Goal: Task Accomplishment & Management: Use online tool/utility

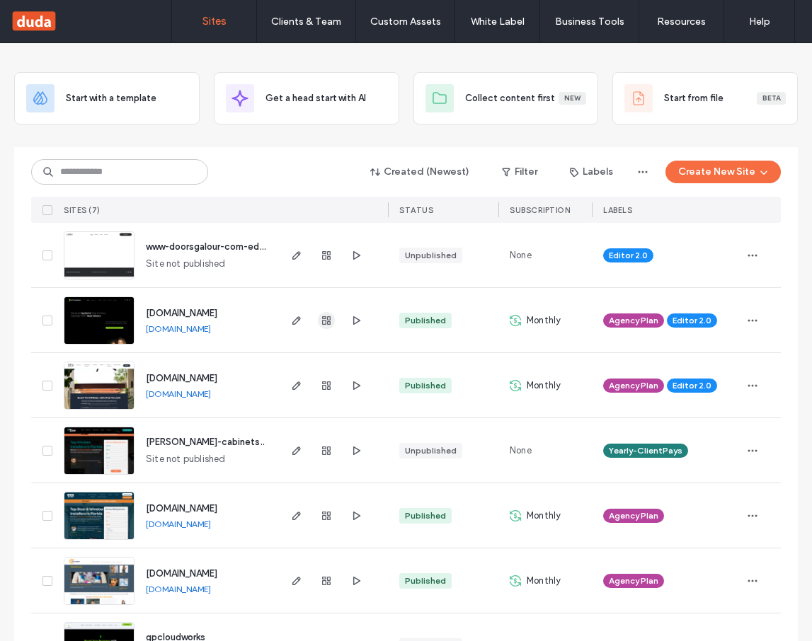
scroll to position [57, 0]
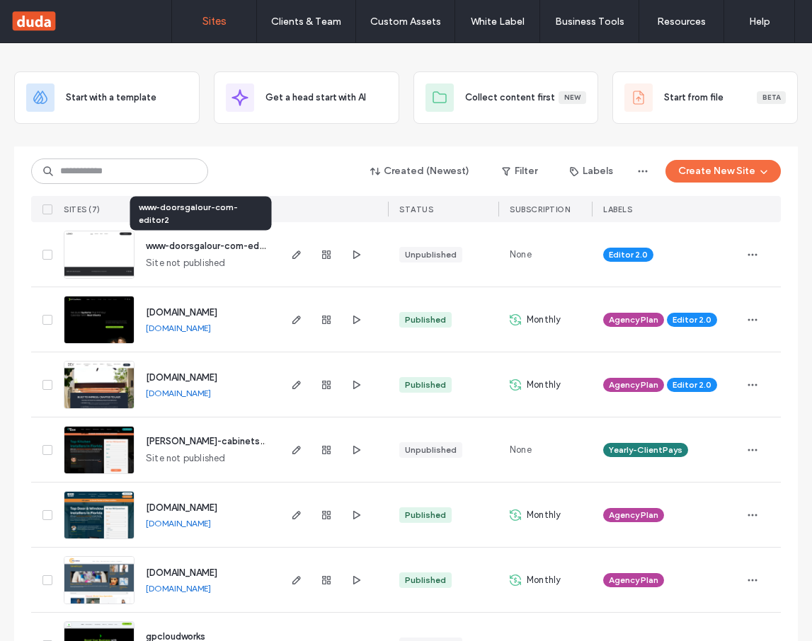
click at [243, 247] on span "www-doorsgalour-com-editor2" at bounding box center [213, 246] width 134 height 11
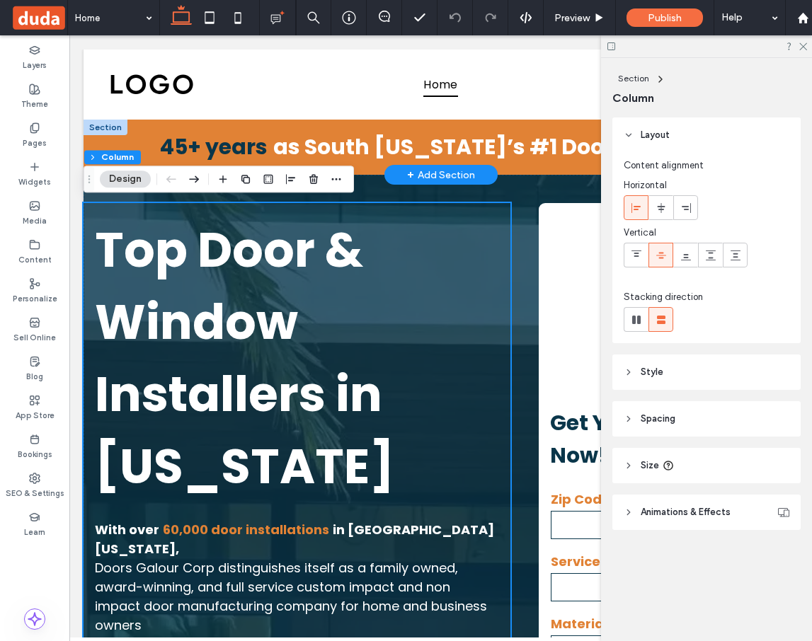
click at [447, 183] on div "+ Add Section" at bounding box center [440, 175] width 113 height 20
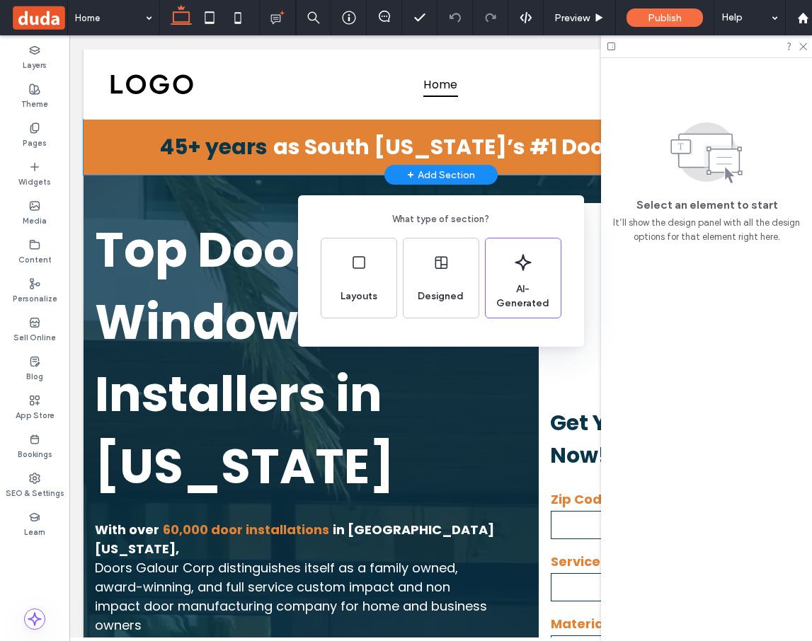
click at [197, 260] on div "What type of section? Layouts Designed AI-Generated" at bounding box center [406, 355] width 812 height 711
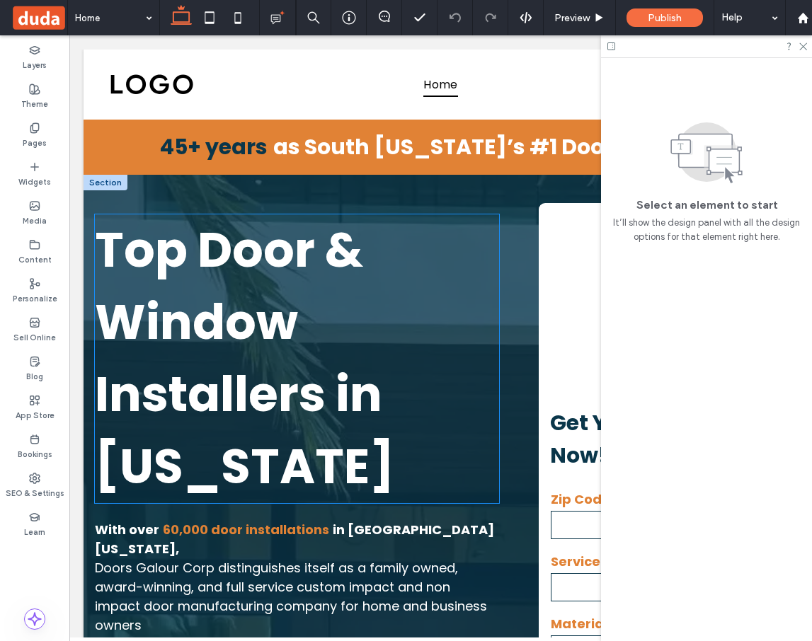
click at [486, 322] on h1 "Top Door & Window Installers in Florida" at bounding box center [297, 358] width 404 height 289
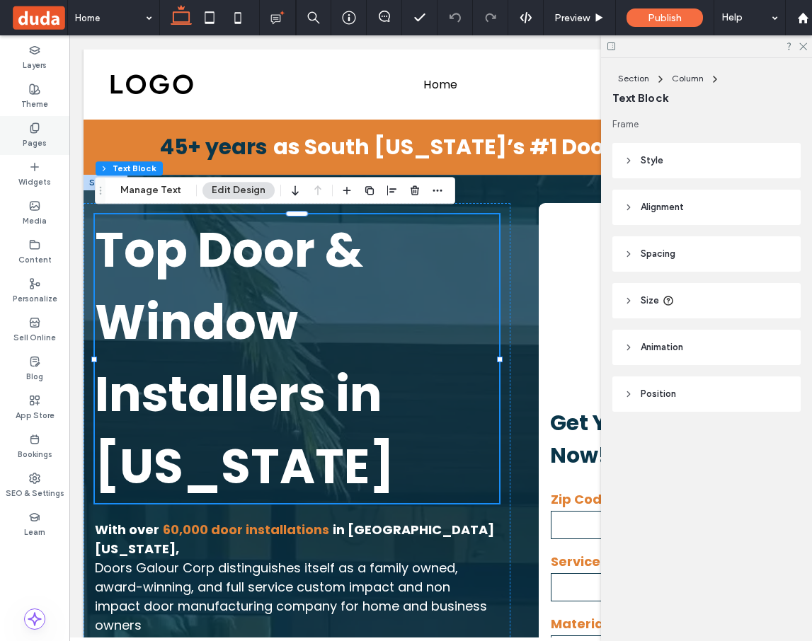
click at [42, 134] on label "Pages" at bounding box center [35, 142] width 24 height 16
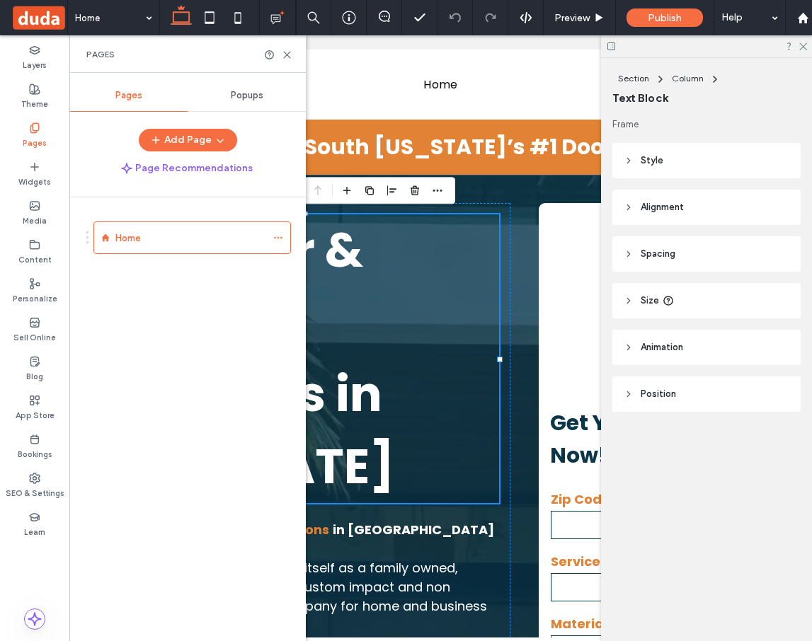
click at [37, 134] on label "Pages" at bounding box center [35, 142] width 24 height 16
click at [36, 164] on icon at bounding box center [34, 166] width 11 height 11
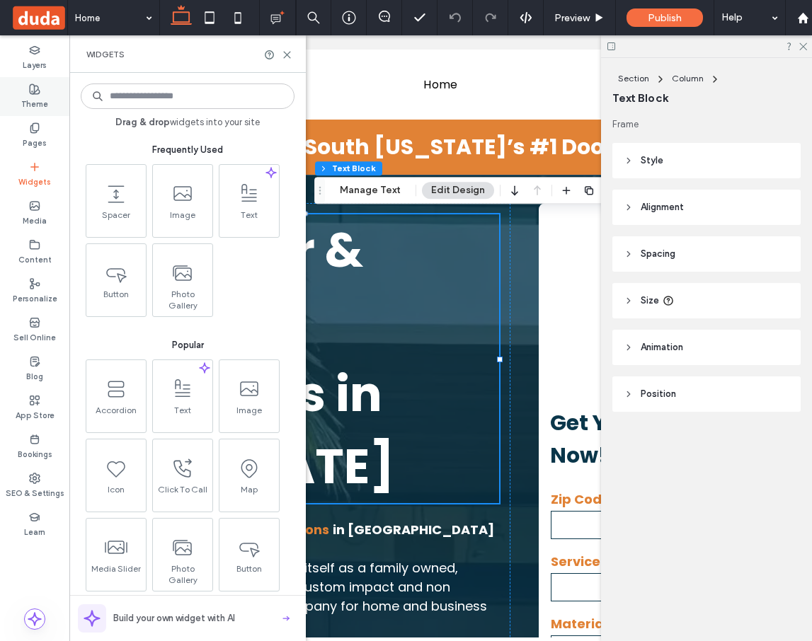
click at [40, 106] on label "Theme" at bounding box center [34, 103] width 27 height 16
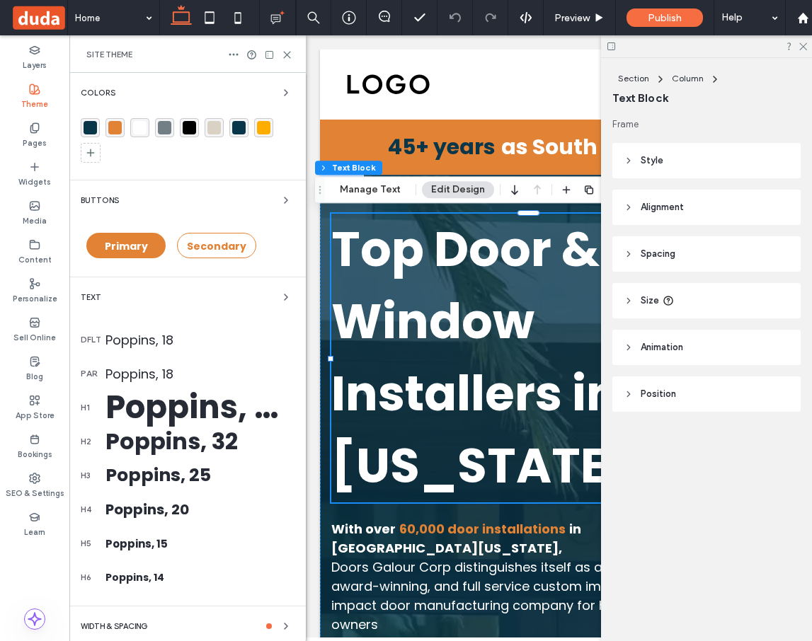
scroll to position [86, 0]
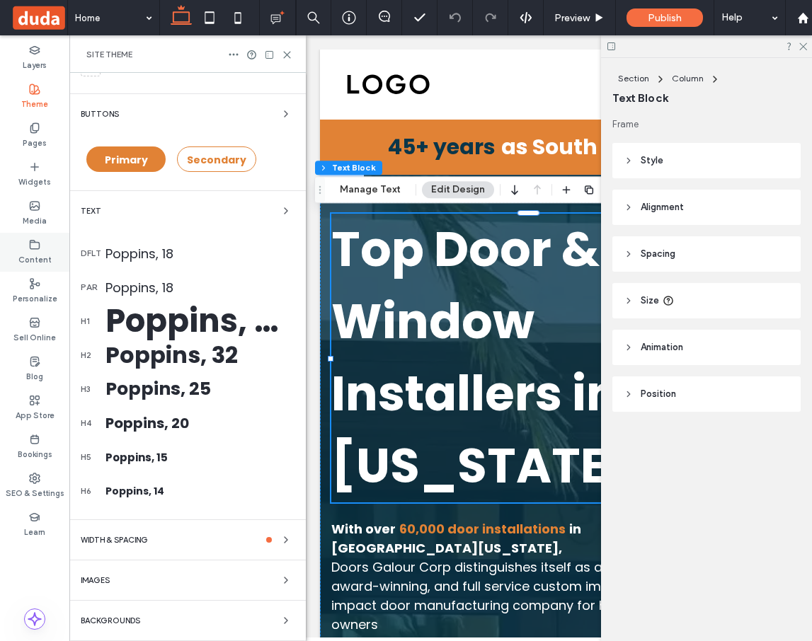
click at [34, 236] on div "Content" at bounding box center [34, 252] width 69 height 39
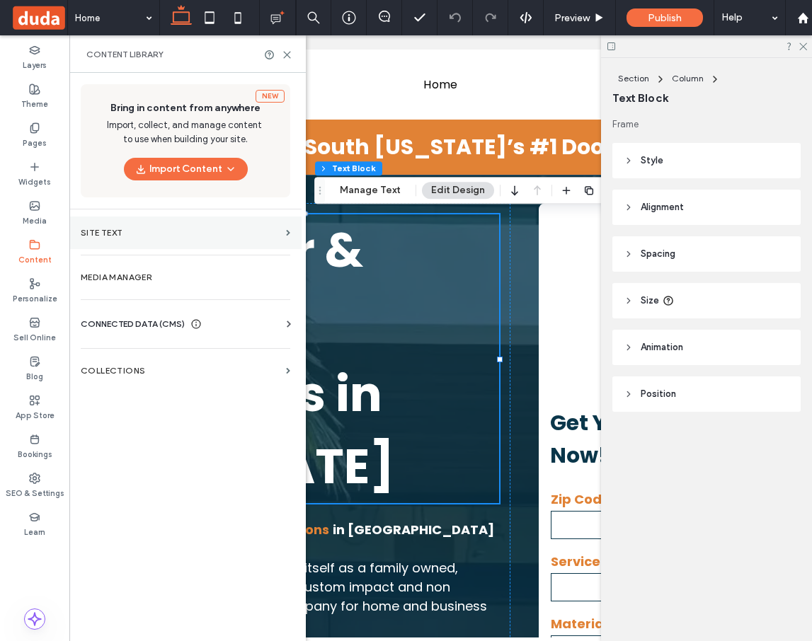
click at [151, 241] on section "Site Text" at bounding box center [185, 233] width 232 height 33
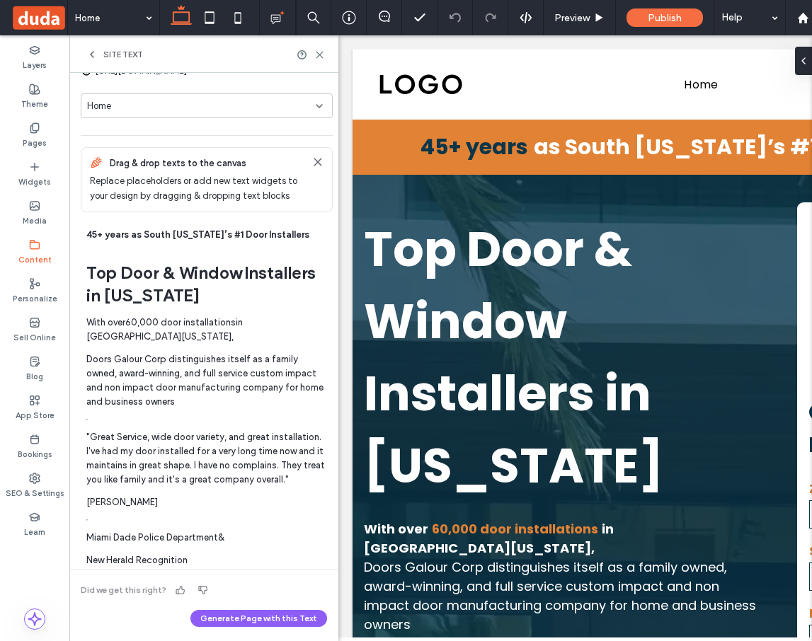
scroll to position [0, 0]
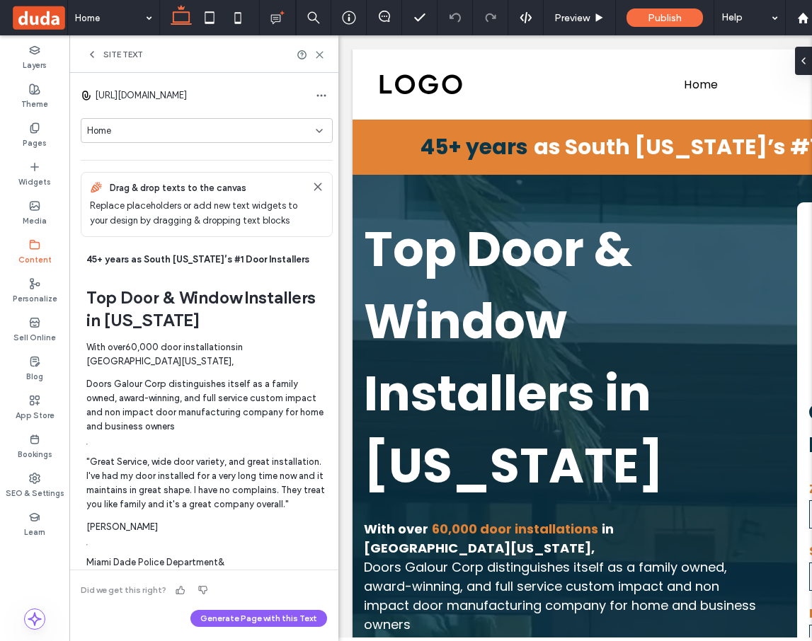
click at [234, 127] on div "Home" at bounding box center [201, 131] width 229 height 14
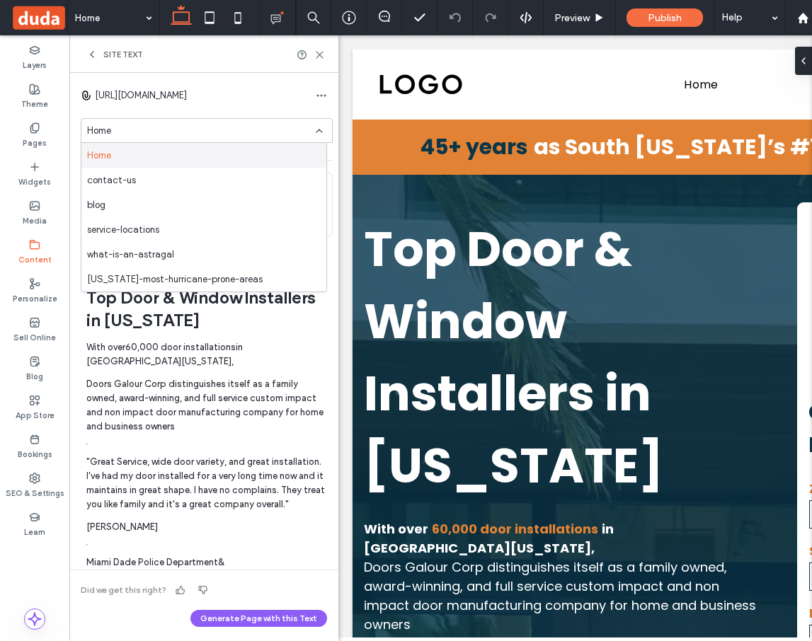
click at [302, 131] on div "Home" at bounding box center [201, 131] width 229 height 14
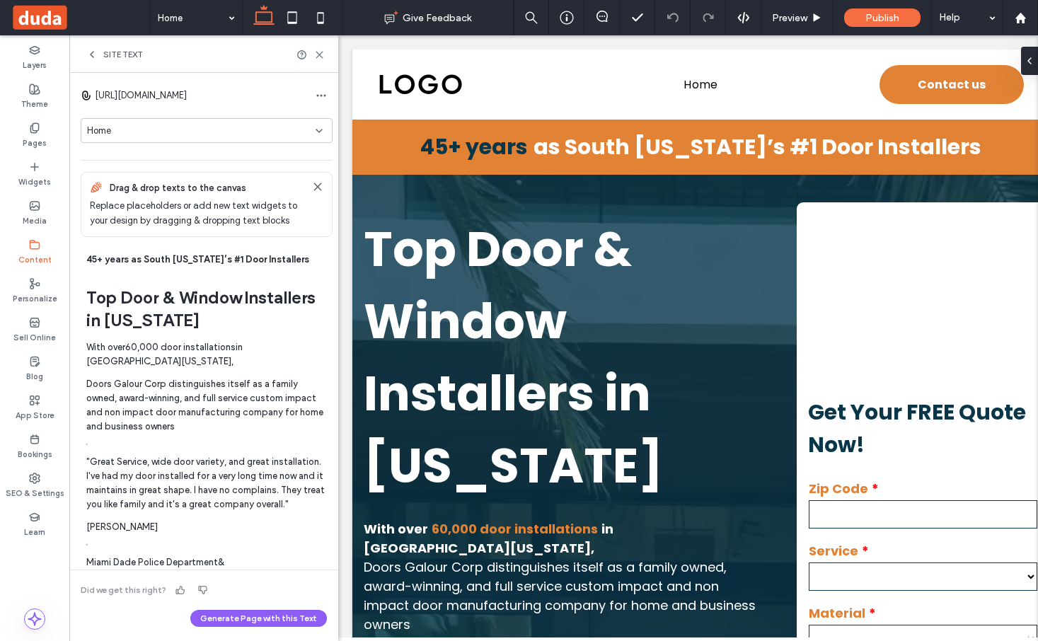
click at [35, 253] on label "Content" at bounding box center [34, 259] width 33 height 16
click at [40, 248] on icon at bounding box center [34, 244] width 11 height 11
click at [87, 58] on icon at bounding box center [91, 54] width 11 height 11
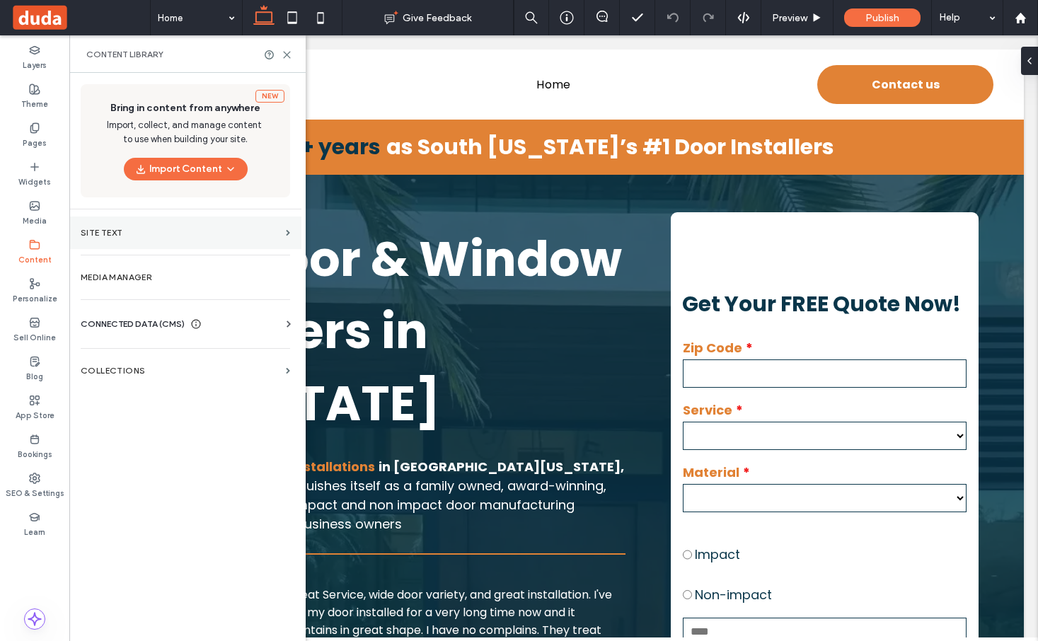
click at [128, 231] on label "Site Text" at bounding box center [181, 233] width 200 height 10
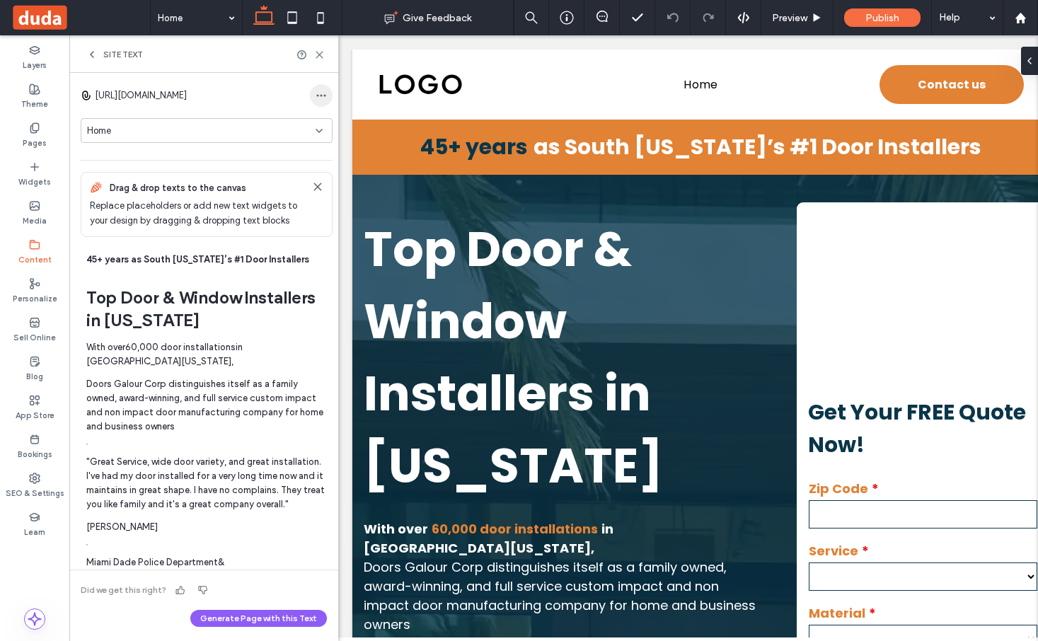
click at [316, 99] on icon "button" at bounding box center [321, 95] width 11 height 11
click at [187, 96] on span "https://www.doorsgalour.com" at bounding box center [141, 95] width 92 height 14
drag, startPoint x: 97, startPoint y: 93, endPoint x: 232, endPoint y: 99, distance: 135.3
click at [232, 99] on div "https://www.doorsgalour.com" at bounding box center [207, 95] width 252 height 23
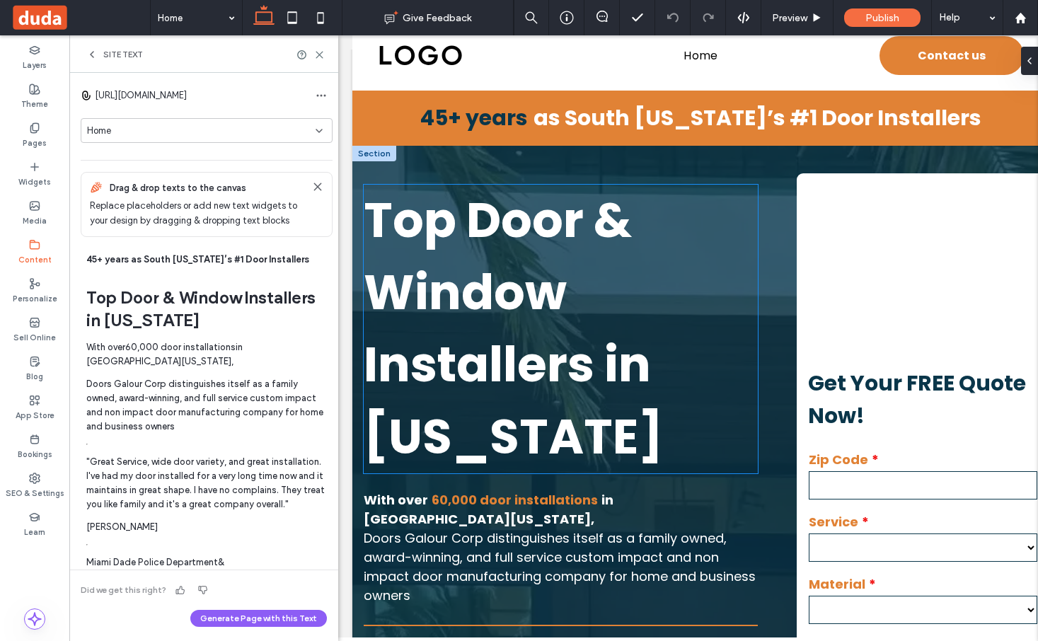
scroll to position [33, 0]
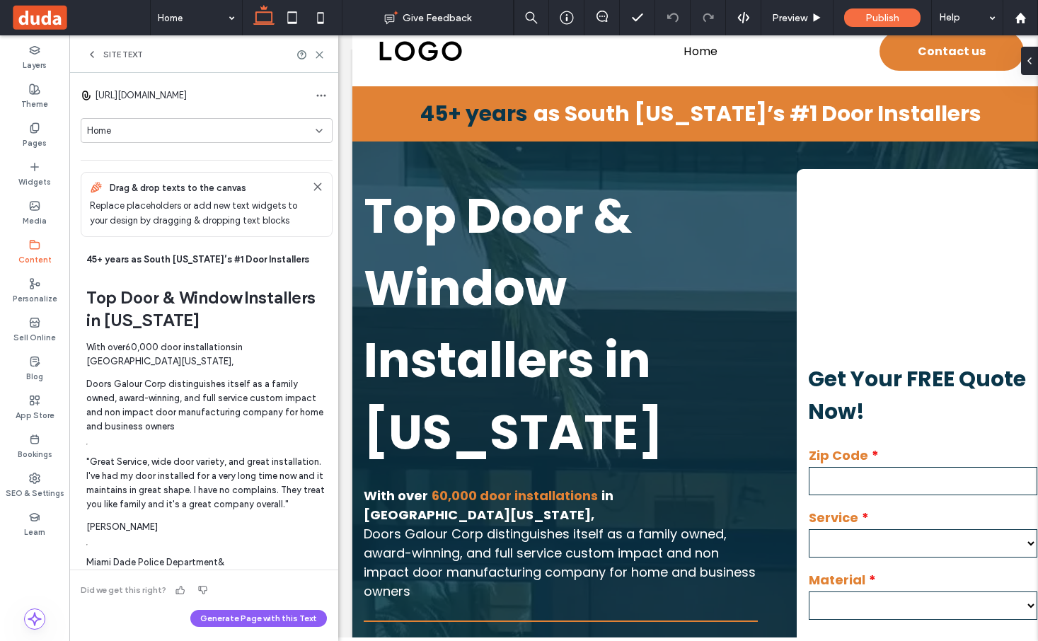
click at [524, 292] on strong "Top Door & Window Installers in Florida" at bounding box center [513, 325] width 299 height 284
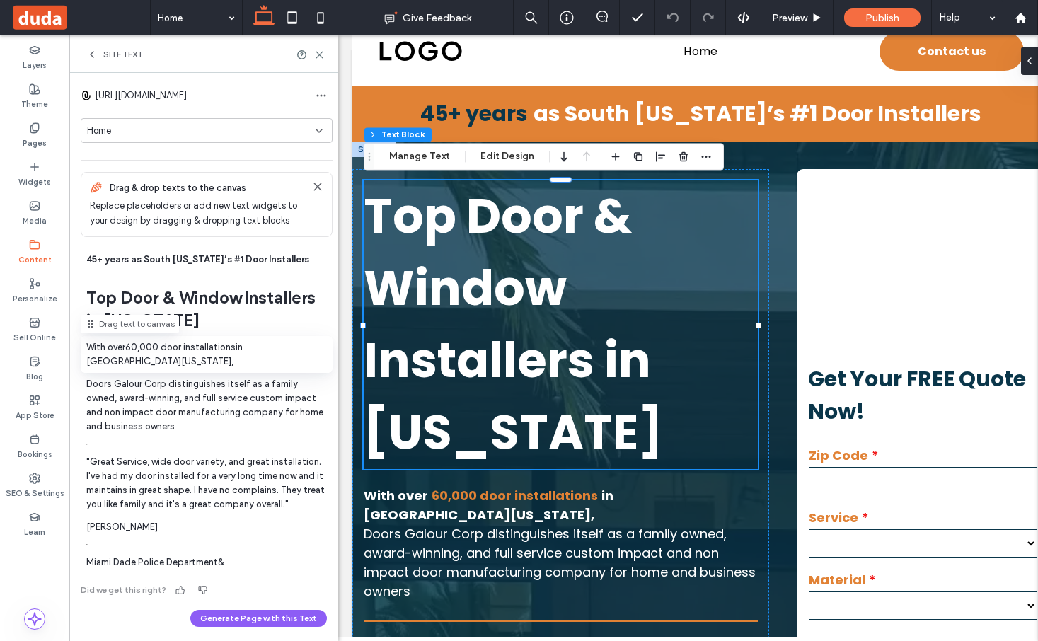
click at [167, 310] on h1 "Top Door & Window Installers in Florida" at bounding box center [206, 309] width 241 height 45
click at [182, 373] on div "Doors Galour Corp distinguishes itself as a family owned, award-winning, and fu…" at bounding box center [207, 405] width 252 height 65
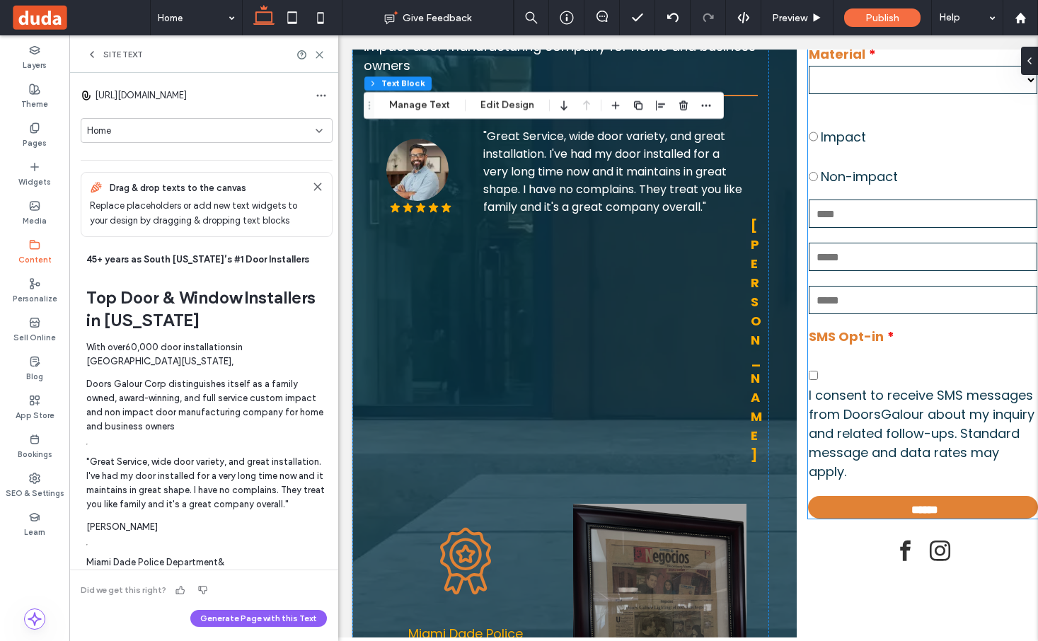
scroll to position [560, 0]
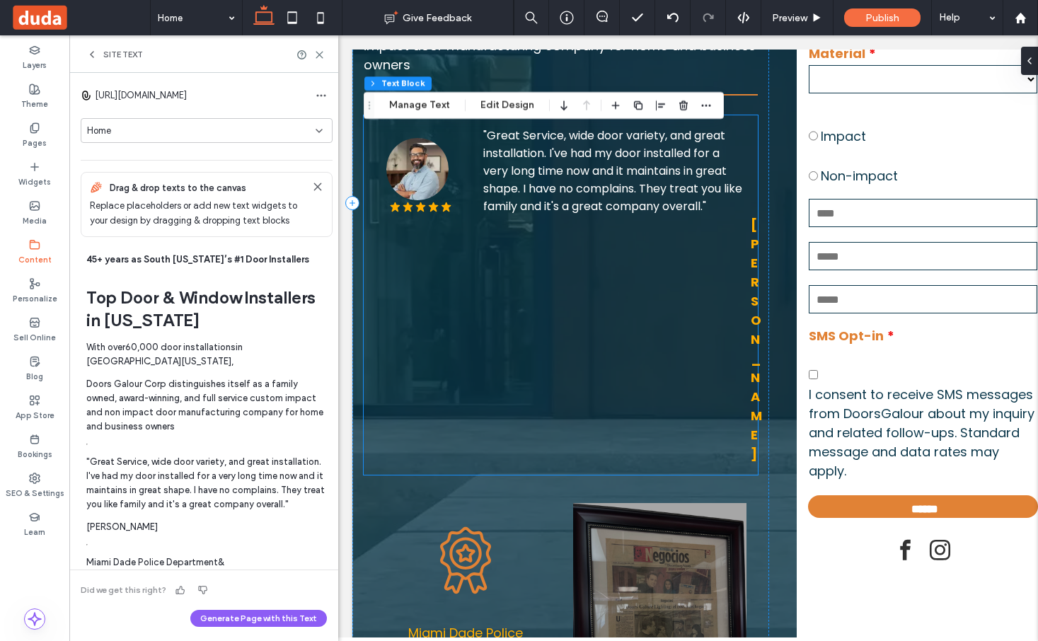
click at [735, 239] on p "Martin K." at bounding box center [617, 339] width 268 height 248
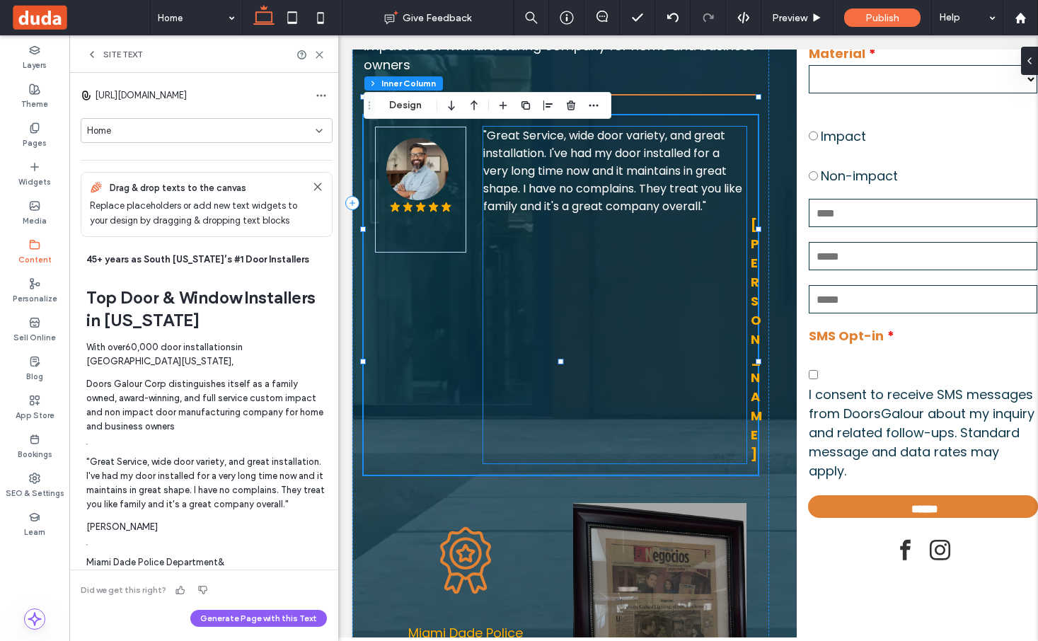
click at [648, 215] on p "Martin K." at bounding box center [617, 339] width 268 height 248
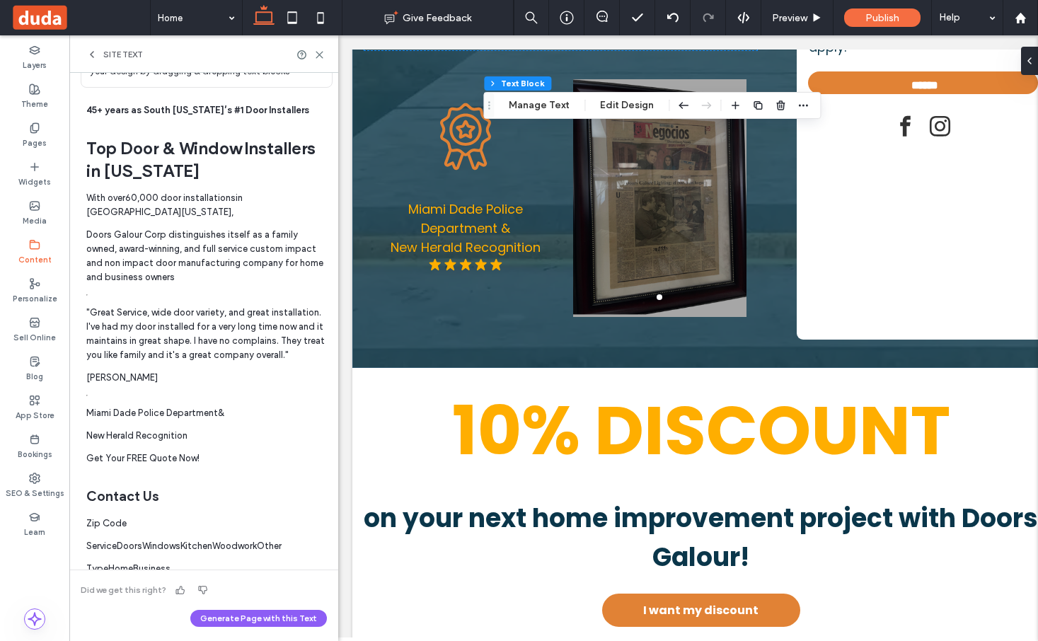
scroll to position [0, 0]
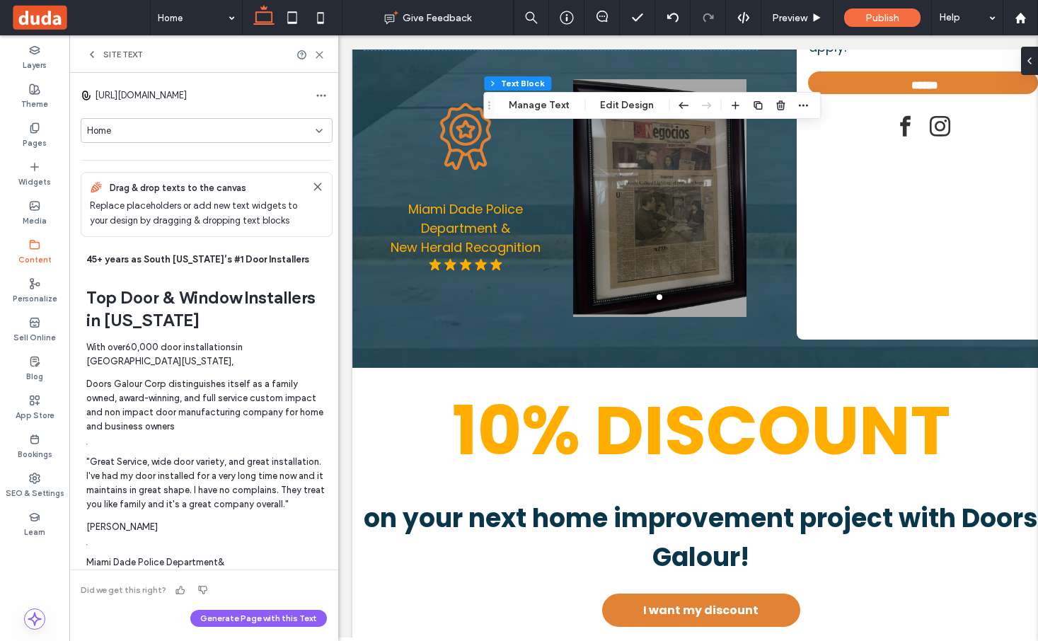
click at [115, 134] on div "Home" at bounding box center [201, 131] width 229 height 14
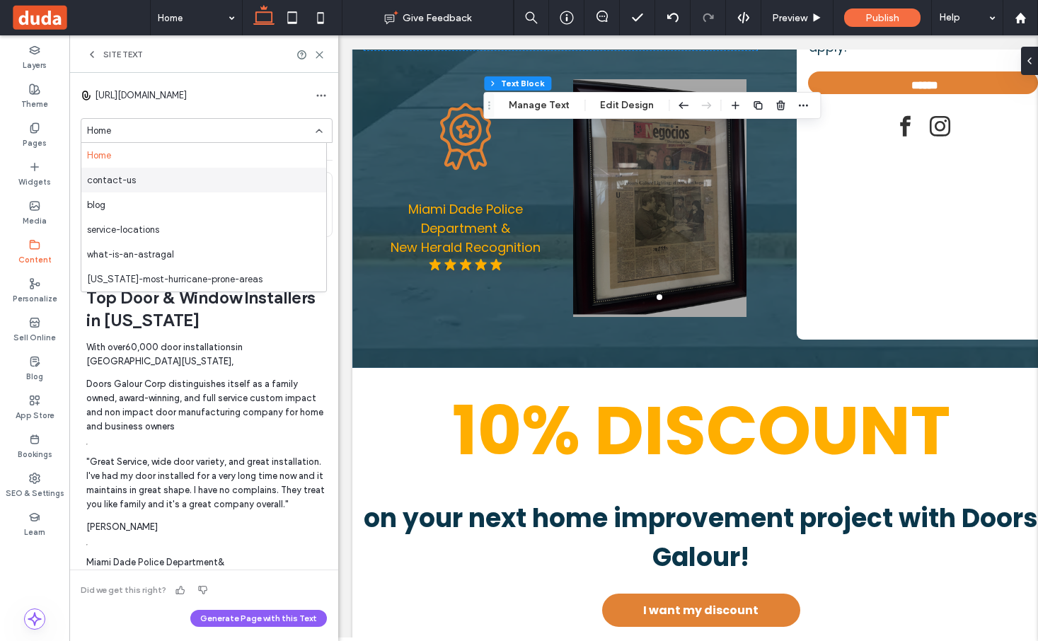
click at [127, 178] on span "contact-us" at bounding box center [111, 180] width 49 height 14
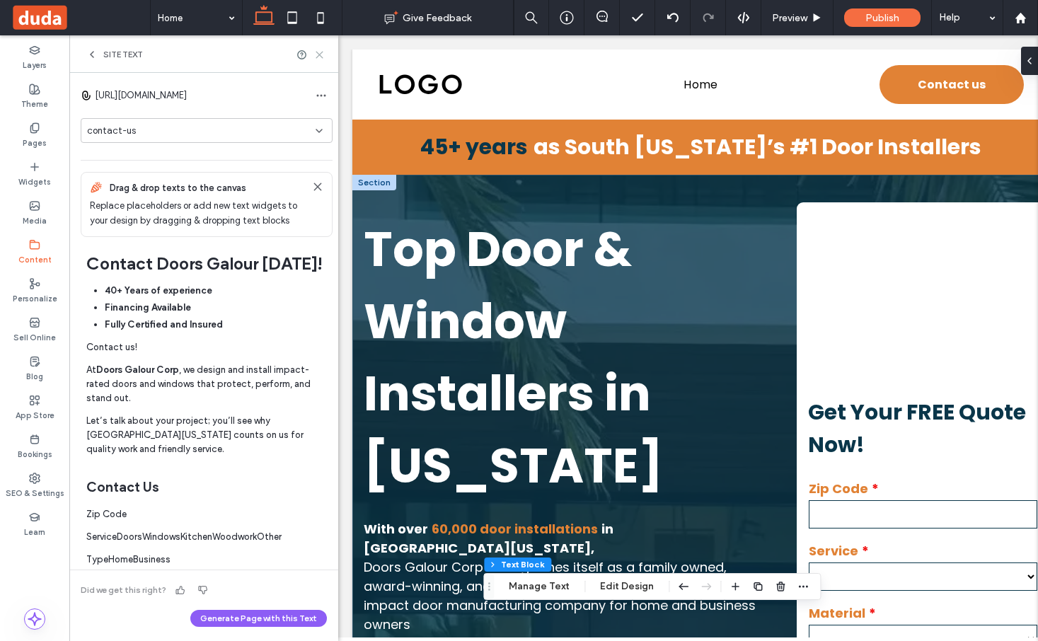
click at [321, 57] on use at bounding box center [319, 55] width 6 height 6
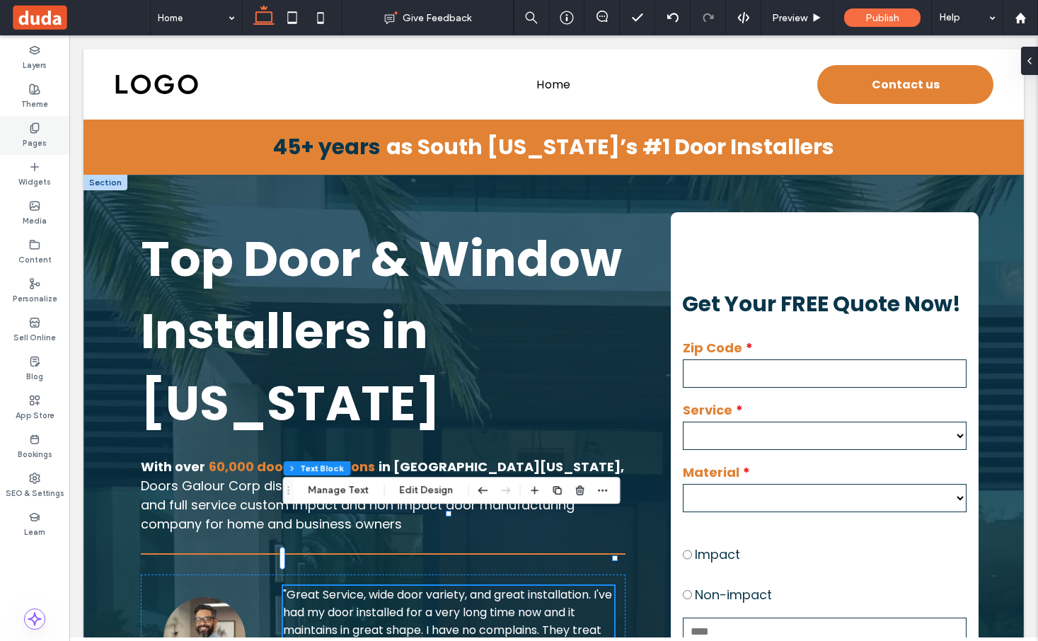
click at [57, 124] on div "Pages" at bounding box center [34, 135] width 69 height 39
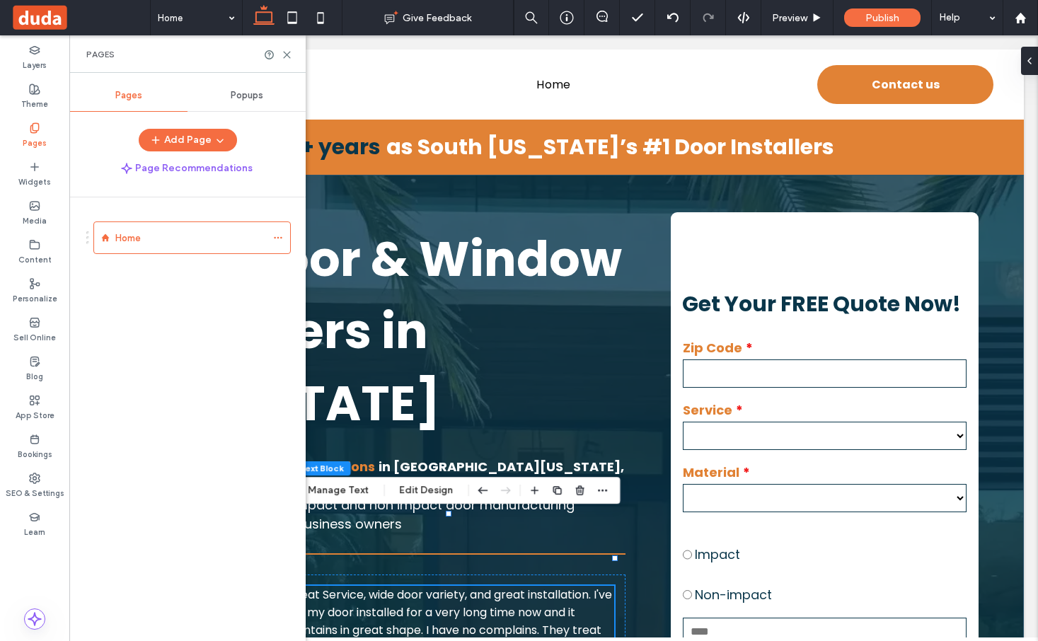
click at [59, 18] on span at bounding box center [80, 18] width 139 height 28
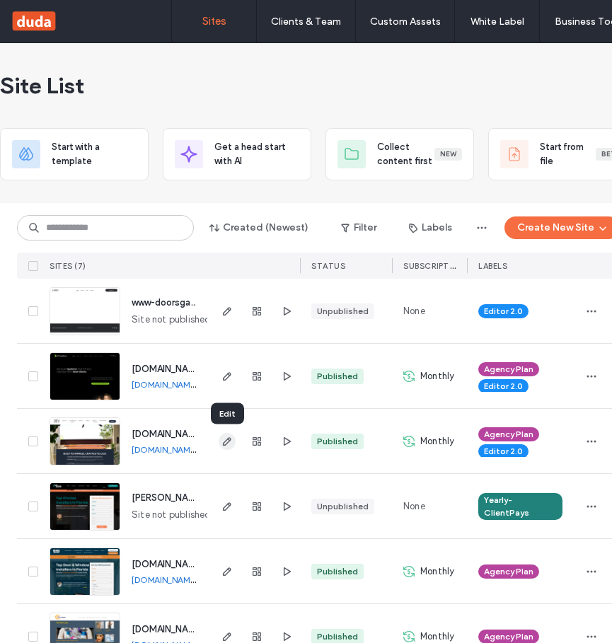
click at [222, 440] on icon "button" at bounding box center [227, 441] width 11 height 11
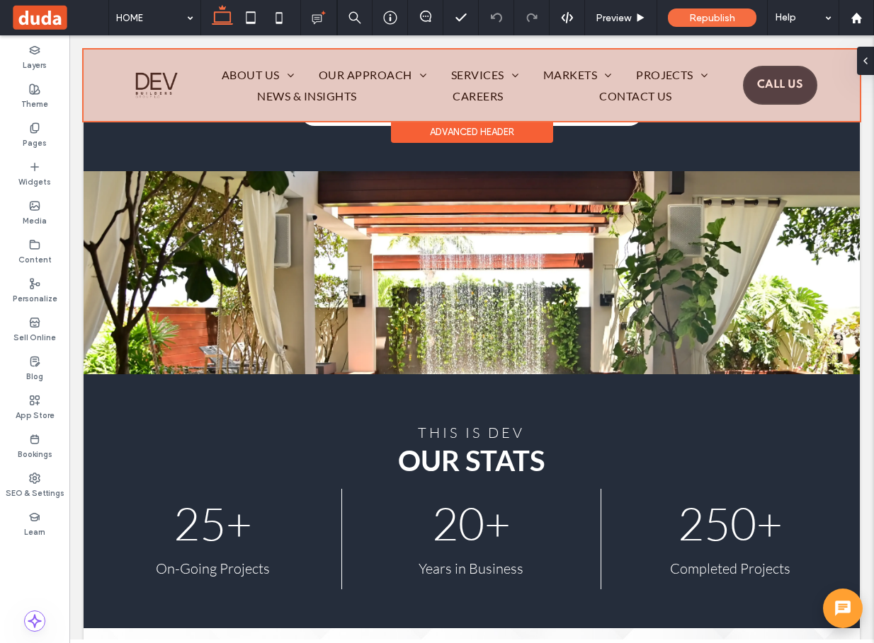
scroll to position [617, 0]
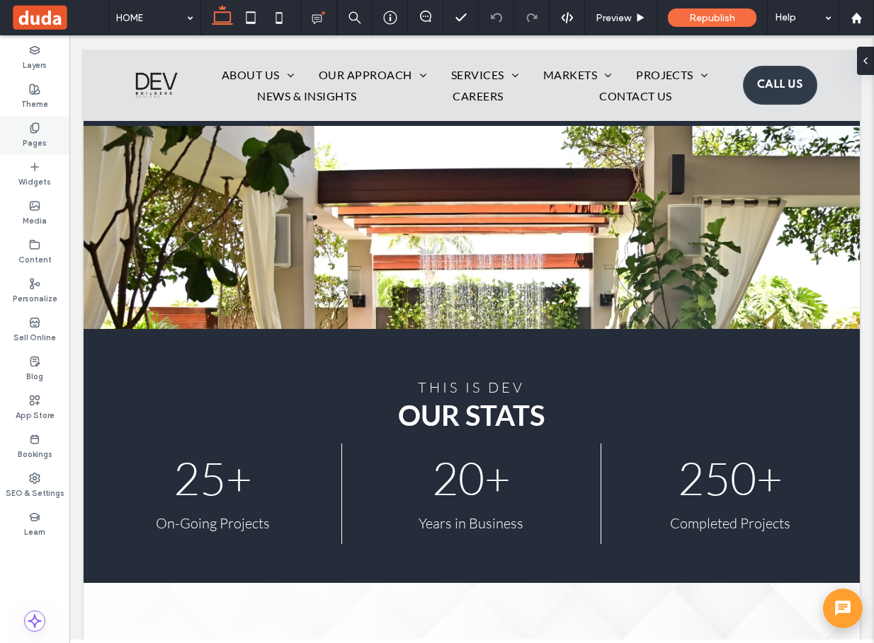
click at [38, 140] on label "Pages" at bounding box center [35, 142] width 24 height 16
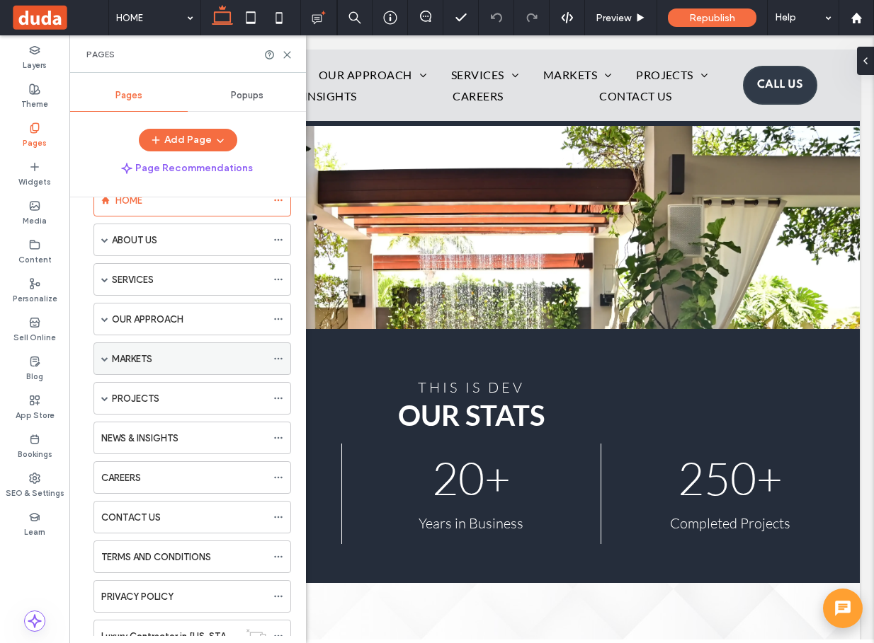
scroll to position [38, 0]
click at [105, 362] on span at bounding box center [104, 358] width 7 height 31
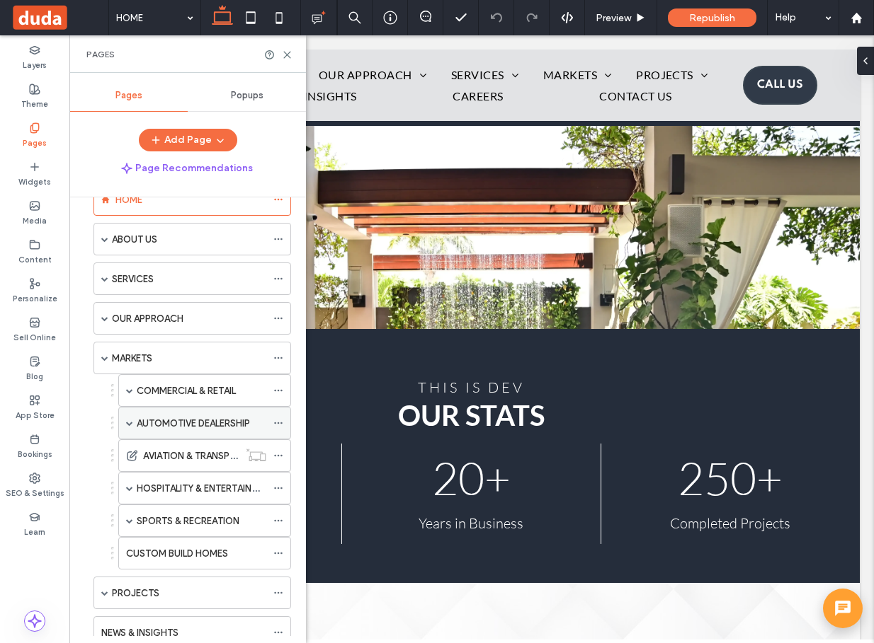
click at [132, 420] on span at bounding box center [129, 423] width 7 height 7
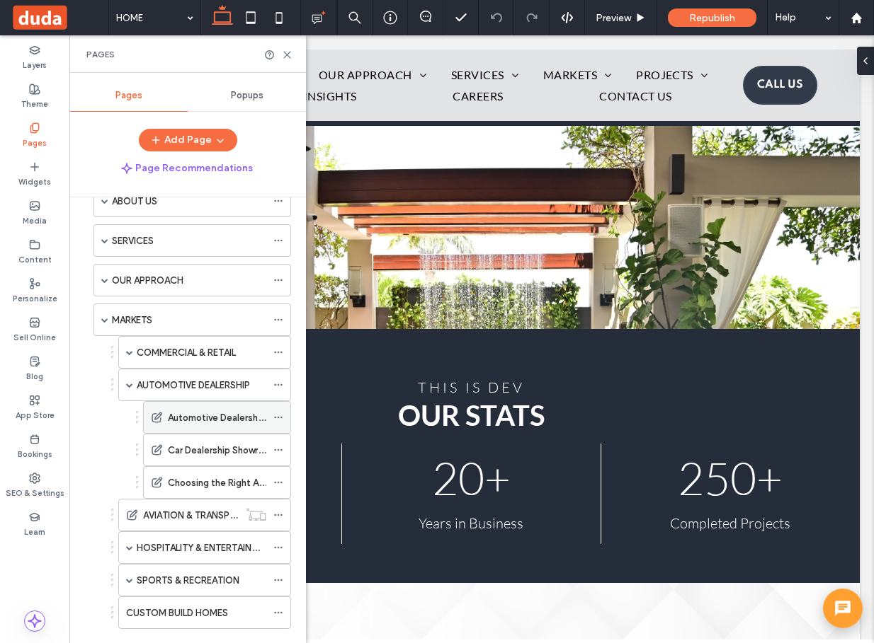
scroll to position [86, 0]
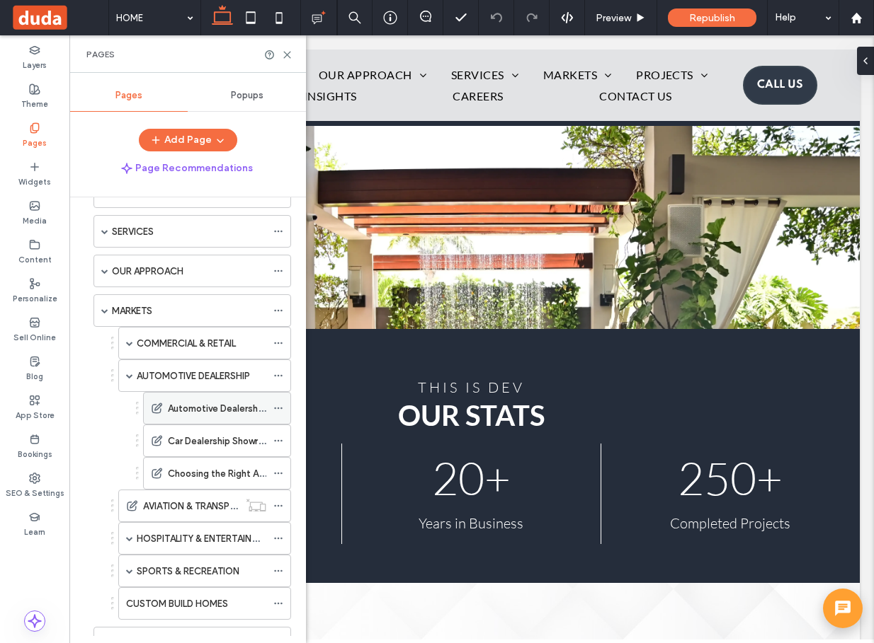
click at [206, 466] on label "Choosing the Right Automotive Dealership Construction Company in [US_STATE]" at bounding box center [341, 474] width 347 height 25
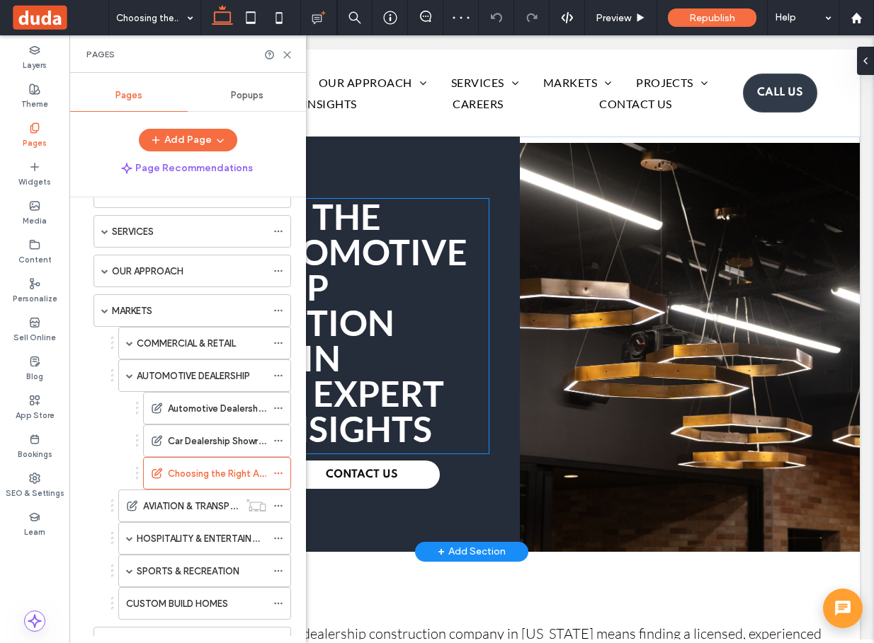
click at [428, 254] on strong "Choosing the Right Automotive Dealership Construction Company in Puerto Rico: E…" at bounding box center [291, 322] width 353 height 255
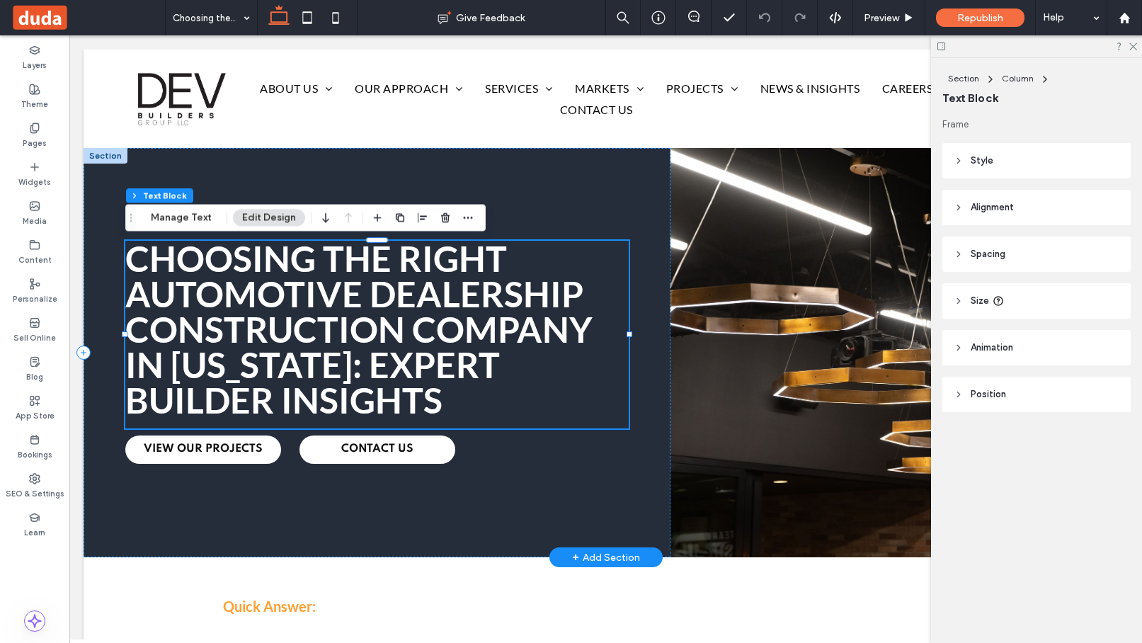
click at [408, 321] on strong "Choosing the Right Automotive Dealership Construction Company in Puerto Rico: E…" at bounding box center [358, 329] width 467 height 184
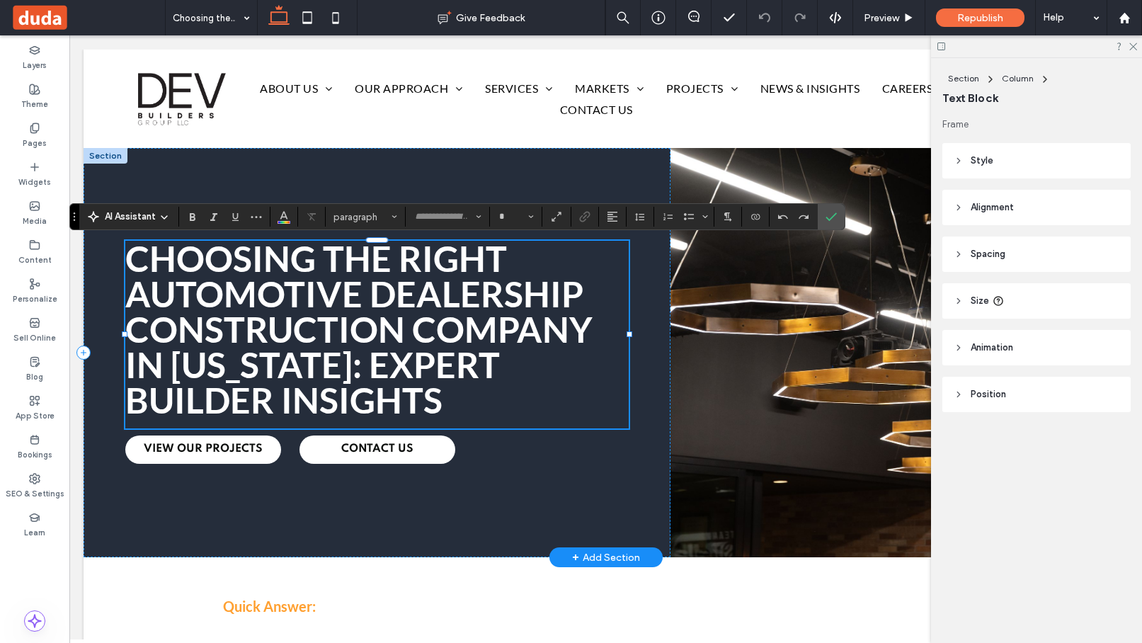
type input "****"
type input "**"
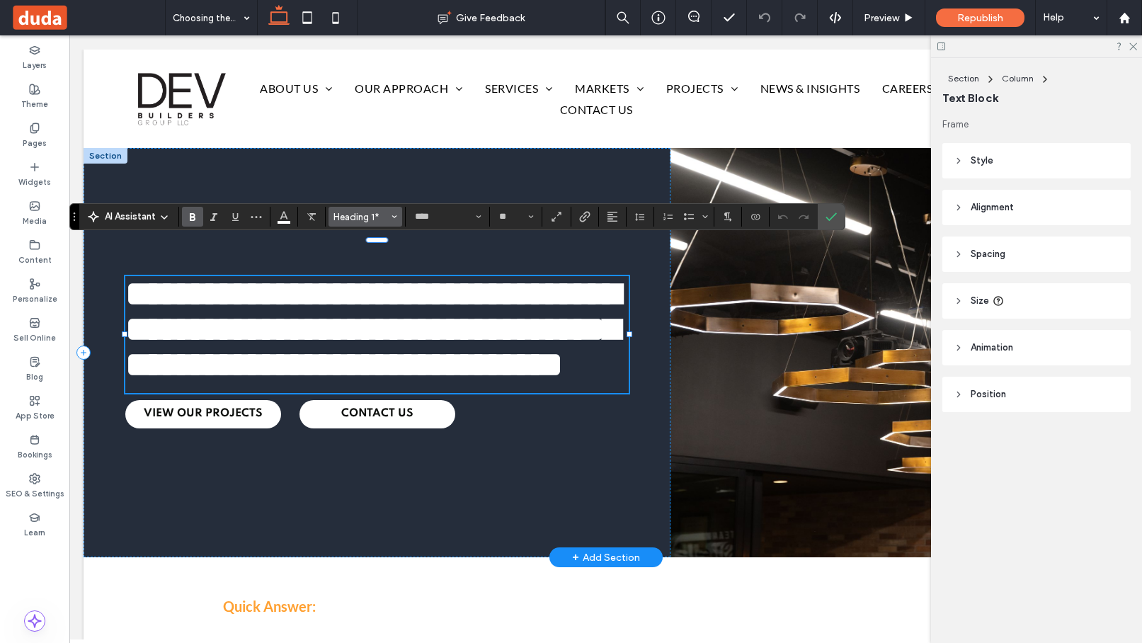
click at [377, 220] on span "Heading 1*" at bounding box center [360, 217] width 55 height 11
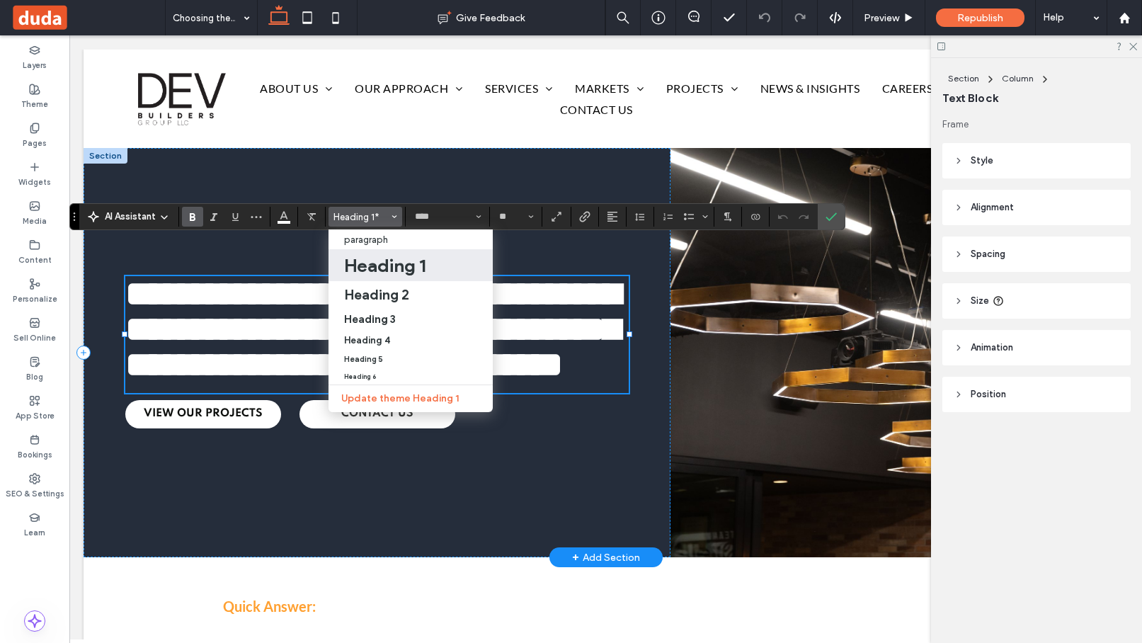
click at [387, 265] on h1 "Heading 1" at bounding box center [384, 265] width 81 height 23
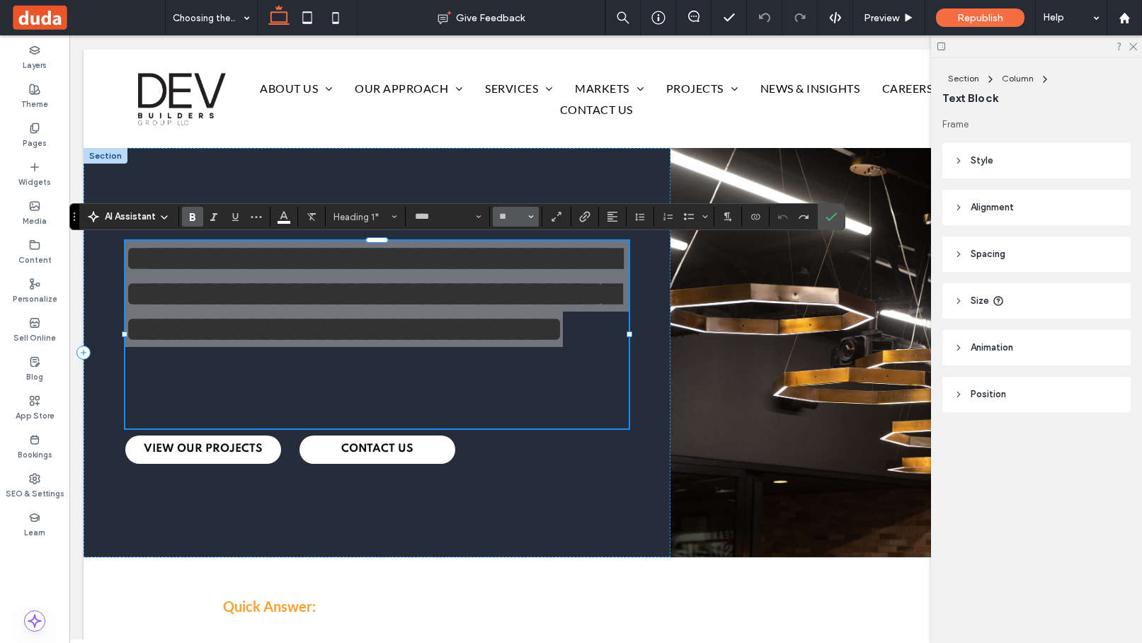
click at [534, 215] on button "**" at bounding box center [516, 217] width 46 height 20
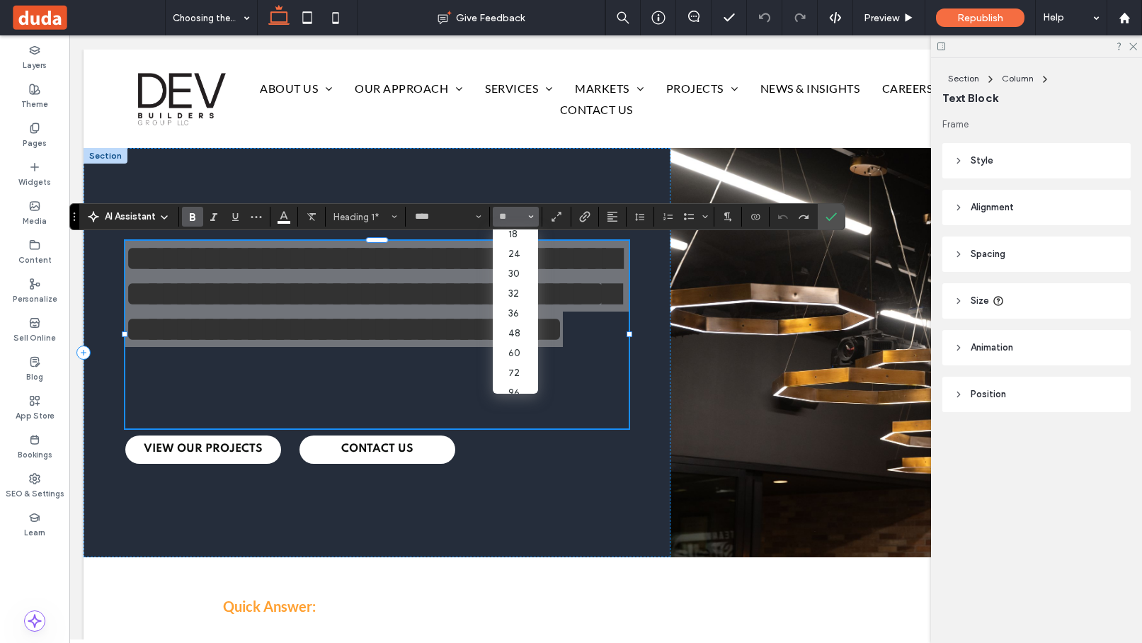
scroll to position [160, 0]
click at [508, 221] on input "Size-input" at bounding box center [512, 216] width 28 height 11
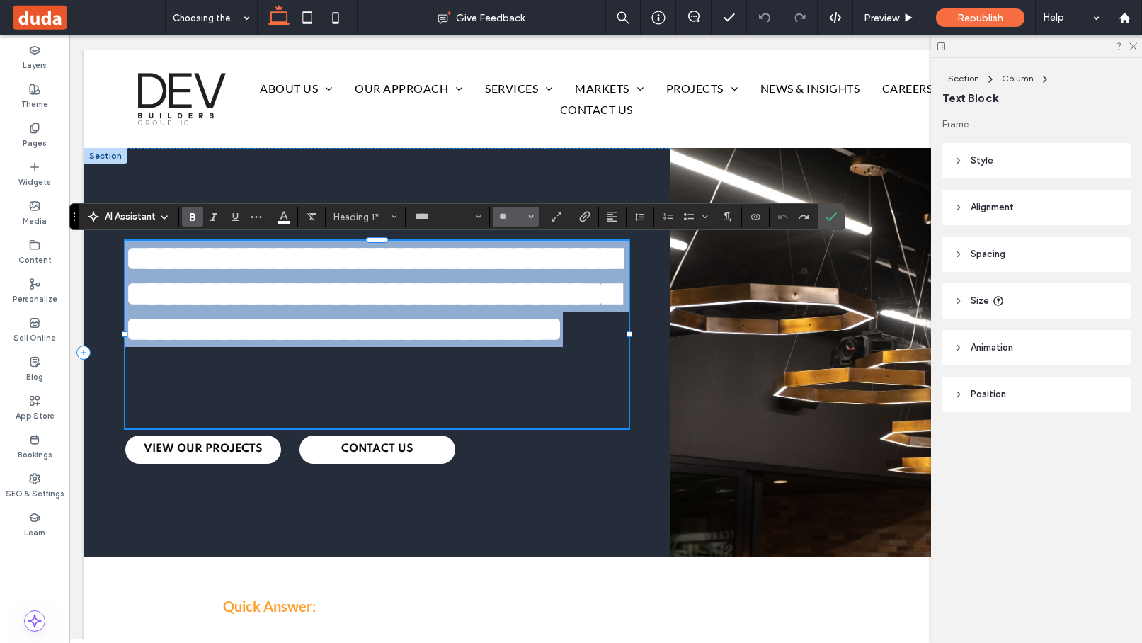
type input "**"
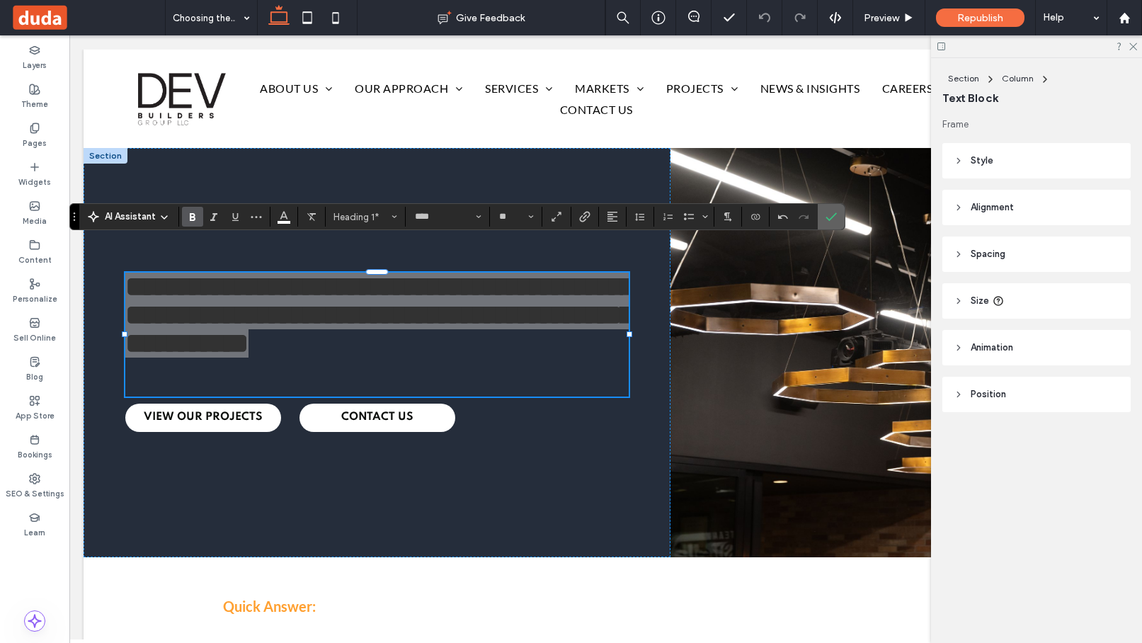
click at [827, 216] on icon "Confirm" at bounding box center [830, 216] width 11 height 11
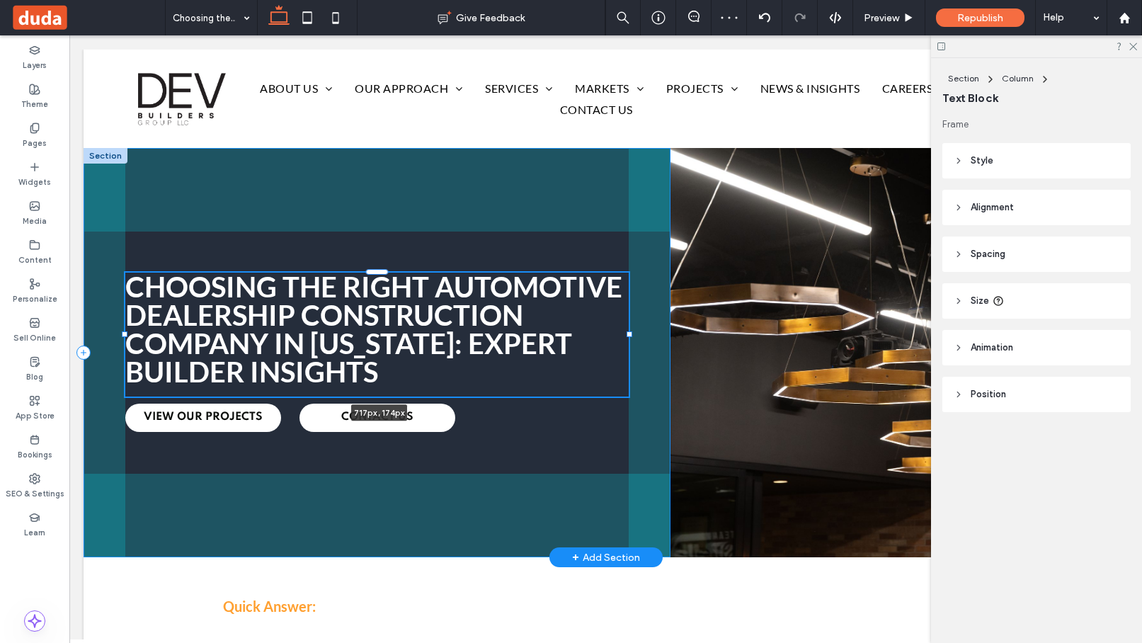
click at [634, 335] on div "Choosing the Right Automotive Dealership Construction Company in Puerto Rico: E…" at bounding box center [606, 352] width 1044 height 409
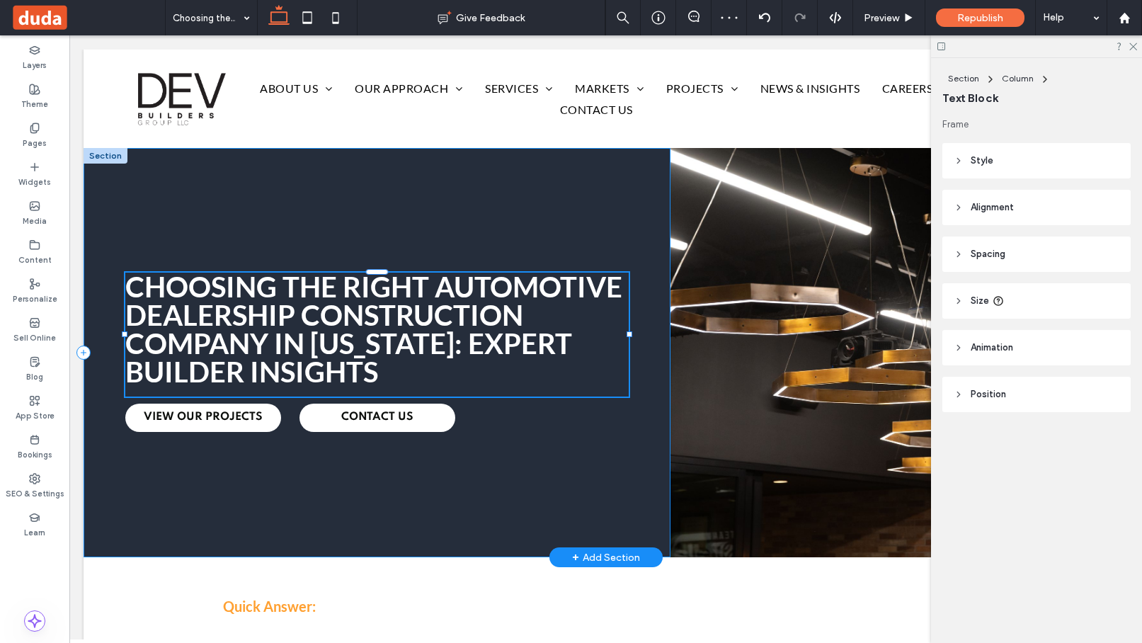
type input "***"
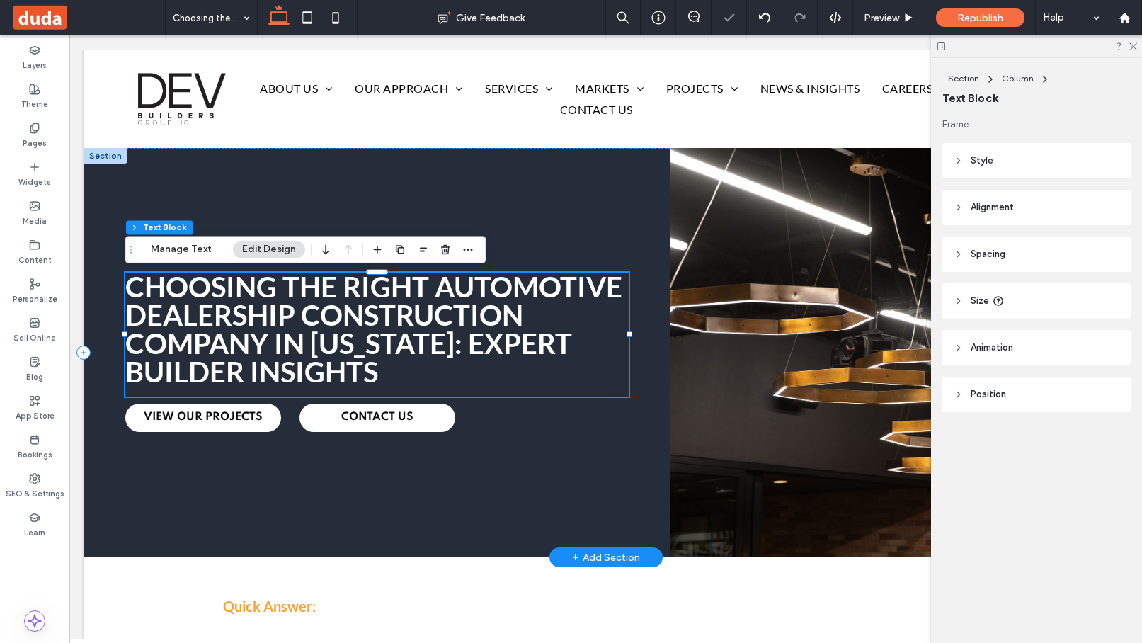
click at [510, 345] on strong "Choosing the Right Automotive Dealership Construction Company in Puerto Rico: E…" at bounding box center [373, 329] width 497 height 119
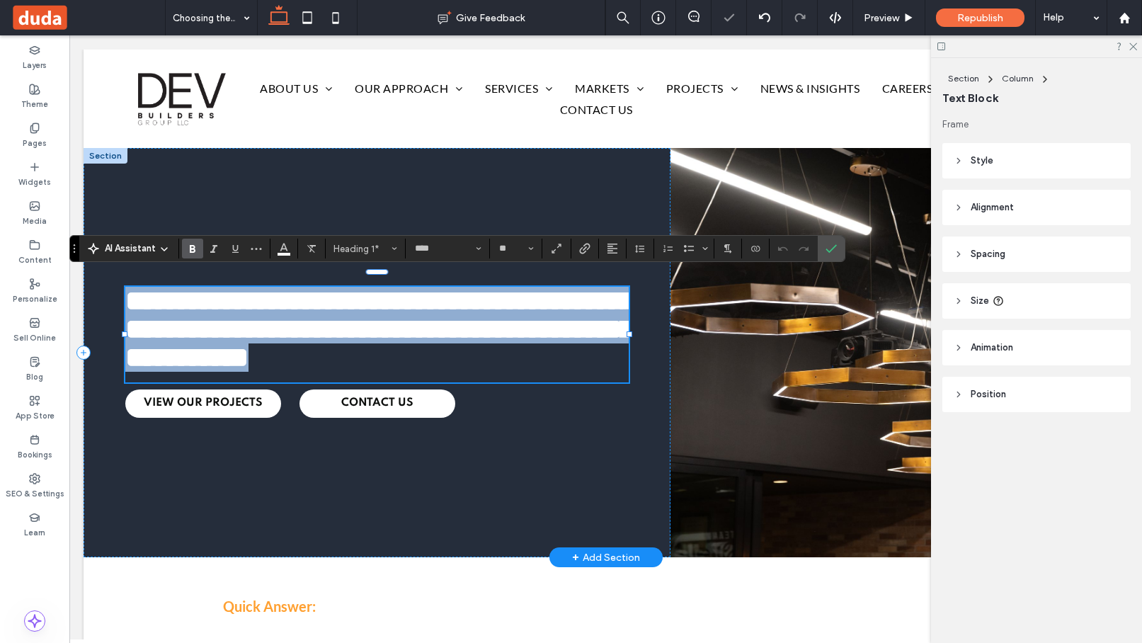
click at [513, 348] on strong "**********" at bounding box center [379, 329] width 509 height 84
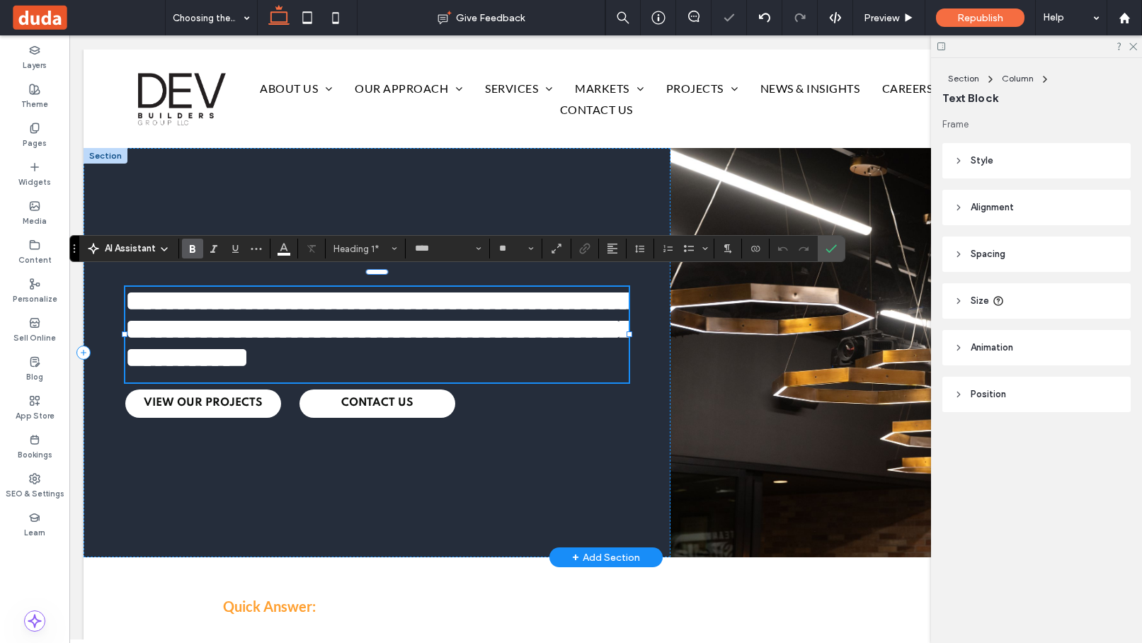
scroll to position [3, 0]
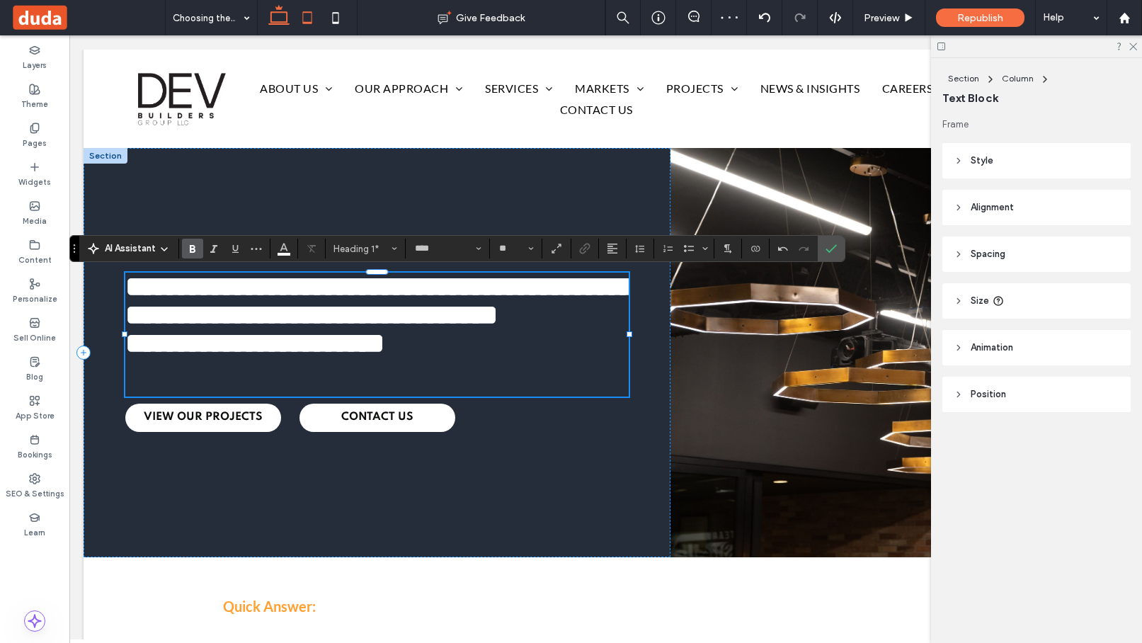
click at [315, 19] on icon at bounding box center [307, 18] width 28 height 28
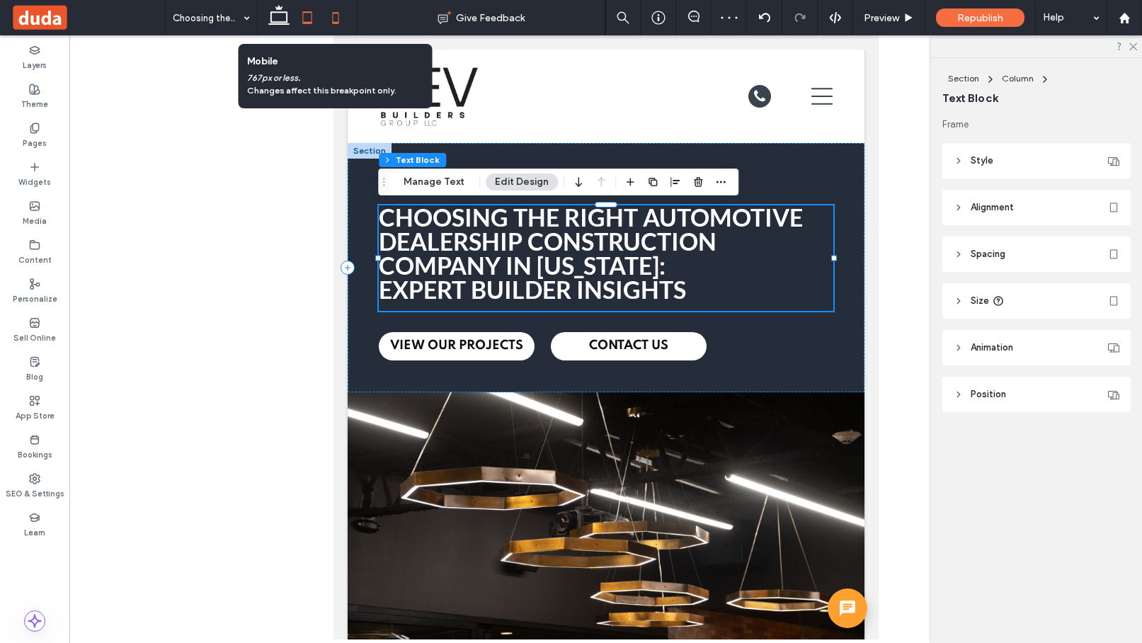
click at [336, 21] on icon at bounding box center [335, 18] width 28 height 28
type input "***"
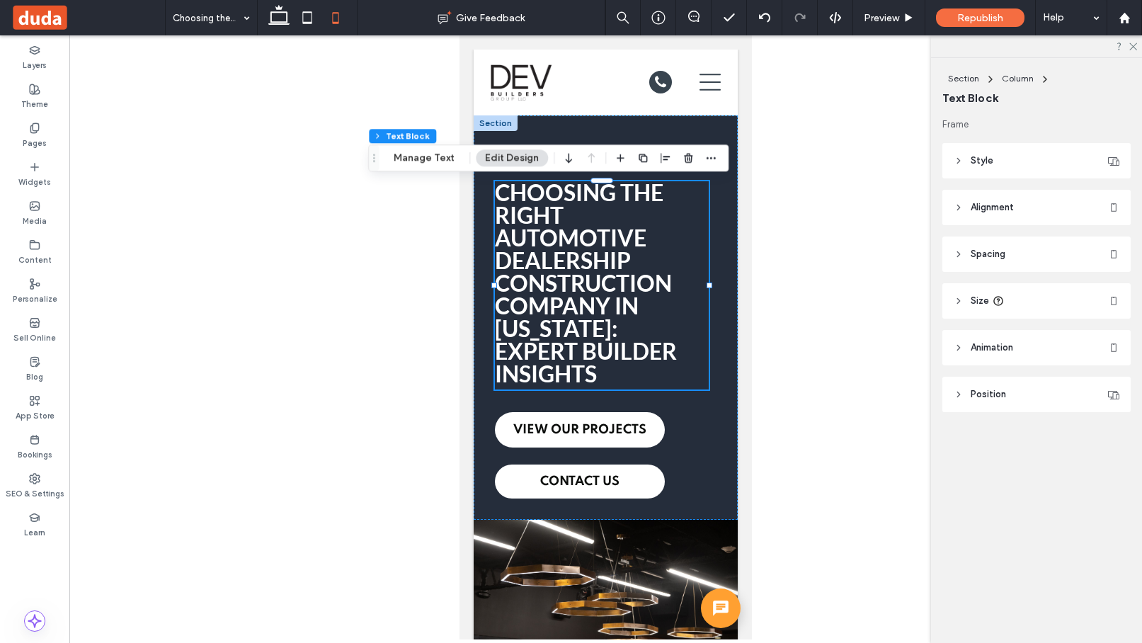
click at [680, 279] on h1 "Choosing the Right Automotive Dealership Construction Company in [US_STATE]:" at bounding box center [602, 260] width 214 height 159
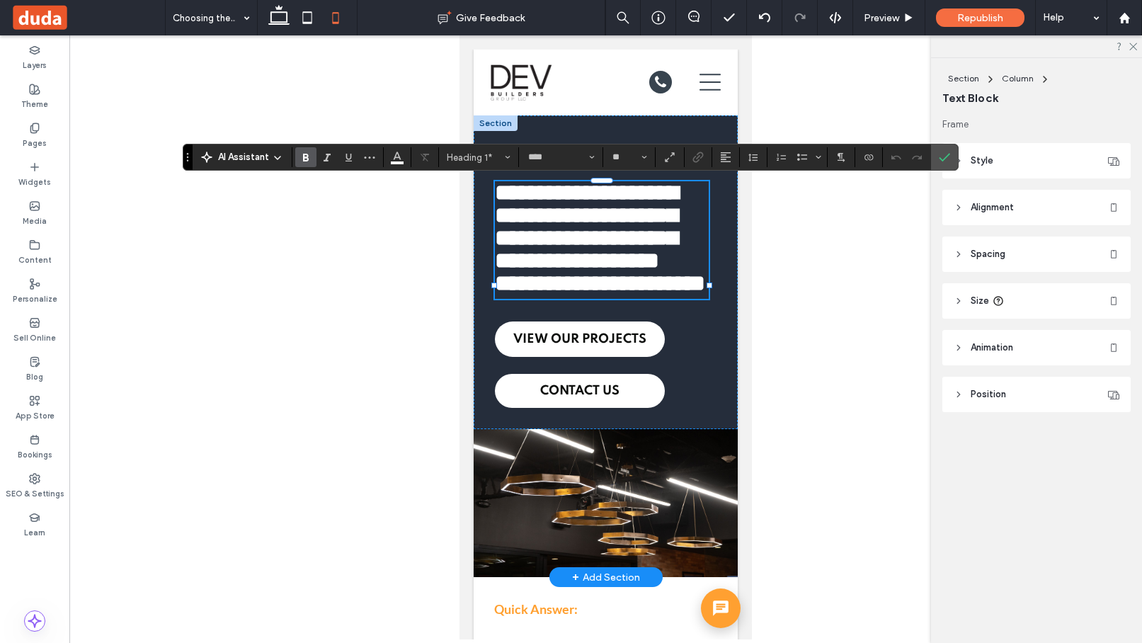
click at [627, 250] on strong "**********" at bounding box center [586, 226] width 183 height 91
click at [873, 155] on icon "Confirm" at bounding box center [944, 156] width 11 height 11
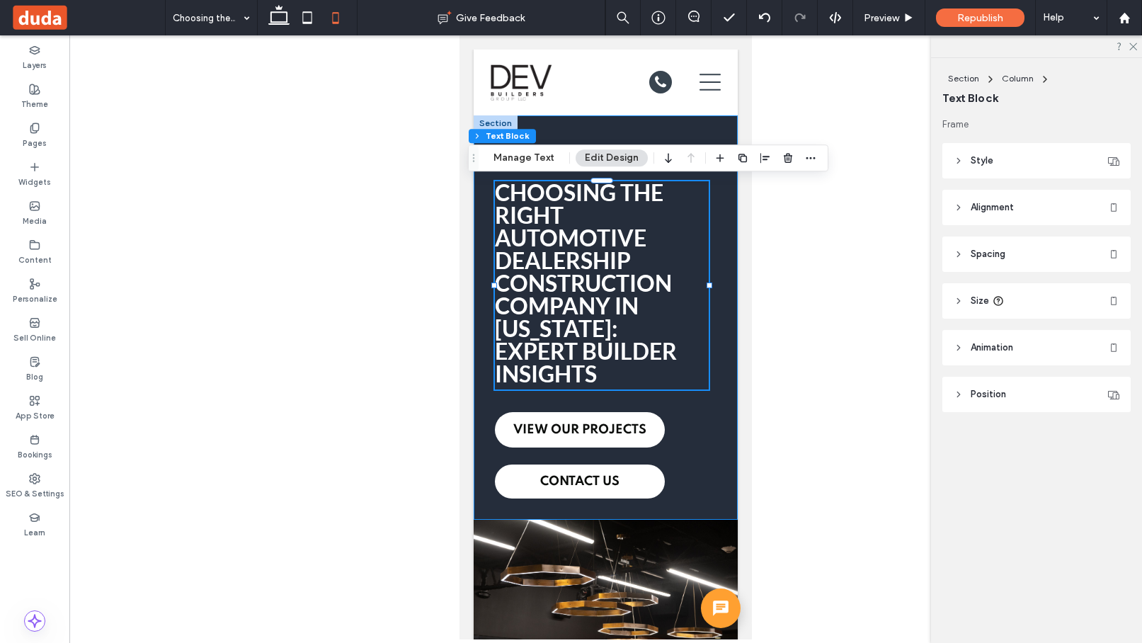
click at [715, 424] on div "Choosing the Right Automotive Dealership Construction Company in Puerto Rico: E…" at bounding box center [606, 317] width 264 height 404
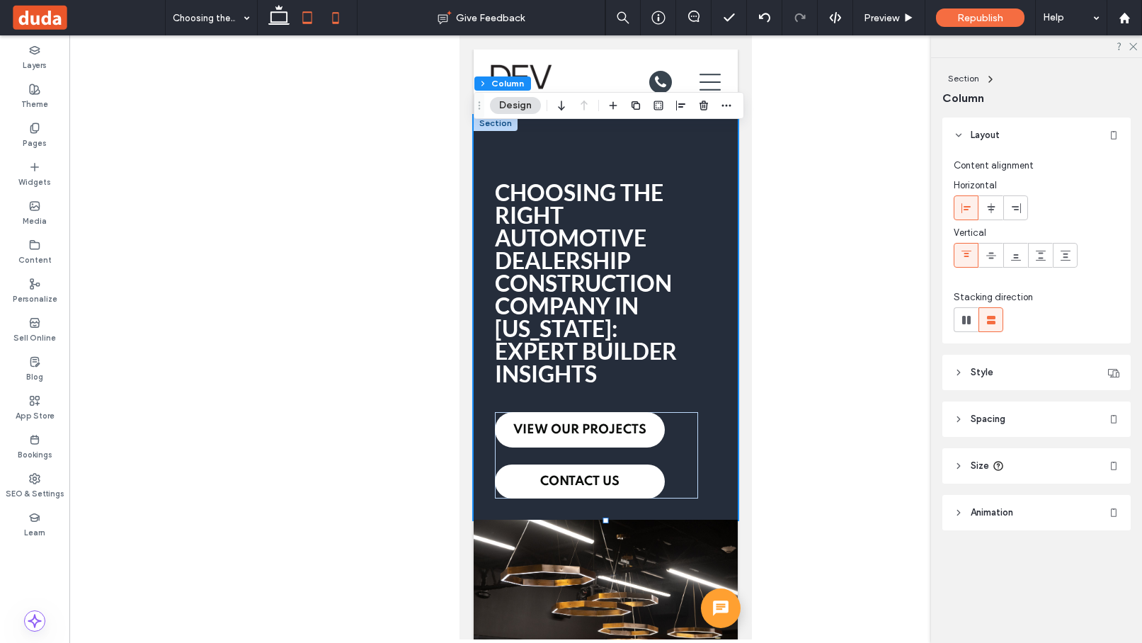
click at [312, 23] on icon at bounding box center [307, 18] width 28 height 28
type input "**"
type input "****"
type input "**"
type input "*"
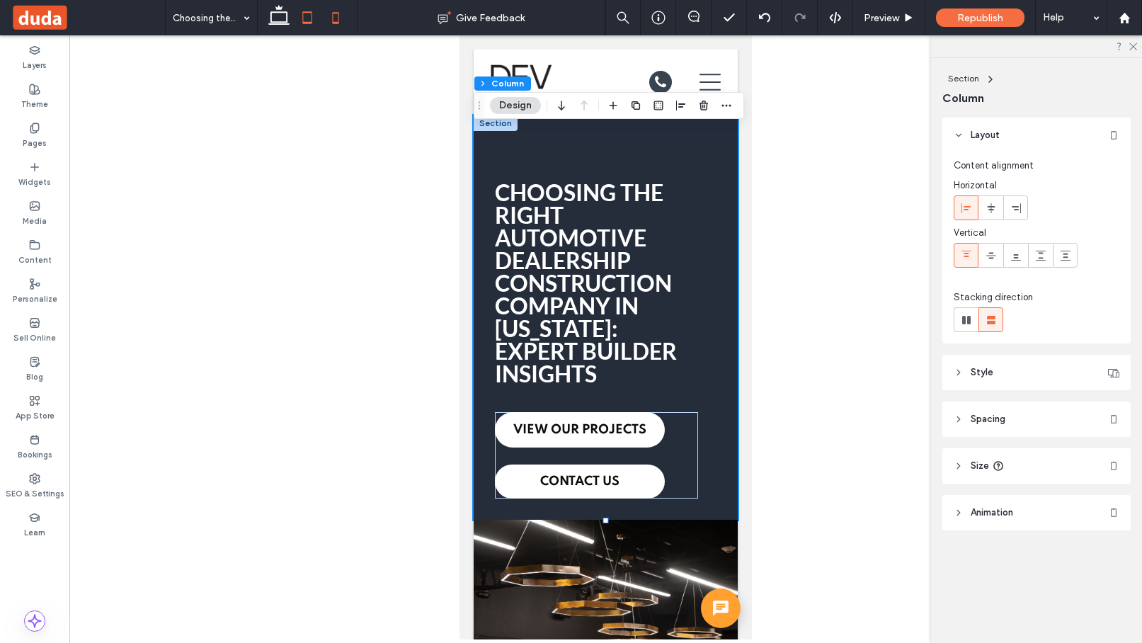
type input "**"
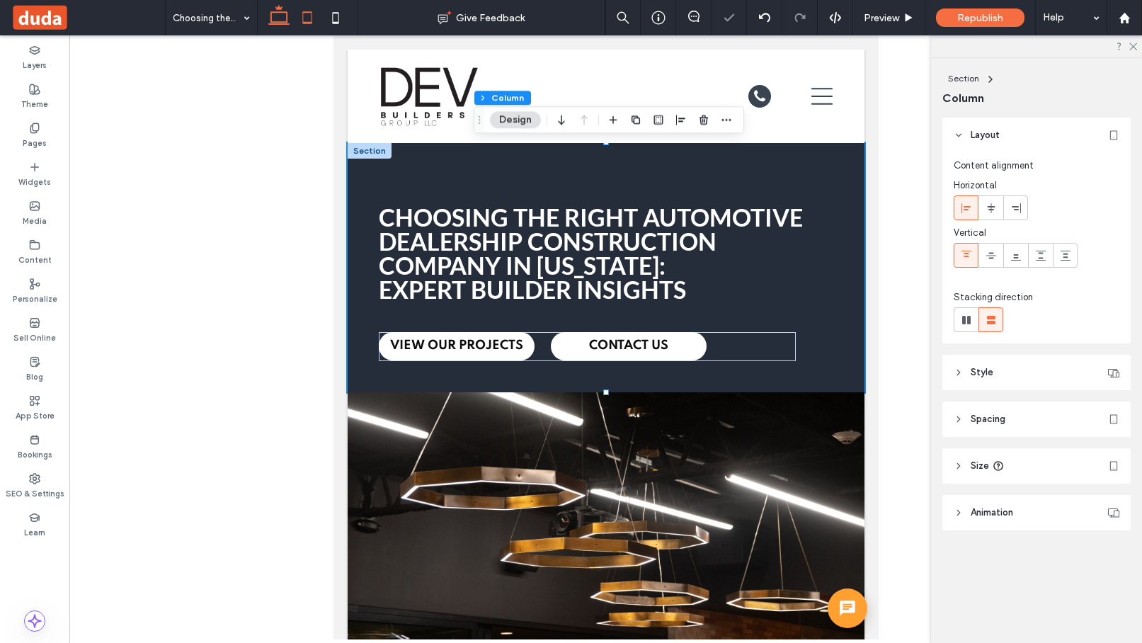
click at [273, 19] on icon at bounding box center [279, 18] width 28 height 28
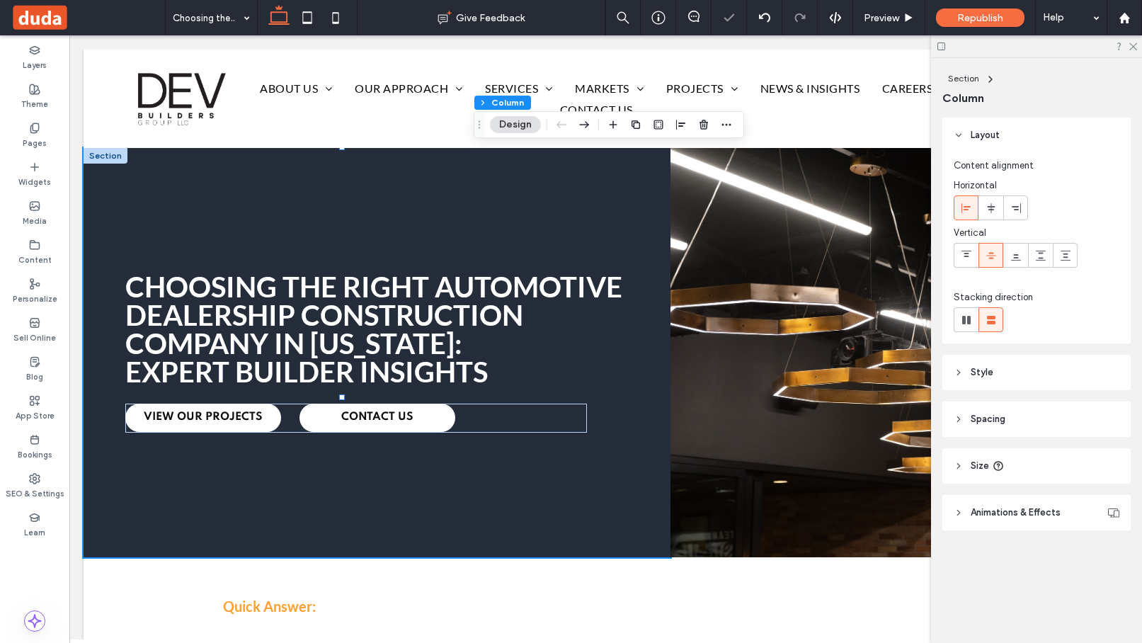
type input "**"
type input "****"
type input "*"
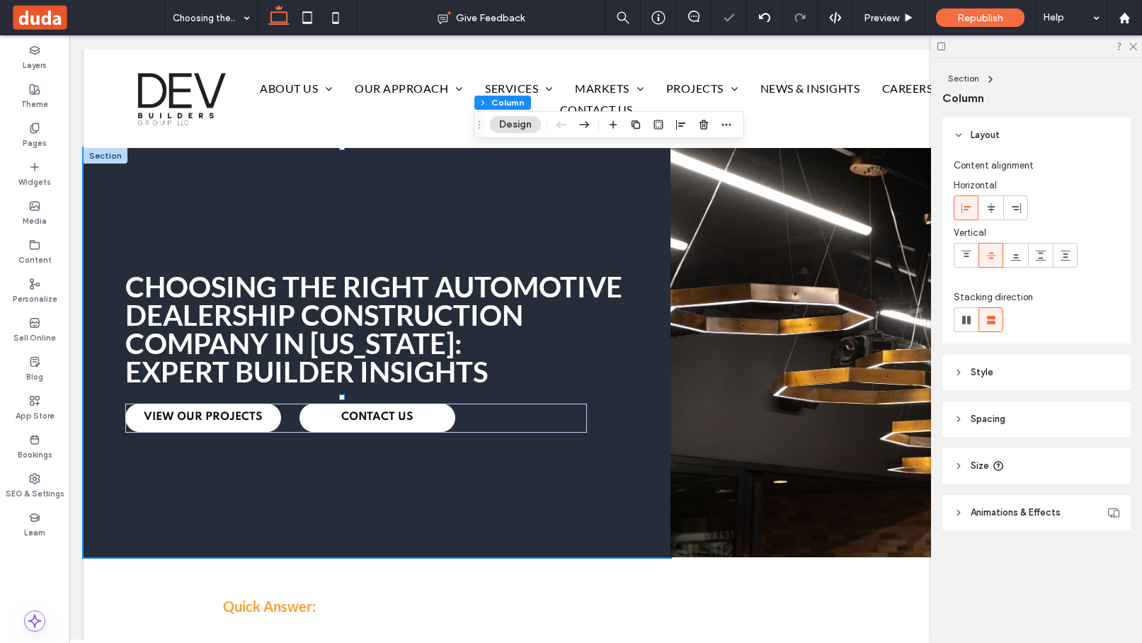
type input "**"
type input "*****"
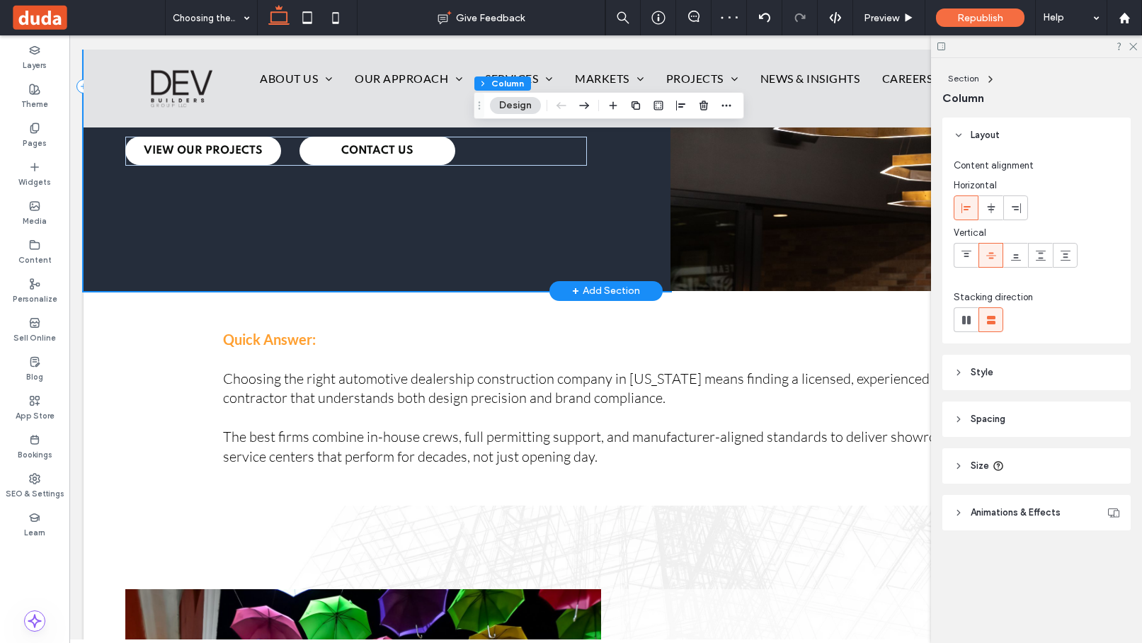
scroll to position [304, 0]
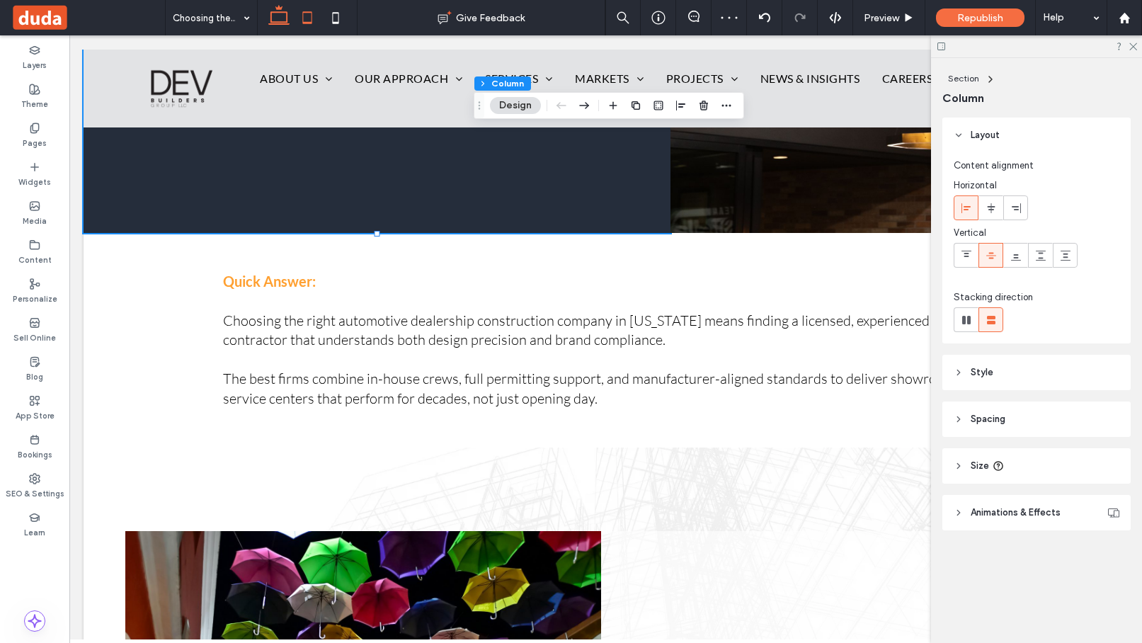
click at [310, 23] on use at bounding box center [306, 17] width 9 height 12
type input "**"
type input "****"
type input "**"
type input "*"
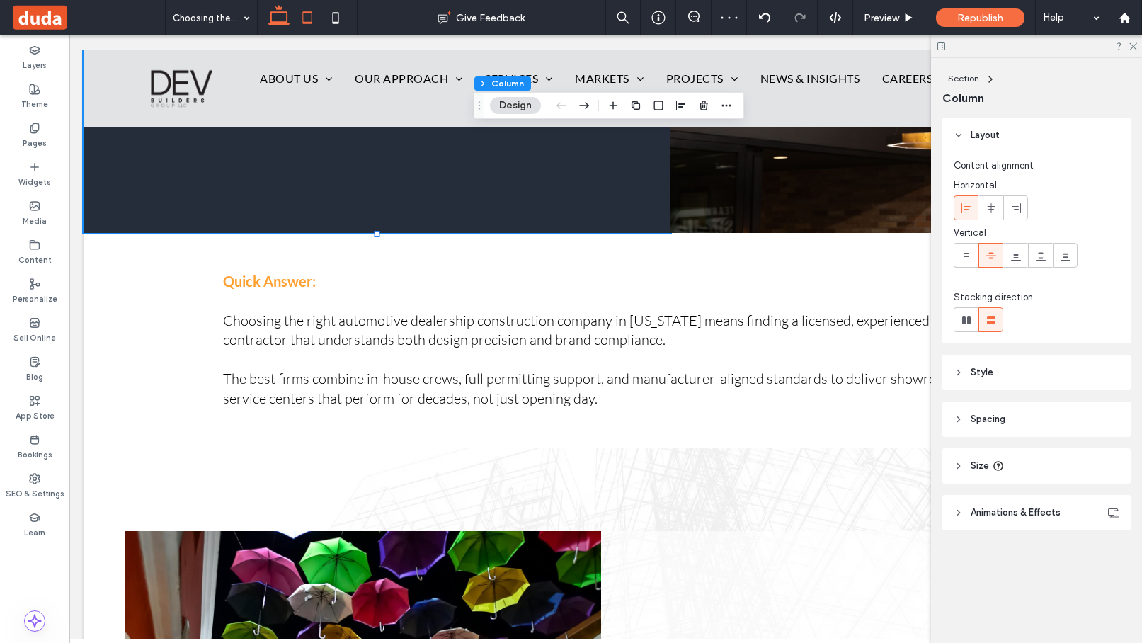
type input "**"
type input "*"
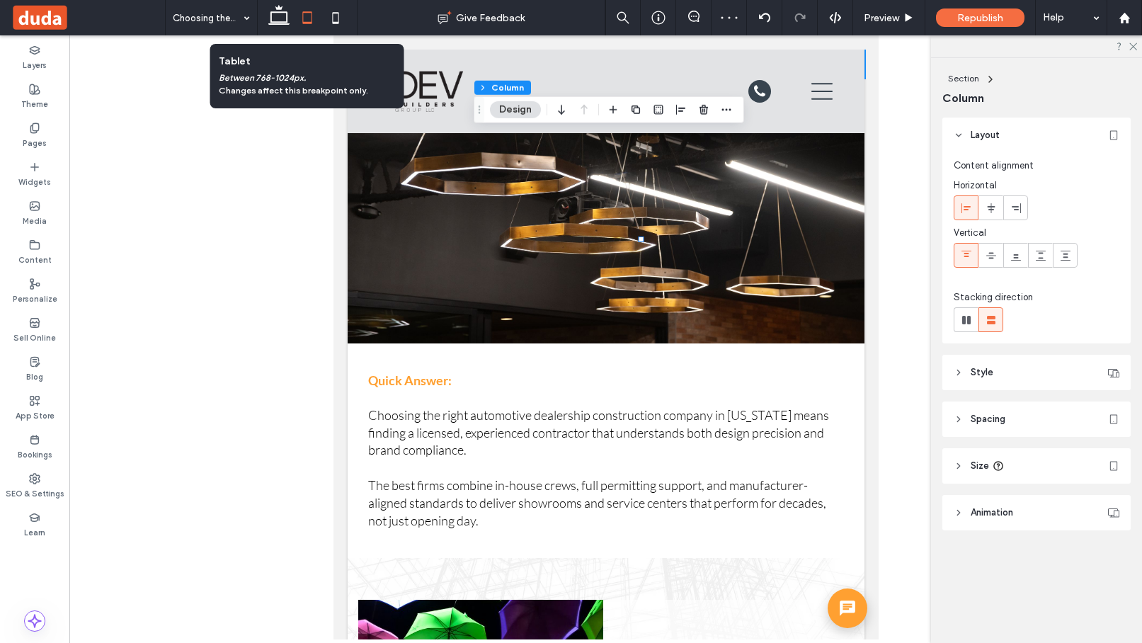
scroll to position [0, 0]
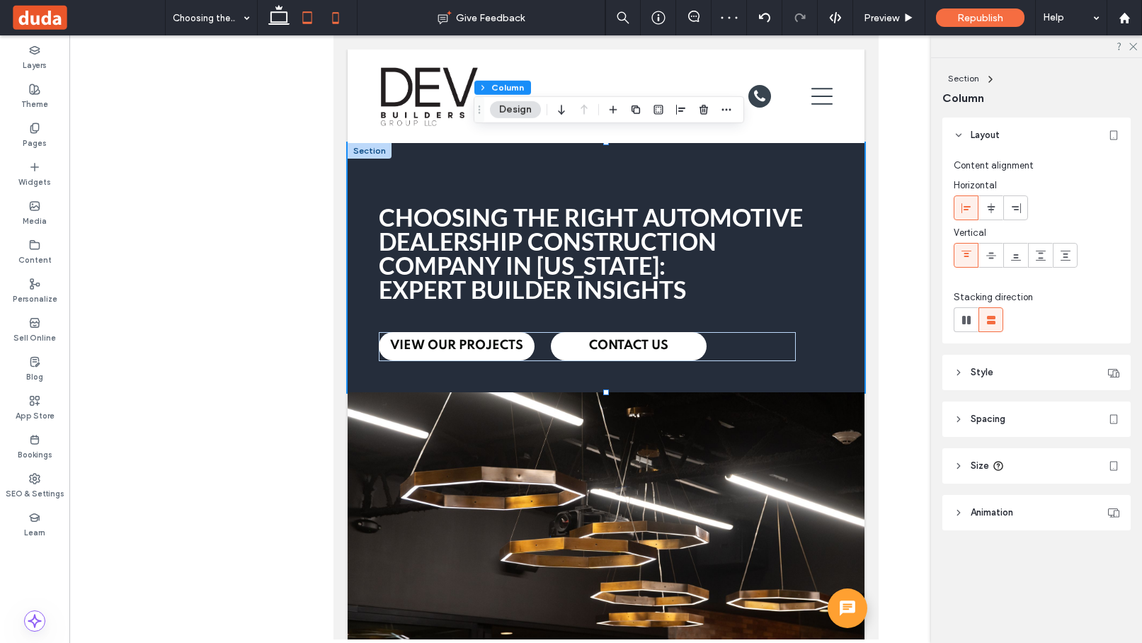
click at [339, 23] on icon at bounding box center [335, 18] width 28 height 28
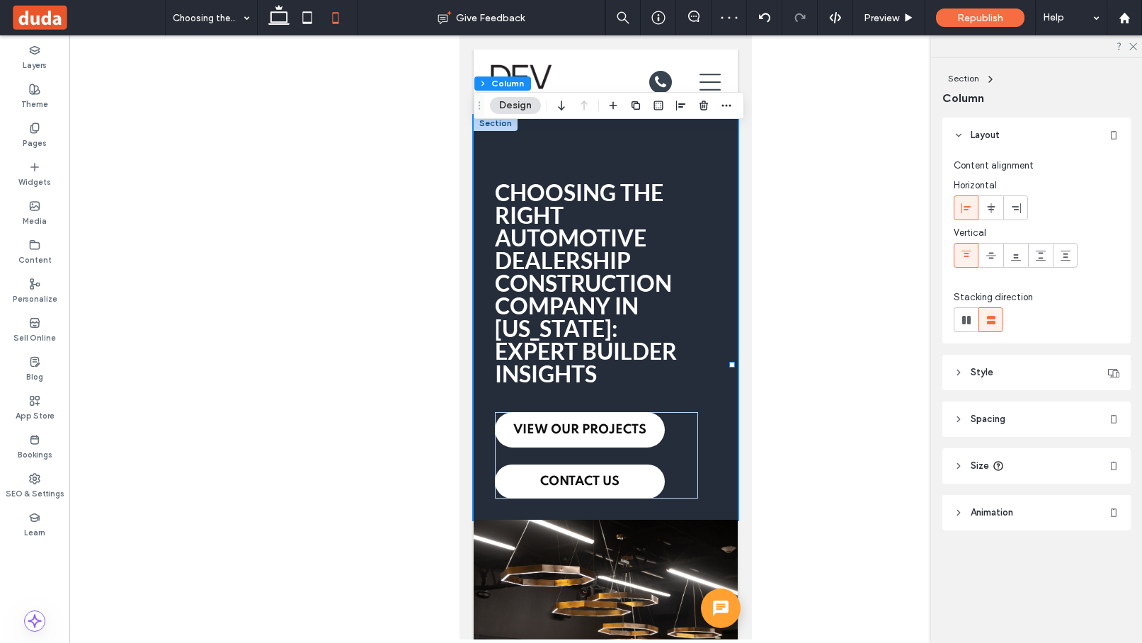
type input "**"
type input "****"
type input "**"
type input "*"
type input "**"
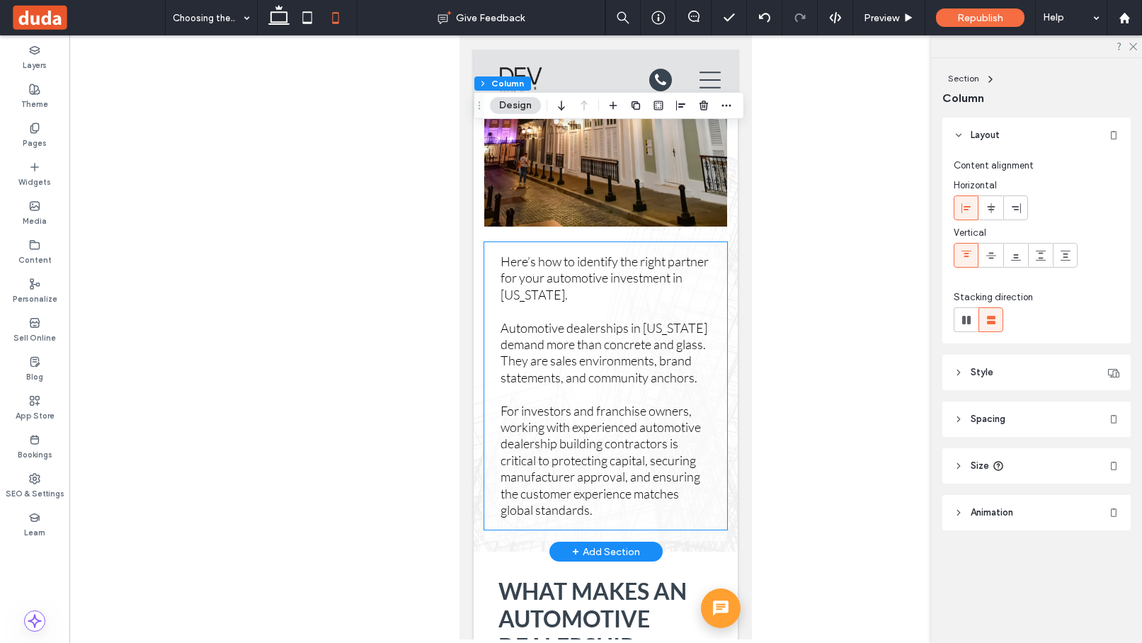
scroll to position [1103, 0]
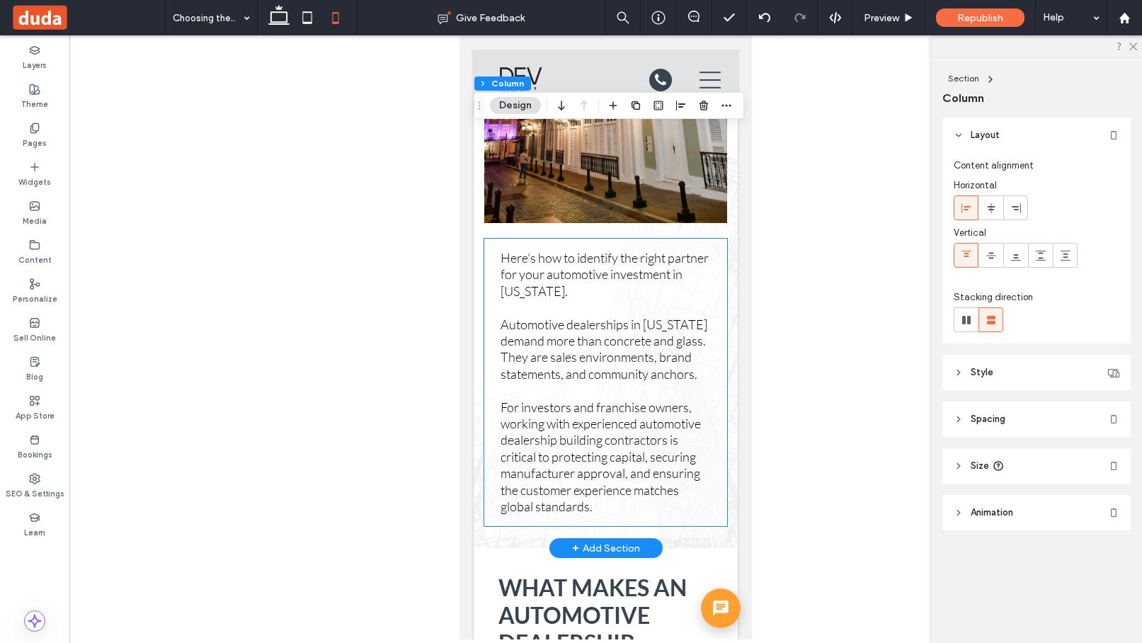
click at [642, 451] on span "For investors and franchise owners, working with experienced automotive dealers…" at bounding box center [600, 456] width 200 height 115
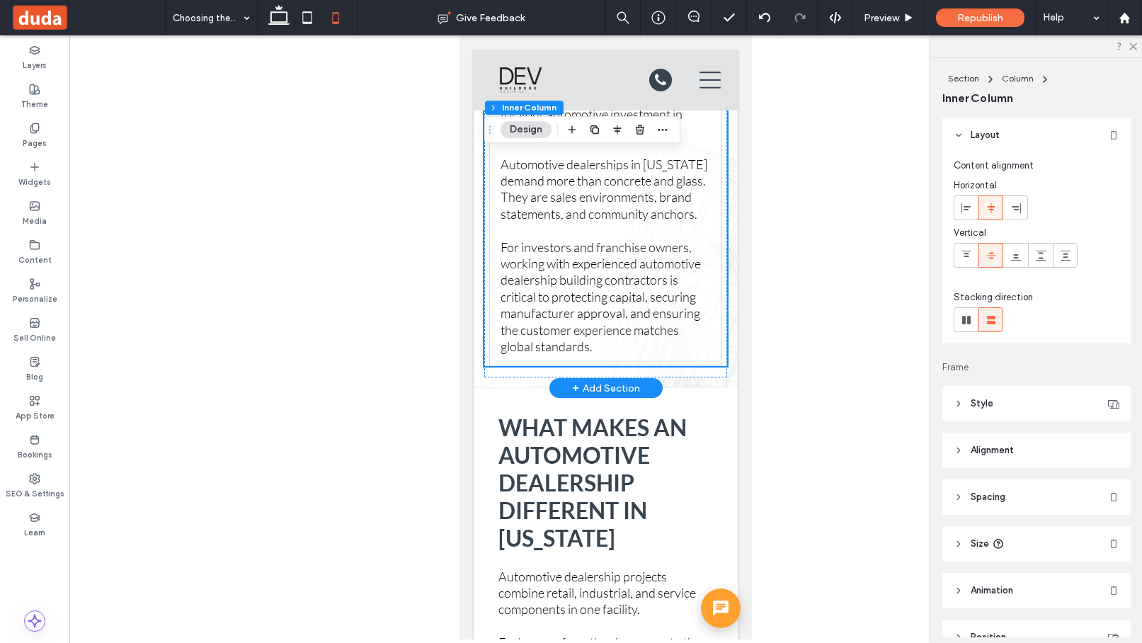
scroll to position [1295, 0]
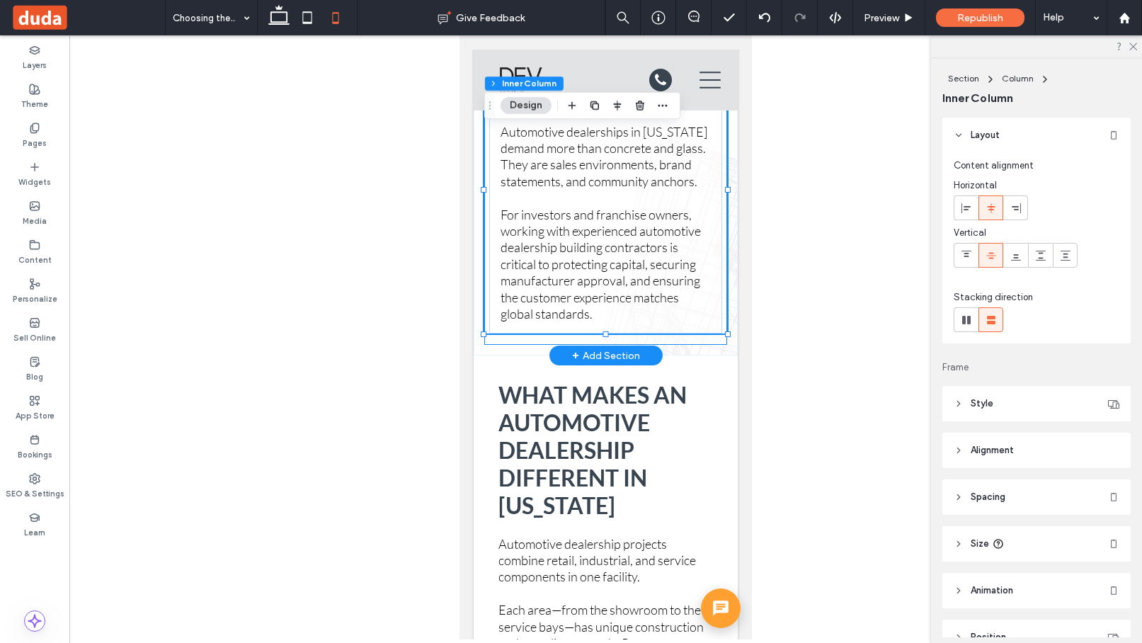
click at [709, 342] on div "Here’s how to identify the right partner for your automotive investment in Puer…" at bounding box center [605, 190] width 243 height 310
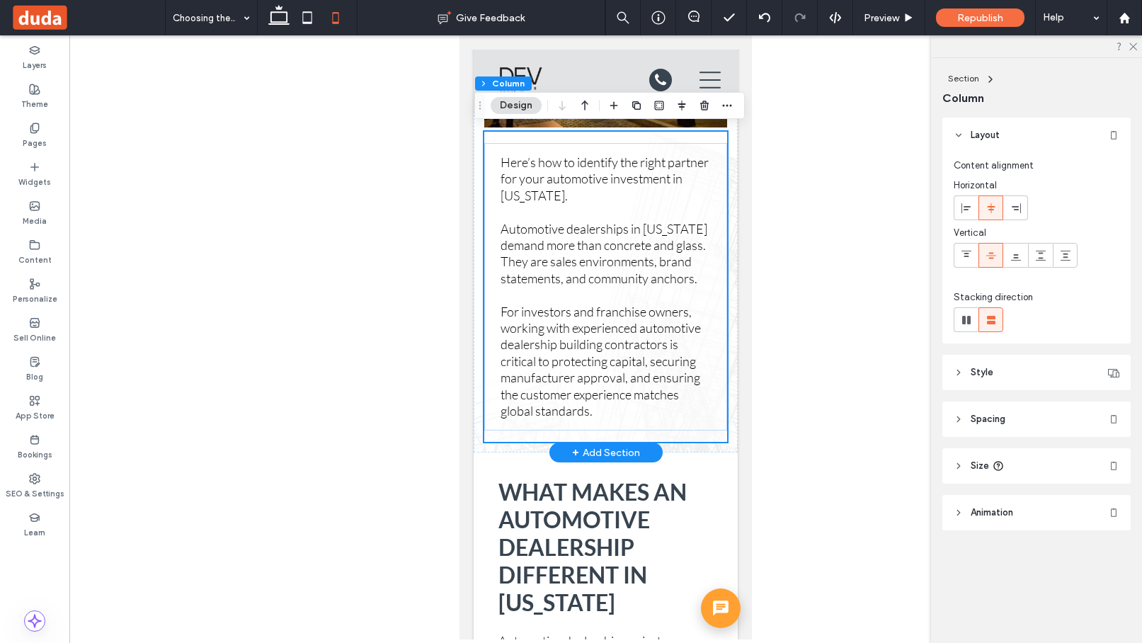
scroll to position [1147, 0]
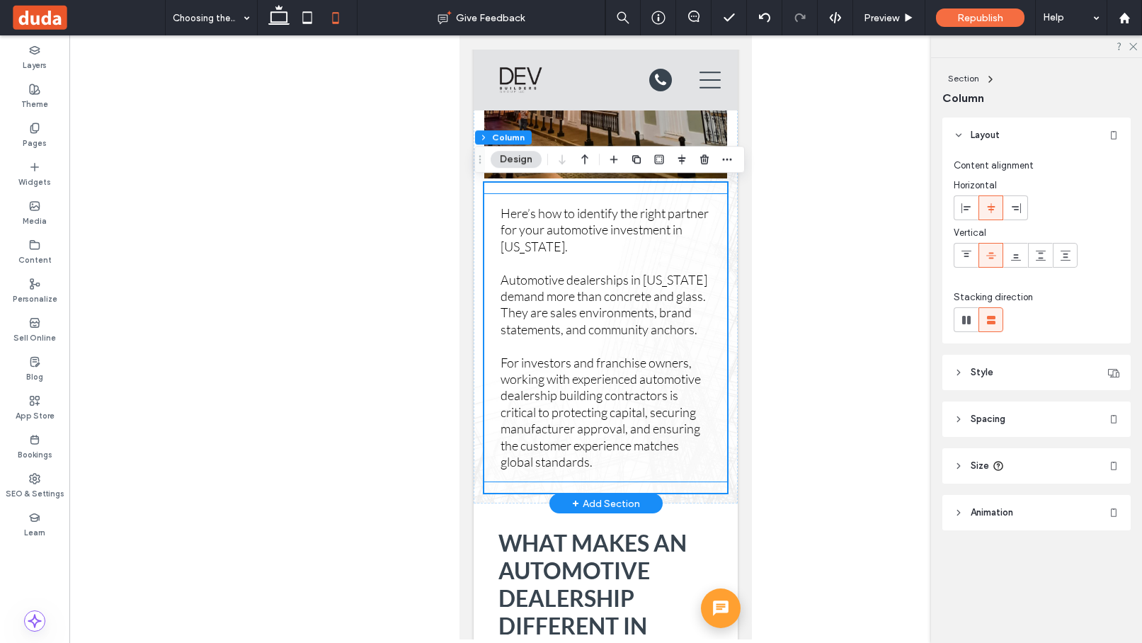
click at [709, 342] on p at bounding box center [605, 346] width 210 height 16
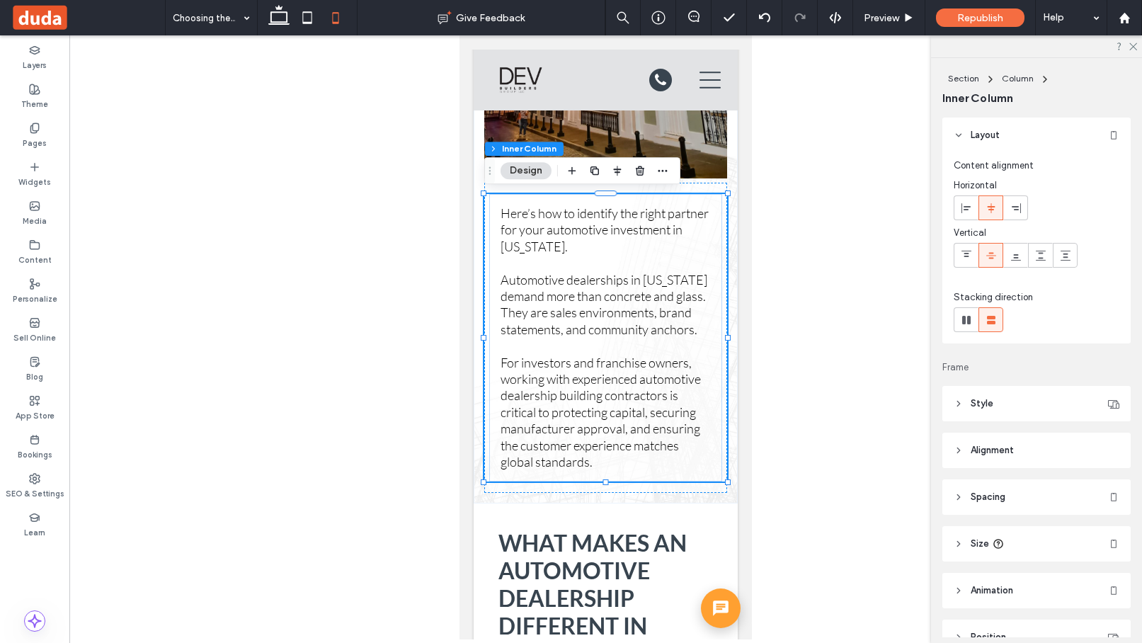
click at [873, 493] on header "Spacing" at bounding box center [1036, 496] width 188 height 35
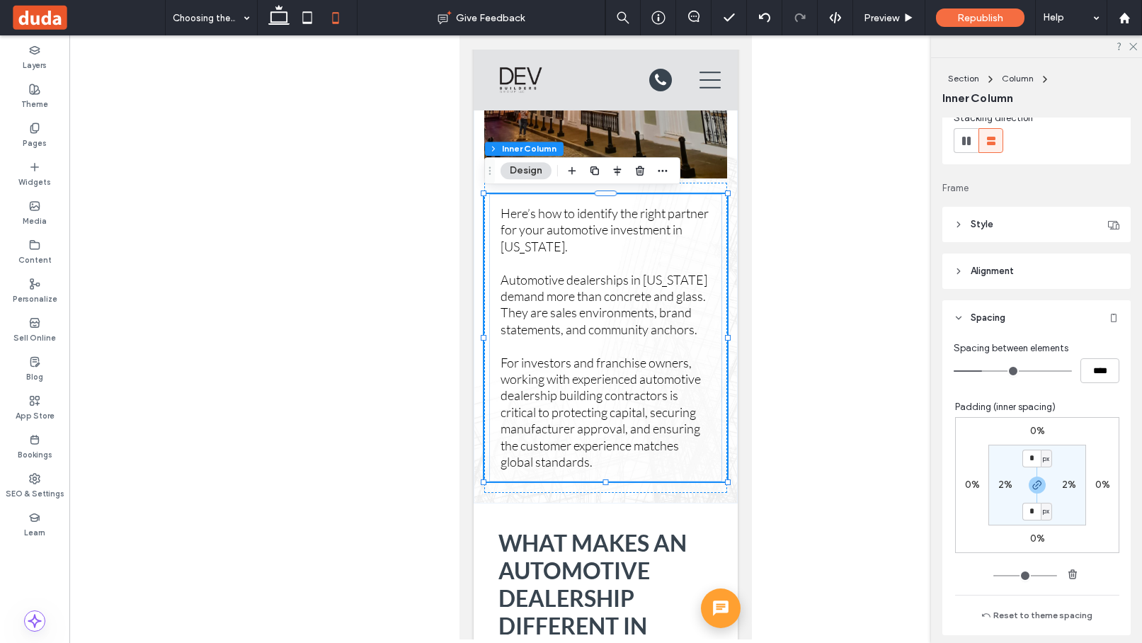
scroll to position [232, 0]
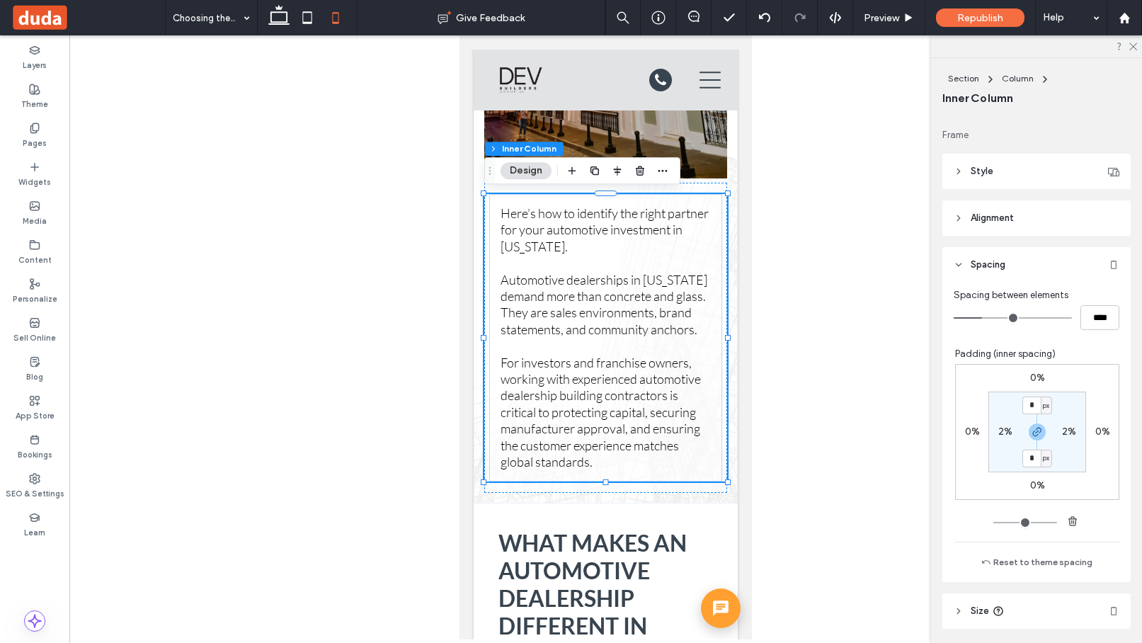
type input "**"
type input "****"
type input "**"
type input "****"
type input "*"
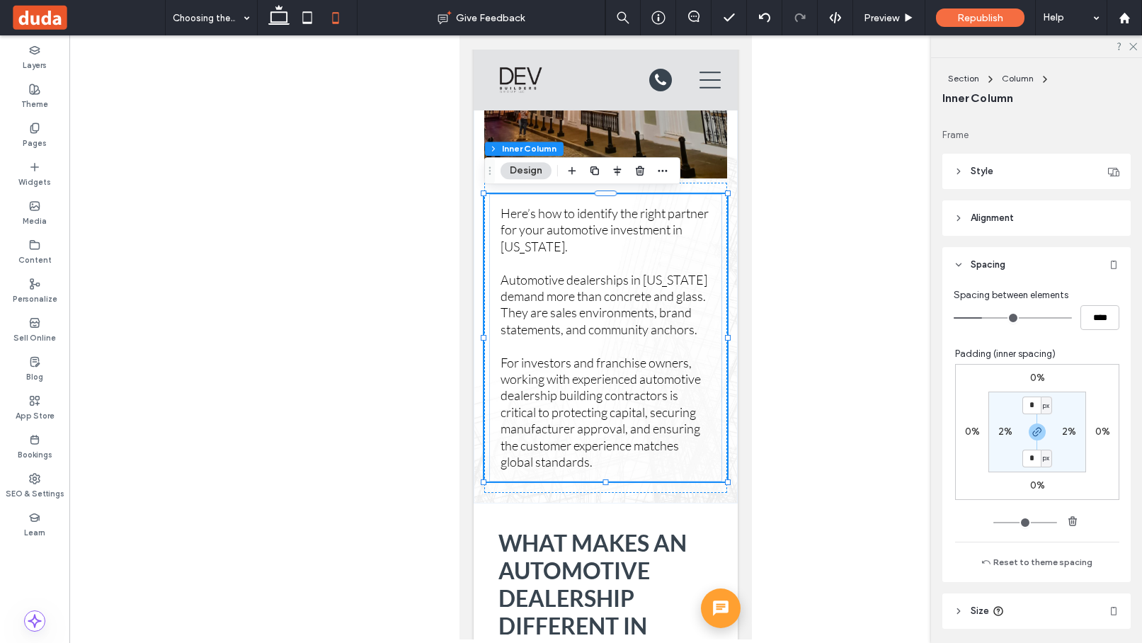
type input "***"
type input "*"
type input "***"
drag, startPoint x: 985, startPoint y: 317, endPoint x: 938, endPoint y: 317, distance: 46.7
type input "*"
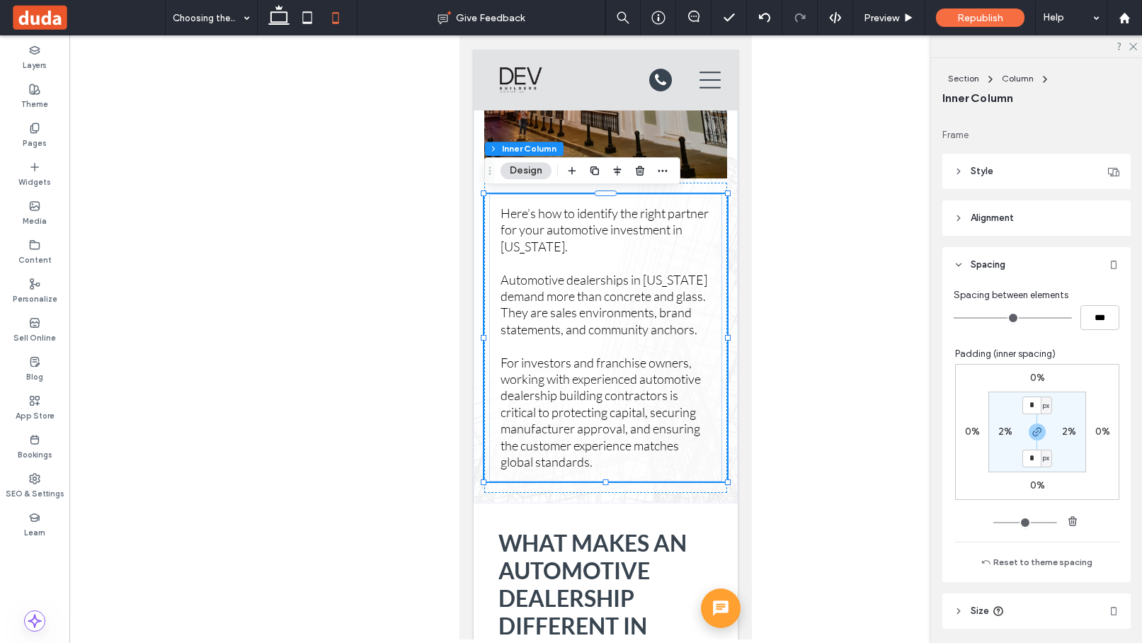
click at [873, 317] on input "range" at bounding box center [1012, 317] width 118 height 1
click at [714, 189] on div "Here’s how to identify the right partner for your automotive investment in Puer…" at bounding box center [605, 338] width 243 height 310
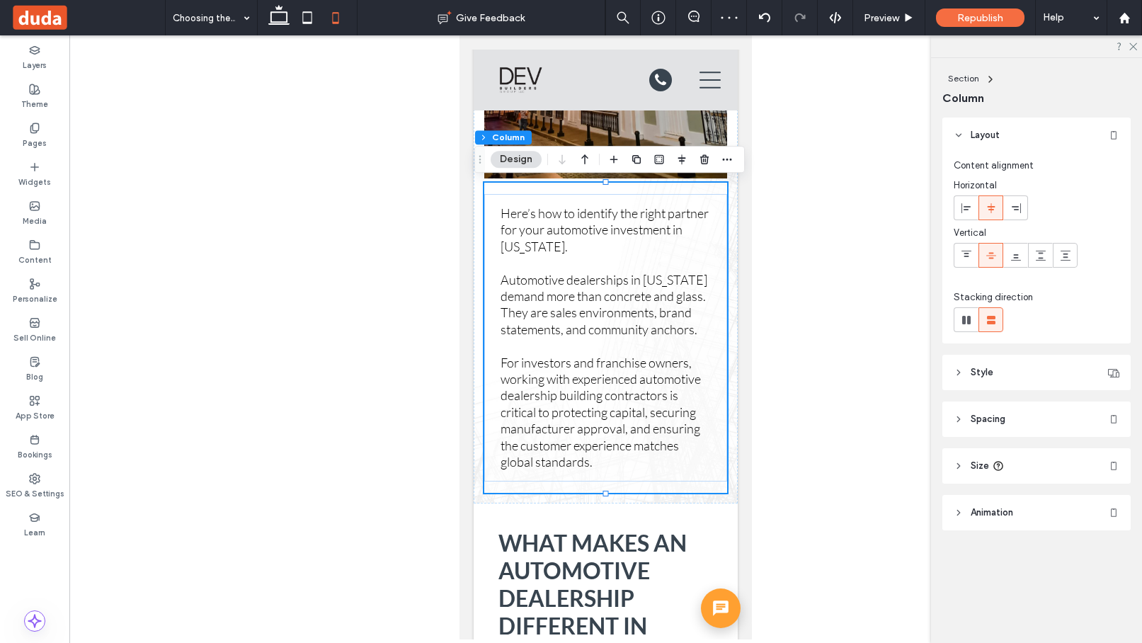
click at [873, 418] on icon at bounding box center [958, 419] width 10 height 10
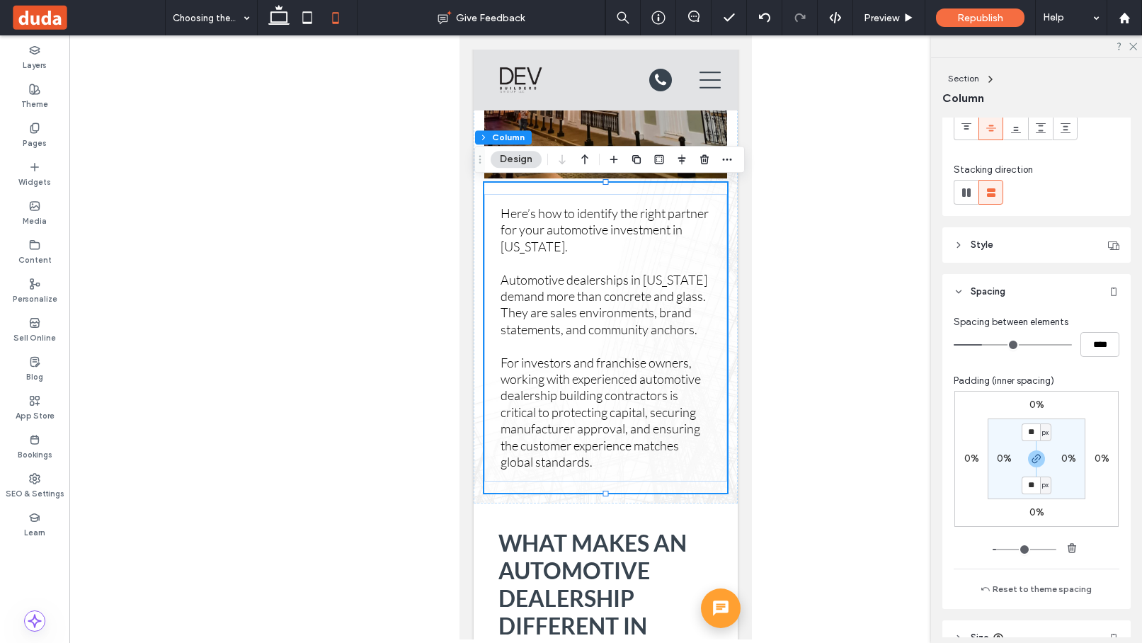
scroll to position [249, 0]
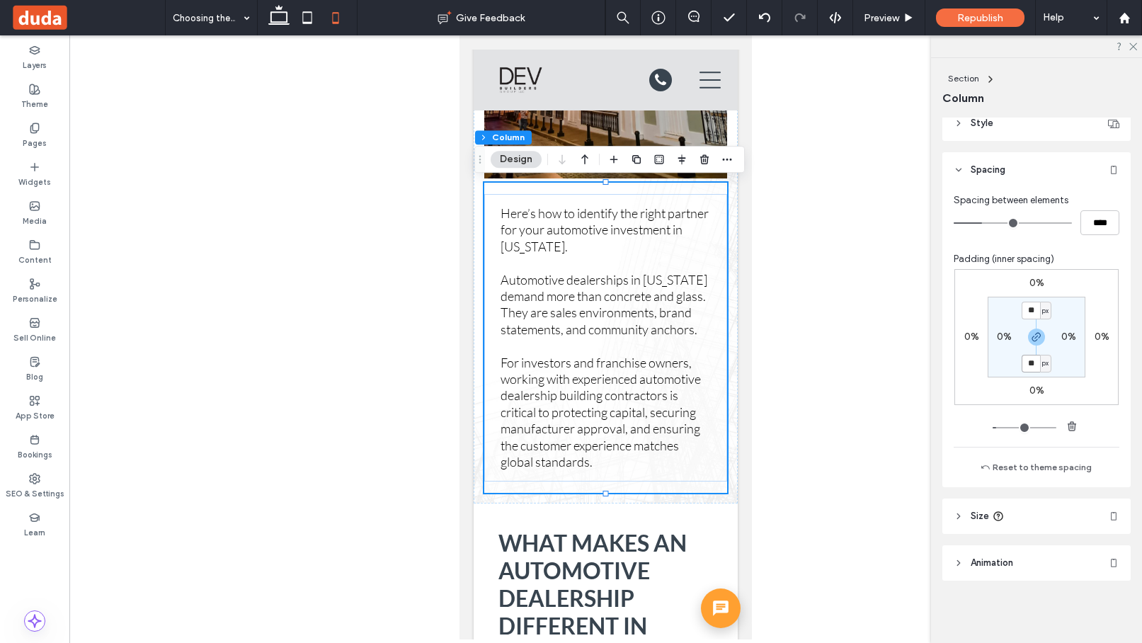
click at [873, 360] on input "**" at bounding box center [1030, 364] width 18 height 18
type input "*"
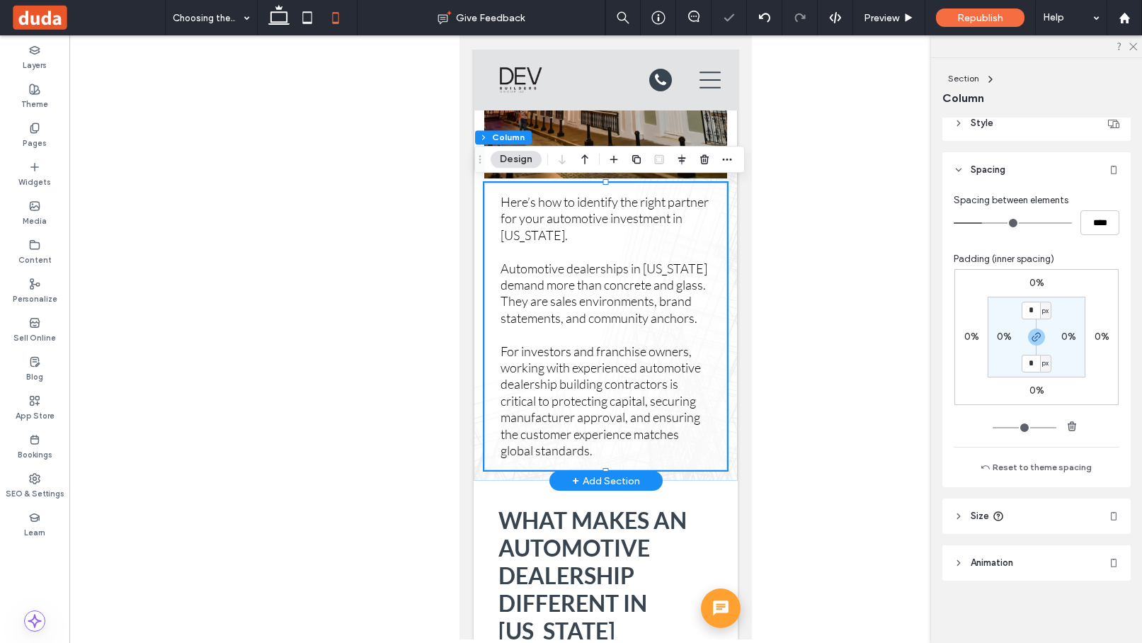
click at [734, 433] on div "Here’s how to identify the right partner for your automotive investment in Puer…" at bounding box center [606, 146] width 264 height 668
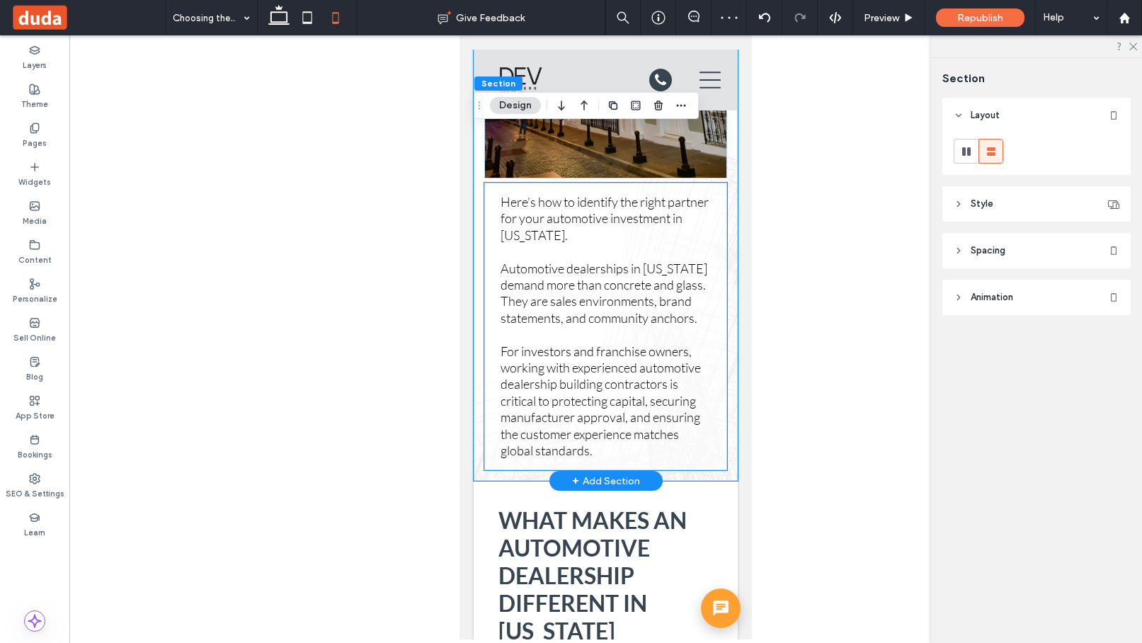
click at [723, 218] on div "Here’s how to identify the right partner for your automotive investment in Puer…" at bounding box center [605, 326] width 243 height 287
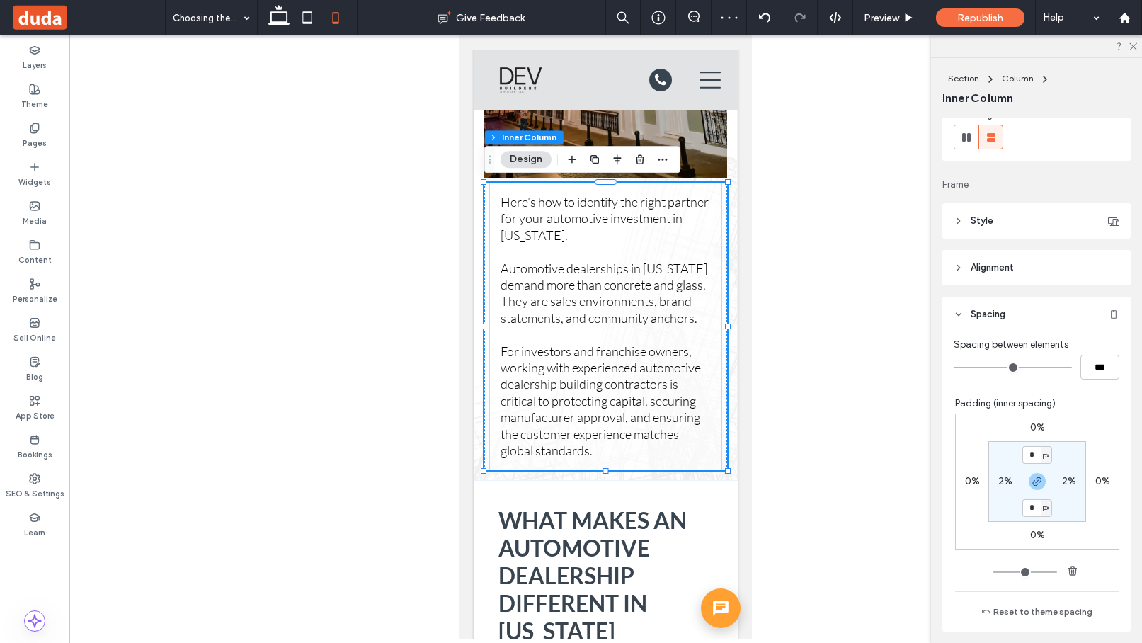
scroll to position [374, 0]
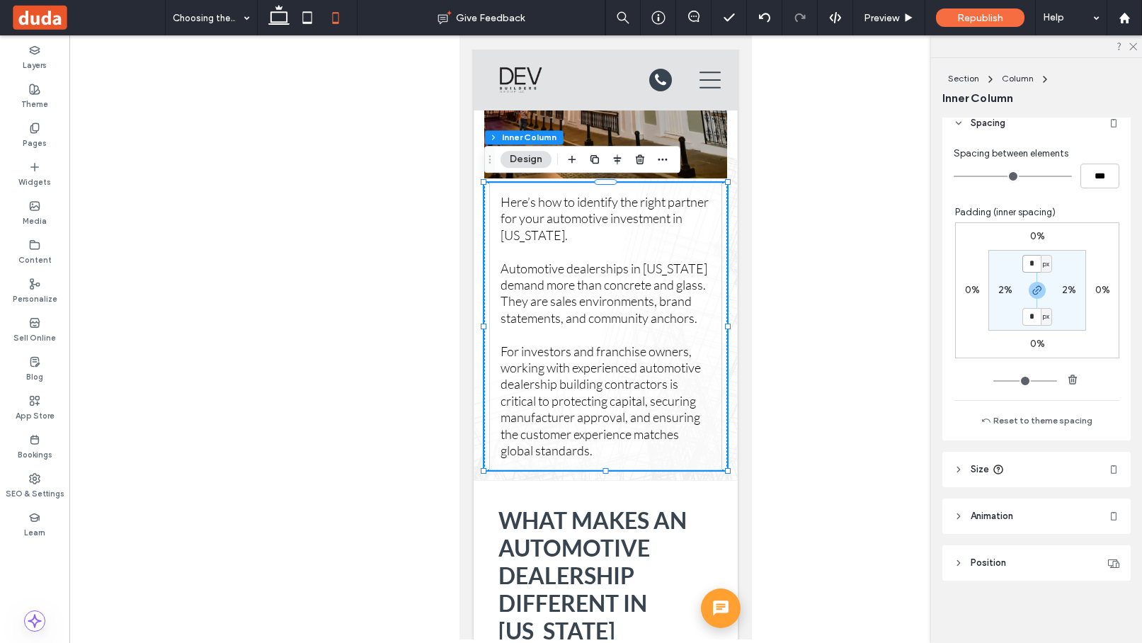
click at [873, 261] on input "*" at bounding box center [1031, 264] width 18 height 18
click at [873, 264] on span "px" at bounding box center [1046, 264] width 6 height 14
click at [873, 307] on span "%" at bounding box center [1041, 310] width 8 height 14
click at [873, 263] on input "*" at bounding box center [1031, 264] width 18 height 18
type input "*"
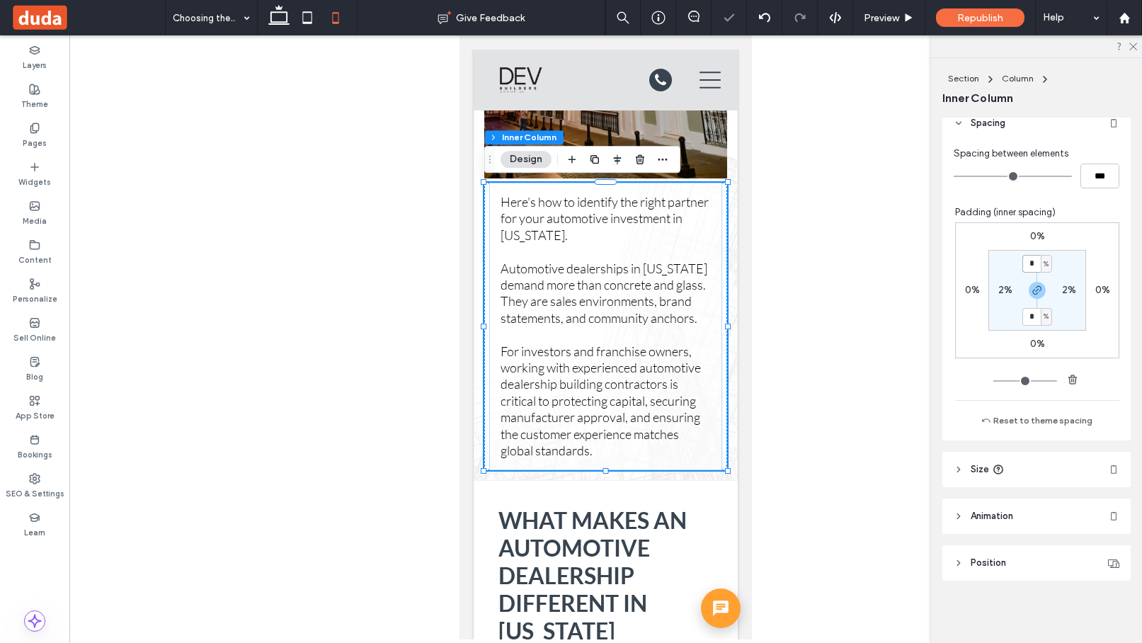
type input "*"
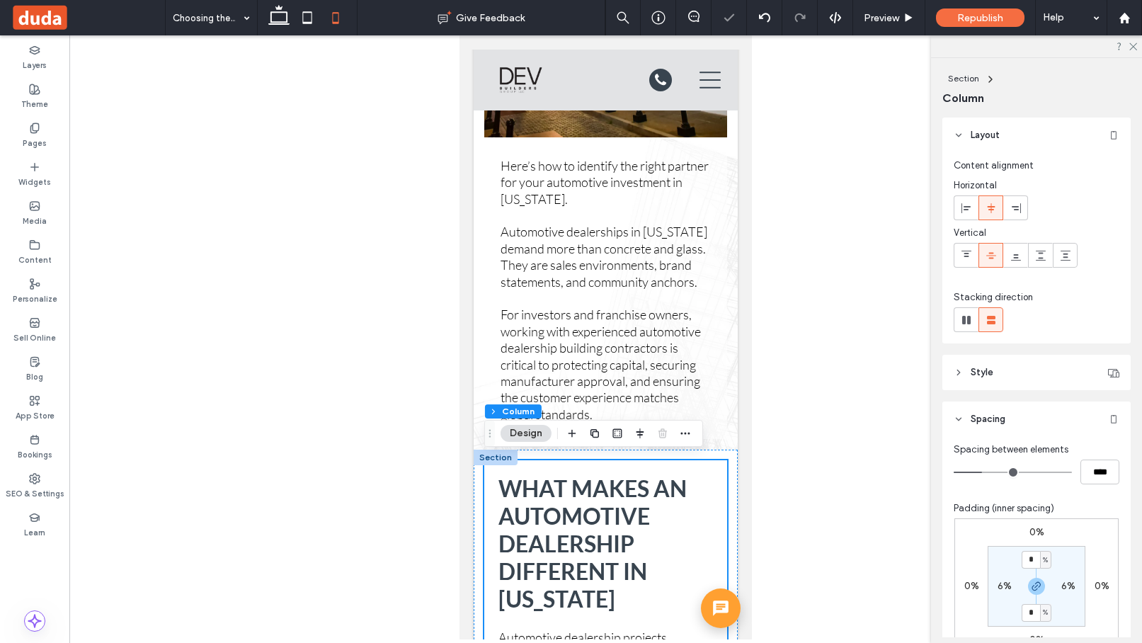
scroll to position [1208, 0]
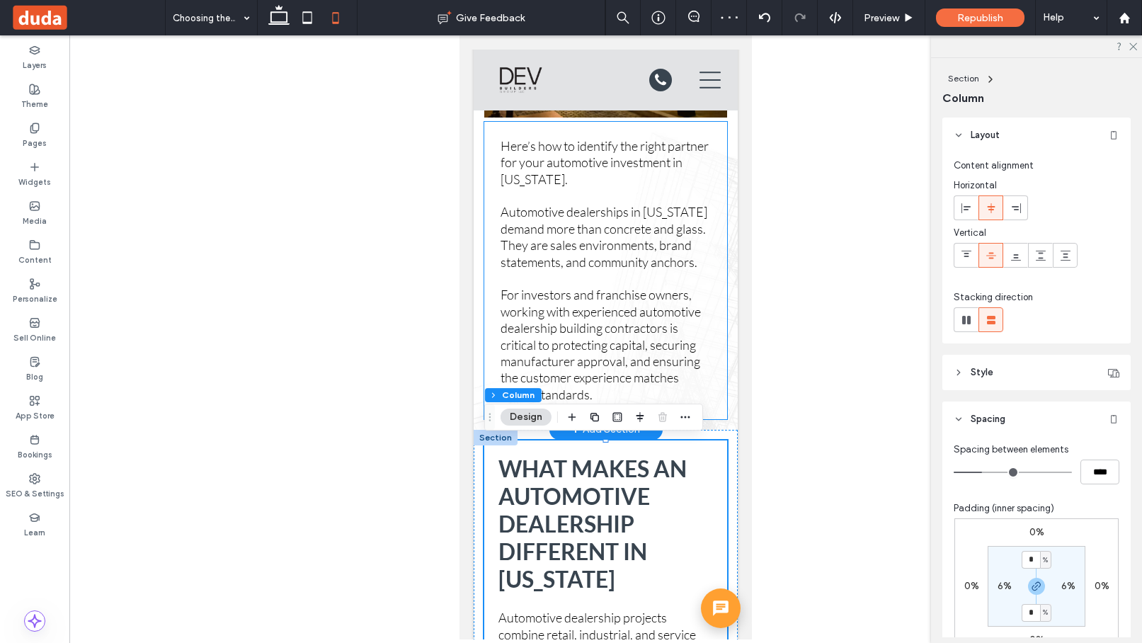
click at [626, 297] on span "For investors and franchise owners, working with experienced automotive dealers…" at bounding box center [600, 344] width 200 height 115
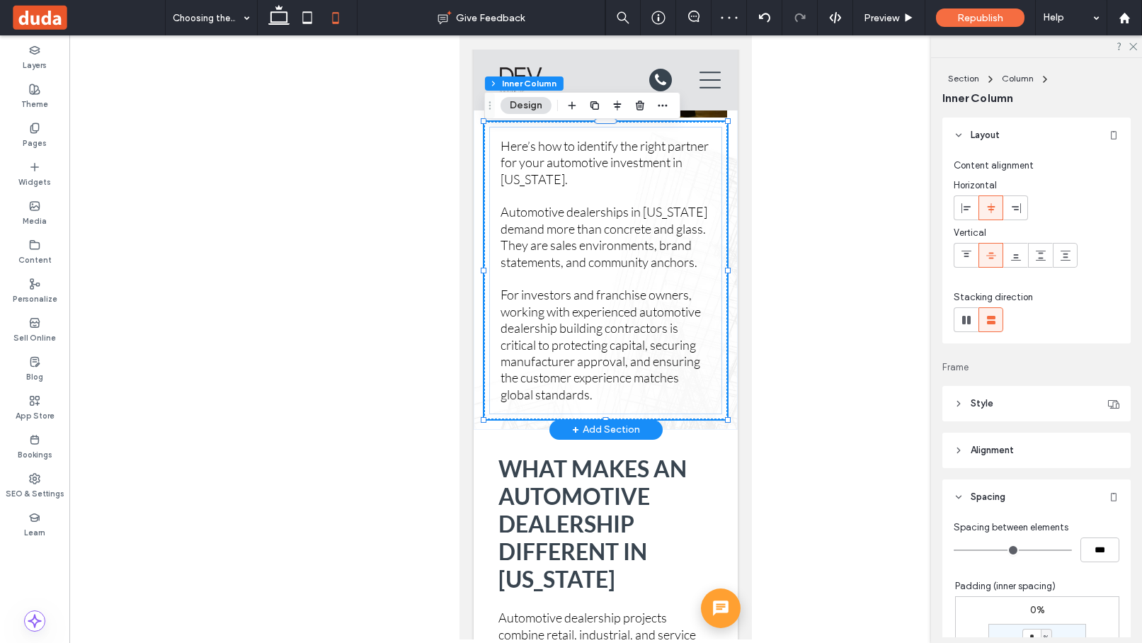
click at [626, 297] on span "For investors and franchise owners, working with experienced automotive dealers…" at bounding box center [600, 344] width 200 height 115
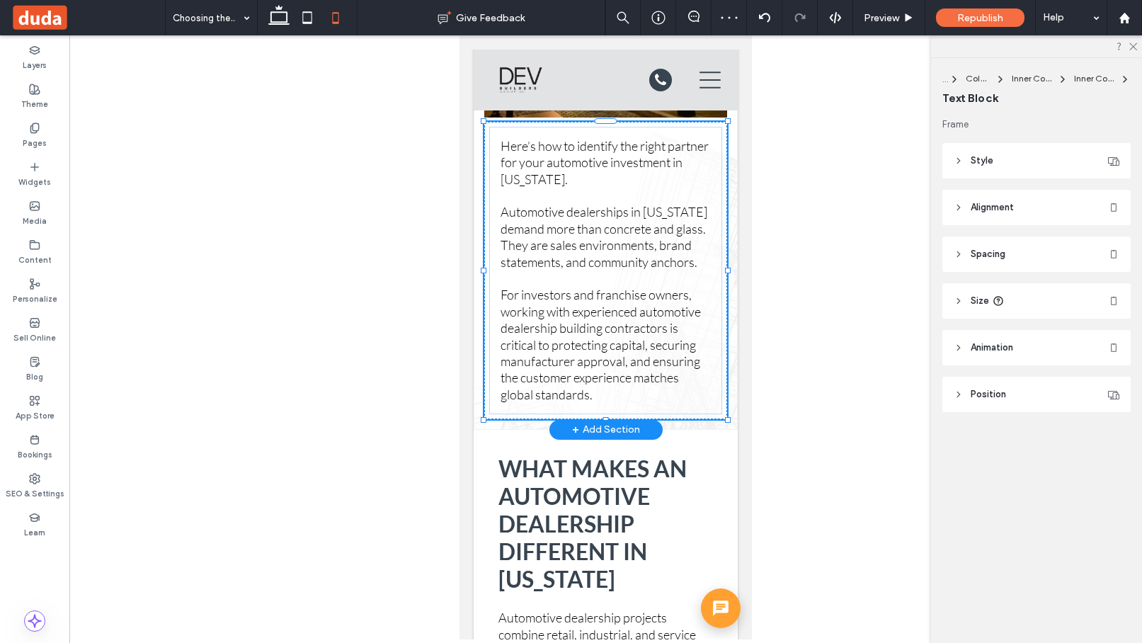
type input "****"
type input "**"
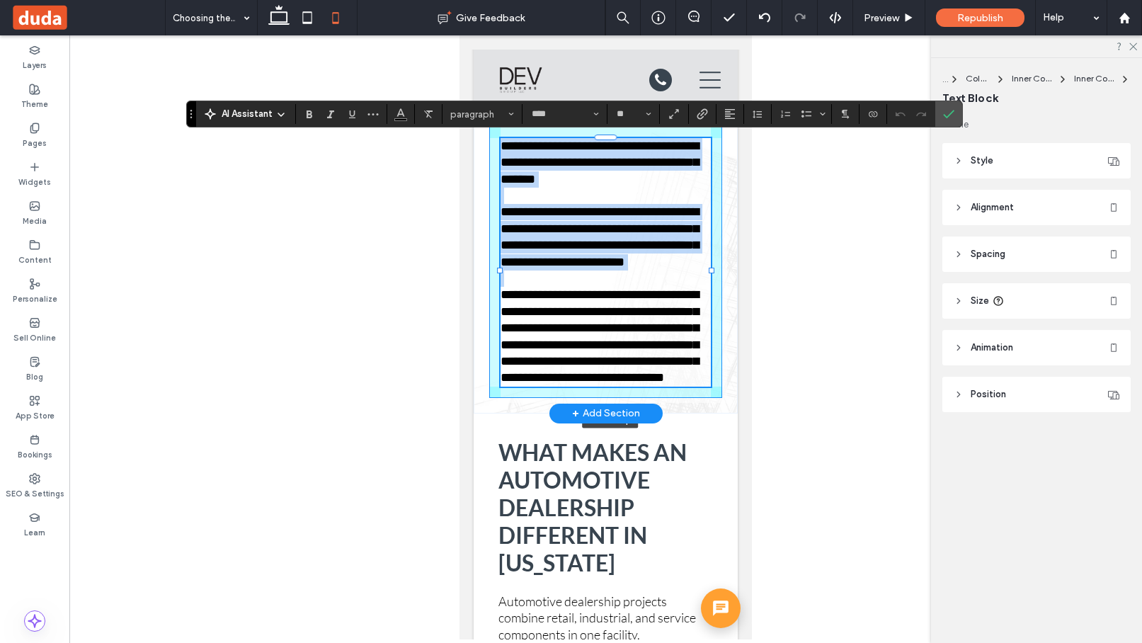
click at [716, 271] on div "**********" at bounding box center [606, 82] width 264 height 661
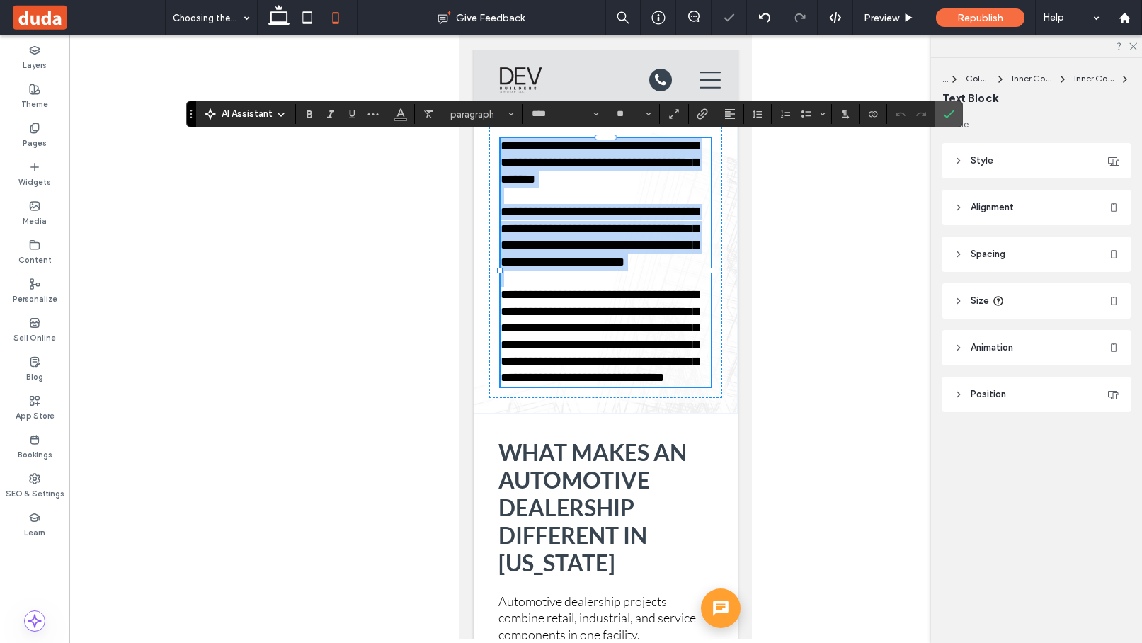
click at [503, 160] on span "**********" at bounding box center [599, 162] width 198 height 46
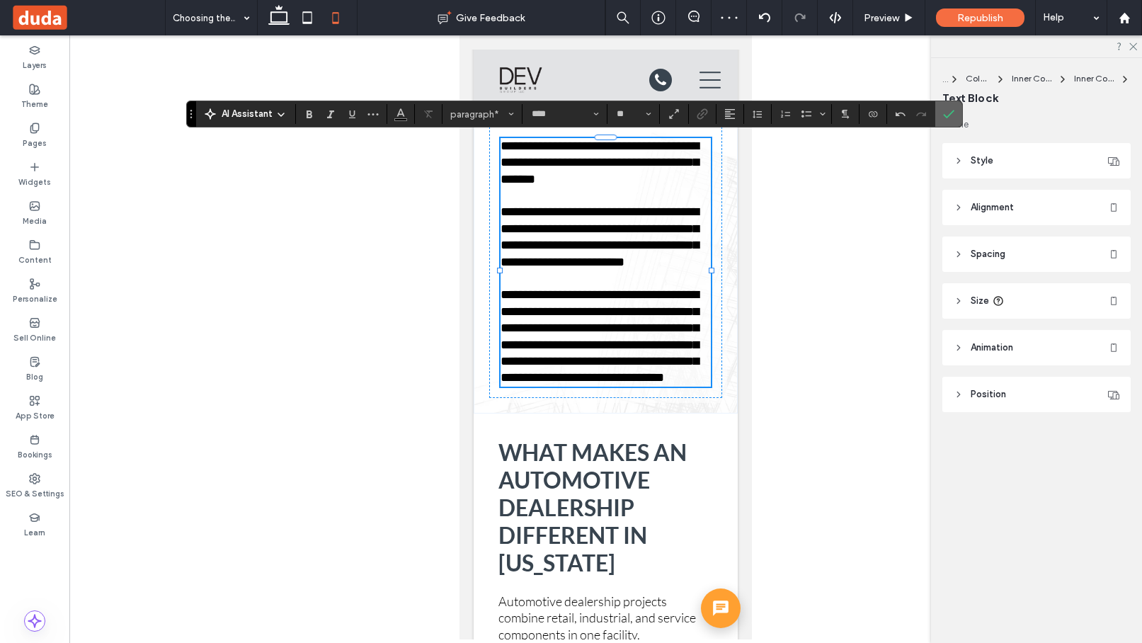
click at [873, 110] on icon "Confirm" at bounding box center [948, 113] width 11 height 11
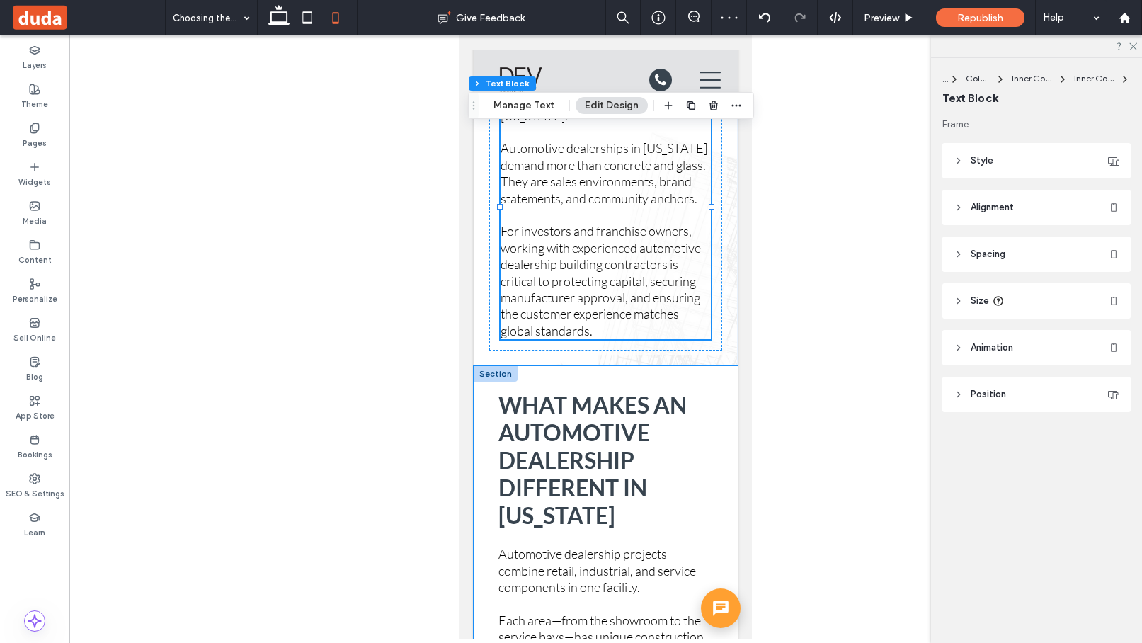
click at [728, 384] on div "What Makes an Automotive Dealership Different in Puerto Rico Automotive dealers…" at bounding box center [606, 634] width 264 height 537
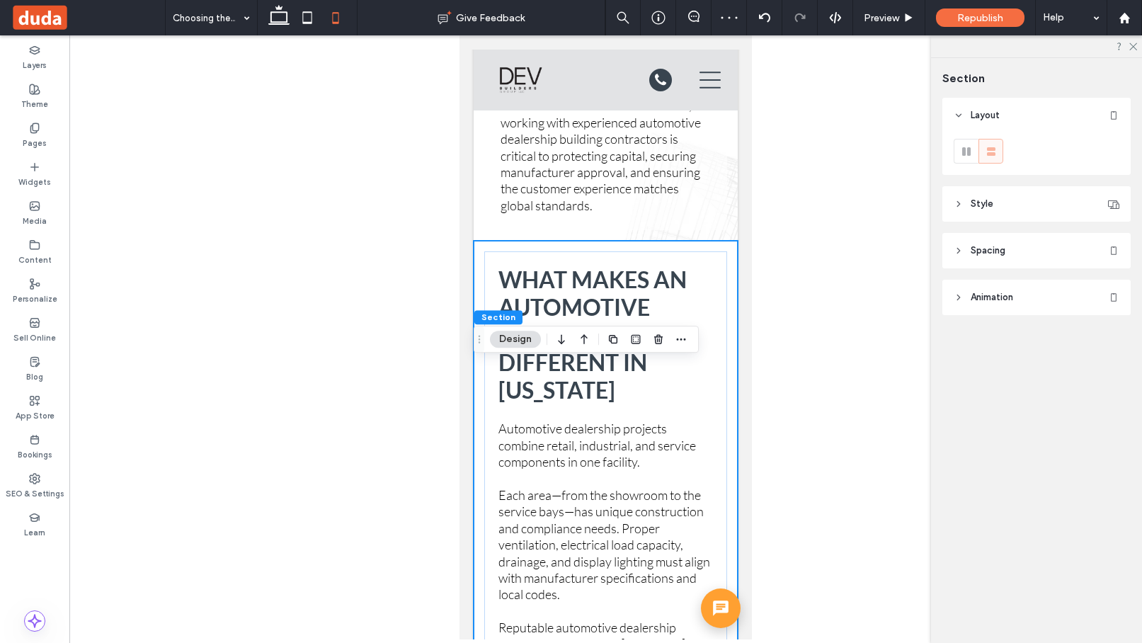
scroll to position [1551, 0]
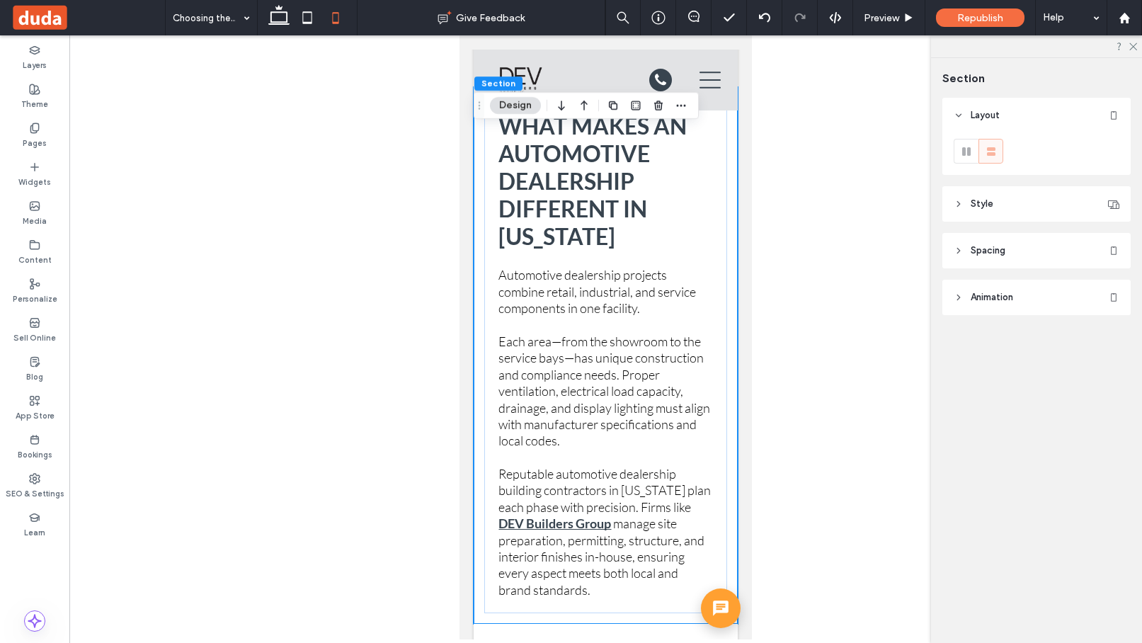
click at [873, 249] on icon at bounding box center [958, 251] width 10 height 10
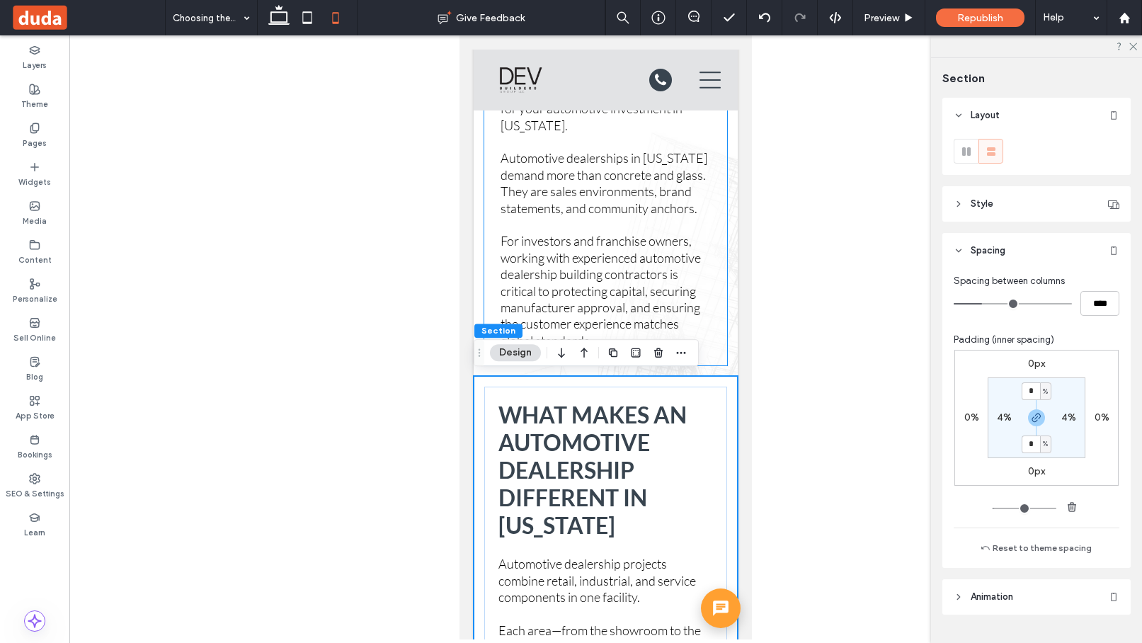
scroll to position [1261, 0]
click at [724, 397] on div "What Makes an Automotive Dealership Different in Puerto Rico Automotive dealers…" at bounding box center [605, 644] width 243 height 515
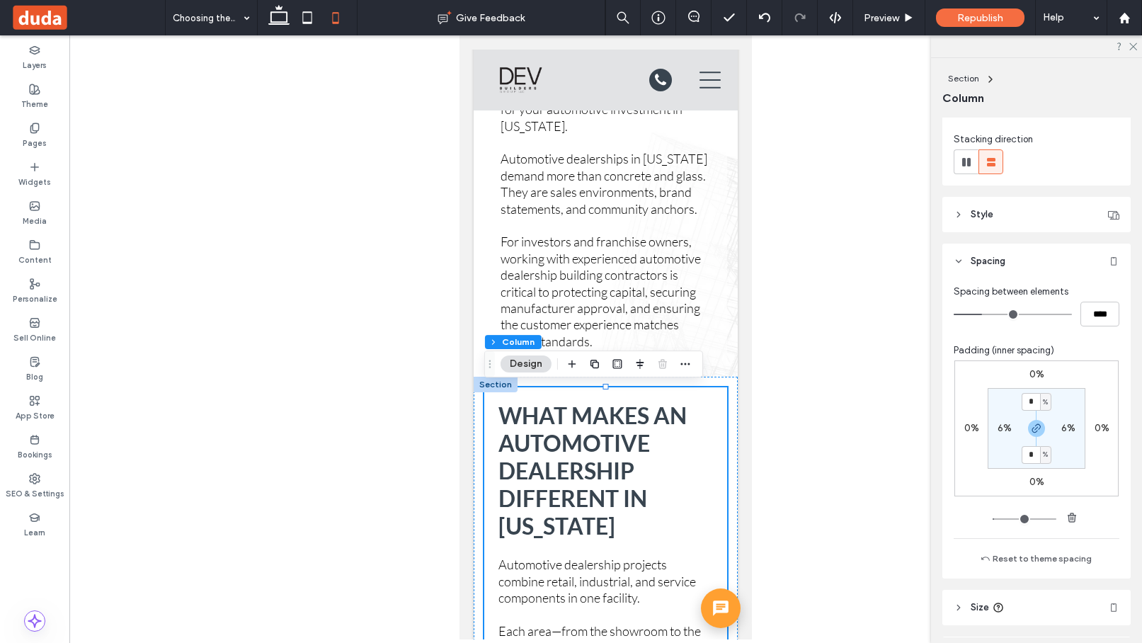
scroll to position [163, 0]
click at [873, 425] on label "6%" at bounding box center [1004, 423] width 14 height 12
type input "*"
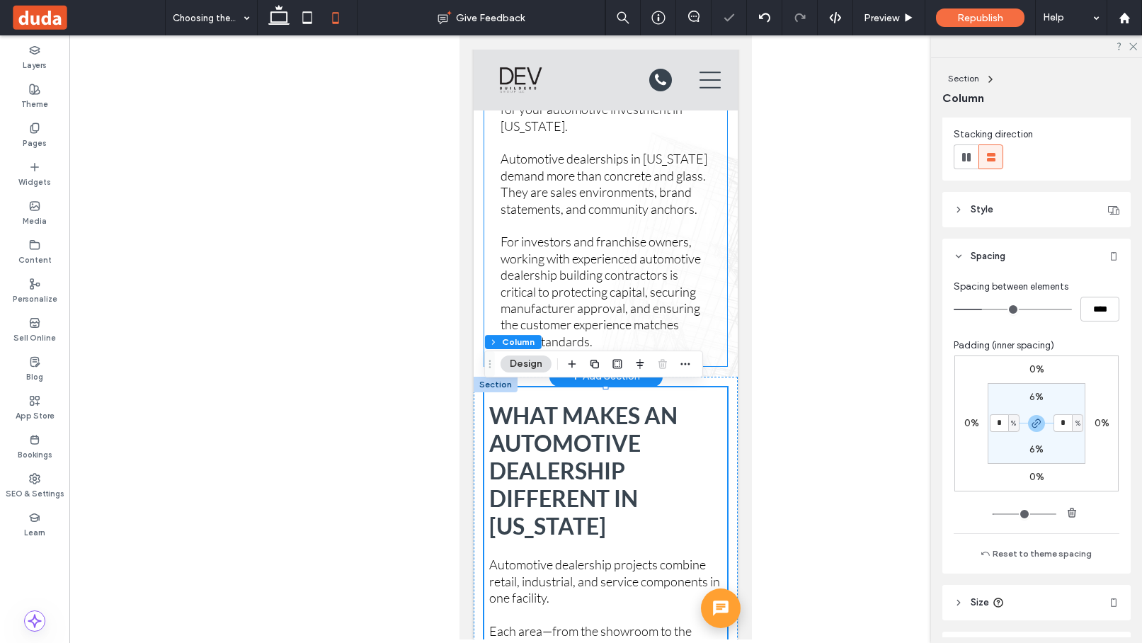
click at [712, 314] on div "Here’s how to identify the right partner for your automotive investment in Puer…" at bounding box center [605, 217] width 233 height 287
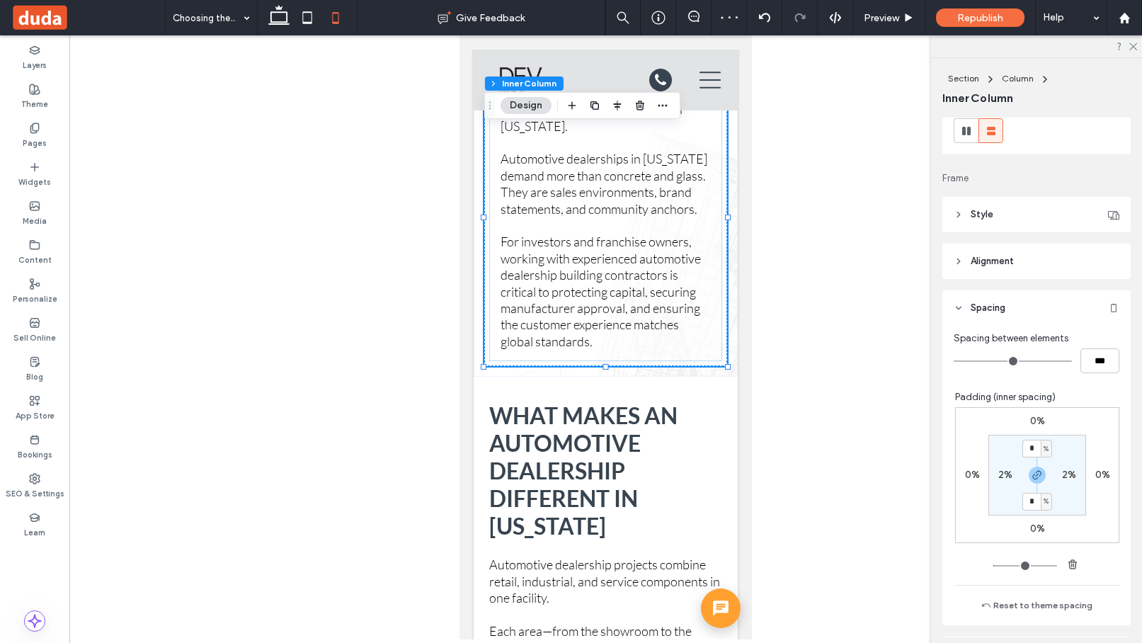
scroll to position [302, 0]
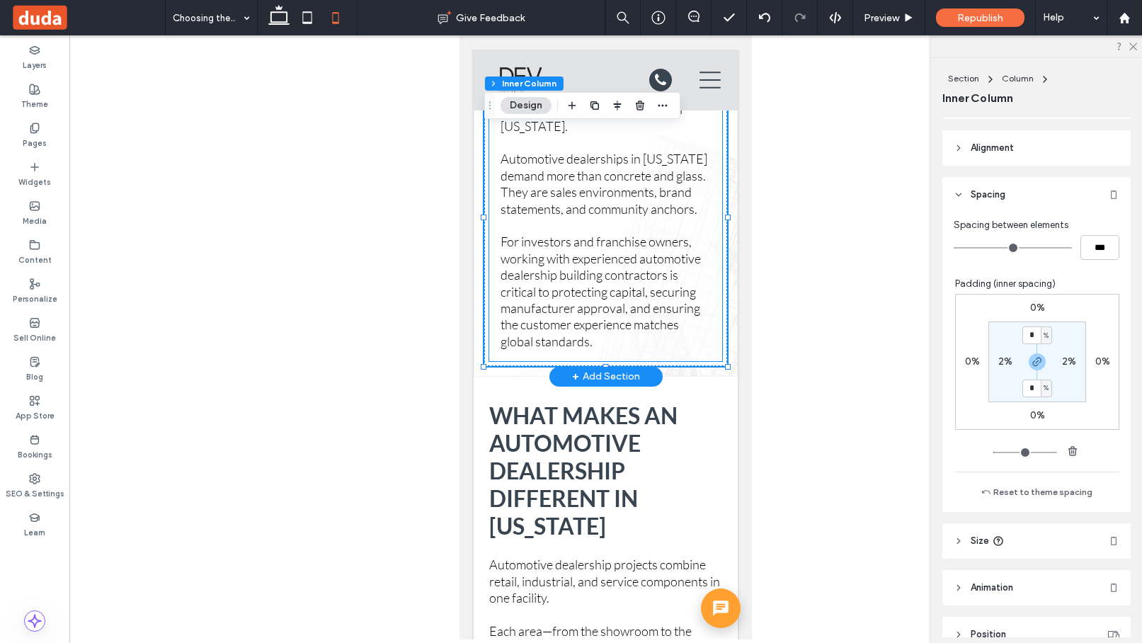
click at [709, 304] on p "For investors and franchise owners, working with experienced automotive dealers…" at bounding box center [605, 292] width 210 height 116
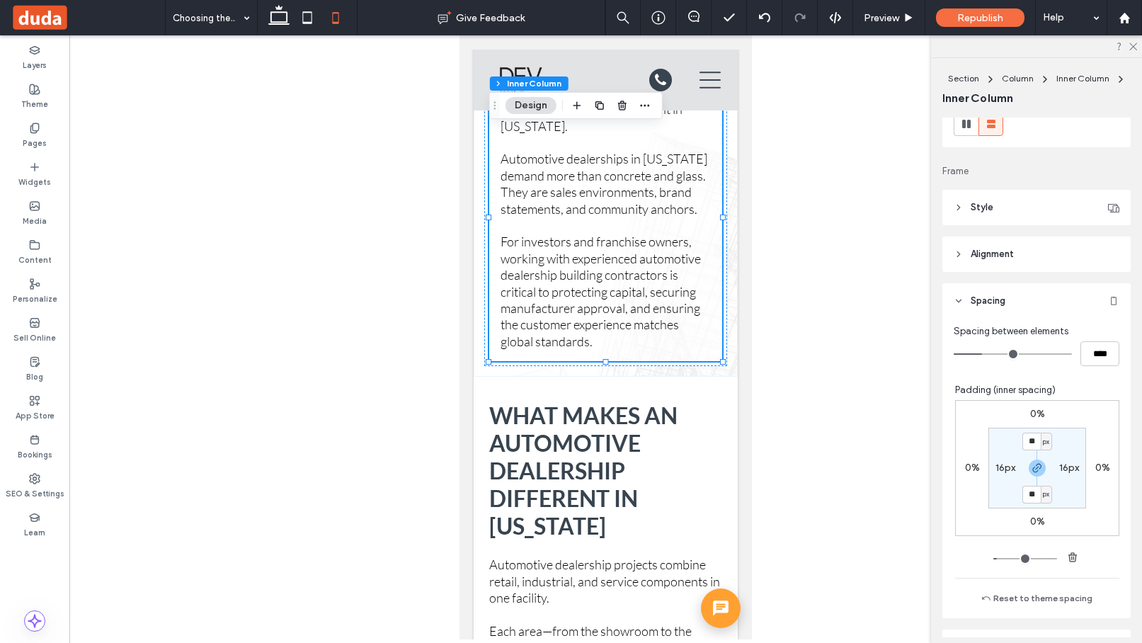
scroll to position [280, 0]
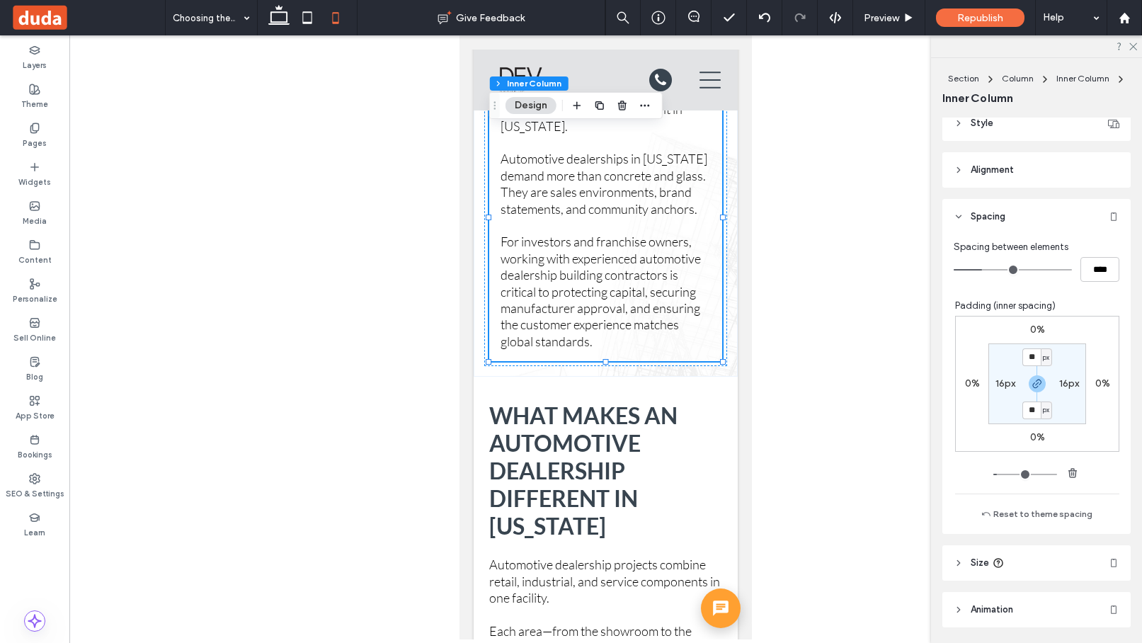
click at [873, 382] on label "16px" at bounding box center [1005, 383] width 20 height 12
type input "*"
click at [873, 383] on span "px" at bounding box center [1014, 384] width 6 height 14
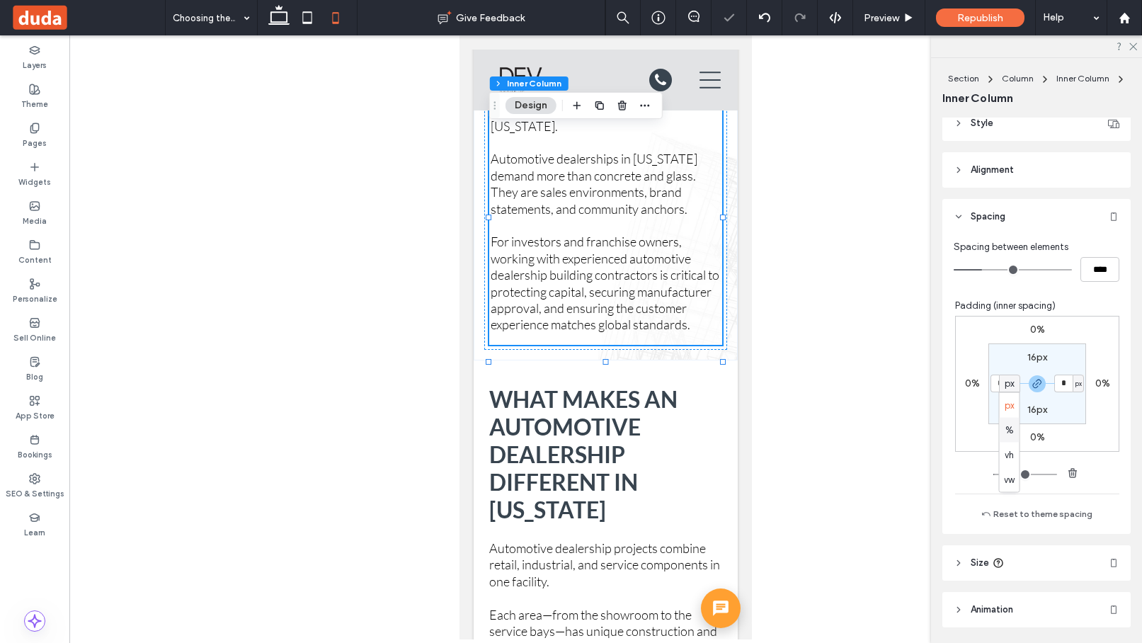
click at [873, 430] on span "%" at bounding box center [1009, 430] width 8 height 14
type input "*"
type input "***"
type input "*"
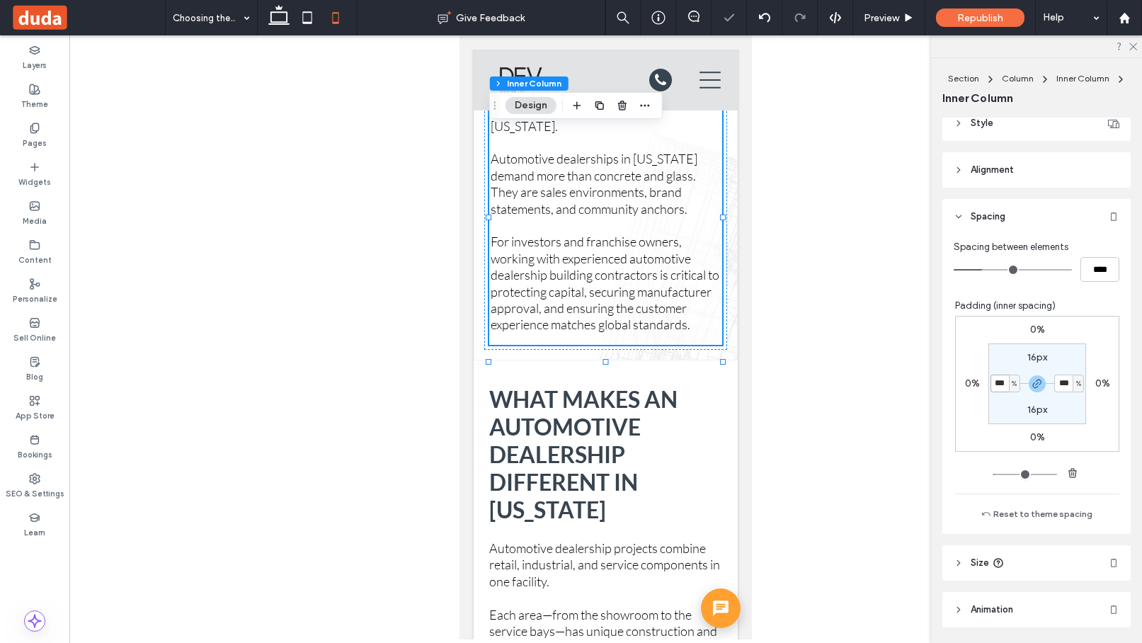
click at [873, 385] on input "***" at bounding box center [999, 383] width 18 height 18
type input "*"
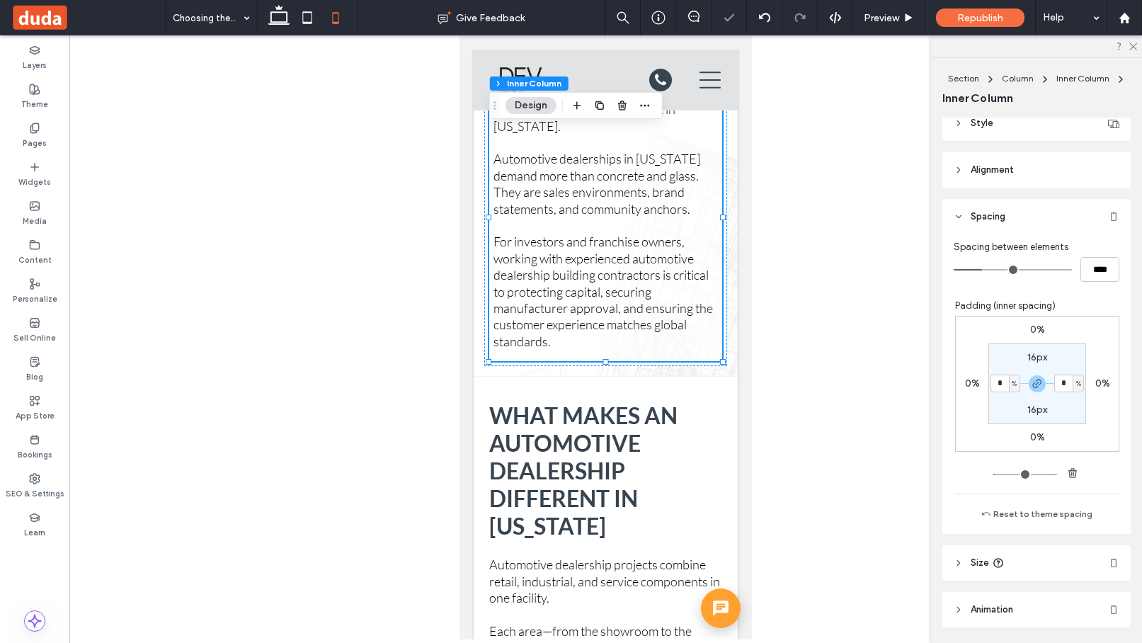
click at [873, 353] on label "16px" at bounding box center [1037, 357] width 20 height 12
click at [873, 356] on span "px" at bounding box center [1046, 357] width 6 height 14
click at [873, 400] on div "%" at bounding box center [1041, 403] width 20 height 25
type input "*"
type input "***"
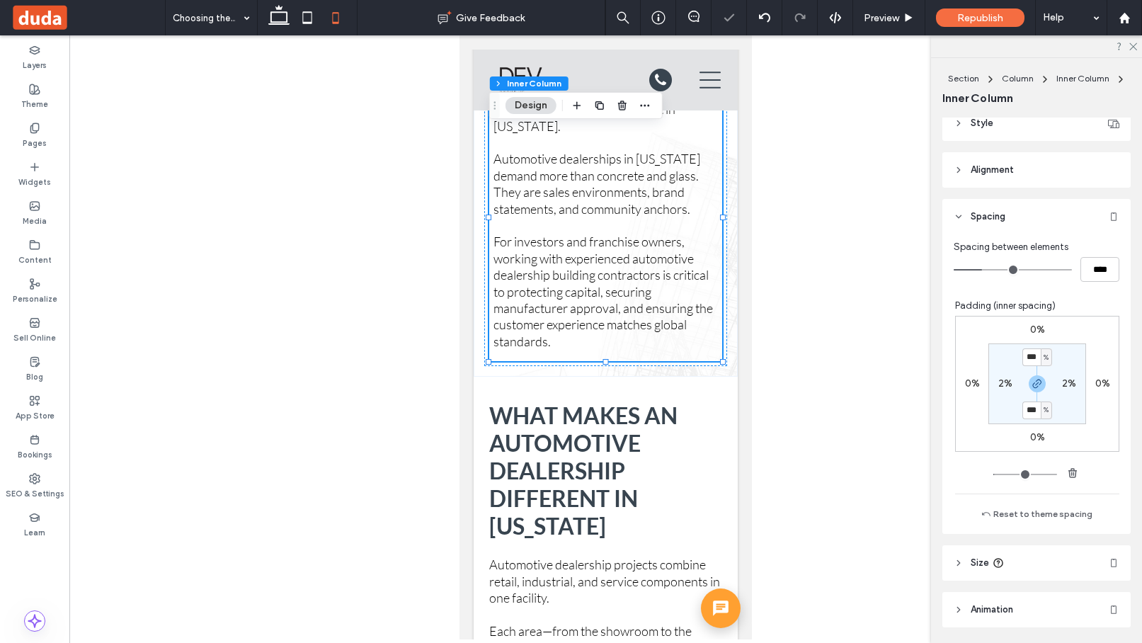
type input "***"
type input "*"
click at [873, 352] on input "***" at bounding box center [1031, 357] width 18 height 18
type input "*"
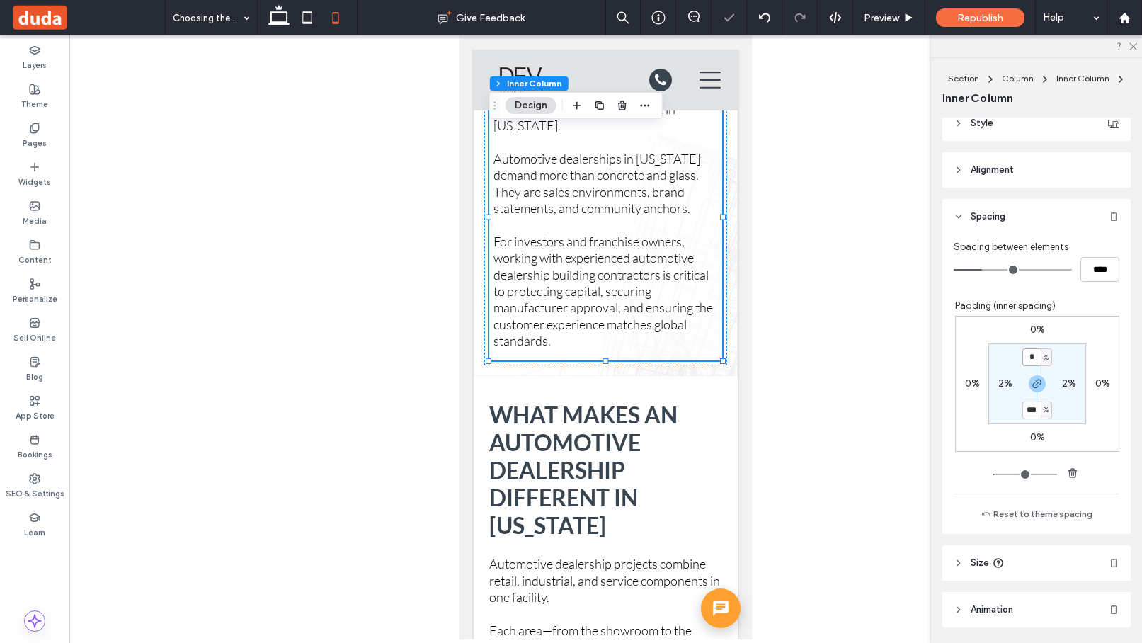
type input "*"
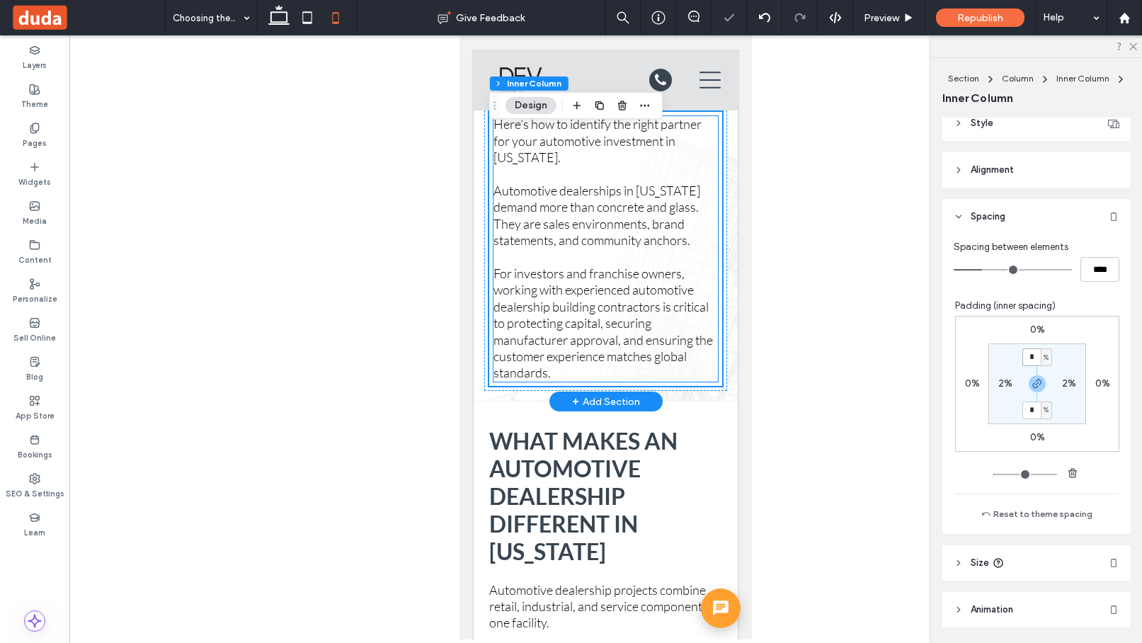
scroll to position [1220, 0]
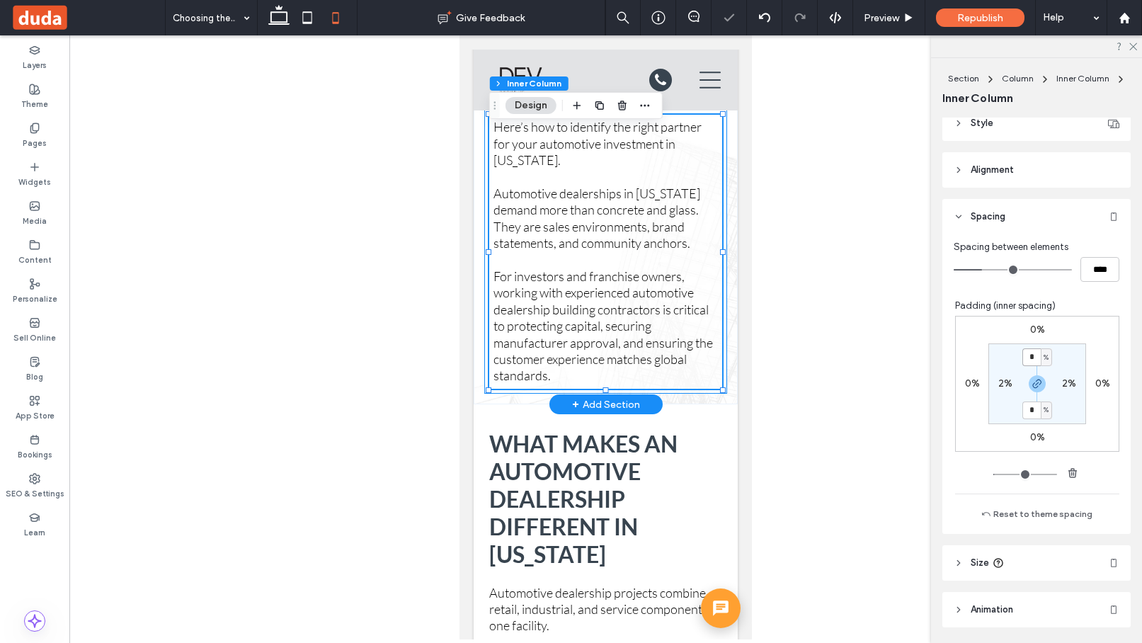
click at [726, 301] on div "Here’s how to identify the right partner for your automotive investment in Puer…" at bounding box center [605, 252] width 243 height 284
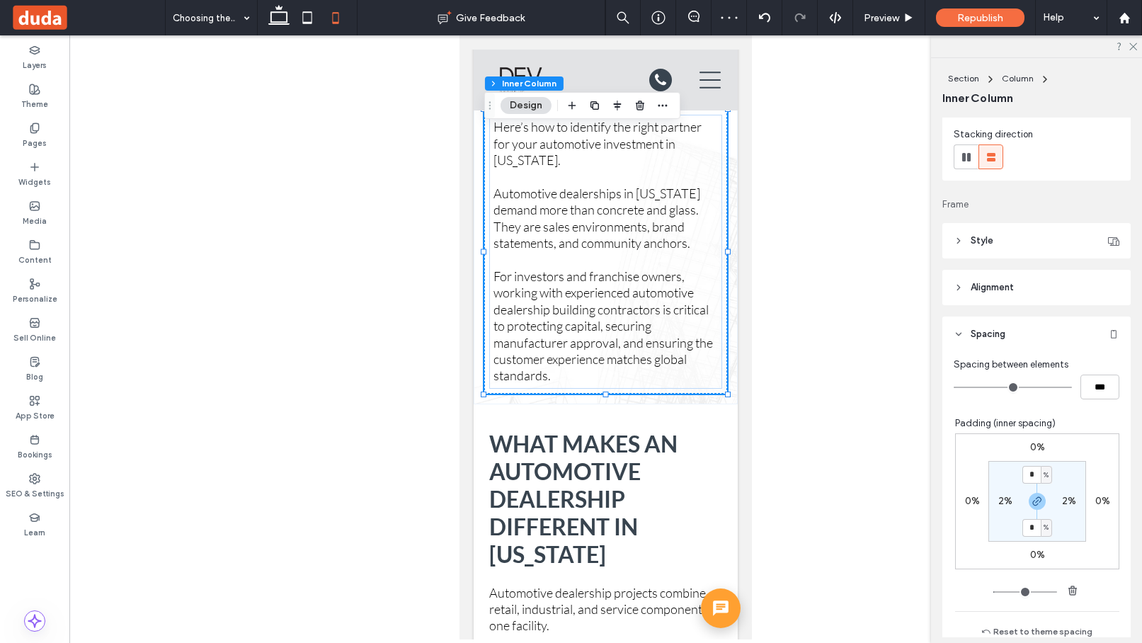
scroll to position [266, 0]
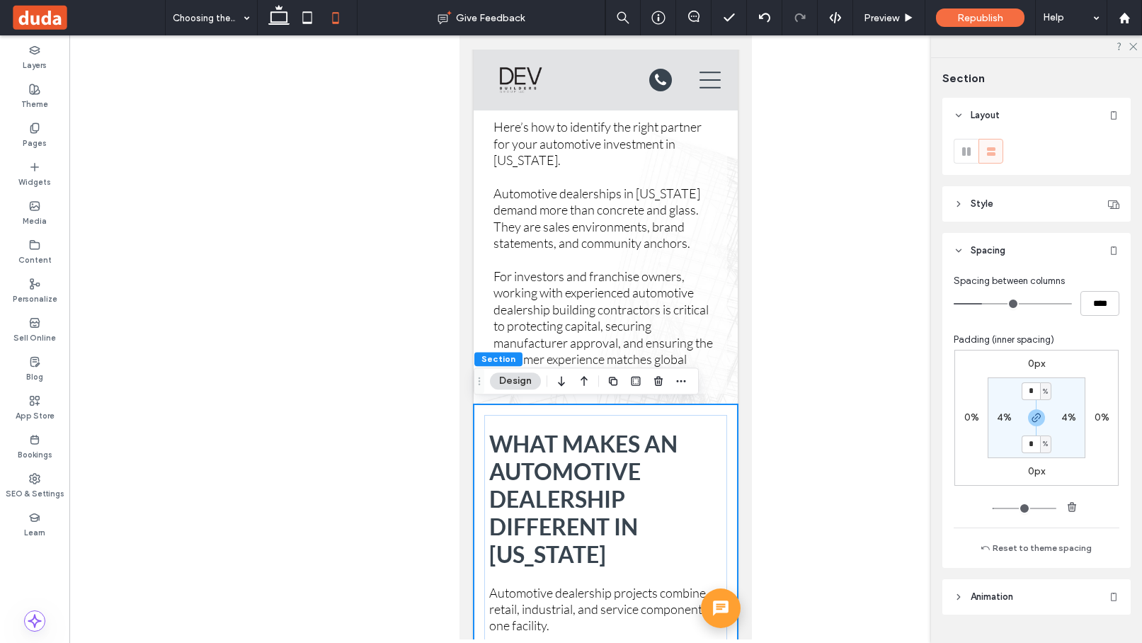
scroll to position [34, 0]
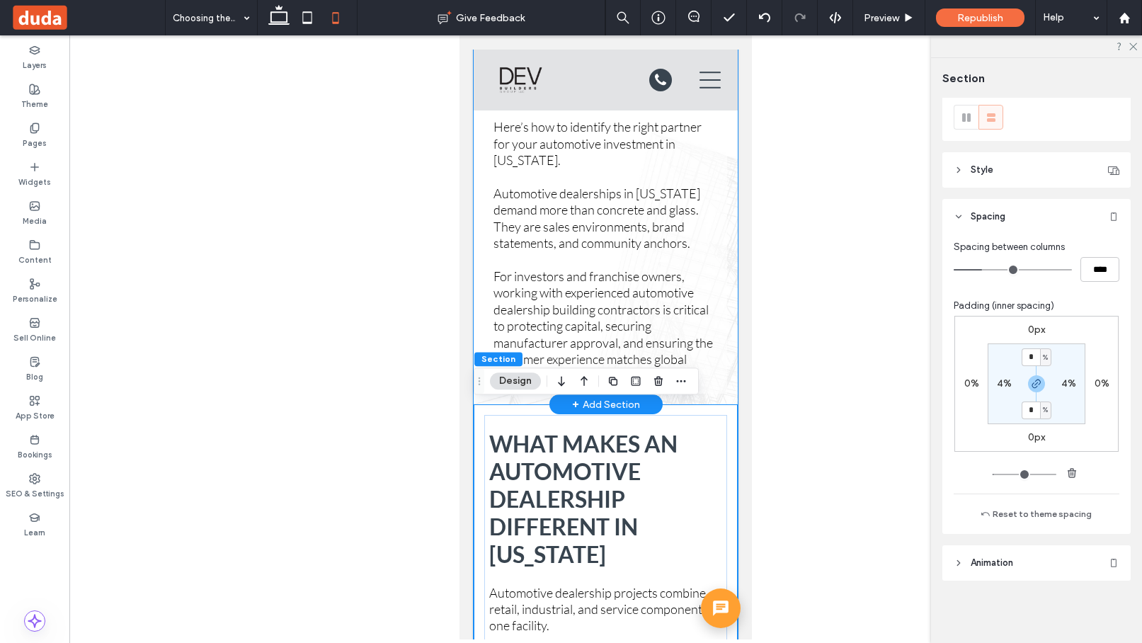
click at [732, 378] on div "Here’s how to identify the right partner for your automotive investment in Puer…" at bounding box center [606, 72] width 264 height 665
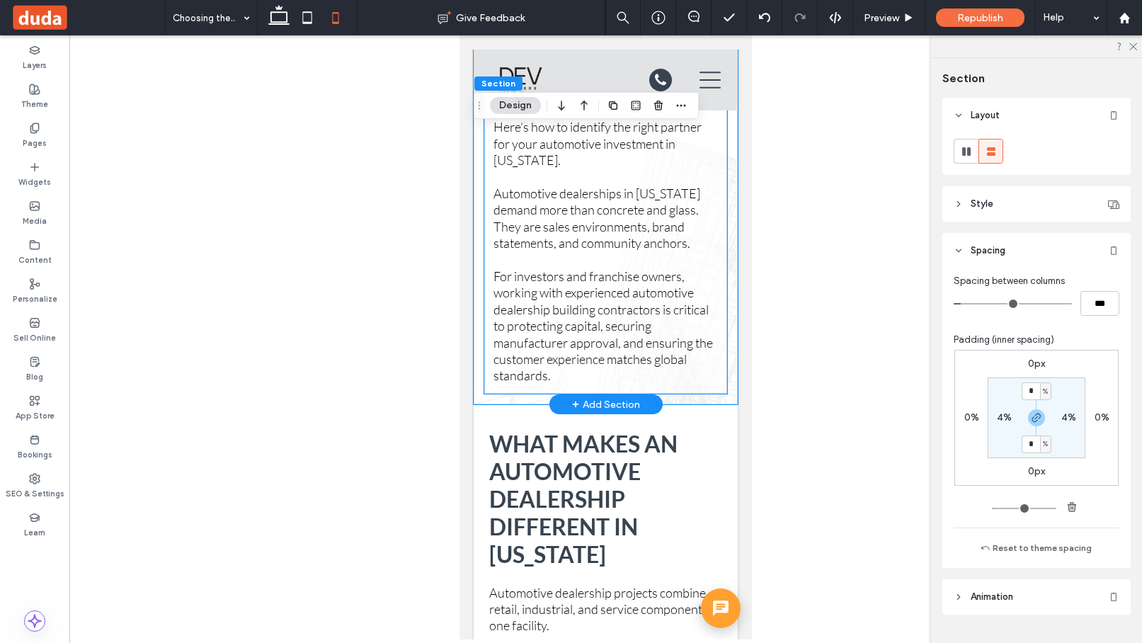
click at [723, 375] on div "Here’s how to identify the right partner for your automotive investment in Puer…" at bounding box center [605, 252] width 243 height 284
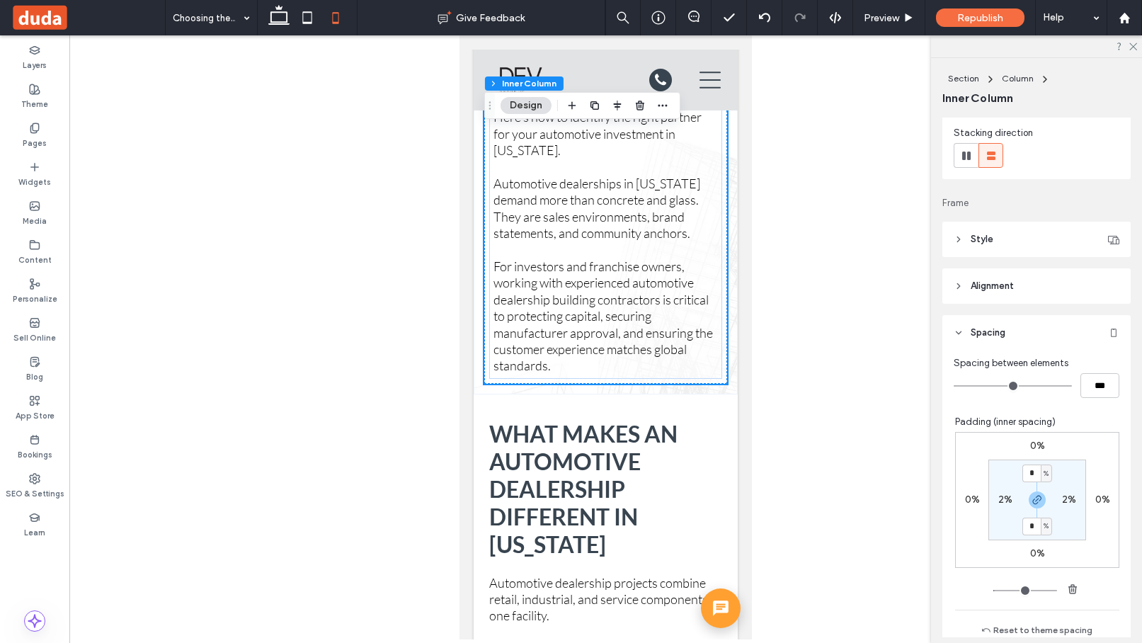
scroll to position [1232, 0]
click at [725, 430] on div "What Makes an Automotive Dealership Different in Puerto Rico Automotive dealers…" at bounding box center [605, 652] width 243 height 499
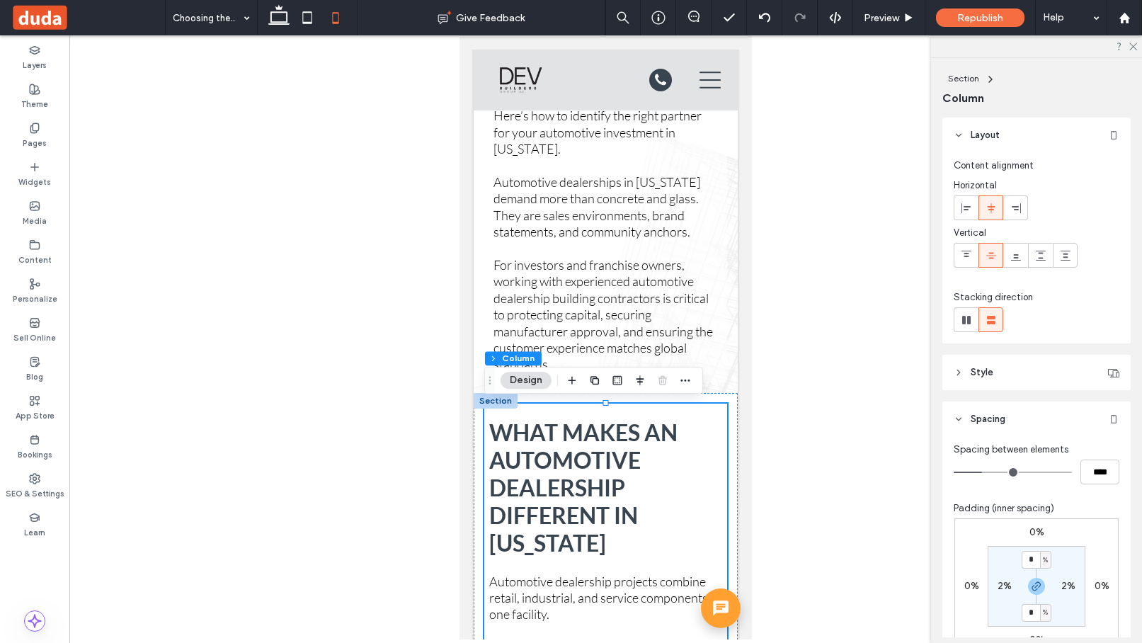
scroll to position [22, 0]
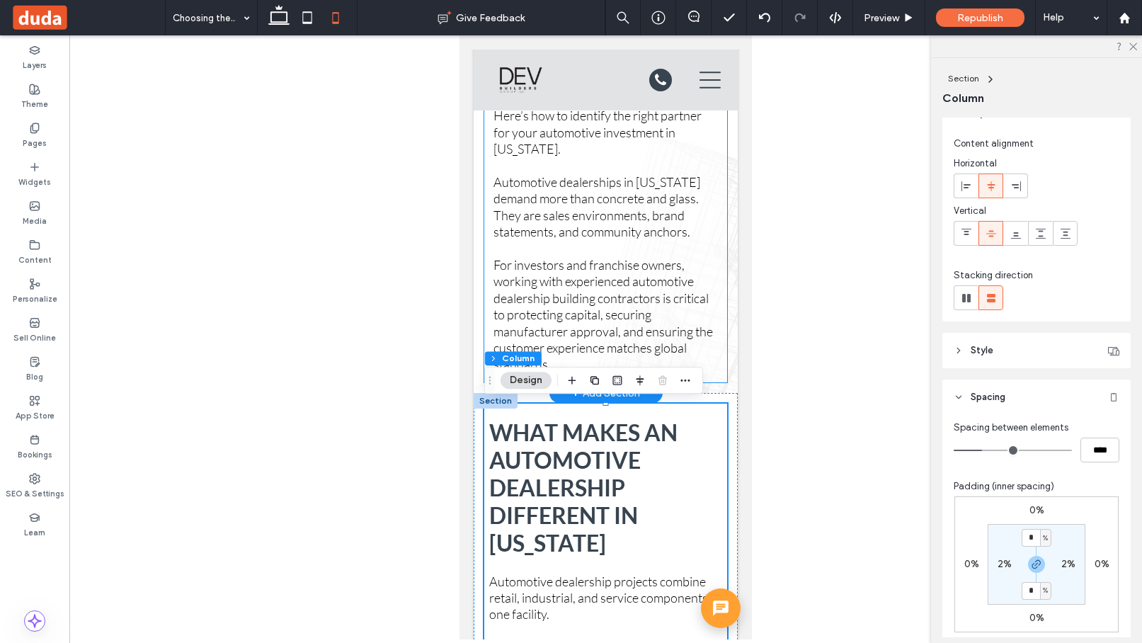
click at [721, 362] on div "Here’s how to identify the right partner for your automotive investment in Puer…" at bounding box center [605, 240] width 233 height 274
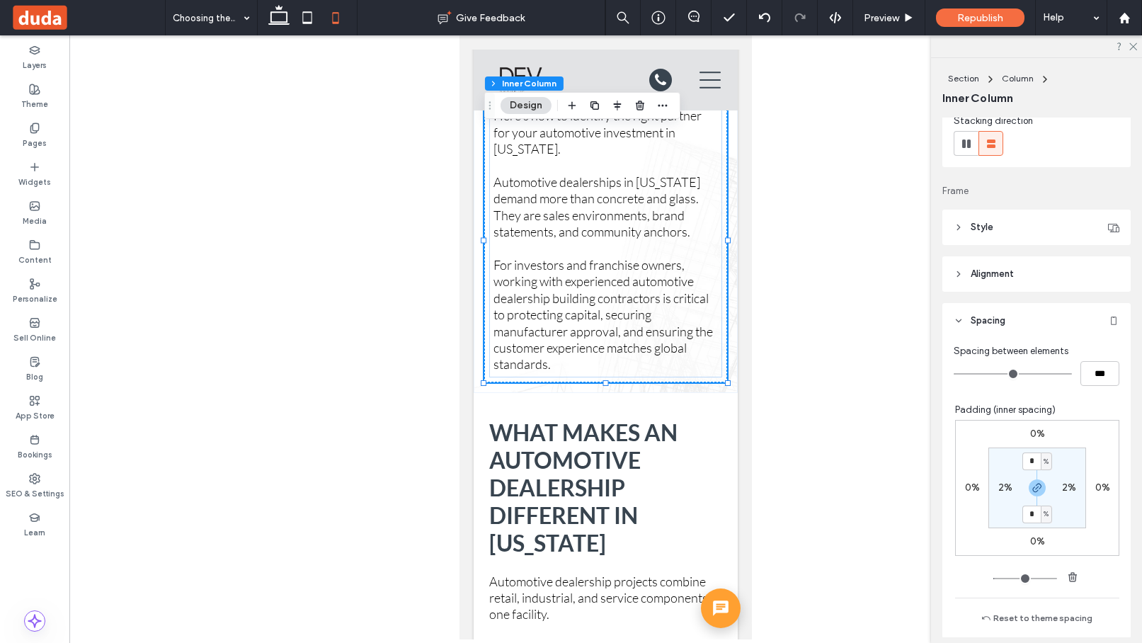
scroll to position [353, 0]
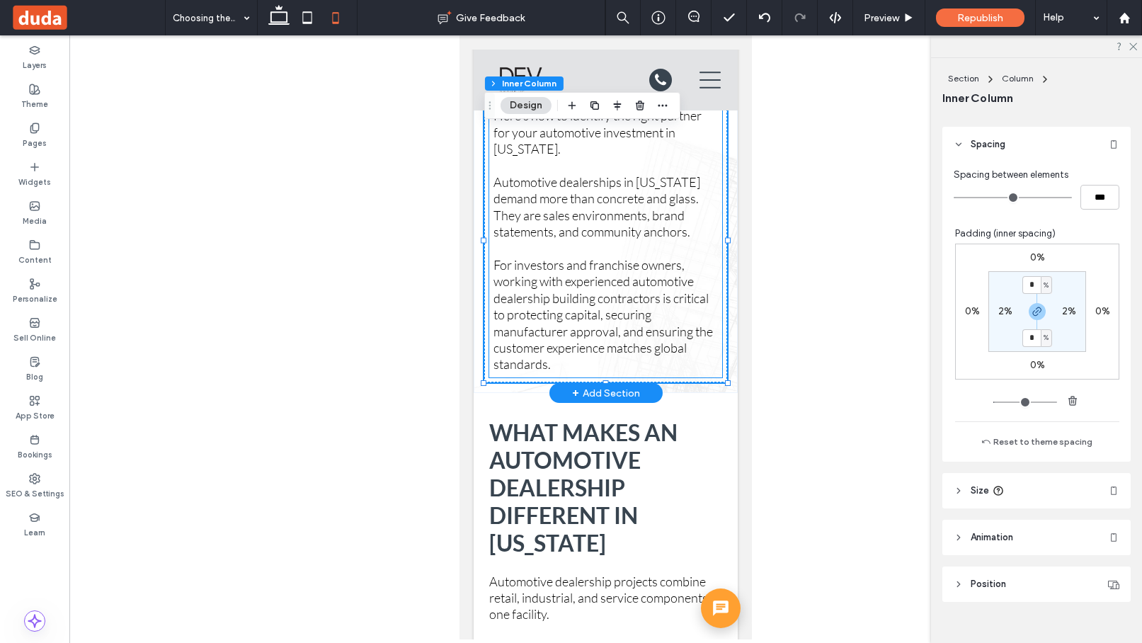
click at [718, 373] on div "Here’s how to identify the right partner for your automotive investment in Puer…" at bounding box center [605, 240] width 233 height 274
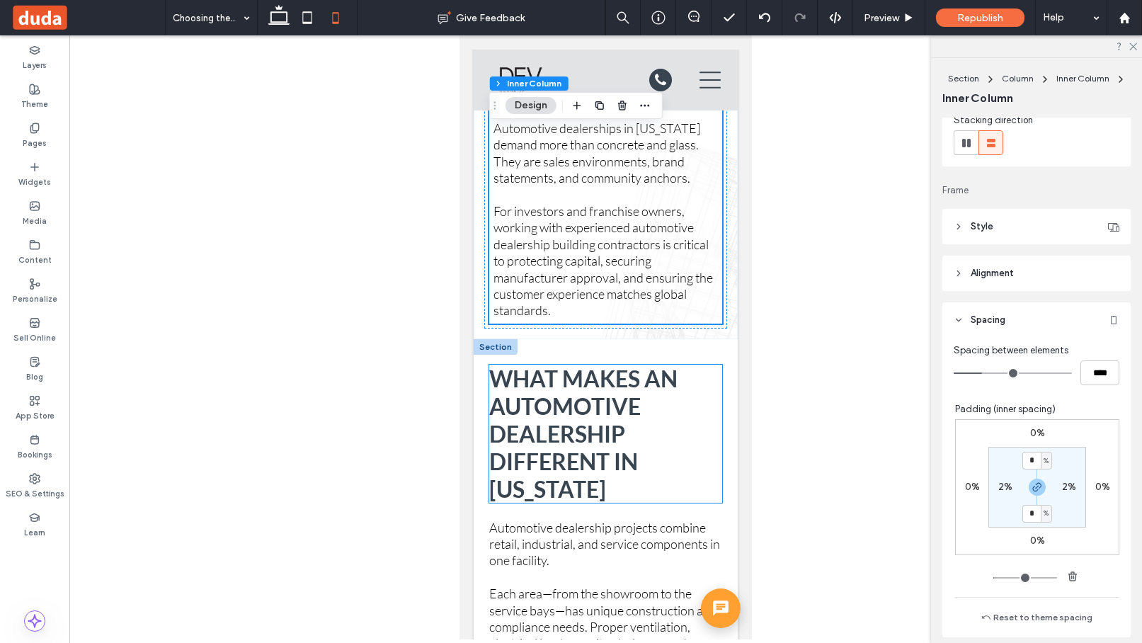
scroll to position [1321, 0]
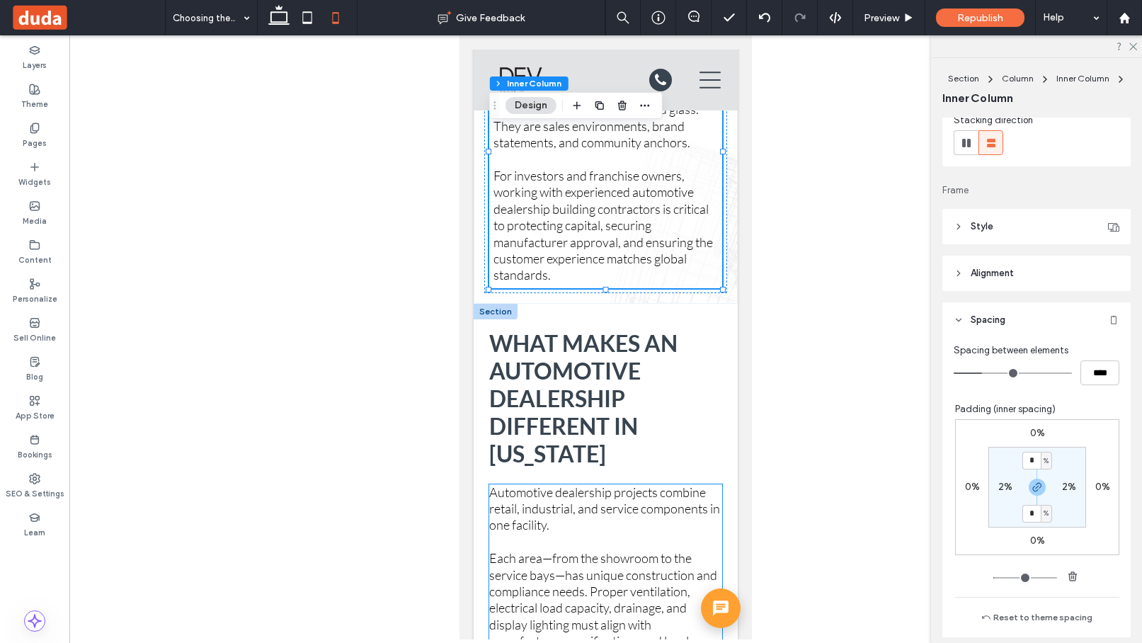
click at [713, 487] on p "Automotive dealership projects combine retail, industrial, and service componen…" at bounding box center [605, 509] width 233 height 50
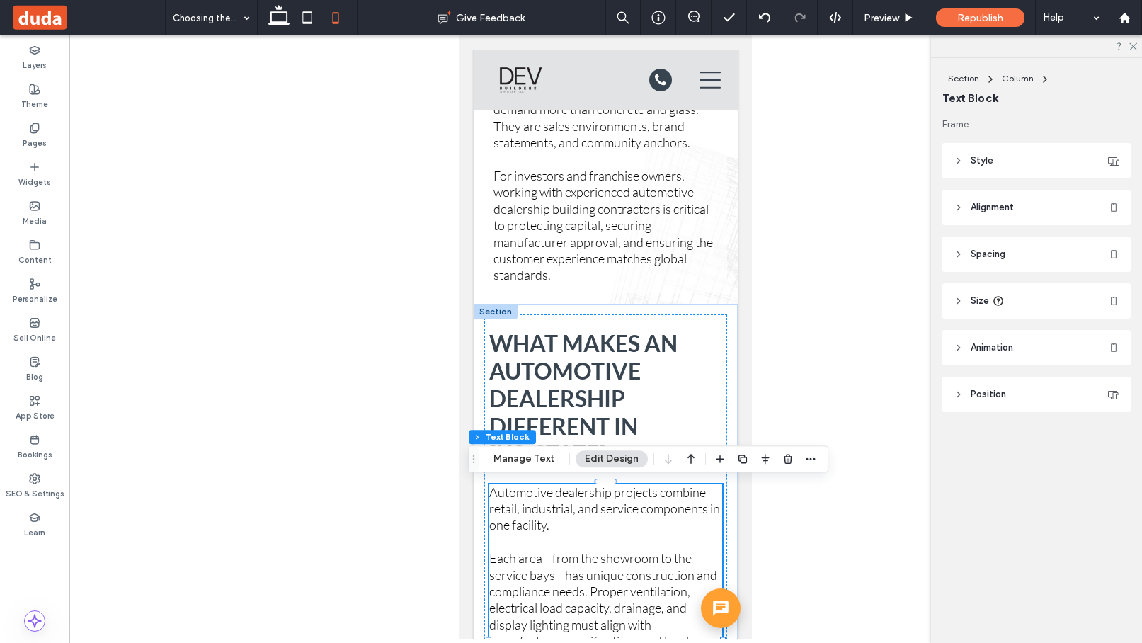
click at [873, 255] on icon at bounding box center [958, 254] width 10 height 10
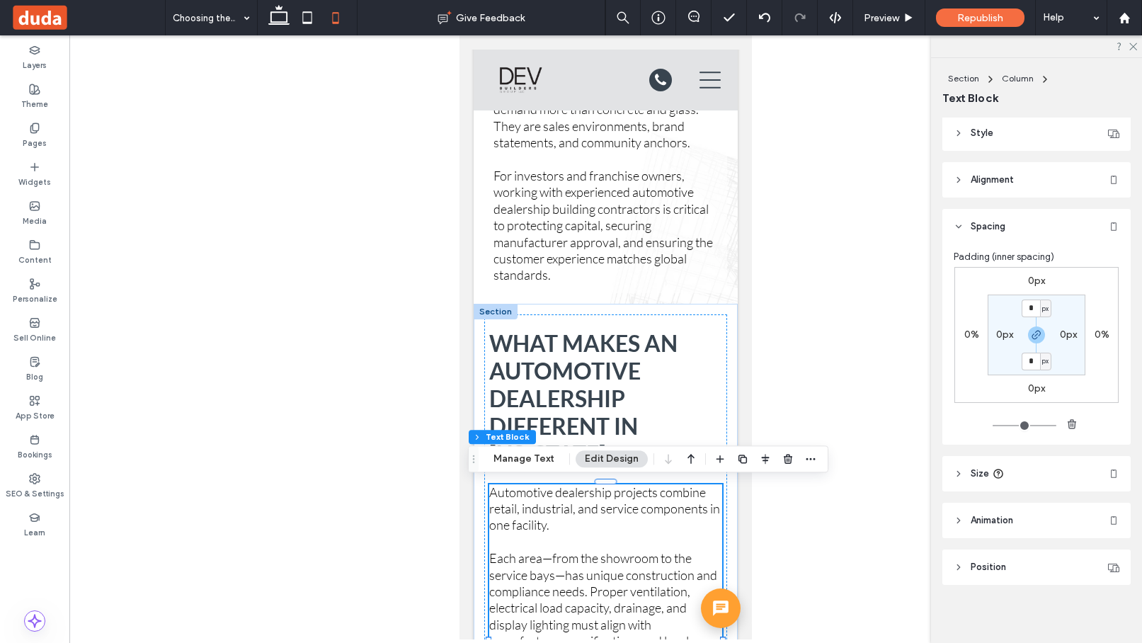
scroll to position [32, 0]
click at [873, 330] on label "0px" at bounding box center [1004, 330] width 17 height 12
click at [873, 333] on span "px" at bounding box center [1013, 330] width 6 height 14
click at [873, 374] on span "%" at bounding box center [1008, 377] width 8 height 14
click at [873, 329] on input "*" at bounding box center [999, 330] width 18 height 18
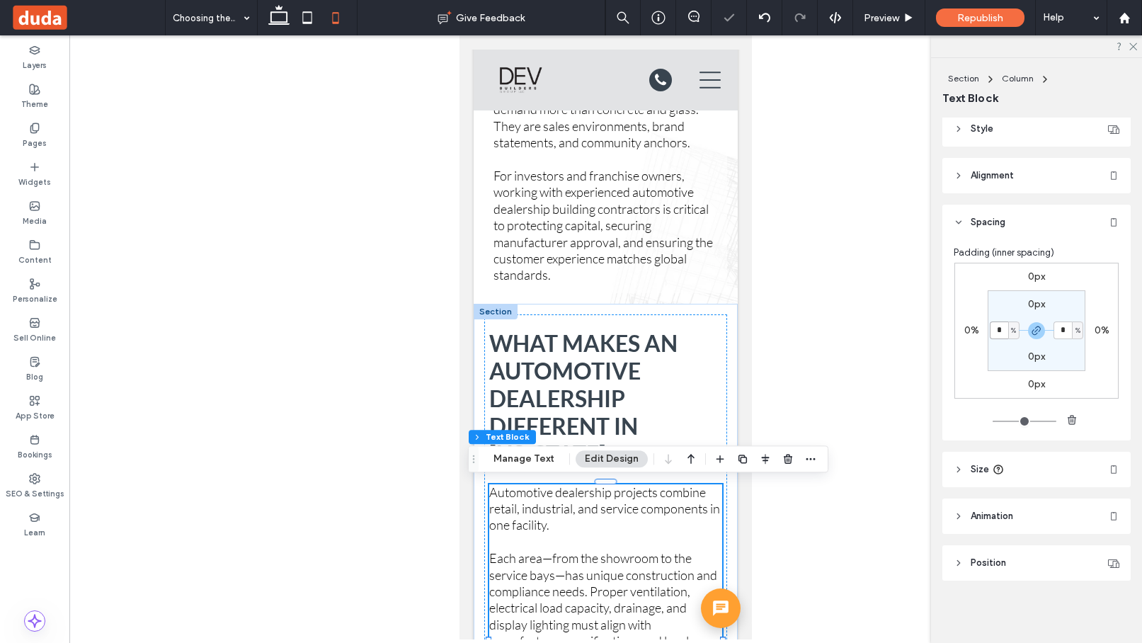
type input "*"
click at [697, 380] on h2 "What Makes an Automotive Dealership Different in Puerto Rico" at bounding box center [605, 398] width 233 height 138
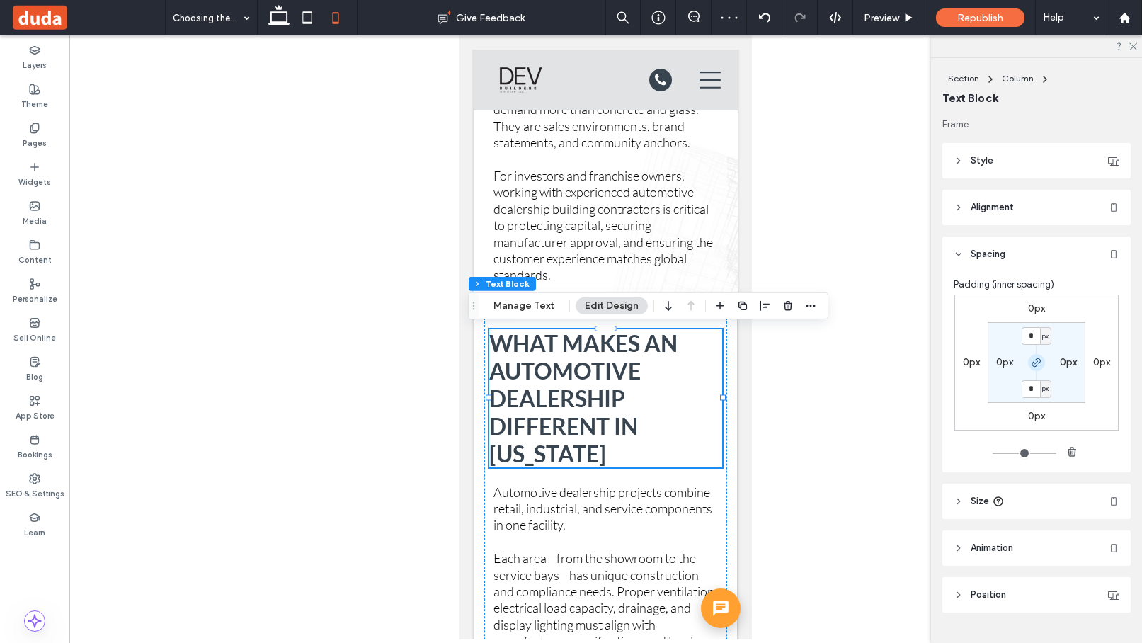
click at [873, 365] on use "button" at bounding box center [1036, 362] width 8 height 8
click at [873, 363] on label "0px" at bounding box center [1004, 362] width 17 height 12
click at [873, 361] on span "px" at bounding box center [1013, 362] width 6 height 14
click at [873, 405] on span "%" at bounding box center [1008, 408] width 8 height 14
click at [873, 365] on input "*" at bounding box center [999, 362] width 18 height 18
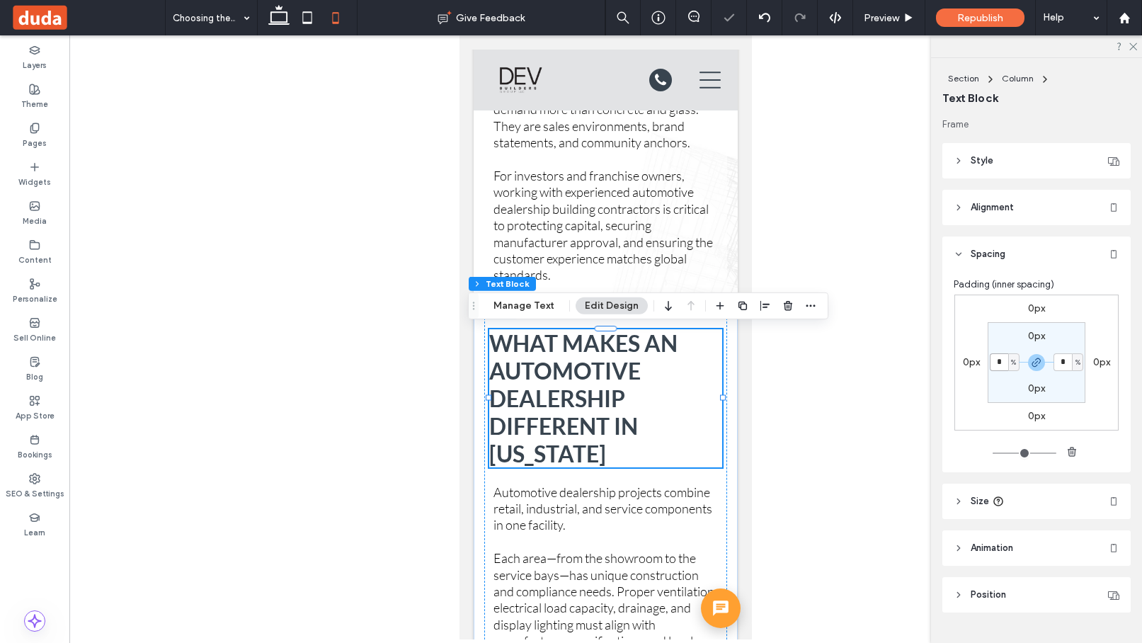
type input "*"
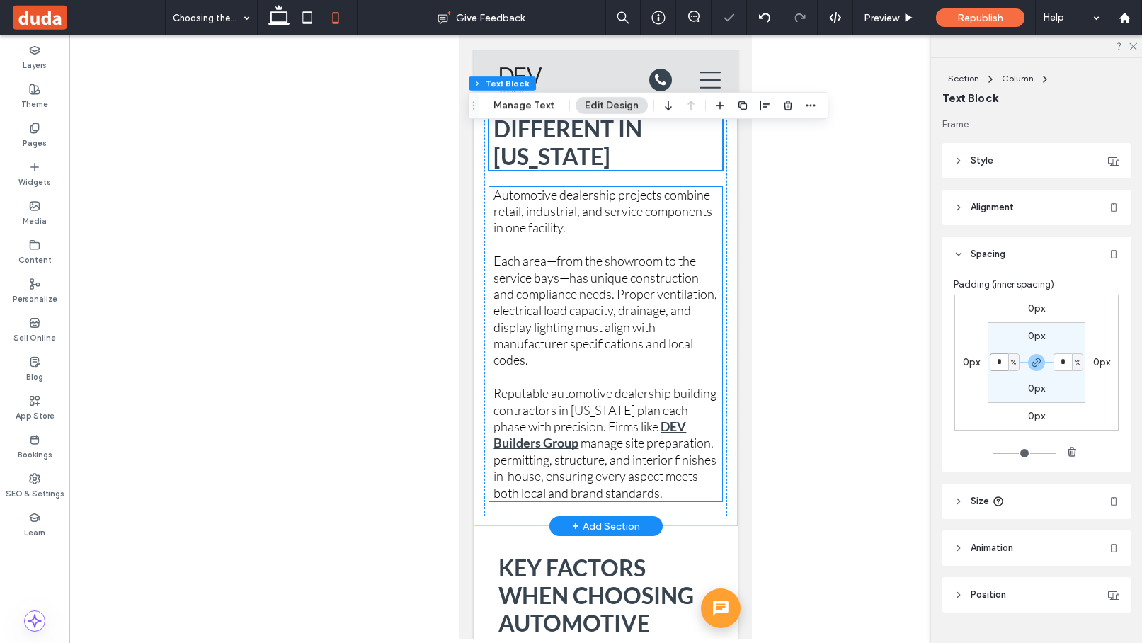
scroll to position [1619, 0]
click at [694, 512] on div "What Makes an Automotive Dealership Different in Puerto Rico Automotive dealers…" at bounding box center [605, 265] width 243 height 499
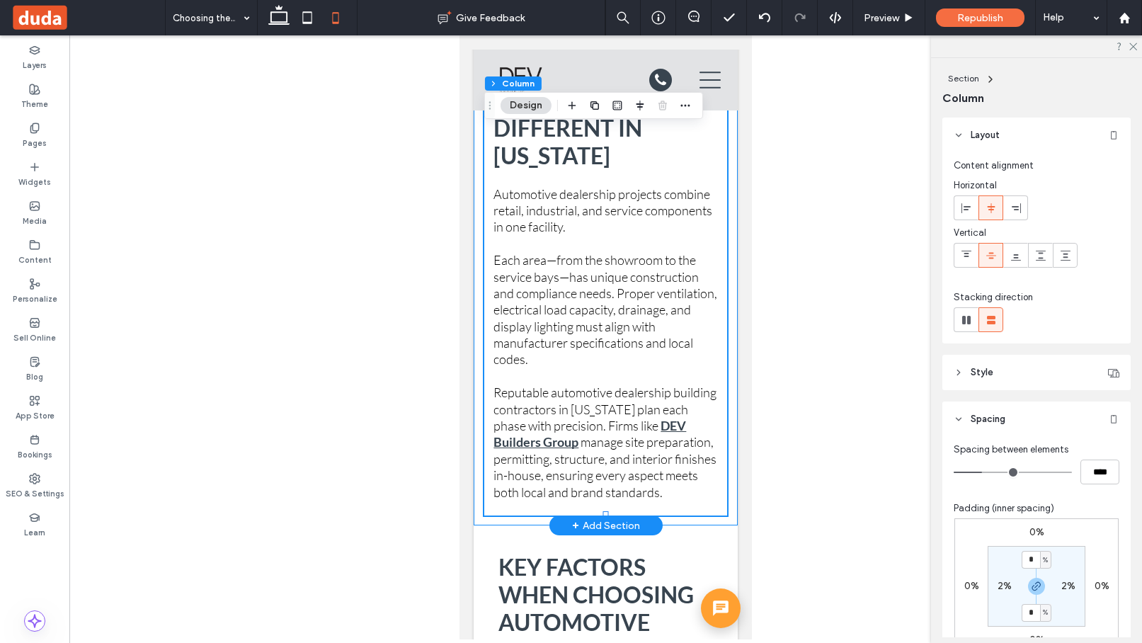
click at [728, 519] on div "What Makes an Automotive Dealership Different in Puerto Rico Automotive dealers…" at bounding box center [606, 266] width 264 height 520
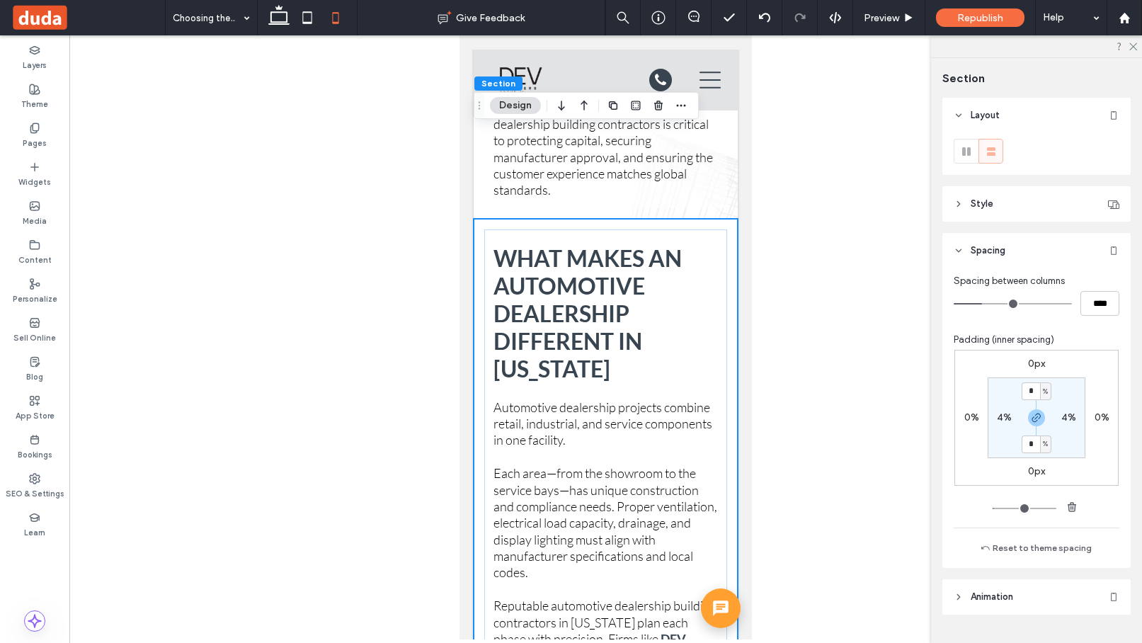
scroll to position [1153, 0]
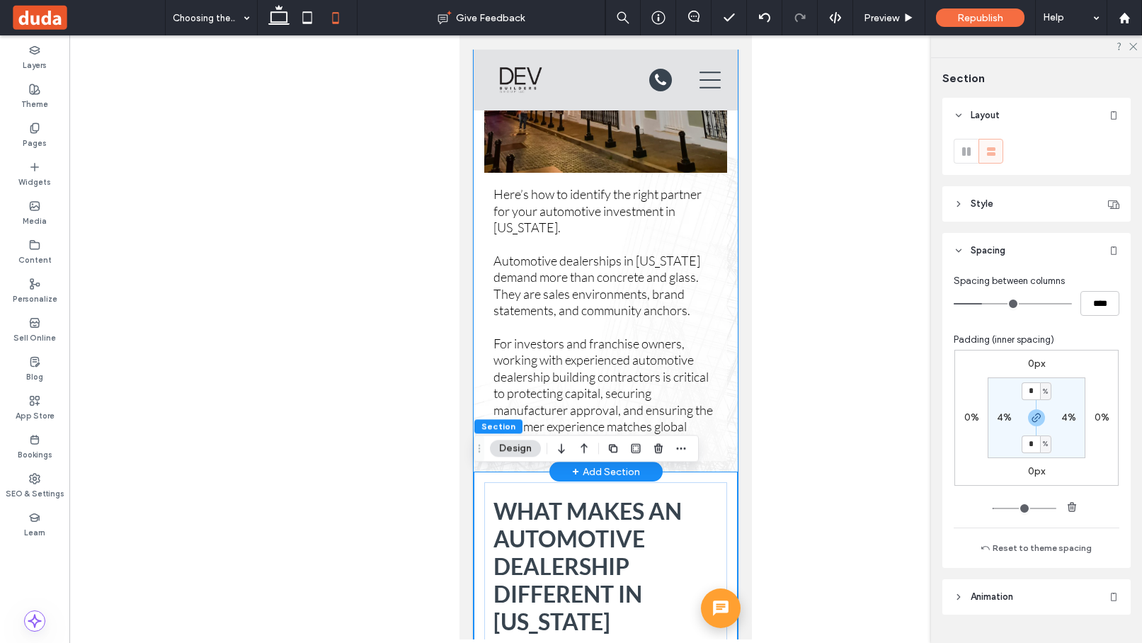
click at [726, 466] on div "Here’s how to identify the right partner for your automotive investment in Puer…" at bounding box center [606, 139] width 264 height 665
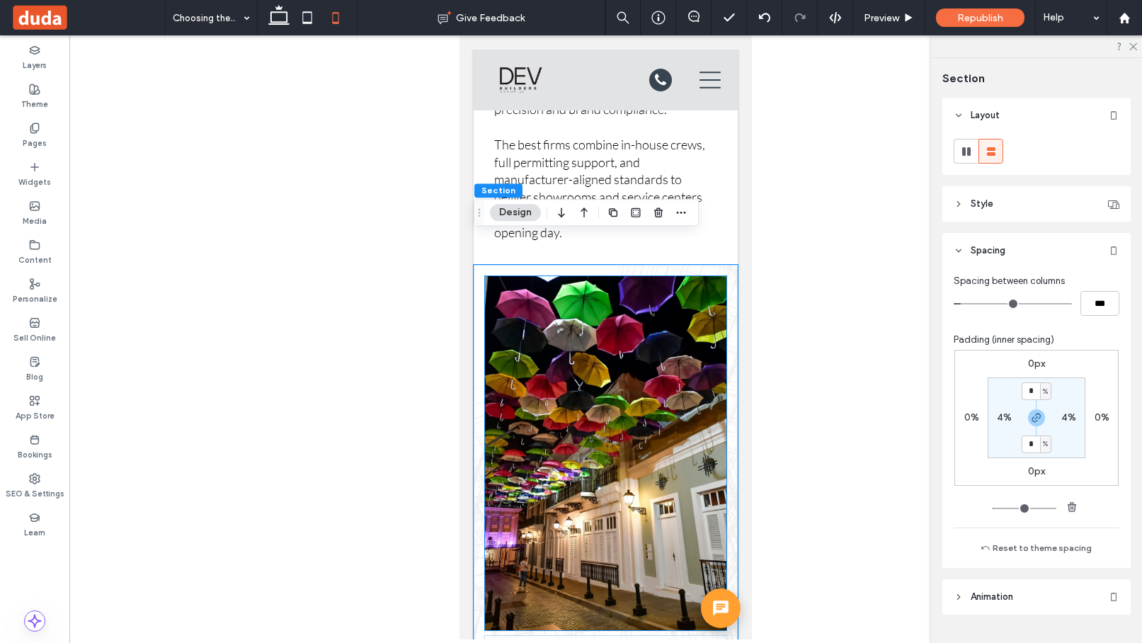
scroll to position [666, 0]
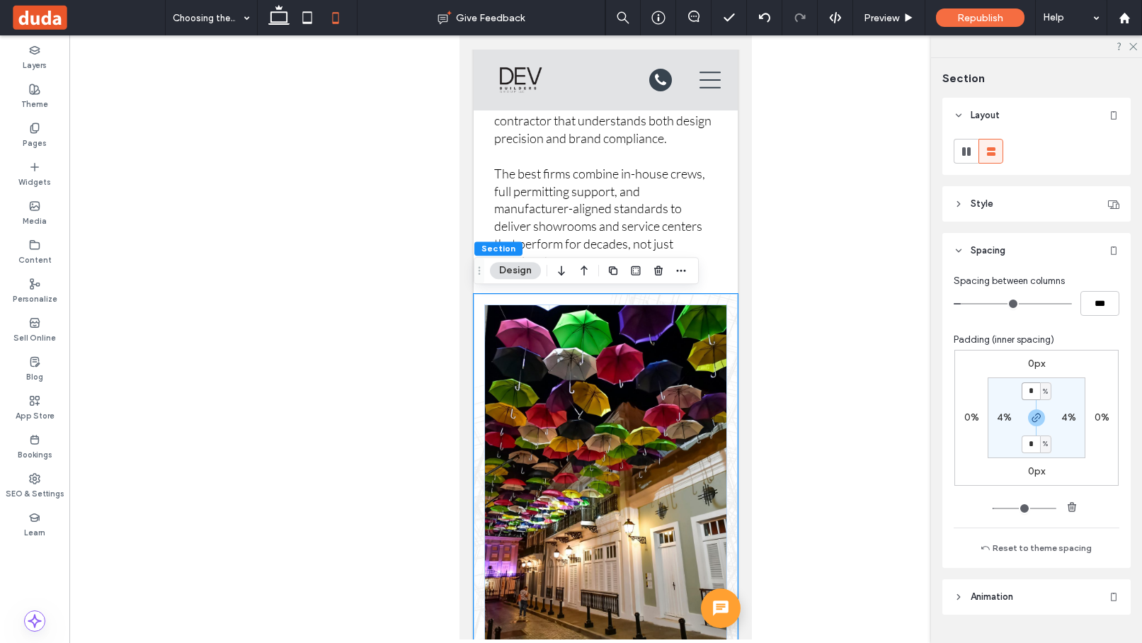
click at [873, 391] on input "*" at bounding box center [1030, 391] width 18 height 18
type input "*"
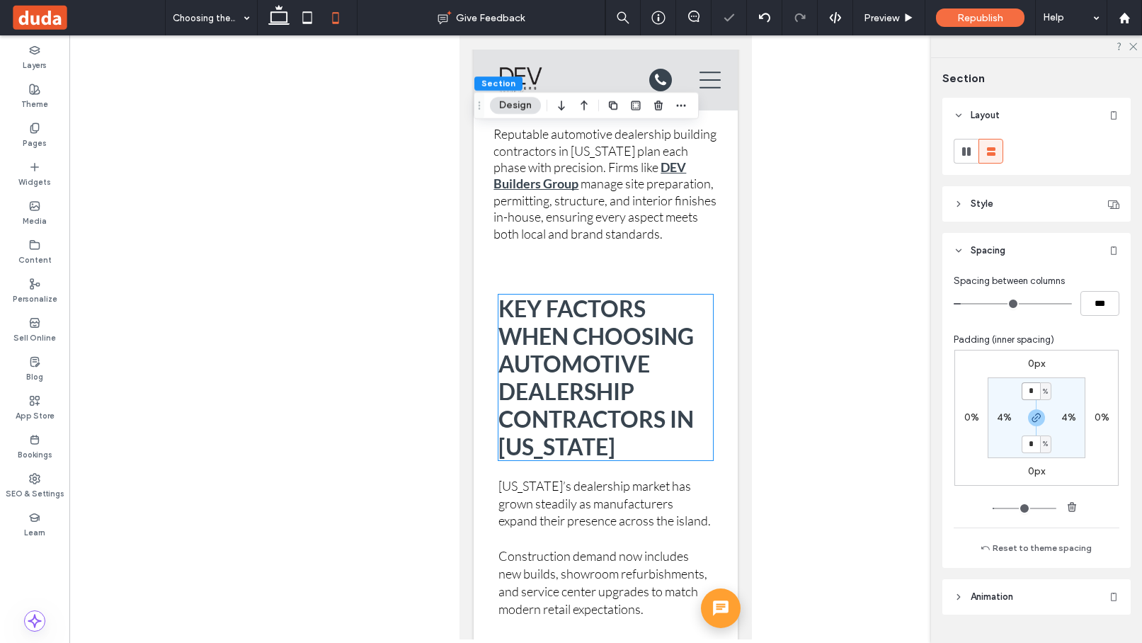
scroll to position [1891, 0]
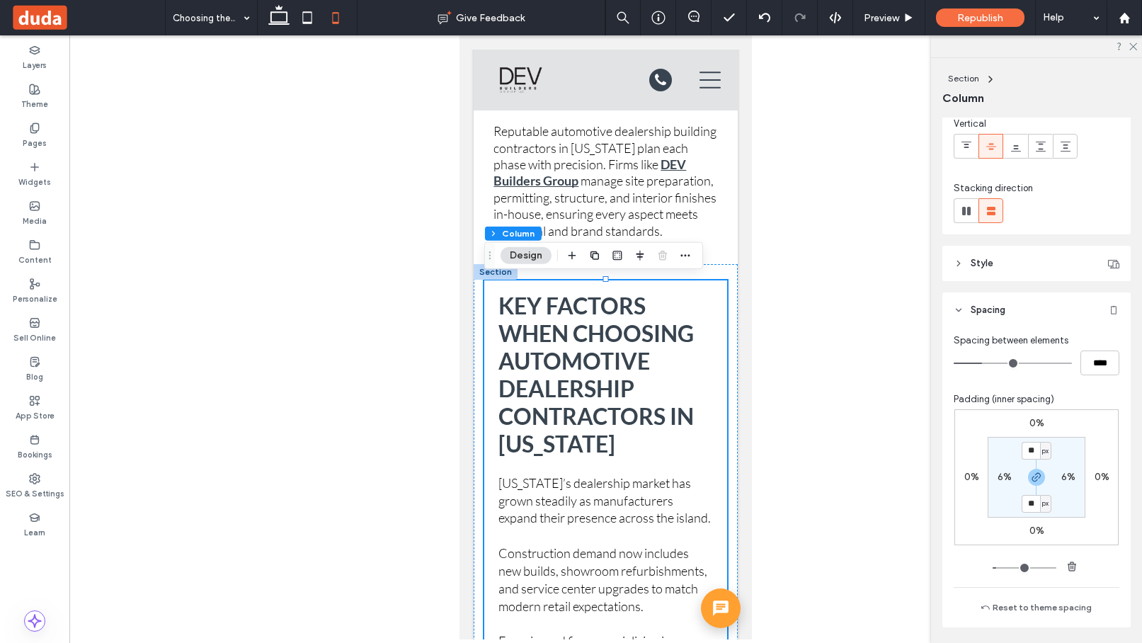
scroll to position [183, 0]
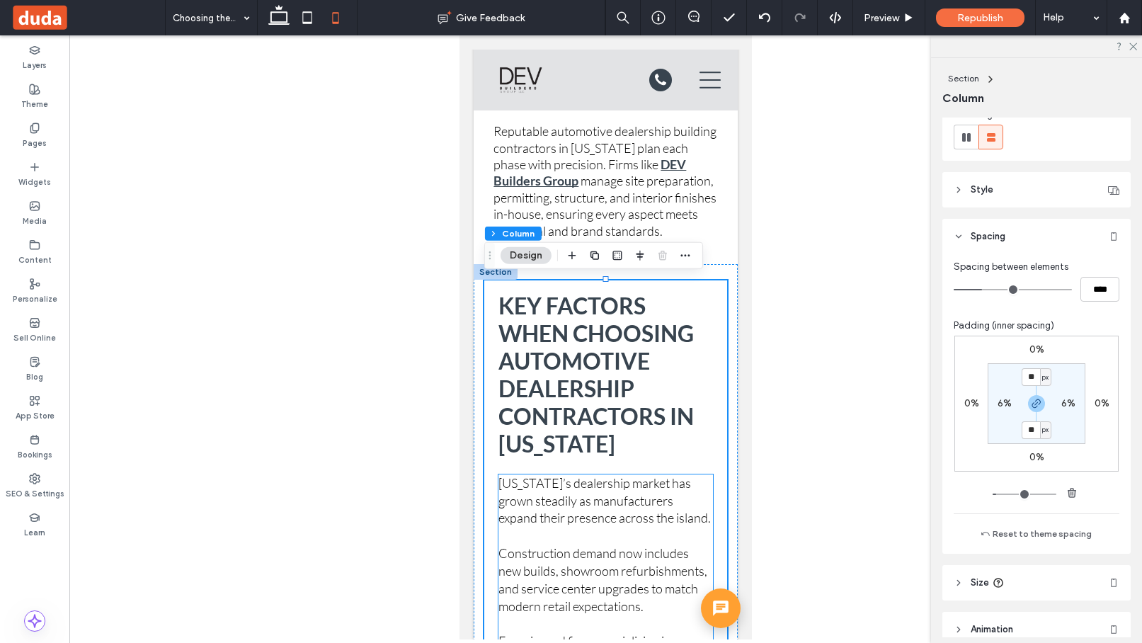
click at [705, 474] on p "Puerto Rico’s dealership market has grown steadily as manufacturers expand thei…" at bounding box center [605, 500] width 214 height 52
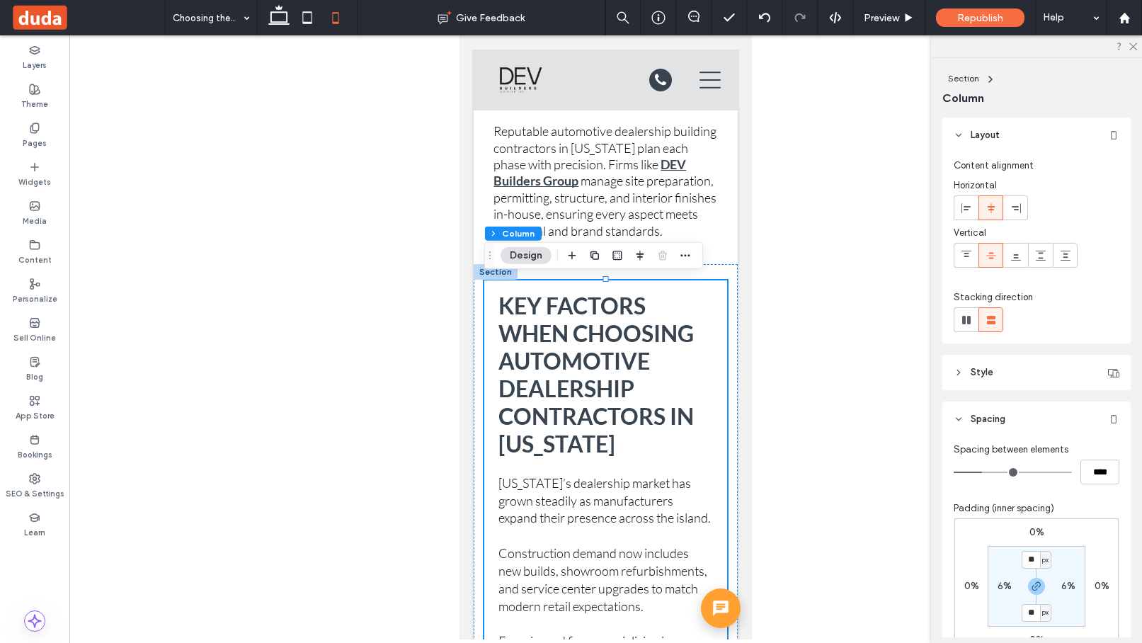
click at [873, 586] on label "6%" at bounding box center [1004, 586] width 14 height 12
type input "*"
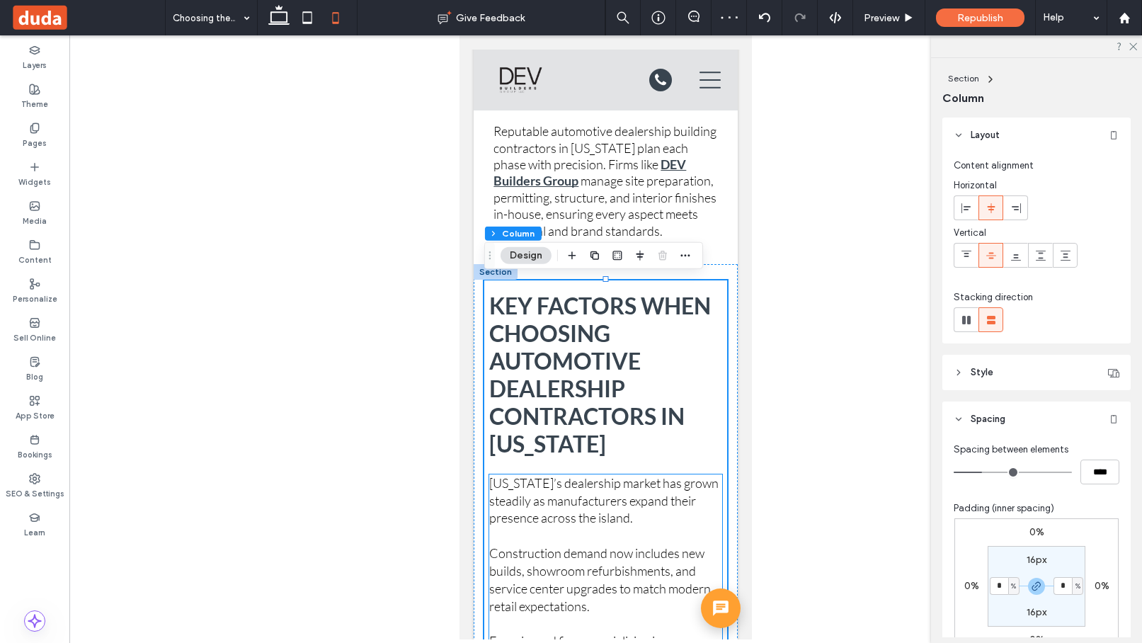
click at [716, 475] on span "Puerto Rico’s dealership market has grown steadily as manufacturers expand thei…" at bounding box center [603, 500] width 229 height 51
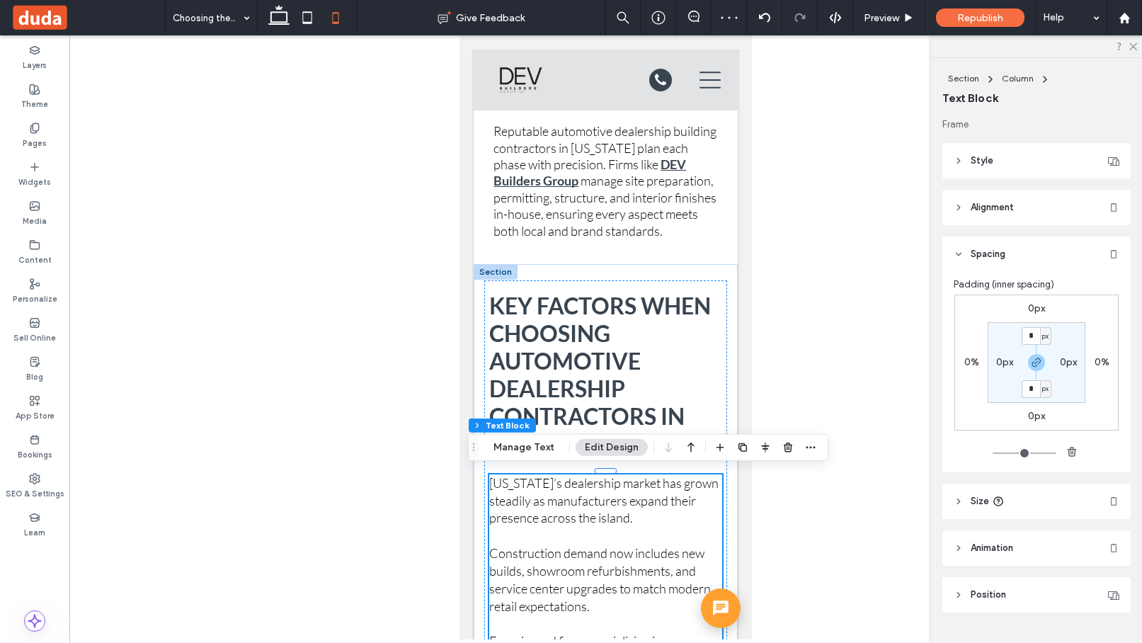
scroll to position [32, 0]
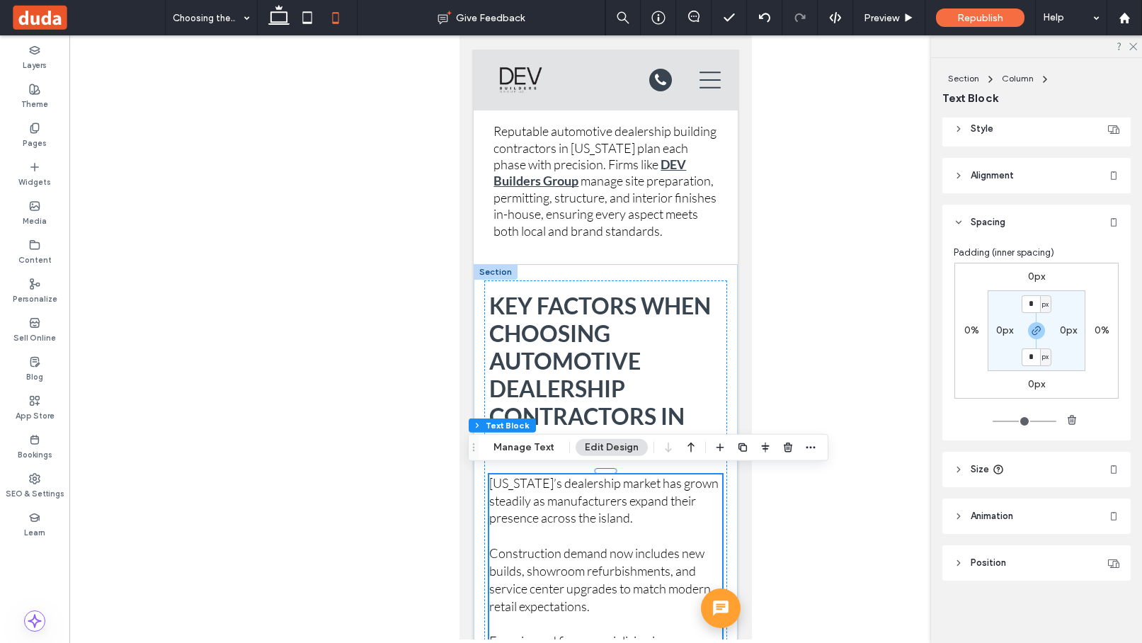
click at [873, 334] on div "0px" at bounding box center [1004, 330] width 32 height 13
click at [873, 331] on label "0px" at bounding box center [1004, 330] width 17 height 12
click at [873, 328] on span "px" at bounding box center [1013, 330] width 6 height 14
click at [873, 372] on span "%" at bounding box center [1008, 377] width 8 height 14
click at [873, 331] on input "*" at bounding box center [999, 330] width 18 height 18
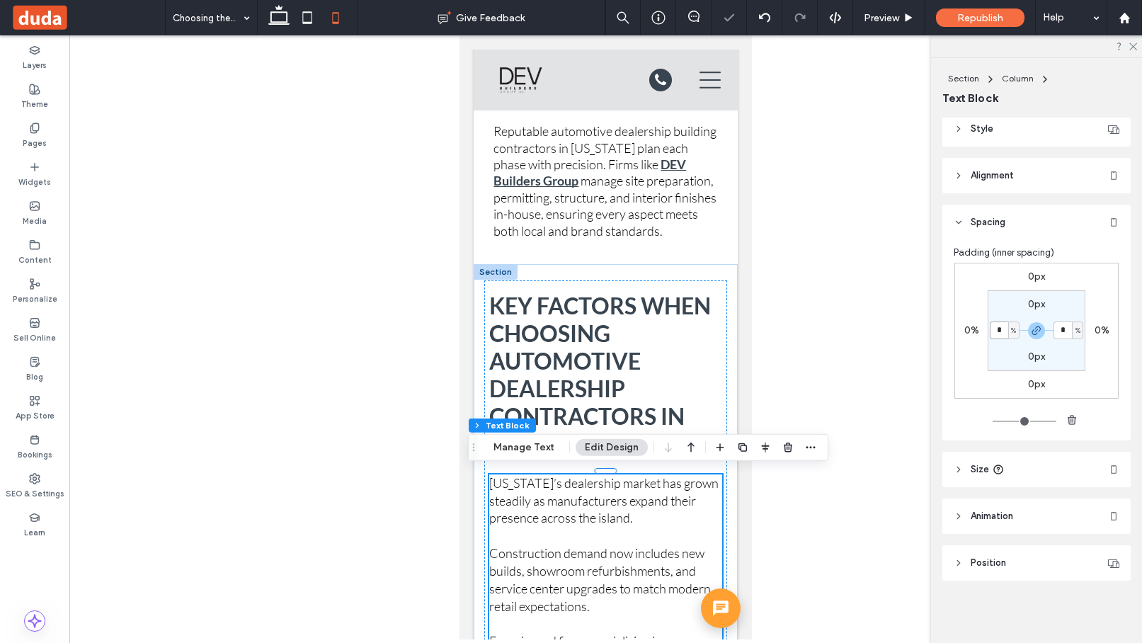
type input "*"
click at [719, 292] on h2 "Key Factors When Choosing Automotive Dealership Contractors in Puerto Rico" at bounding box center [605, 375] width 233 height 166
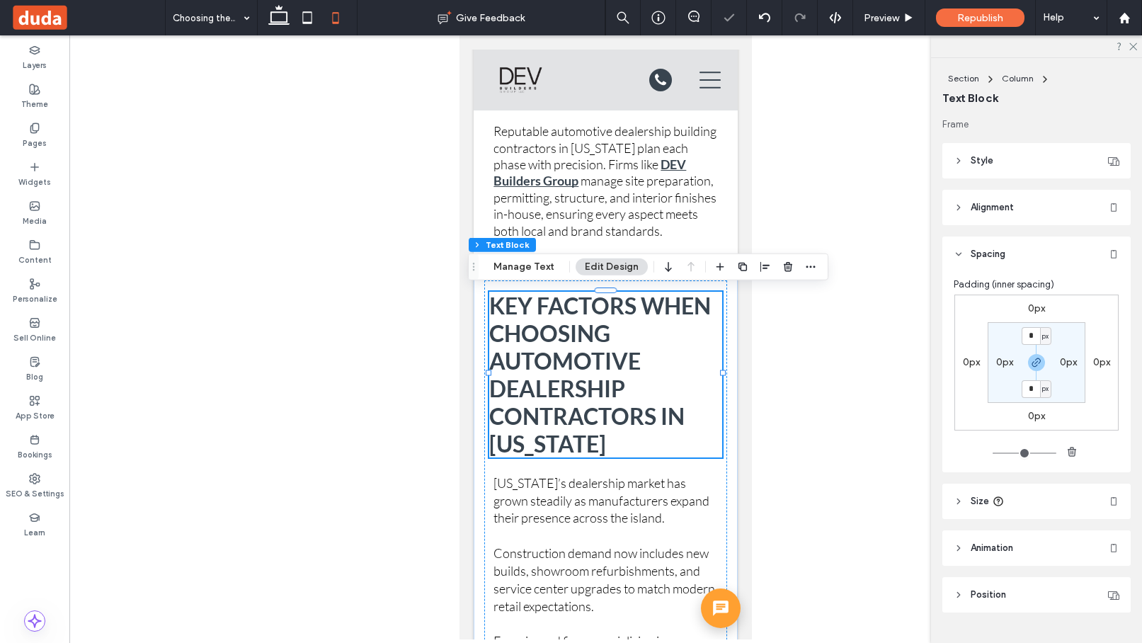
click at [873, 367] on div "0px" at bounding box center [1004, 362] width 32 height 13
click at [873, 362] on label "0px" at bounding box center [1004, 362] width 17 height 12
click at [873, 362] on span "px" at bounding box center [1013, 362] width 6 height 14
click at [873, 401] on span "%" at bounding box center [1008, 408] width 8 height 14
click at [873, 363] on input "*" at bounding box center [999, 362] width 18 height 18
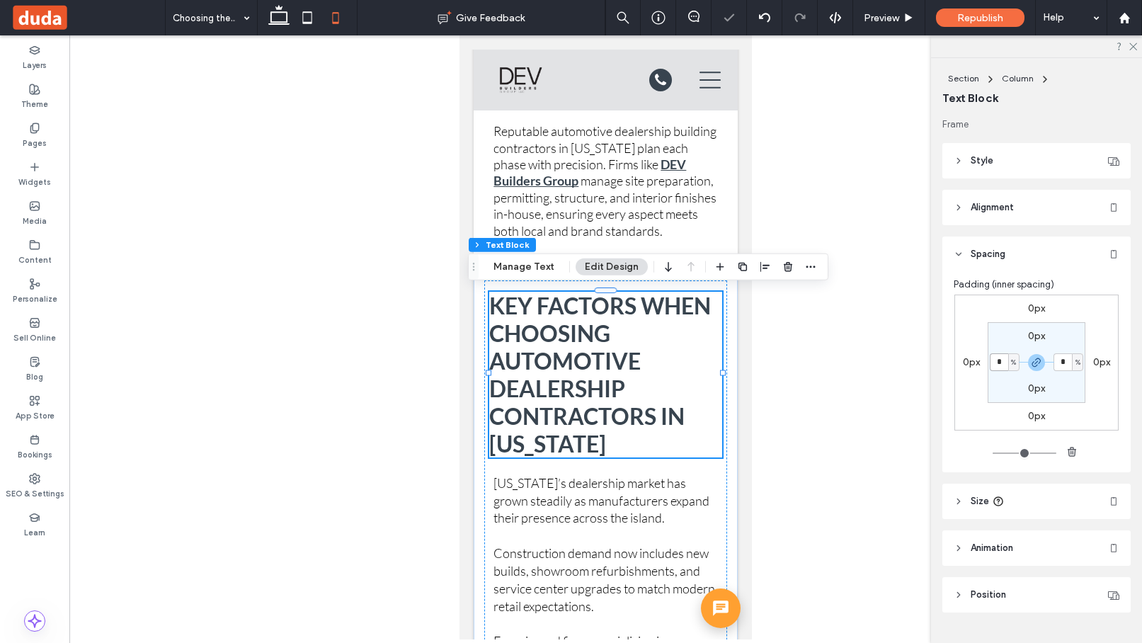
type input "*"
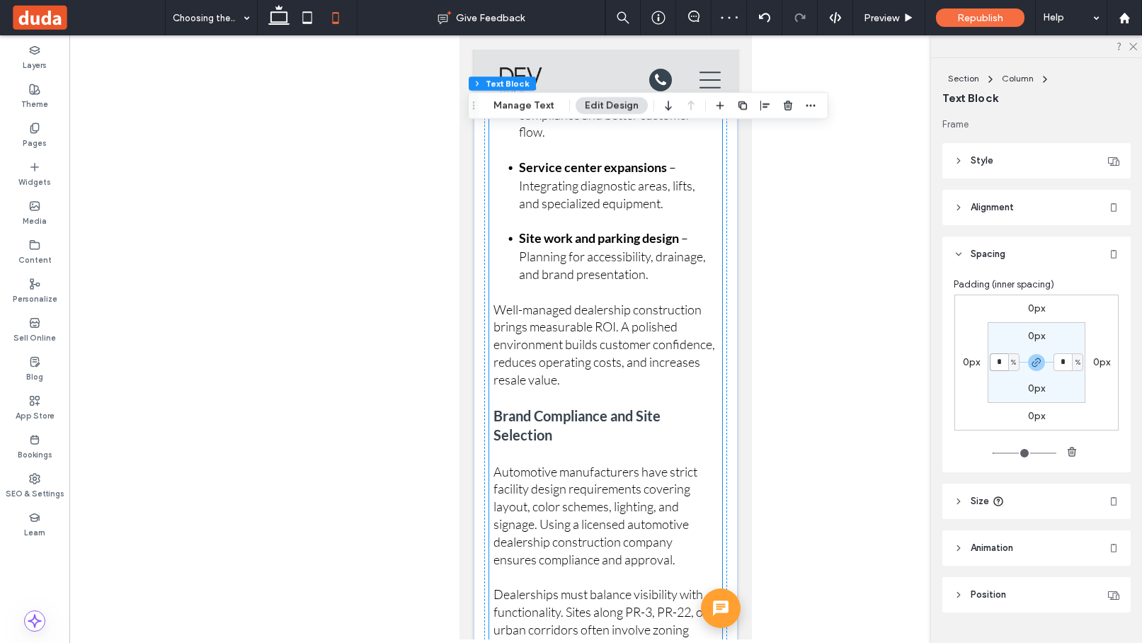
scroll to position [2595, 0]
click at [736, 391] on div "Key Factors When Choosing Automotive Dealership Contractors in Puerto Rico Puer…" at bounding box center [606, 378] width 264 height 1636
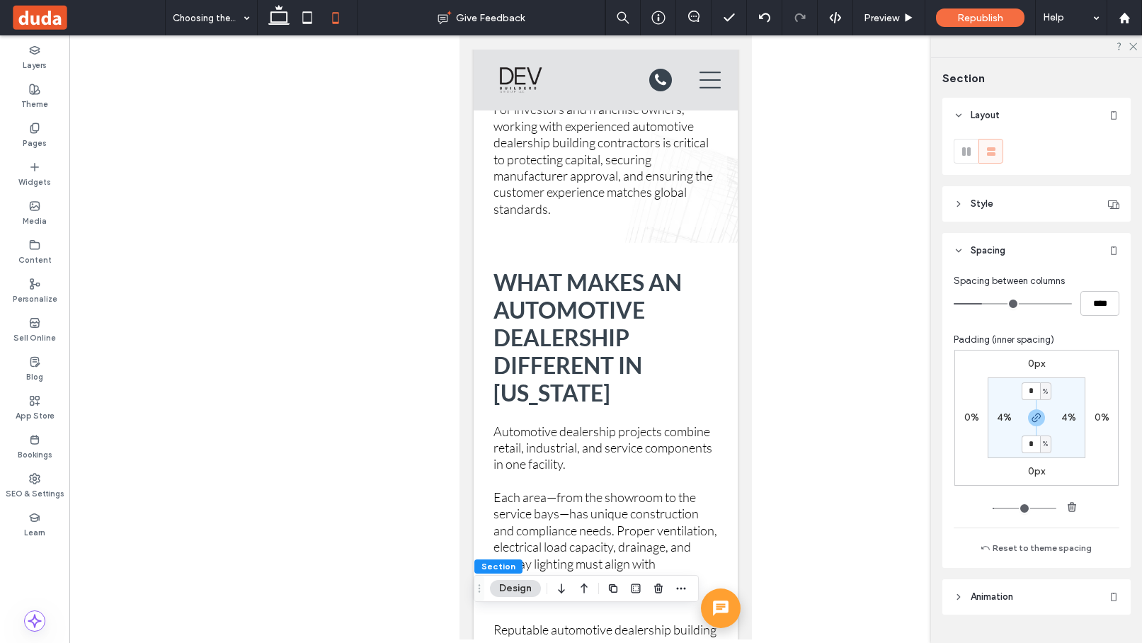
scroll to position [1384, 0]
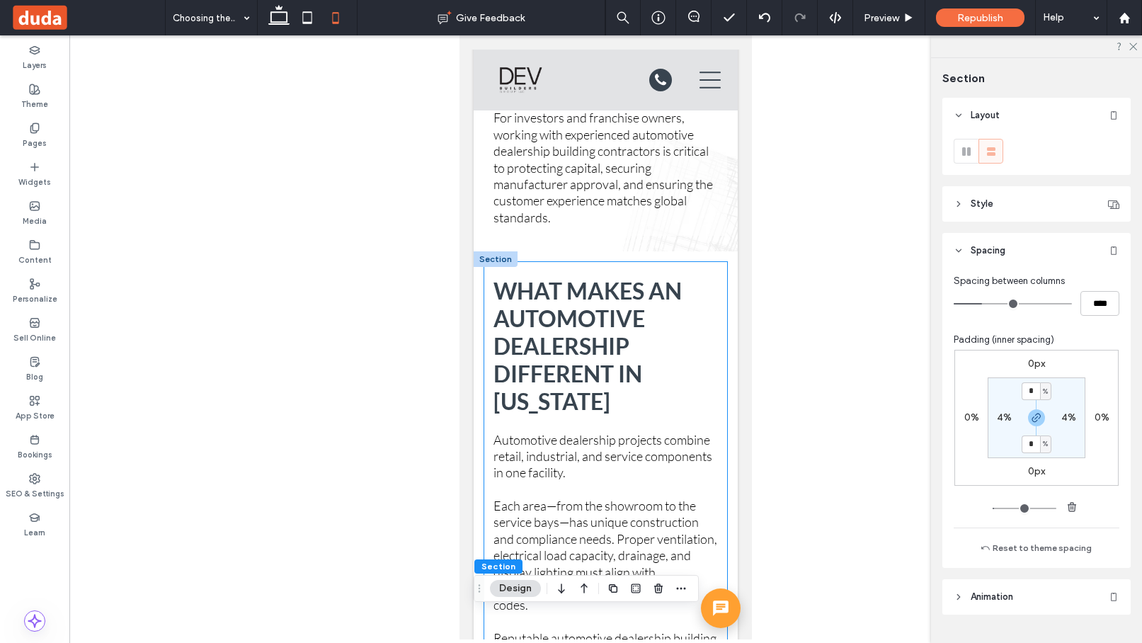
click at [723, 420] on div "What Makes an Automotive Dealership Different in Puerto Rico Automotive dealers…" at bounding box center [605, 511] width 243 height 499
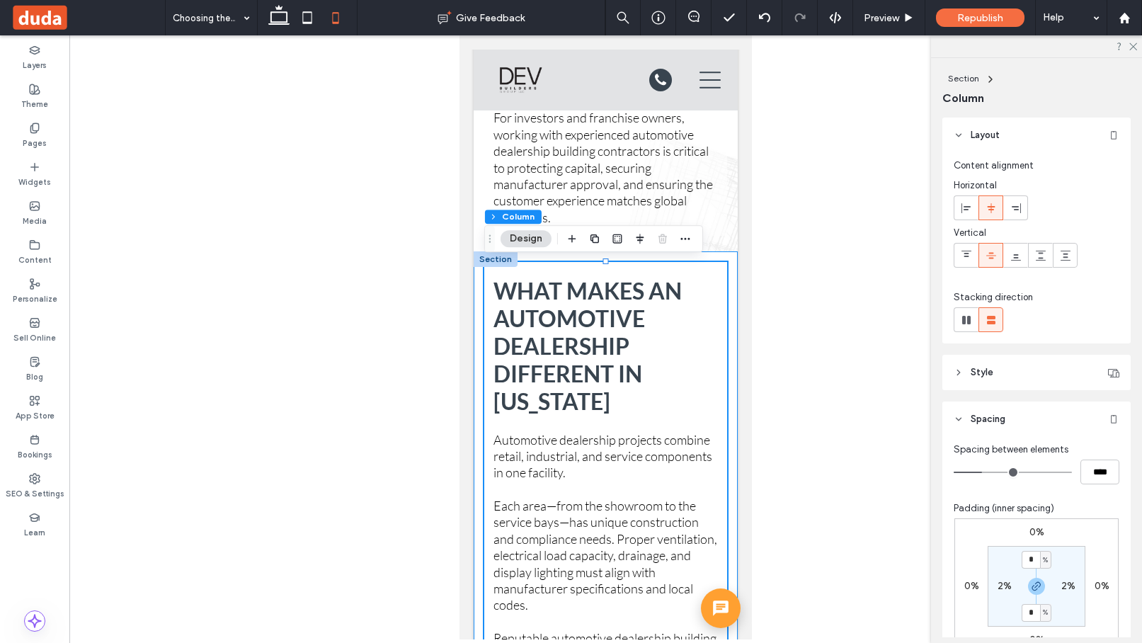
click at [731, 440] on div "What Makes an Automotive Dealership Different in Puerto Rico Automotive dealers…" at bounding box center [606, 511] width 264 height 520
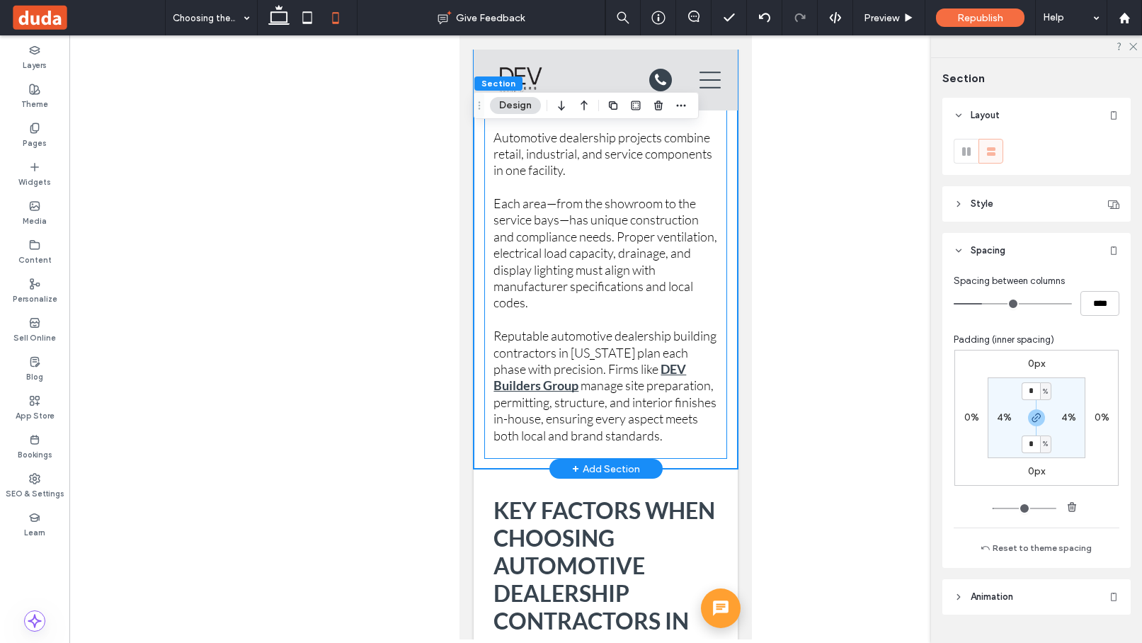
scroll to position [1758, 0]
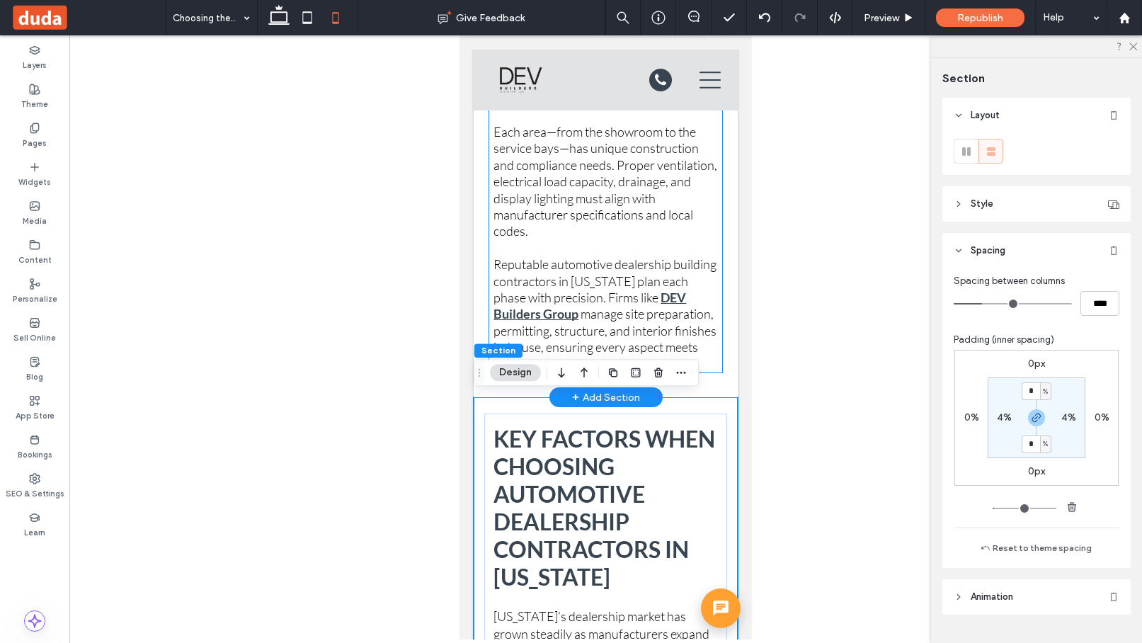
click at [721, 337] on div "Automotive dealership projects combine retail, industrial, and service componen…" at bounding box center [605, 215] width 233 height 314
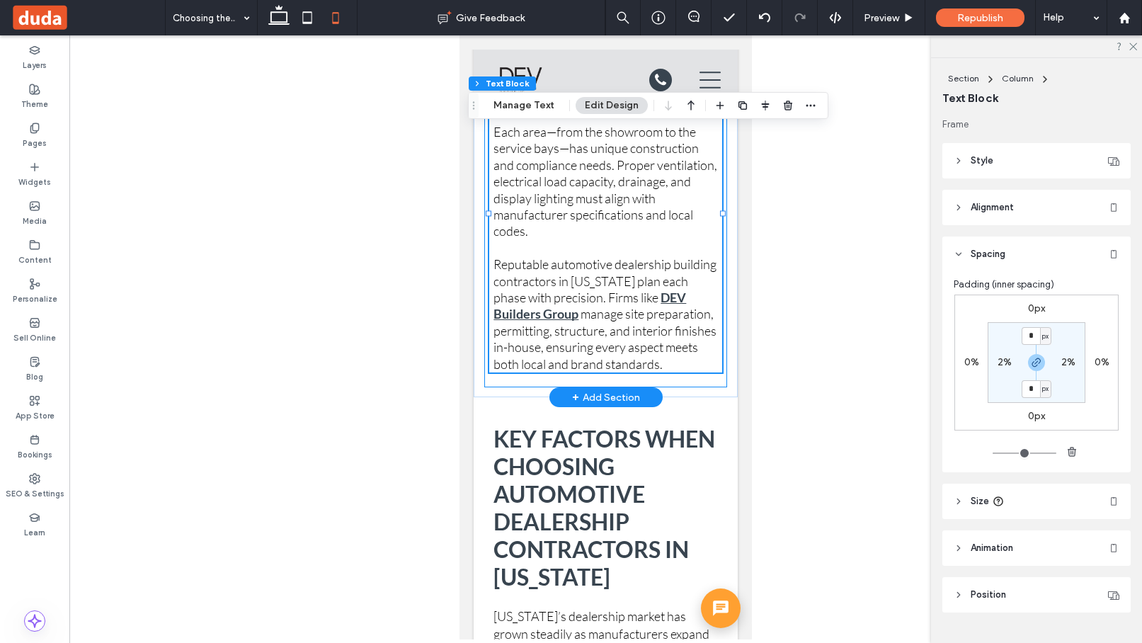
click at [725, 348] on div "What Makes an Automotive Dealership Different in Puerto Rico Automotive dealers…" at bounding box center [605, 137] width 243 height 499
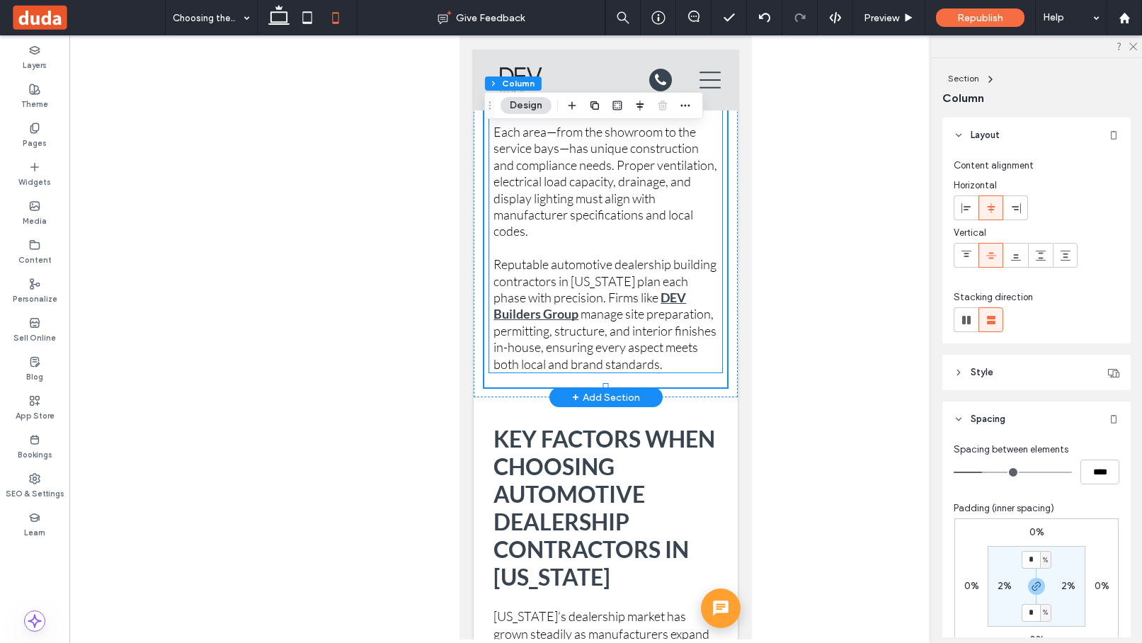
click at [720, 350] on div "Automotive dealership projects combine retail, industrial, and service componen…" at bounding box center [605, 215] width 233 height 314
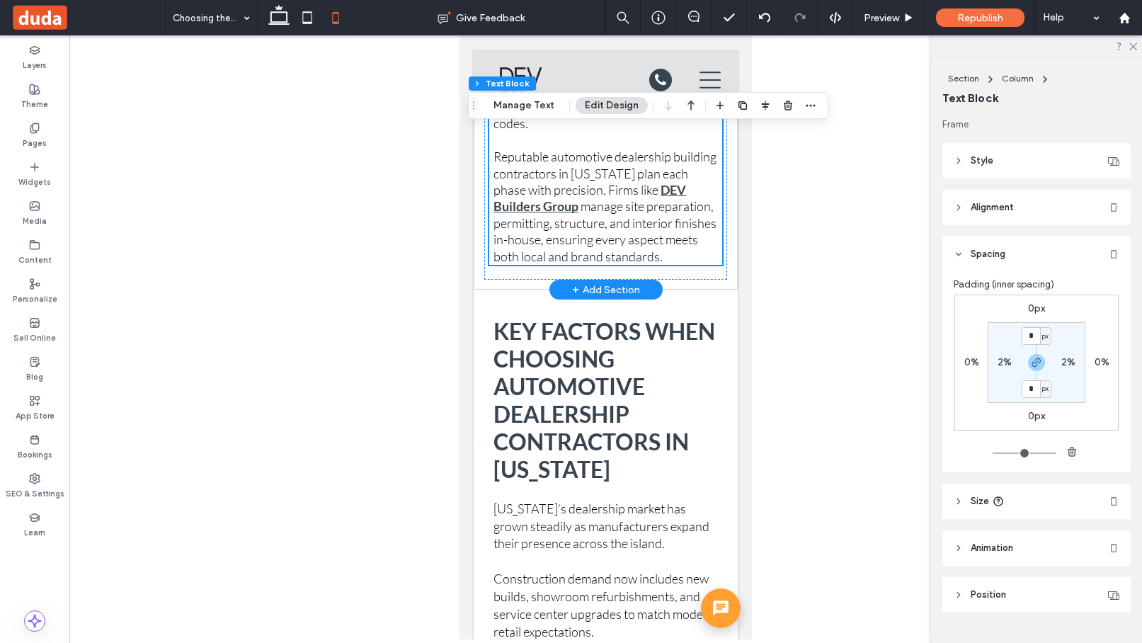
scroll to position [1876, 0]
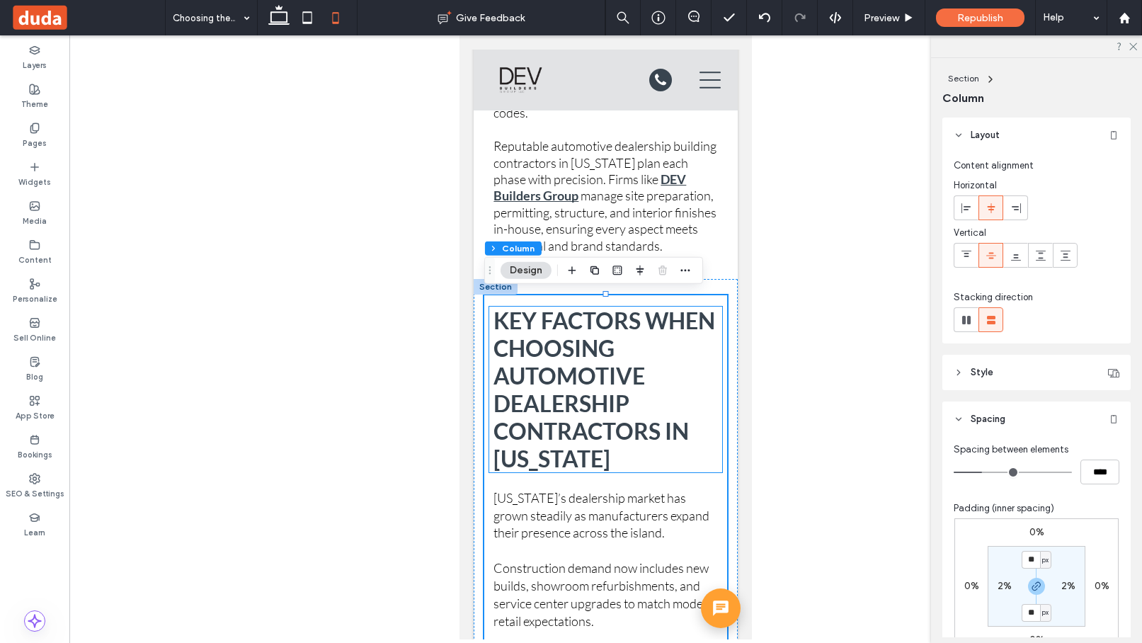
click at [714, 372] on h2 "Key Factors When Choosing Automotive Dealership Contractors in Puerto Rico" at bounding box center [605, 390] width 224 height 166
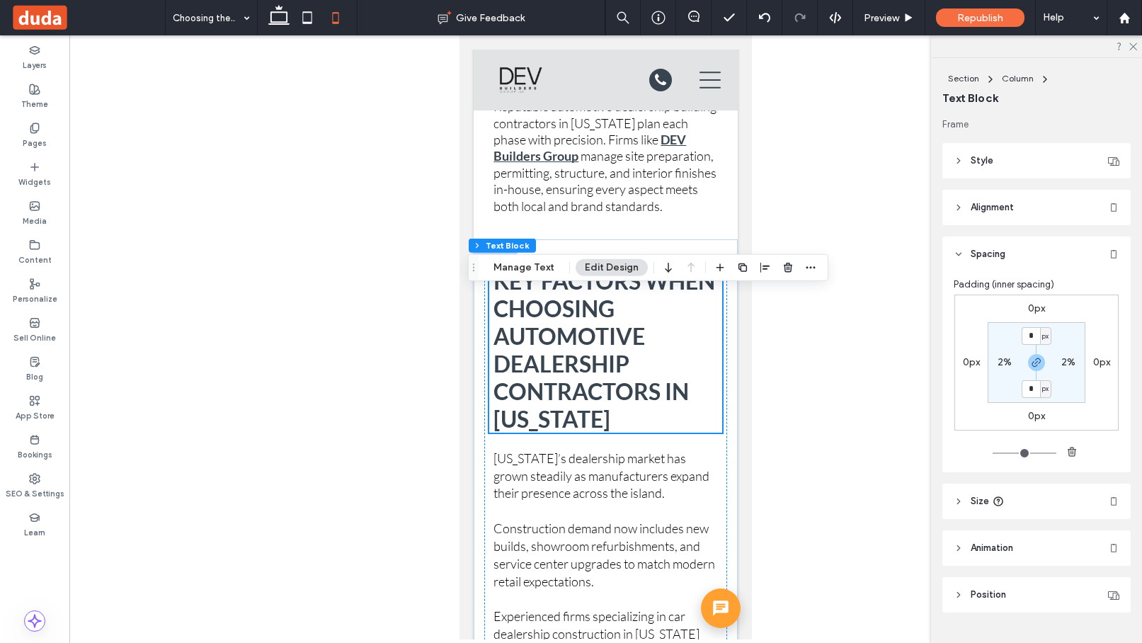
scroll to position [1935, 0]
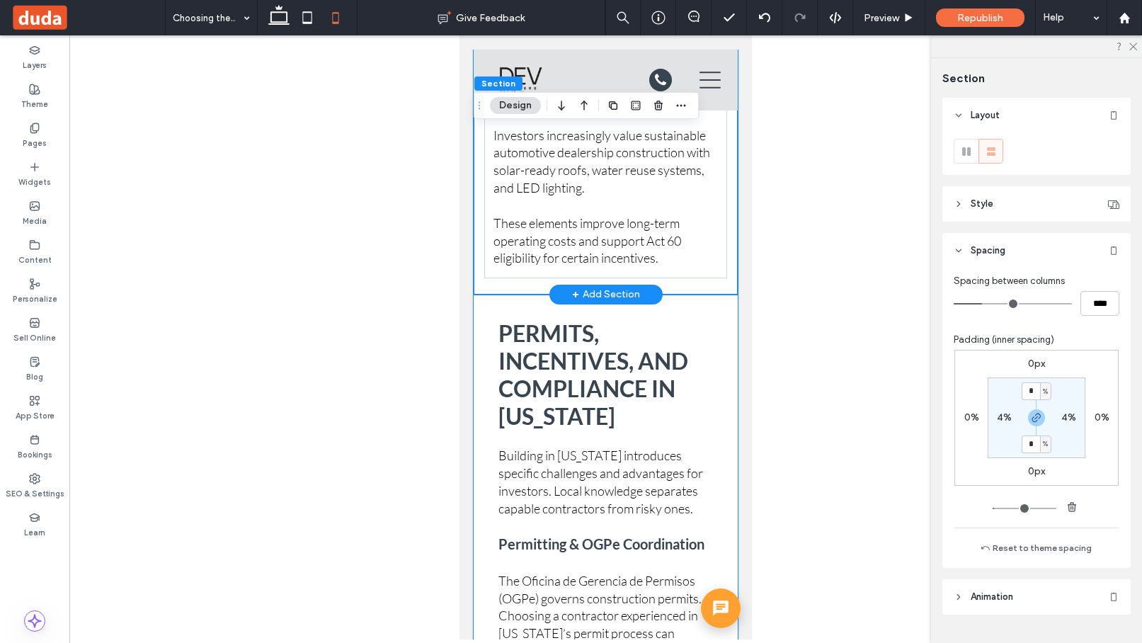
scroll to position [3507, 0]
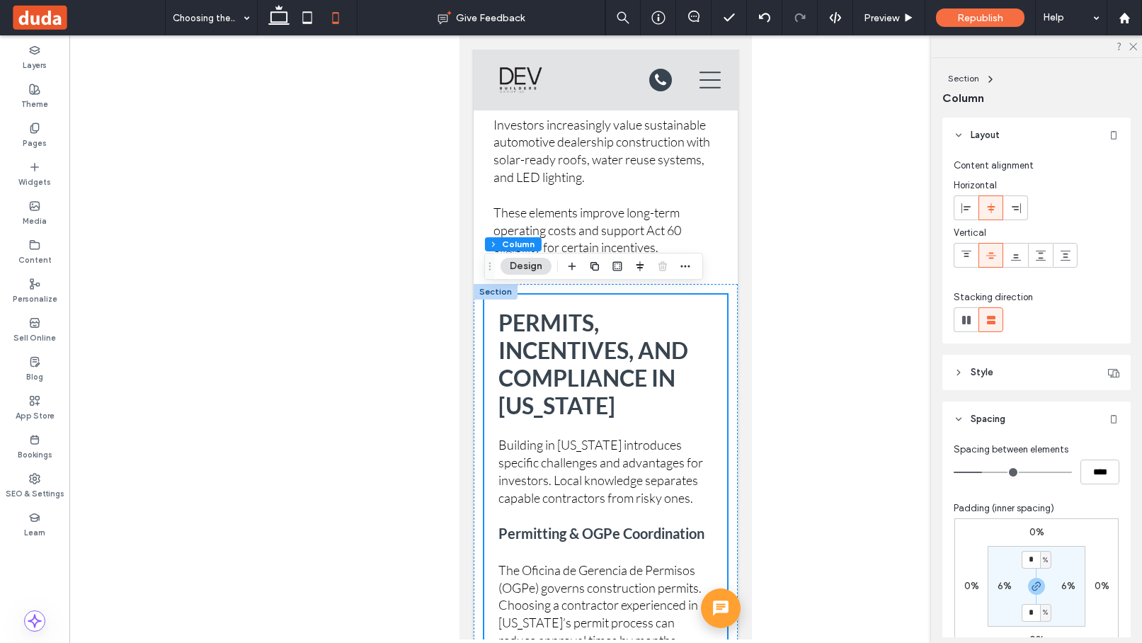
scroll to position [3479, 0]
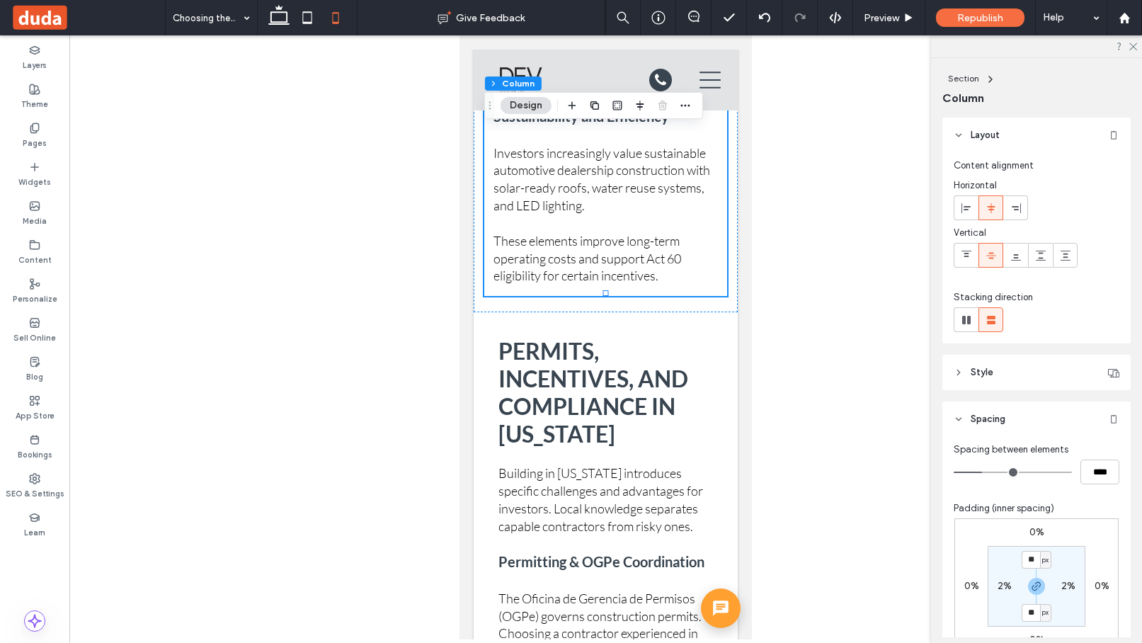
click at [873, 585] on label "2%" at bounding box center [1004, 586] width 14 height 12
type input "*"
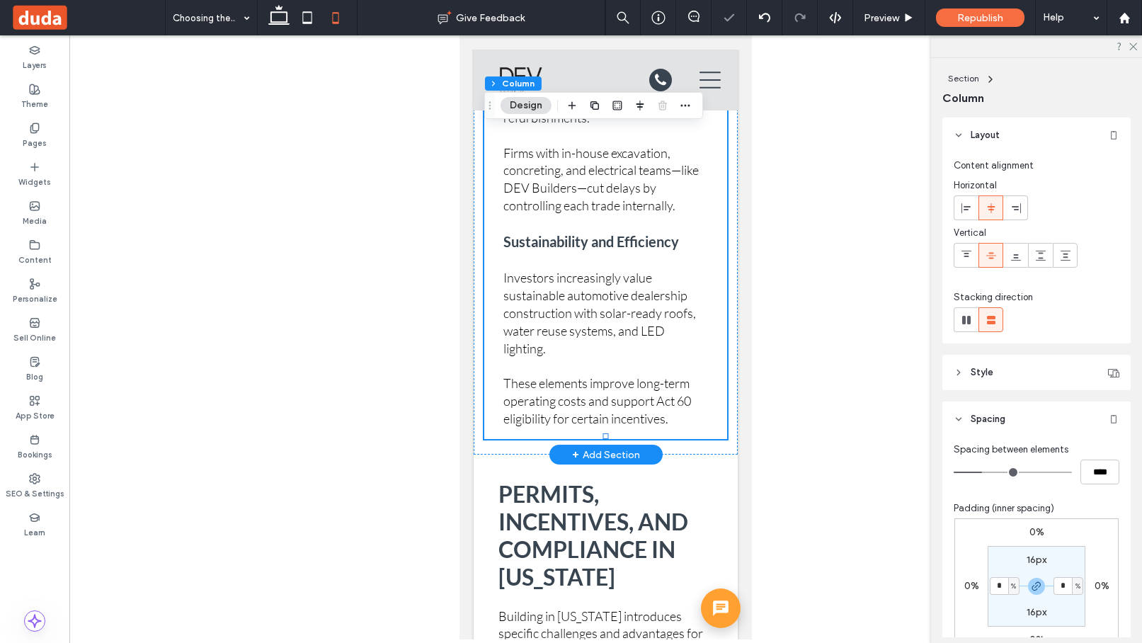
click at [704, 382] on p "These elements improve long-term operating costs and support Act 60 eligibility…" at bounding box center [605, 400] width 205 height 52
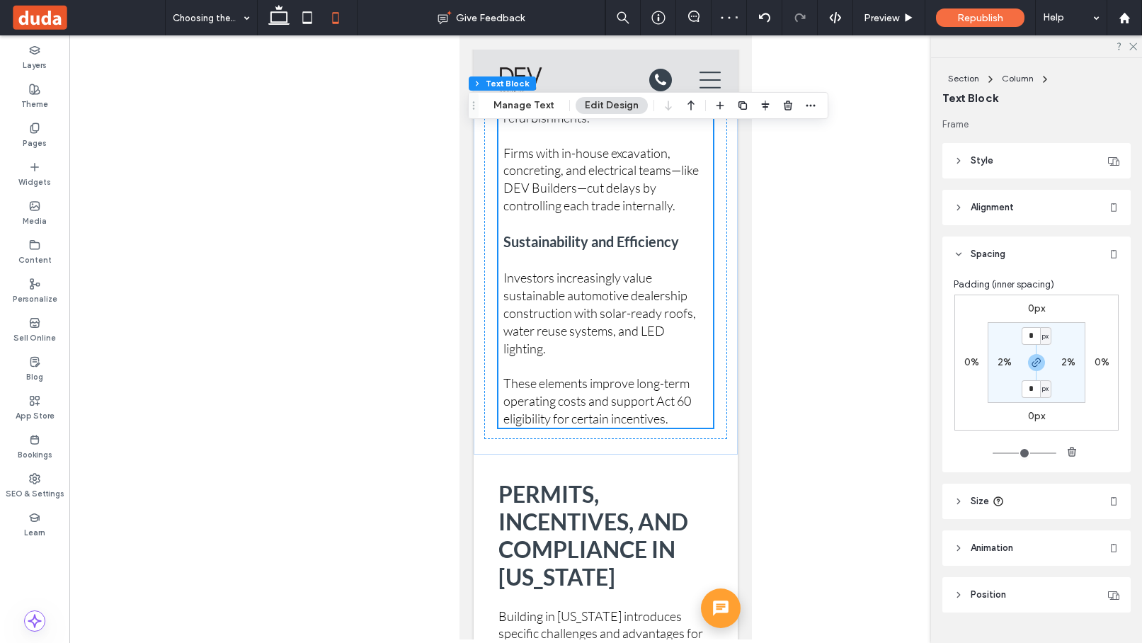
click at [873, 361] on label "2%" at bounding box center [1004, 362] width 14 height 12
type input "*"
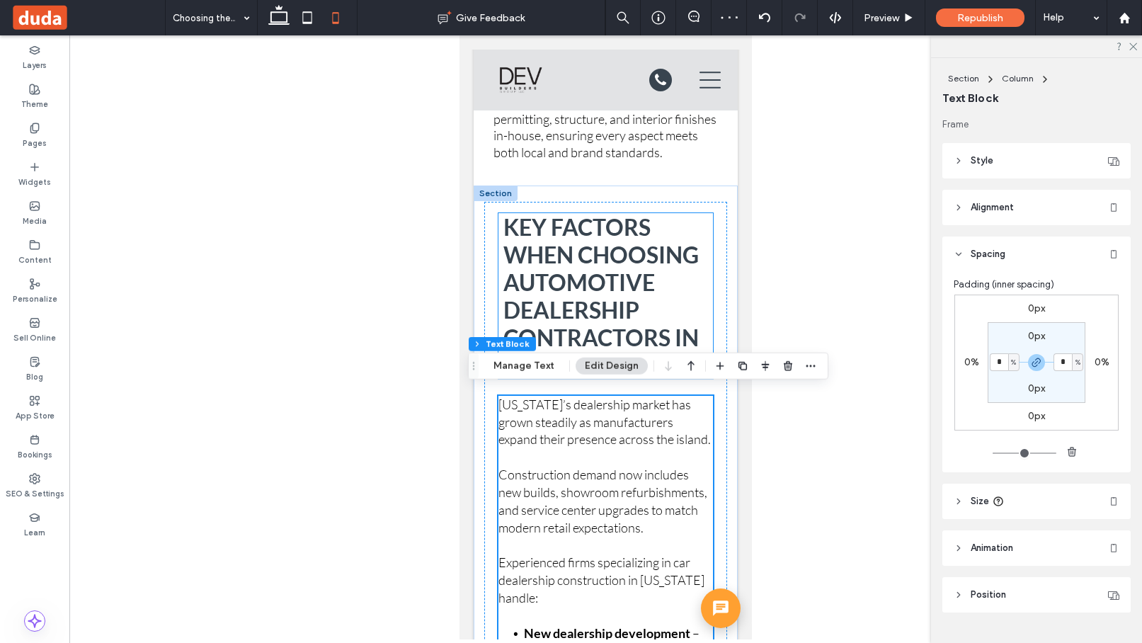
scroll to position [1967, 0]
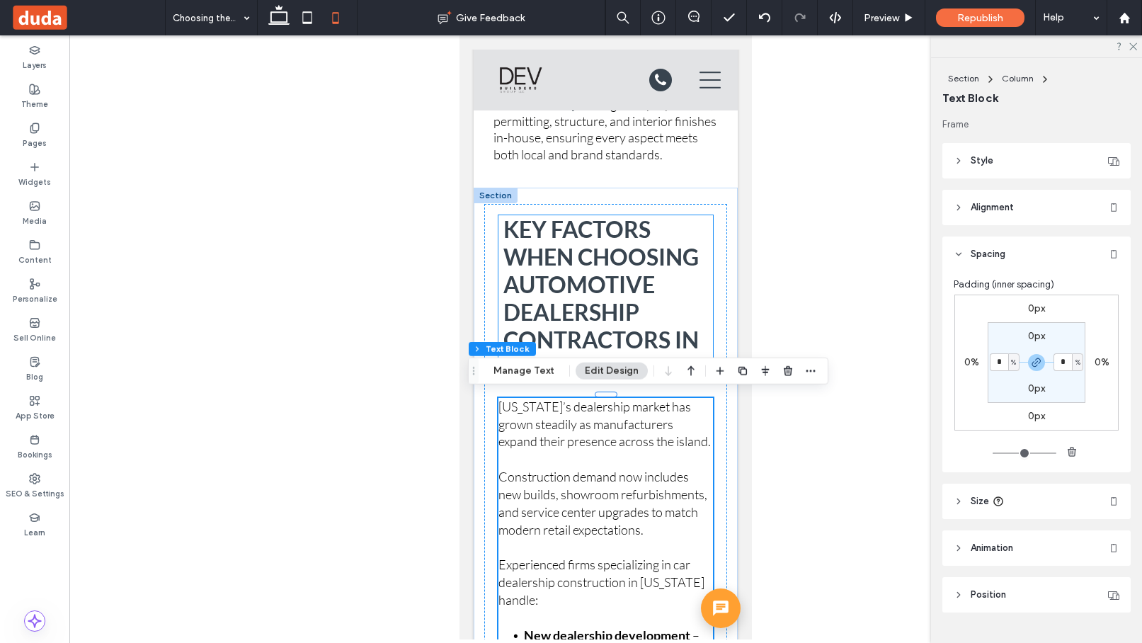
click at [709, 317] on div "Key Factors When Choosing Automotive Dealership Contractors in Puerto Rico" at bounding box center [605, 298] width 214 height 166
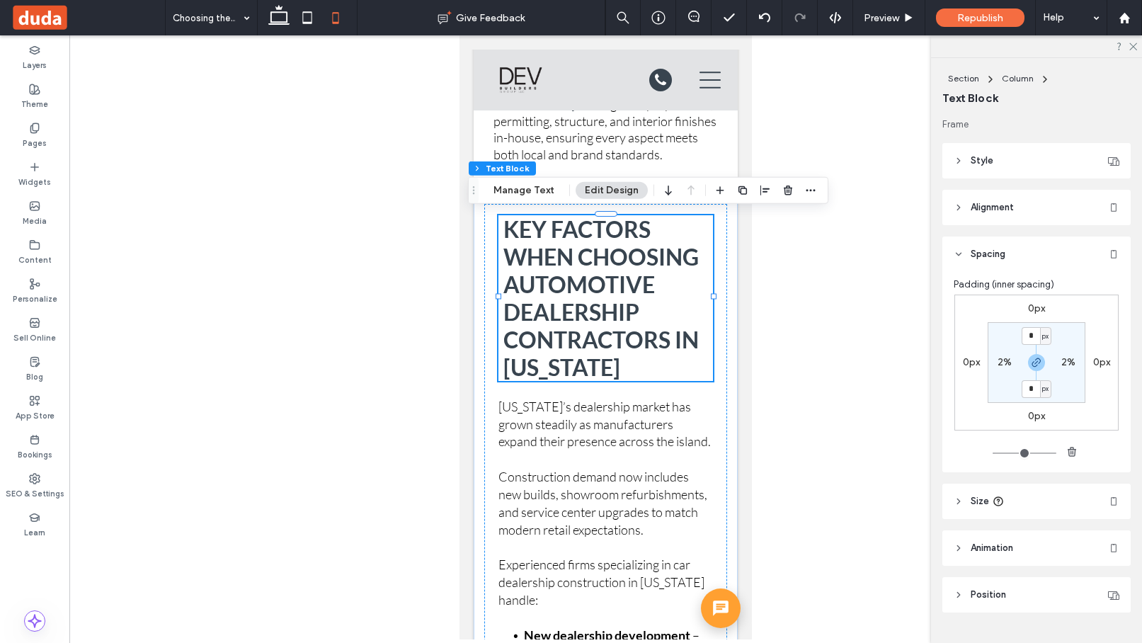
click at [873, 359] on label "2%" at bounding box center [1004, 362] width 14 height 12
type input "*"
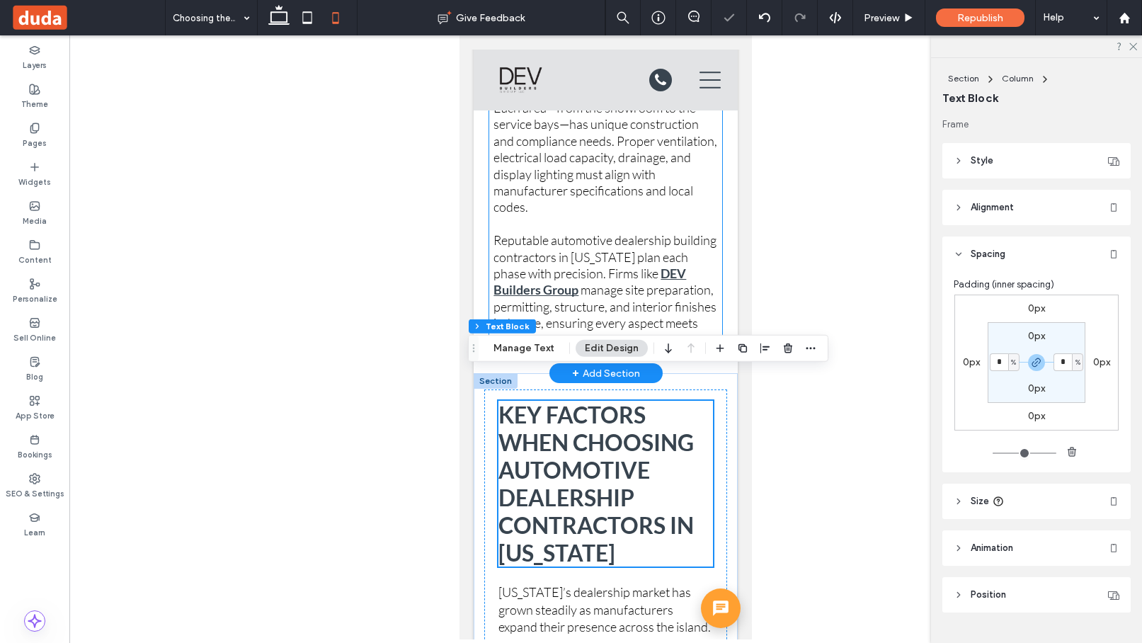
scroll to position [1735, 0]
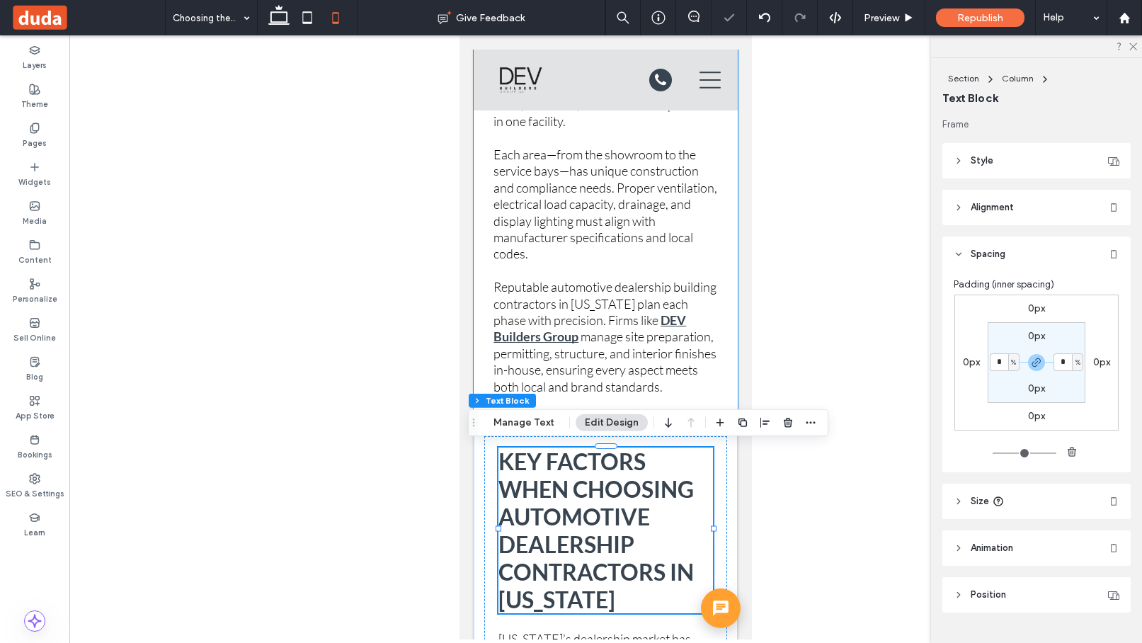
click at [728, 279] on div "What Makes an Automotive Dealership Different in Puerto Rico Automotive dealers…" at bounding box center [606, 160] width 264 height 520
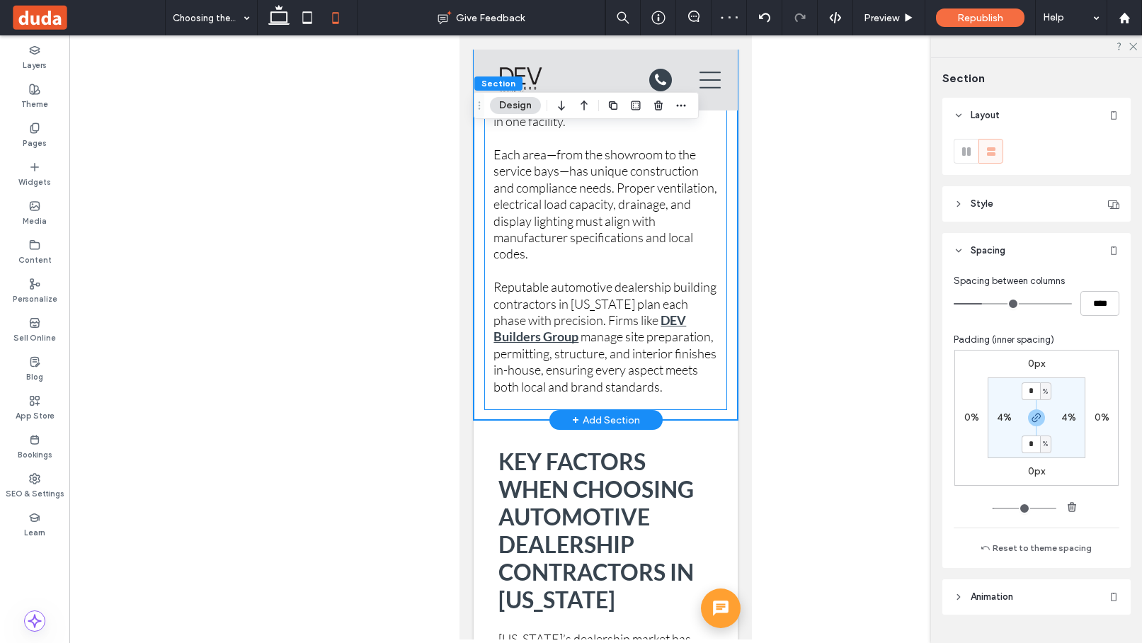
click at [725, 302] on div "What Makes an Automotive Dealership Different in Puerto Rico Automotive dealers…" at bounding box center [605, 160] width 243 height 499
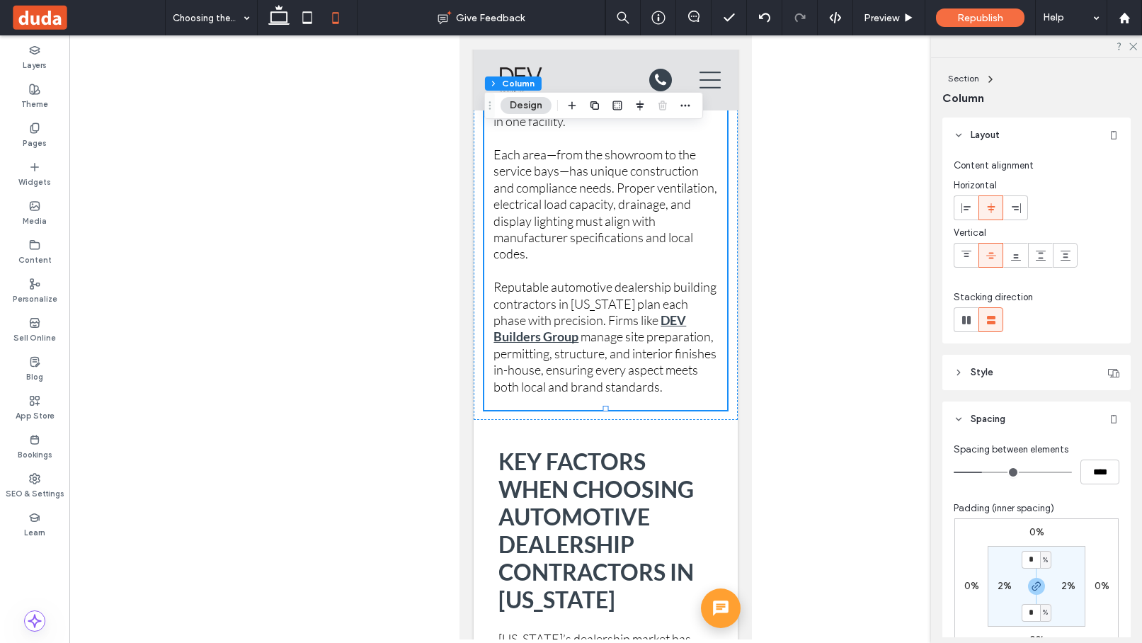
click at [873, 589] on label "2%" at bounding box center [1004, 586] width 14 height 12
type input "*"
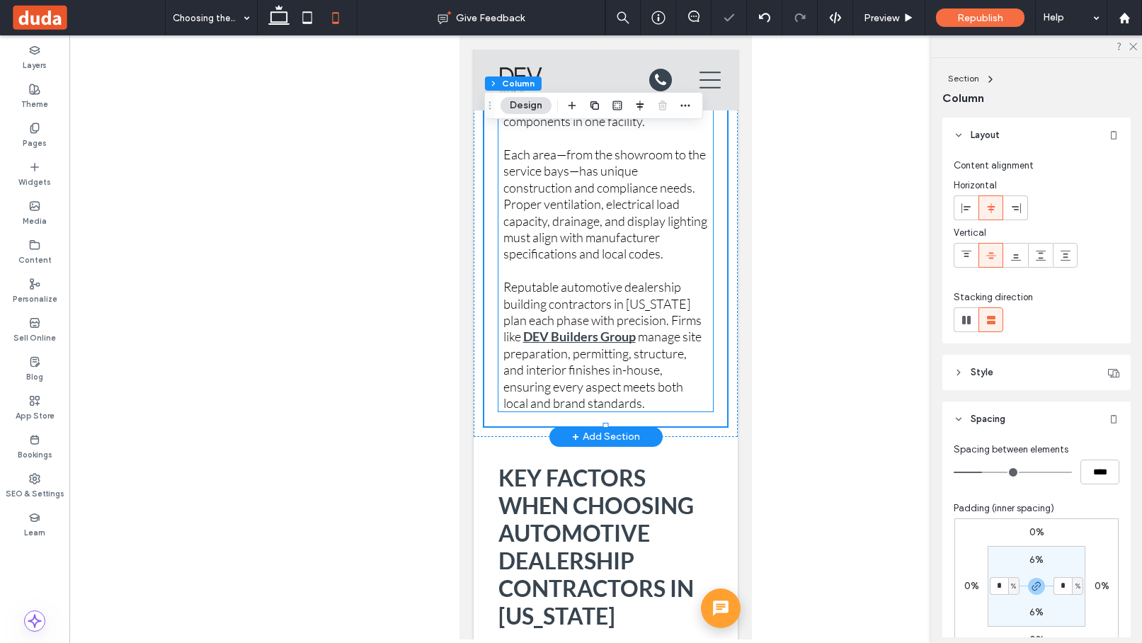
click at [709, 397] on div "Automotive dealership projects combine retail, industrial, and service componen…" at bounding box center [605, 246] width 214 height 331
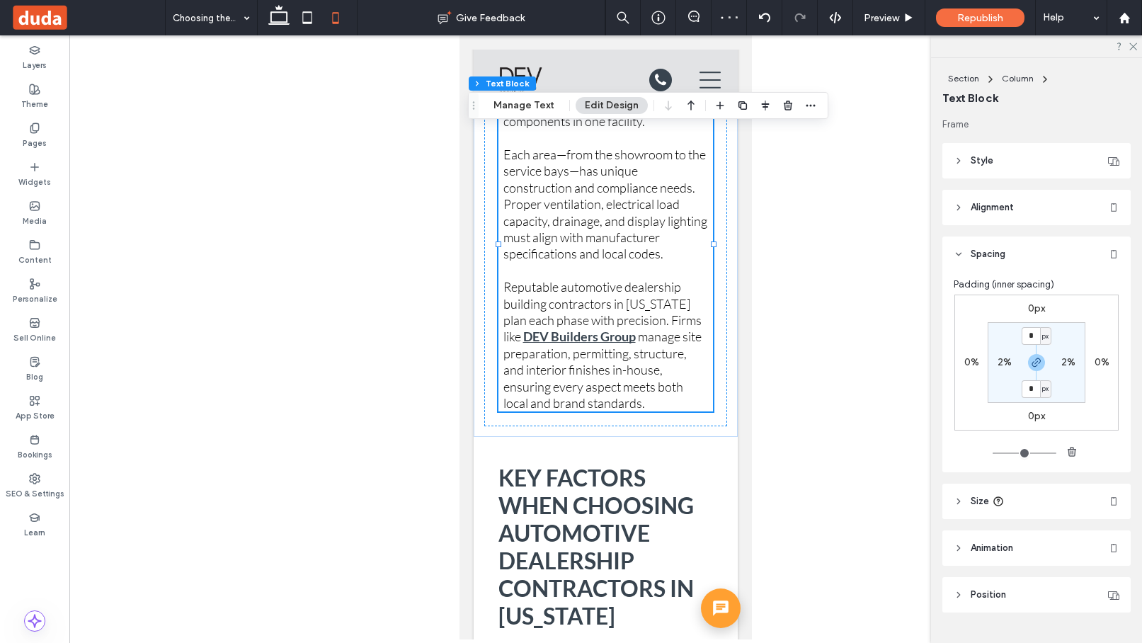
click at [873, 363] on label "2%" at bounding box center [1004, 362] width 14 height 12
type input "*"
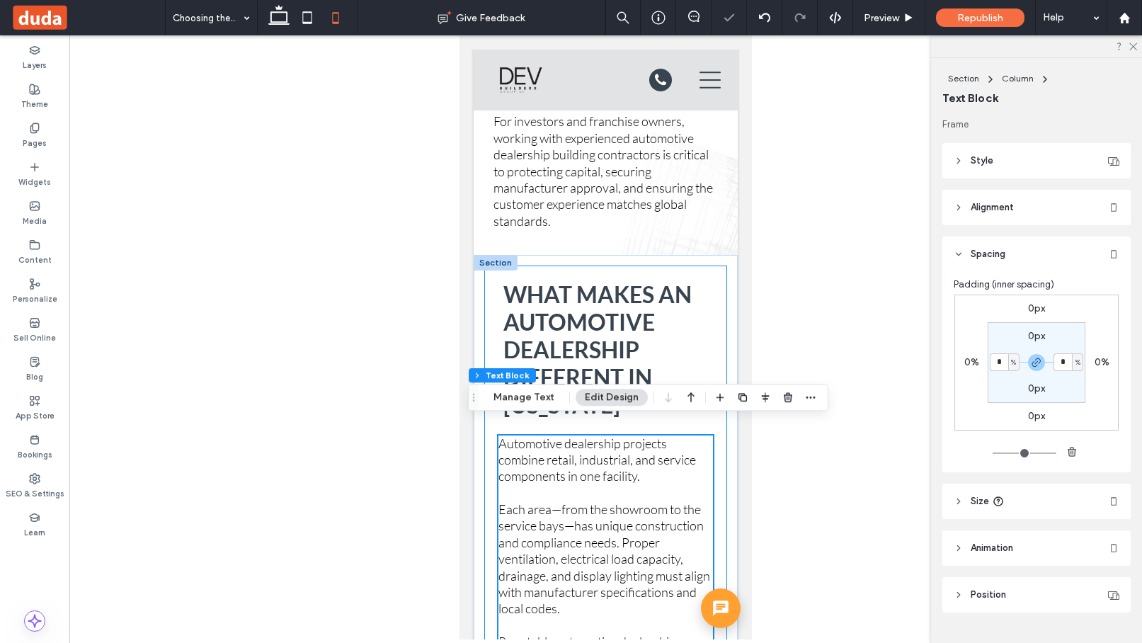
scroll to position [1365, 0]
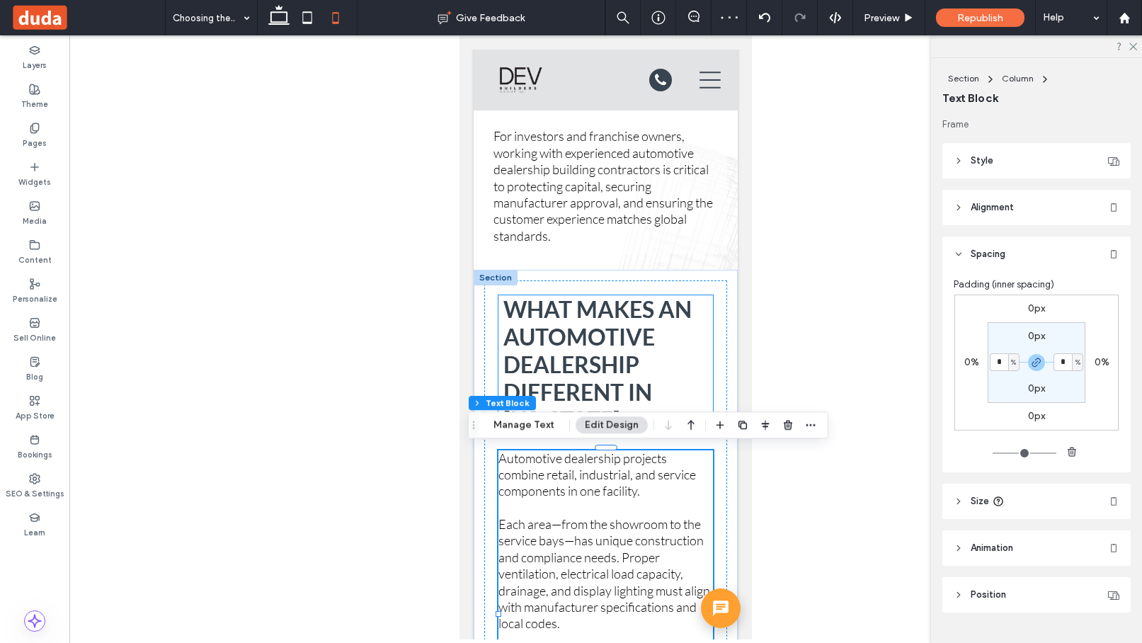
click at [709, 316] on div "What Makes an Automotive Dealership Different in Puerto Rico" at bounding box center [605, 364] width 214 height 138
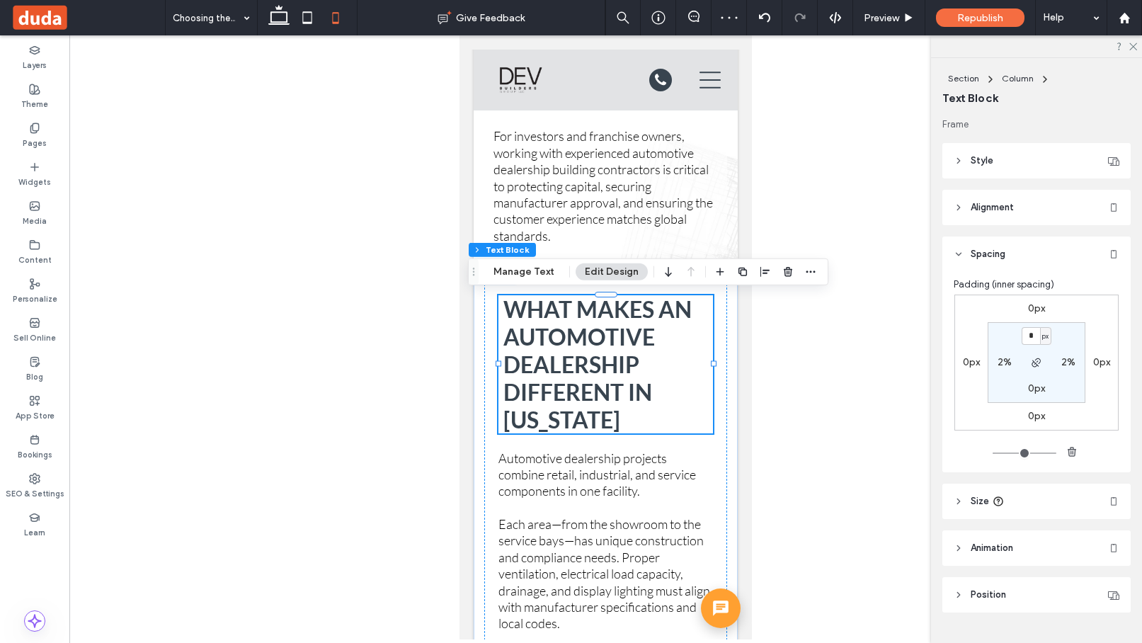
click at [873, 367] on label "2%" at bounding box center [1004, 362] width 14 height 12
type input "*"
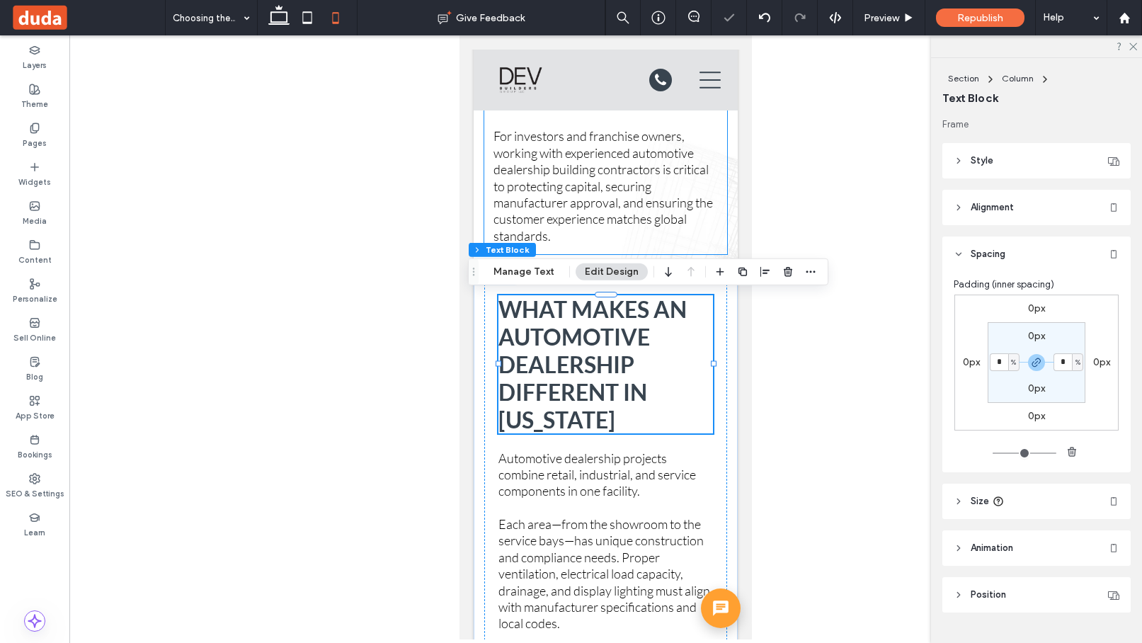
click at [723, 217] on div "Here’s how to identify the right partner for your automotive investment in Puer…" at bounding box center [605, 112] width 243 height 284
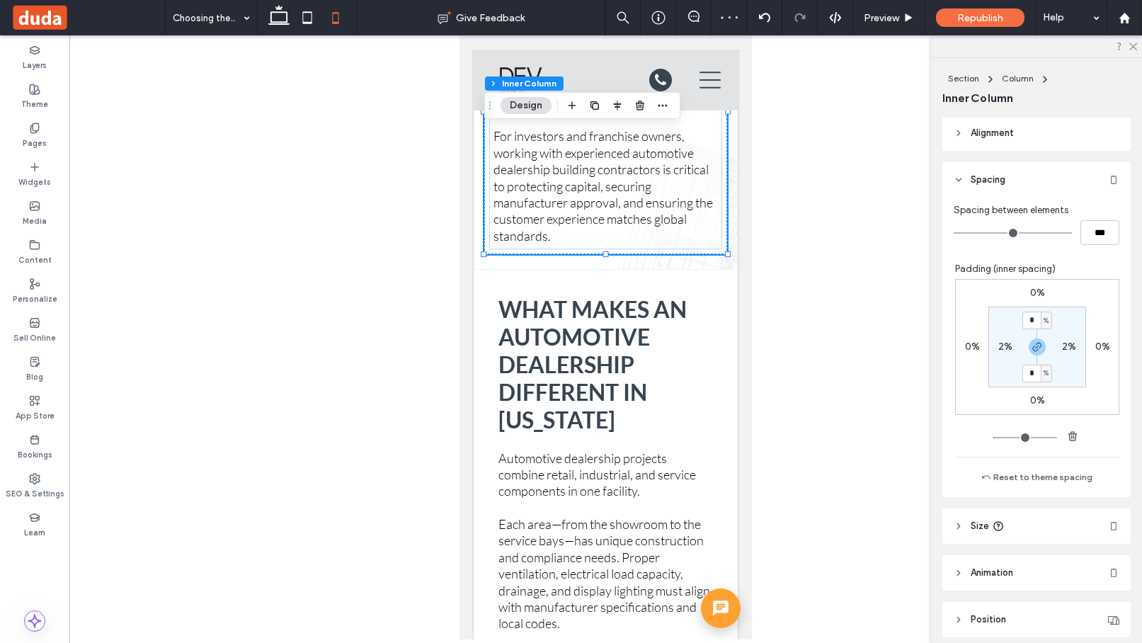
scroll to position [343, 0]
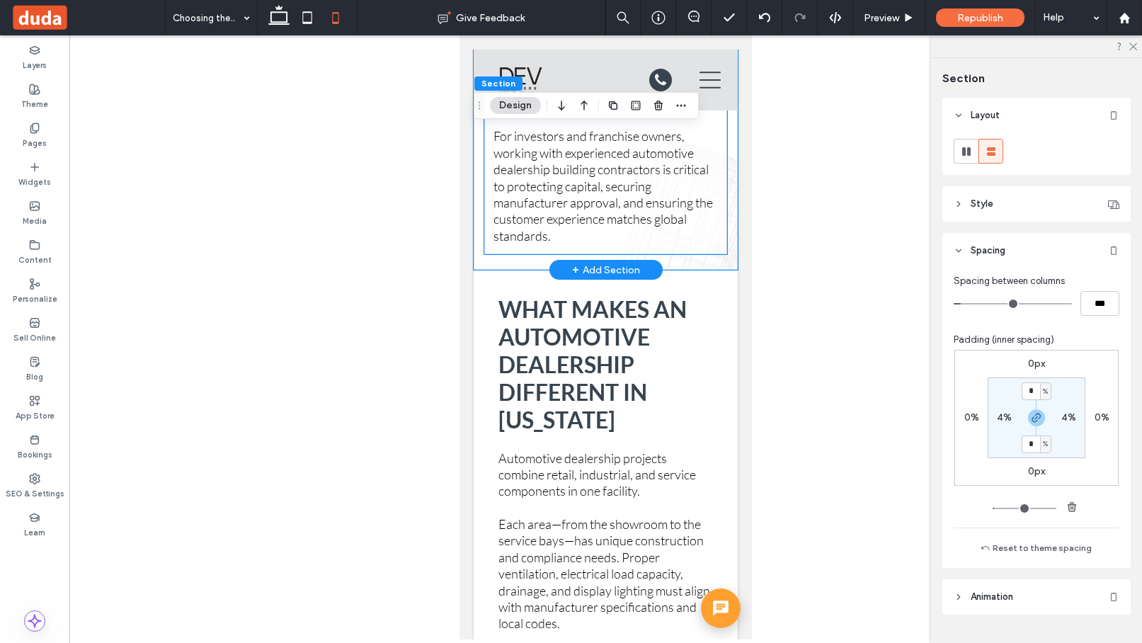
click at [723, 238] on div "Here’s how to identify the right partner for your automotive investment in Puer…" at bounding box center [605, 112] width 243 height 284
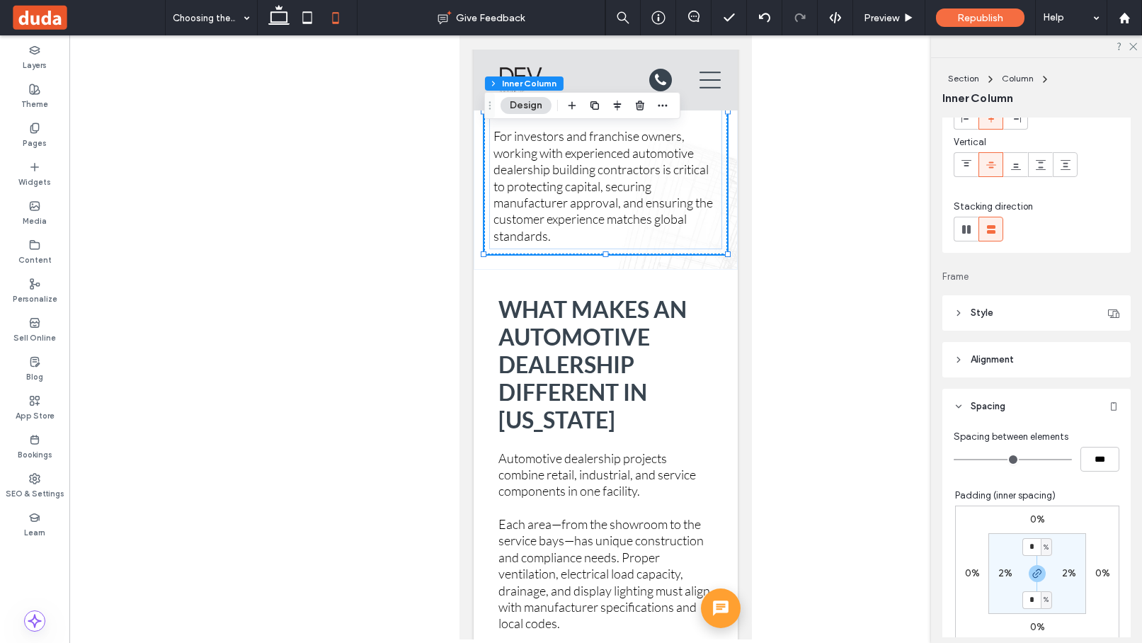
scroll to position [96, 0]
click at [873, 570] on label "2%" at bounding box center [1005, 567] width 14 height 12
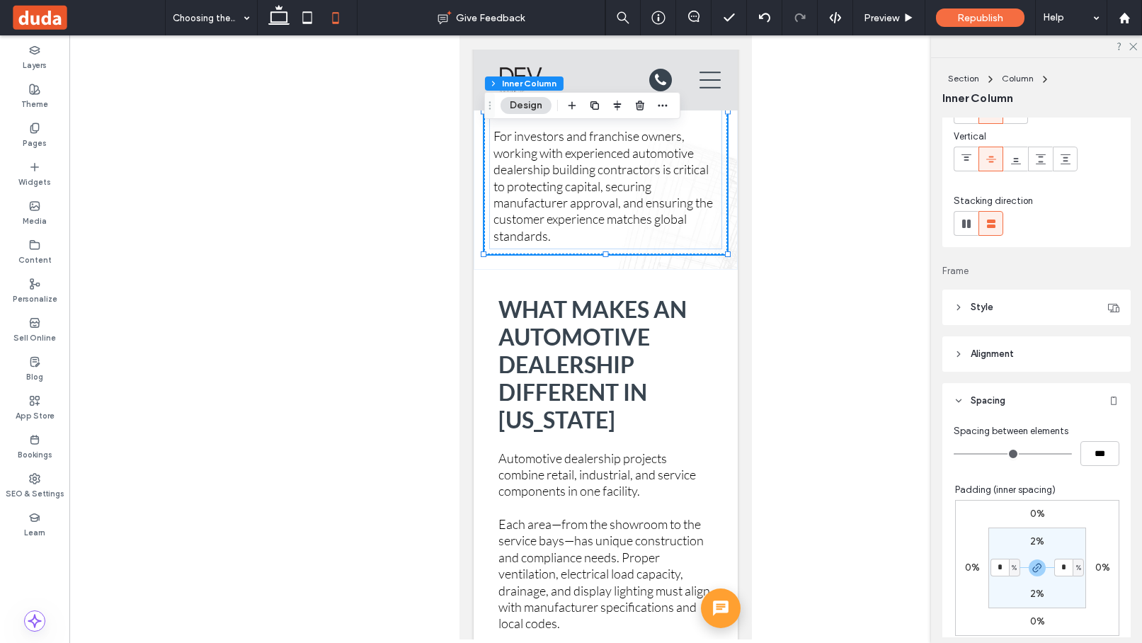
type input "*"
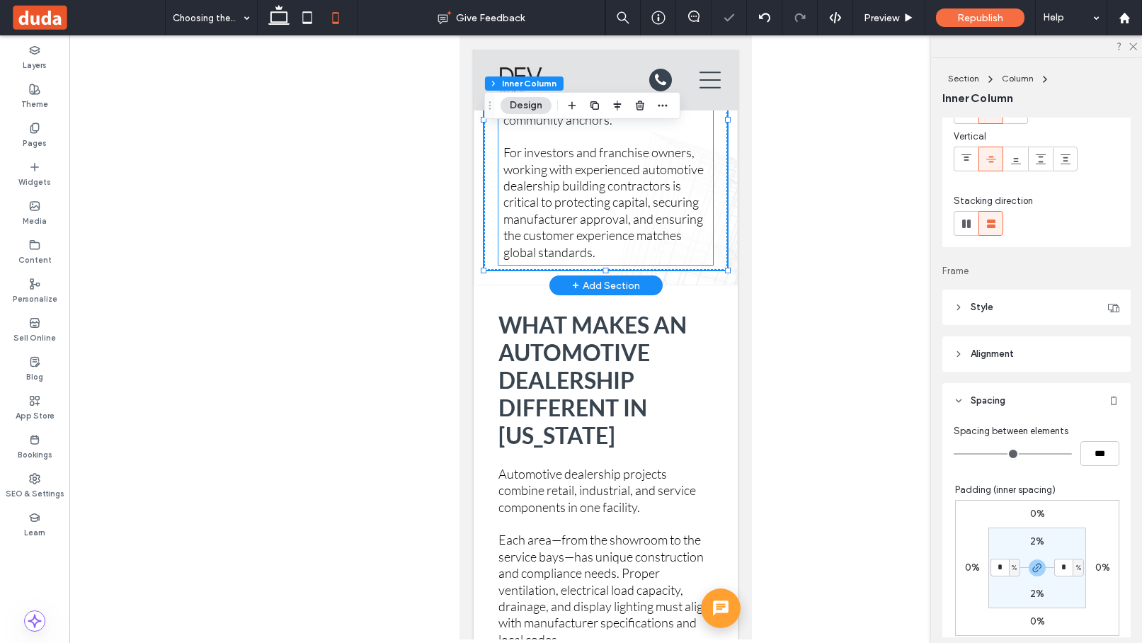
click at [711, 255] on div "Here’s how to identify the right partner for your automotive investment in Puer…" at bounding box center [605, 120] width 214 height 290
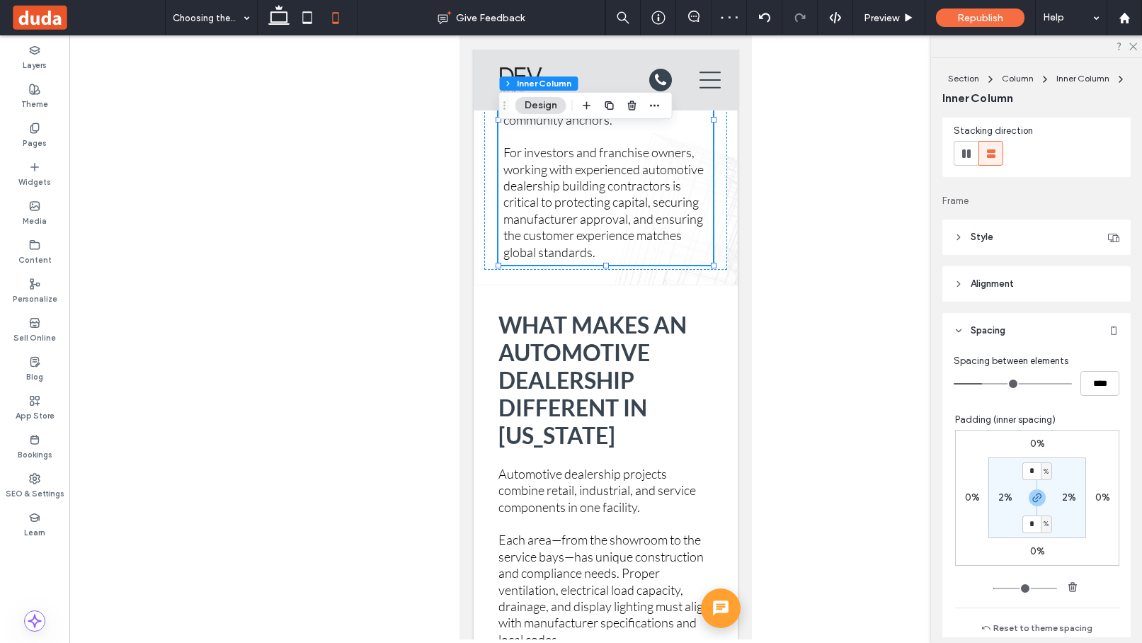
scroll to position [178, 0]
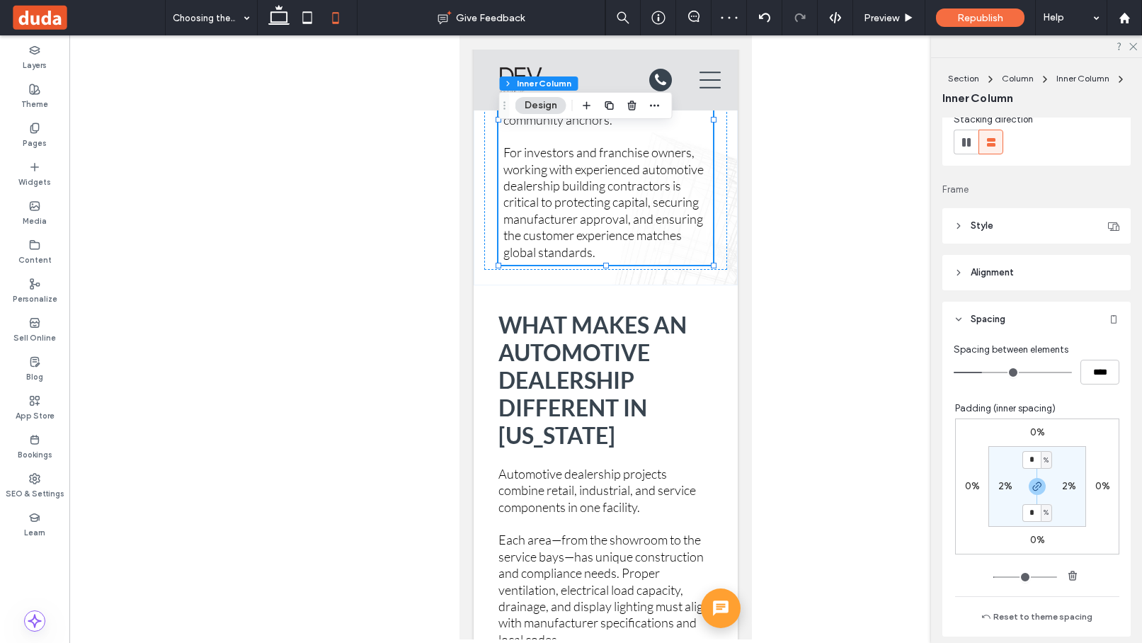
click at [873, 487] on label "2%" at bounding box center [1005, 486] width 14 height 12
type input "*"
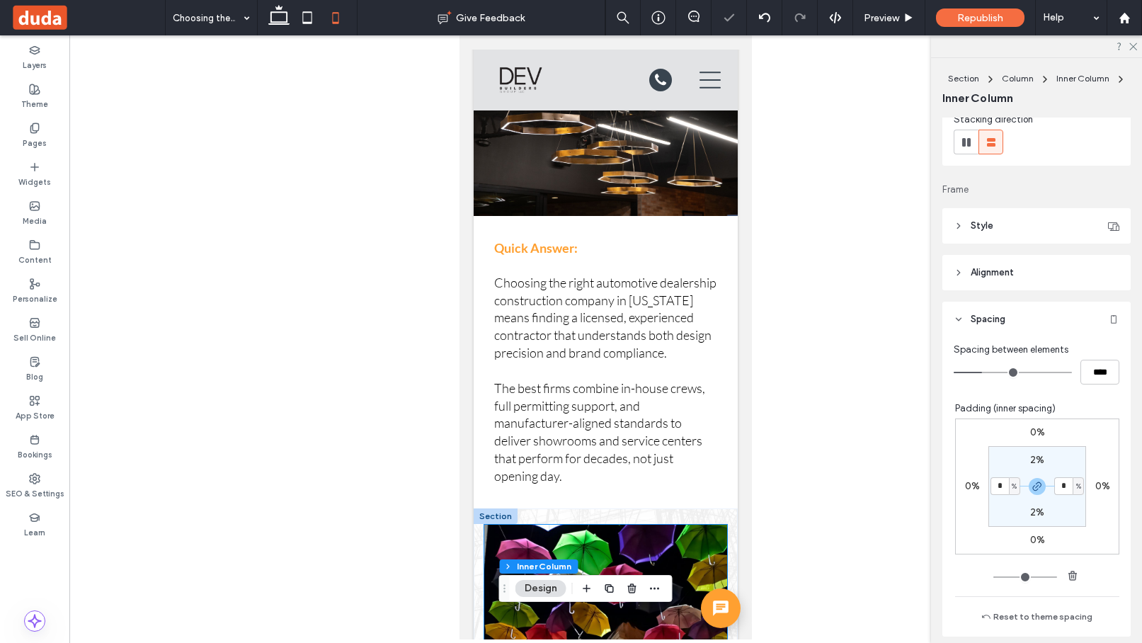
scroll to position [385, 0]
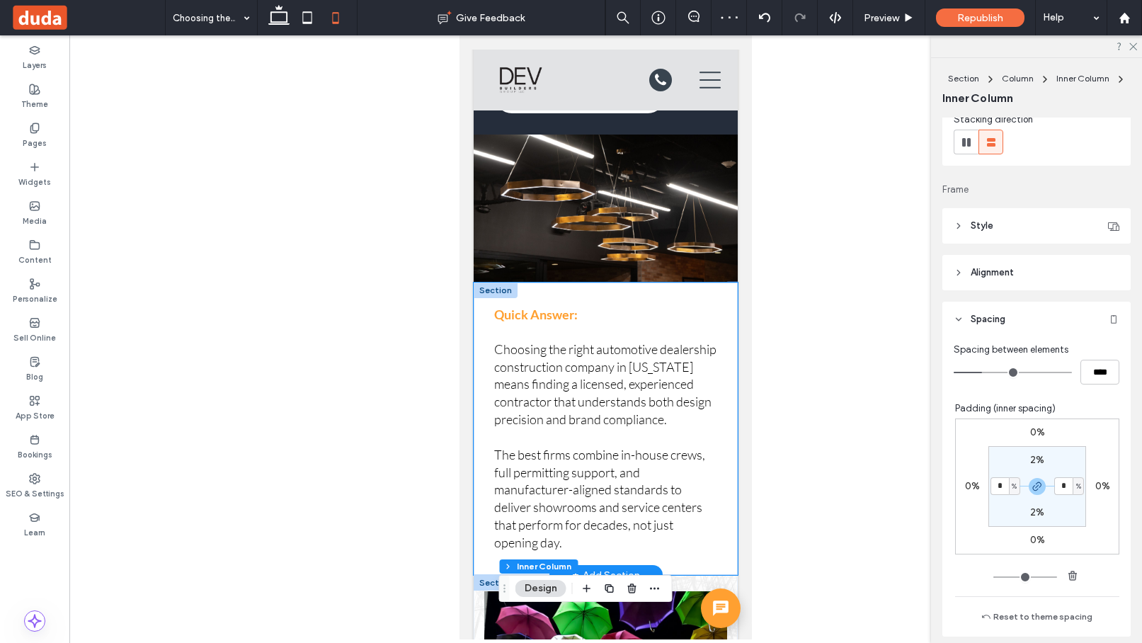
click at [733, 386] on div "Quick Answer: Choosing the right automotive dealership construction company in …" at bounding box center [606, 428] width 264 height 292
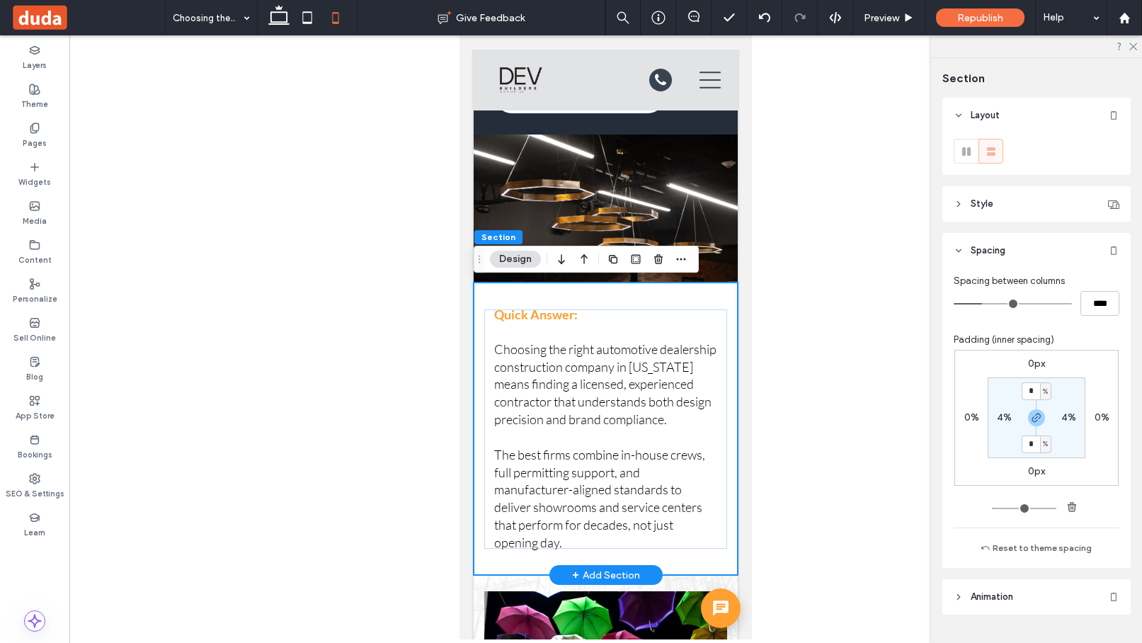
click at [727, 357] on div "Quick Answer: Choosing the right automotive dealership construction company in …" at bounding box center [606, 428] width 264 height 292
click at [721, 320] on div "Quick Answer: Choosing the right automotive dealership construction company in …" at bounding box center [605, 428] width 243 height 239
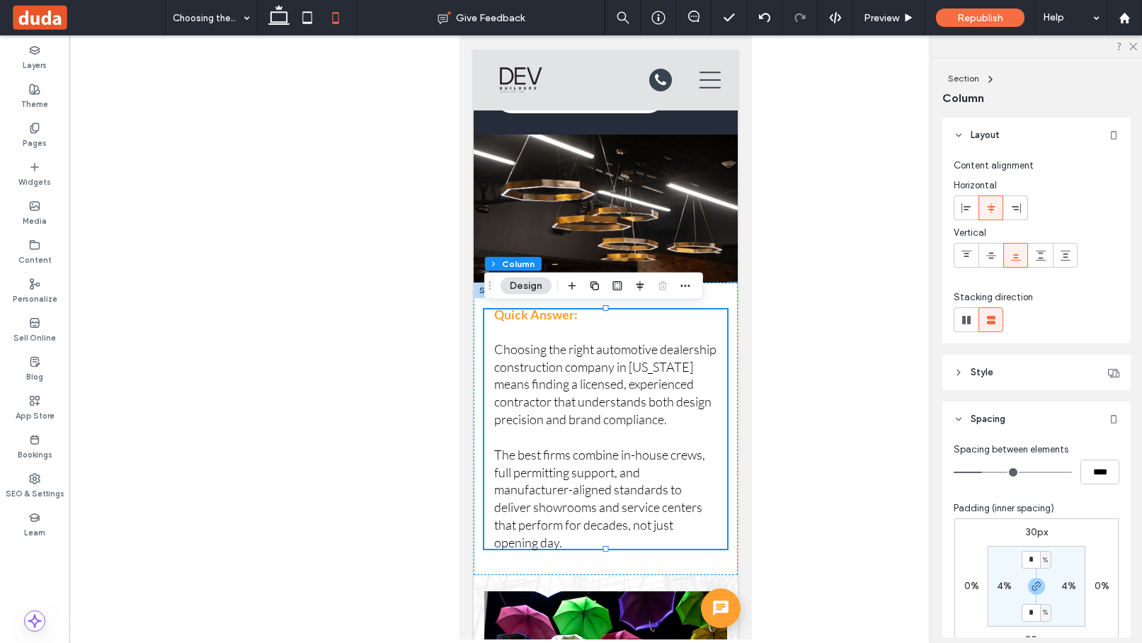
click at [873, 586] on label "4%" at bounding box center [1004, 586] width 15 height 12
type input "*"
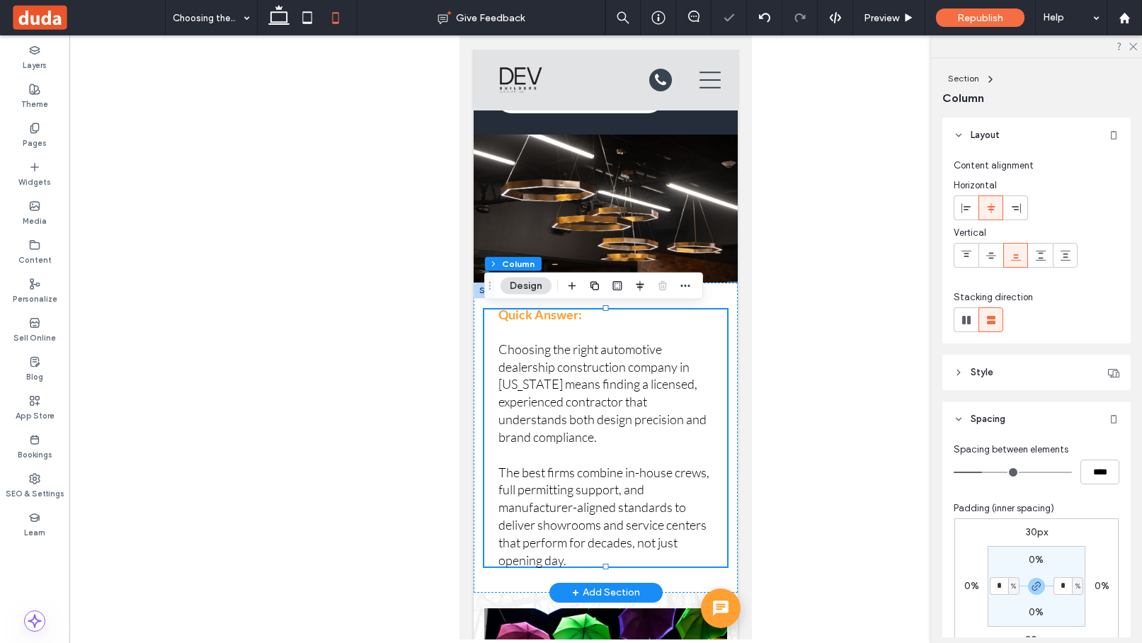
click at [712, 438] on div "Quick Answer: Choosing the right automotive dealership construction company in …" at bounding box center [605, 437] width 243 height 257
click at [702, 440] on p "Choosing the right automotive dealership construction company in Puerto Rico me…" at bounding box center [605, 384] width 214 height 123
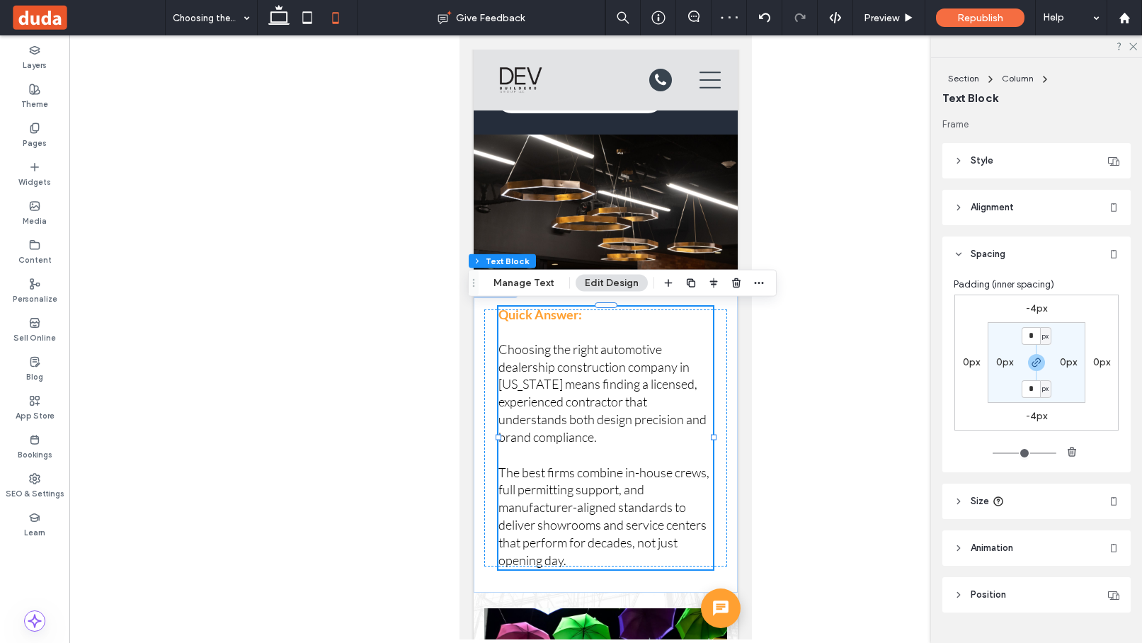
click at [873, 416] on label "-4px" at bounding box center [1036, 416] width 21 height 12
type input "*"
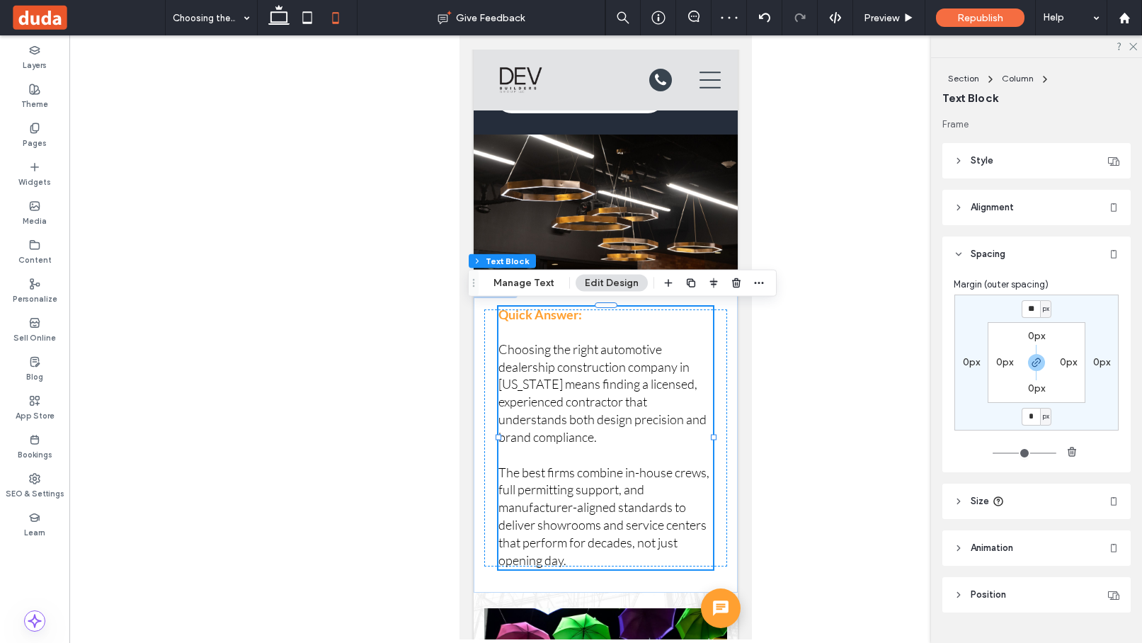
type input "*"
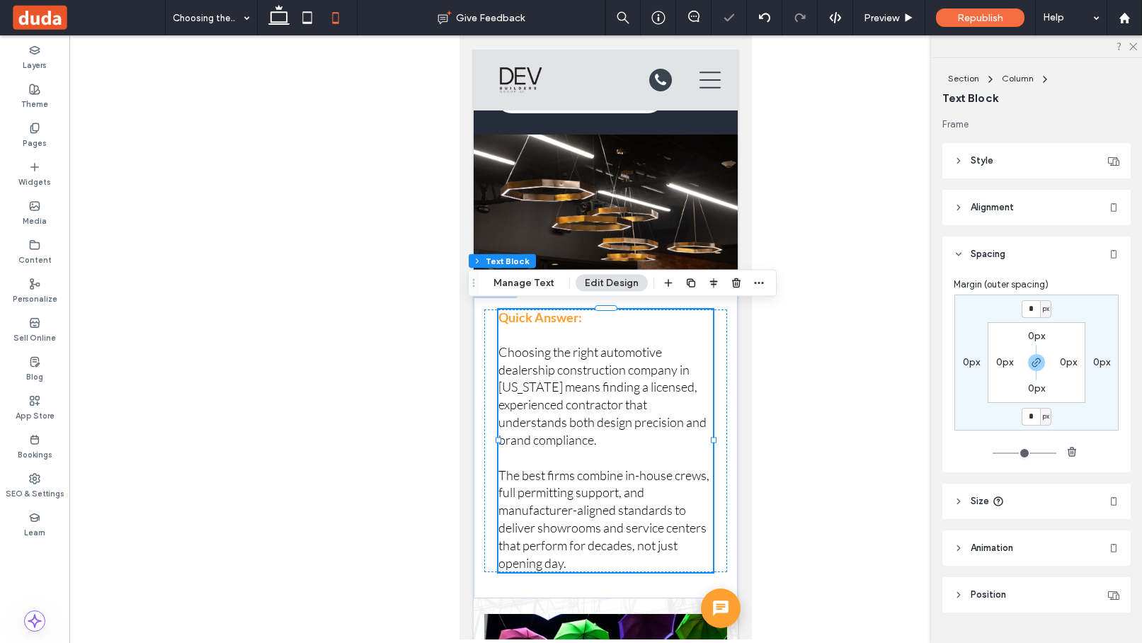
click at [873, 366] on label "0px" at bounding box center [1004, 362] width 17 height 12
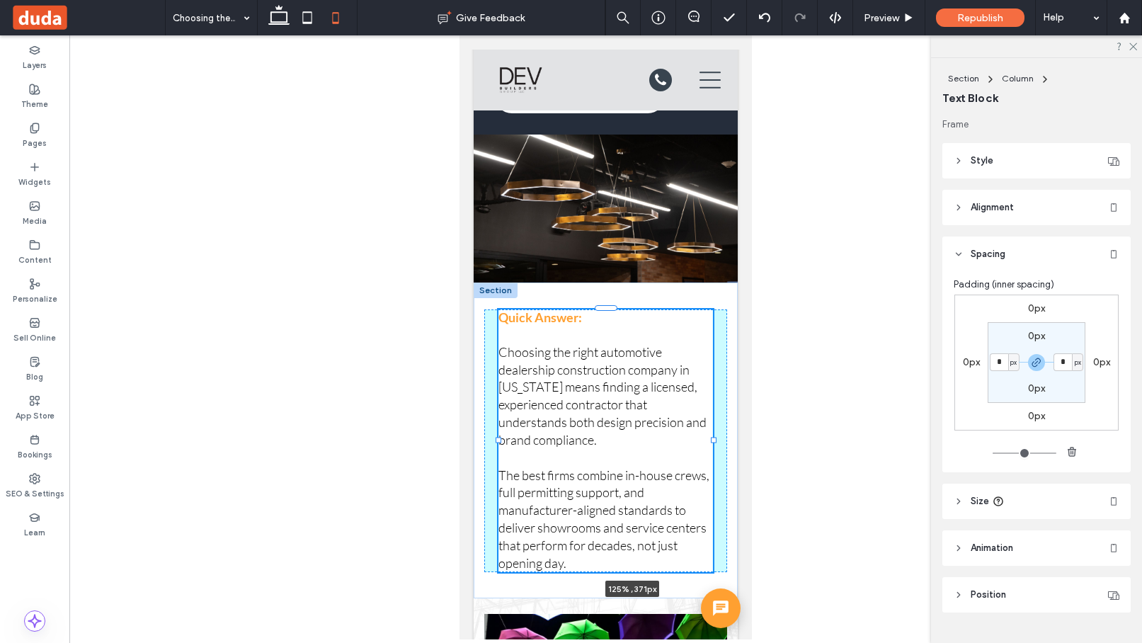
drag, startPoint x: 716, startPoint y: 439, endPoint x: 745, endPoint y: 439, distance: 29.7
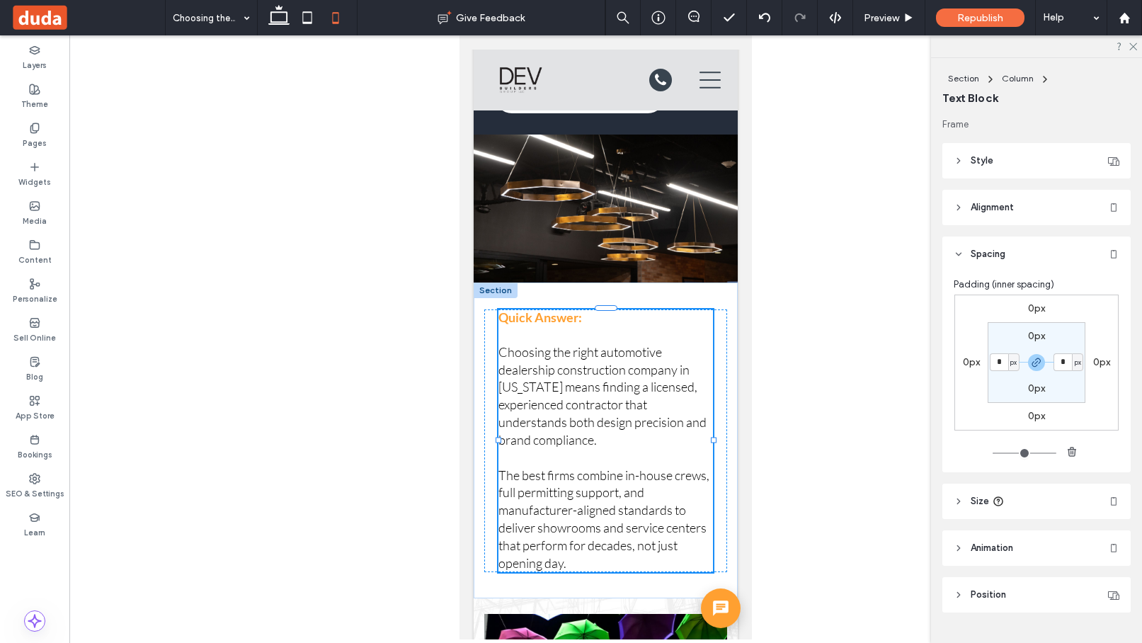
type input "****"
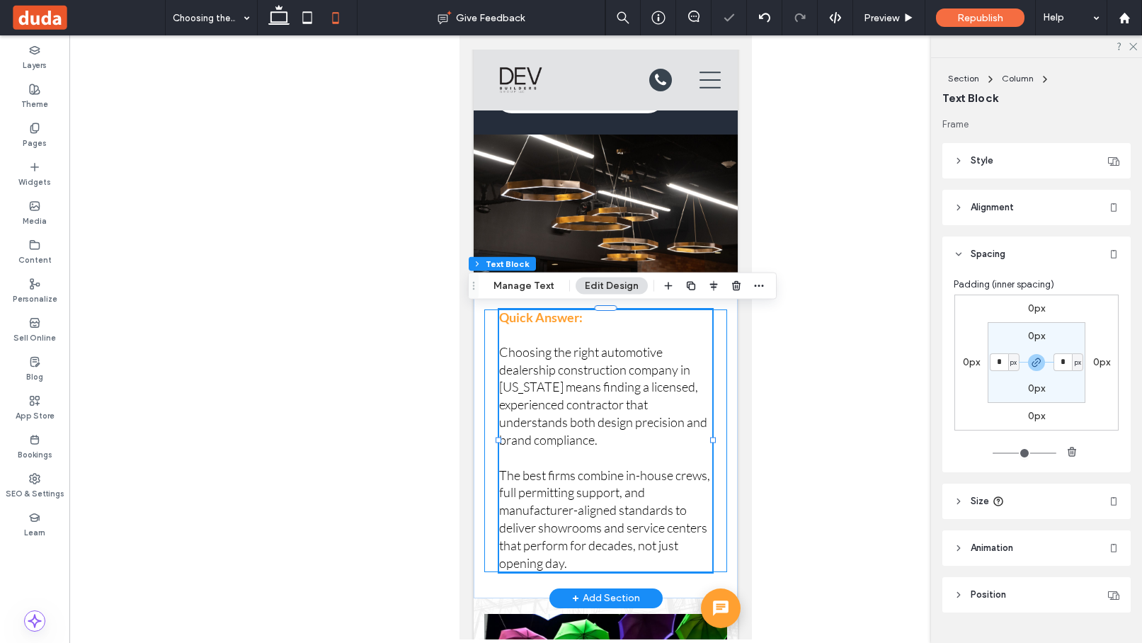
click at [719, 430] on div "Quick Answer: Choosing the right automotive dealership construction company in …" at bounding box center [605, 440] width 243 height 263
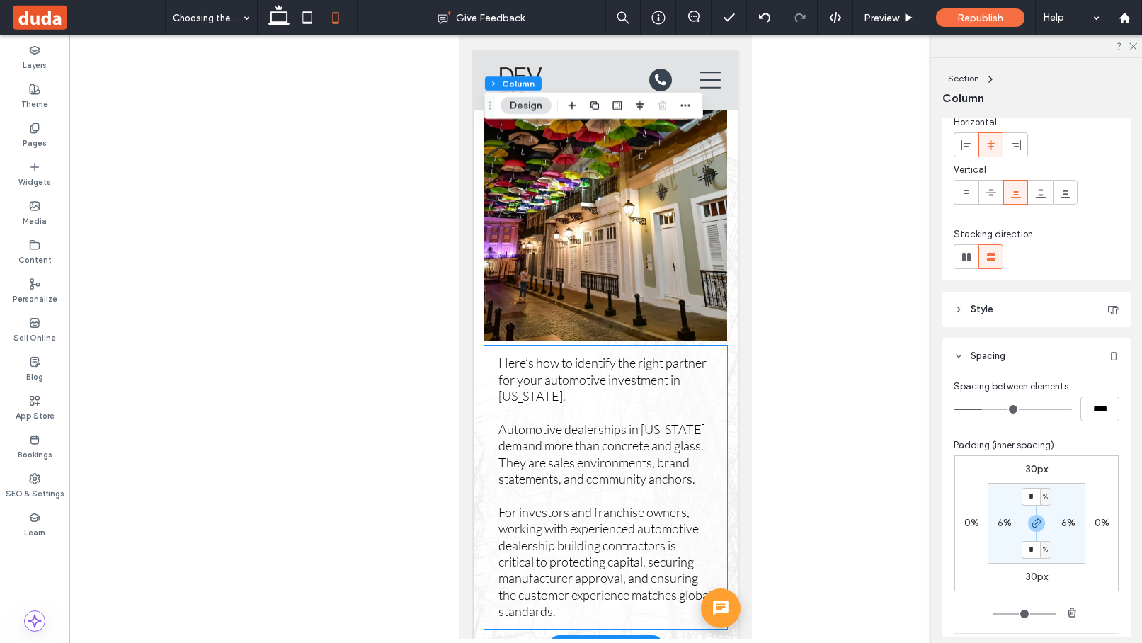
scroll to position [1021, 0]
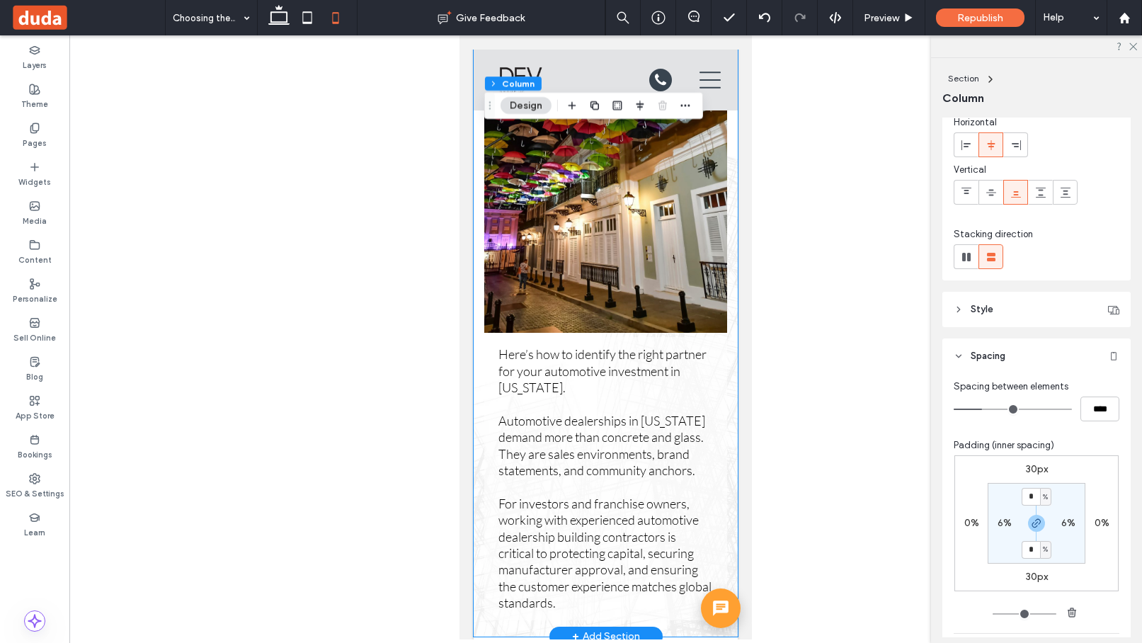
click at [731, 450] on div "Here’s how to identify the right partner for your automotive investment in Puer…" at bounding box center [606, 299] width 264 height 675
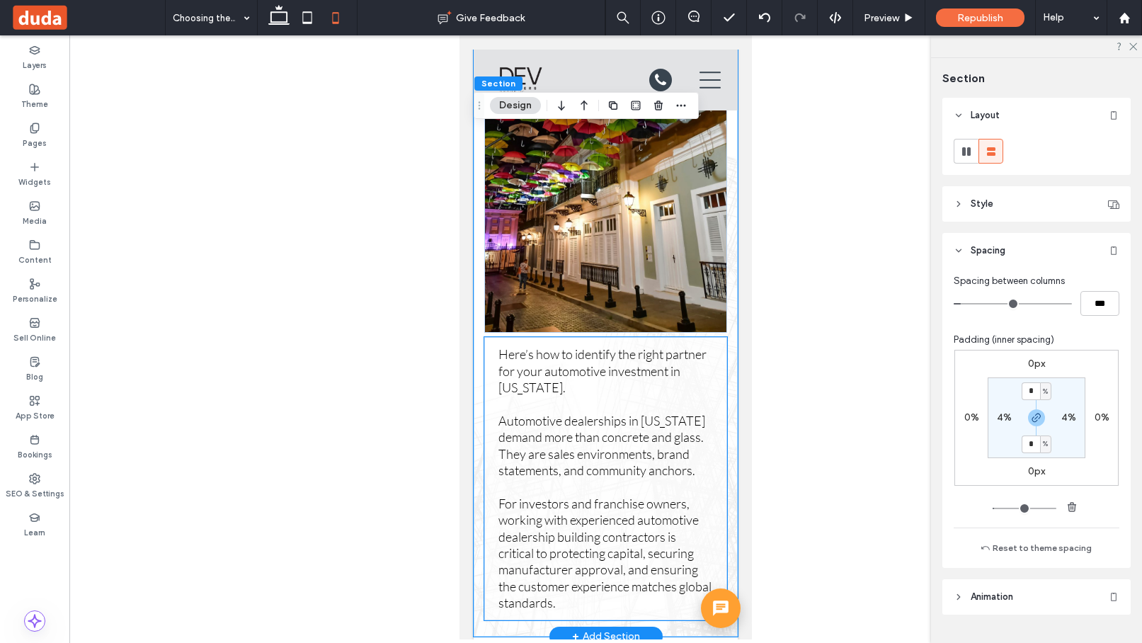
click at [721, 447] on div "Here’s how to identify the right partner for your automotive investment in Puer…" at bounding box center [605, 478] width 243 height 283
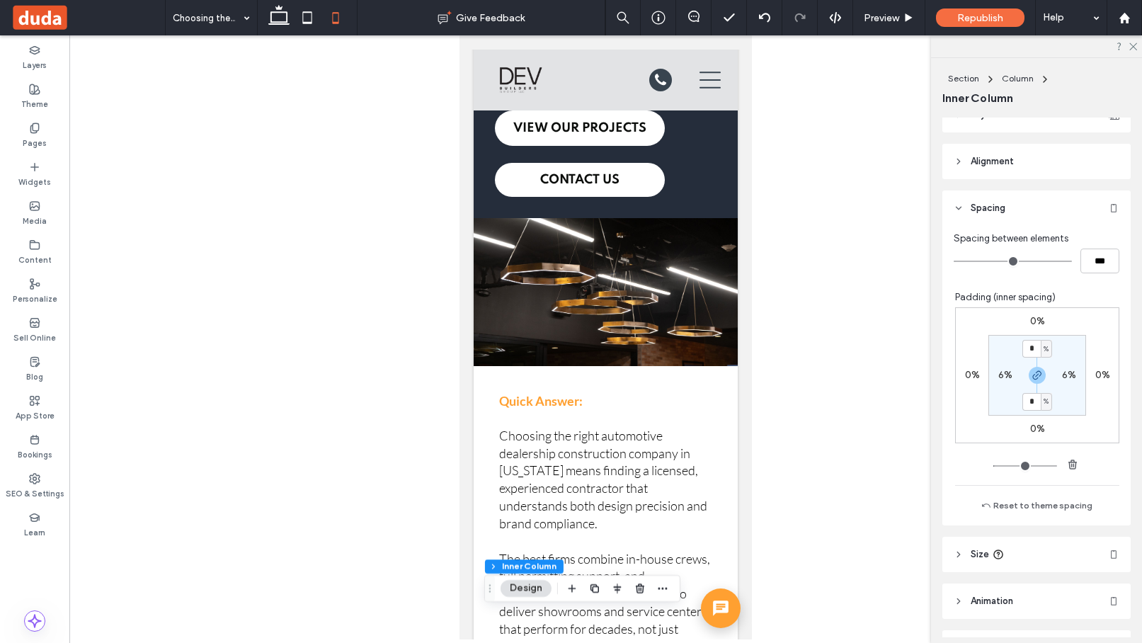
scroll to position [257, 0]
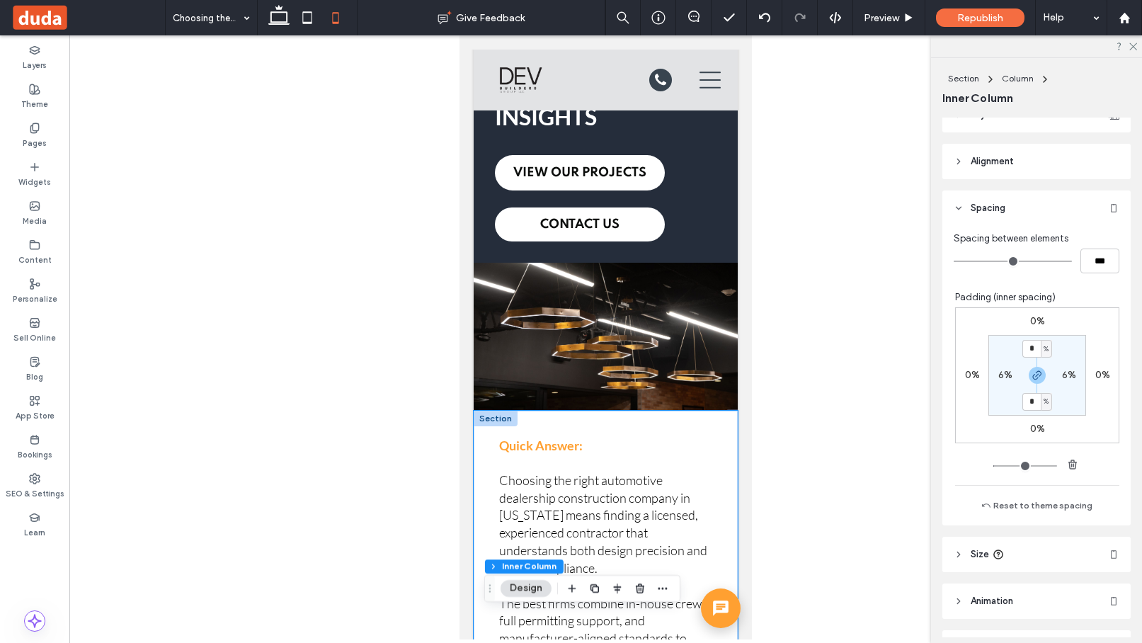
click at [725, 423] on div "Quick Answer: Choosing the right automotive dealership construction company in …" at bounding box center [606, 569] width 264 height 316
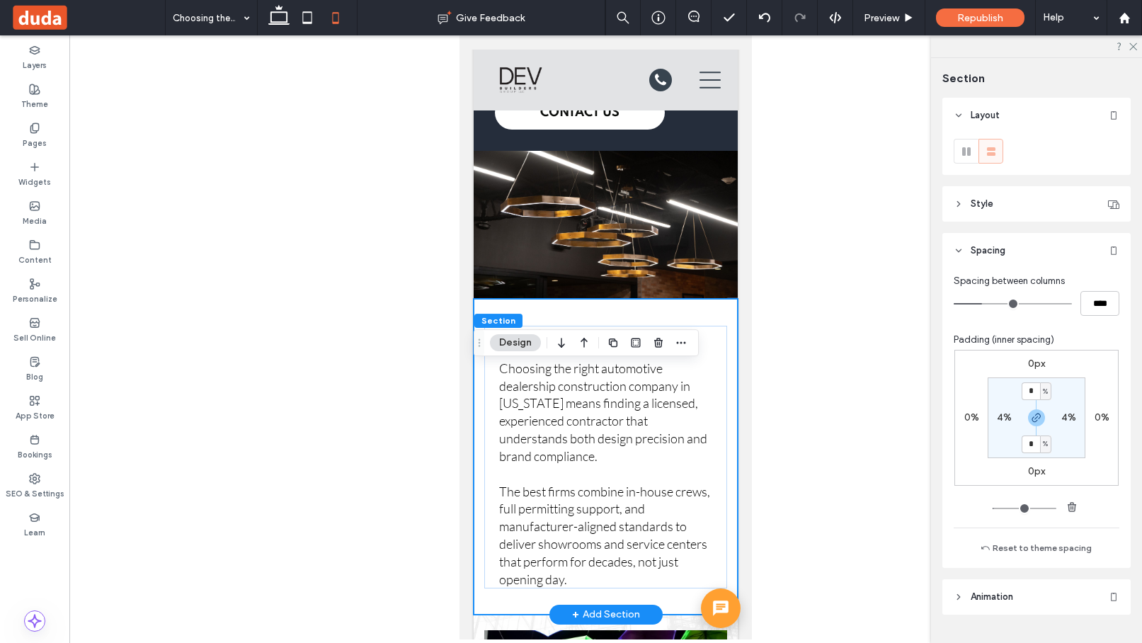
scroll to position [384, 0]
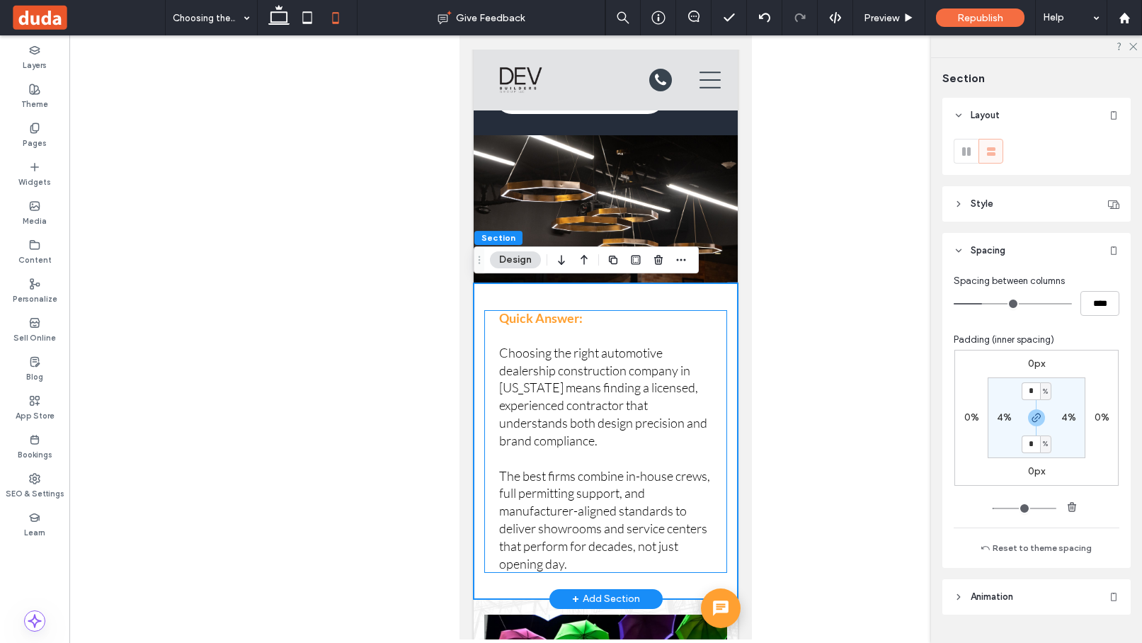
click at [720, 390] on div "Quick Answer: Choosing the right automotive dealership construction company in …" at bounding box center [605, 441] width 243 height 263
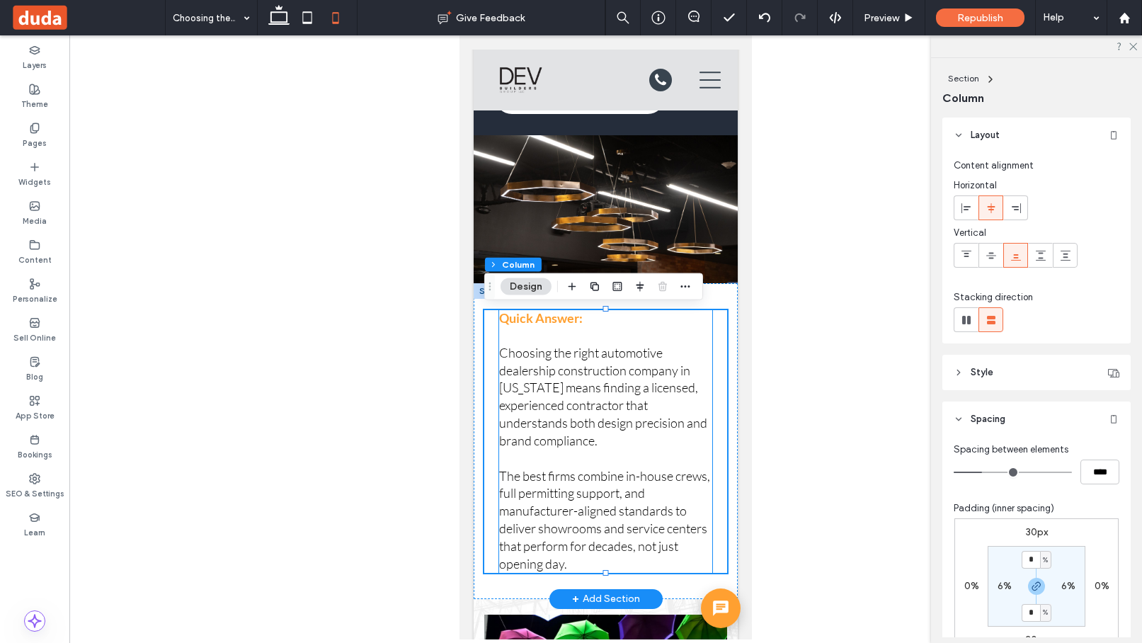
click at [669, 418] on span "Choosing the right automotive dealership construction company in Puerto Rico me…" at bounding box center [603, 396] width 208 height 103
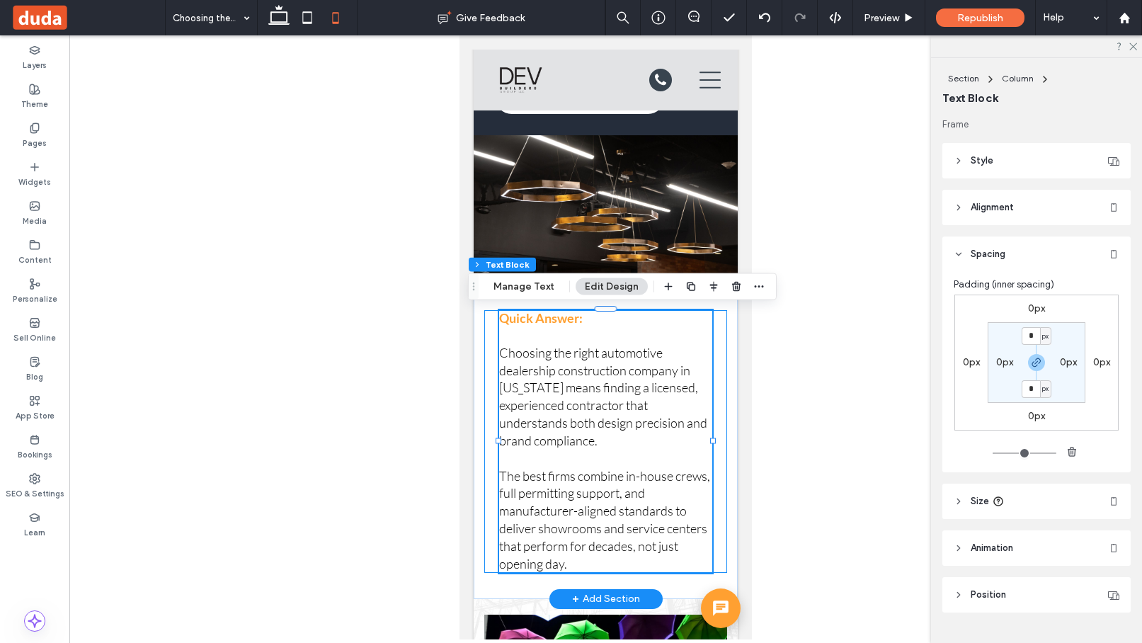
click at [725, 324] on div "Quick Answer: Choosing the right automotive dealership construction company in …" at bounding box center [605, 441] width 243 height 263
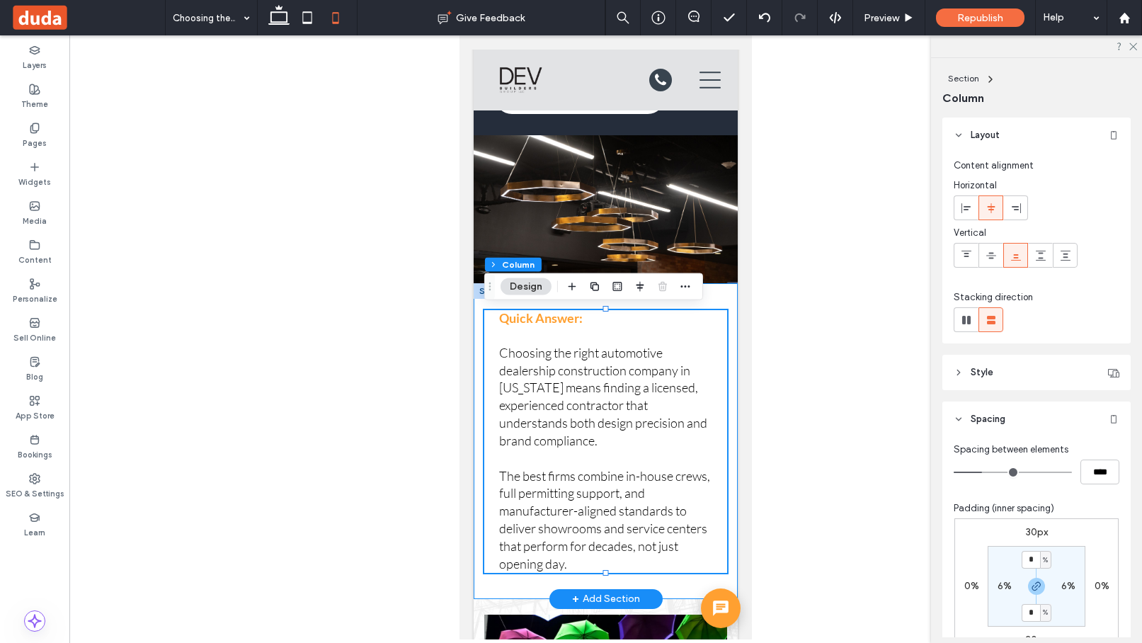
click at [696, 591] on div "Quick Answer: Choosing the right automotive dealership construction company in …" at bounding box center [606, 441] width 264 height 316
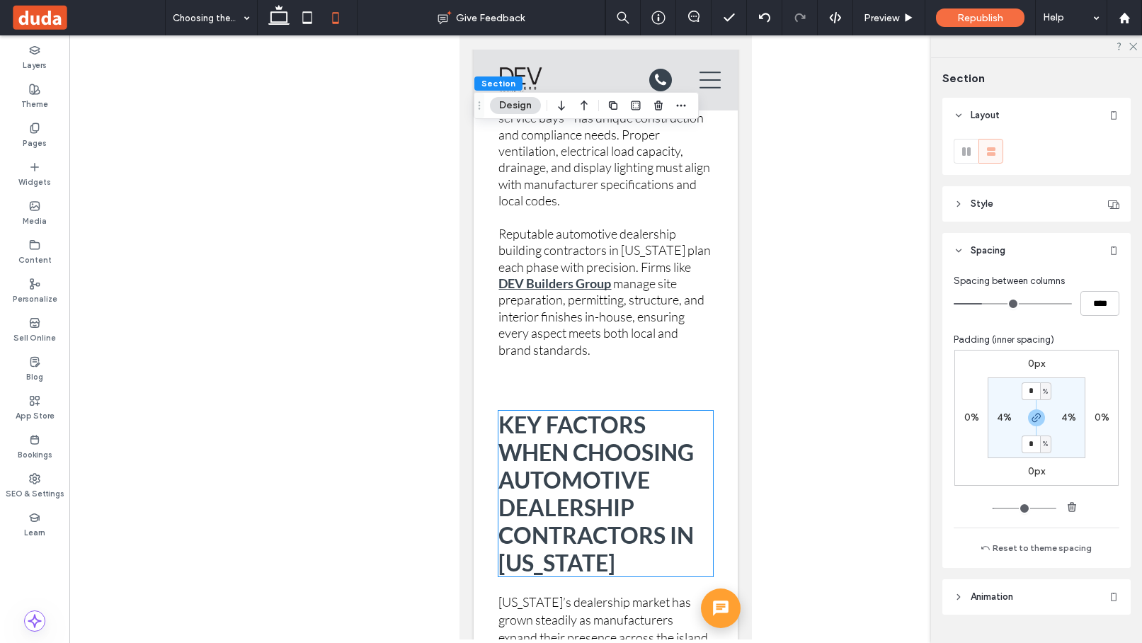
scroll to position [1813, 0]
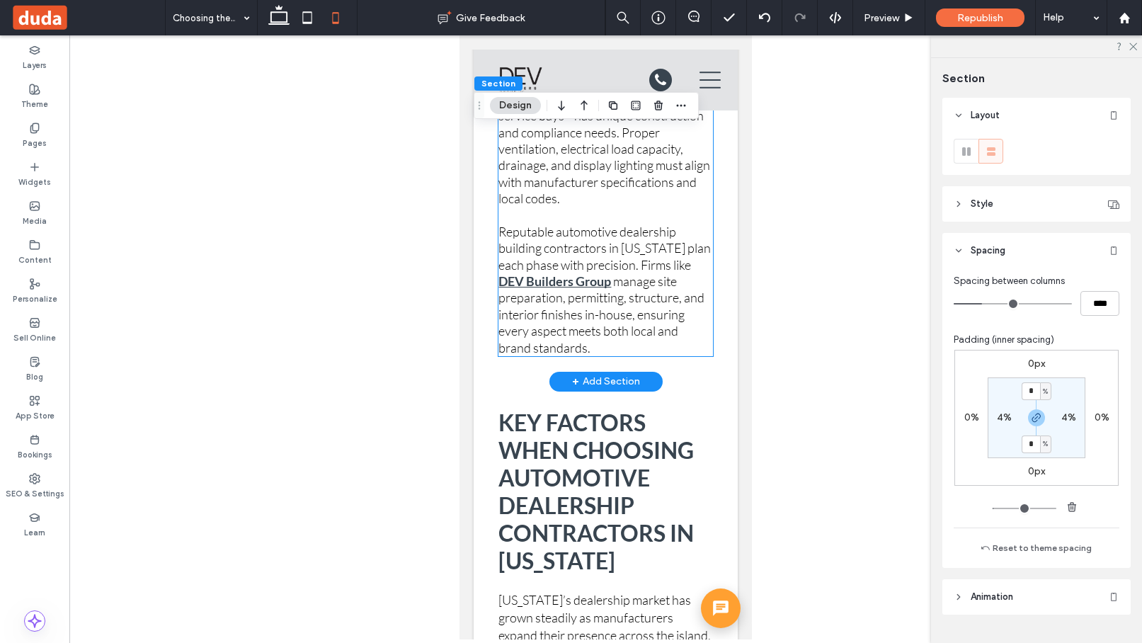
click at [584, 275] on strong "DEV Builders Group" at bounding box center [554, 281] width 113 height 16
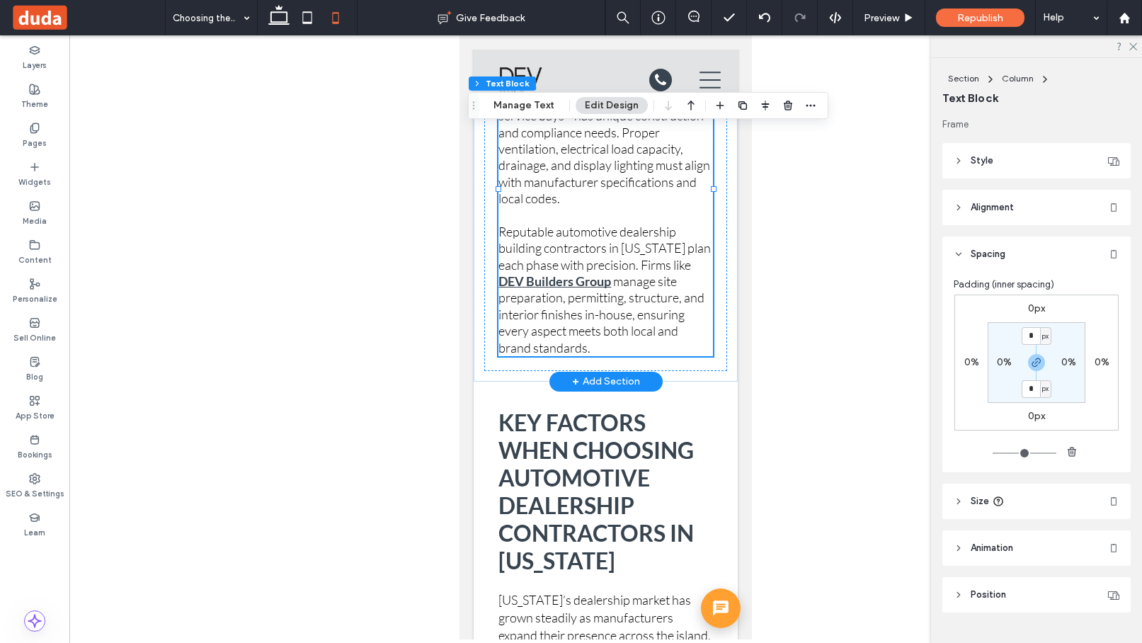
click at [584, 275] on strong "DEV Builders Group" at bounding box center [554, 281] width 113 height 16
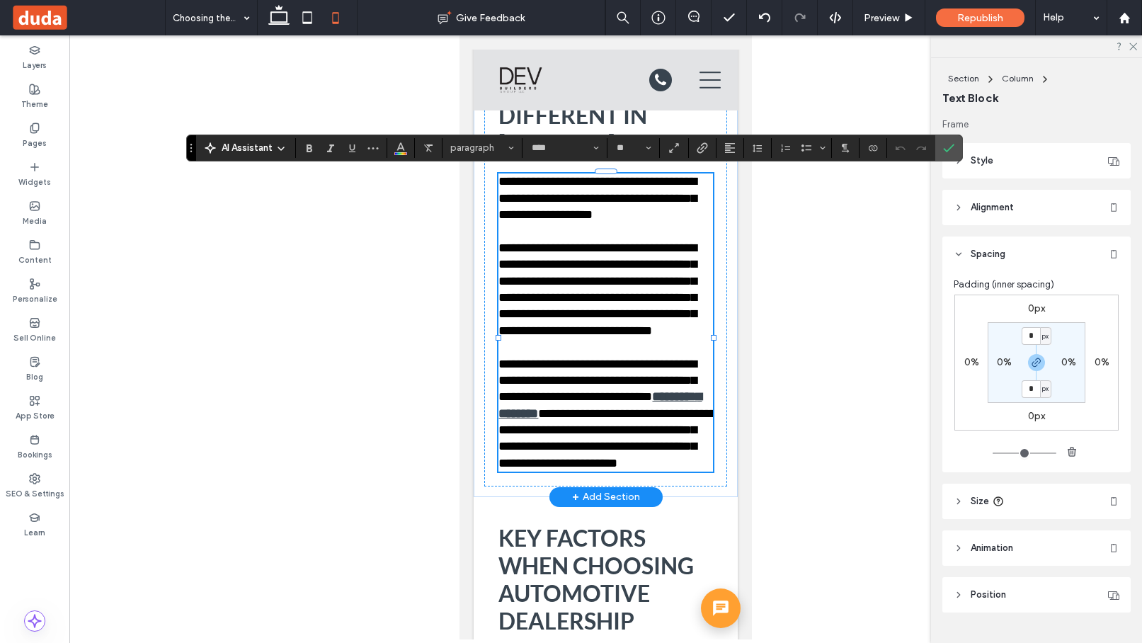
click at [584, 419] on strong "**********" at bounding box center [599, 404] width 203 height 29
drag, startPoint x: 587, startPoint y: 428, endPoint x: 551, endPoint y: 428, distance: 36.1
click at [551, 419] on strong "**********" at bounding box center [599, 404] width 203 height 29
click at [704, 148] on use "Link" at bounding box center [702, 147] width 11 height 11
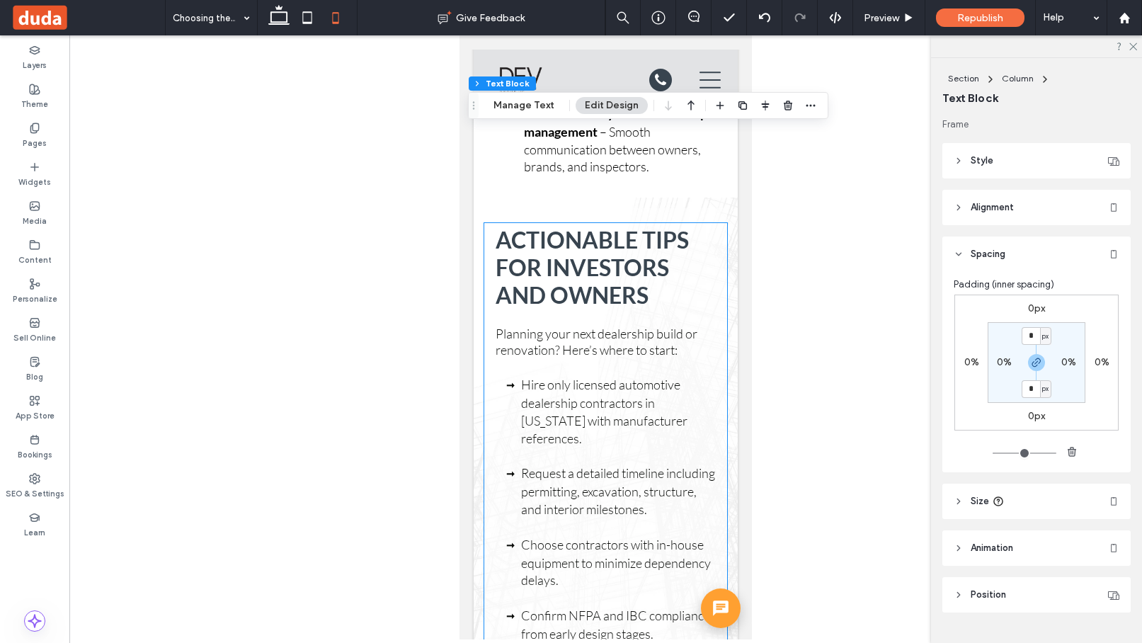
scroll to position [5298, 0]
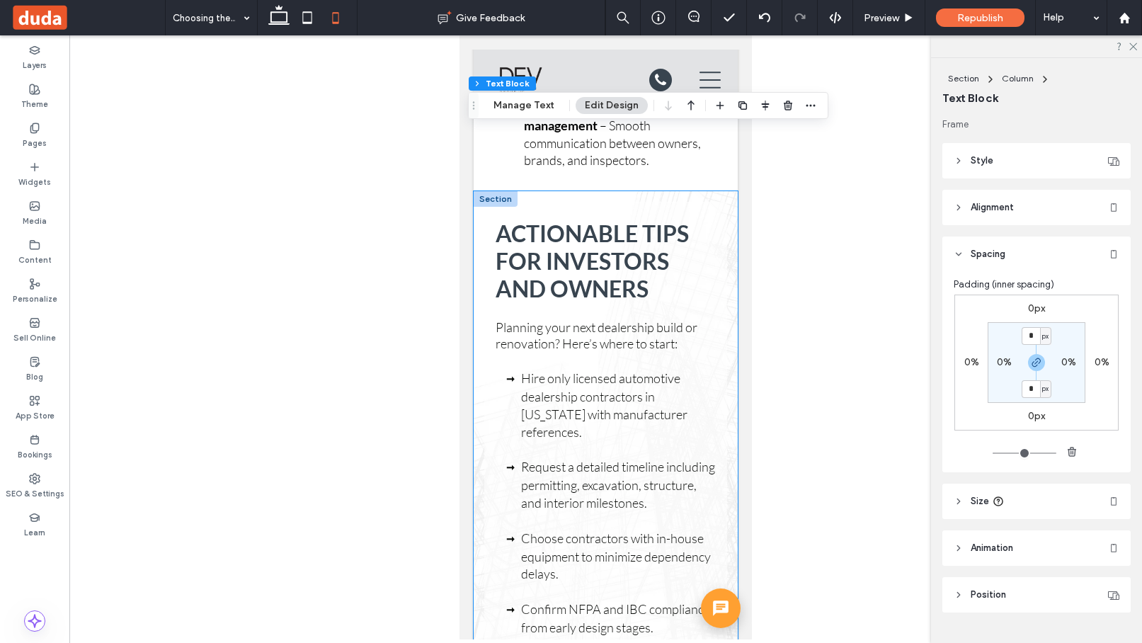
click at [735, 275] on div "Actionable Tips for Investors and Owners Planning your next dealership build or…" at bounding box center [606, 624] width 264 height 867
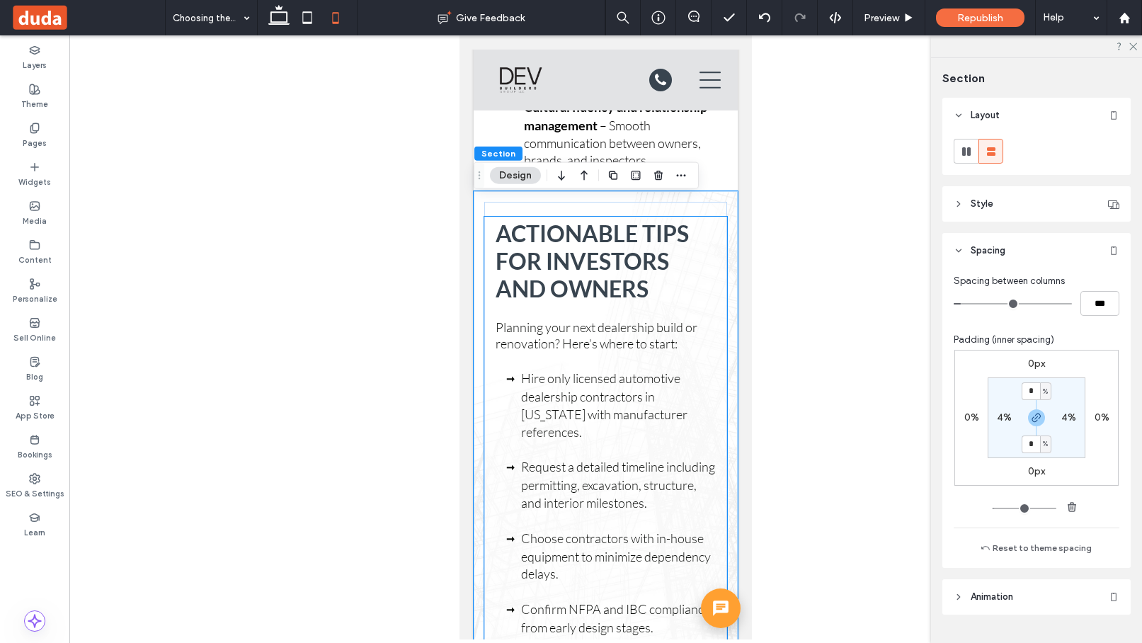
click at [722, 364] on div "Actionable Tips for Investors and Owners Planning your next dealership build or…" at bounding box center [605, 508] width 243 height 582
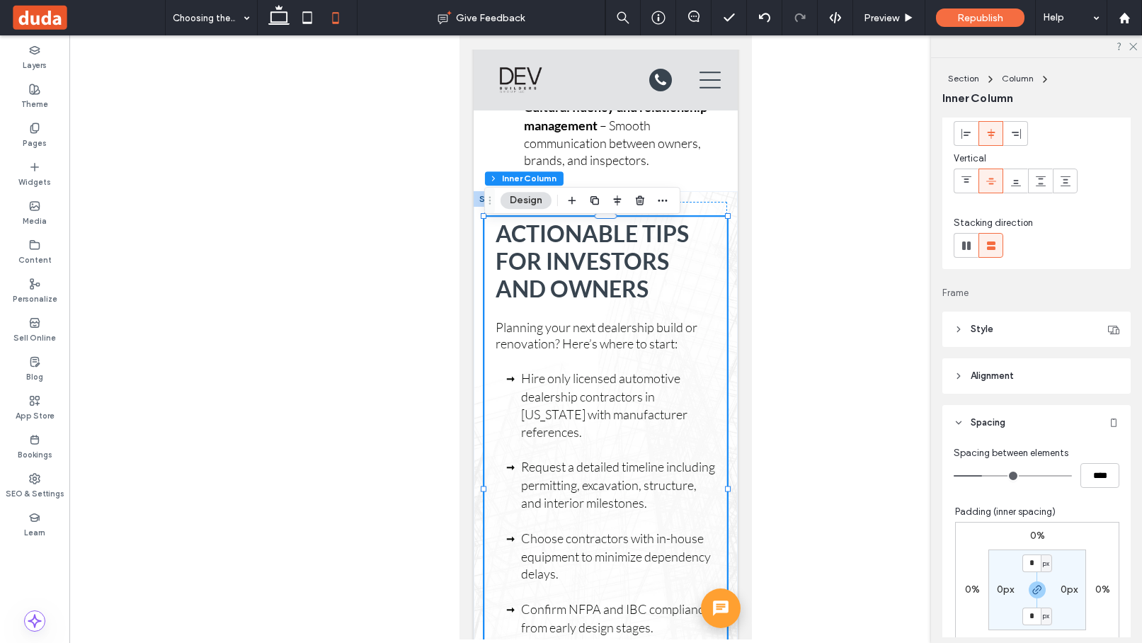
scroll to position [76, 0]
click at [736, 390] on div "Actionable Tips for Investors and Owners Planning your next dealership build or…" at bounding box center [606, 624] width 264 height 867
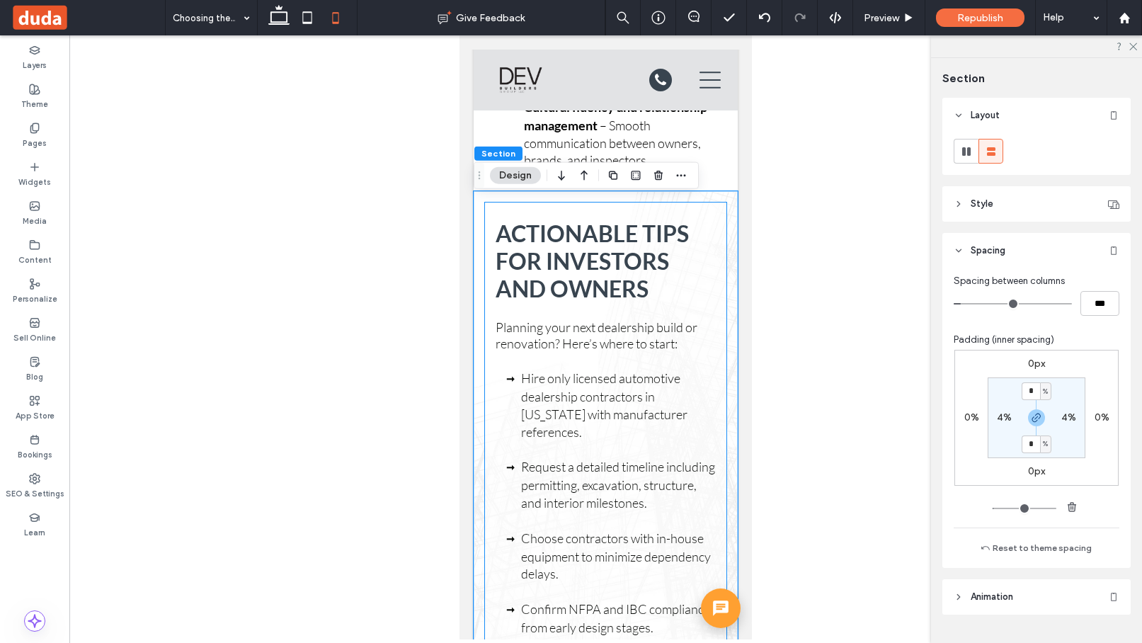
click at [719, 217] on div "Actionable Tips for Investors and Owners Planning your next dealership build or…" at bounding box center [605, 508] width 243 height 612
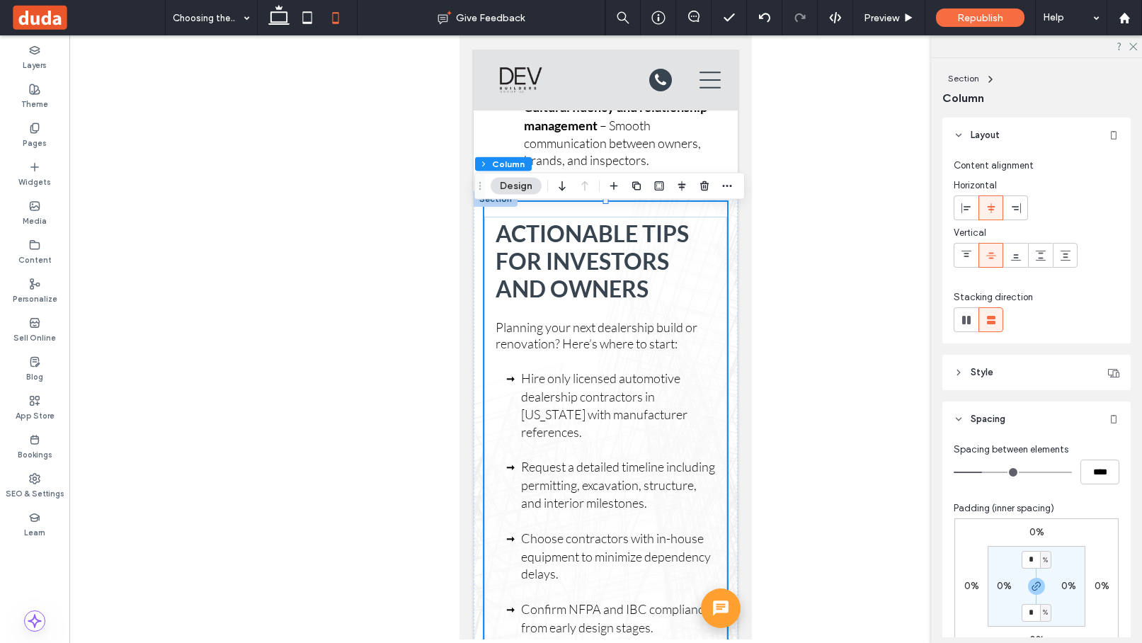
click at [873, 586] on div "0%" at bounding box center [1004, 586] width 32 height 13
click at [873, 586] on label "0%" at bounding box center [1004, 586] width 15 height 12
type input "*"
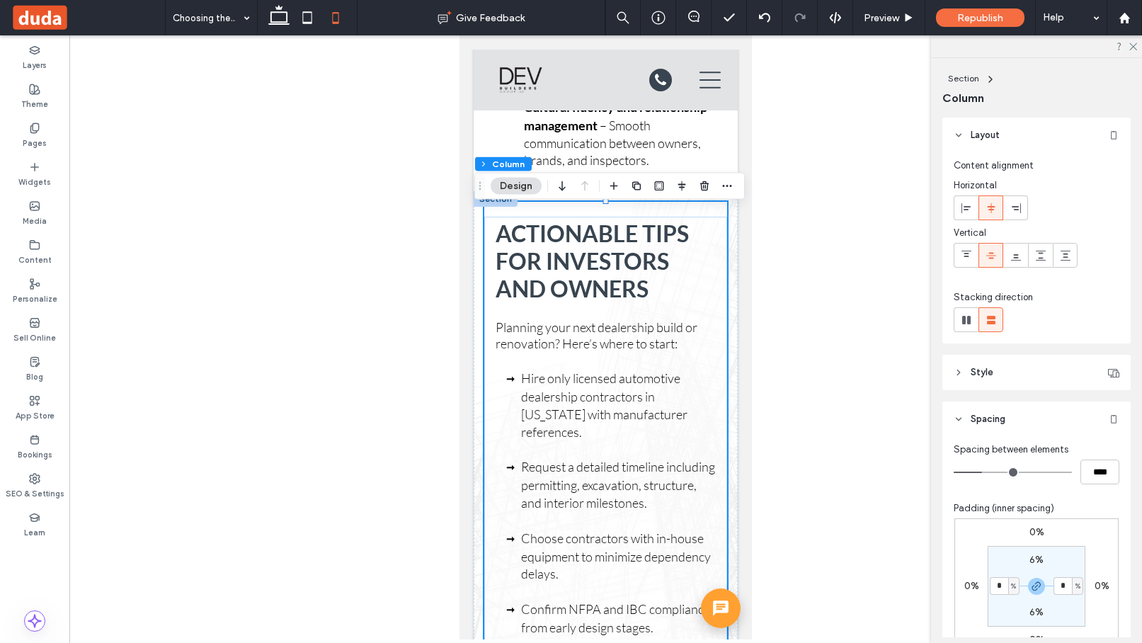
type input "*"
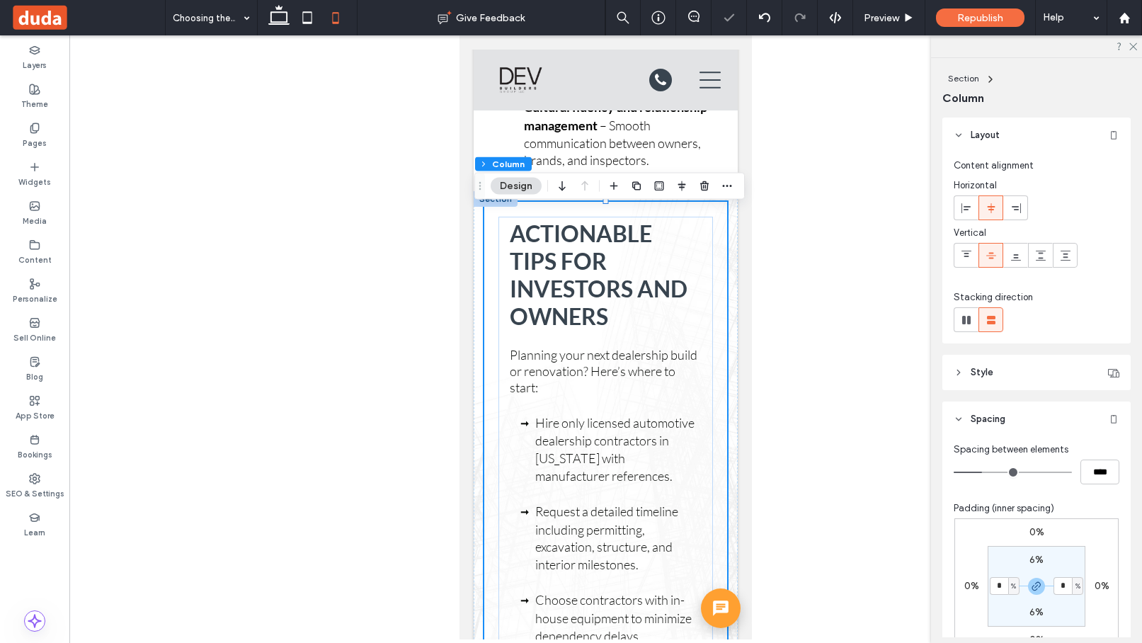
click at [719, 422] on div "Actionable Tips for Investors and Owners Planning your next dealership build or…" at bounding box center [605, 565] width 243 height 726
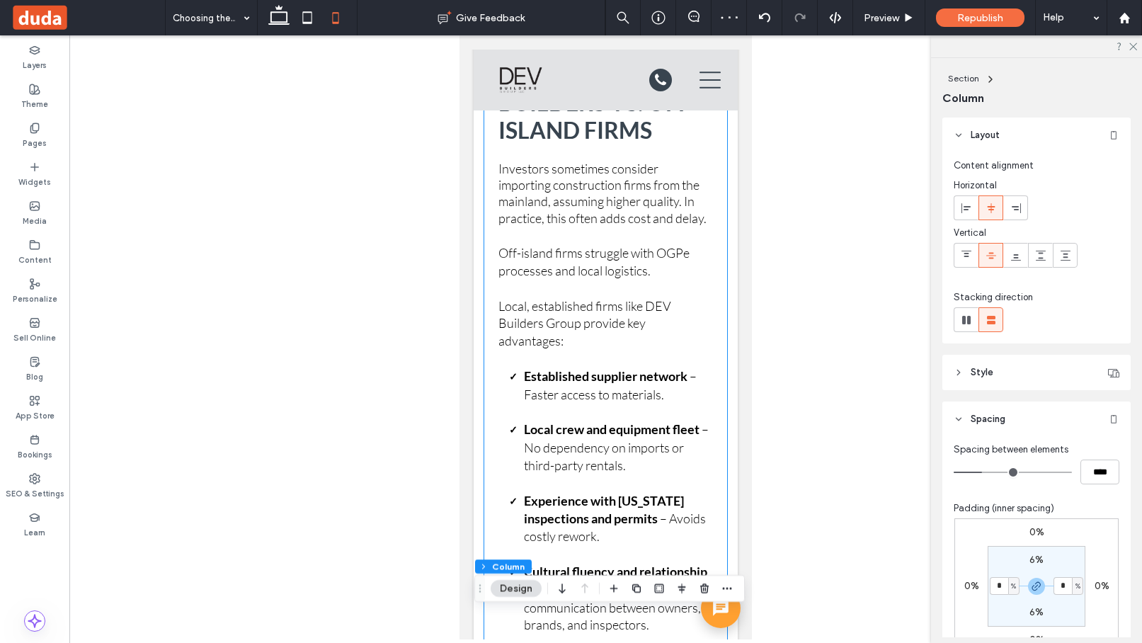
scroll to position [4646, 0]
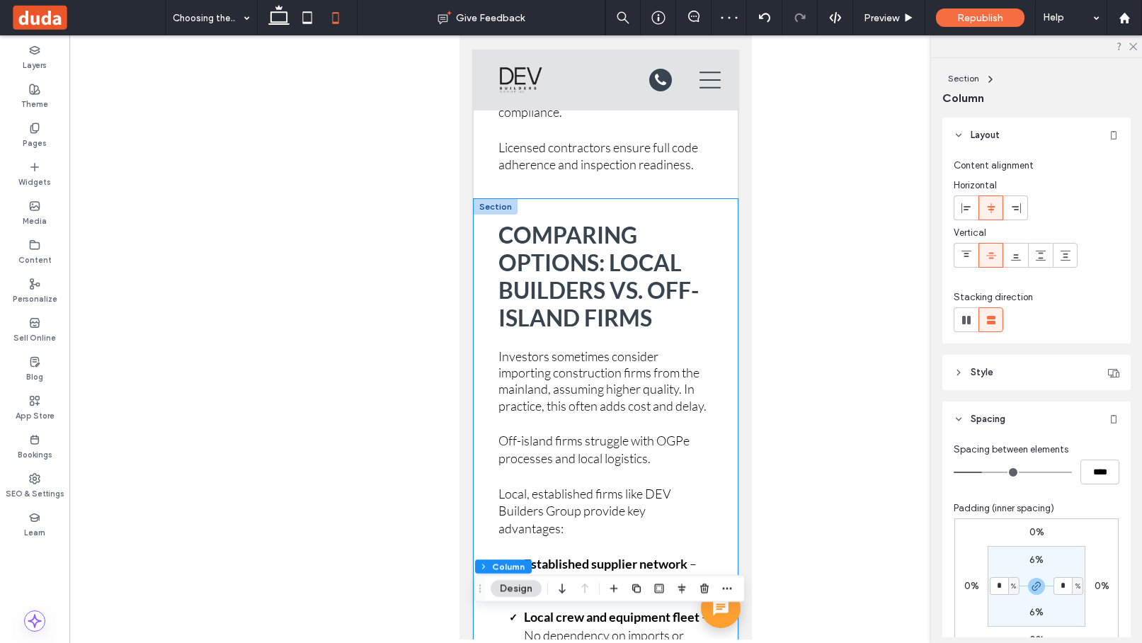
click at [730, 381] on div "Comparing Options: Local Builders vs. Off-Island Firms Investors sometimes cons…" at bounding box center [606, 521] width 264 height 644
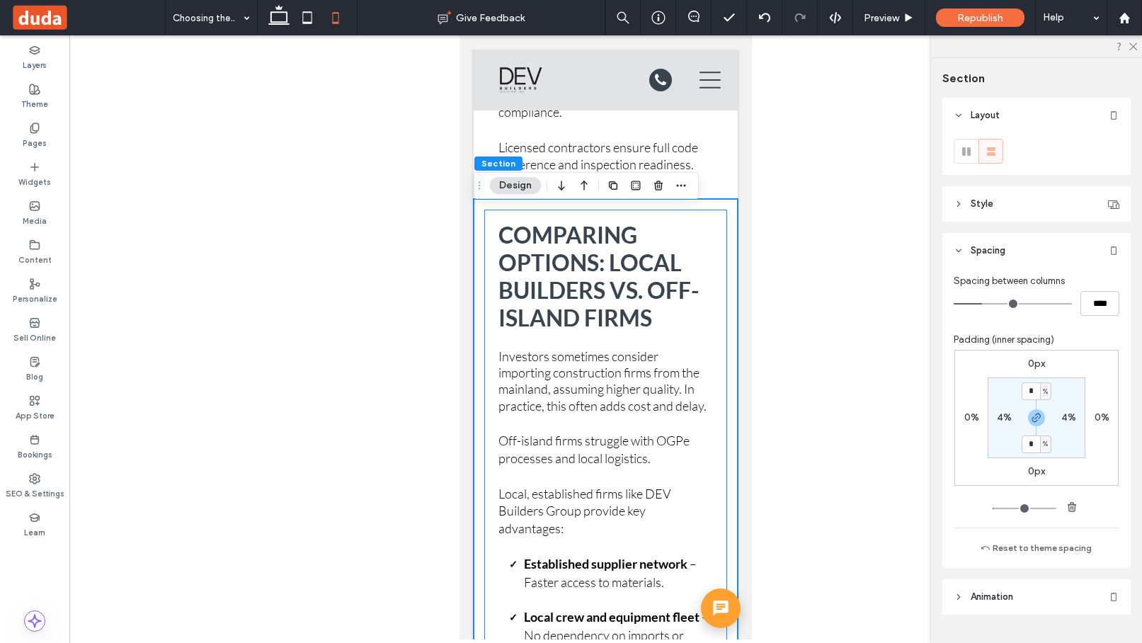
click at [723, 377] on div "Comparing Options: Local Builders vs. Off-Island Firms Investors sometimes cons…" at bounding box center [605, 522] width 243 height 624
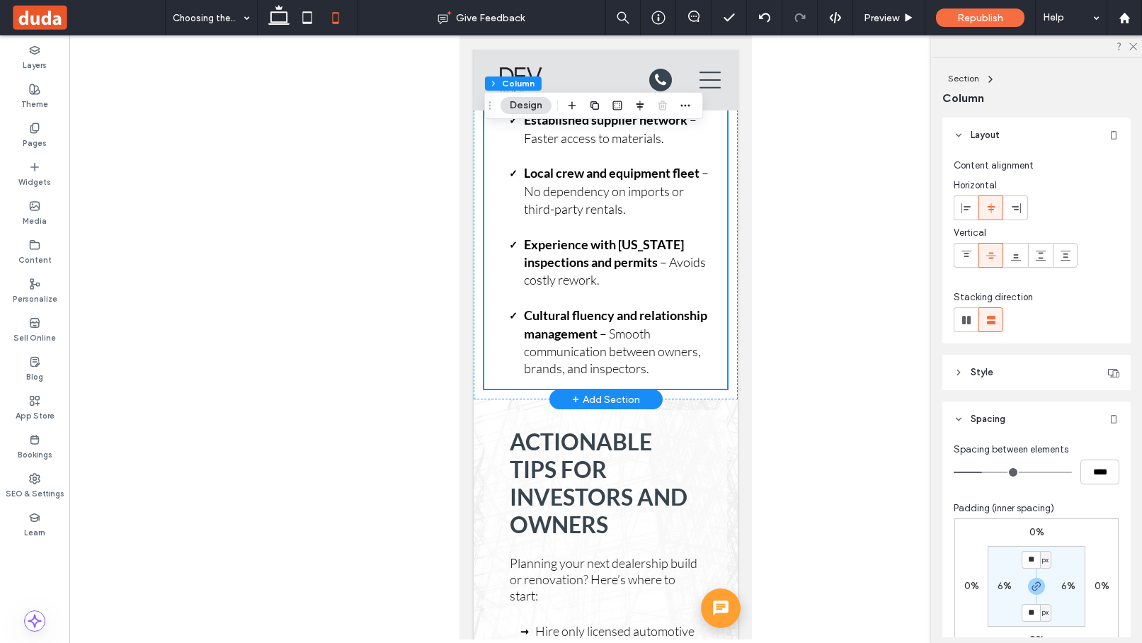
scroll to position [5162, 0]
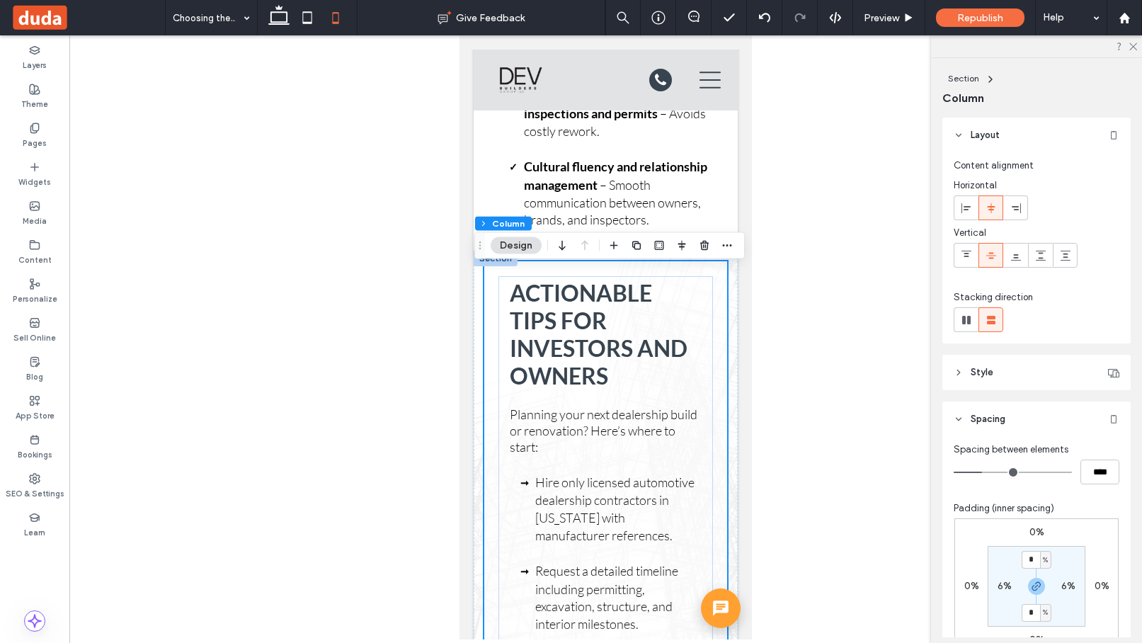
scroll to position [5314, 0]
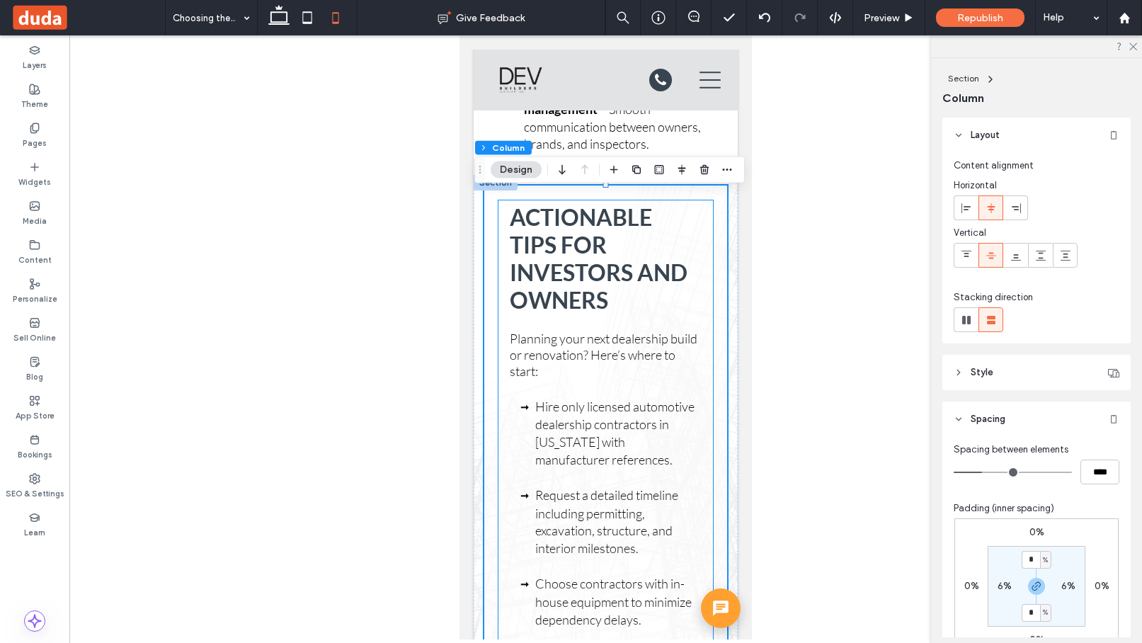
click at [709, 392] on div "Actionable Tips for Investors and Owners Planning your next dealership build or…" at bounding box center [605, 548] width 214 height 697
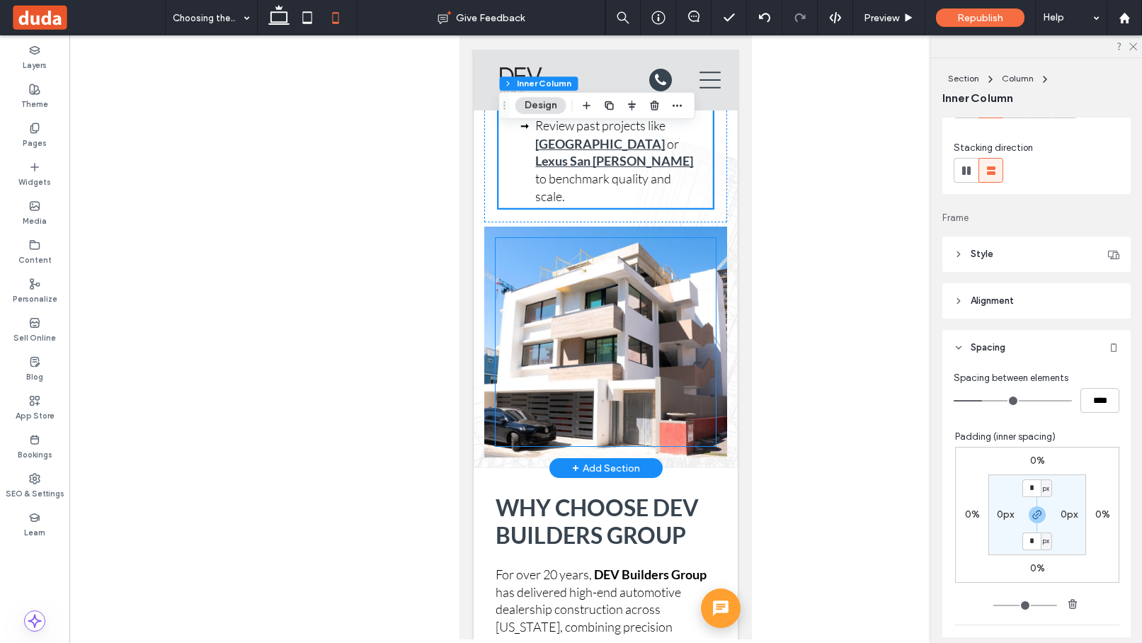
scroll to position [6008, 0]
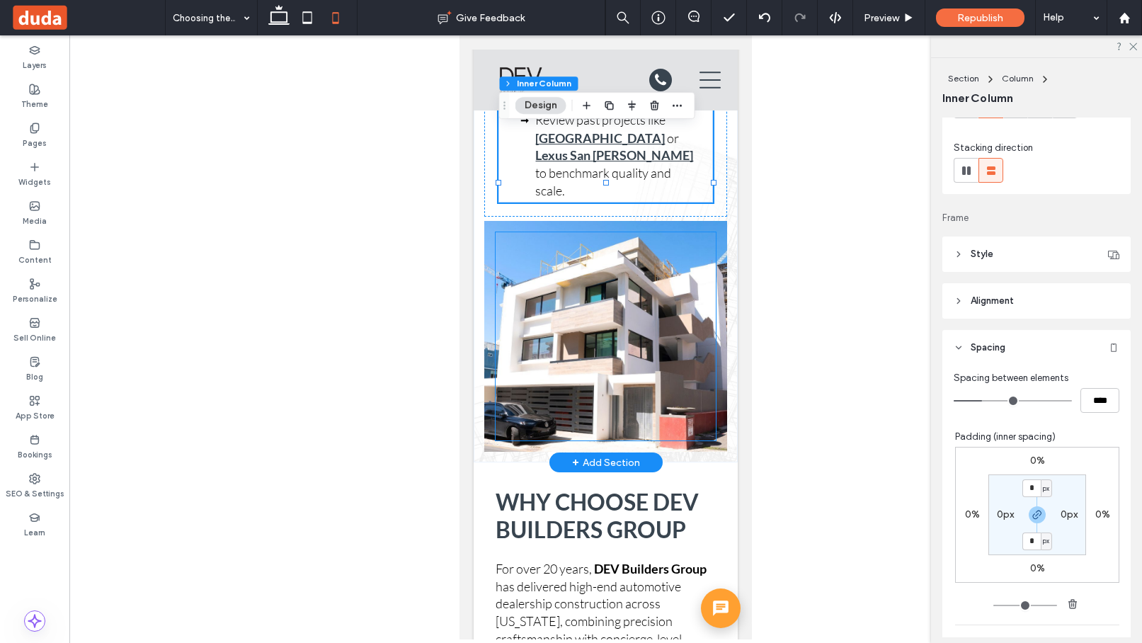
click at [647, 414] on div at bounding box center [606, 336] width 220 height 208
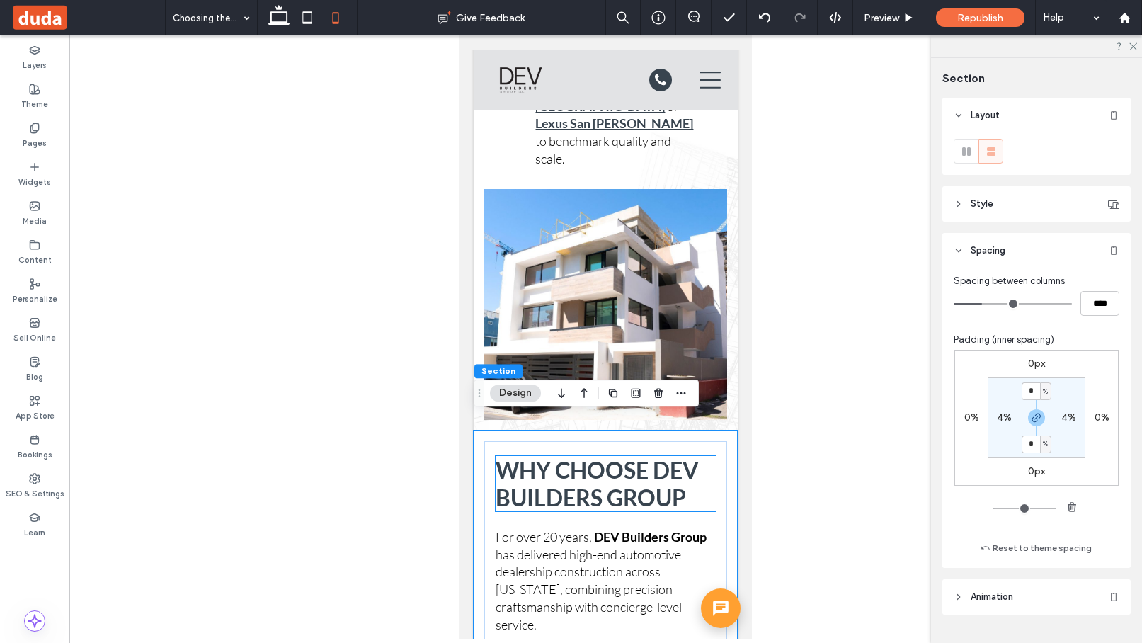
scroll to position [6041, 0]
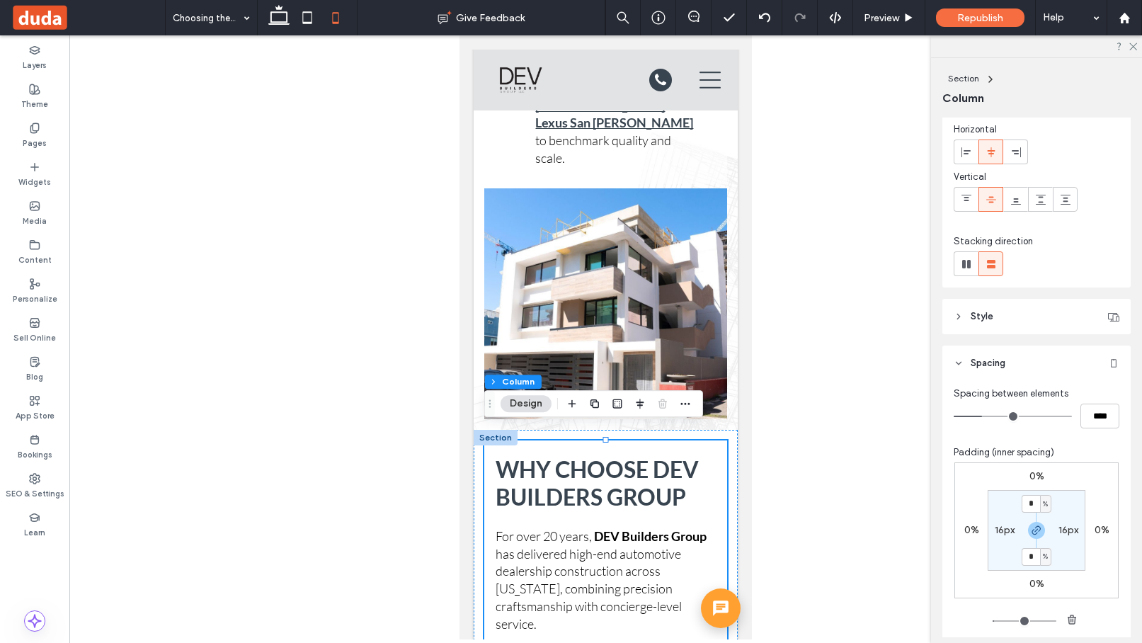
scroll to position [76, 0]
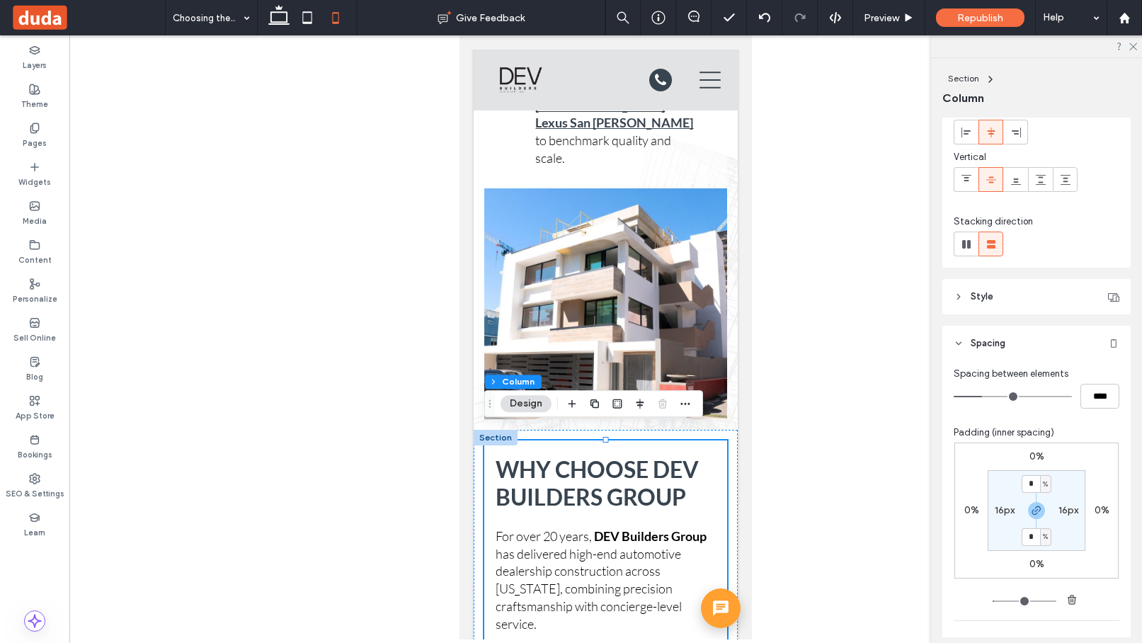
click at [873, 511] on label "16px" at bounding box center [1005, 510] width 20 height 12
click at [873, 506] on span "px" at bounding box center [1013, 510] width 6 height 14
click at [873, 556] on span "%" at bounding box center [1008, 556] width 8 height 14
type input "*"
type input "***"
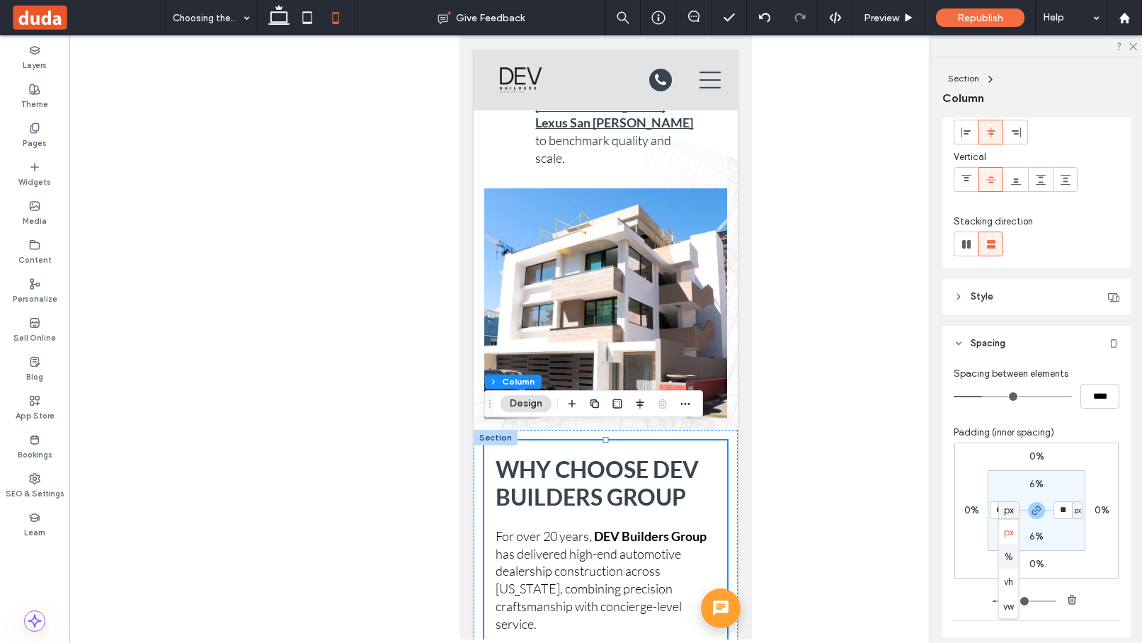
type input "***"
type input "*"
click at [873, 512] on input "***" at bounding box center [999, 510] width 18 height 18
type input "*"
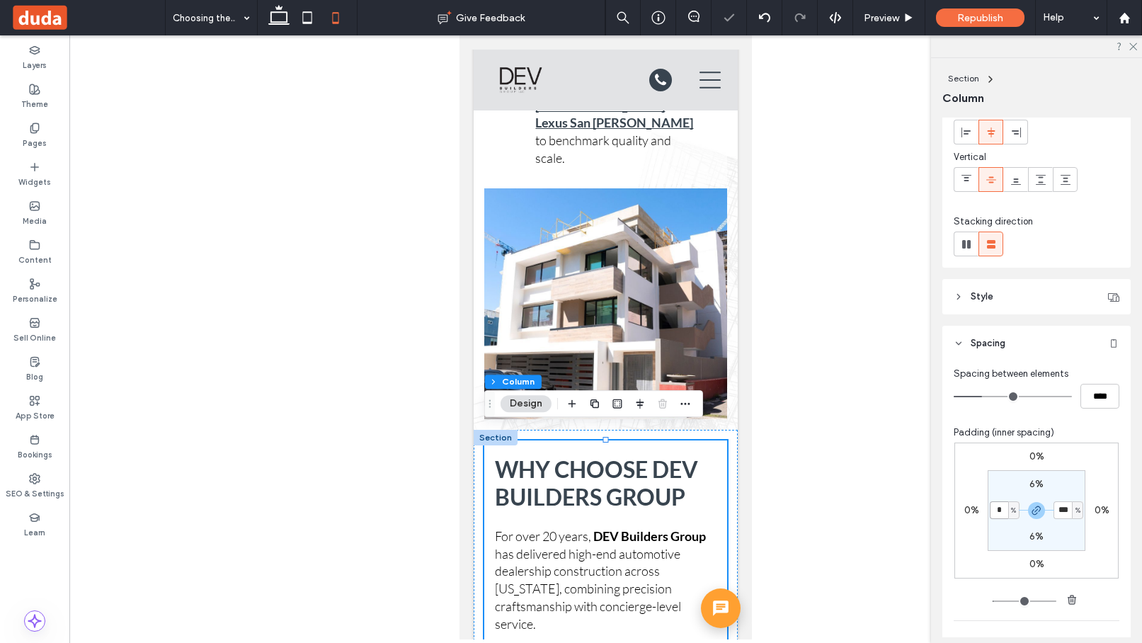
type input "*"
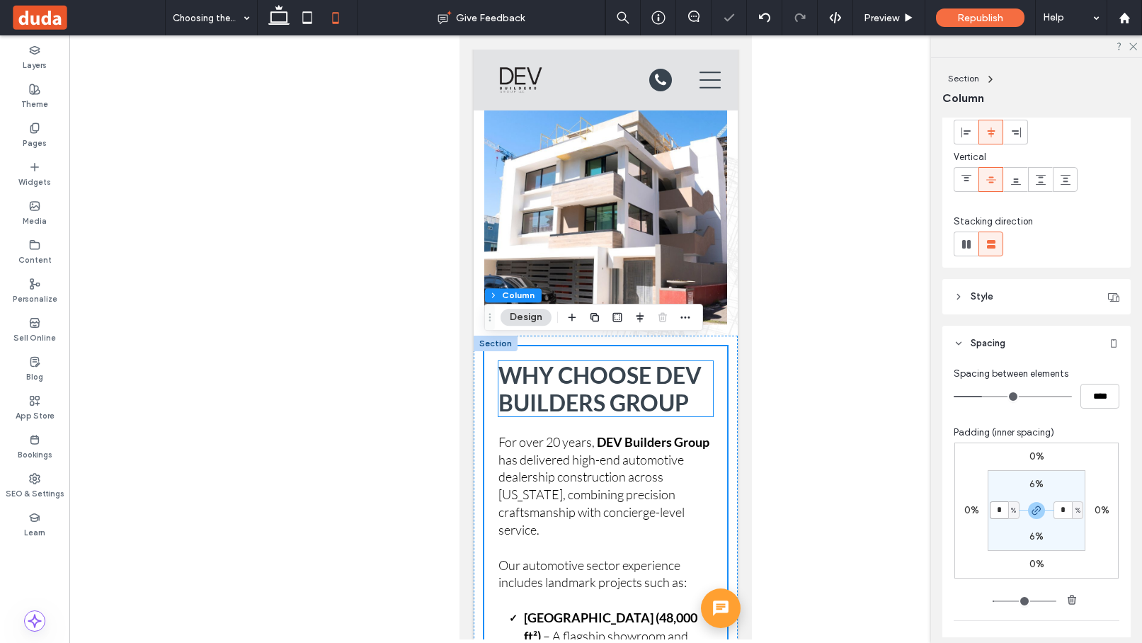
scroll to position [6227, 0]
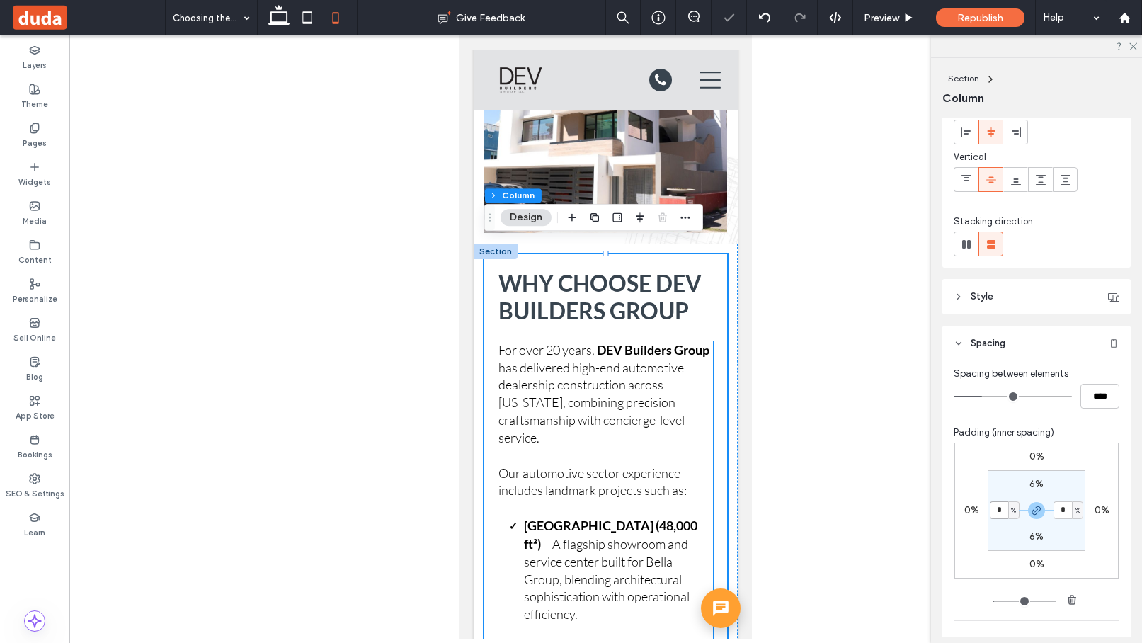
click at [688, 381] on p "For over 20 years, DEV Builders Group has delivered high-end automotive dealers…" at bounding box center [605, 393] width 214 height 105
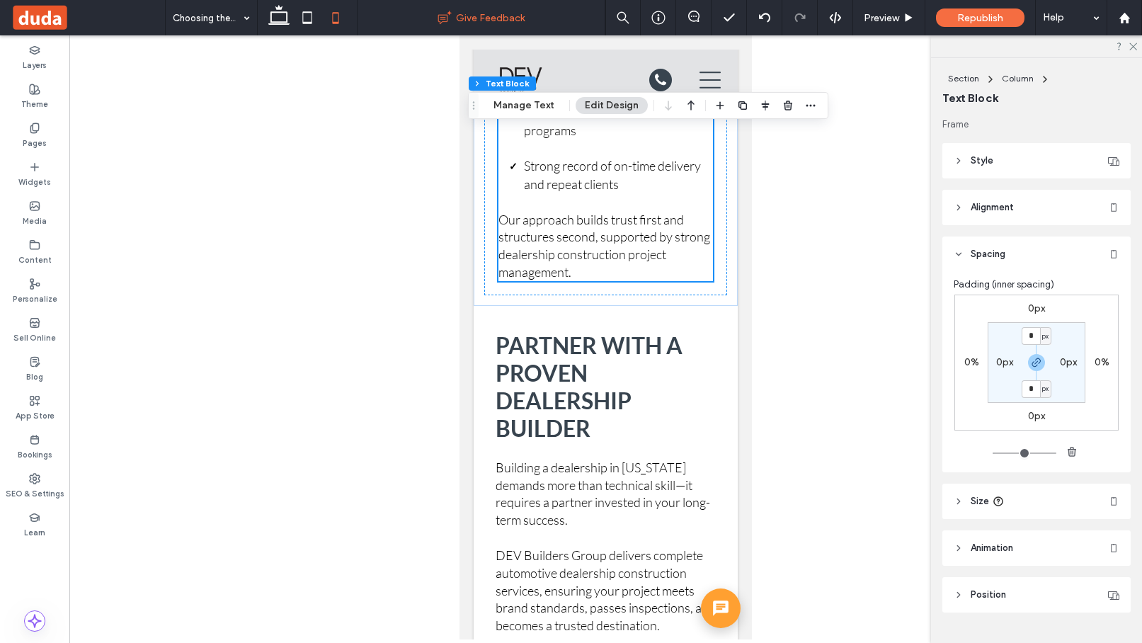
scroll to position [7231, 0]
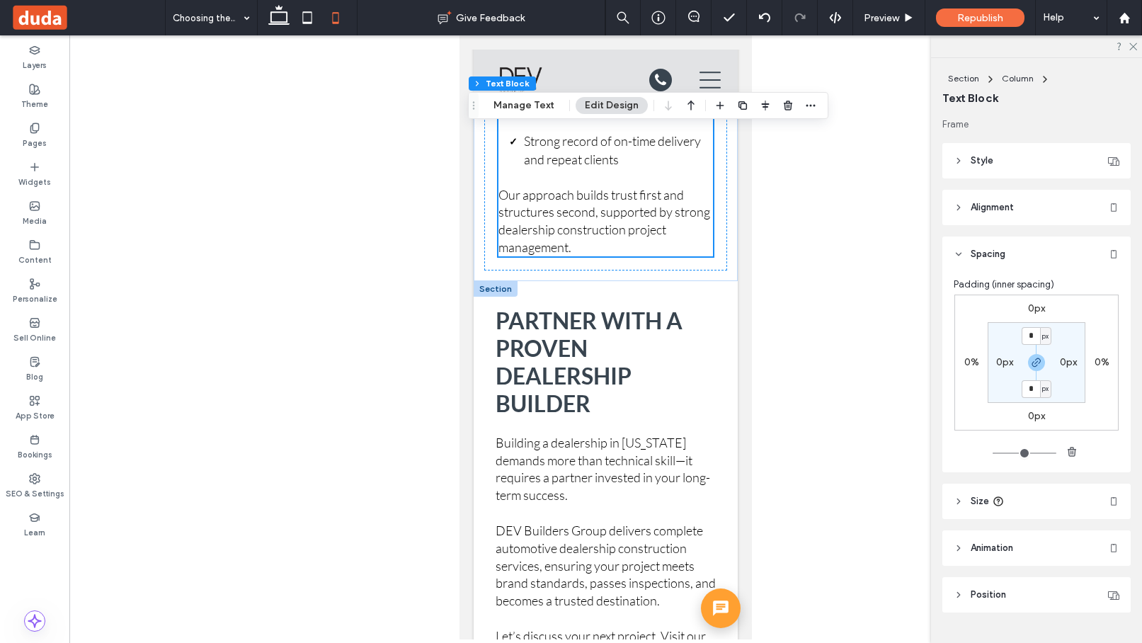
click at [731, 281] on div "Partner With a Proven Dealership Builder Building a dealership in Puerto Rico d…" at bounding box center [606, 510] width 264 height 459
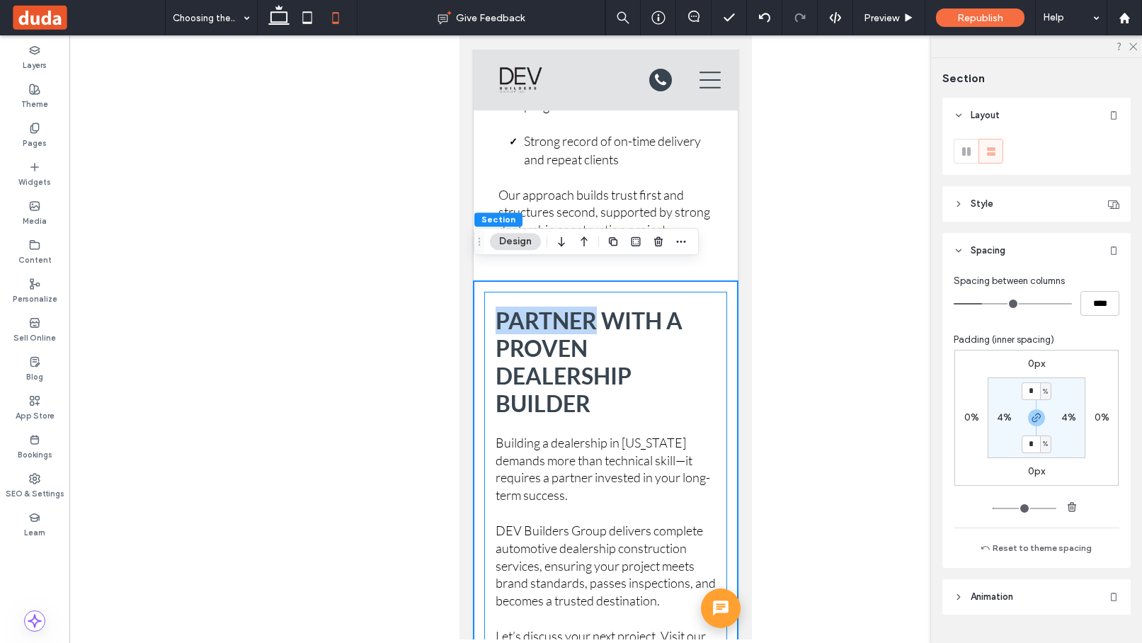
click at [723, 292] on div "Partner With a Proven Dealership Builder Building a dealership in Puerto Rico d…" at bounding box center [605, 510] width 243 height 437
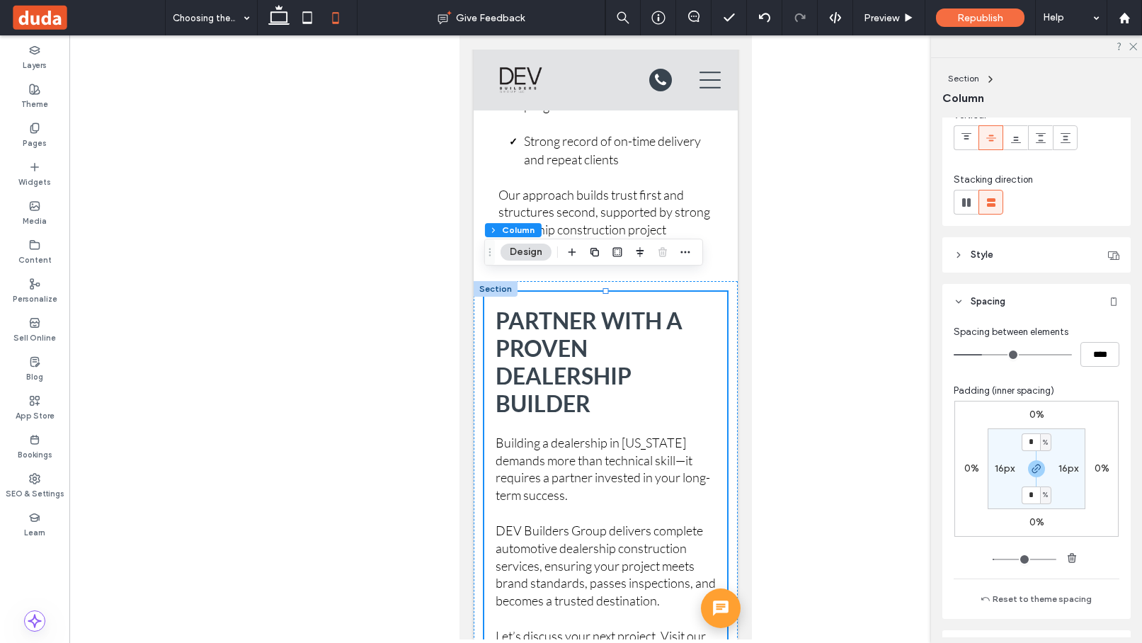
scroll to position [122, 0]
click at [873, 466] on label "16px" at bounding box center [1005, 464] width 20 height 12
click at [873, 467] on span "px" at bounding box center [1013, 464] width 6 height 14
click at [873, 512] on div "%" at bounding box center [1009, 510] width 20 height 25
type input "*"
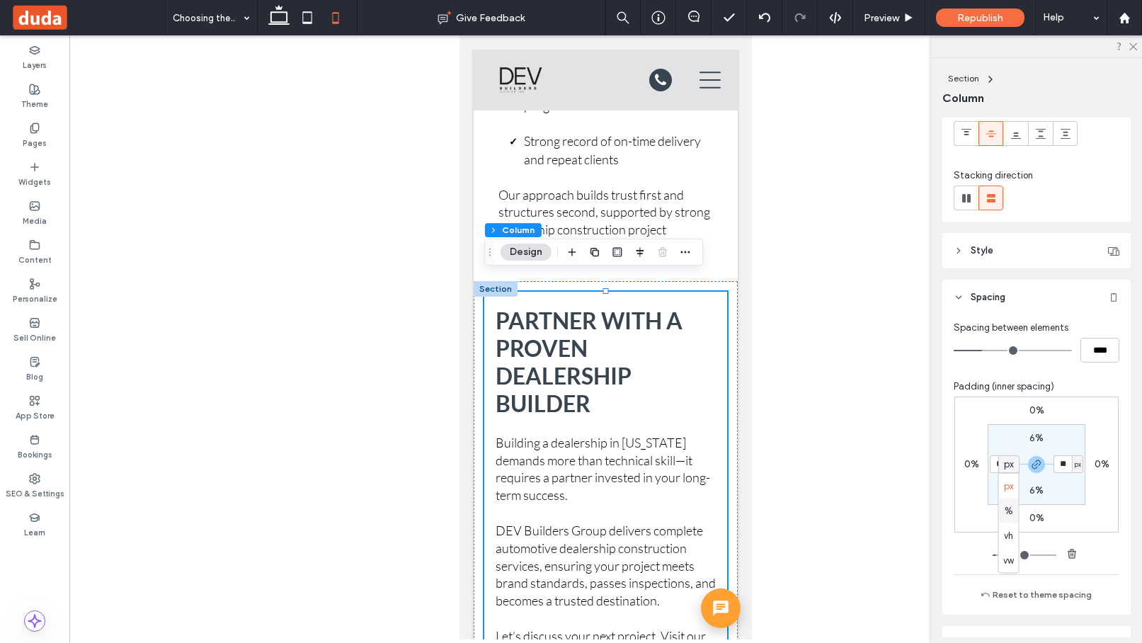
type input "***"
type input "*"
click at [873, 465] on input "***" at bounding box center [999, 464] width 18 height 18
type input "*"
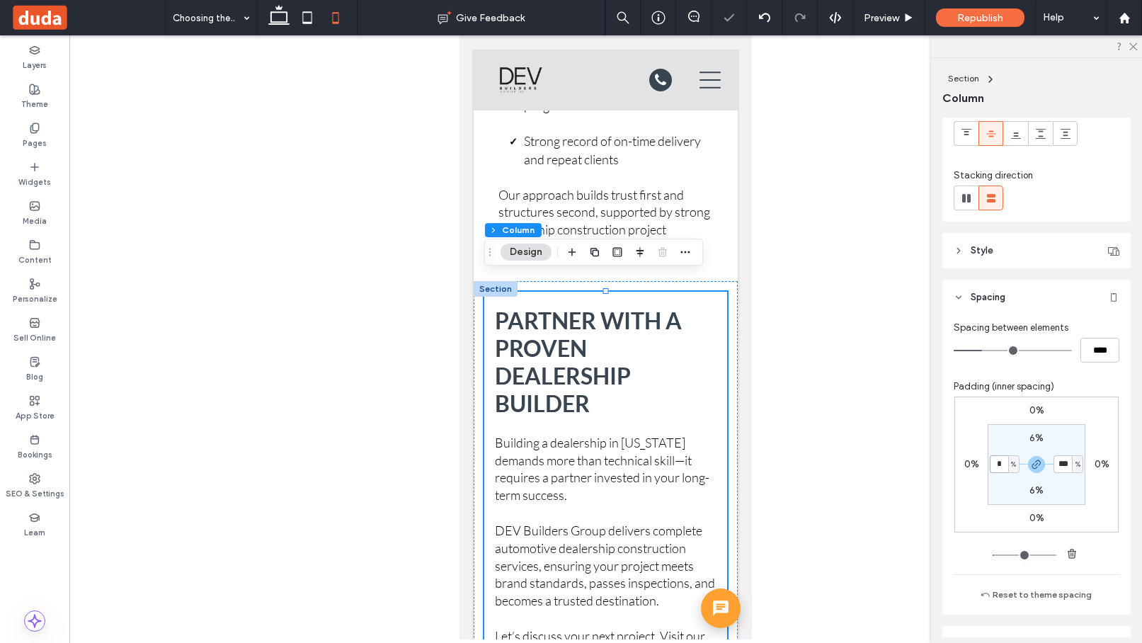
type input "*"
click at [703, 403] on div "Partner With a Proven Dealership Builder Building a dealership in Puerto Rico d…" at bounding box center [605, 510] width 243 height 437
click at [682, 397] on h2 "Partner With a Proven Dealership Builder" at bounding box center [605, 362] width 214 height 110
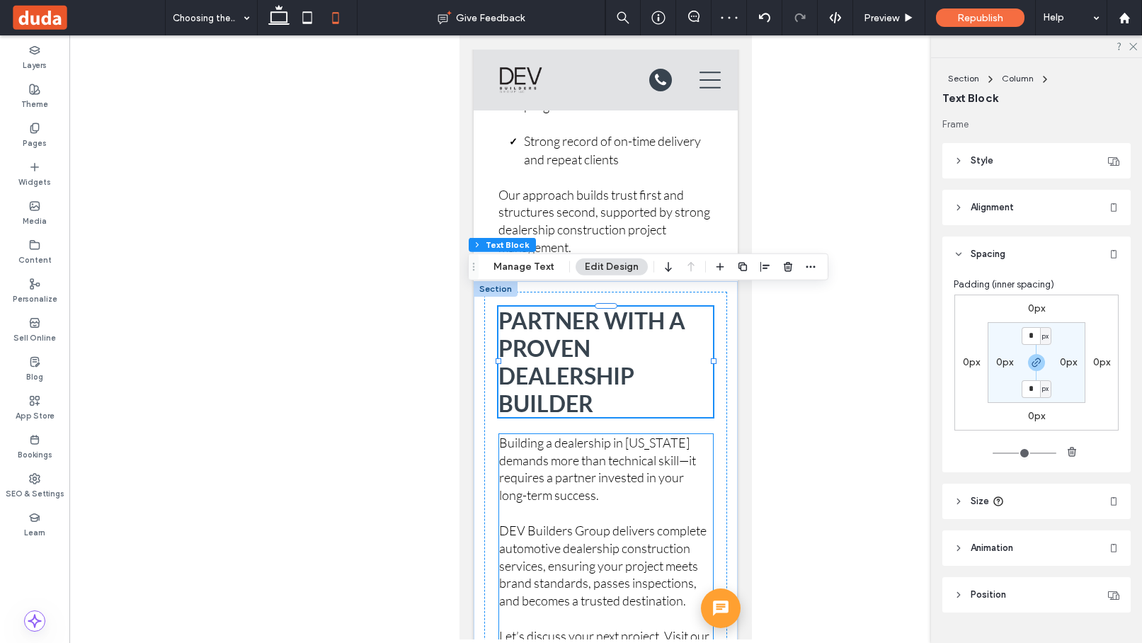
click at [701, 438] on p "Building a dealership in Puerto Rico demands more than technical skill—it requi…" at bounding box center [606, 469] width 214 height 70
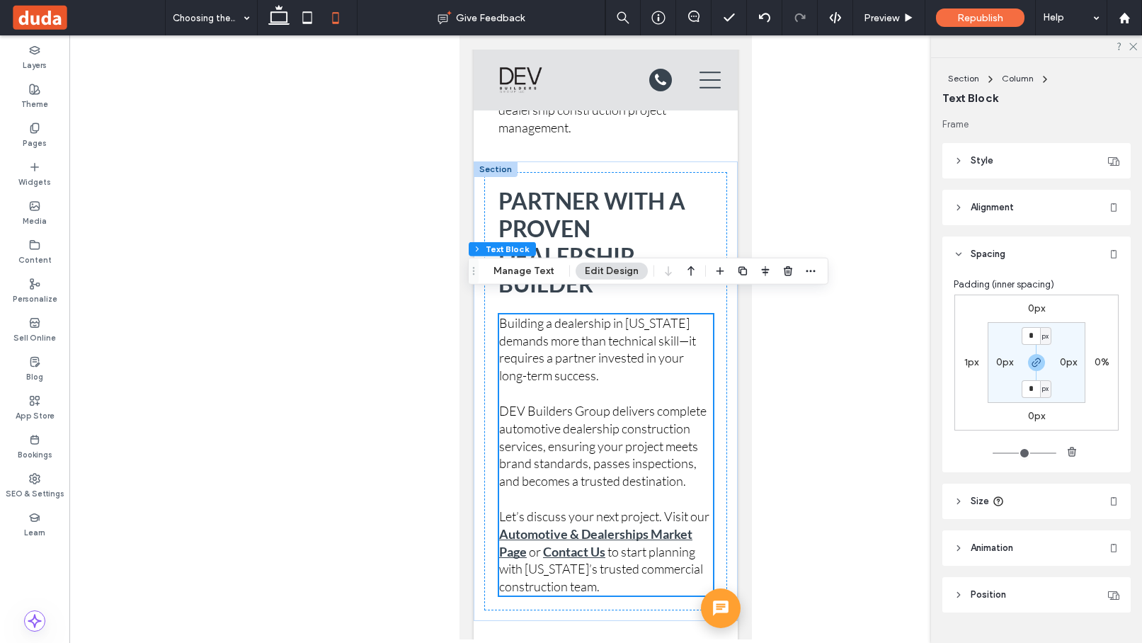
scroll to position [7353, 0]
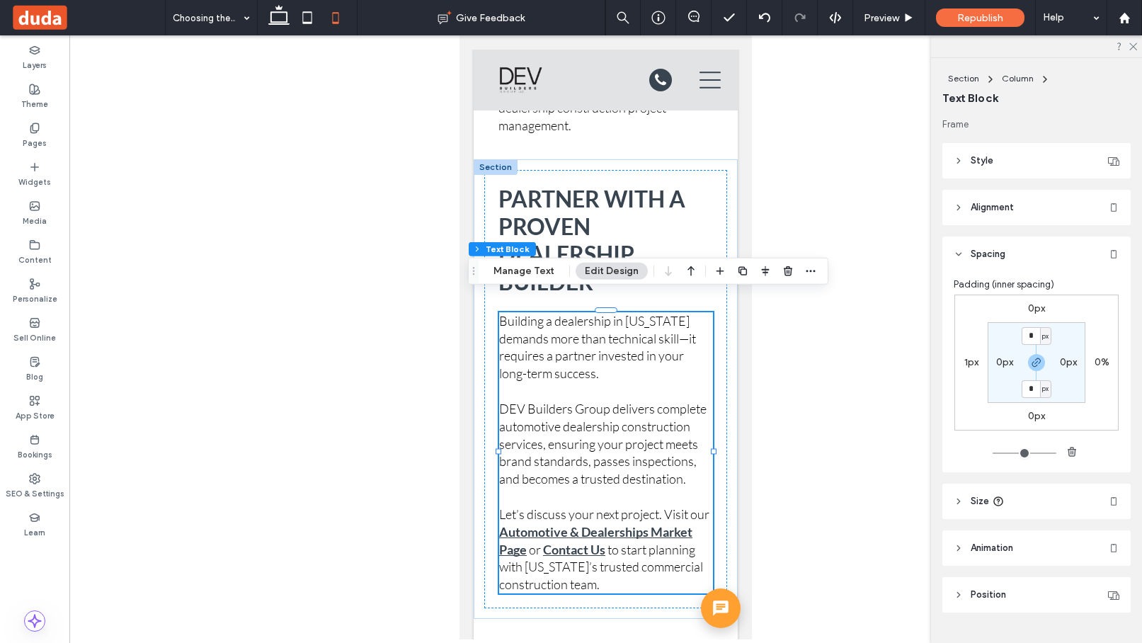
click at [873, 366] on label "1px" at bounding box center [971, 362] width 14 height 12
type input "*"
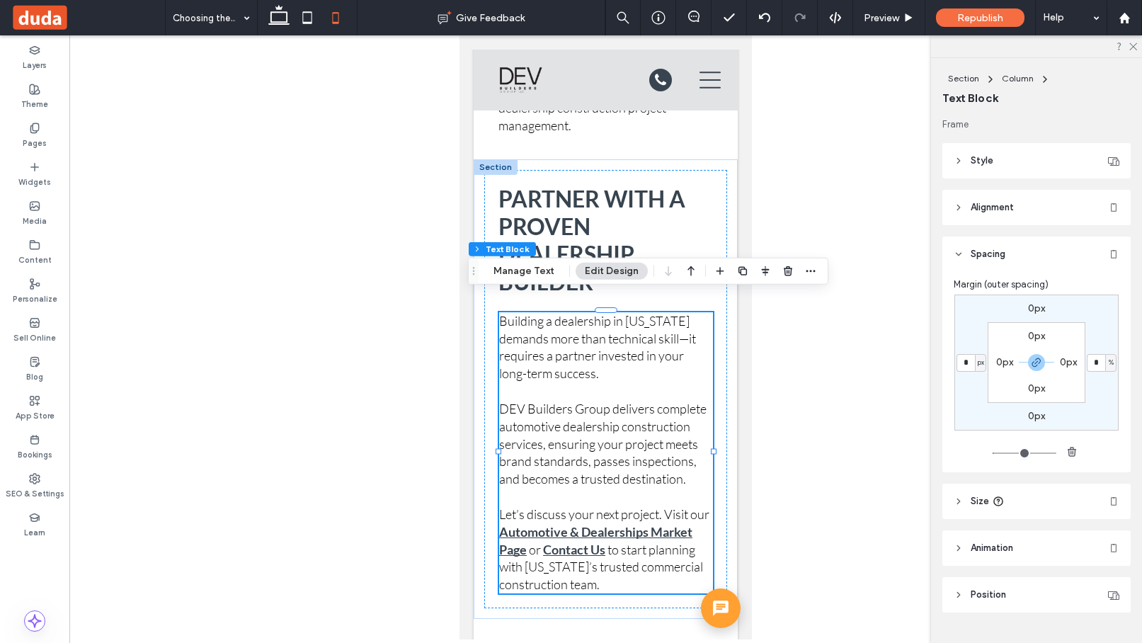
type input "*"
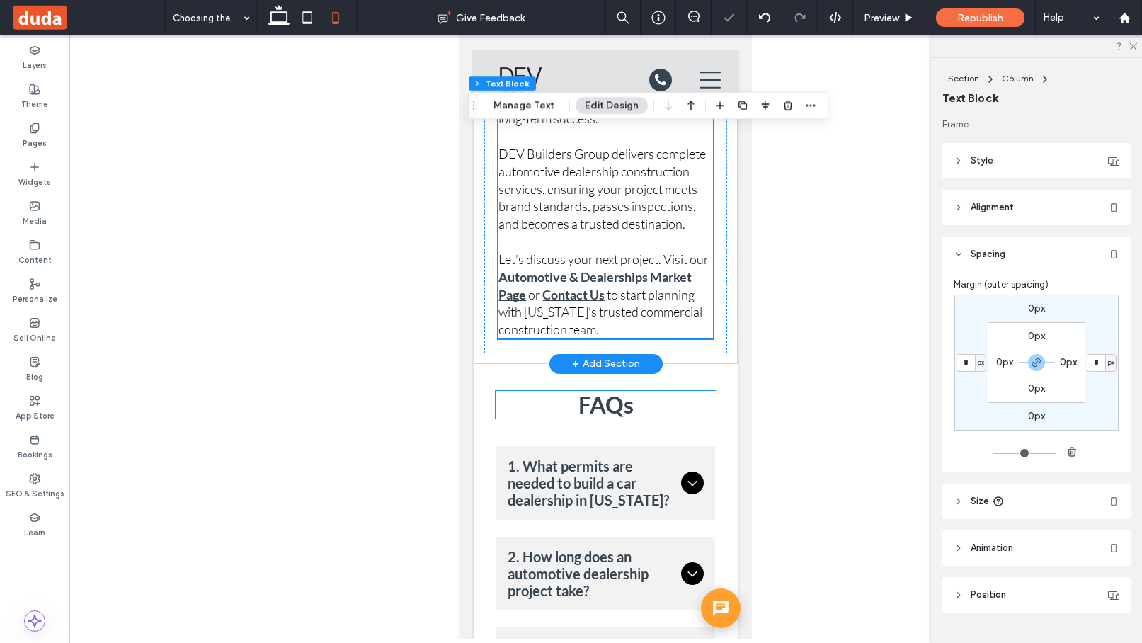
scroll to position [7618, 0]
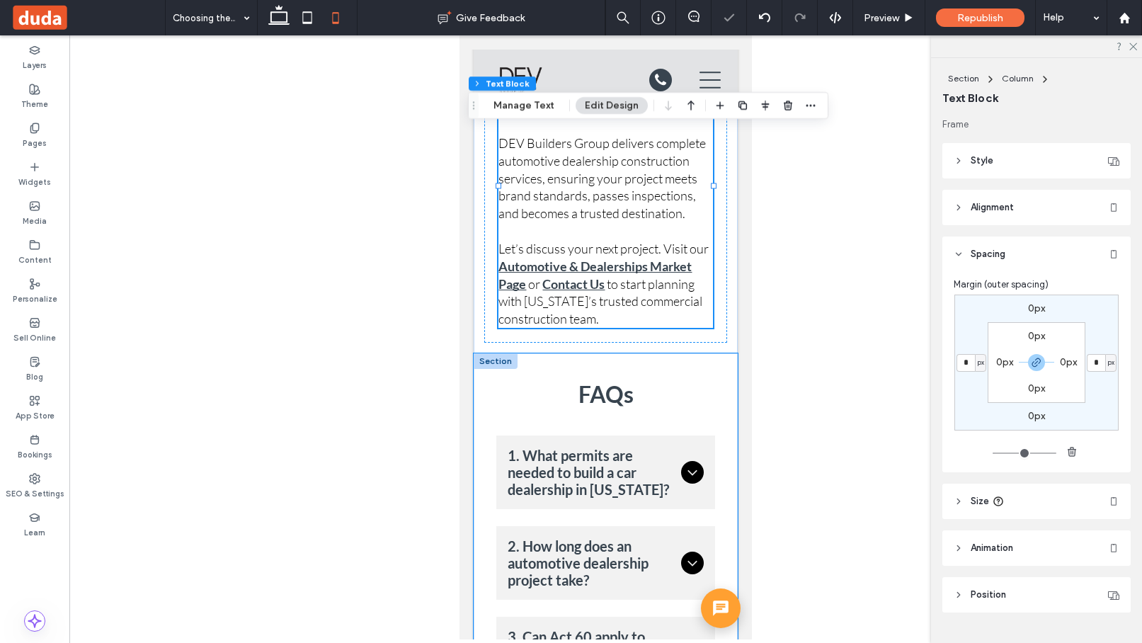
click at [728, 353] on div "FAQs 1. What permits are needed to build a car dealership in Puerto Rico? You’l…" at bounding box center [606, 638] width 264 height 570
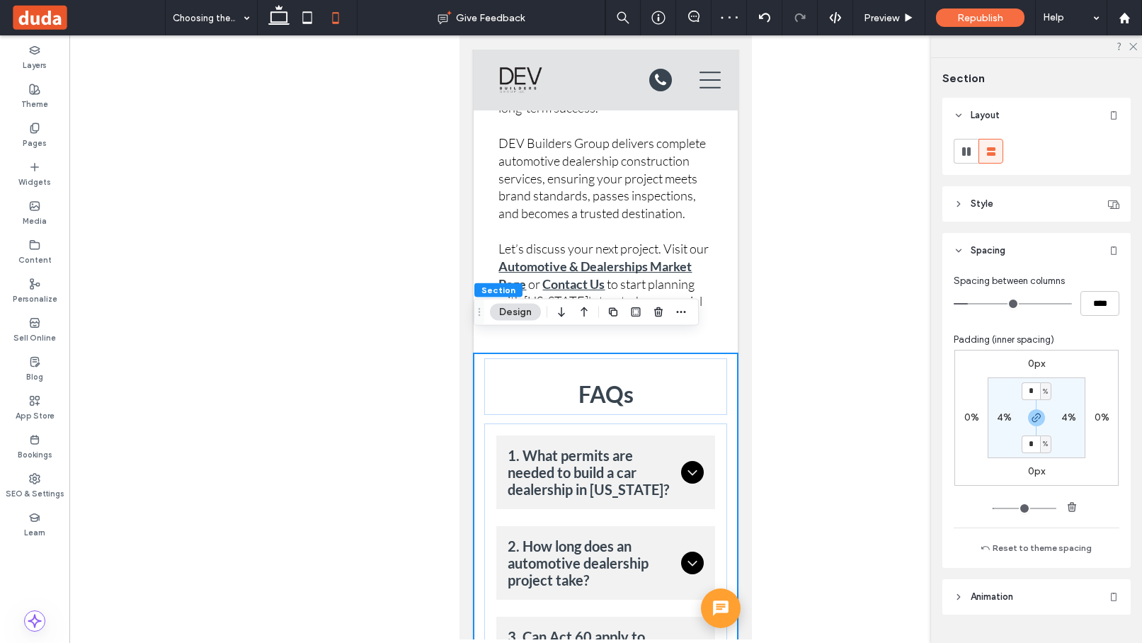
scroll to position [7632, 0]
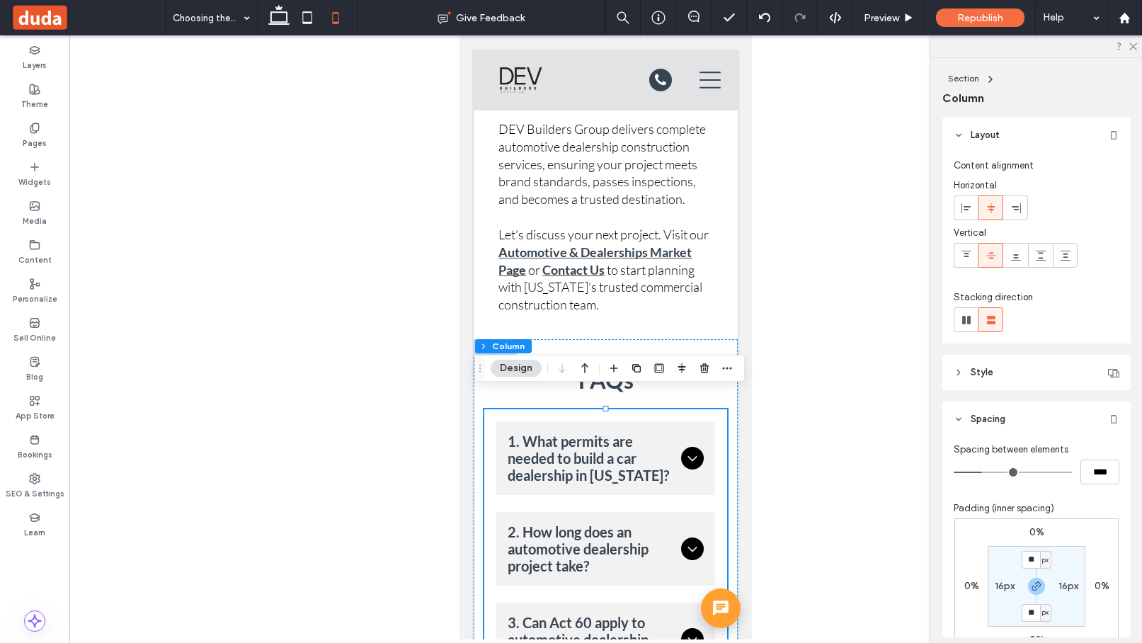
click at [1013, 586] on label "16px" at bounding box center [1005, 586] width 20 height 12
click at [1013, 586] on span "px" at bounding box center [1013, 586] width 6 height 14
click at [1011, 509] on span "%" at bounding box center [1008, 515] width 8 height 14
type input "*"
type input "***"
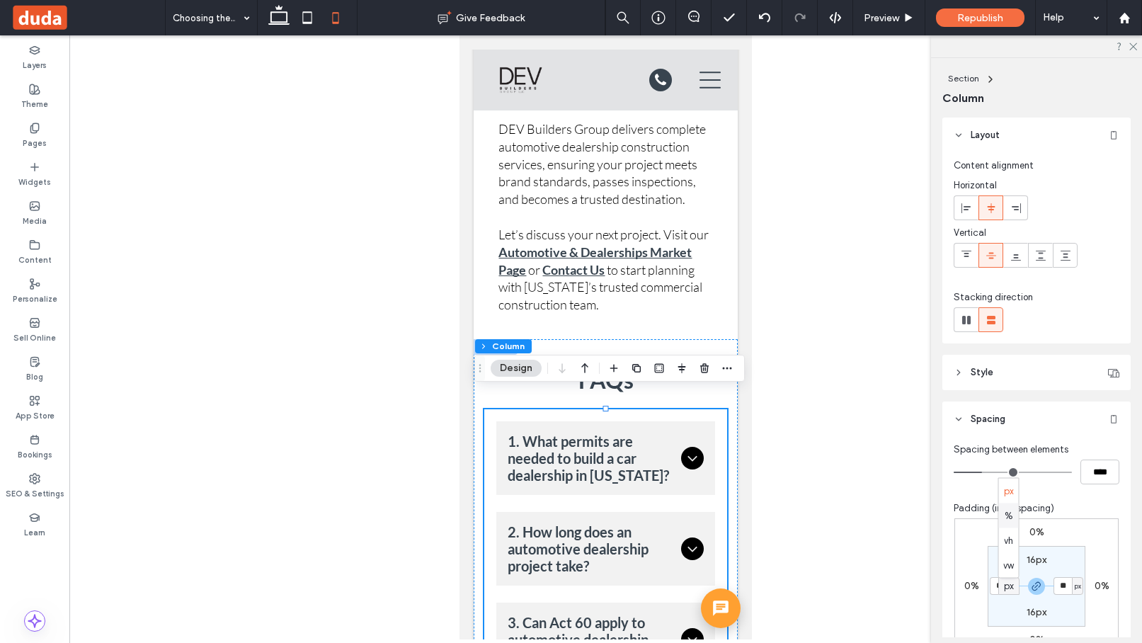
type input "***"
type input "*"
click at [997, 588] on input "***" at bounding box center [999, 586] width 18 height 18
type input "*"
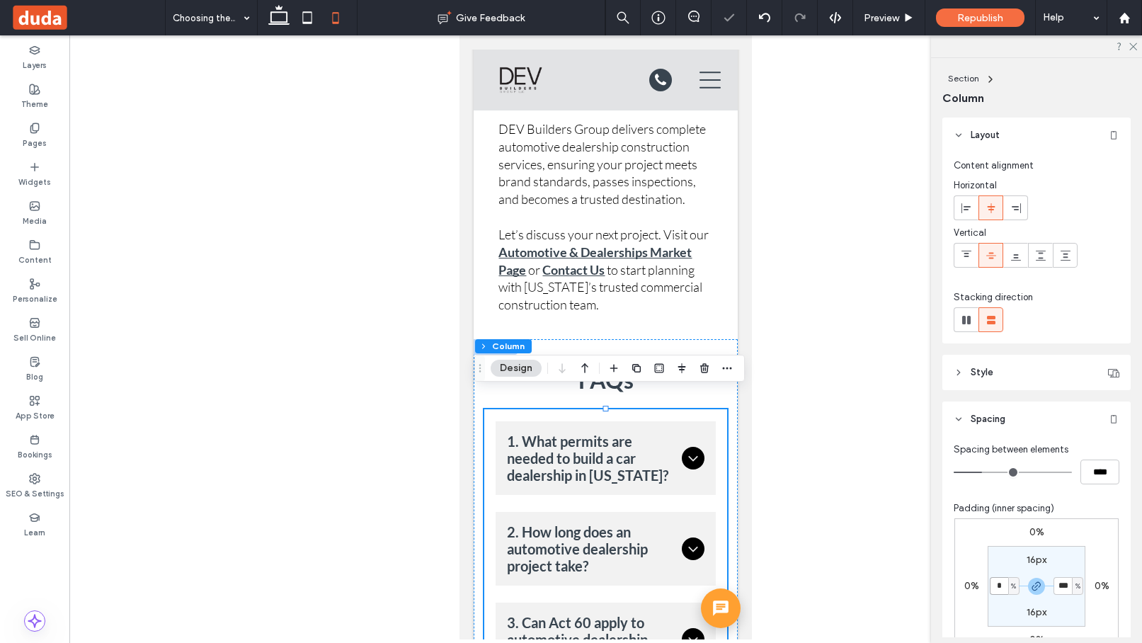
type input "*"
click at [731, 339] on div "FAQs 1. What permits are needed to build a car dealership in [US_STATE]? You’ll…" at bounding box center [606, 624] width 264 height 570
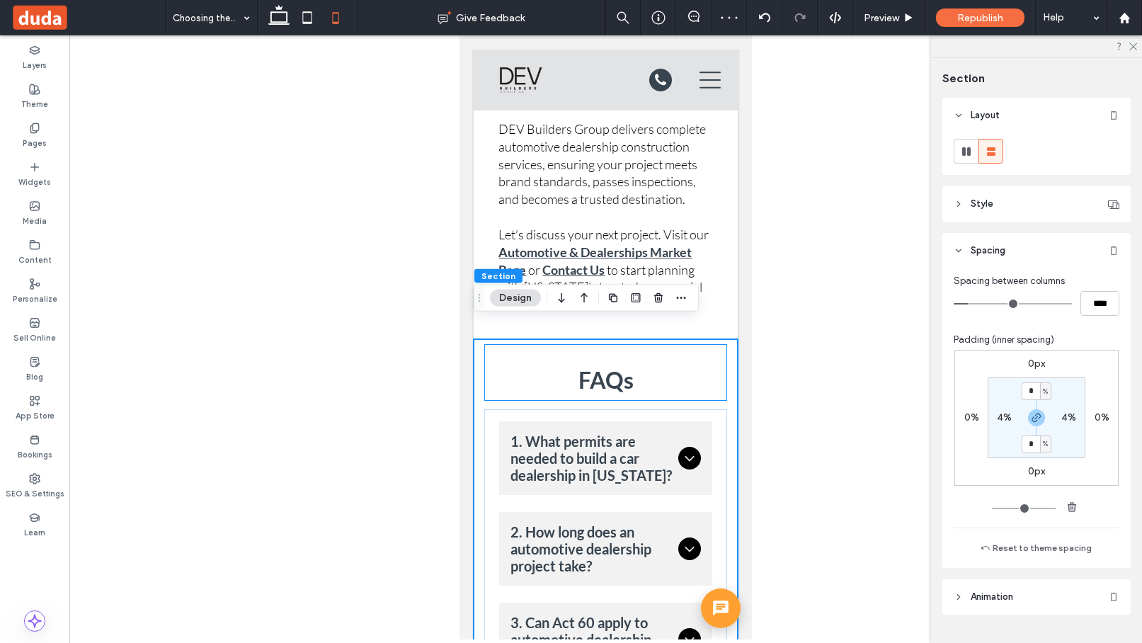
click at [723, 368] on div "FAQs" at bounding box center [605, 372] width 243 height 57
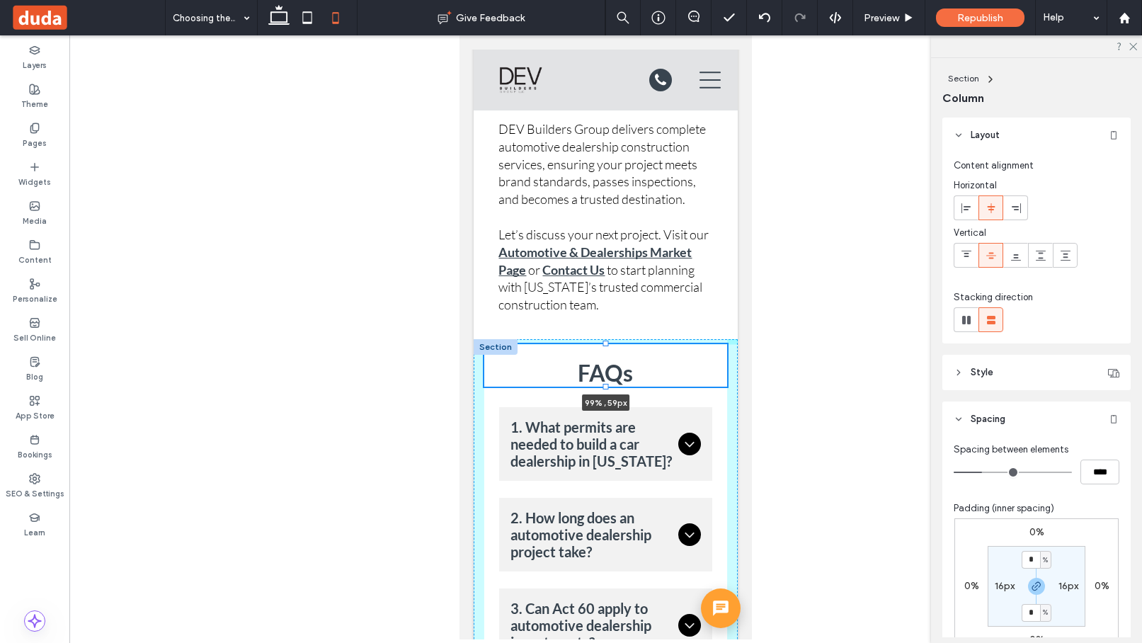
drag, startPoint x: 607, startPoint y: 381, endPoint x: 609, endPoint y: 342, distance: 39.0
click at [609, 342] on div "FAQs 99% , 59px 1. What permits are needed to build a car dealership in Puerto …" at bounding box center [606, 616] width 264 height 555
type input "**"
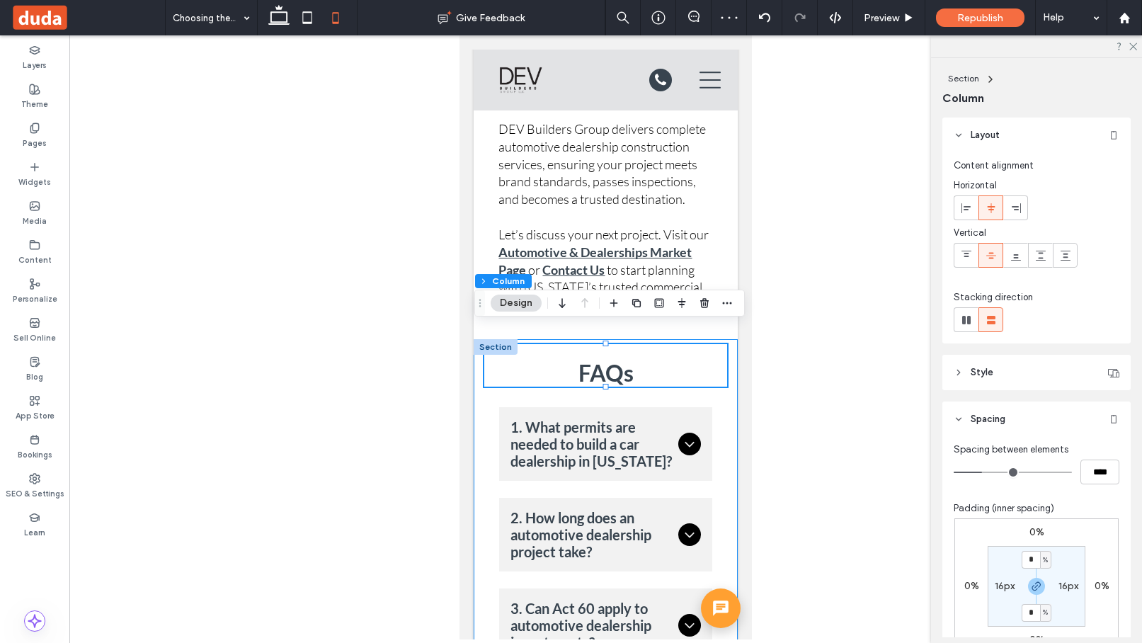
click at [731, 399] on div "FAQs 99% , 59px 1. What permits are needed to build a car dealership in Puerto …" at bounding box center [606, 616] width 264 height 555
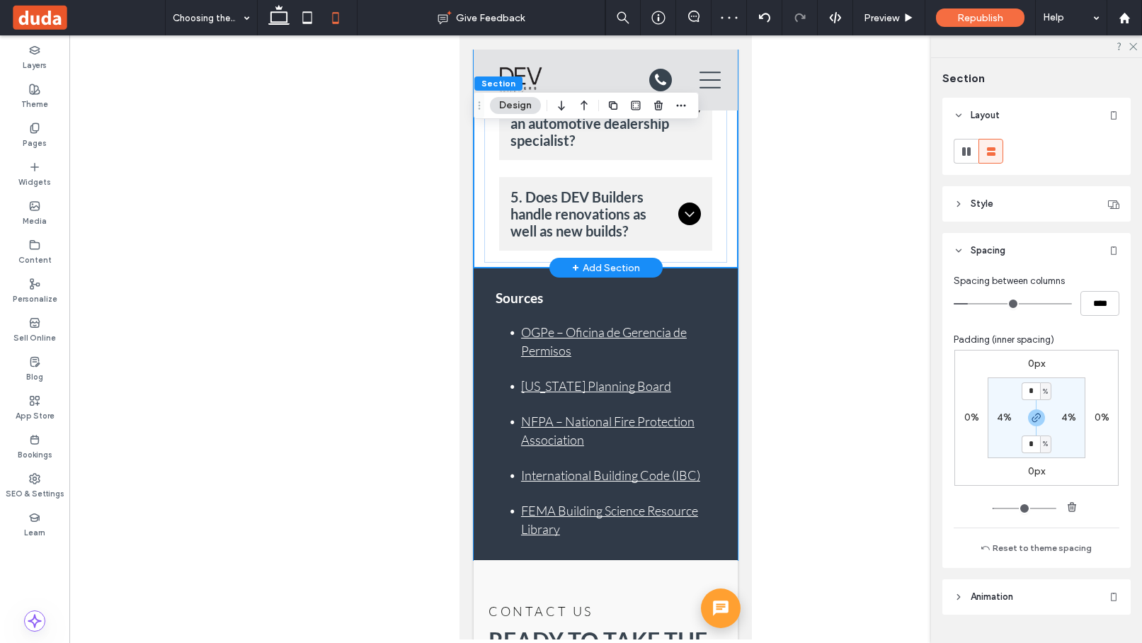
scroll to position [8267, 0]
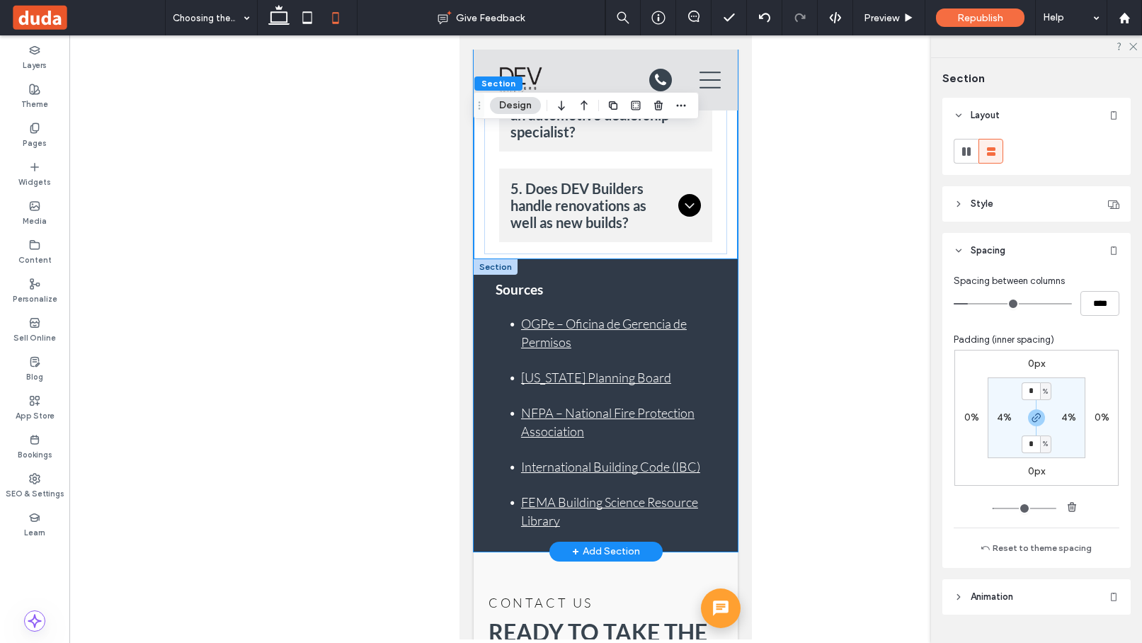
click at [735, 282] on div "Sources OGPe – Oficina de Gerencia de Permisos Puerto Rico Planning Board NFPA …" at bounding box center [606, 405] width 264 height 292
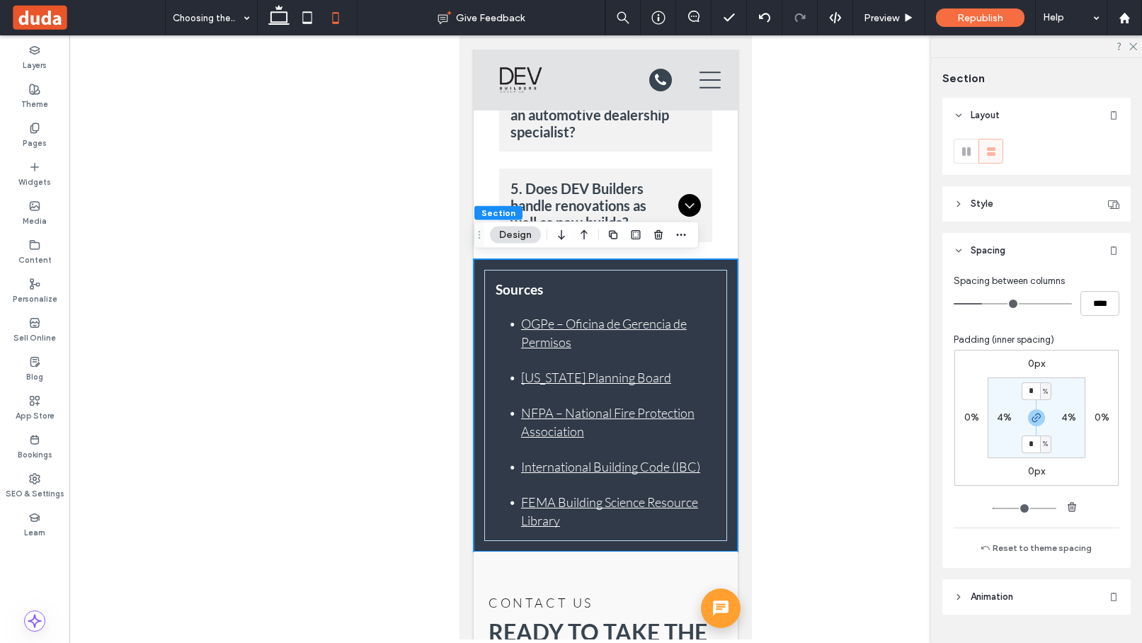
type input "*"
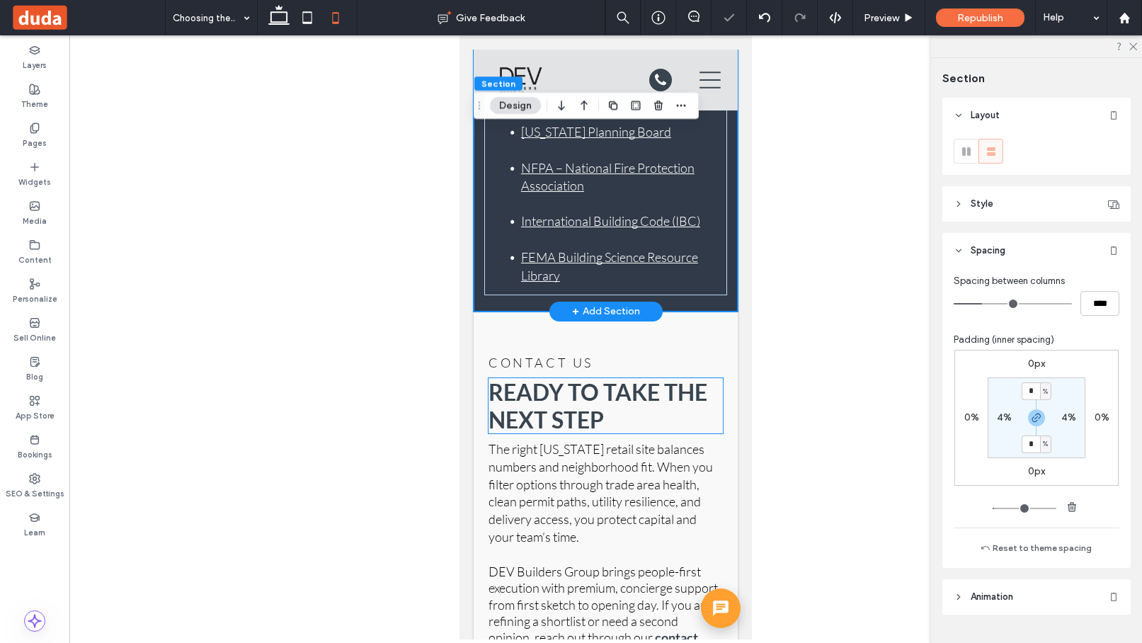
scroll to position [8531, 0]
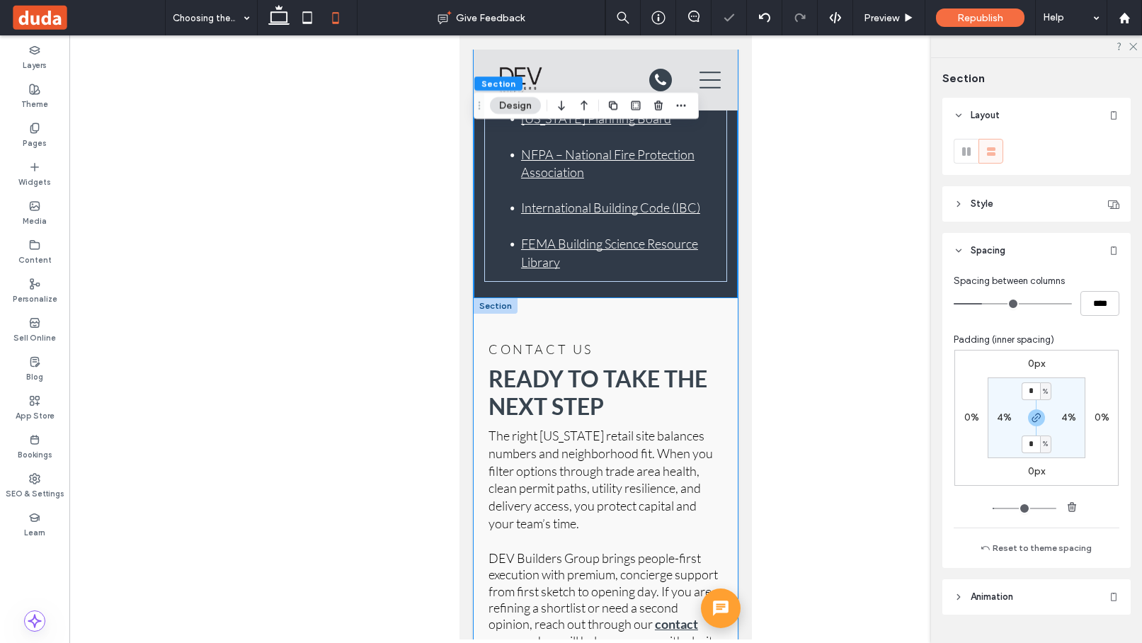
click at [721, 310] on div "CONTACT US Ready to Take the Next Step The right Puerto Rico retail site balanc…" at bounding box center [606, 507] width 264 height 419
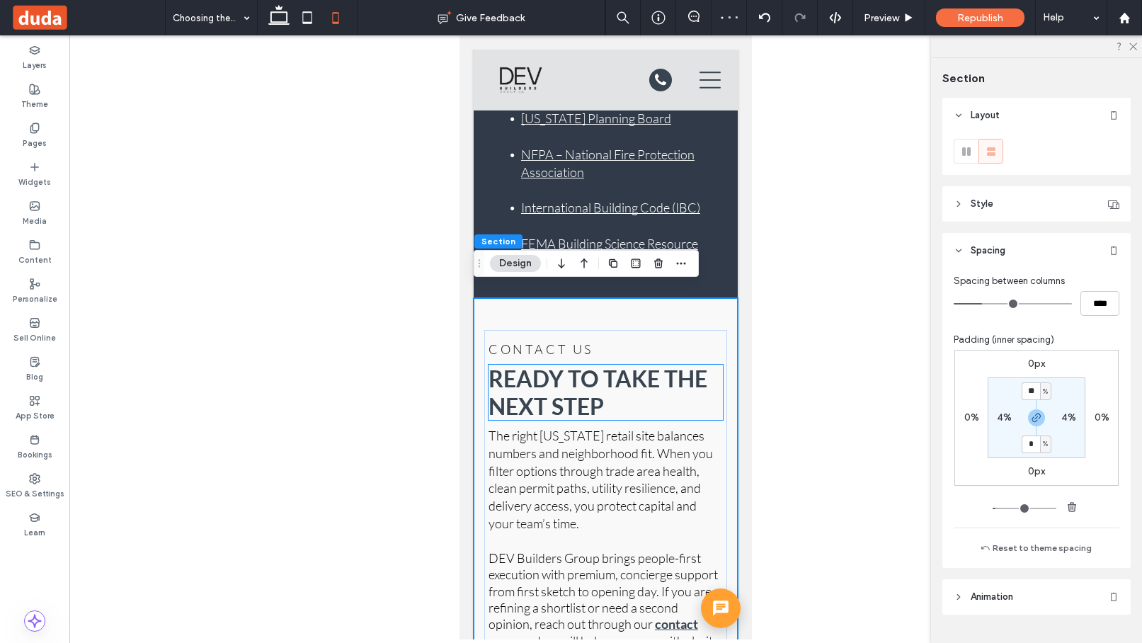
scroll to position [8543, 0]
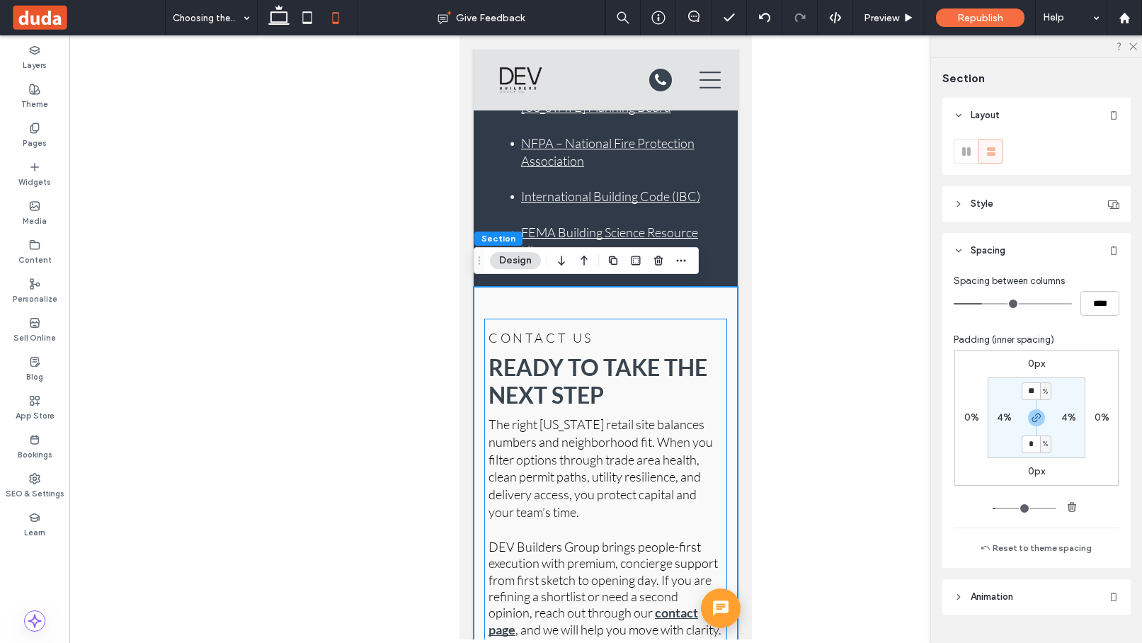
click at [726, 321] on div "CONTACT US Ready to Take the Next Step The right Puerto Rico retail site balanc…" at bounding box center [605, 512] width 243 height 387
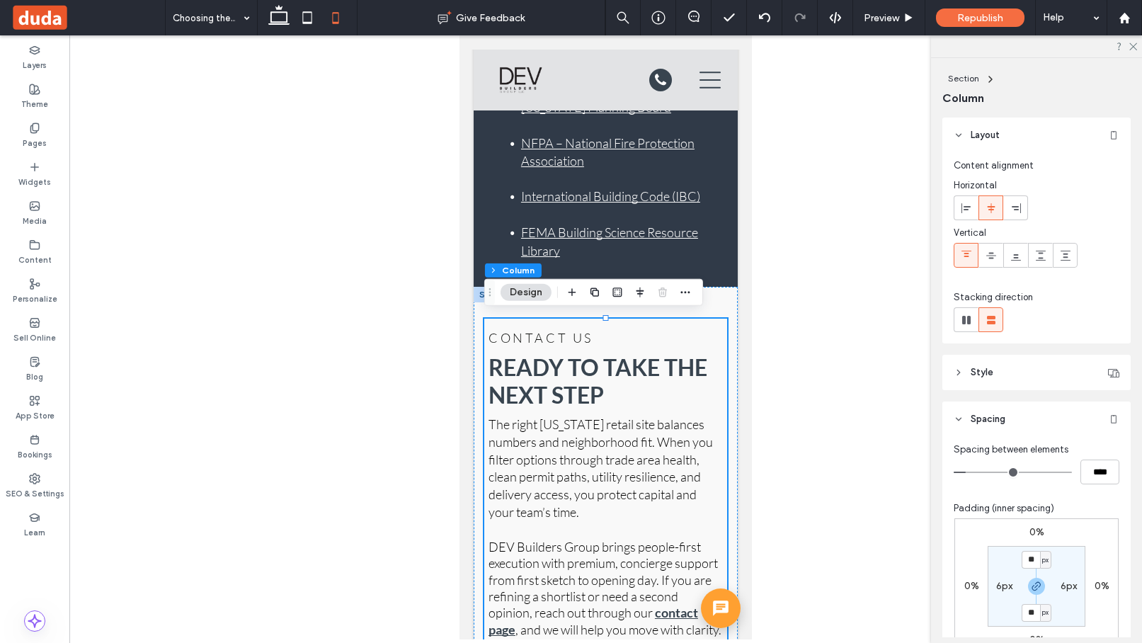
click at [1004, 588] on label "6px" at bounding box center [1004, 586] width 16 height 12
click at [1017, 585] on div "px" at bounding box center [1013, 586] width 11 height 18
click at [1017, 514] on div "%" at bounding box center [1009, 515] width 20 height 25
type input "*"
type input "***"
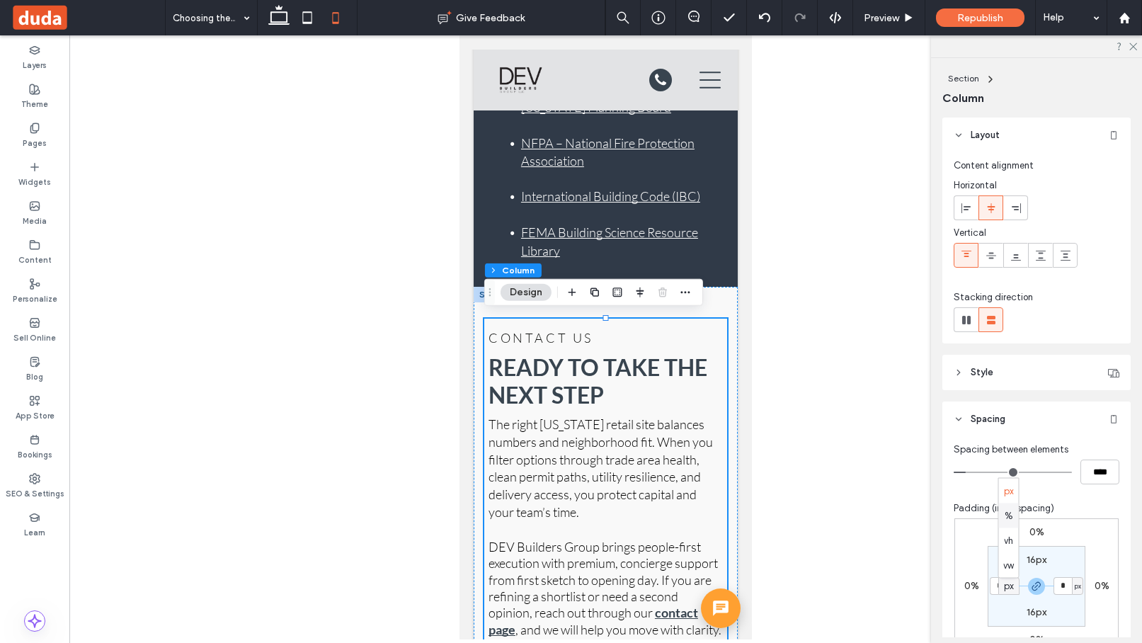
type input "***"
click at [1002, 588] on input "***" at bounding box center [999, 586] width 18 height 18
type input "*"
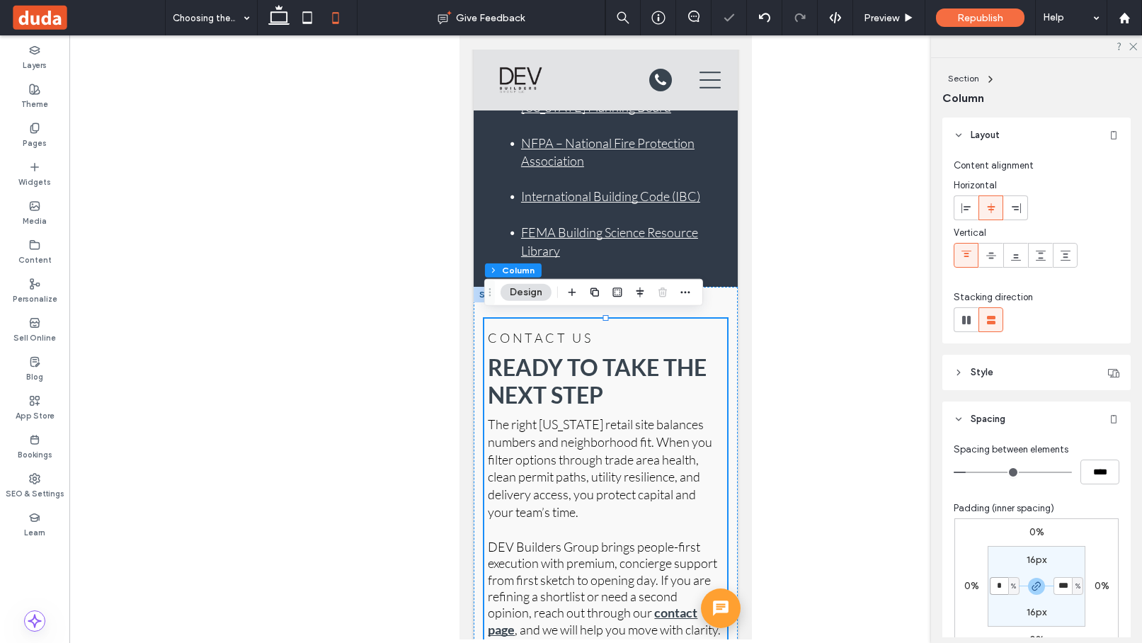
type input "*"
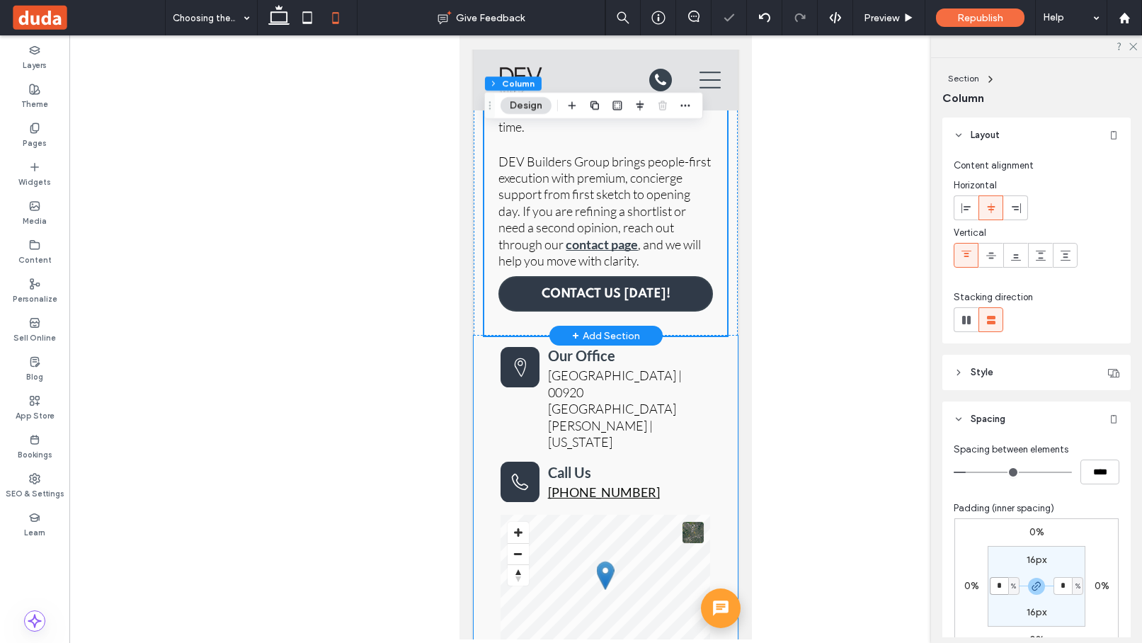
scroll to position [8950, 0]
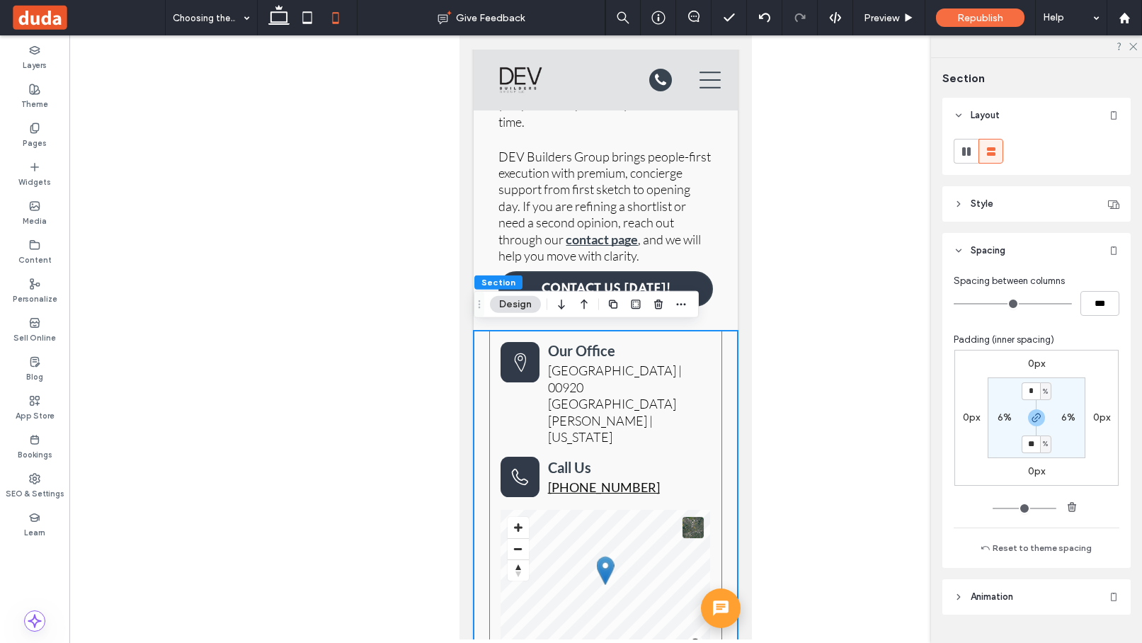
click at [721, 331] on div "Our Office Calle Aldebaran | 00920 San Juan | Puerto Rico Call Us +1-787-749-09…" at bounding box center [605, 559] width 232 height 457
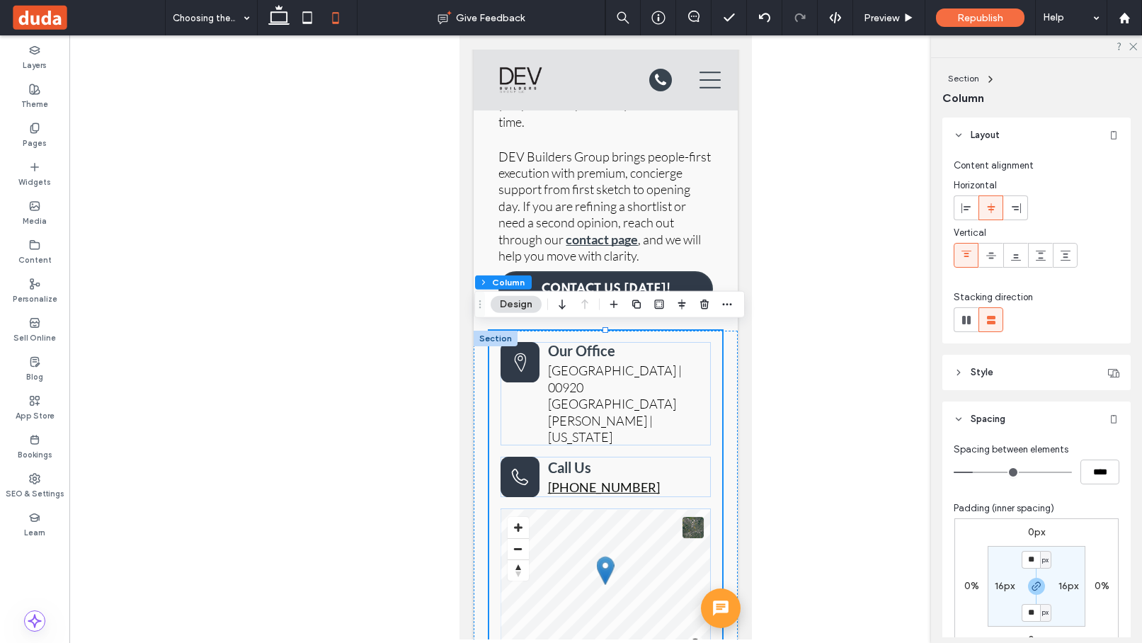
click at [1011, 590] on label "16px" at bounding box center [1005, 586] width 20 height 12
click at [1011, 590] on span "px" at bounding box center [1013, 586] width 6 height 14
click at [1008, 512] on span "%" at bounding box center [1008, 515] width 8 height 14
type input "*"
type input "***"
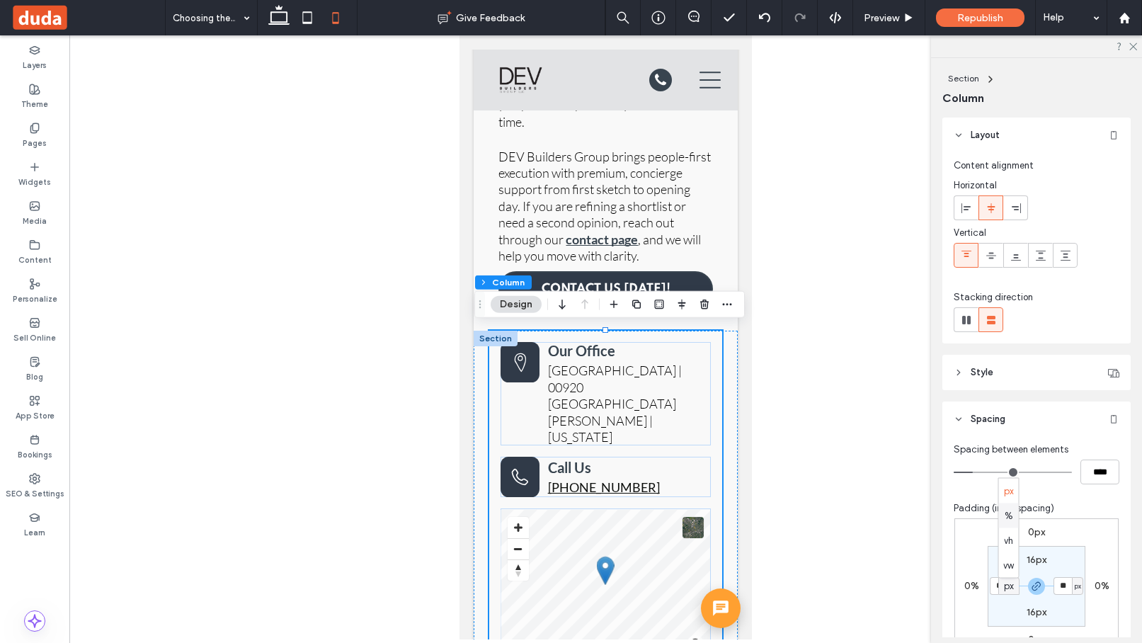
type input "***"
type input "*"
click at [1000, 592] on input "***" at bounding box center [999, 586] width 18 height 18
type input "*"
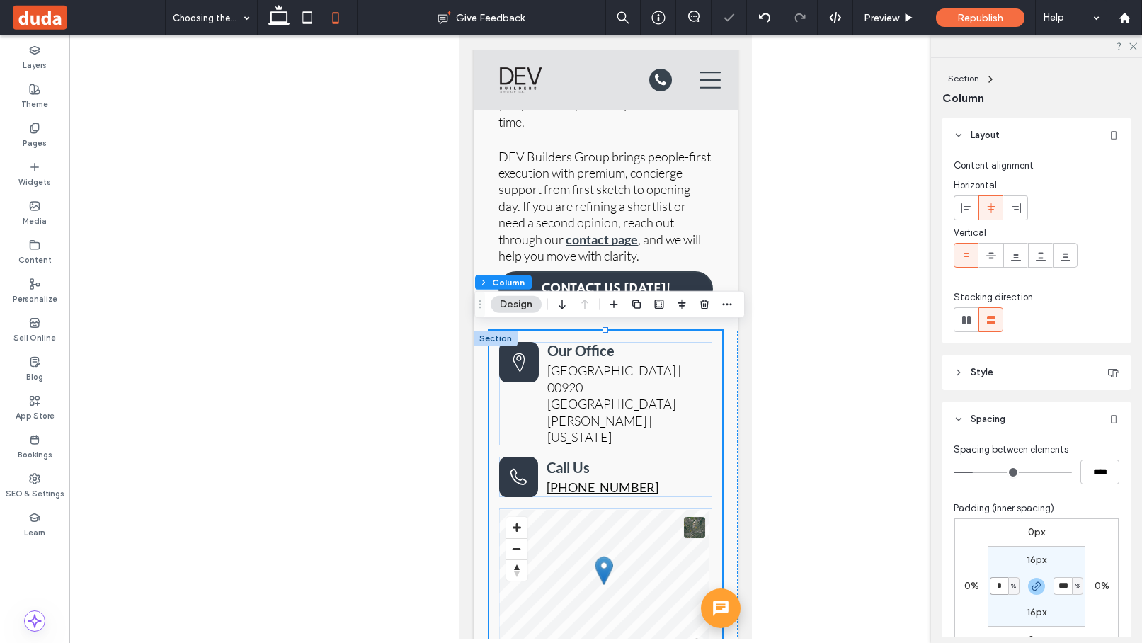
type input "*"
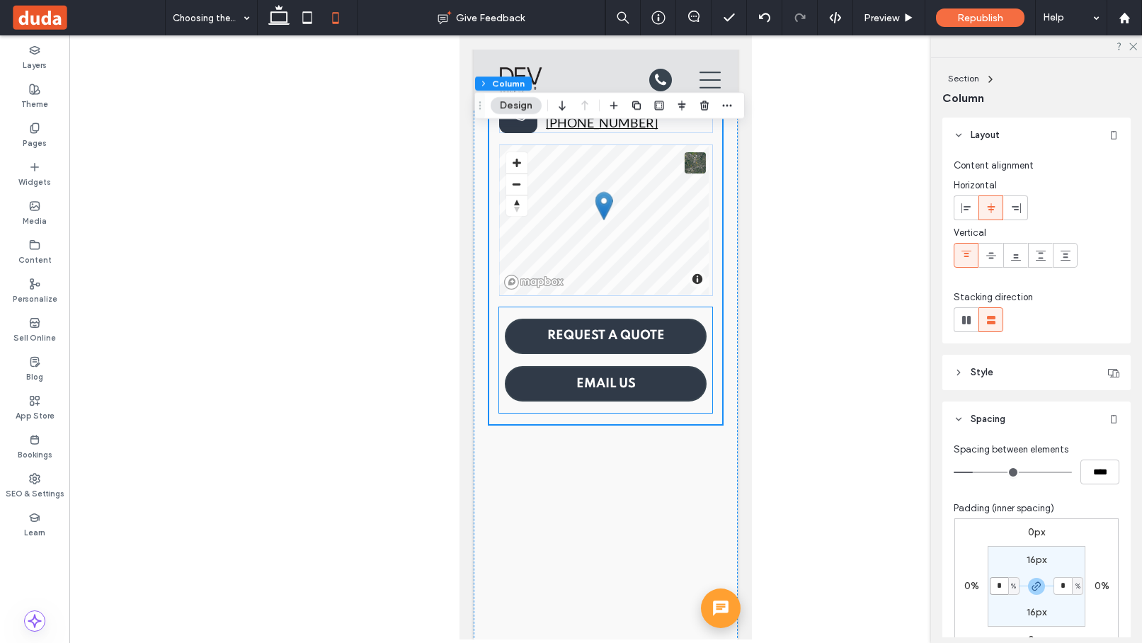
scroll to position [9345, 0]
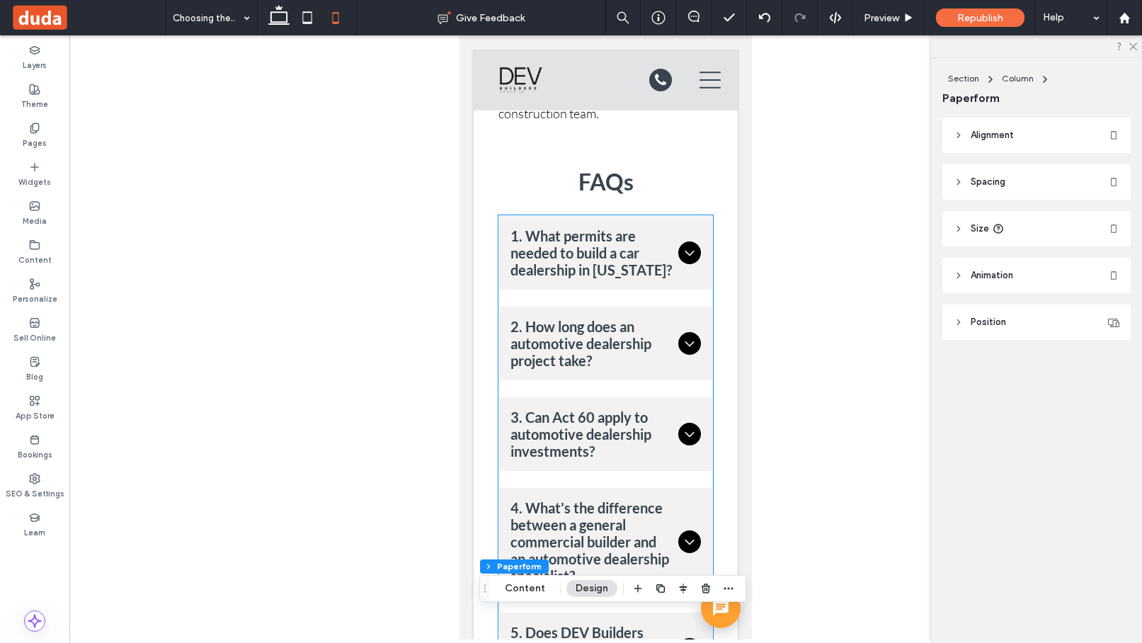
scroll to position [7808, 0]
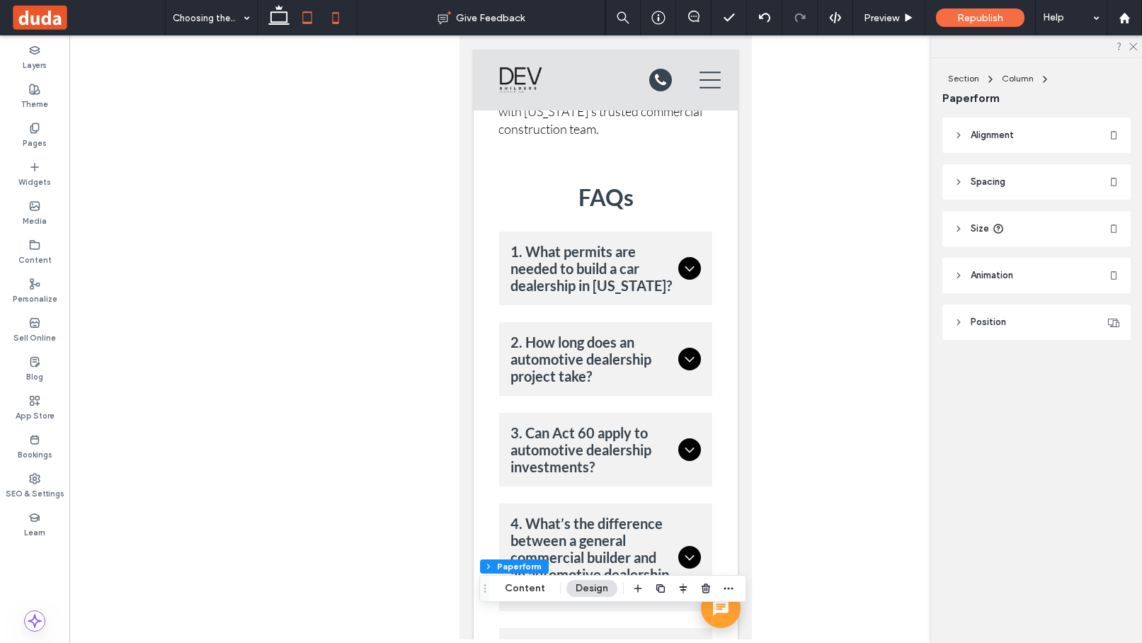
click at [309, 8] on icon at bounding box center [307, 18] width 28 height 28
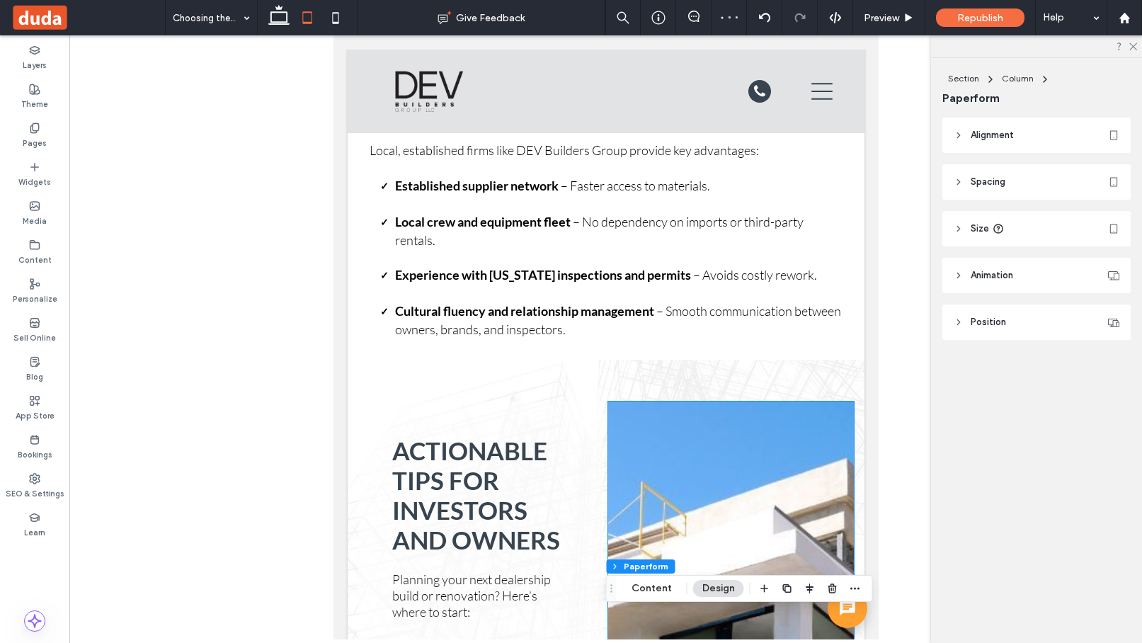
scroll to position [3481, 0]
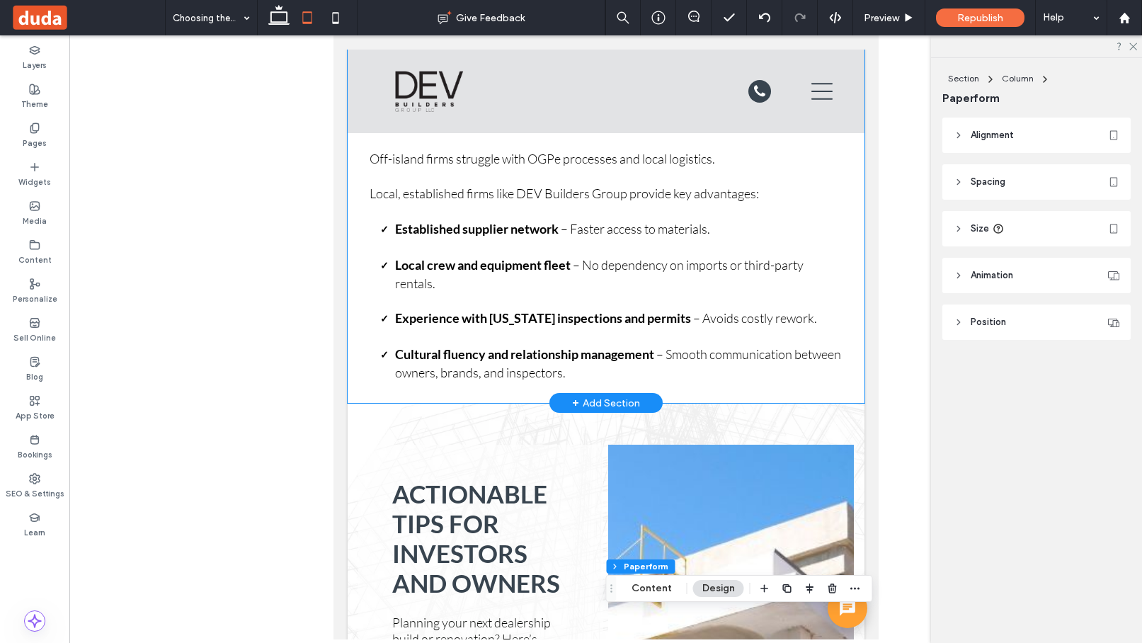
click at [854, 375] on div "Comparing Options: Local Builders vs. Off-Island Firms Investors sometimes cons…" at bounding box center [605, 202] width 517 height 402
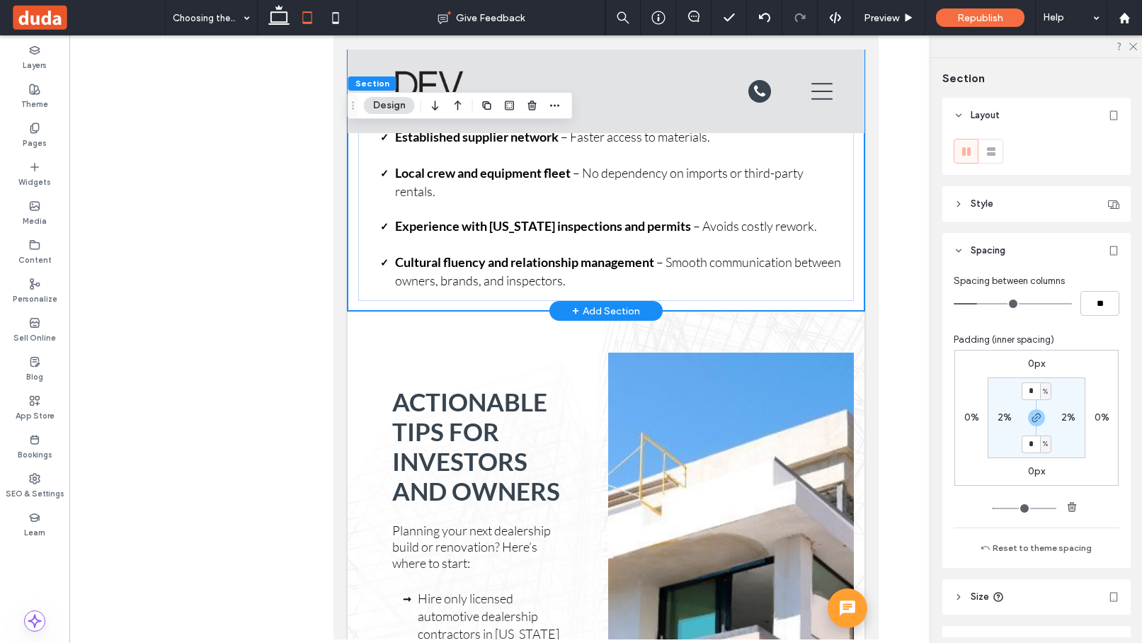
scroll to position [3692, 0]
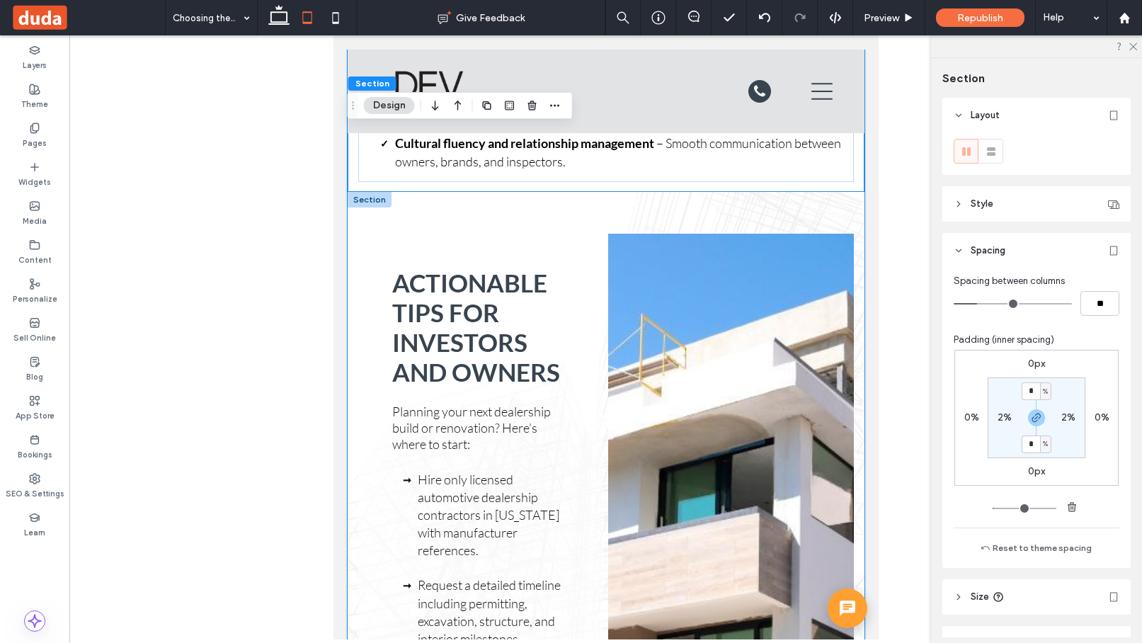
click at [857, 349] on div "Actionable Tips for Investors and Owners Planning your next dealership build or…" at bounding box center [605, 643] width 517 height 903
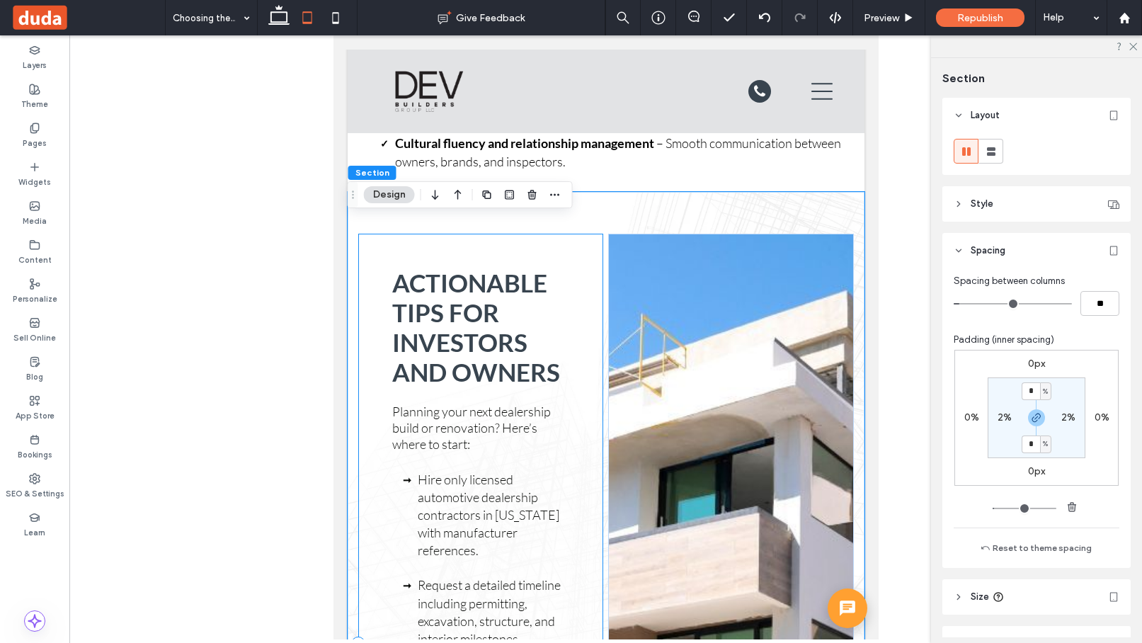
click at [380, 267] on div "Actionable Tips for Investors and Owners Planning your next dealership build or…" at bounding box center [480, 644] width 246 height 820
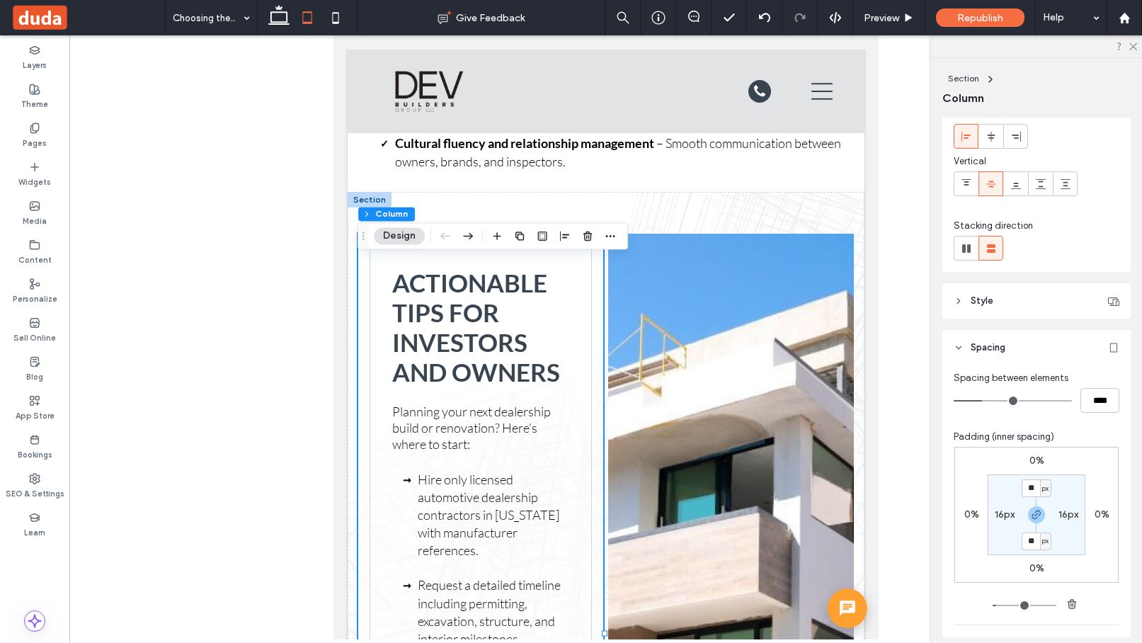
scroll to position [77, 0]
click at [377, 277] on div "Actionable Tips for Investors and Owners Planning your next dealership build or…" at bounding box center [480, 644] width 223 height 798
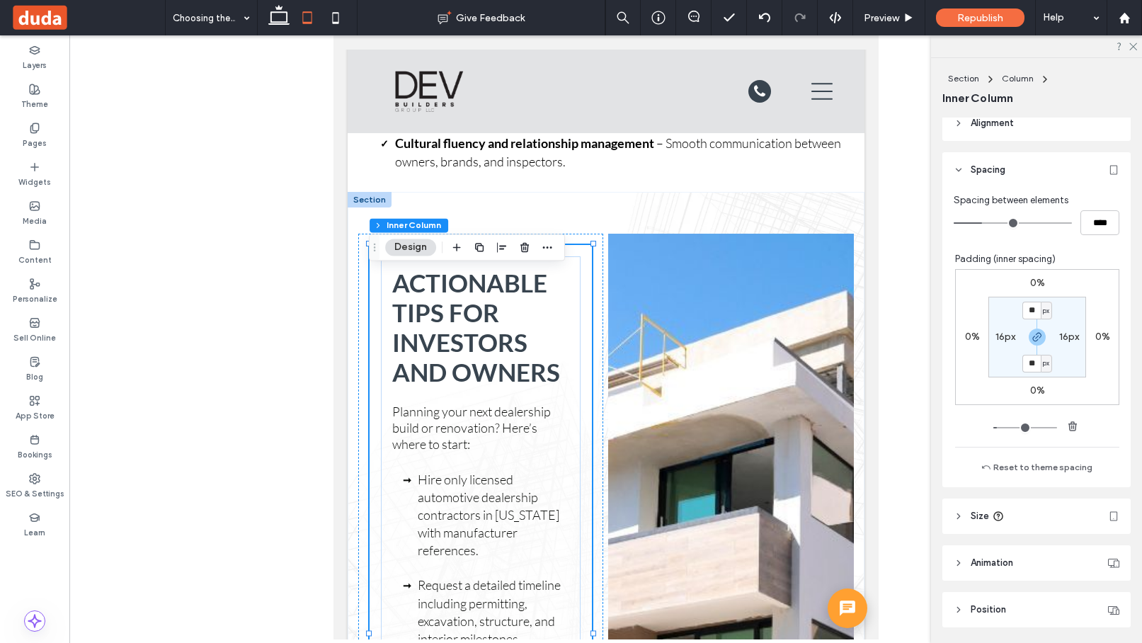
scroll to position [374, 0]
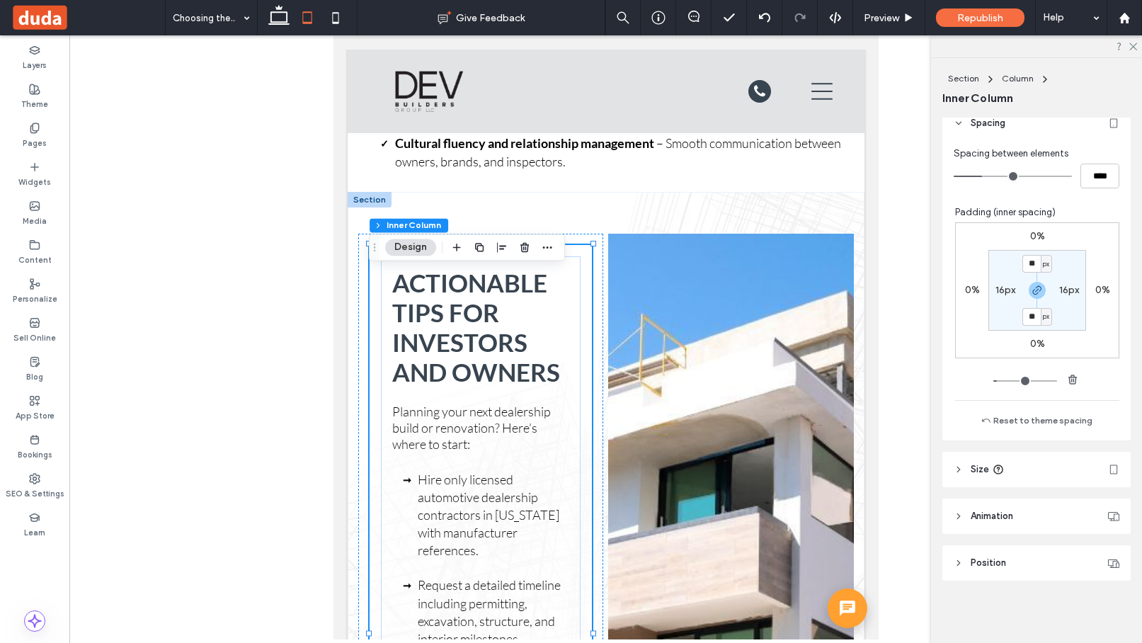
click at [1000, 293] on label "16px" at bounding box center [1005, 290] width 20 height 12
type input "*"
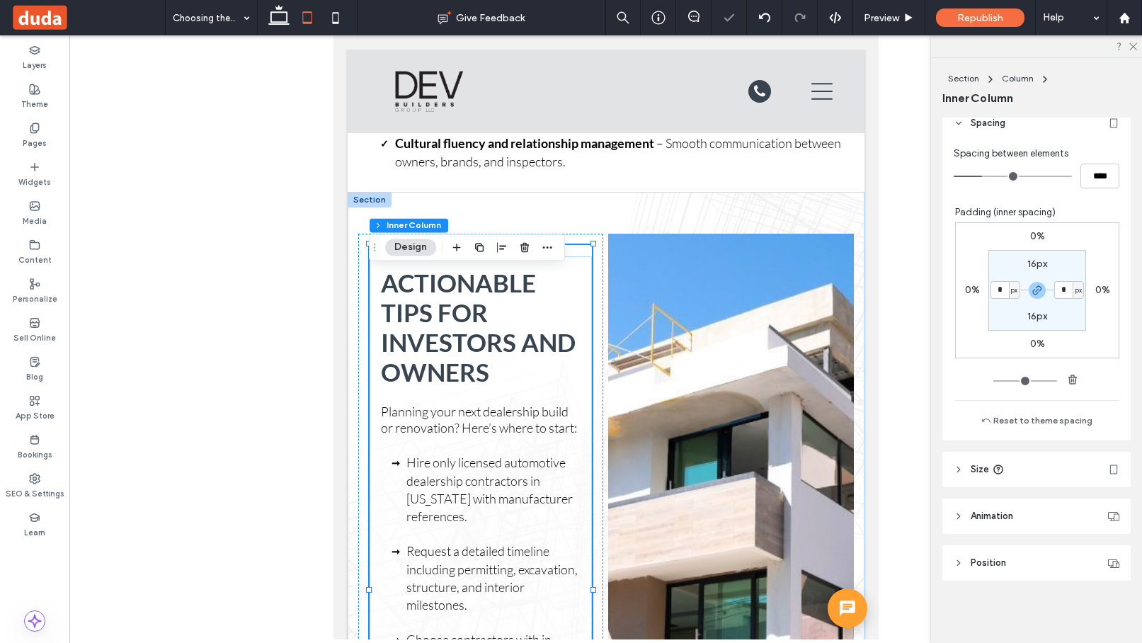
click at [774, 235] on div "Actionable Tips for Investors and Owners Planning your next dealership build or…" at bounding box center [605, 591] width 517 height 798
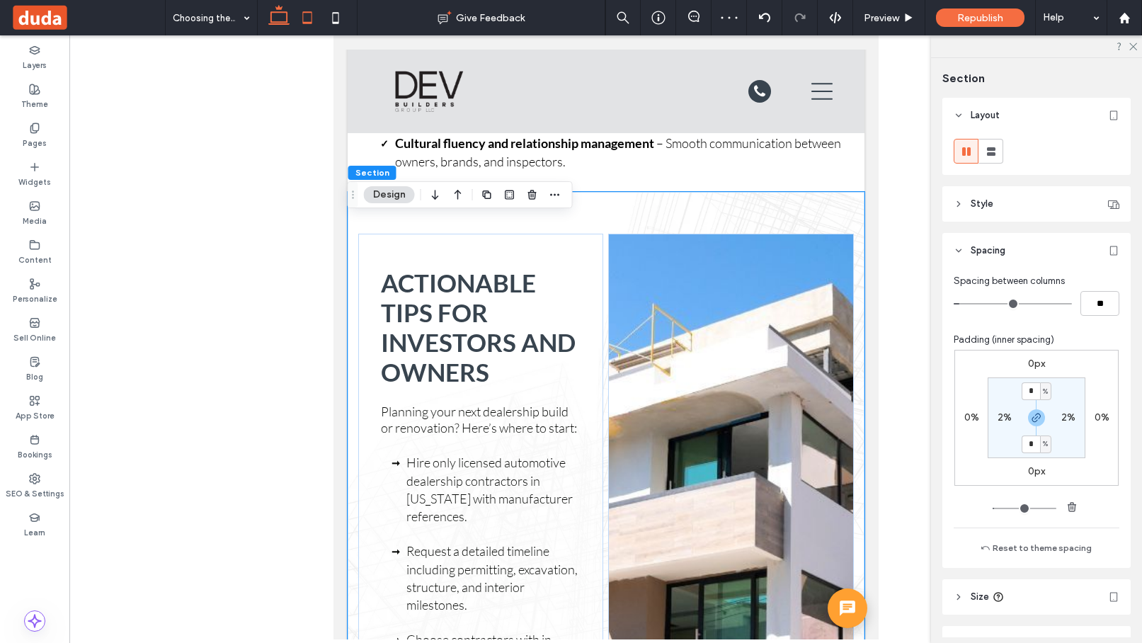
click at [274, 20] on icon at bounding box center [279, 18] width 28 height 28
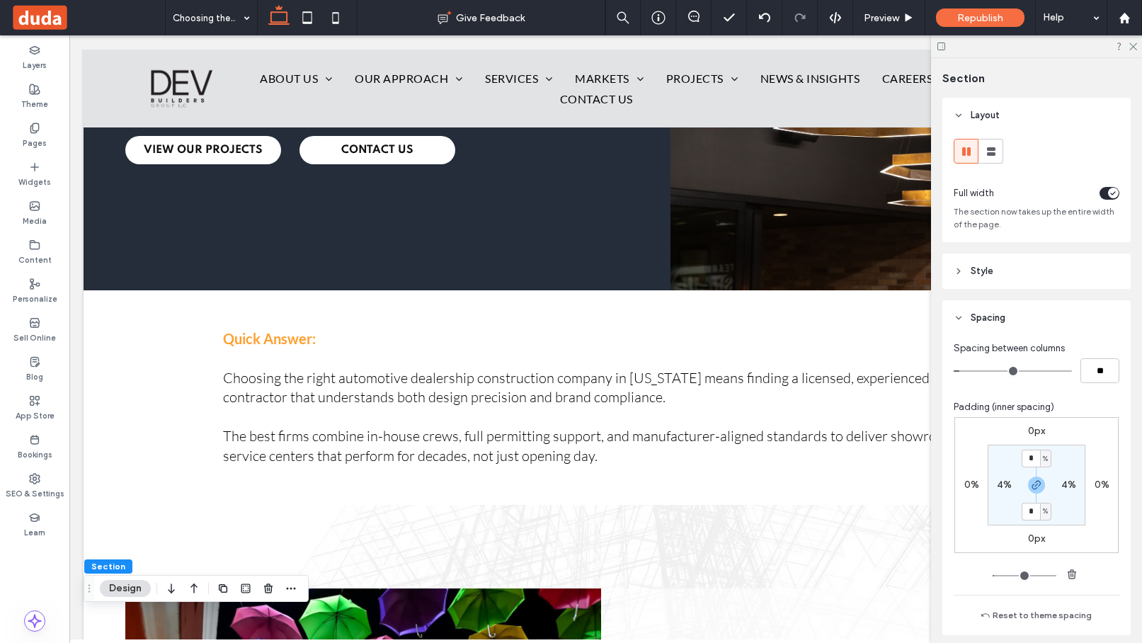
scroll to position [239, 0]
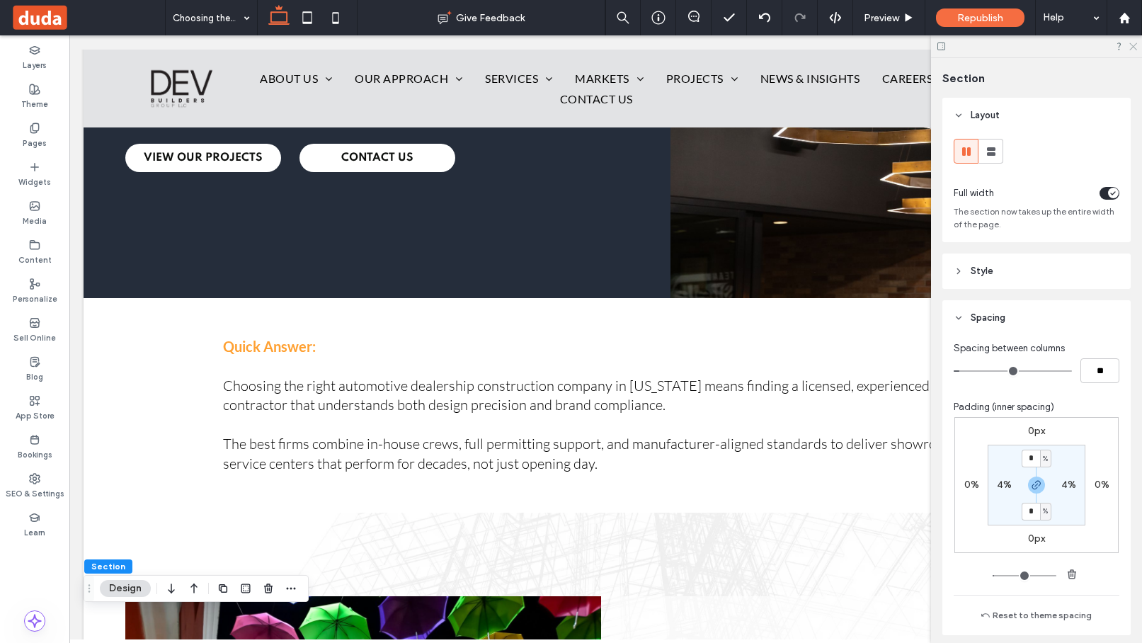
click at [1131, 48] on use at bounding box center [1133, 47] width 8 height 8
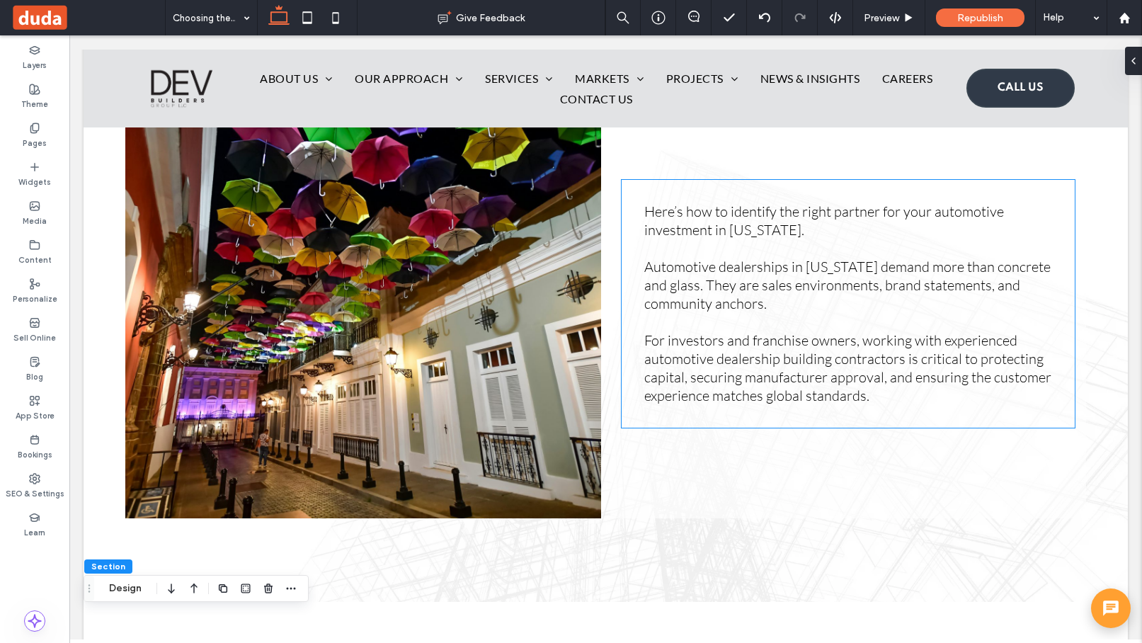
scroll to position [757, 0]
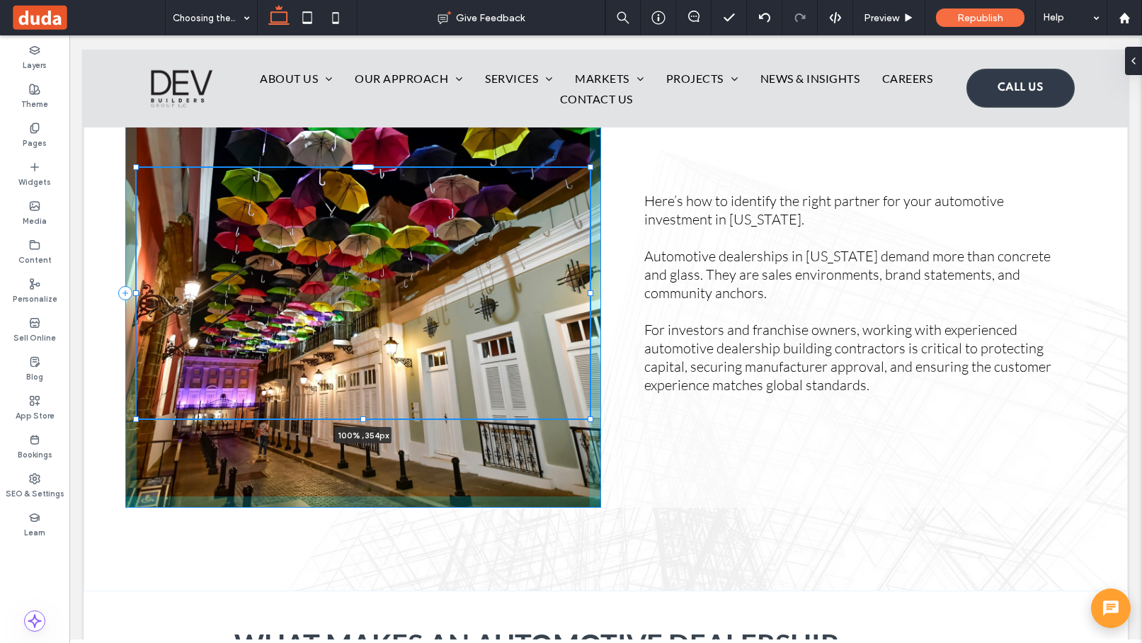
drag, startPoint x: 362, startPoint y: 487, endPoint x: 378, endPoint y: 428, distance: 61.6
click at [137, 168] on div at bounding box center [137, 168] width 1 height 1
type input "***"
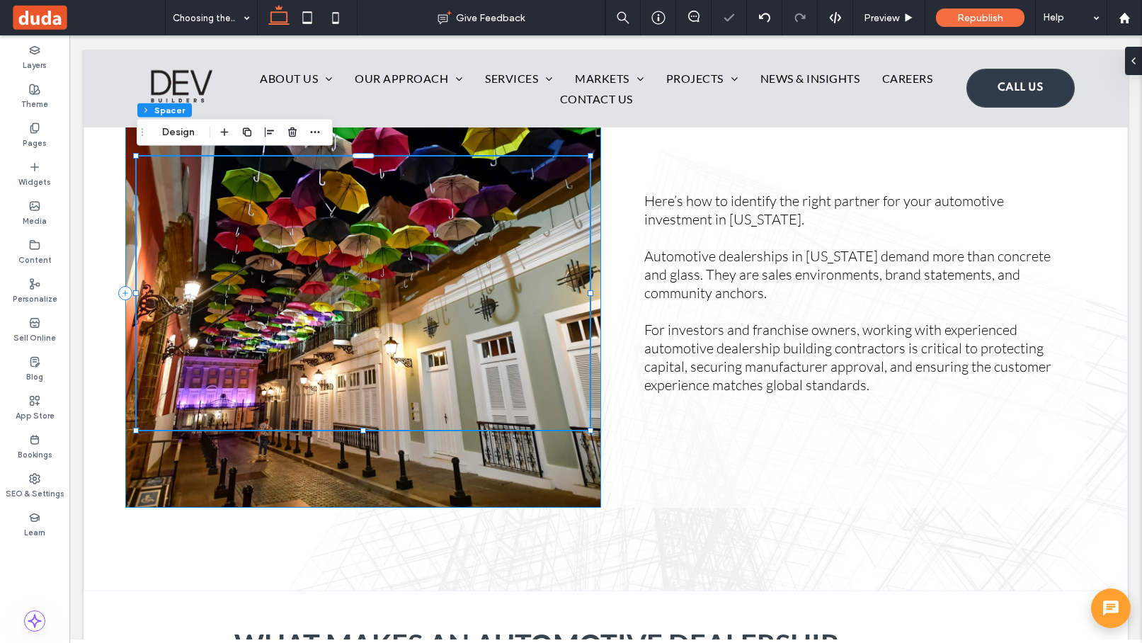
click at [380, 466] on div "100% , 386px" at bounding box center [363, 293] width 476 height 430
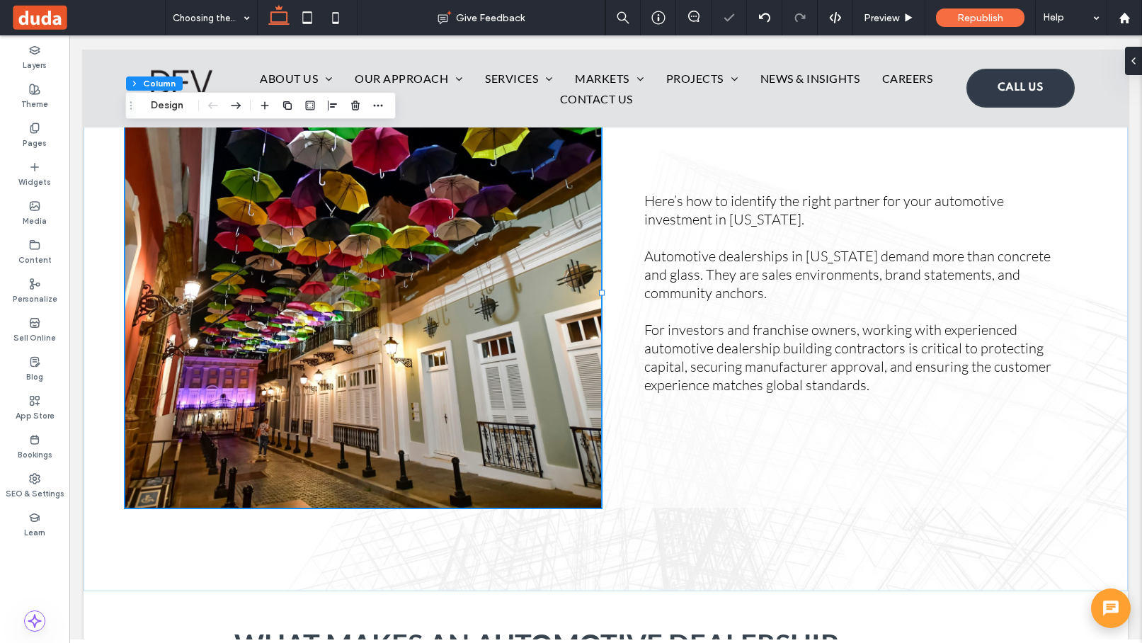
click at [386, 570] on div "Here’s how to identify the right partner for your automotive investment in Puer…" at bounding box center [606, 292] width 1044 height 597
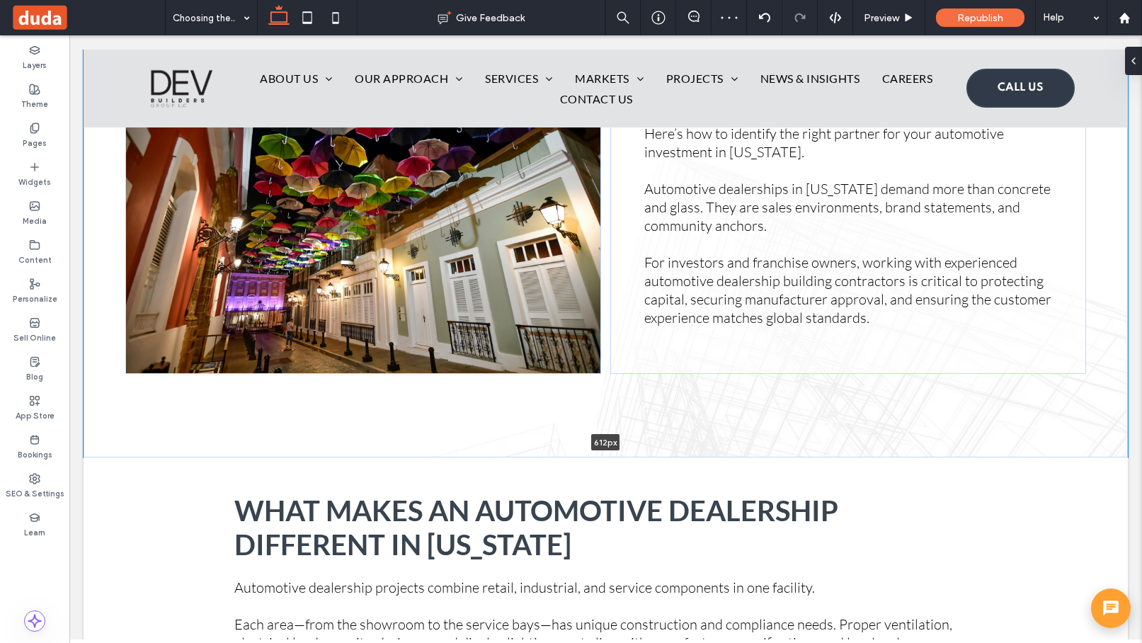
drag, startPoint x: 748, startPoint y: 590, endPoint x: 733, endPoint y: 427, distance: 164.2
click at [733, 427] on div "Here’s how to identify the right partner for your automotive investment in Puer…" at bounding box center [606, 225] width 1044 height 463
type input "***"
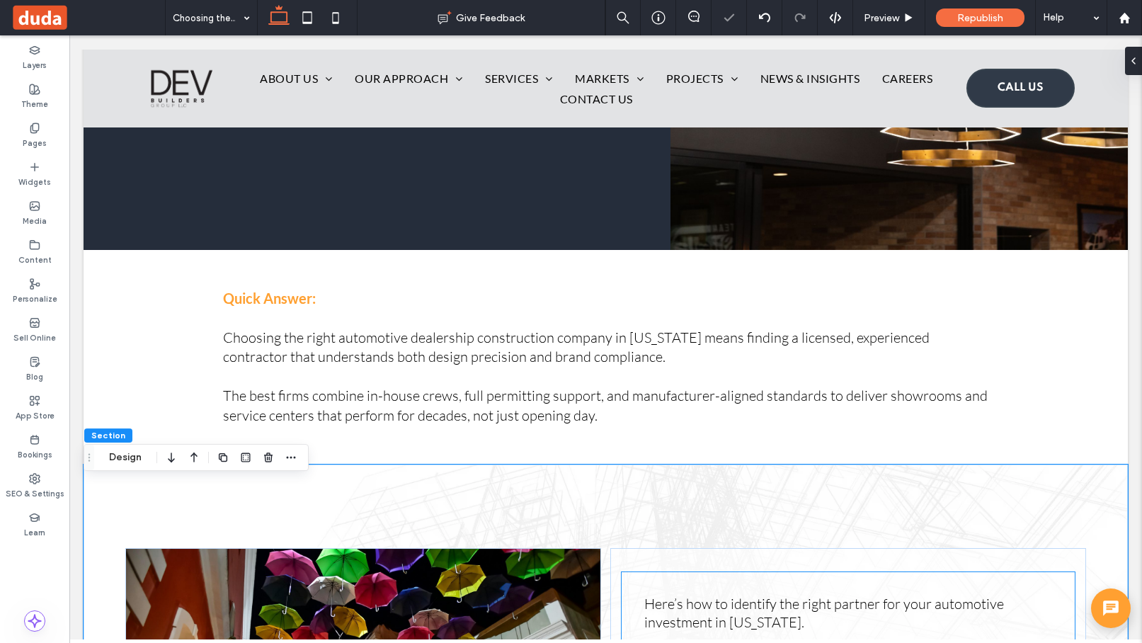
scroll to position [256, 0]
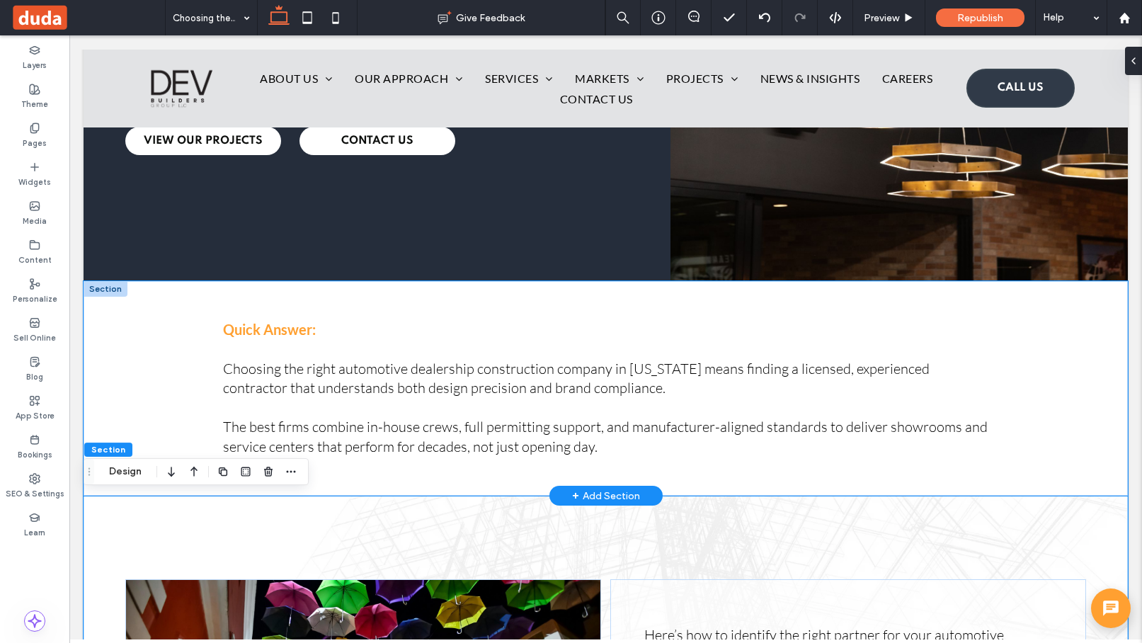
click at [571, 294] on div "Quick Answer: Choosing the right automotive dealership construction company in …" at bounding box center [605, 388] width 849 height 215
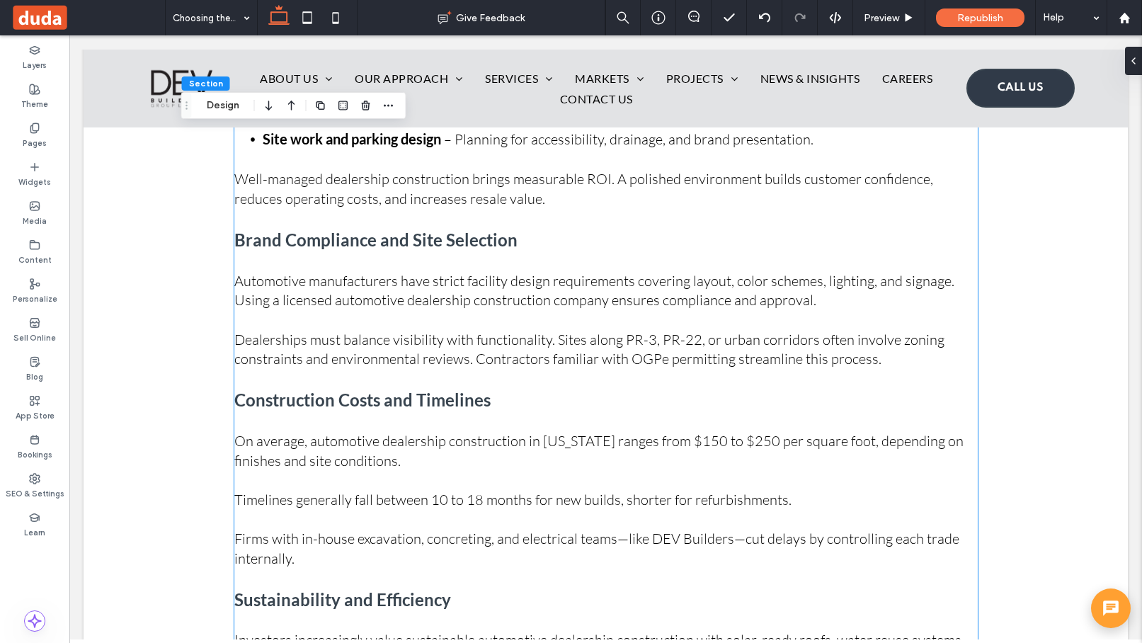
scroll to position [1816, 0]
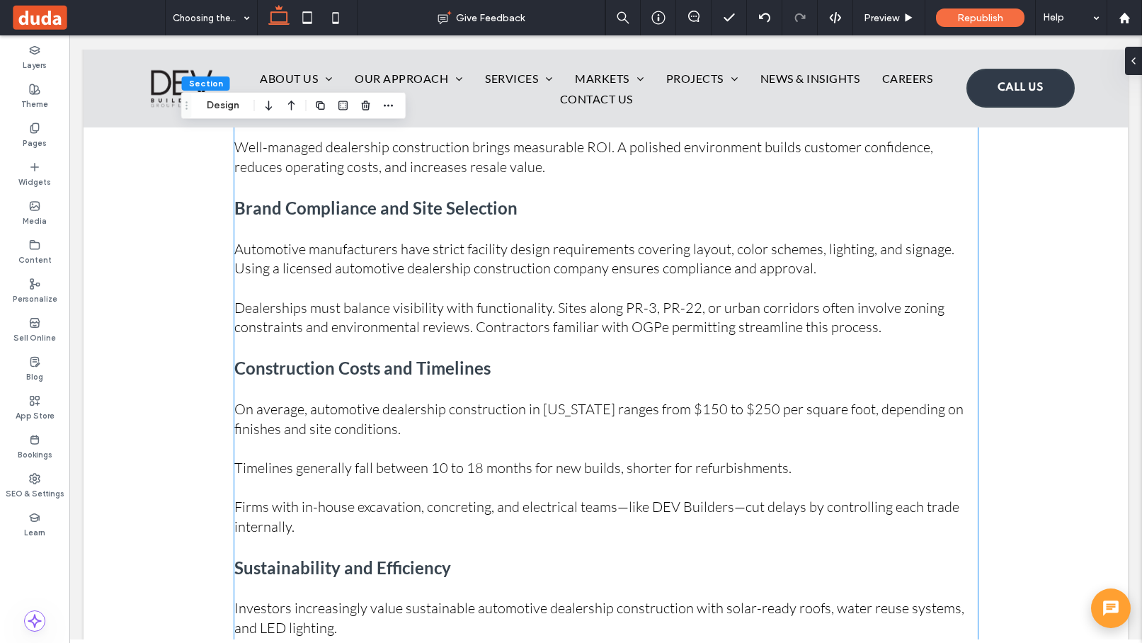
click at [294, 304] on span "Dealerships must balance visibility with functionality. Sites along PR-3, PR-22…" at bounding box center [589, 318] width 710 height 38
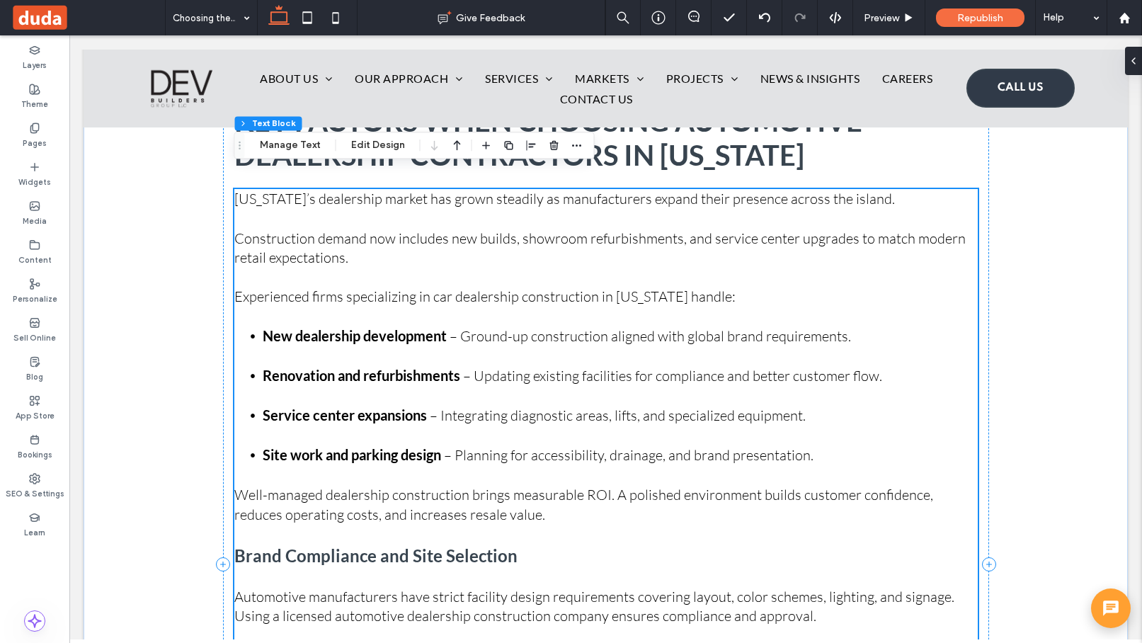
scroll to position [1460, 0]
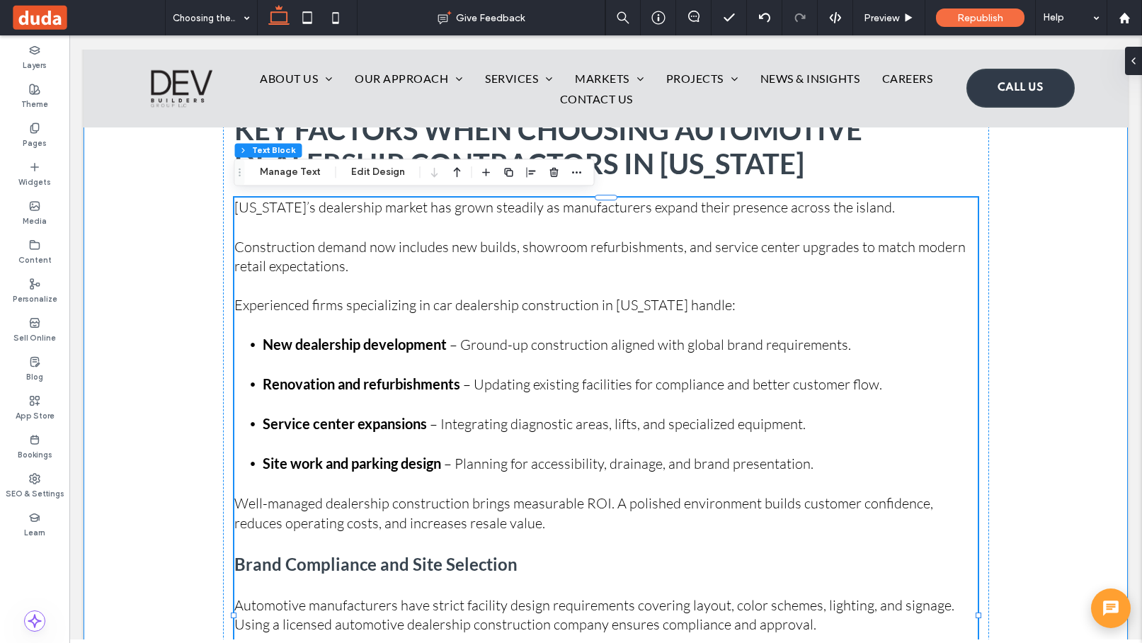
click at [1061, 256] on div "Key Factors When Choosing Automotive Dealership Contractors in Puerto Rico Puer…" at bounding box center [606, 573] width 1044 height 984
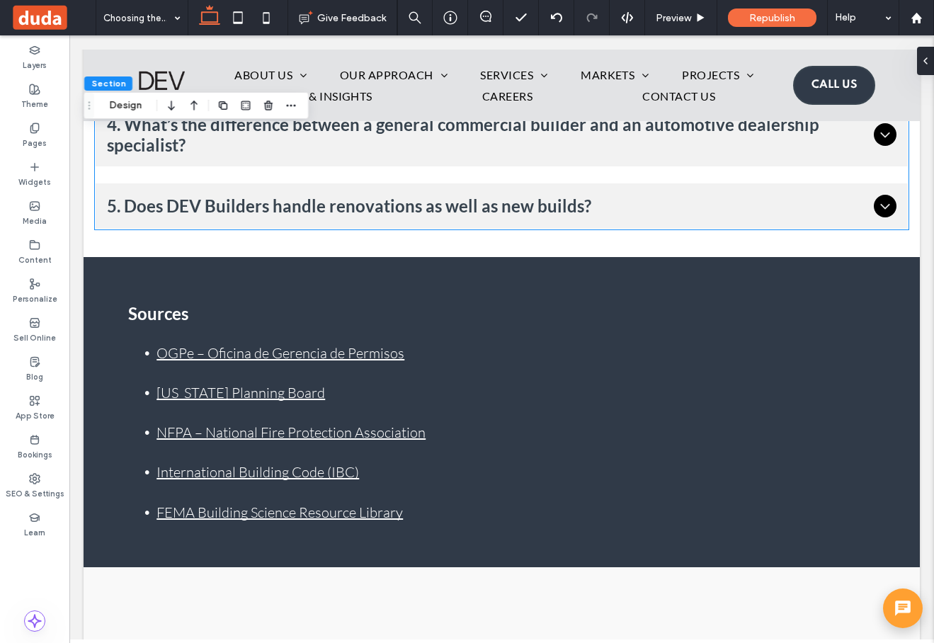
scroll to position [5551, 0]
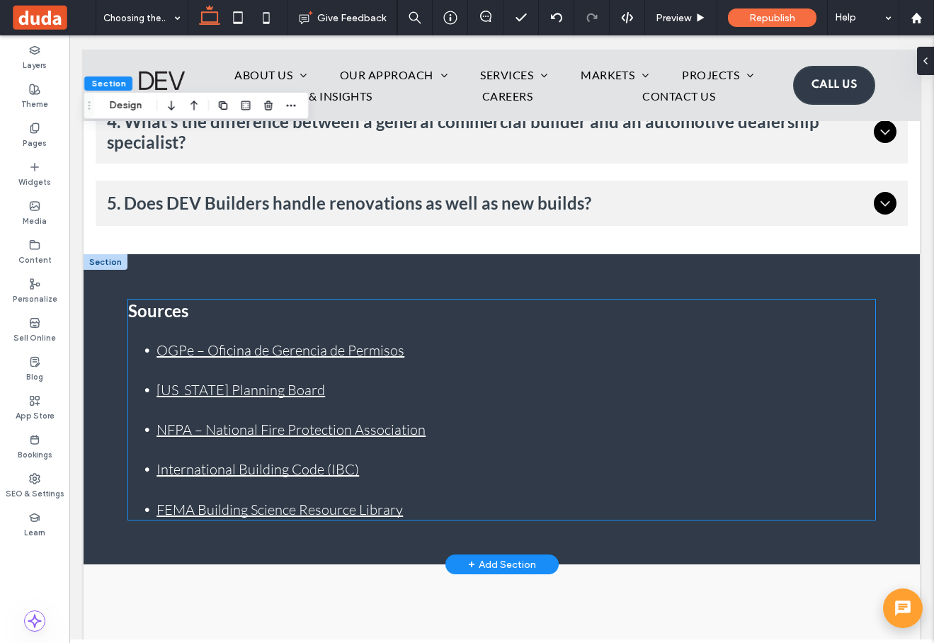
click at [336, 341] on link "OGPe – Oficina de Gerencia de Permisos" at bounding box center [280, 350] width 248 height 18
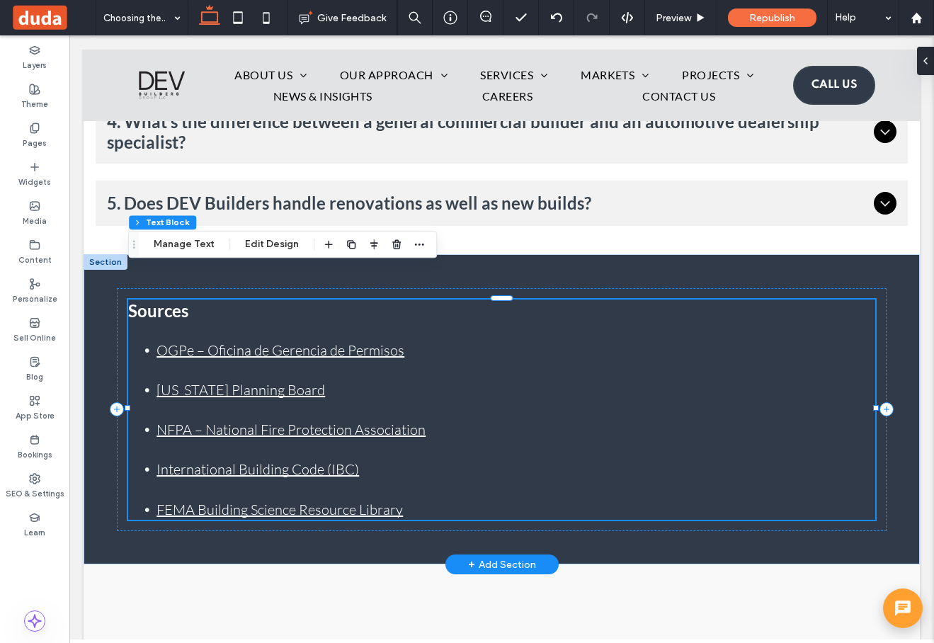
click at [337, 341] on link "OGPe – Oficina de Gerencia de Permisos" at bounding box center [280, 350] width 248 height 18
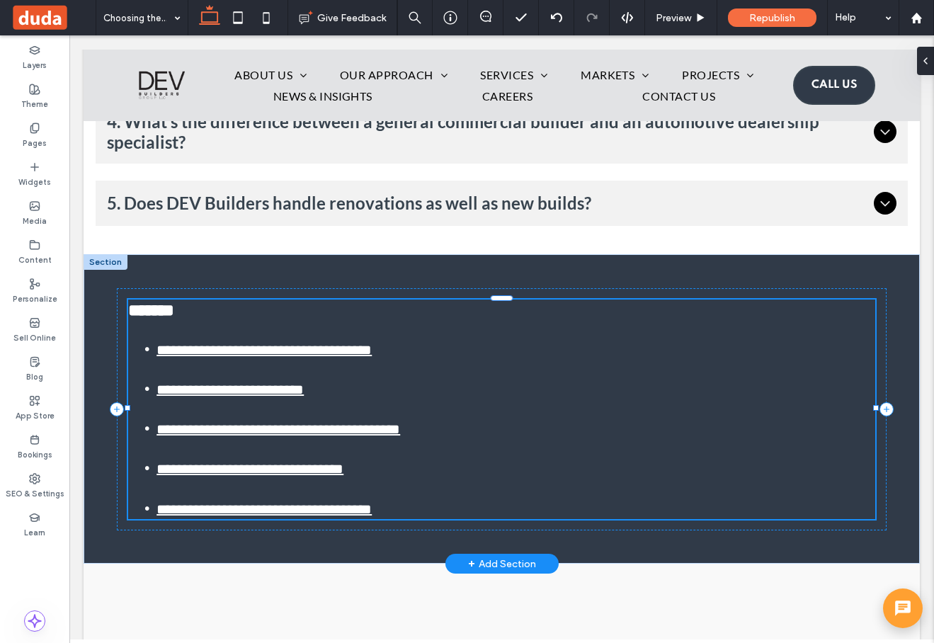
type input "****"
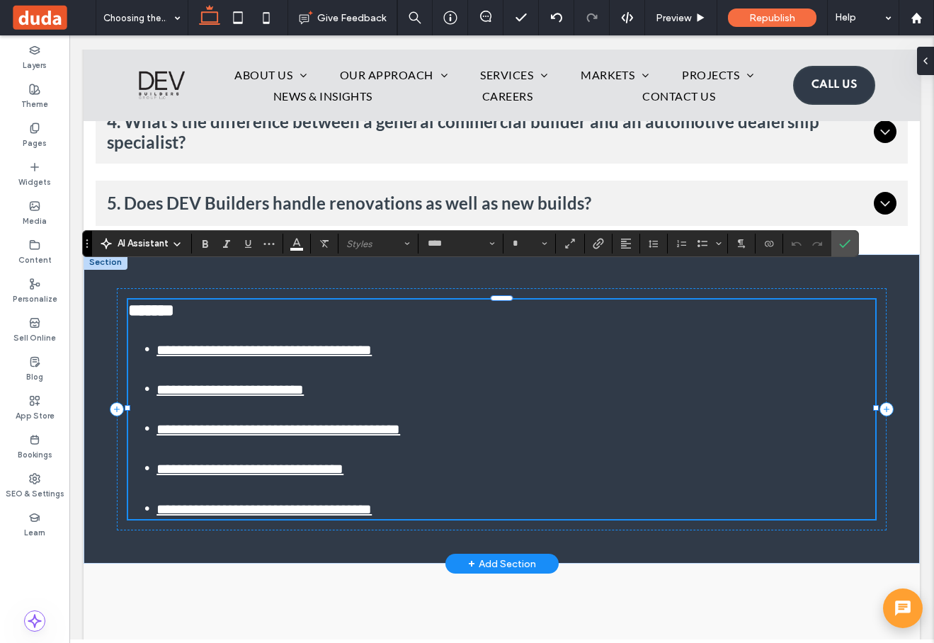
type input "**"
click at [338, 343] on link "**********" at bounding box center [263, 350] width 215 height 14
drag, startPoint x: 338, startPoint y: 319, endPoint x: 301, endPoint y: 319, distance: 37.5
click at [301, 343] on link "**********" at bounding box center [263, 350] width 215 height 14
click at [602, 241] on use "Link" at bounding box center [597, 244] width 11 height 11
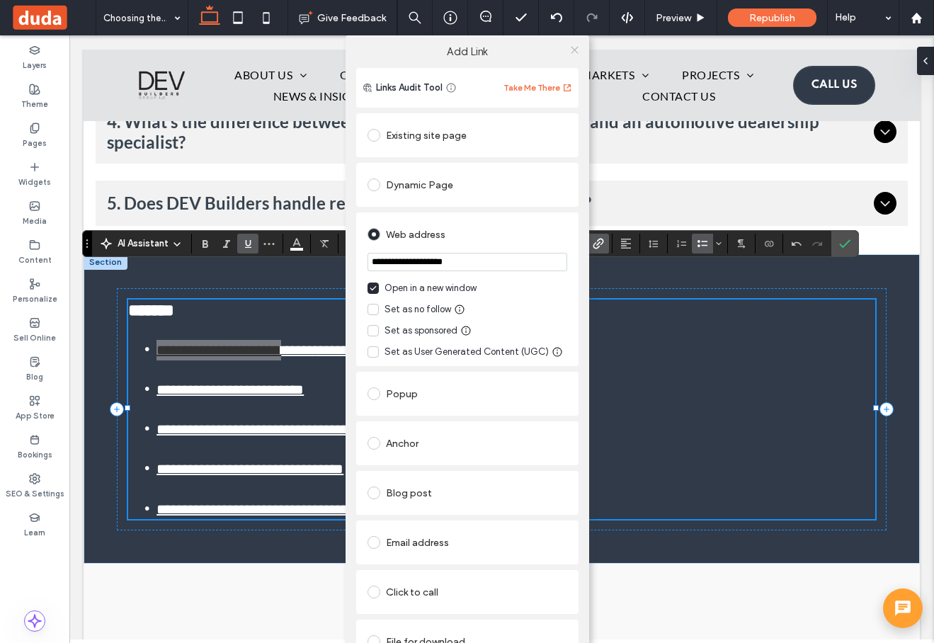
click at [573, 49] on icon at bounding box center [574, 50] width 11 height 11
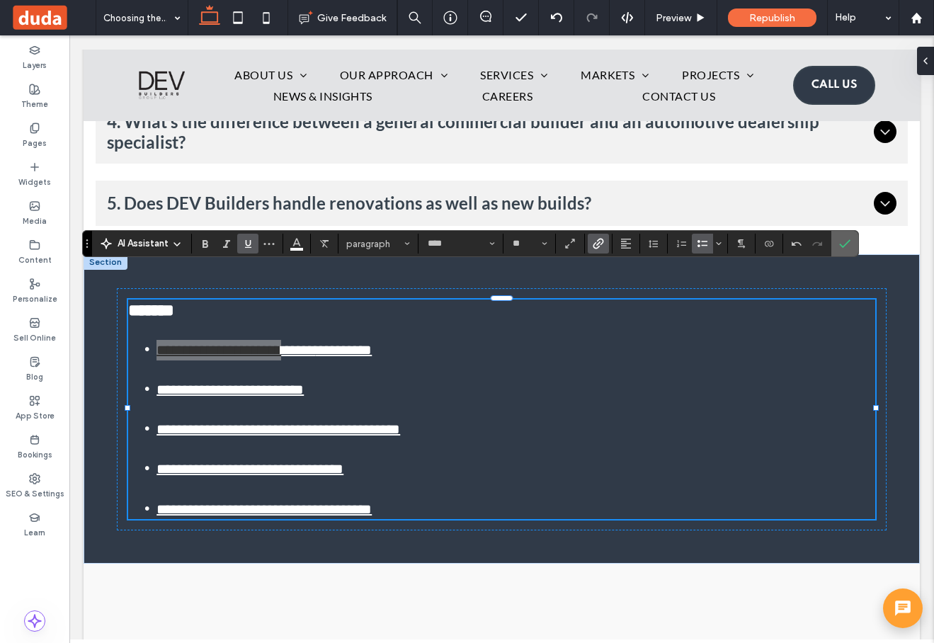
click at [850, 238] on label "Confirm" at bounding box center [844, 243] width 21 height 25
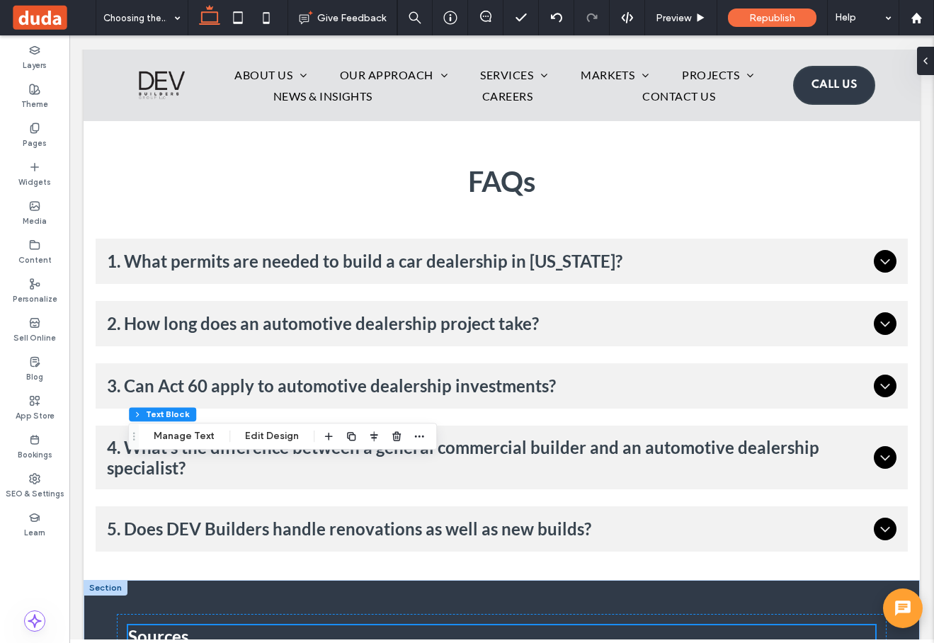
scroll to position [5161, 0]
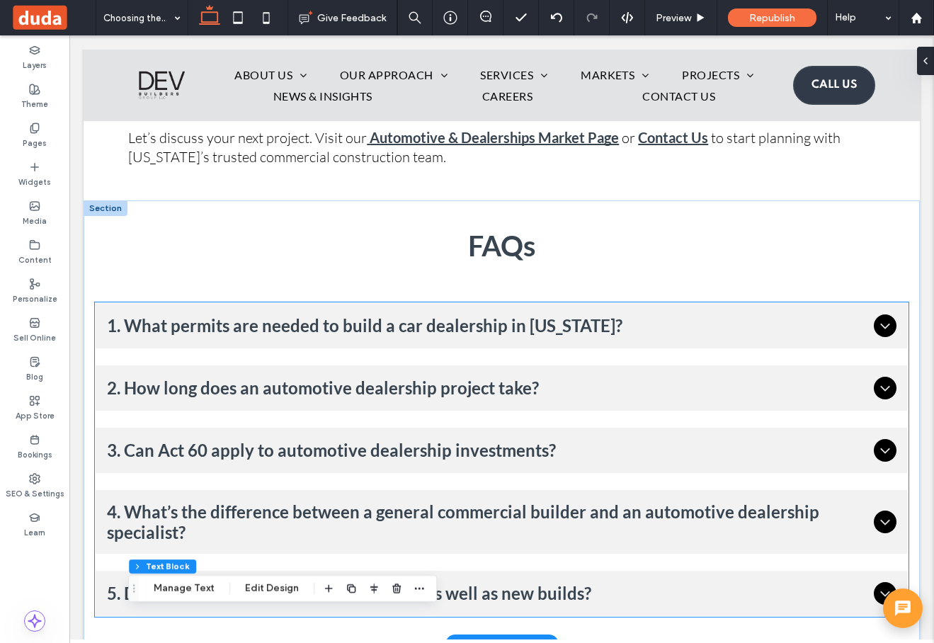
click at [294, 315] on span "1. What permits are needed to build a car dealership in Puerto Rico?" at bounding box center [487, 325] width 761 height 21
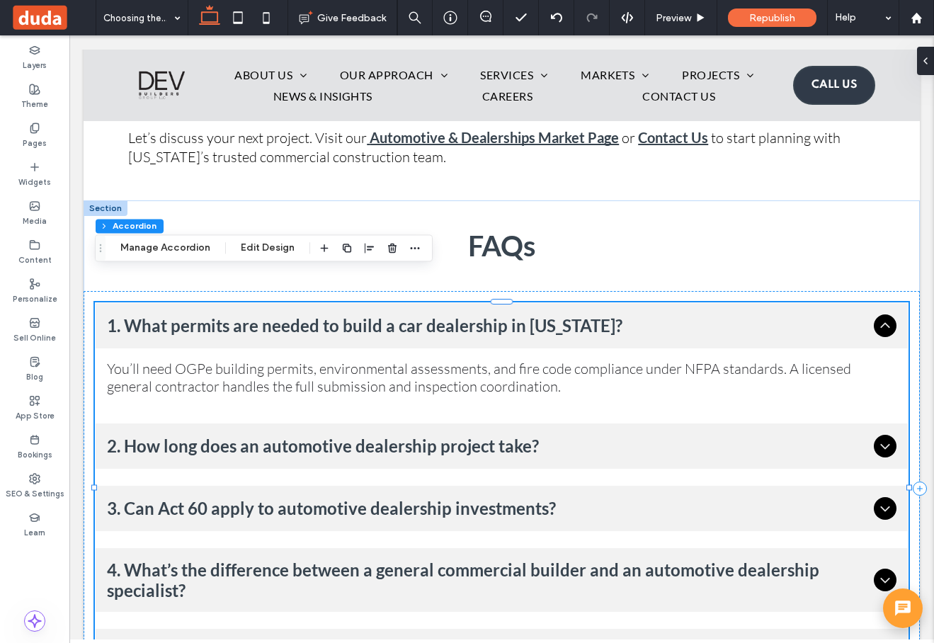
click at [315, 435] on span "2. How long does an automotive dealership project take?" at bounding box center [487, 445] width 761 height 21
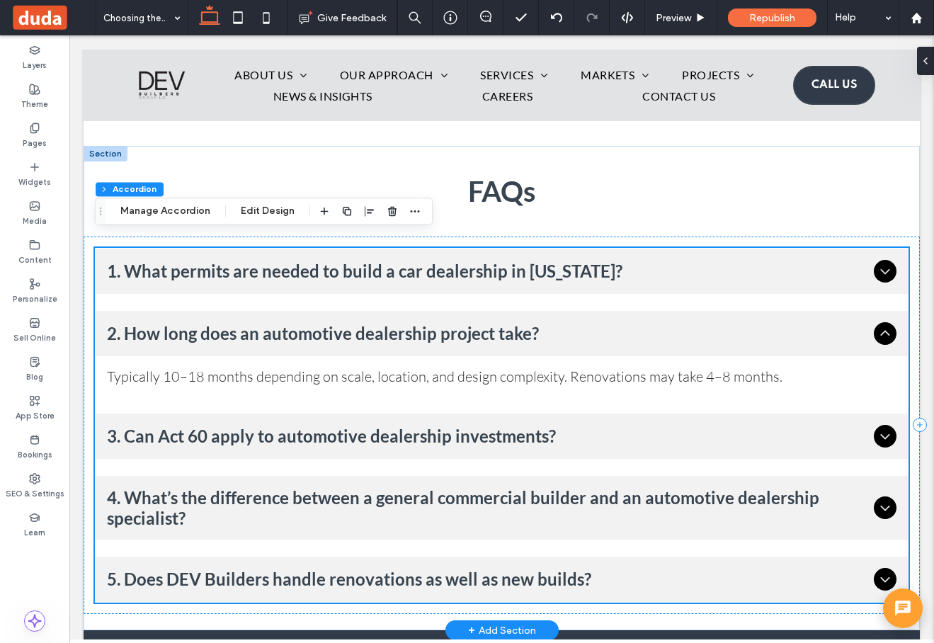
scroll to position [5218, 0]
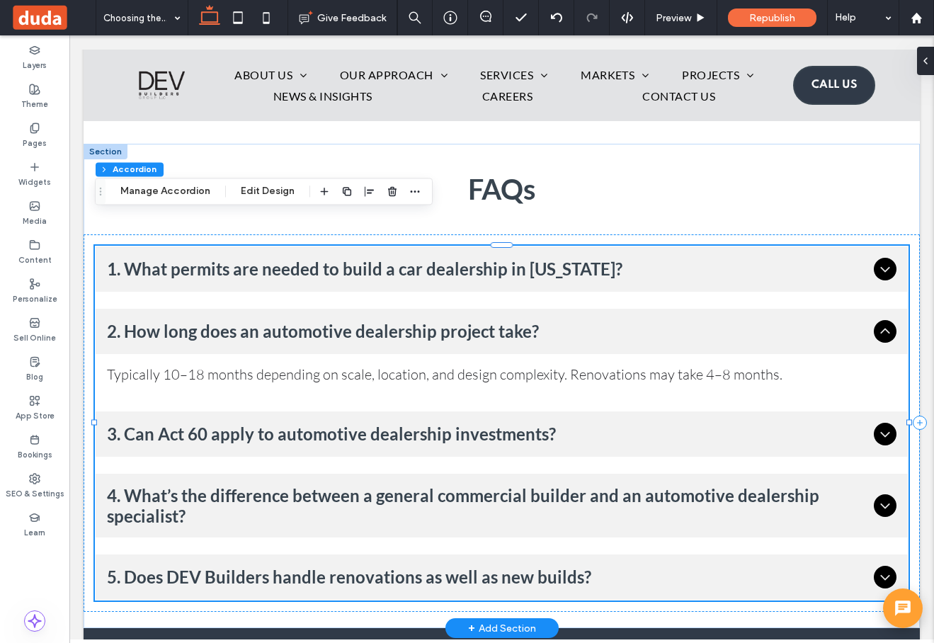
click at [318, 423] on span "3. Can Act 60 apply to automotive dealership investments?" at bounding box center [487, 433] width 761 height 21
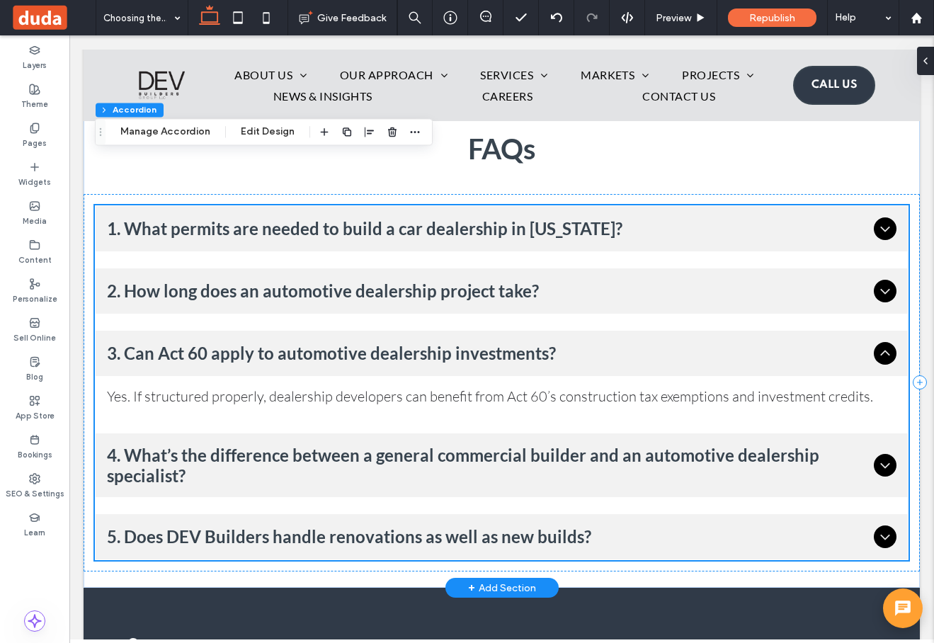
scroll to position [5286, 0]
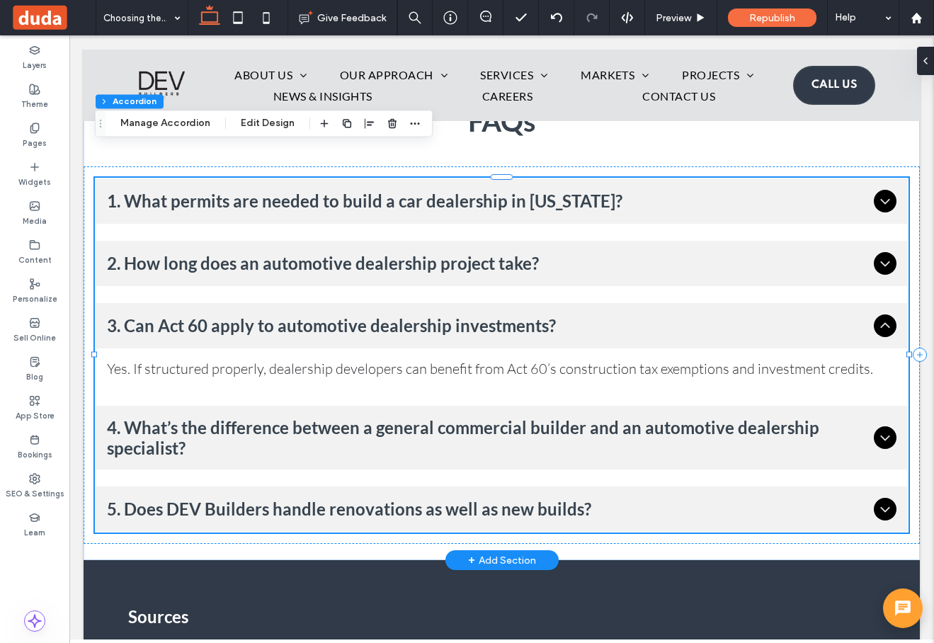
click at [319, 417] on span "4. What’s the difference between a general commercial builder and an automotive…" at bounding box center [487, 437] width 761 height 41
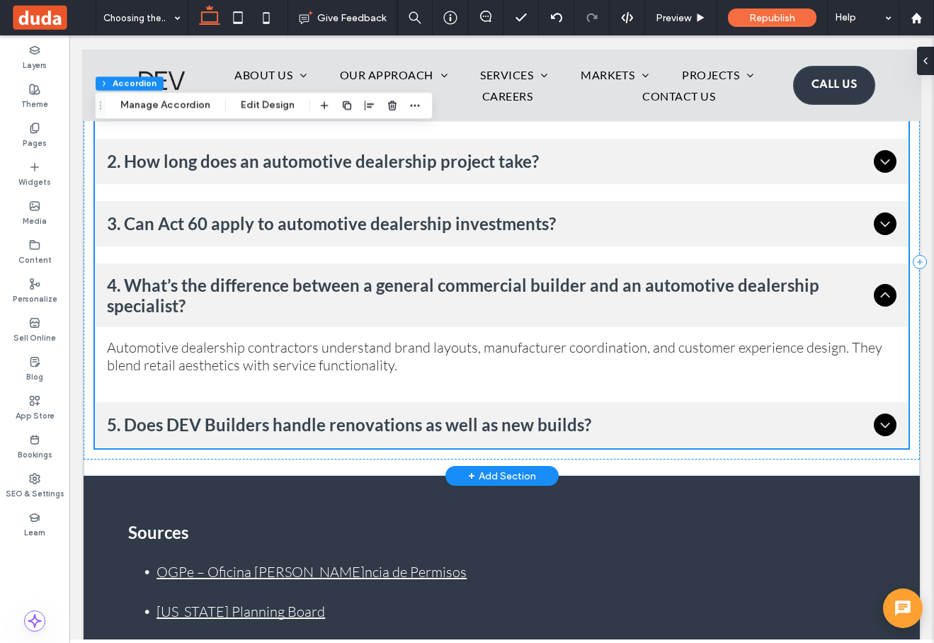
scroll to position [5398, 0]
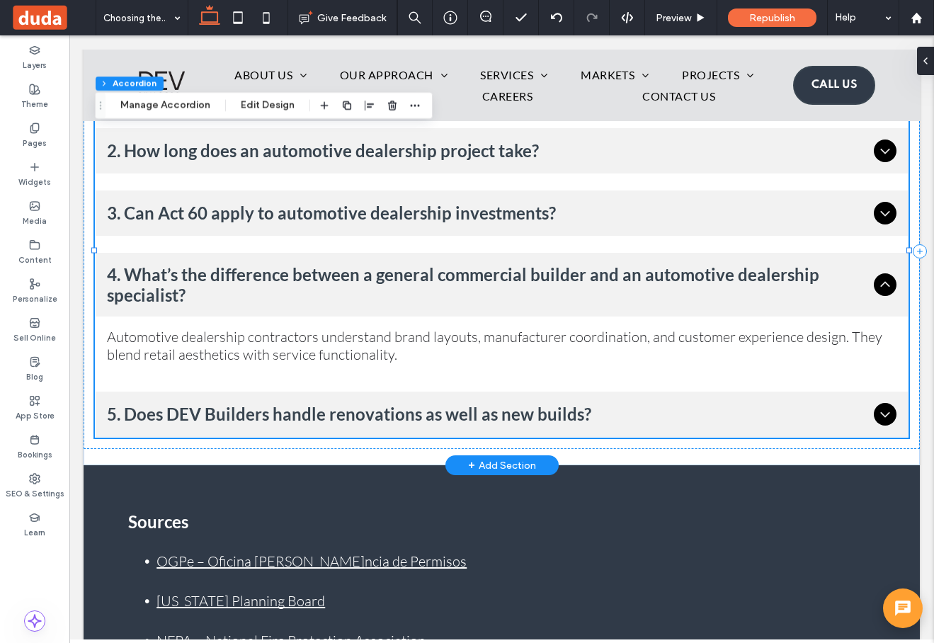
click at [323, 403] on span "5. Does DEV Builders handle renovations as well as new builds?" at bounding box center [487, 413] width 761 height 21
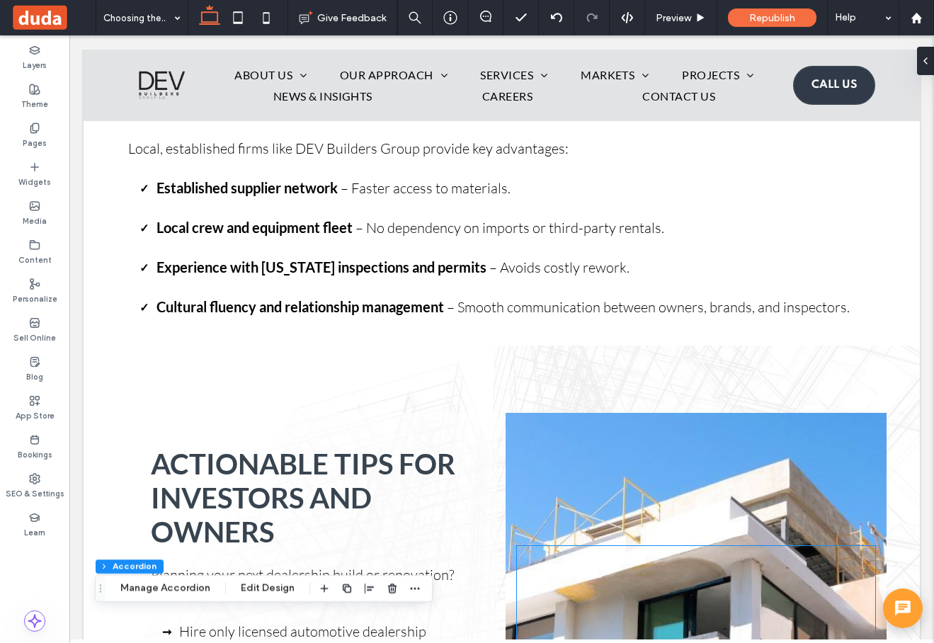
scroll to position [3236, 0]
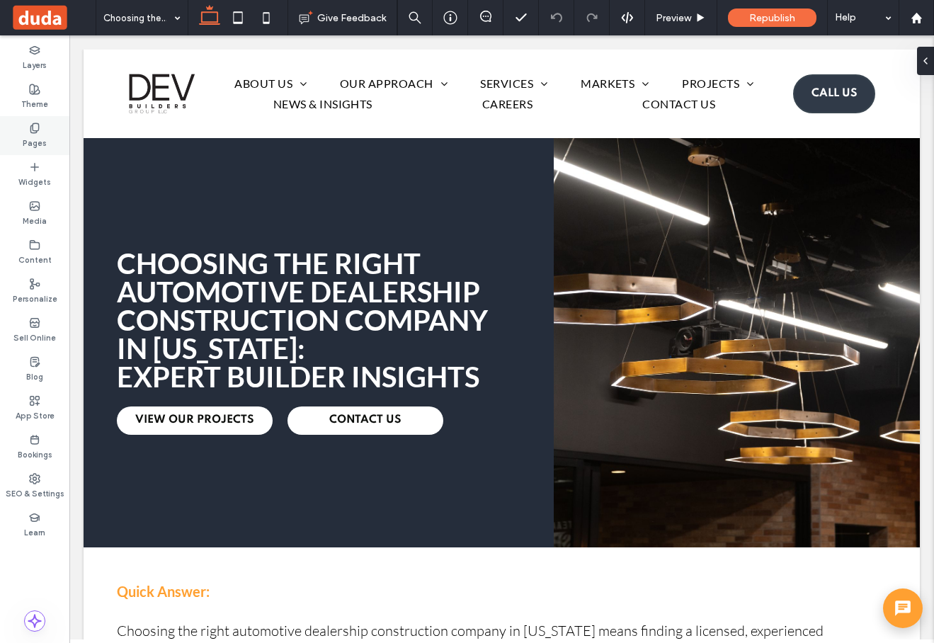
click at [50, 138] on div "Pages" at bounding box center [34, 135] width 69 height 39
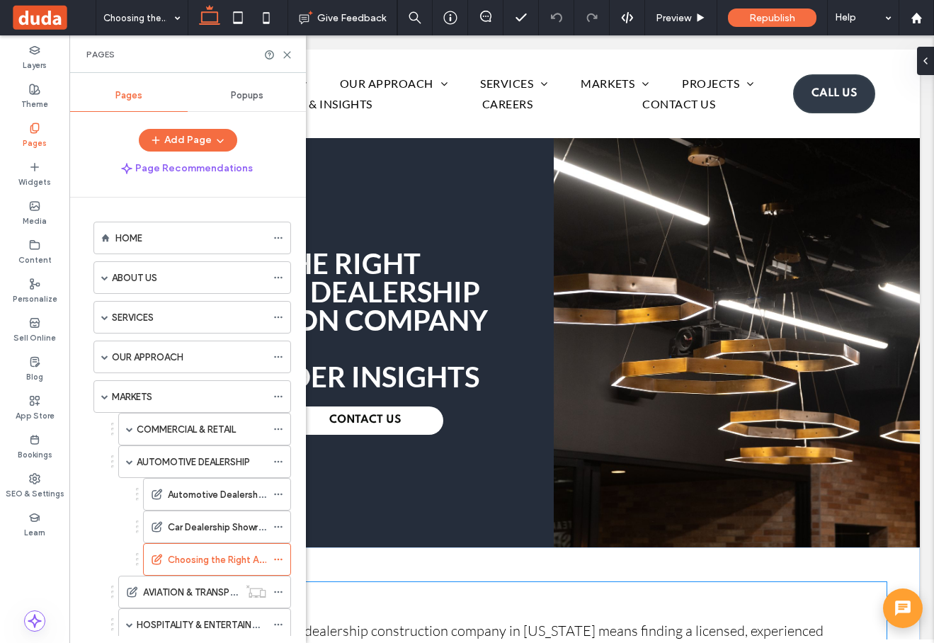
click at [499, 584] on p "Quick Answer:" at bounding box center [501, 591] width 769 height 19
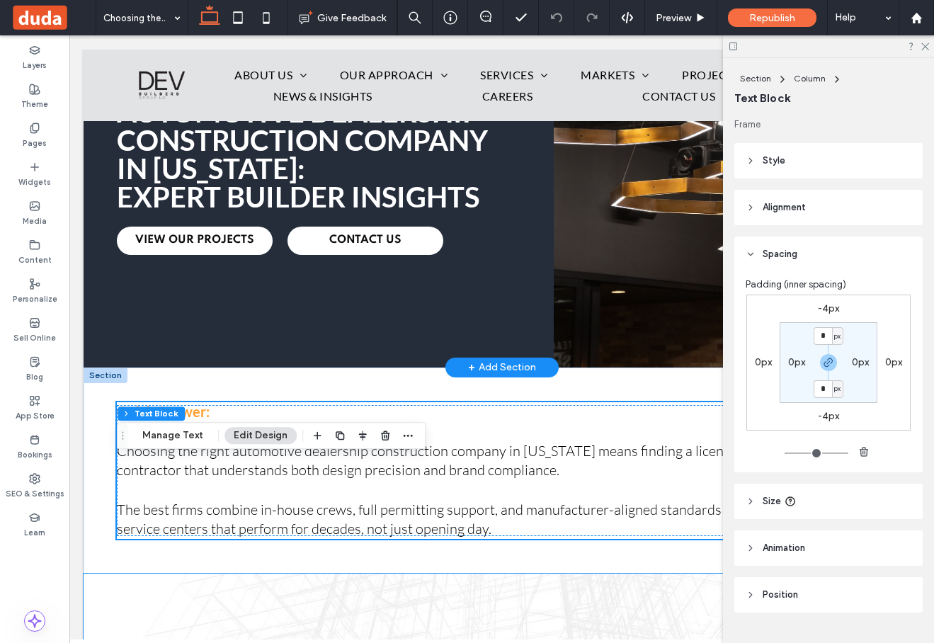
scroll to position [206, 0]
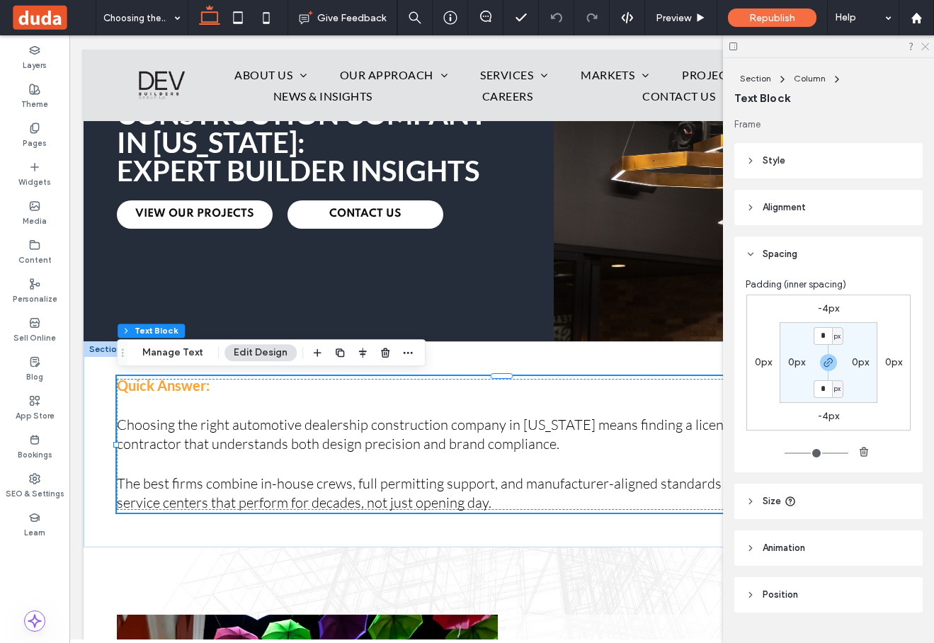
click at [927, 45] on icon at bounding box center [924, 45] width 9 height 9
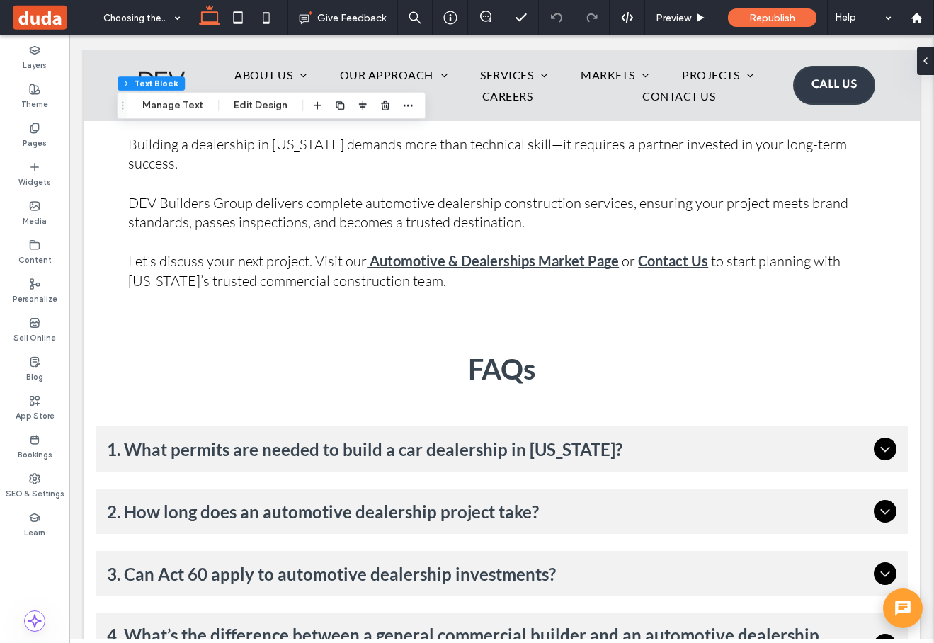
scroll to position [4946, 0]
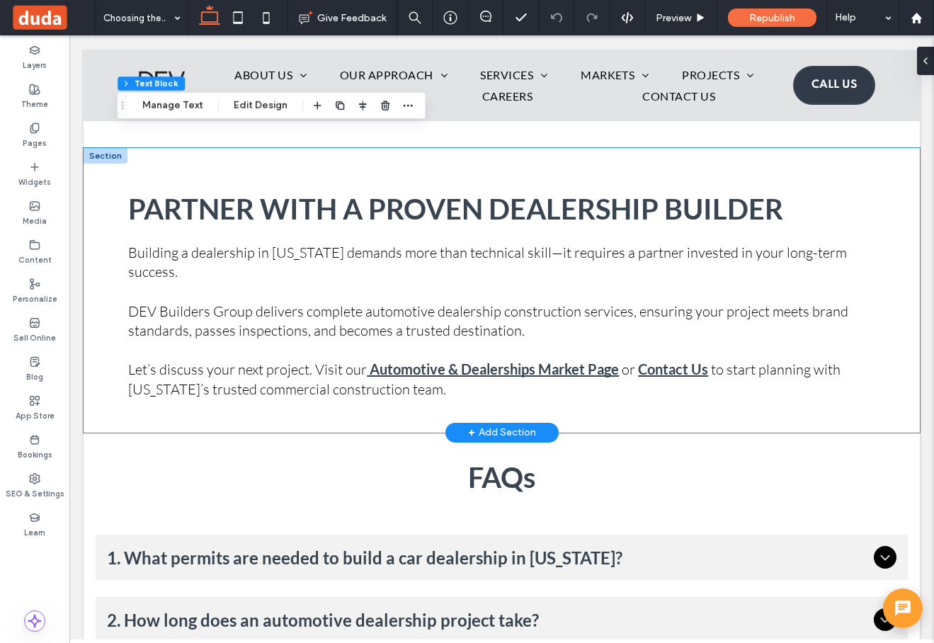
click at [504, 372] on div "Partner With a Proven Dealership Builder Building a dealership in [US_STATE] de…" at bounding box center [502, 290] width 836 height 285
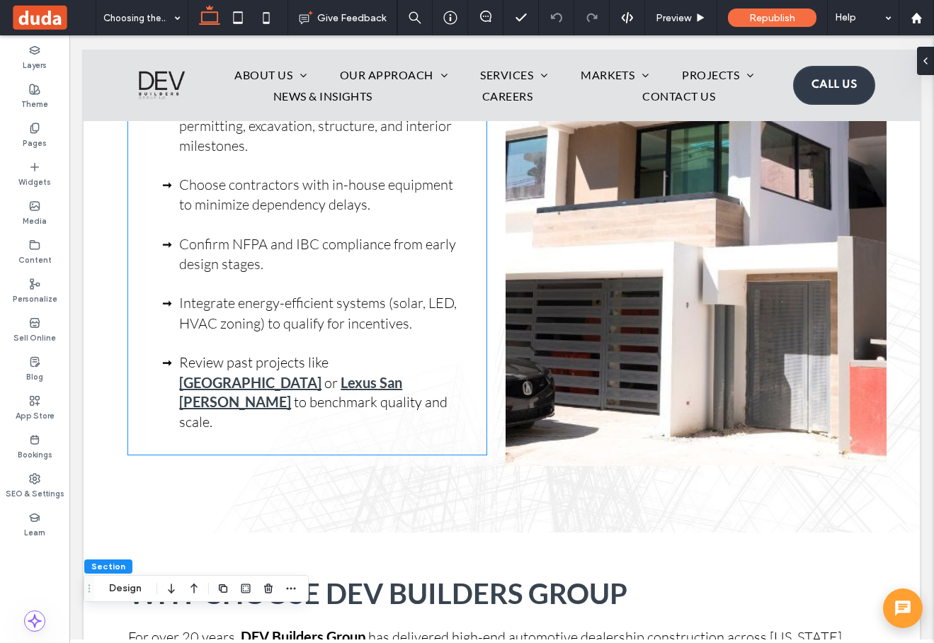
scroll to position [3914, 0]
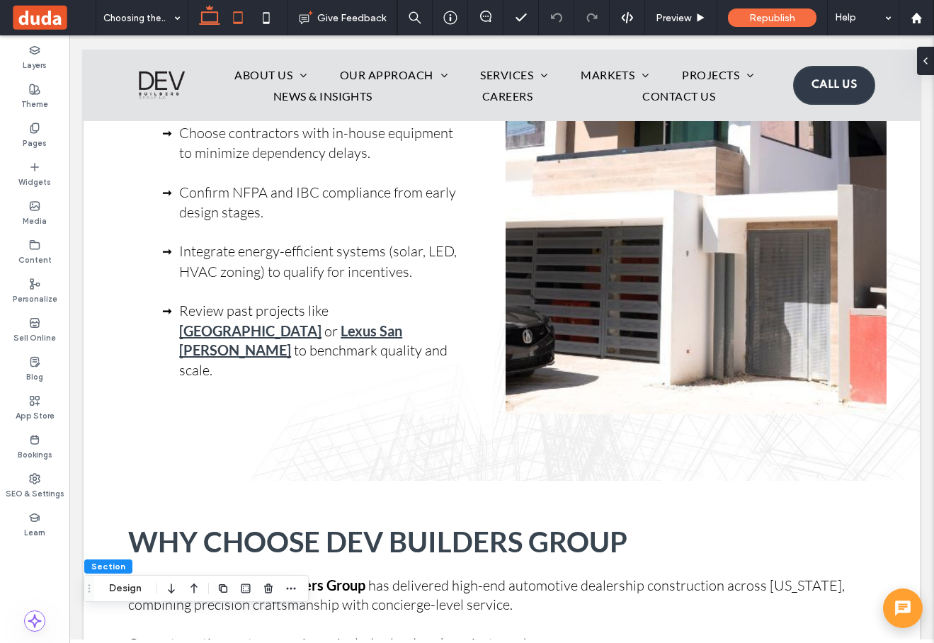
click at [241, 16] on icon at bounding box center [238, 18] width 28 height 28
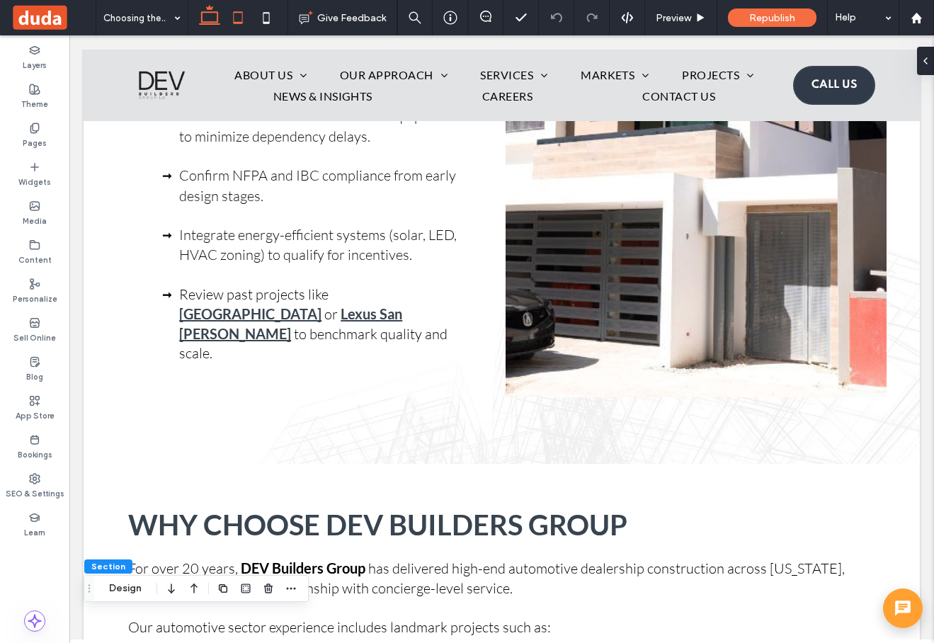
scroll to position [3662, 0]
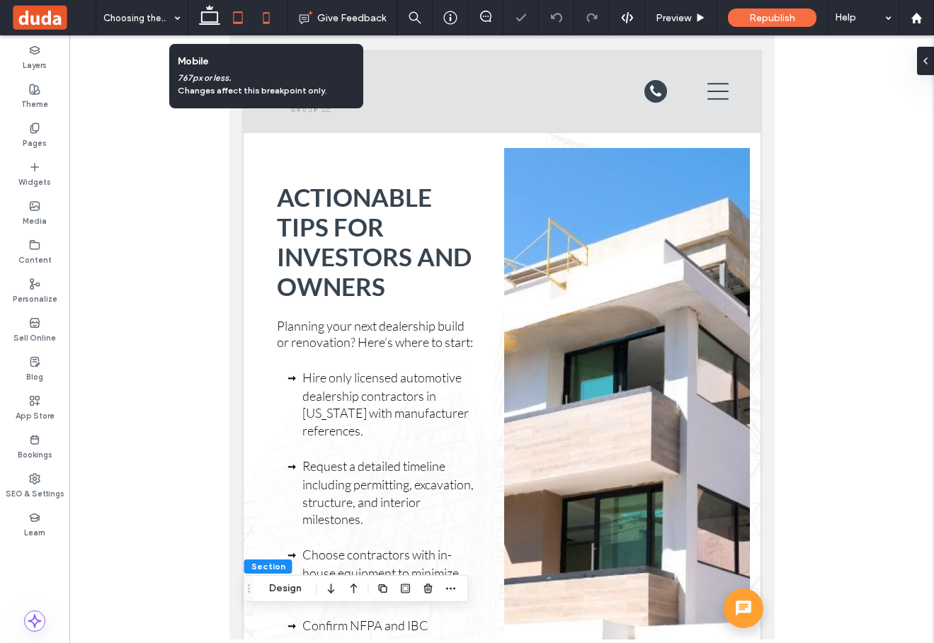
click at [268, 18] on icon at bounding box center [266, 18] width 28 height 28
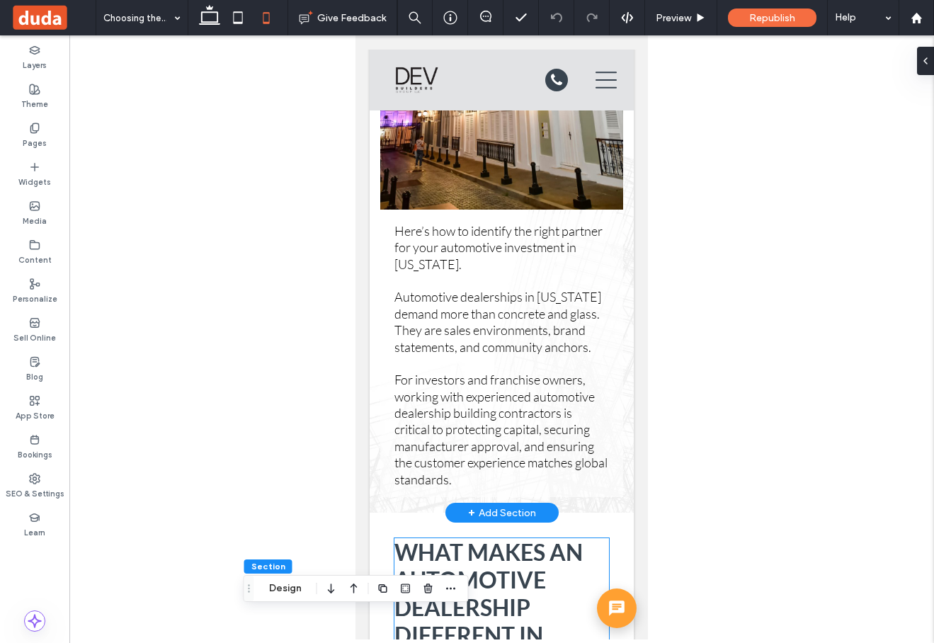
scroll to position [1133, 0]
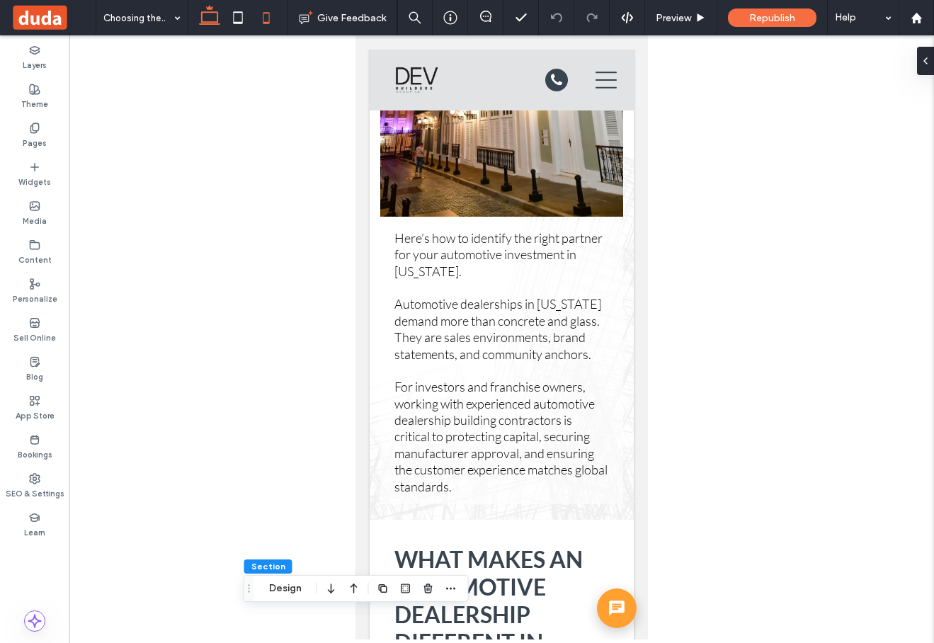
click at [212, 14] on icon at bounding box center [209, 18] width 28 height 28
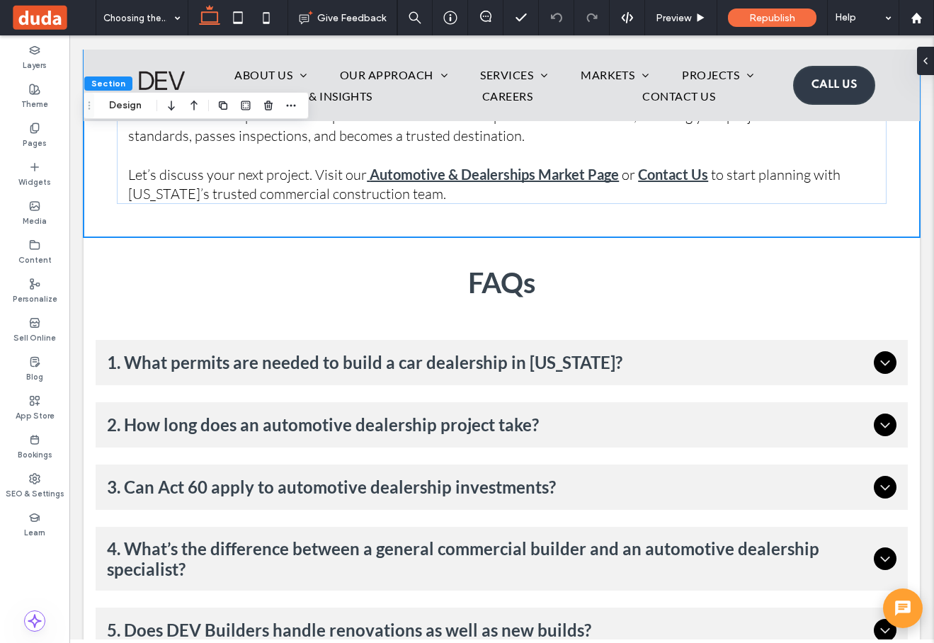
scroll to position [5120, 0]
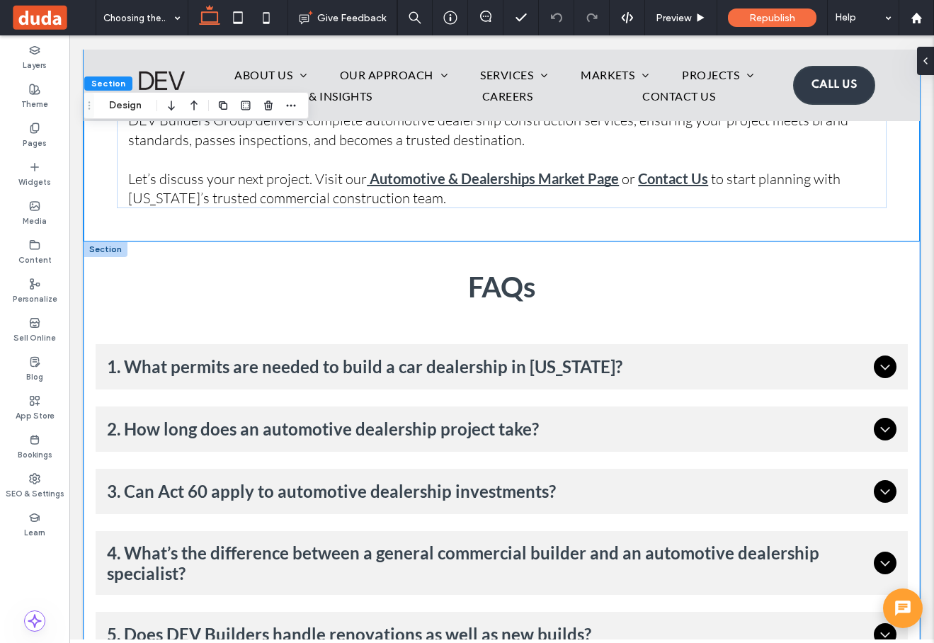
click at [142, 241] on div "FAQs 1. What permits are needed to build a car dealership in [US_STATE]? You’ll…" at bounding box center [502, 463] width 836 height 444
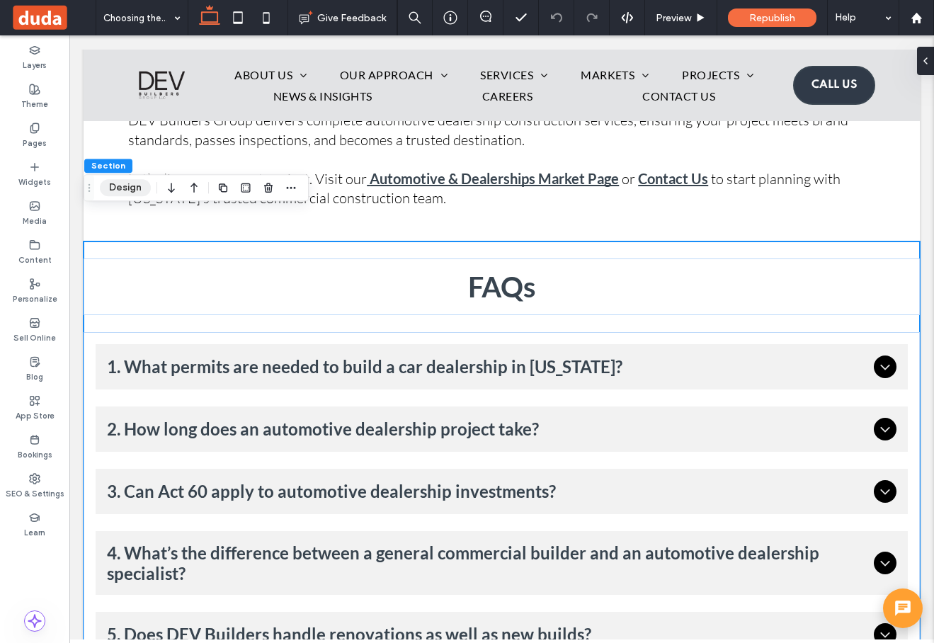
click at [126, 186] on button "Design" at bounding box center [125, 187] width 51 height 17
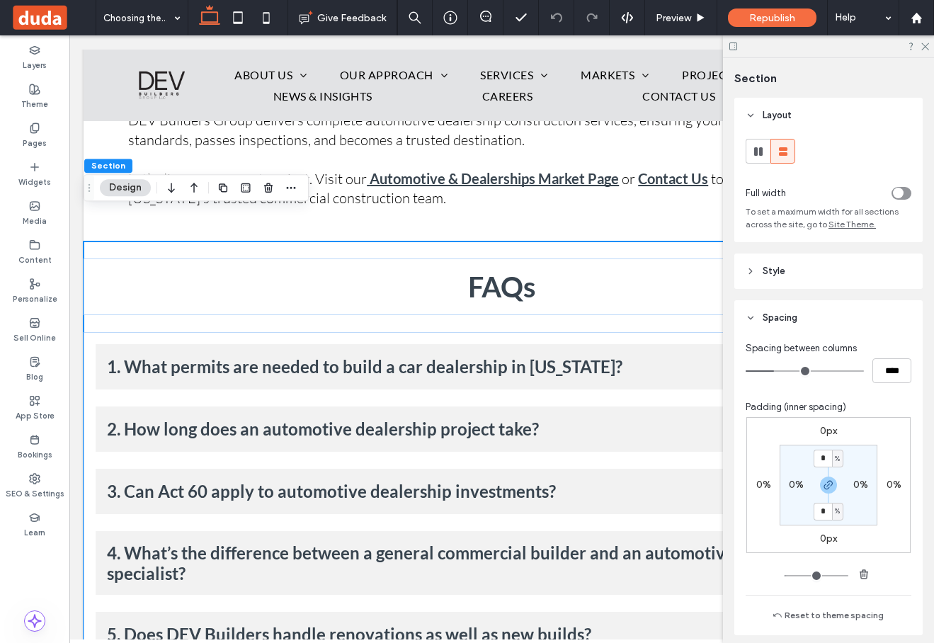
click at [798, 479] on label "0%" at bounding box center [796, 485] width 15 height 12
type input "*"
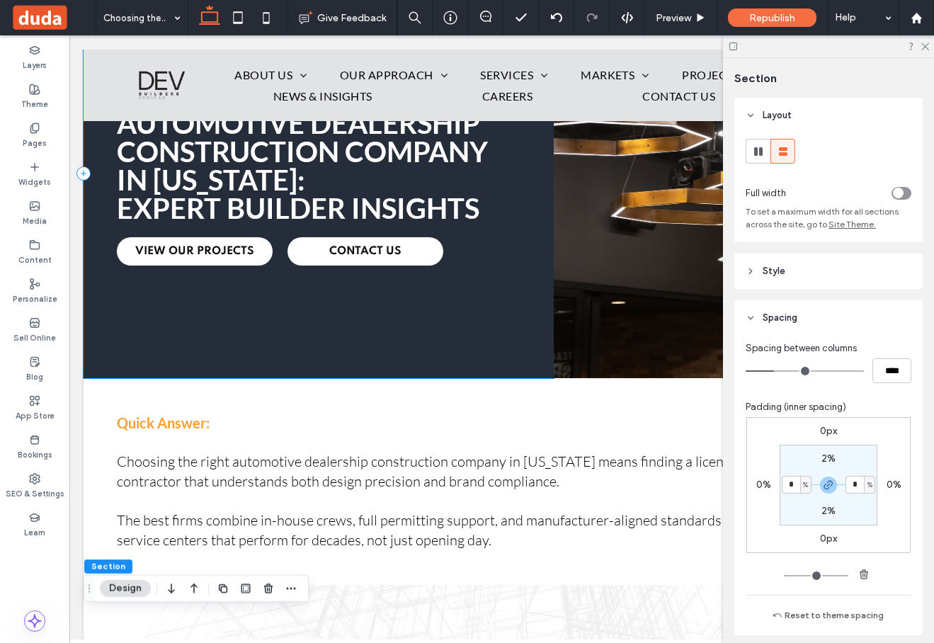
scroll to position [0, 0]
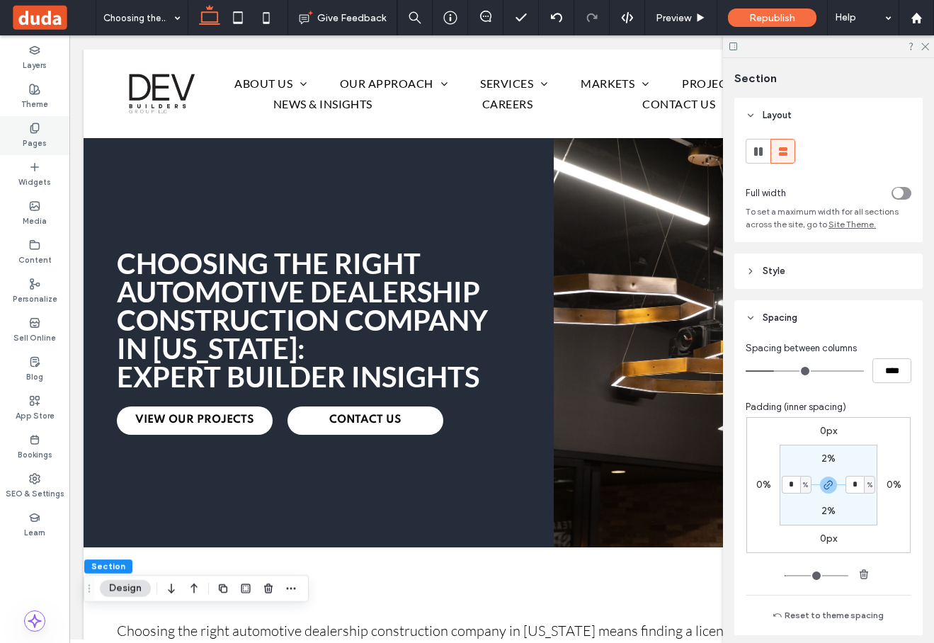
click at [42, 145] on label "Pages" at bounding box center [35, 142] width 24 height 16
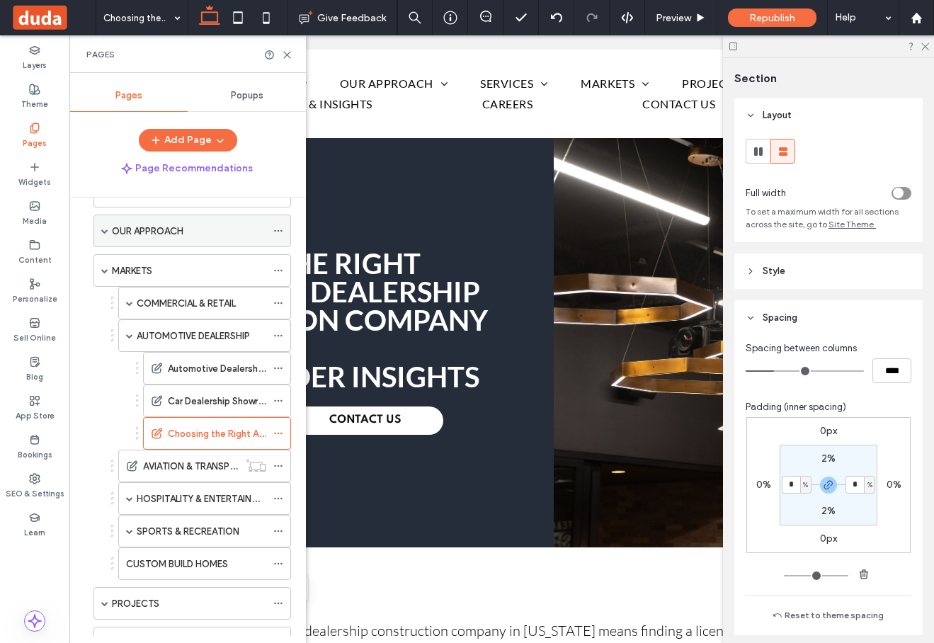
scroll to position [137, 0]
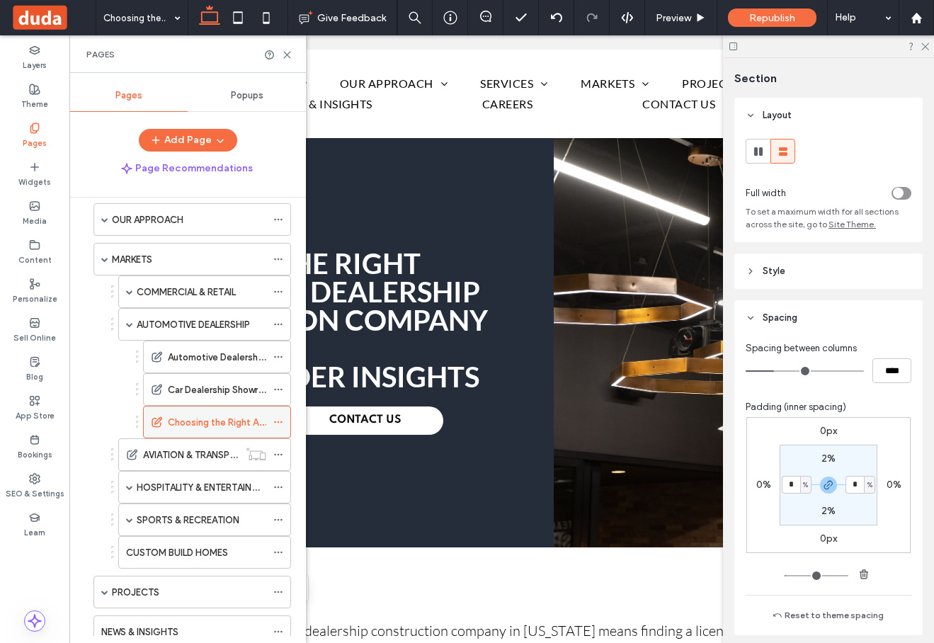
click at [277, 422] on use at bounding box center [278, 422] width 8 height 2
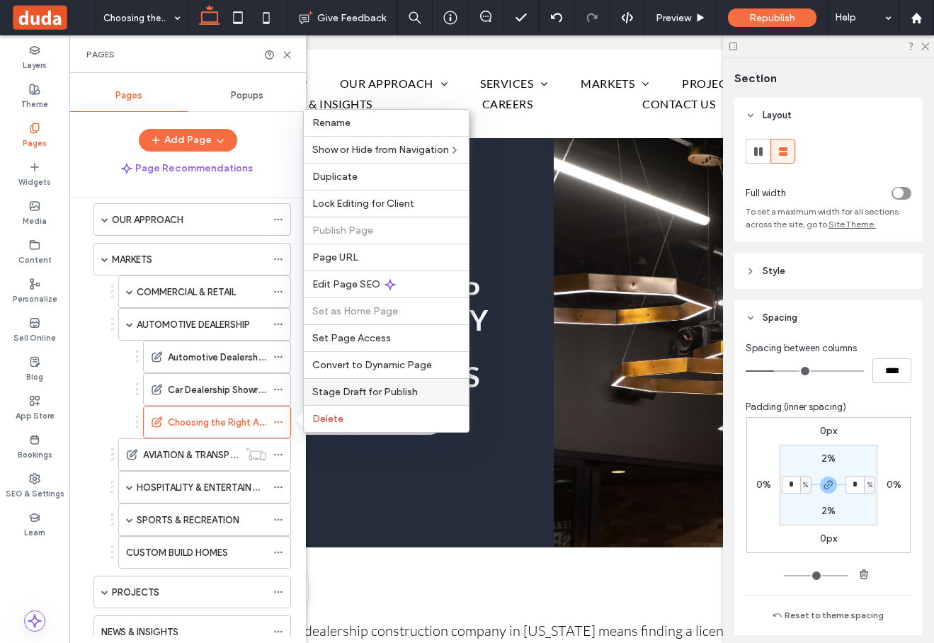
click at [376, 395] on span "Stage Draft for Publish" at bounding box center [364, 392] width 105 height 12
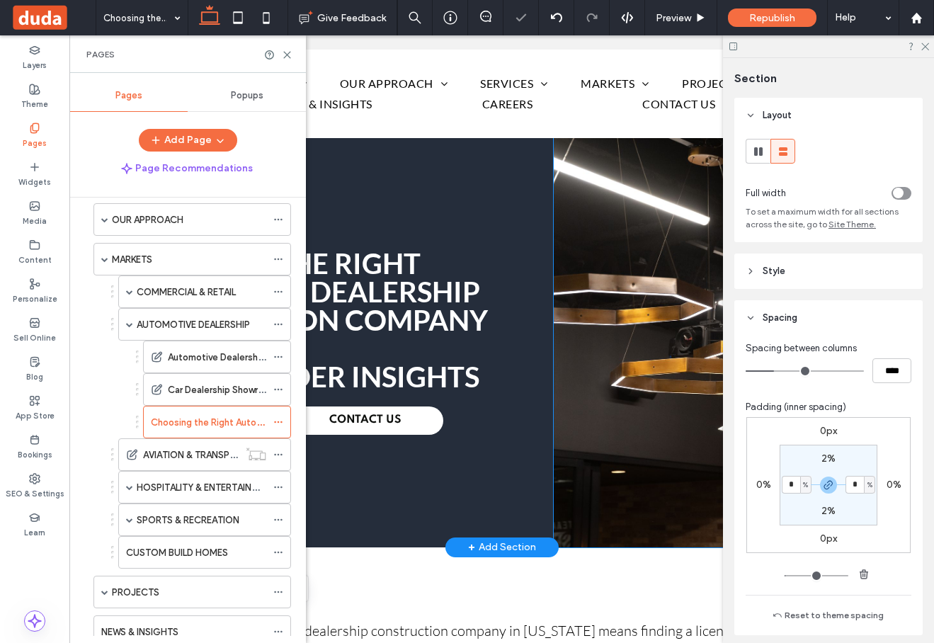
click at [643, 307] on img at bounding box center [737, 342] width 366 height 409
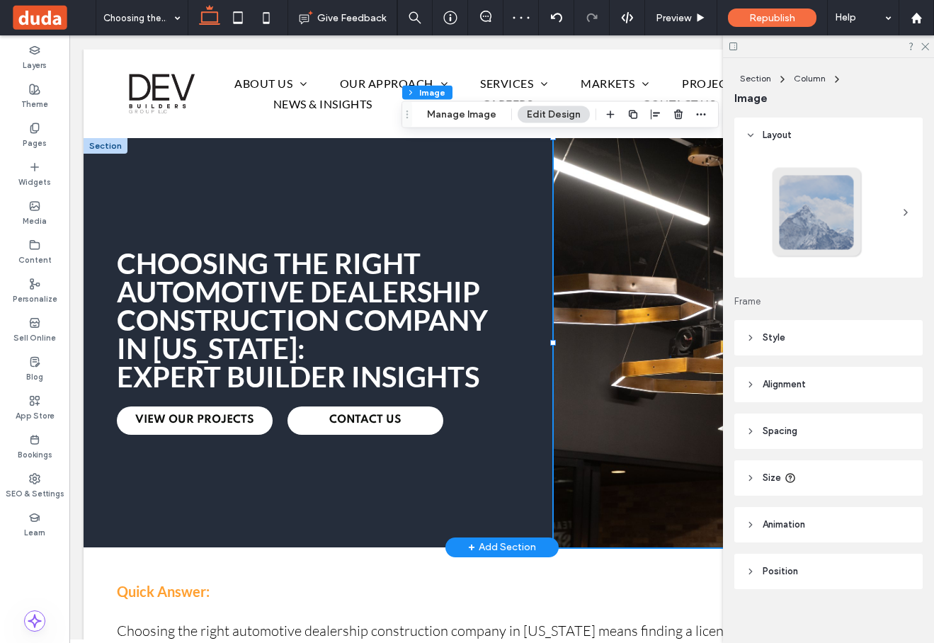
click at [636, 240] on img at bounding box center [737, 342] width 366 height 409
click at [479, 107] on button "Manage Image" at bounding box center [462, 114] width 88 height 17
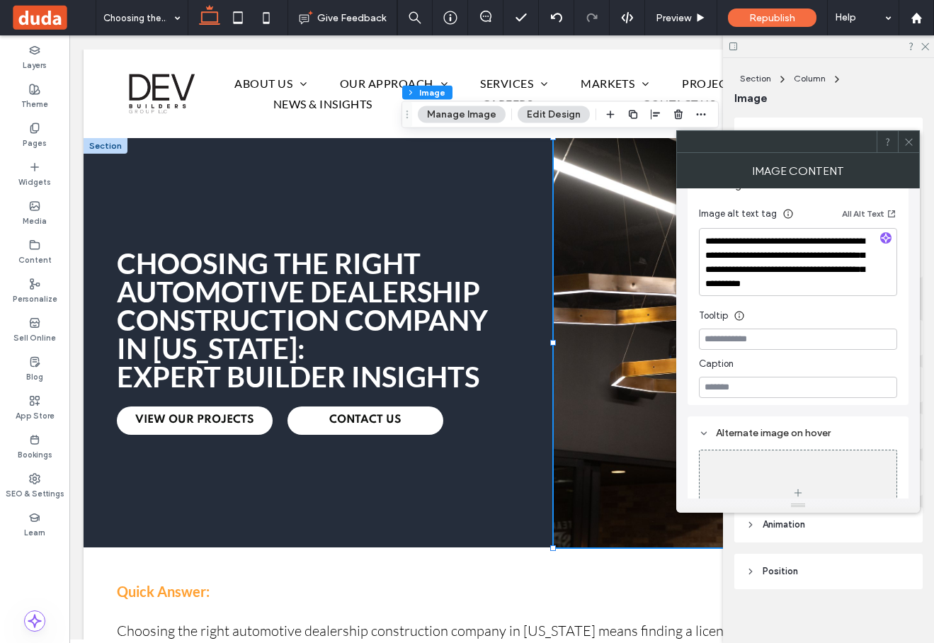
scroll to position [267, 0]
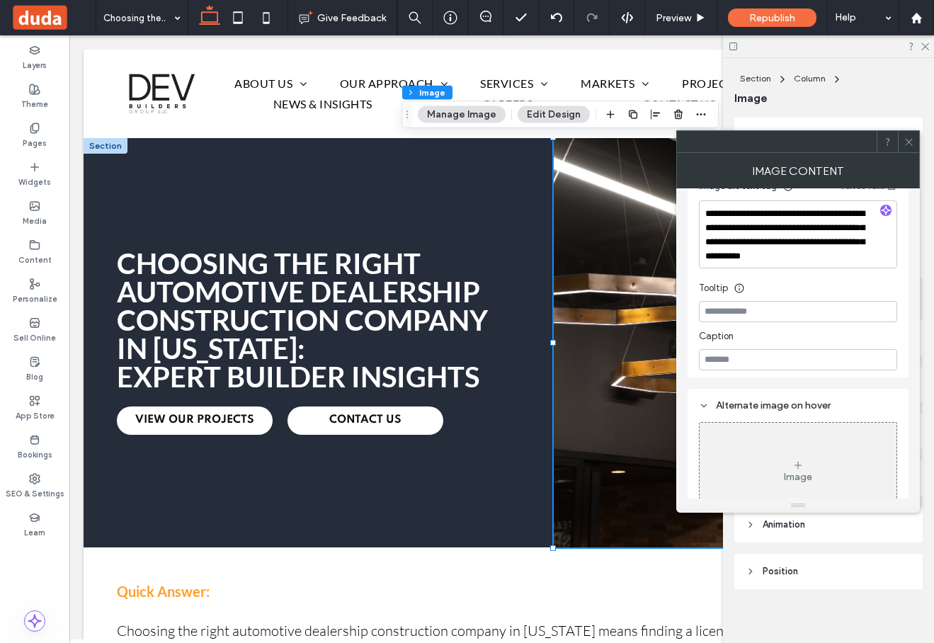
click at [912, 139] on icon at bounding box center [908, 142] width 11 height 11
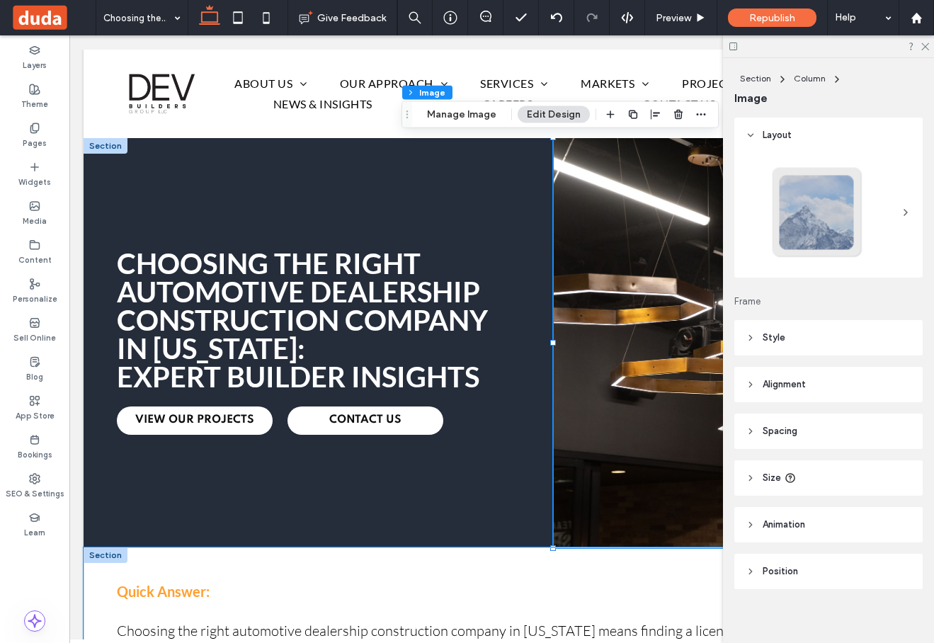
click at [287, 571] on div "Quick Answer: Choosing the right automotive dealership construction company in …" at bounding box center [502, 650] width 836 height 207
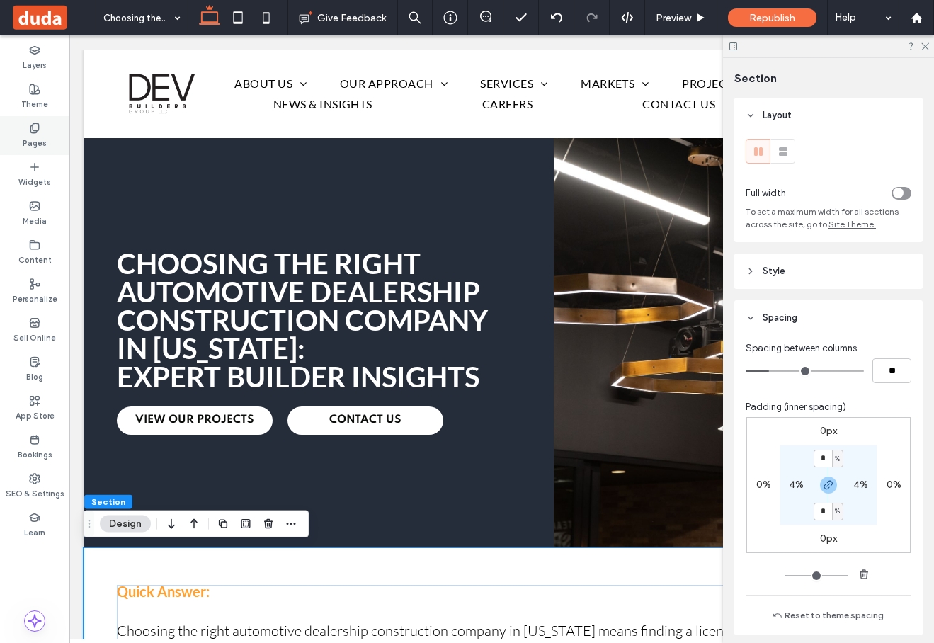
click at [35, 130] on use at bounding box center [34, 127] width 8 height 9
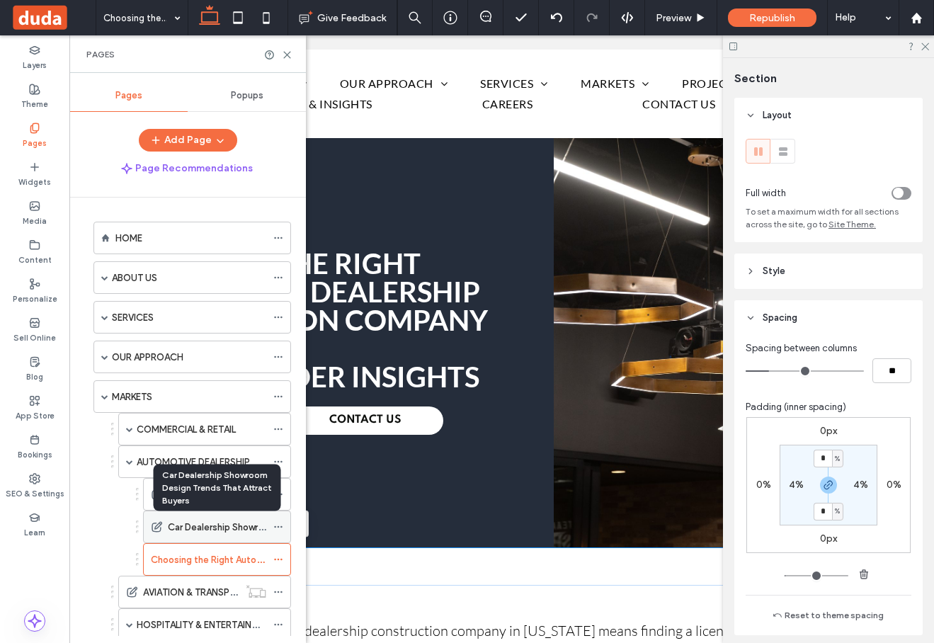
click at [203, 524] on label "Car Dealership Showroom Design Trends That Attract Buyers" at bounding box center [297, 527] width 258 height 25
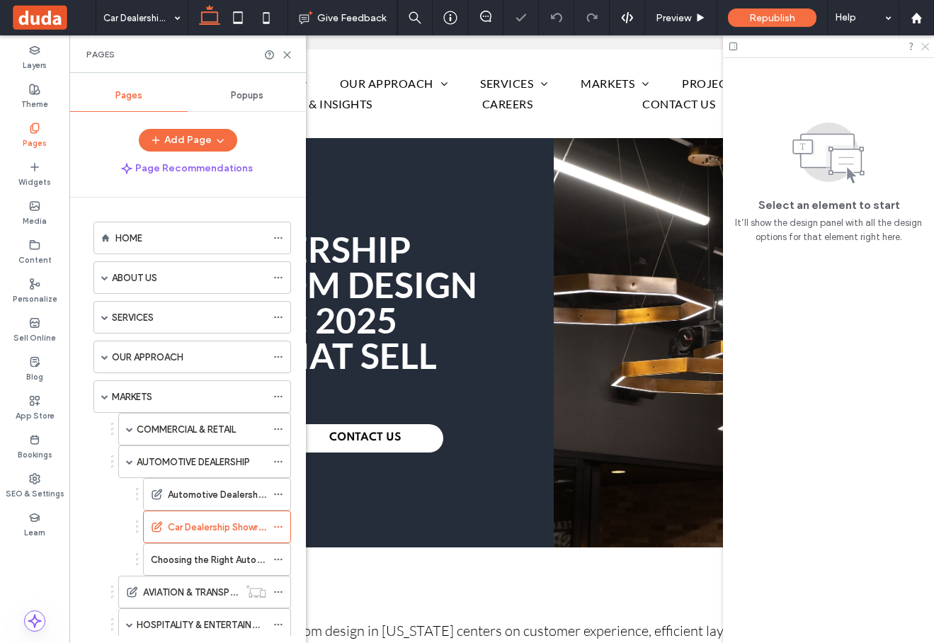
click at [924, 45] on icon at bounding box center [924, 45] width 9 height 9
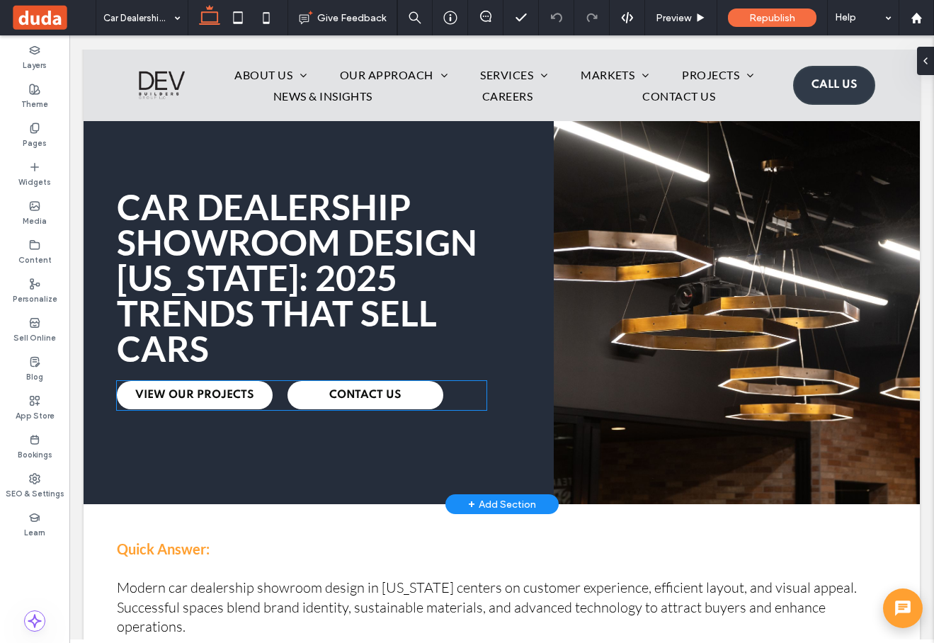
scroll to position [27, 0]
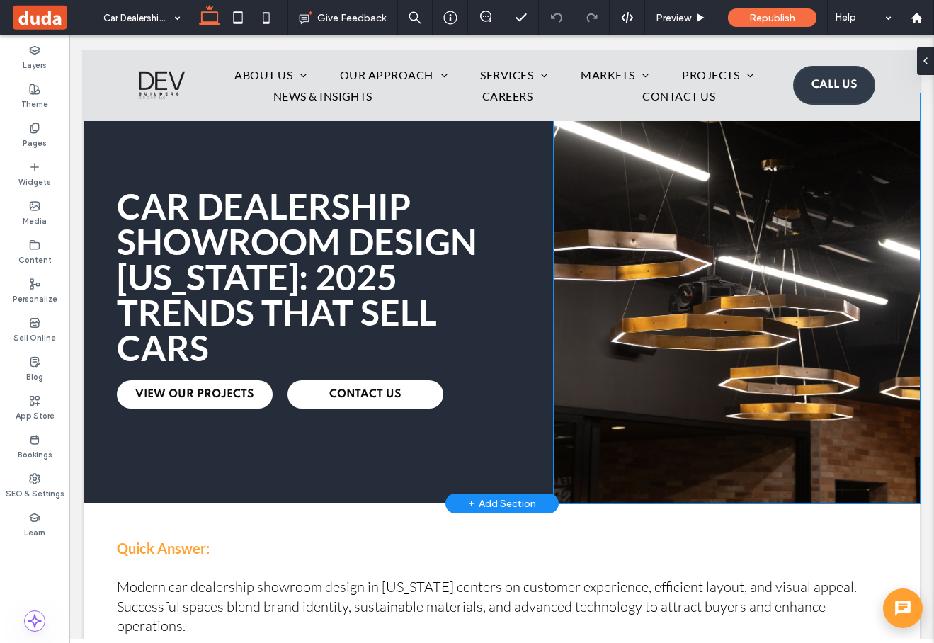
click at [719, 188] on img at bounding box center [737, 298] width 366 height 409
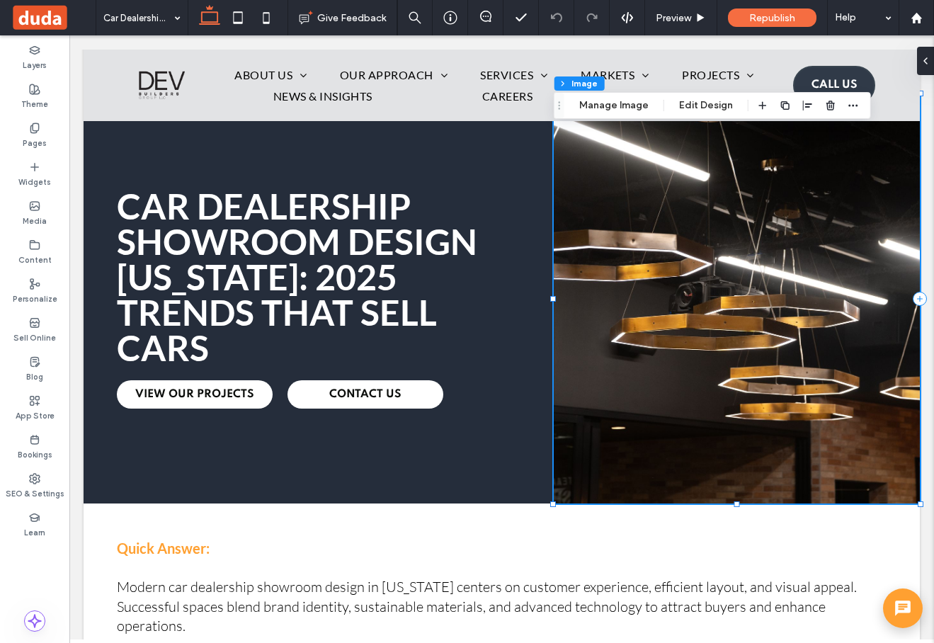
click at [632, 115] on div "Section Column Image Manage Image Edit Design" at bounding box center [712, 105] width 317 height 27
click at [629, 108] on button "Manage Image" at bounding box center [614, 105] width 88 height 17
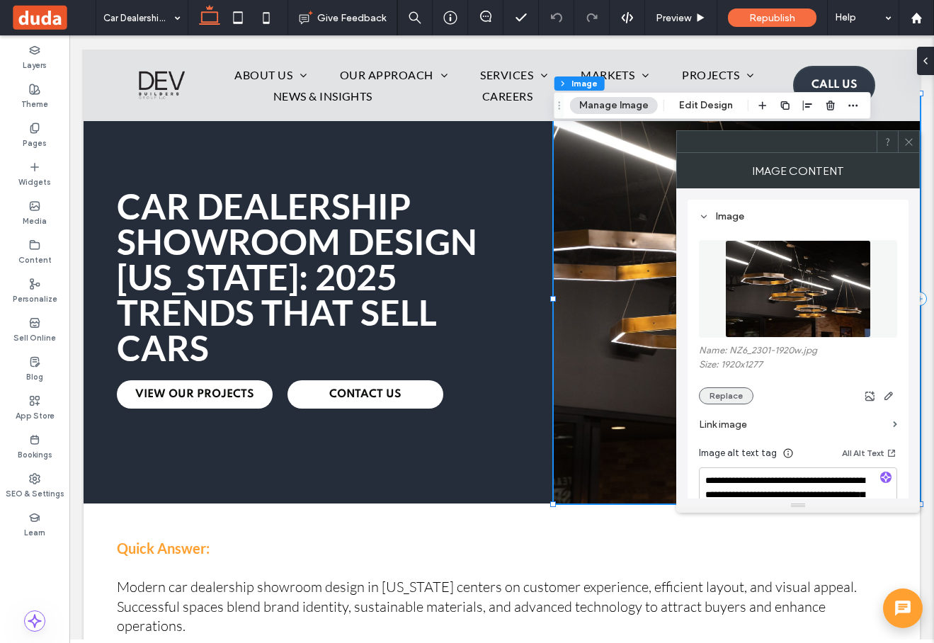
click at [718, 399] on button "Replace" at bounding box center [726, 395] width 55 height 17
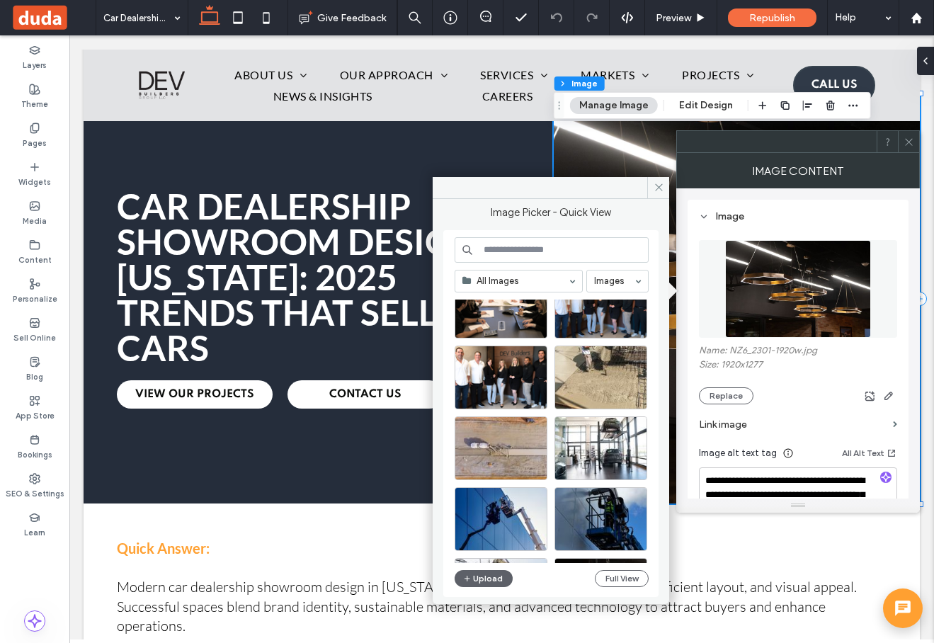
scroll to position [2034, 0]
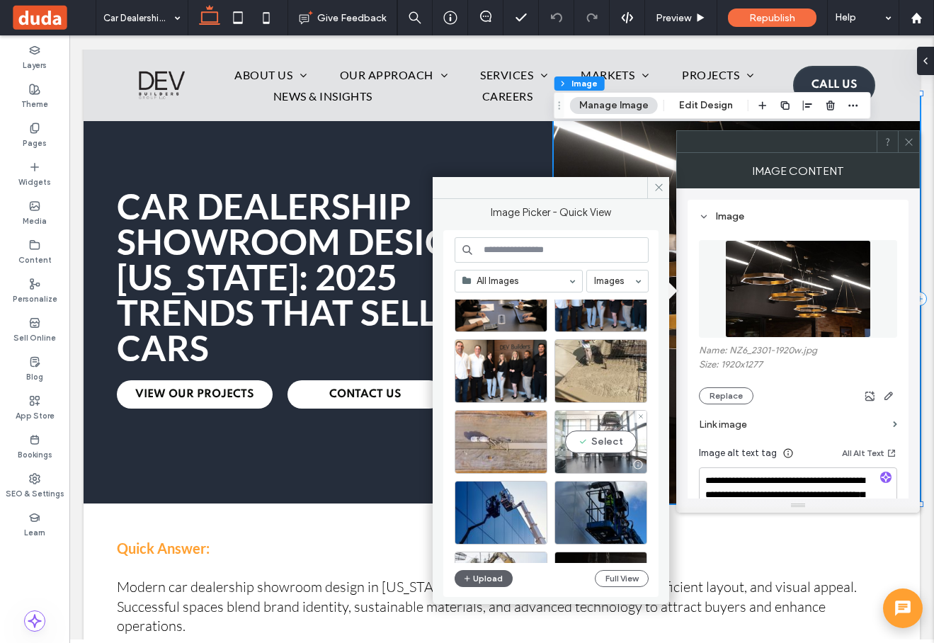
click at [595, 436] on div "Select" at bounding box center [600, 442] width 93 height 64
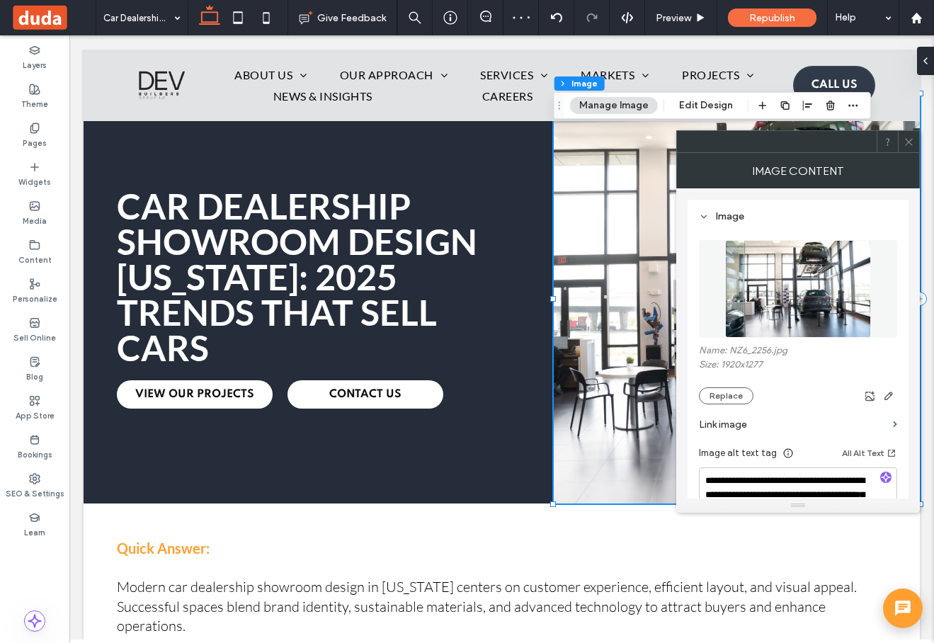
click at [910, 137] on icon at bounding box center [908, 142] width 11 height 11
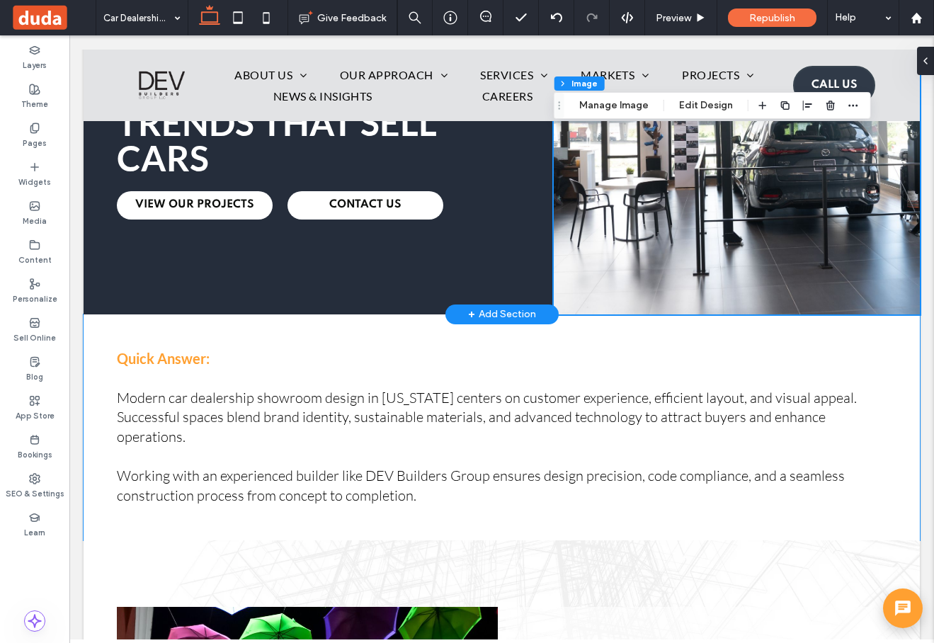
scroll to position [242, 0]
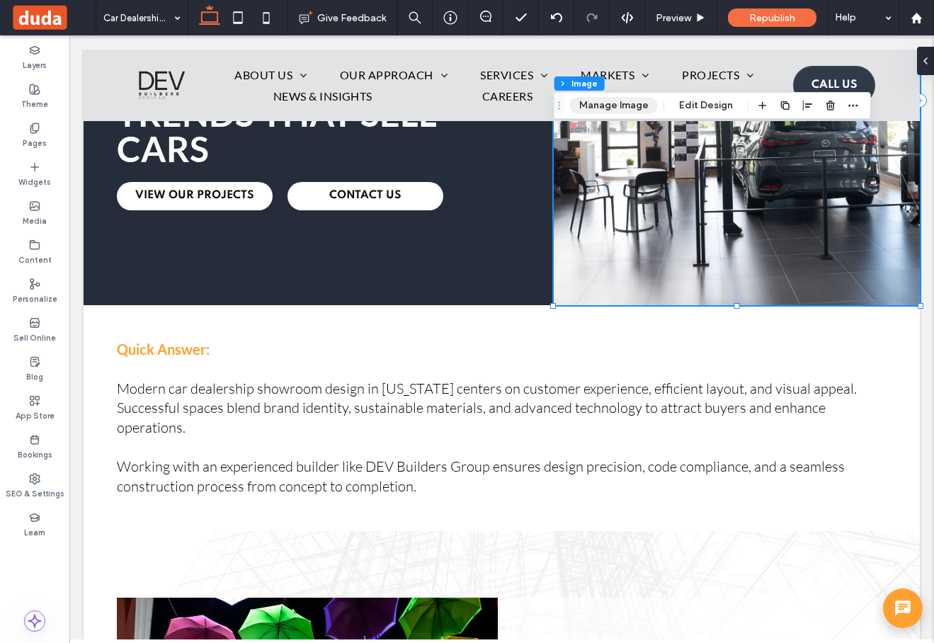
click at [627, 109] on button "Manage Image" at bounding box center [614, 105] width 88 height 17
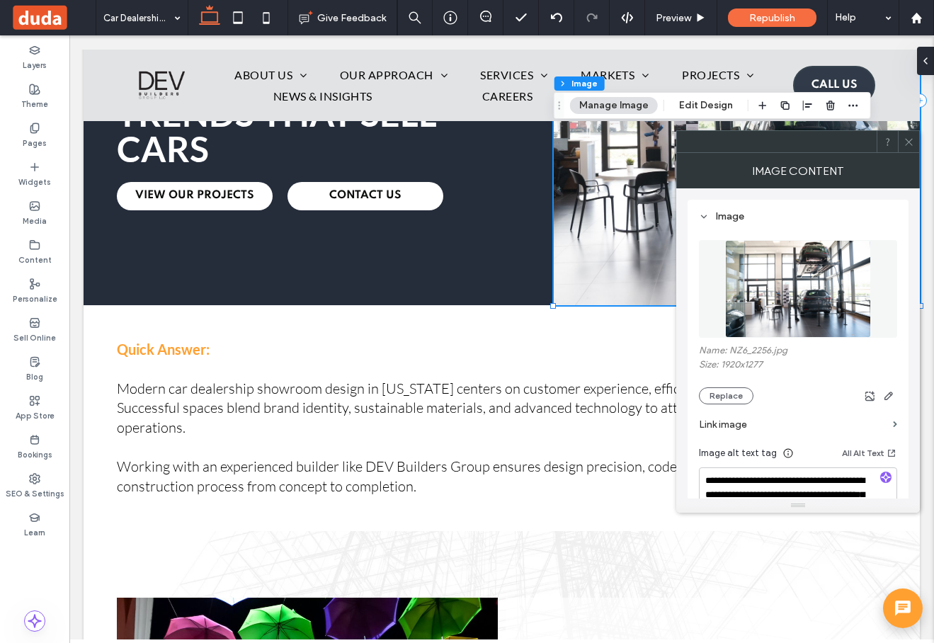
scroll to position [39, 0]
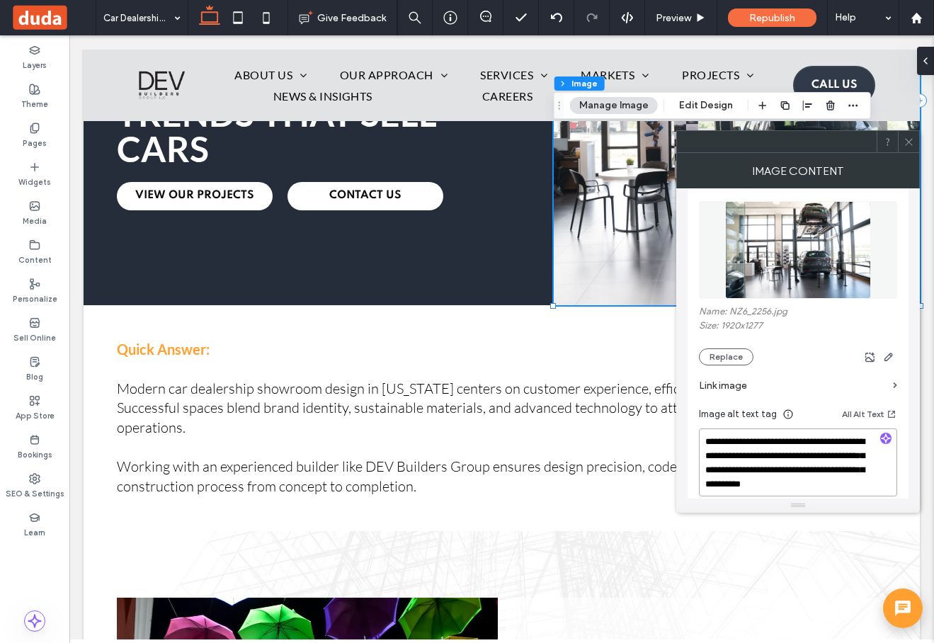
click at [763, 462] on textarea "**********" at bounding box center [798, 462] width 198 height 68
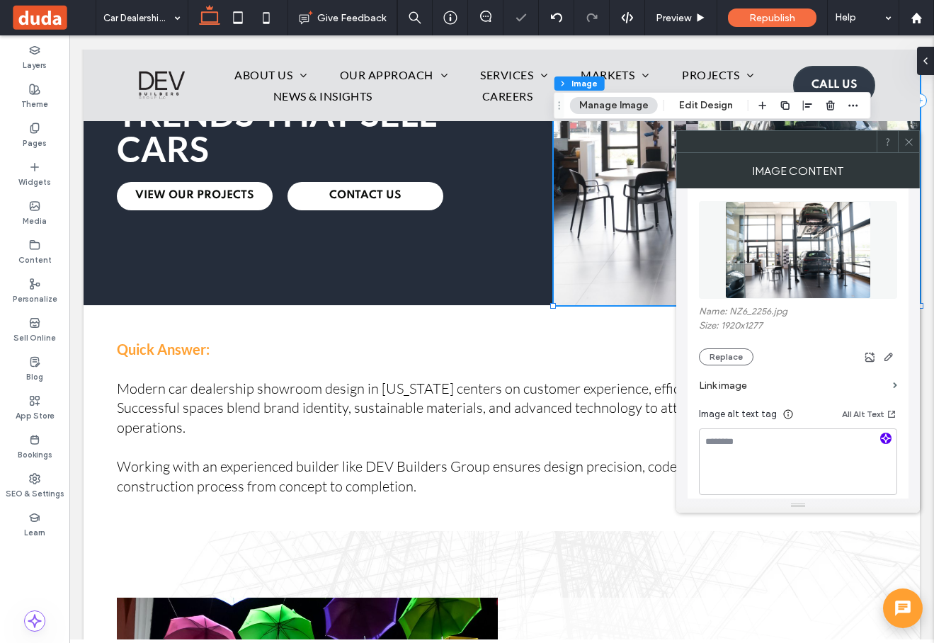
click at [883, 439] on use "button" at bounding box center [885, 438] width 8 height 8
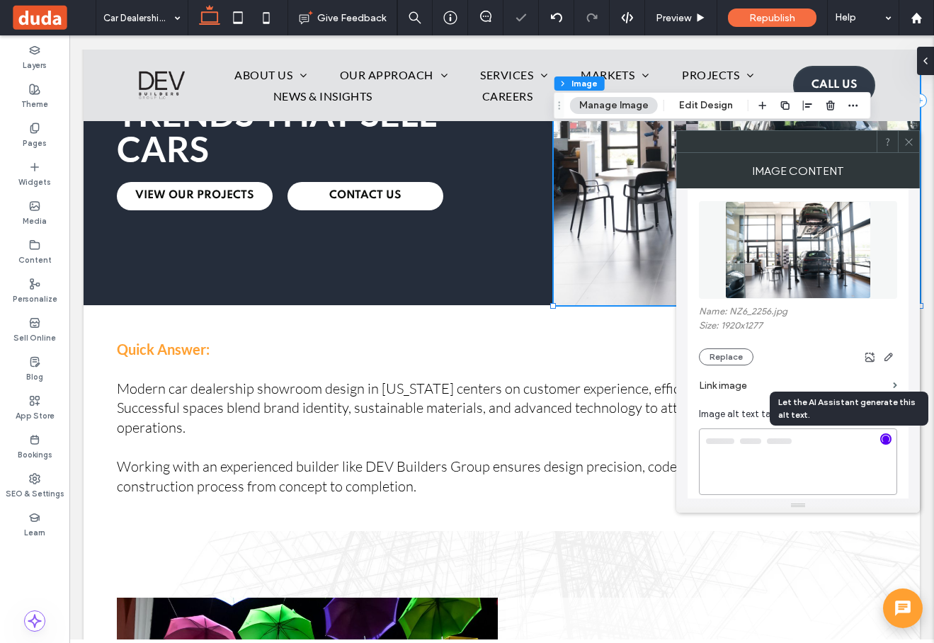
type textarea "**********"
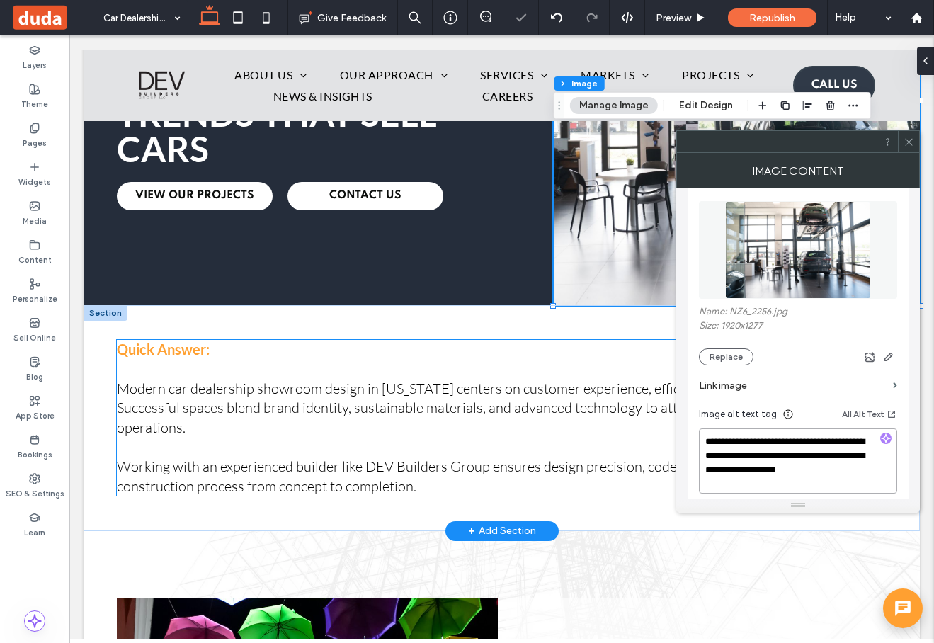
click at [561, 401] on span "Modern car dealership showroom design in Puerto Rico centers on customer experi…" at bounding box center [487, 407] width 740 height 57
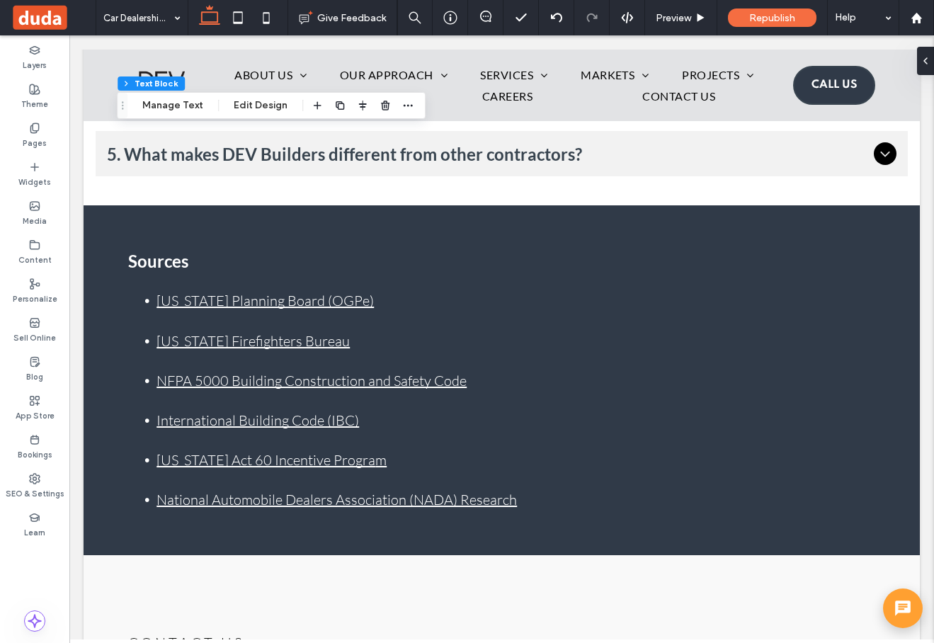
scroll to position [5579, 0]
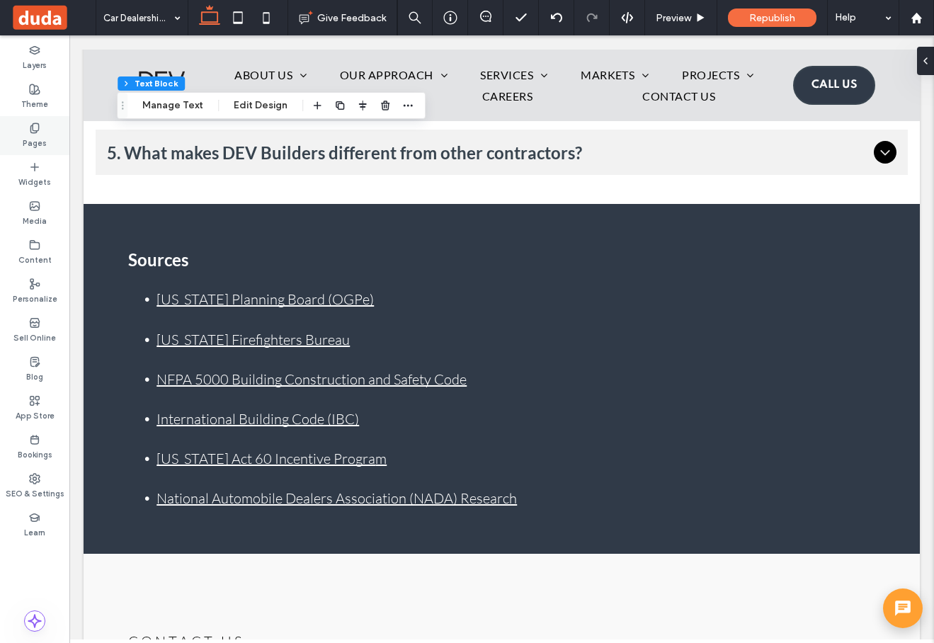
click at [35, 136] on label "Pages" at bounding box center [35, 142] width 24 height 16
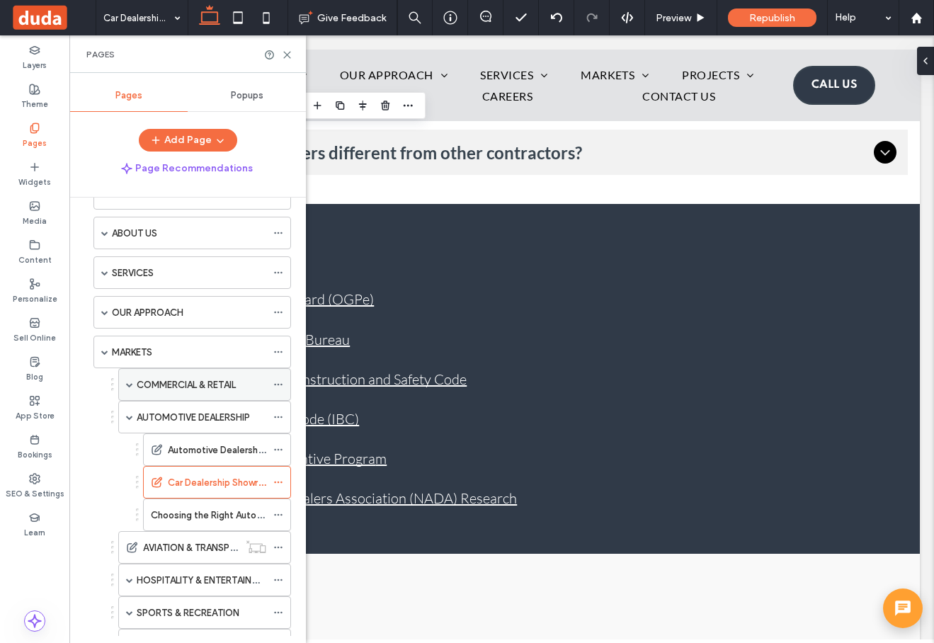
scroll to position [47, 0]
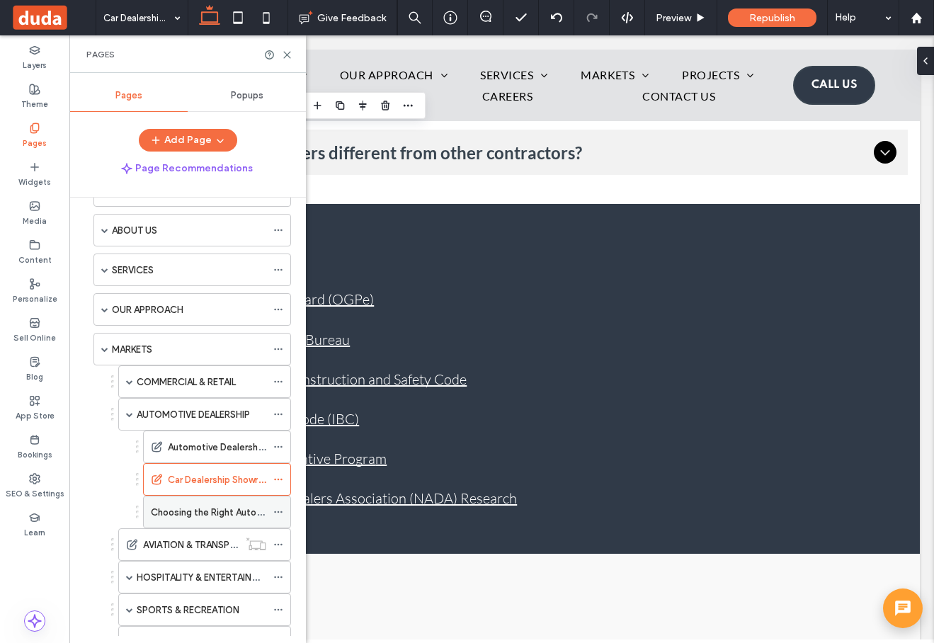
click at [207, 512] on label "Choosing the Right Automotive Dealership Construction Company in [US_STATE]" at bounding box center [324, 512] width 347 height 25
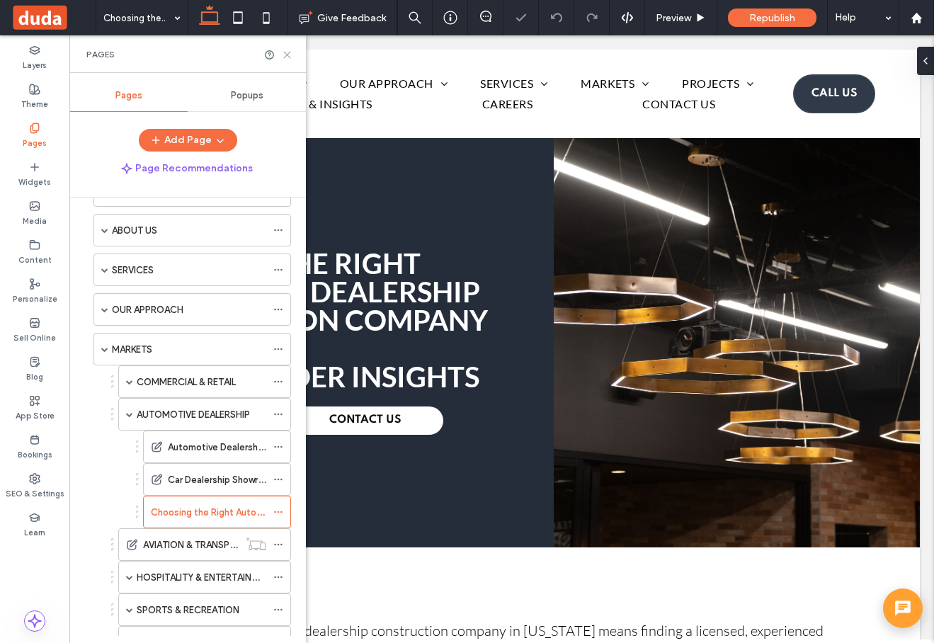
click at [285, 57] on use at bounding box center [287, 55] width 6 height 6
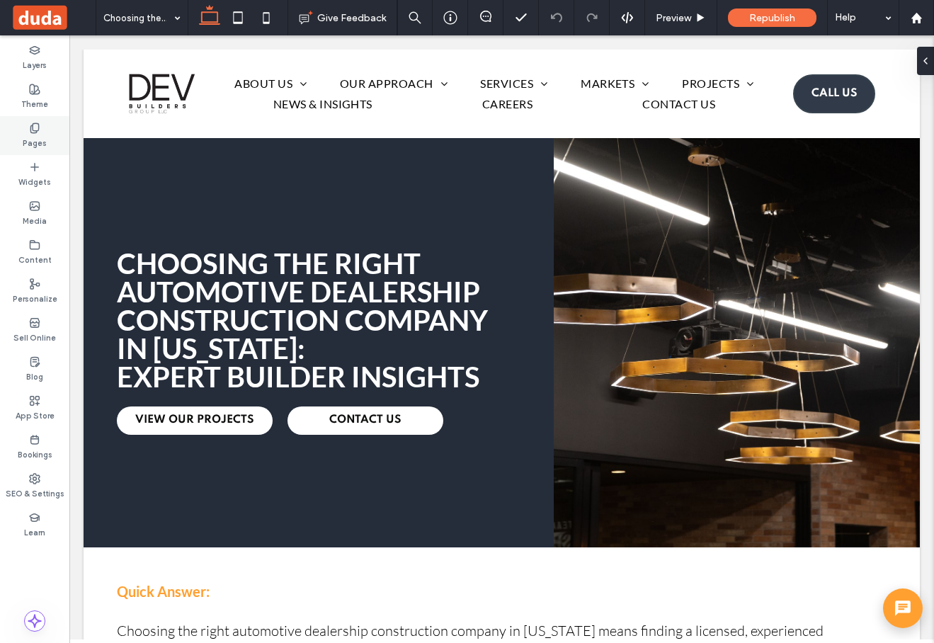
click at [32, 134] on label "Pages" at bounding box center [35, 142] width 24 height 16
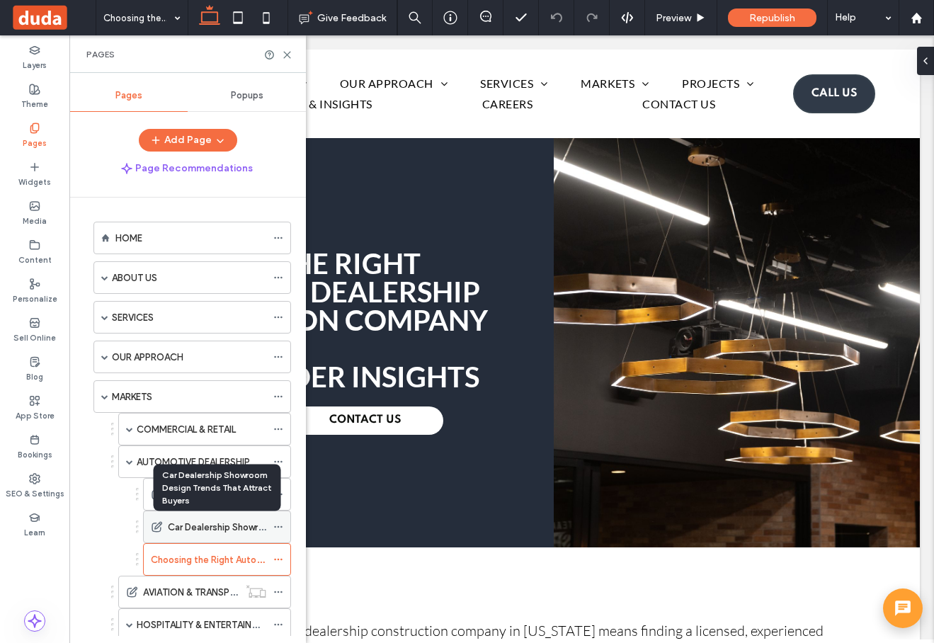
click at [198, 521] on label "Car Dealership Showroom Design Trends That Attract Buyers" at bounding box center [297, 527] width 258 height 25
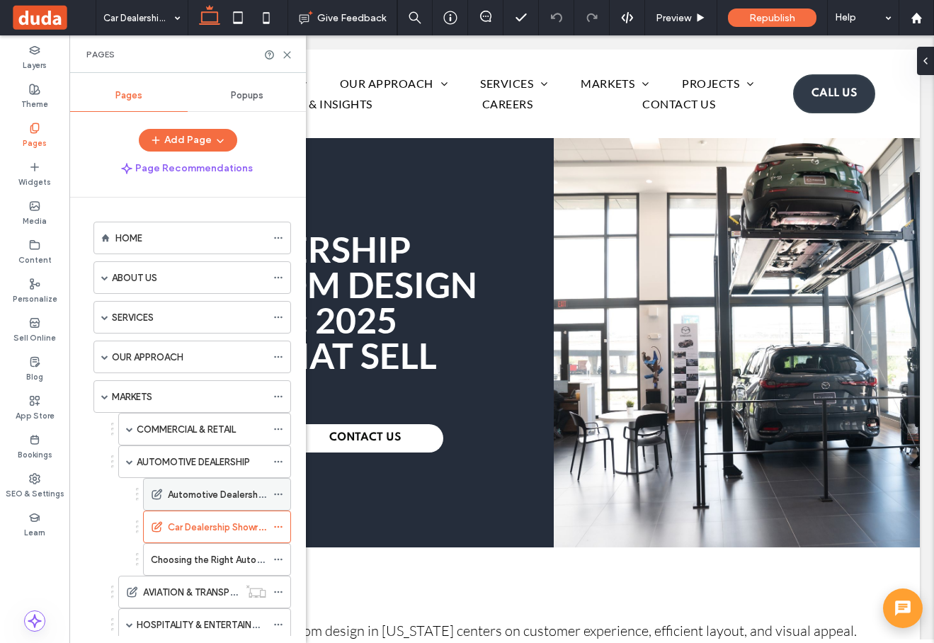
click at [190, 493] on label "Automotive Dealership Renovation vs. New Construction in [US_STATE]" at bounding box center [319, 494] width 303 height 25
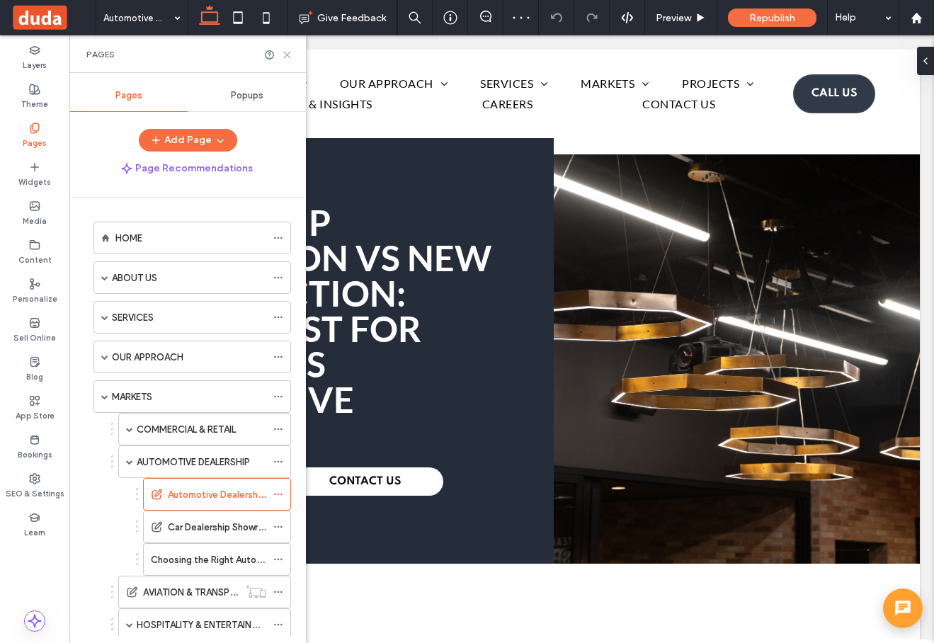
click at [289, 55] on icon at bounding box center [287, 55] width 11 height 11
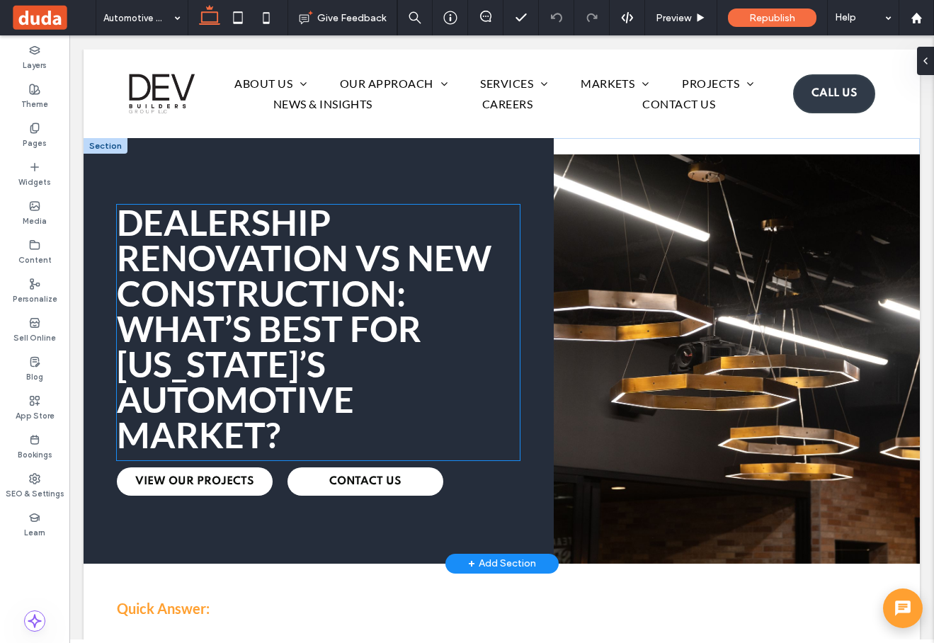
click at [320, 258] on strong "Dealership Renovation vs New Construction: What’s Best for Puerto Rico’s Automo…" at bounding box center [304, 328] width 374 height 255
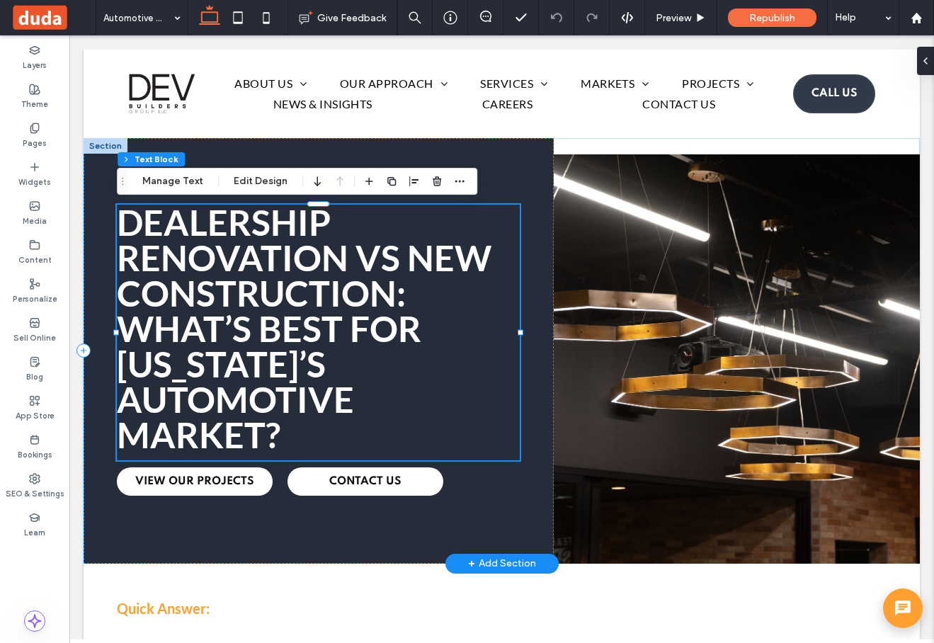
click at [315, 299] on strong "Dealership Renovation vs New Construction: What’s Best for Puerto Rico’s Automo…" at bounding box center [304, 328] width 374 height 255
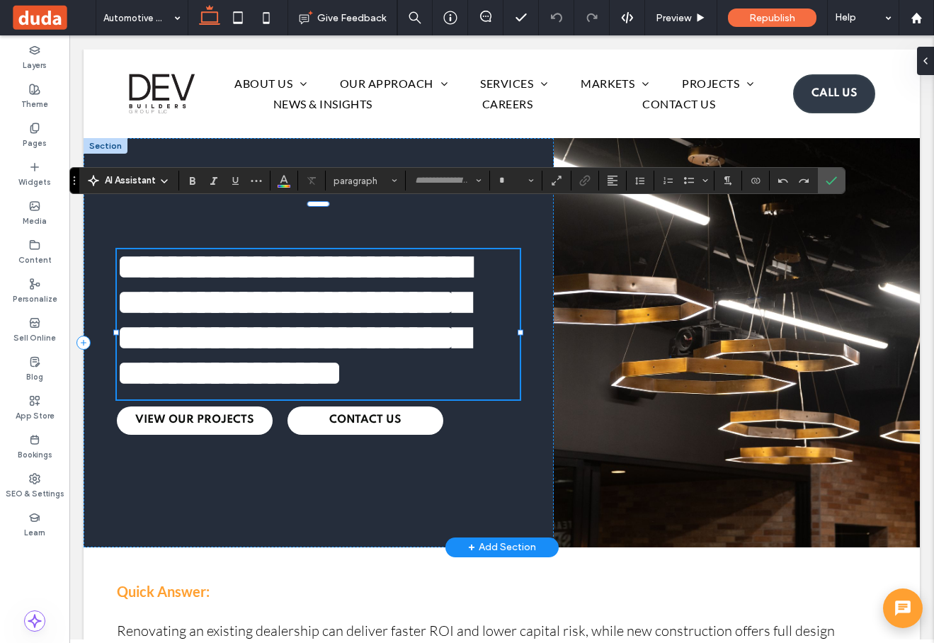
type input "****"
click at [372, 295] on strong "**********" at bounding box center [293, 319] width 353 height 141
click at [406, 299] on strong "**********" at bounding box center [293, 319] width 353 height 141
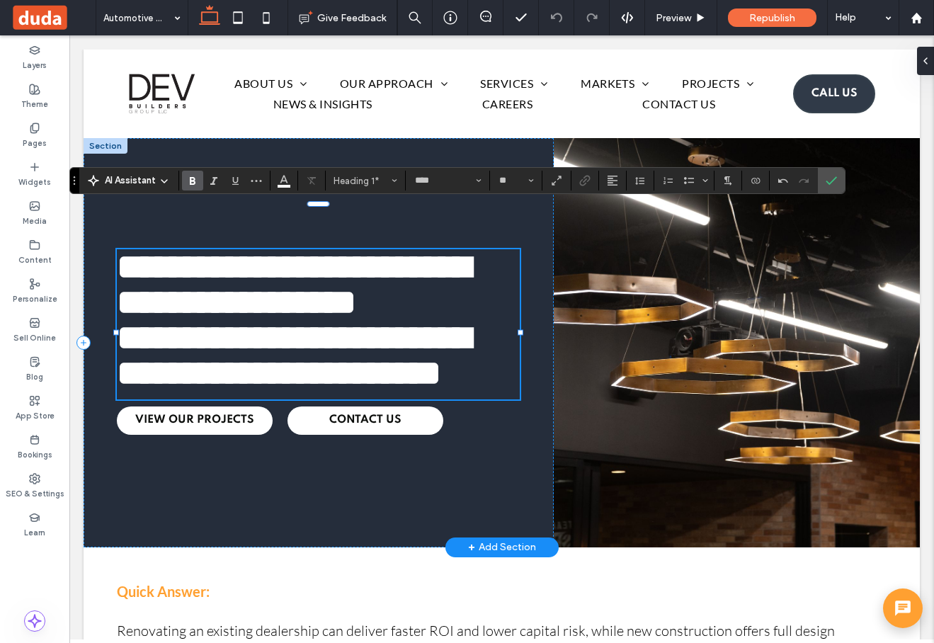
scroll to position [4, 0]
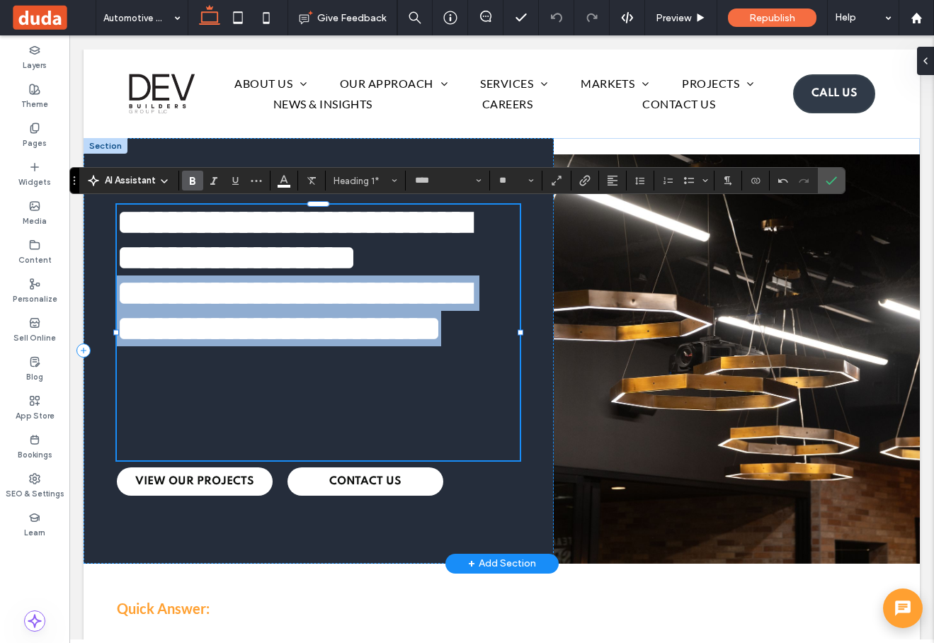
drag, startPoint x: 282, startPoint y: 436, endPoint x: 122, endPoint y: 324, distance: 195.8
click at [122, 324] on h1 "**********" at bounding box center [318, 310] width 403 height 71
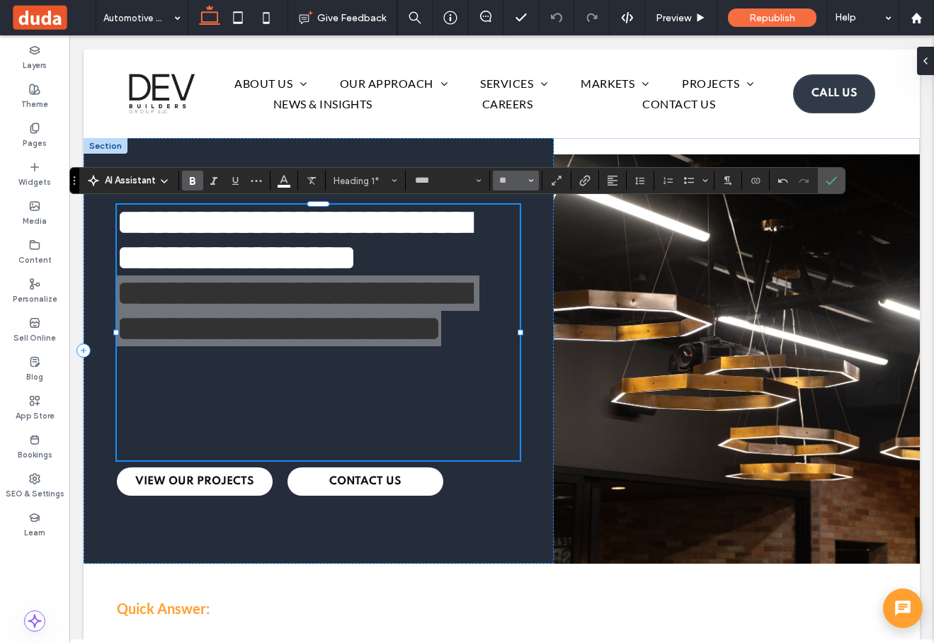
click at [509, 187] on button "**" at bounding box center [516, 181] width 46 height 20
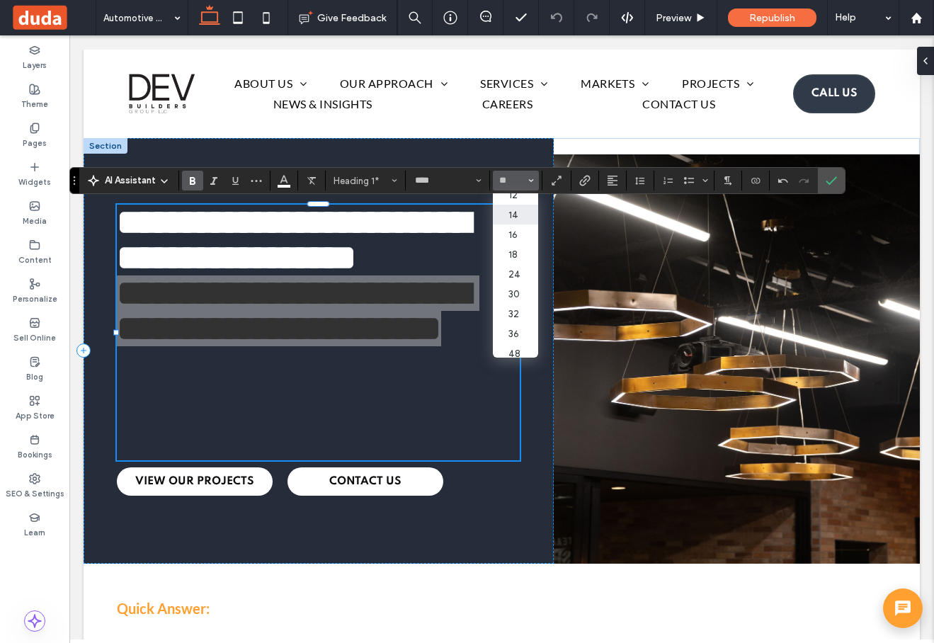
scroll to position [91, 0]
click at [513, 294] on label "30" at bounding box center [515, 291] width 45 height 20
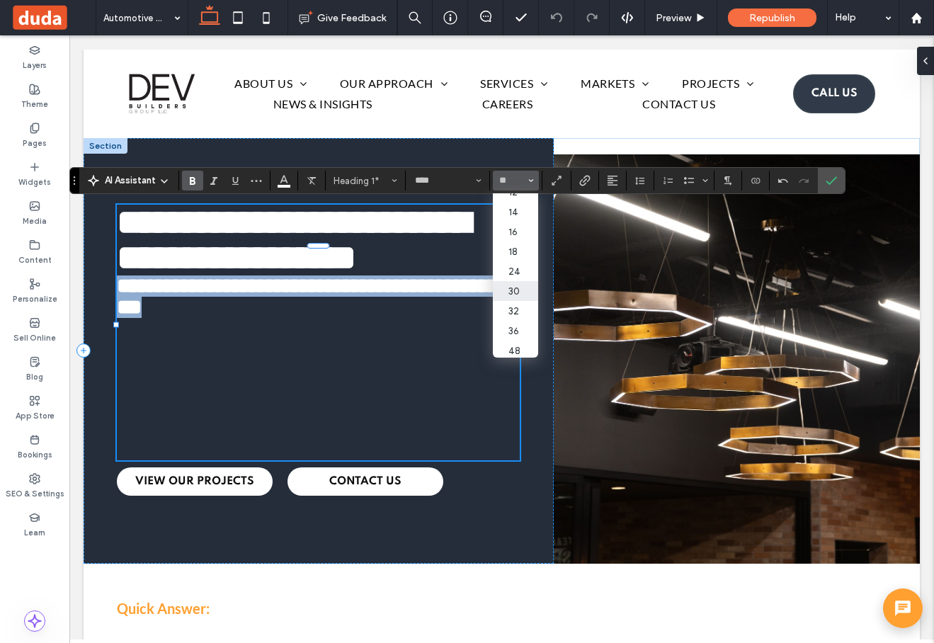
type input "**"
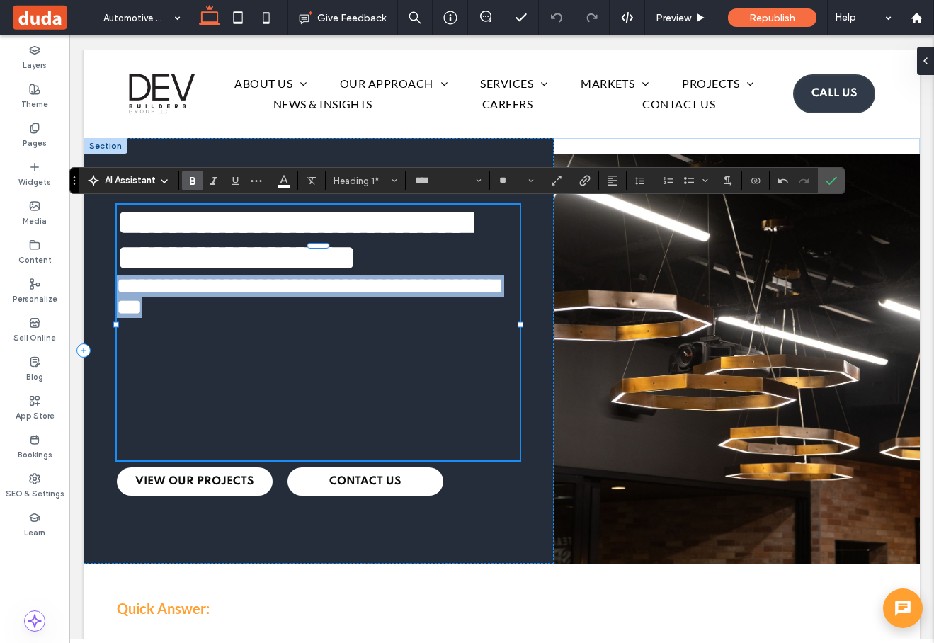
scroll to position [2, 0]
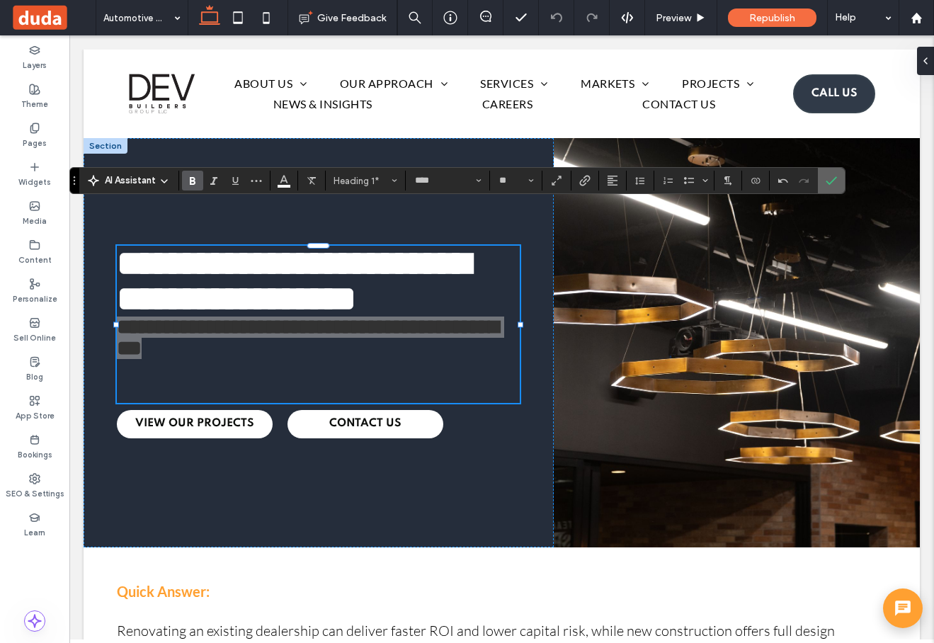
click at [834, 185] on icon "Confirm" at bounding box center [830, 180] width 11 height 11
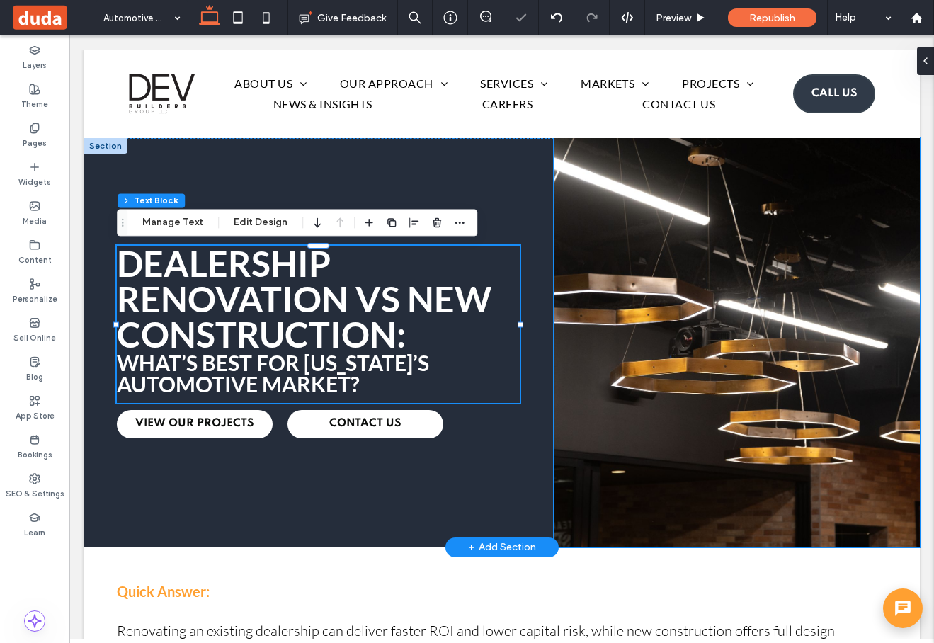
click at [768, 302] on img at bounding box center [737, 342] width 366 height 409
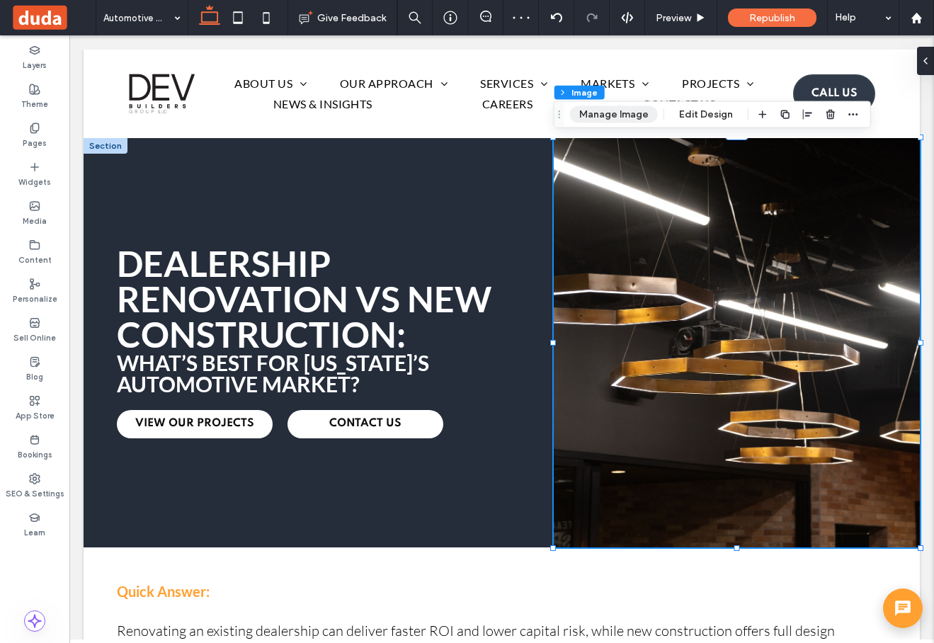
click at [591, 118] on button "Manage Image" at bounding box center [614, 114] width 88 height 17
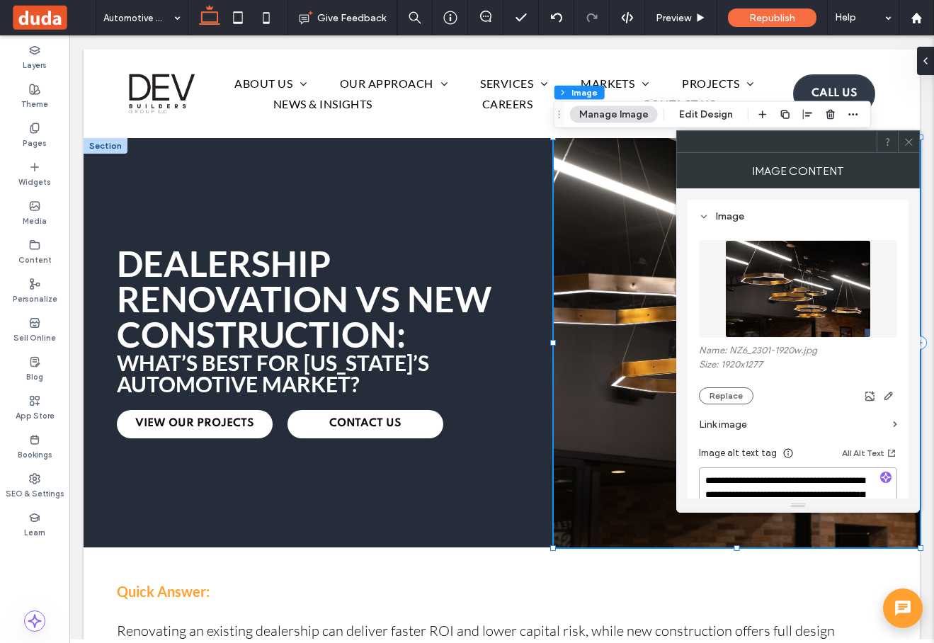
click at [755, 486] on textarea "**********" at bounding box center [798, 501] width 198 height 68
click at [803, 317] on img at bounding box center [798, 289] width 147 height 98
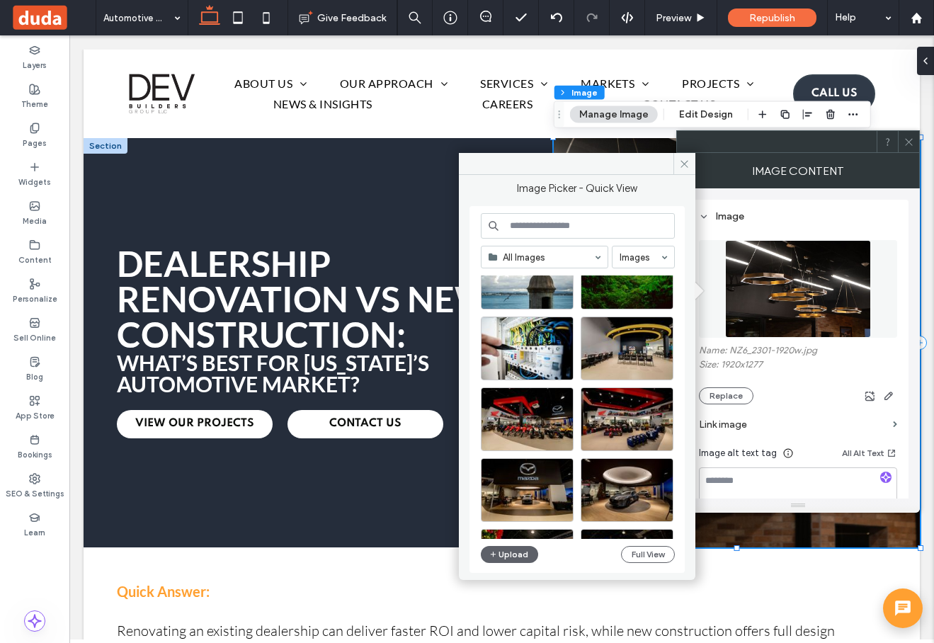
scroll to position [3453, 0]
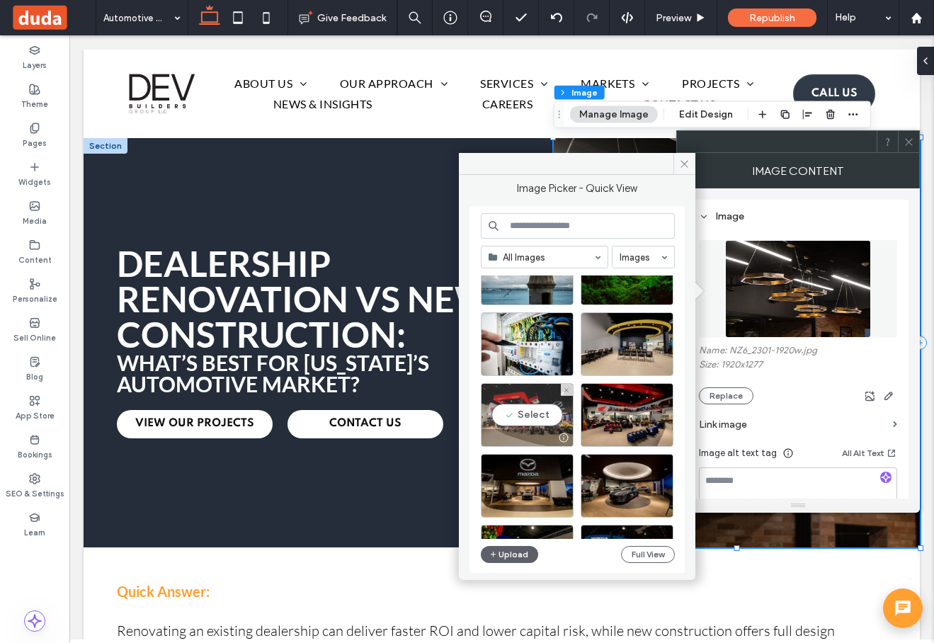
click at [540, 420] on div "Select" at bounding box center [527, 415] width 93 height 64
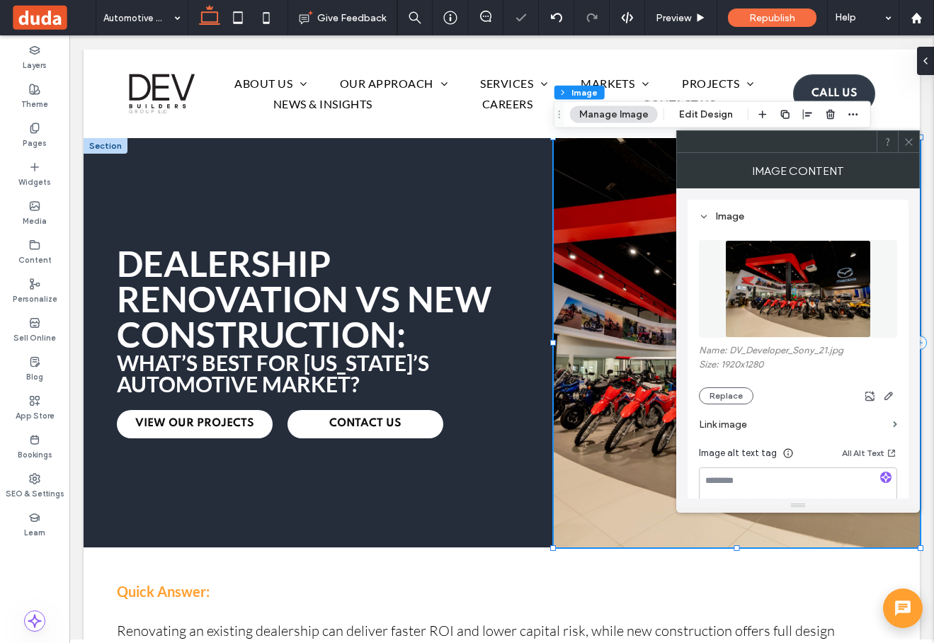
click at [910, 144] on use at bounding box center [908, 141] width 7 height 7
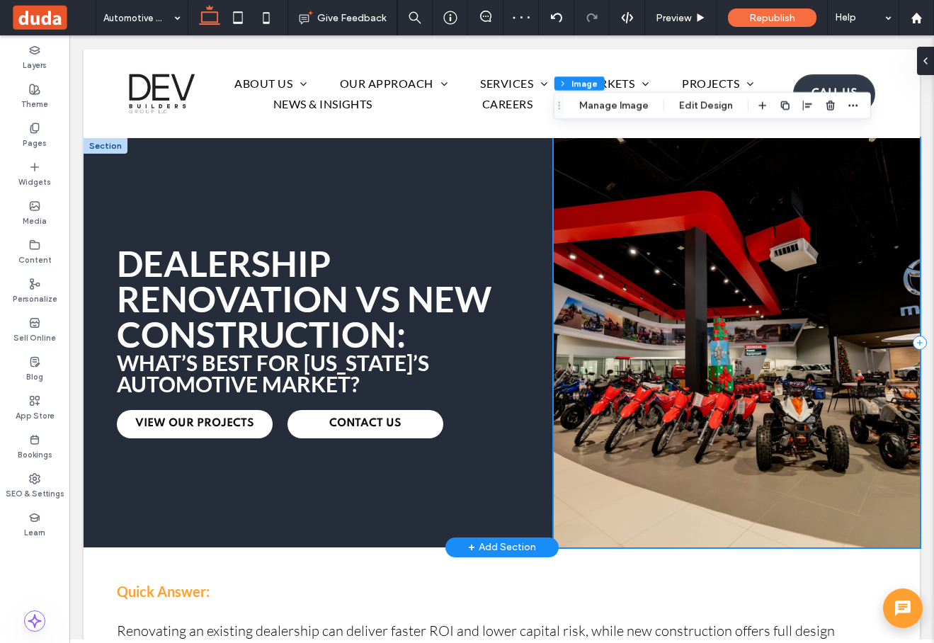
scroll to position [0, 0]
click at [616, 98] on button "Manage Image" at bounding box center [614, 105] width 88 height 17
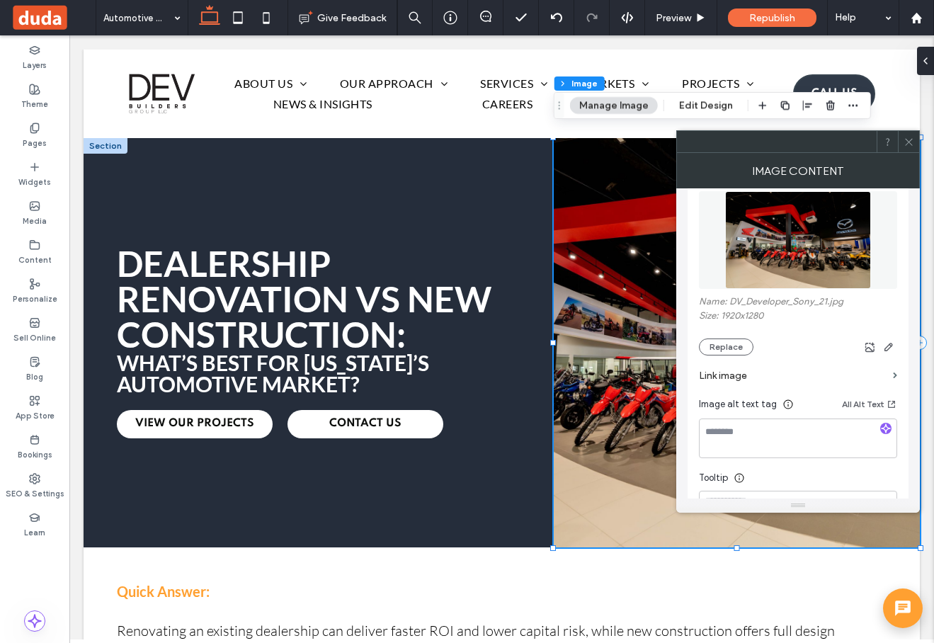
scroll to position [43, 0]
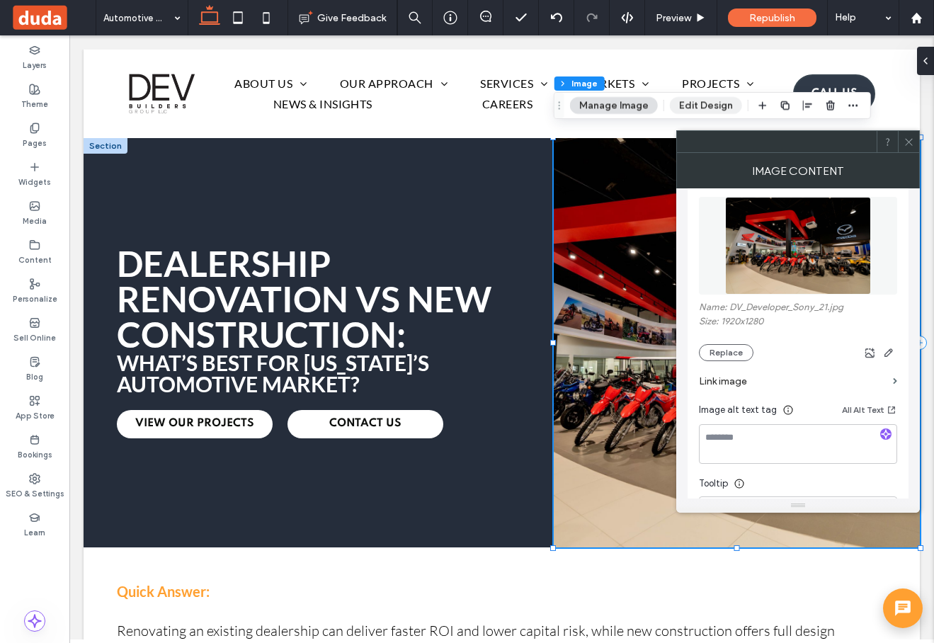
click at [709, 101] on button "Edit Design" at bounding box center [706, 105] width 72 height 17
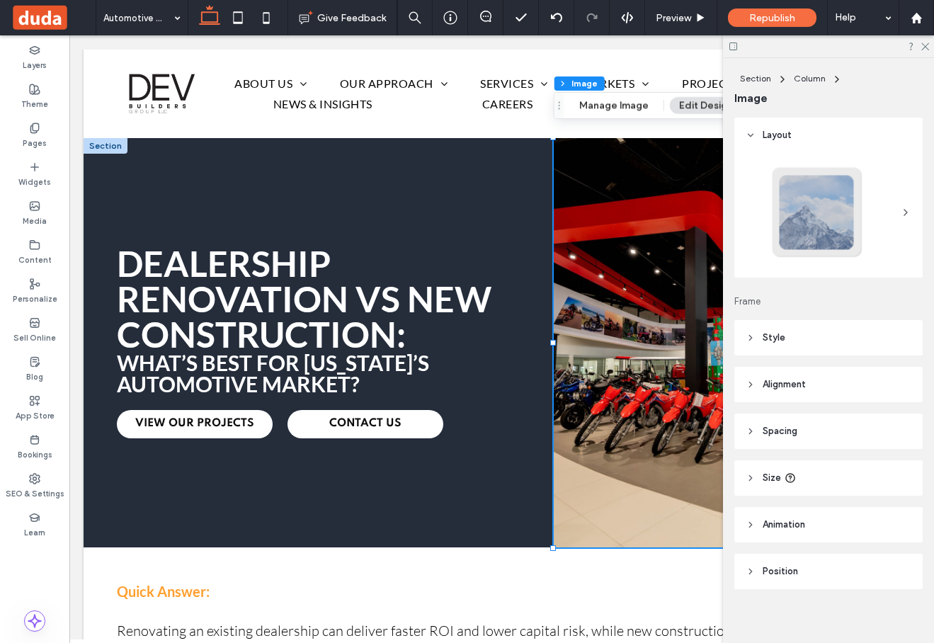
scroll to position [8, 0]
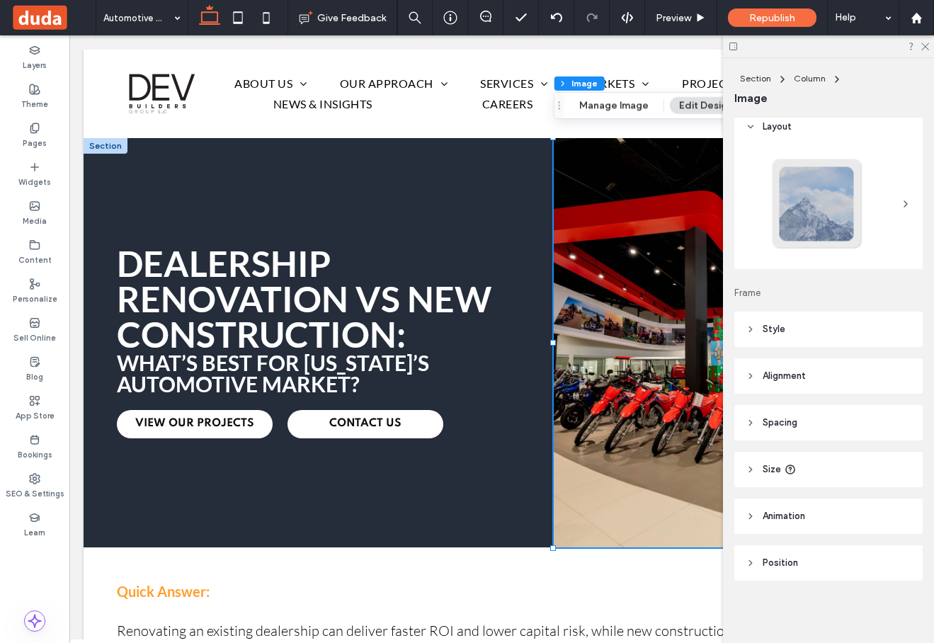
click at [769, 323] on span "Style" at bounding box center [773, 329] width 23 height 14
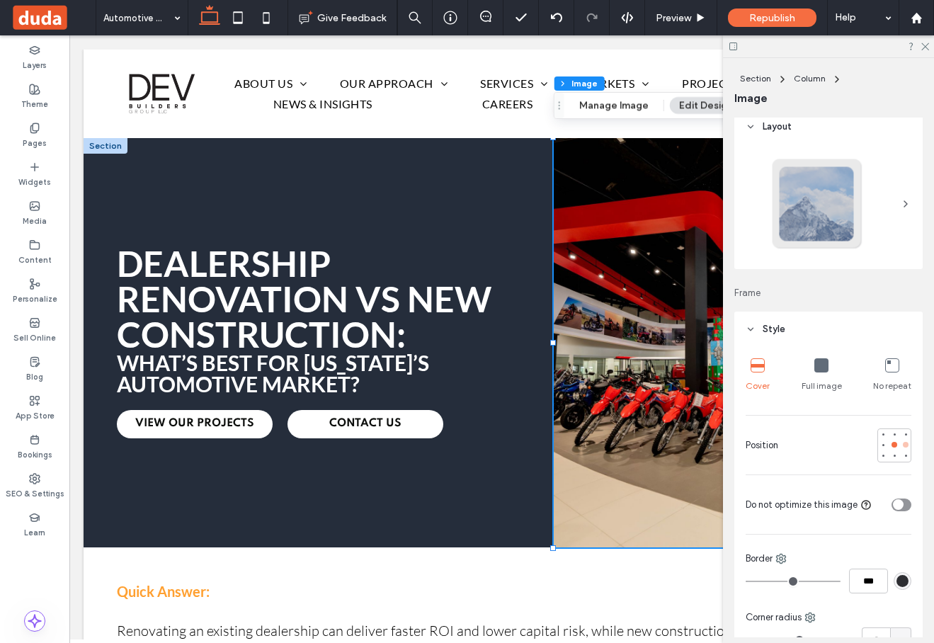
click at [905, 445] on div at bounding box center [906, 445] width 6 height 6
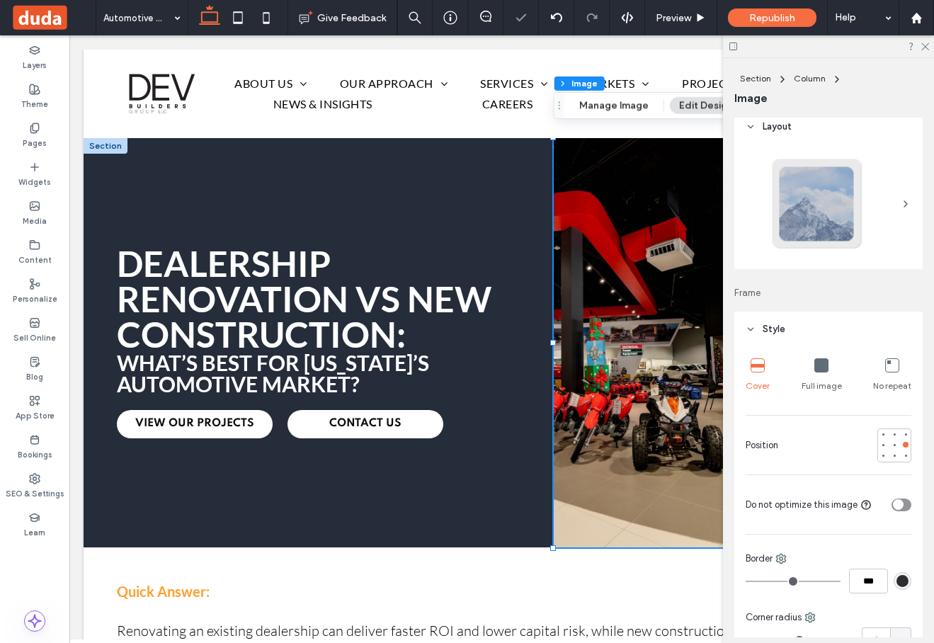
click at [918, 49] on div at bounding box center [828, 46] width 211 height 22
click at [924, 51] on div at bounding box center [828, 46] width 211 height 22
click at [924, 48] on icon at bounding box center [924, 45] width 9 height 9
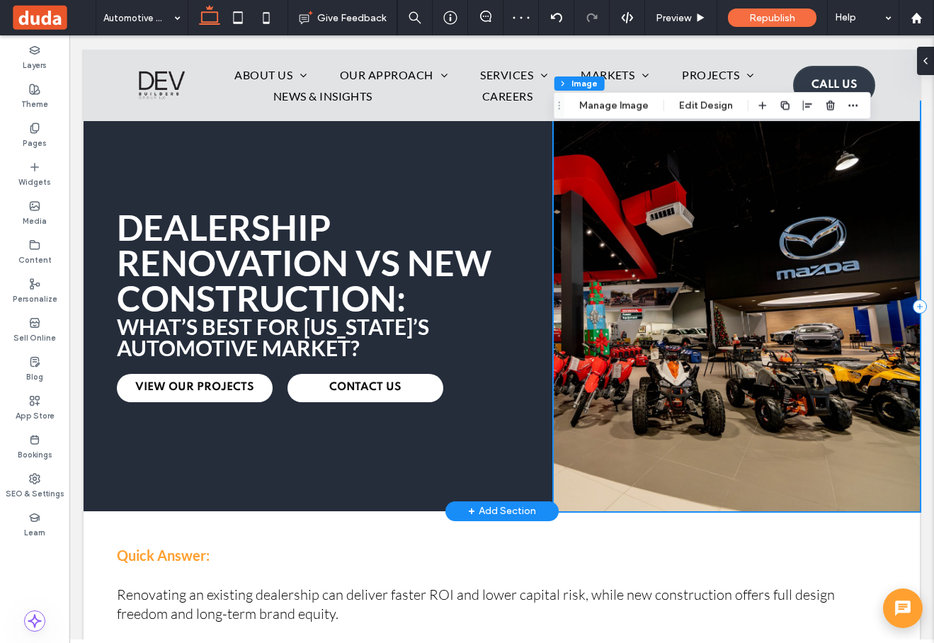
scroll to position [38, 0]
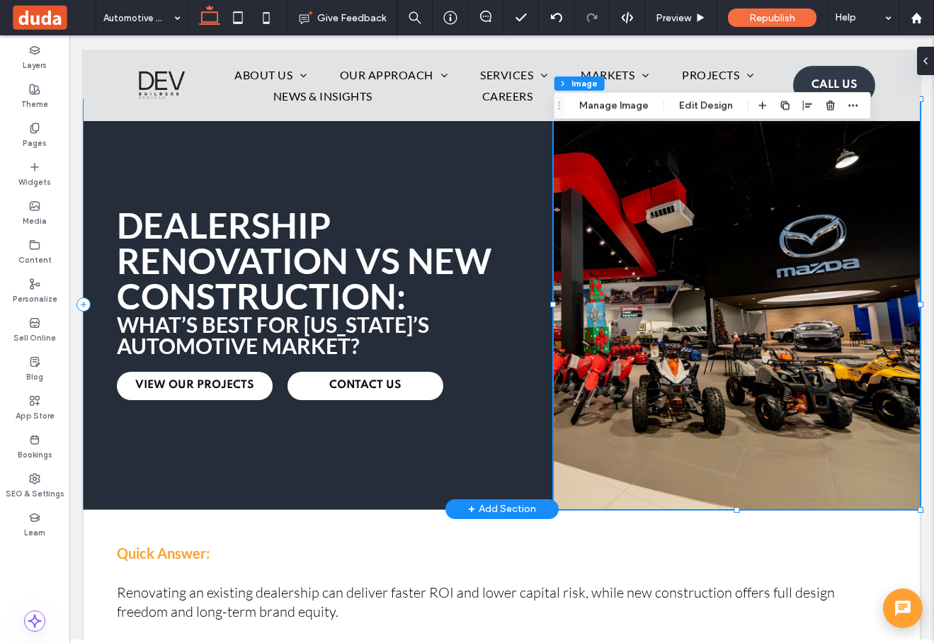
click at [356, 478] on div "Dealership Renovation vs New Construction: What’s Best for Puerto Rico’s Automo…" at bounding box center [319, 304] width 470 height 409
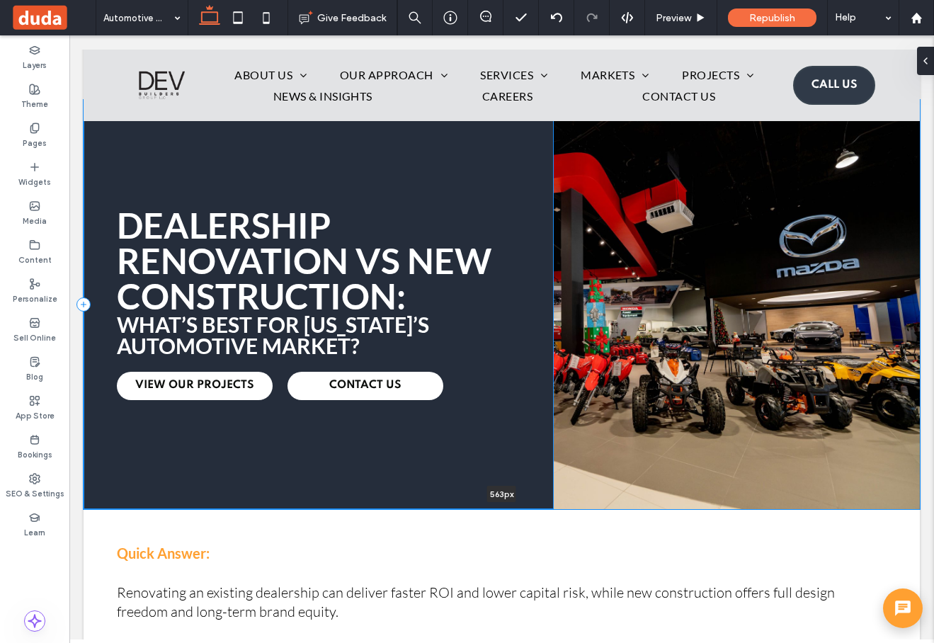
drag, startPoint x: 391, startPoint y: 512, endPoint x: 391, endPoint y: 501, distance: 10.6
click at [391, 501] on div "Dealership Renovation vs New Construction: What’s Best for Puerto Rico’s Automo…" at bounding box center [502, 304] width 836 height 409
type input "***"
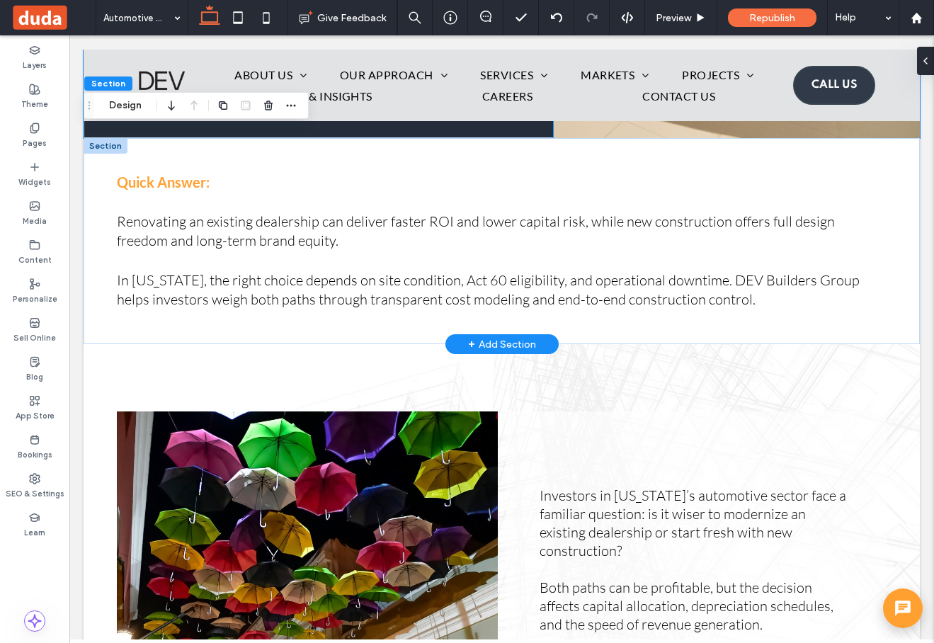
scroll to position [417, 0]
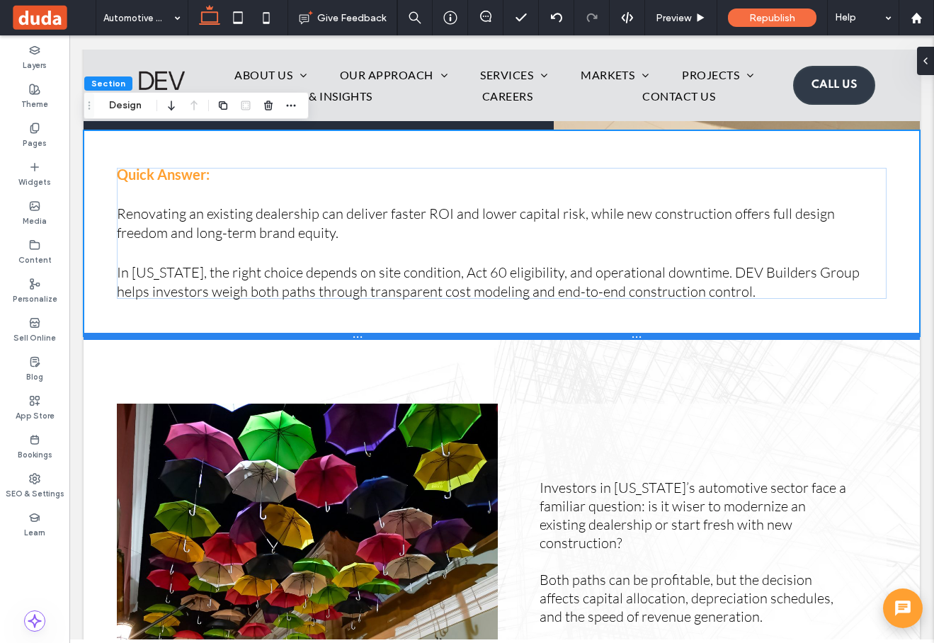
click at [649, 333] on div at bounding box center [502, 336] width 836 height 7
type input "***"
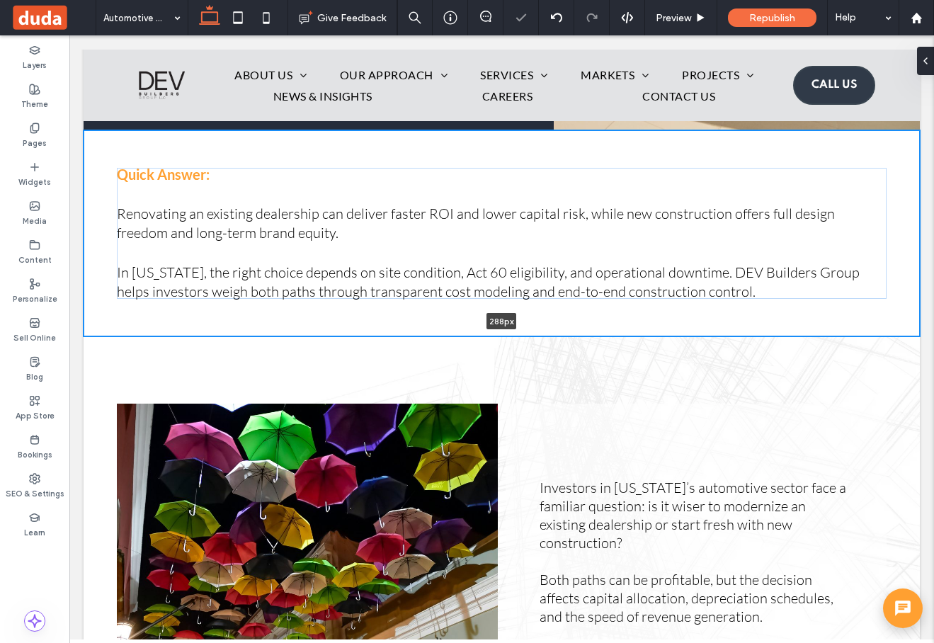
drag, startPoint x: 674, startPoint y: 338, endPoint x: 674, endPoint y: 326, distance: 12.0
click at [674, 326] on div "Quick Answer: Renovating an existing dealership can deliver faster ROI and lowe…" at bounding box center [502, 233] width 836 height 207
type input "***"
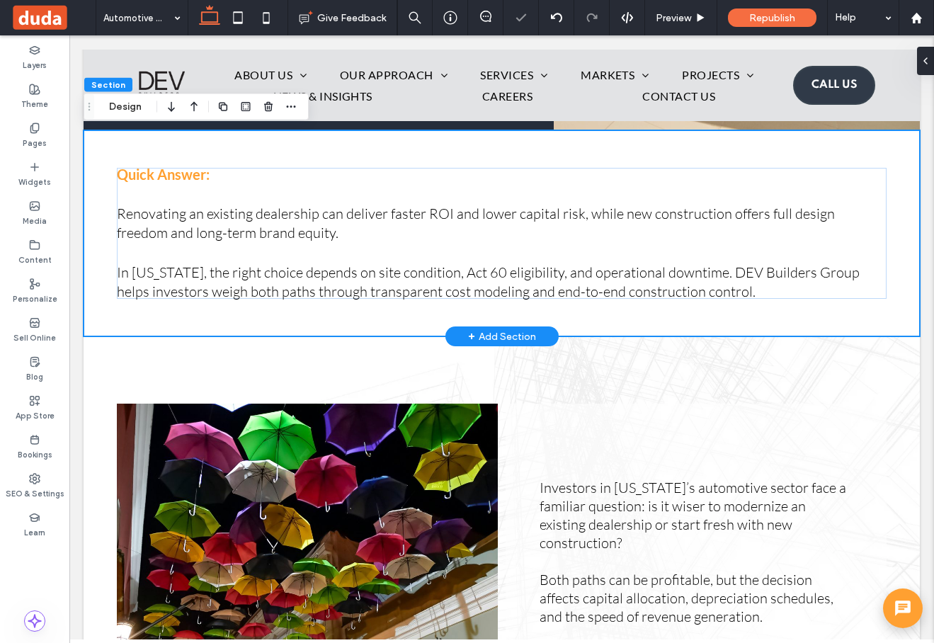
click at [905, 157] on div "Quick Answer: Renovating an existing dealership can deliver faster ROI and lowe…" at bounding box center [502, 233] width 836 height 207
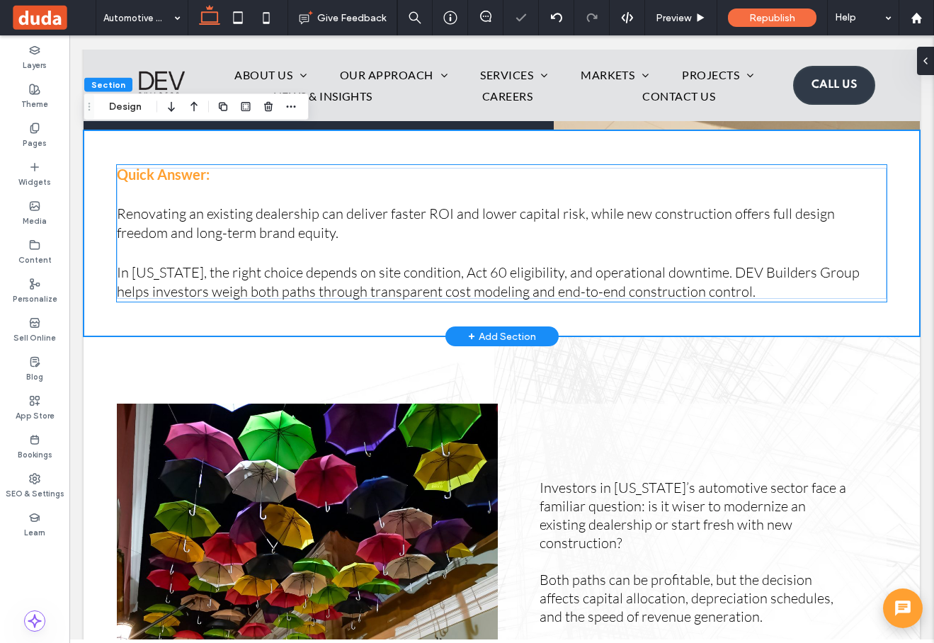
click at [883, 168] on p "Quick Answer:" at bounding box center [501, 174] width 769 height 19
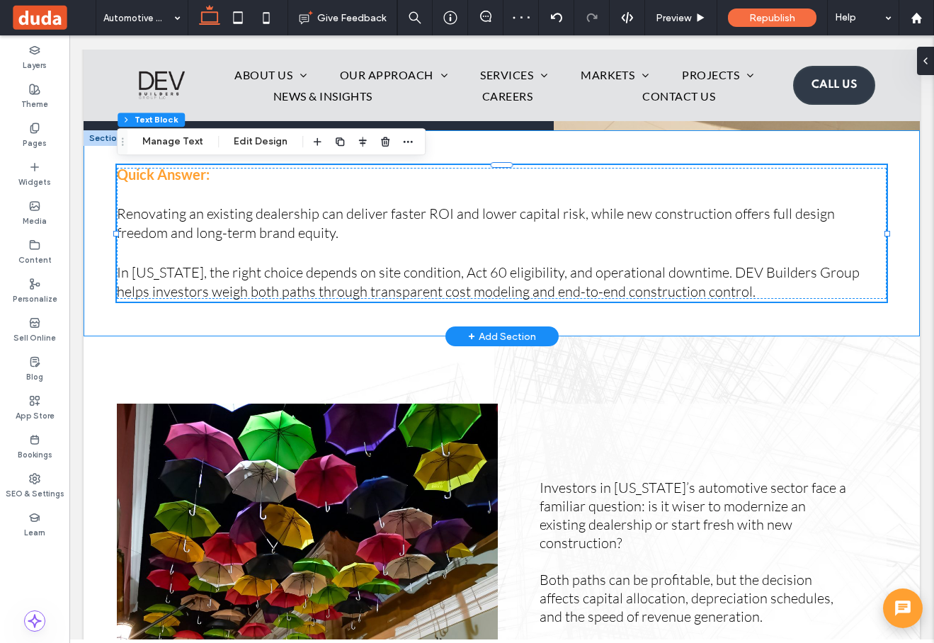
click at [893, 156] on div "Quick Answer: Renovating an existing dealership can deliver faster ROI and lowe…" at bounding box center [502, 233] width 836 height 207
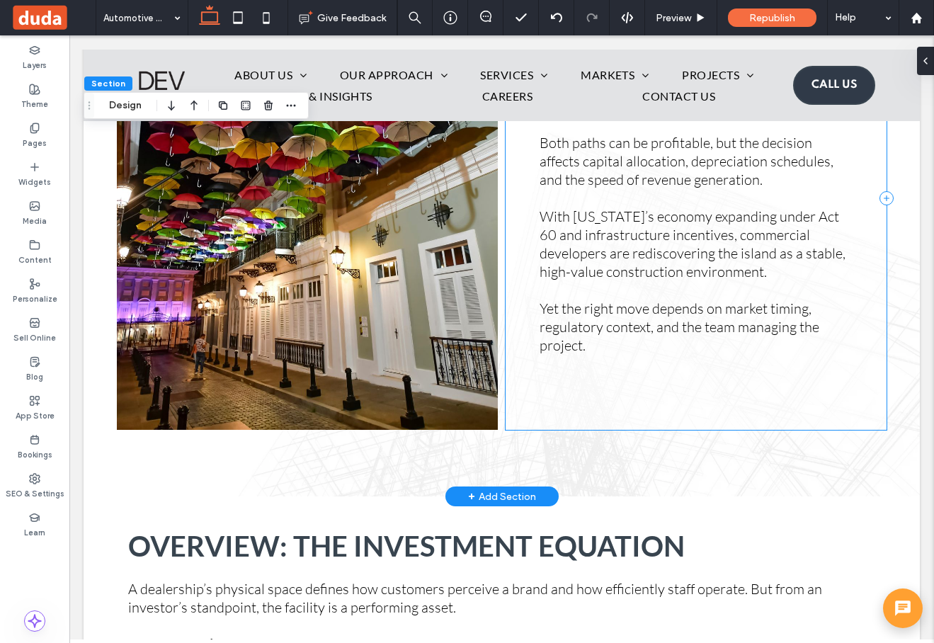
scroll to position [859, 0]
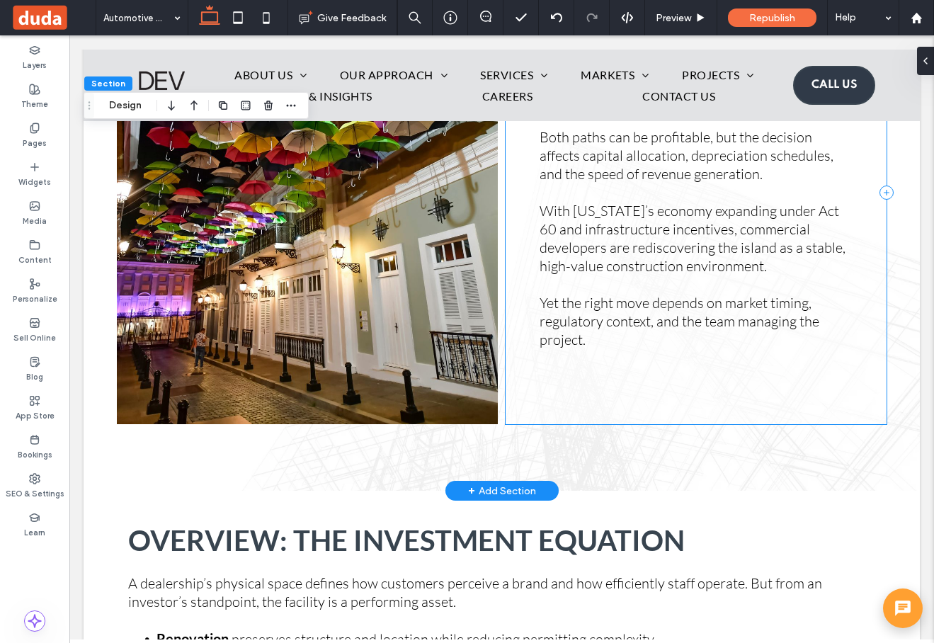
click at [738, 404] on div "Investors in Puerto Rico’s automotive sector face a familiar question: is it wi…" at bounding box center [695, 192] width 381 height 463
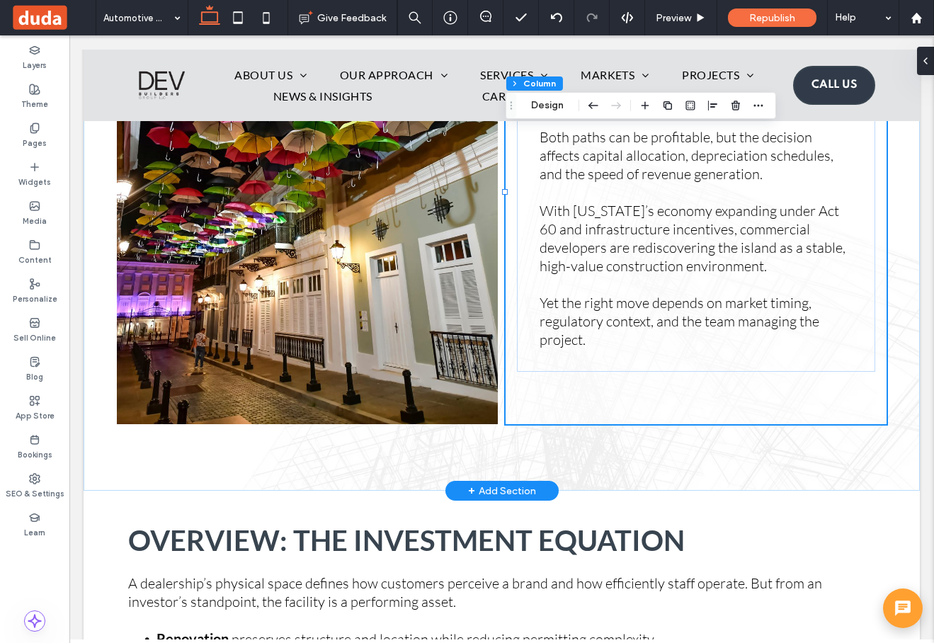
click at [845, 462] on div "Investors in Puerto Rico’s automotive sector face a familiar question: is it wi…" at bounding box center [502, 192] width 836 height 597
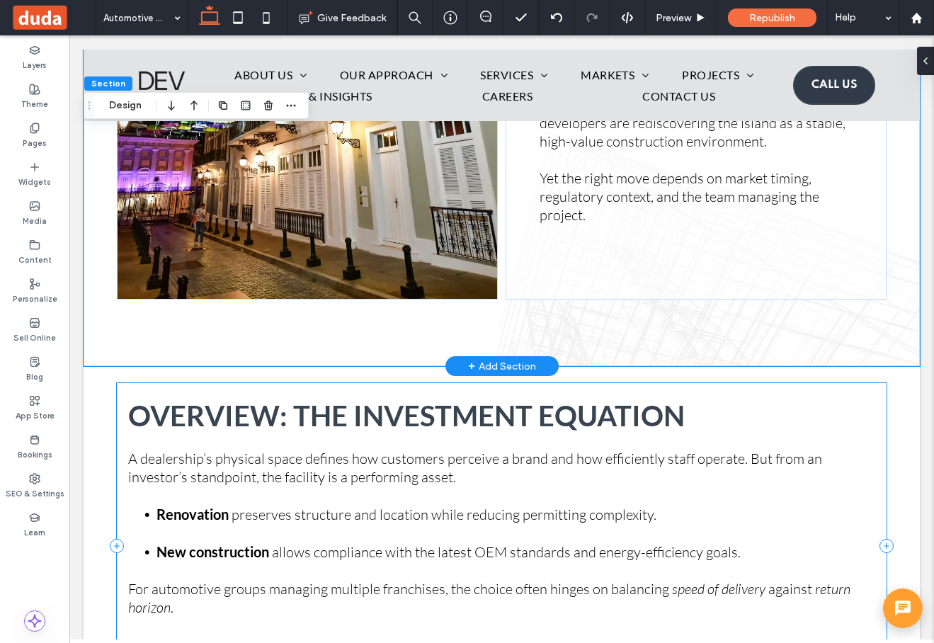
scroll to position [987, 0]
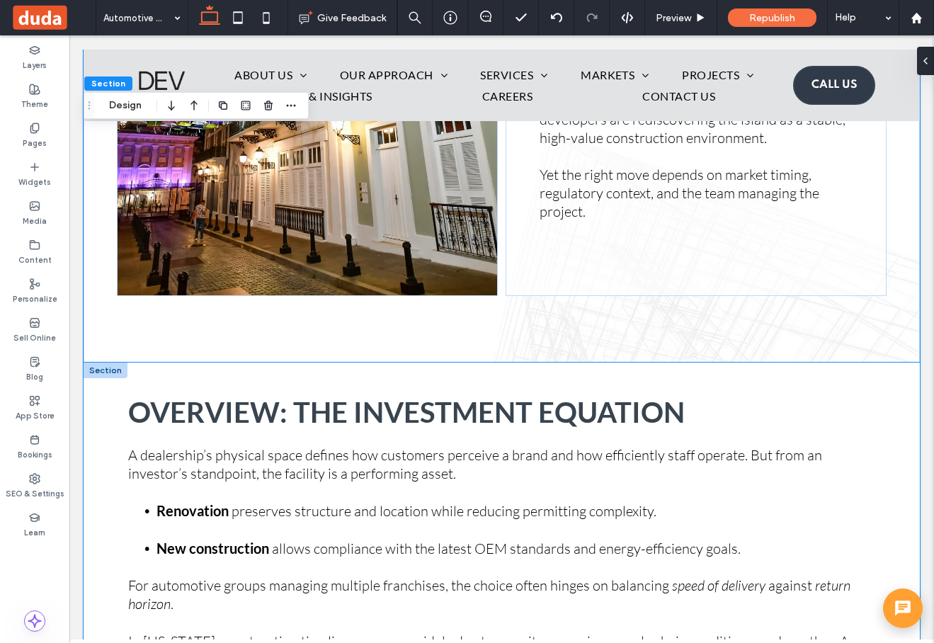
click at [902, 379] on div "Overview: The Investment Equation A dealership’s physical space defines how cus…" at bounding box center [502, 541] width 836 height 359
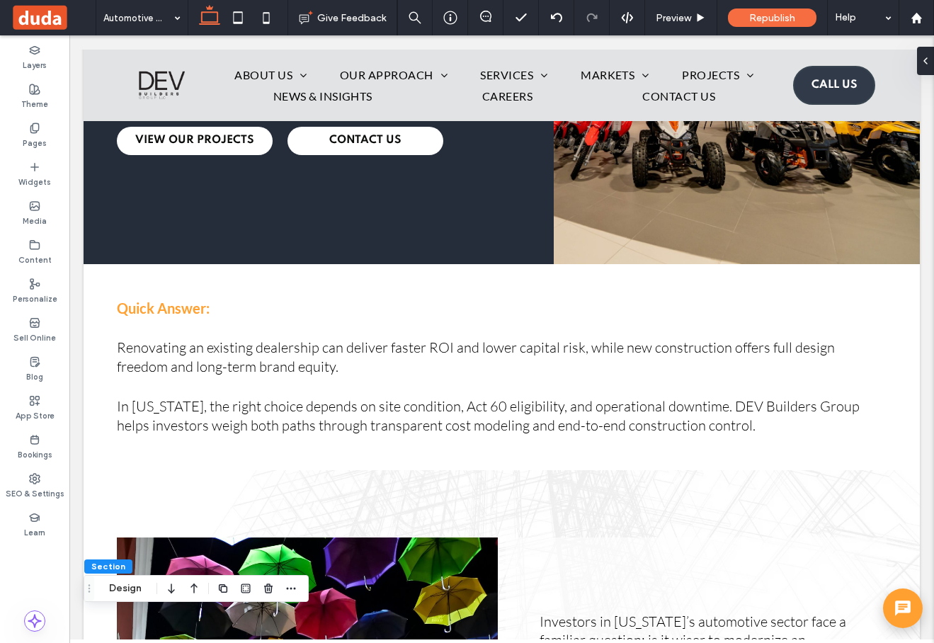
scroll to position [0, 0]
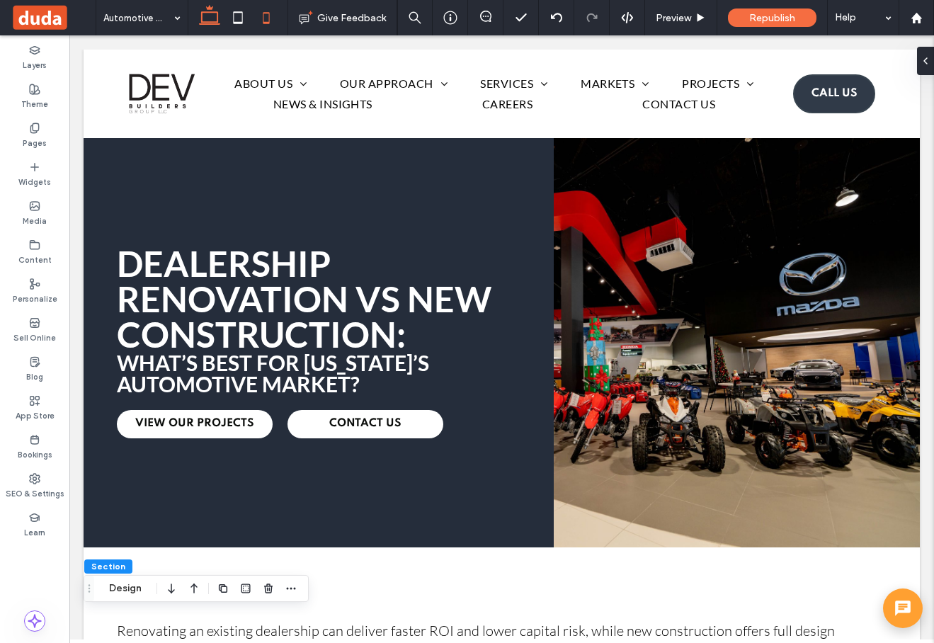
click at [266, 21] on icon at bounding box center [266, 18] width 28 height 28
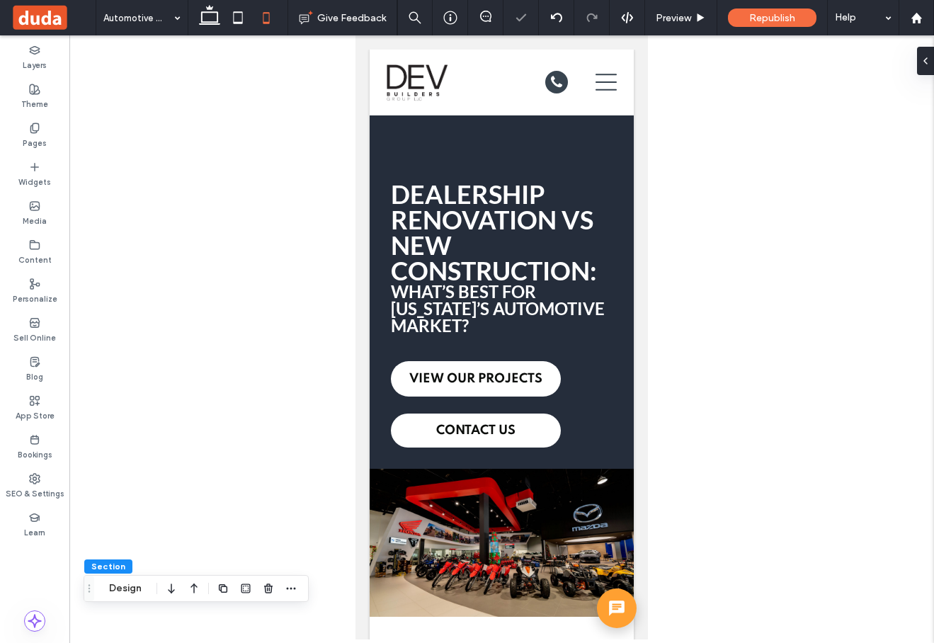
type input "*"
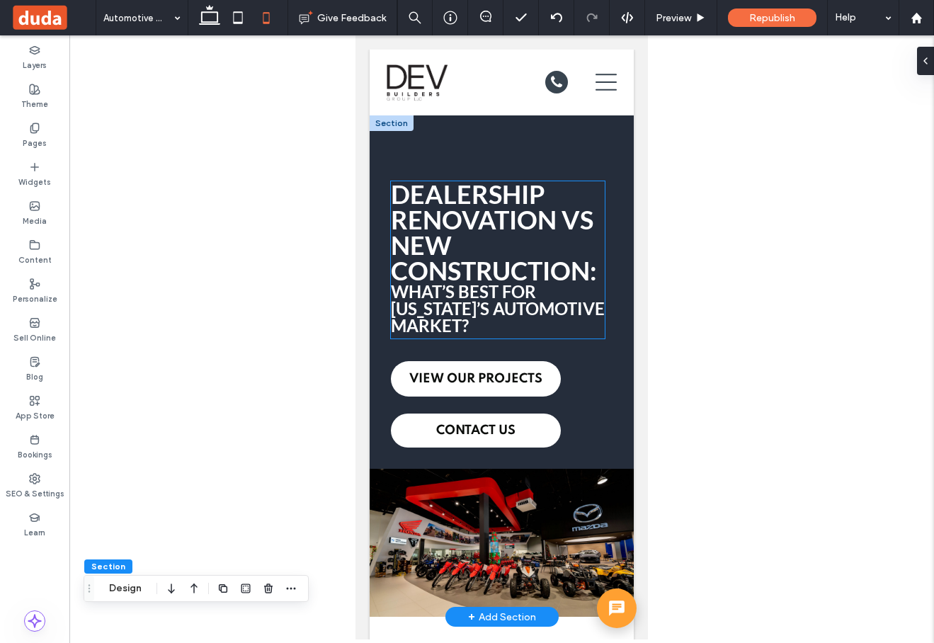
click at [477, 259] on strong "Dealership Renovation vs New Construction:" at bounding box center [494, 232] width 206 height 108
click at [477, 259] on div "Dealership Renovation vs New Construction: What’s Best for Puerto Rico’s Automo…" at bounding box center [498, 259] width 214 height 157
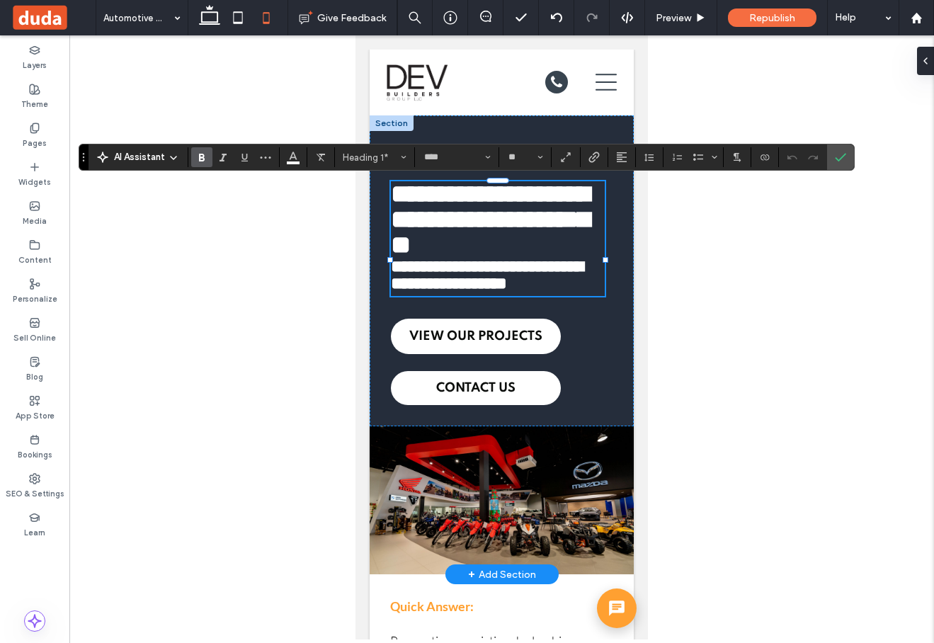
scroll to position [1, 0]
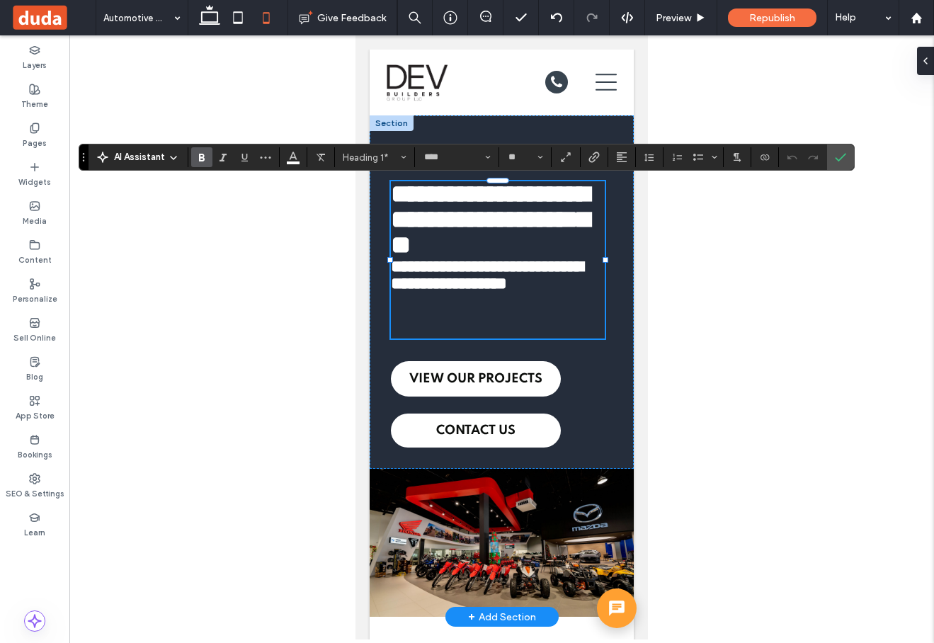
type input "**"
click at [420, 205] on strong "**********" at bounding box center [490, 219] width 198 height 76
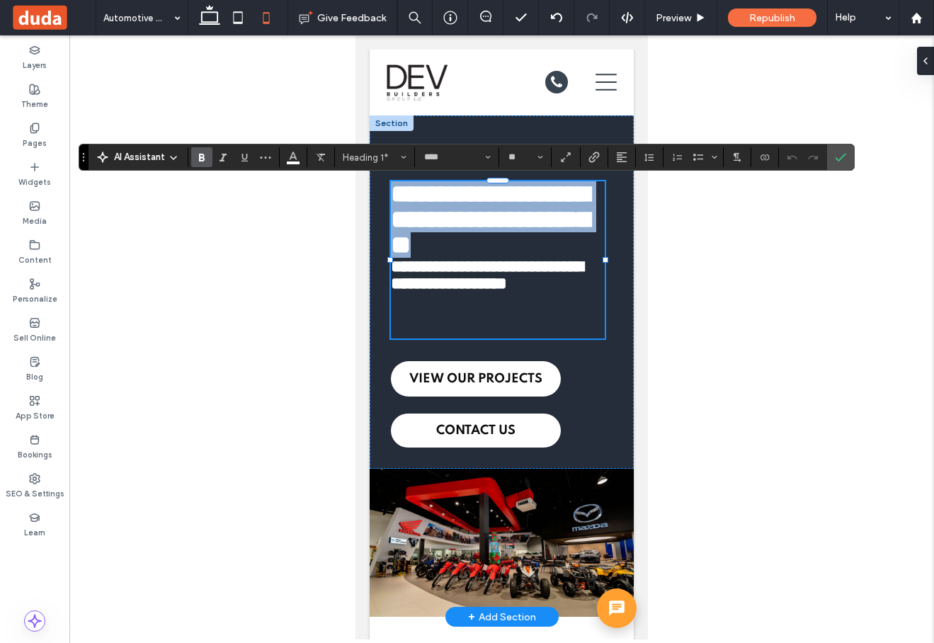
drag, startPoint x: 395, startPoint y: 190, endPoint x: 599, endPoint y: 273, distance: 220.3
click at [599, 258] on h1 "**********" at bounding box center [498, 219] width 214 height 76
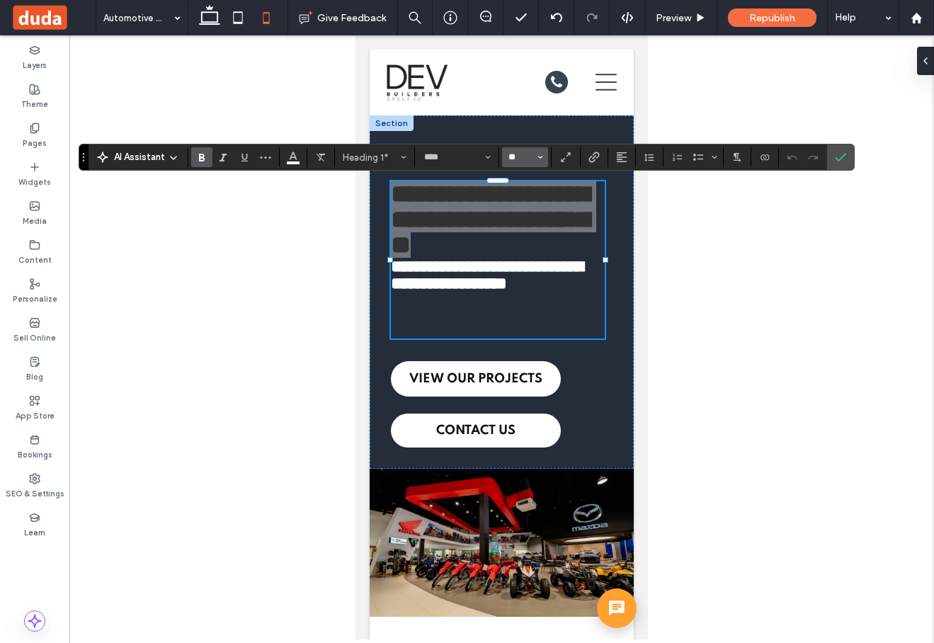
click at [517, 154] on input "**" at bounding box center [521, 156] width 28 height 11
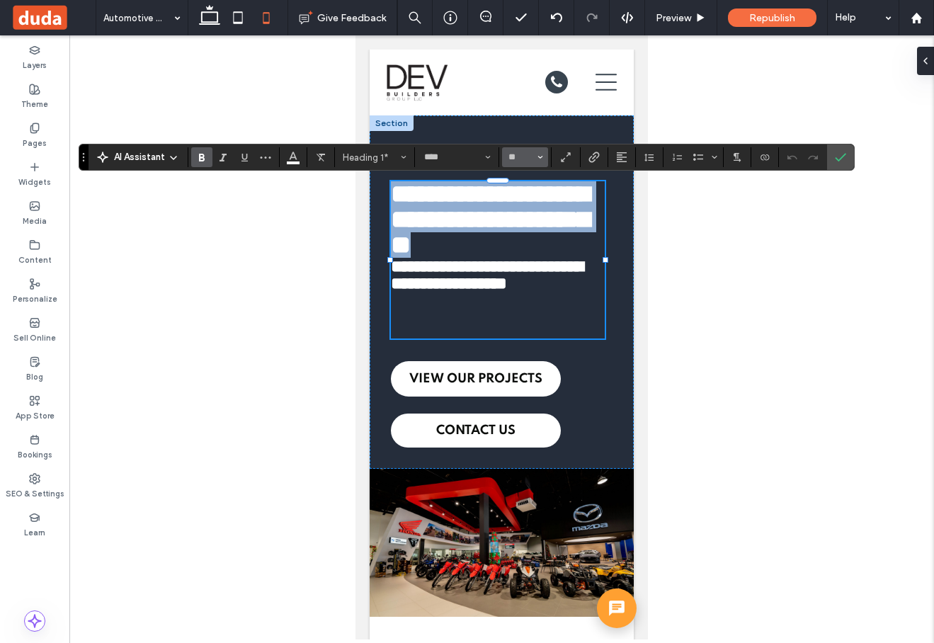
type input "**"
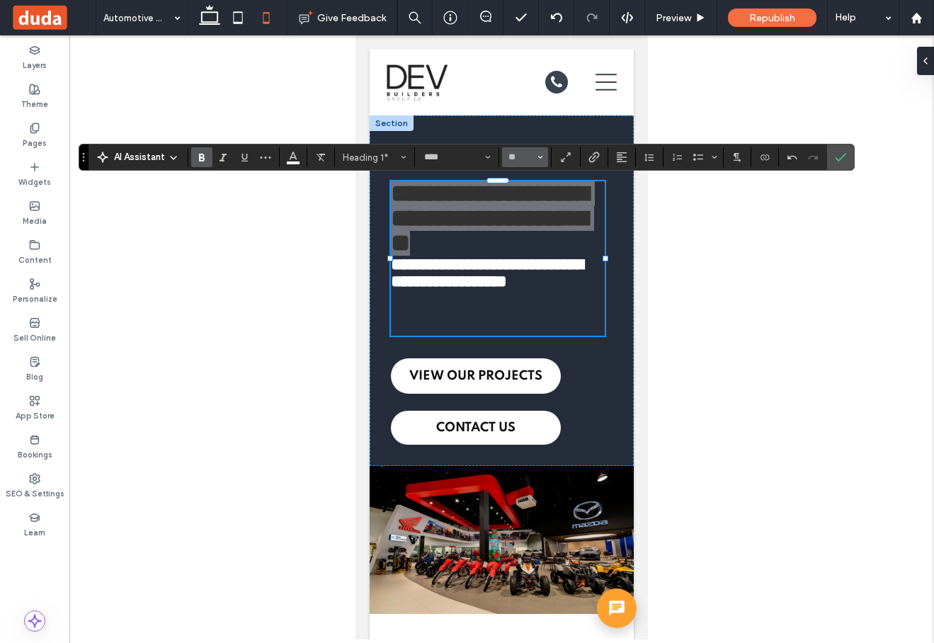
click at [534, 151] on input "**" at bounding box center [521, 156] width 28 height 11
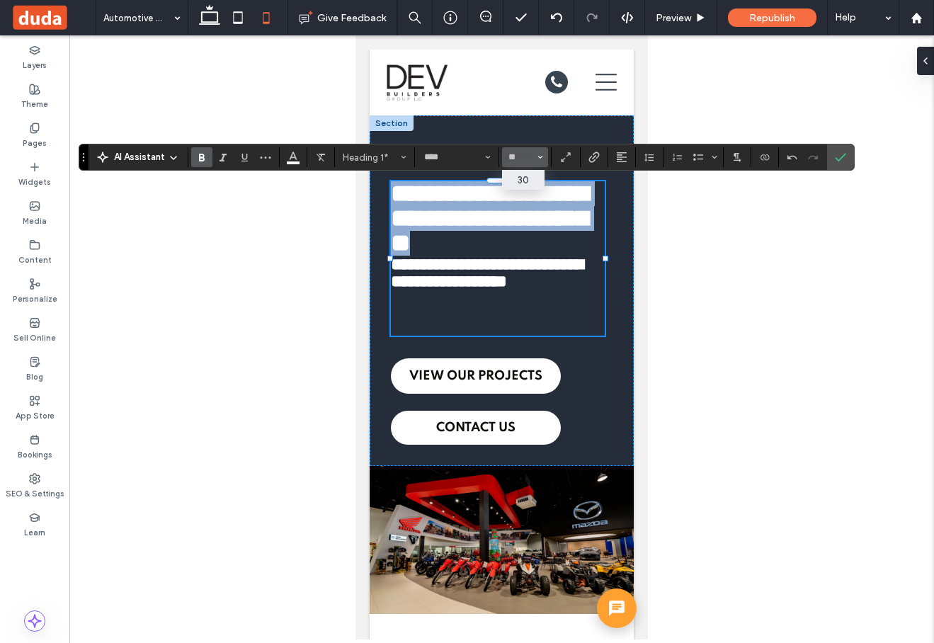
type input "**"
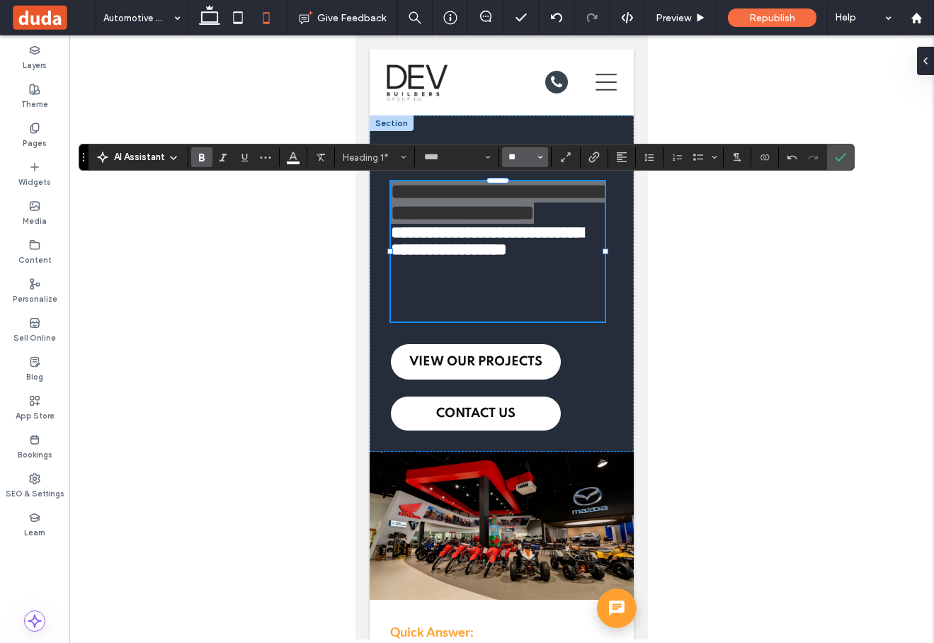
click at [527, 159] on input "**" at bounding box center [521, 156] width 28 height 11
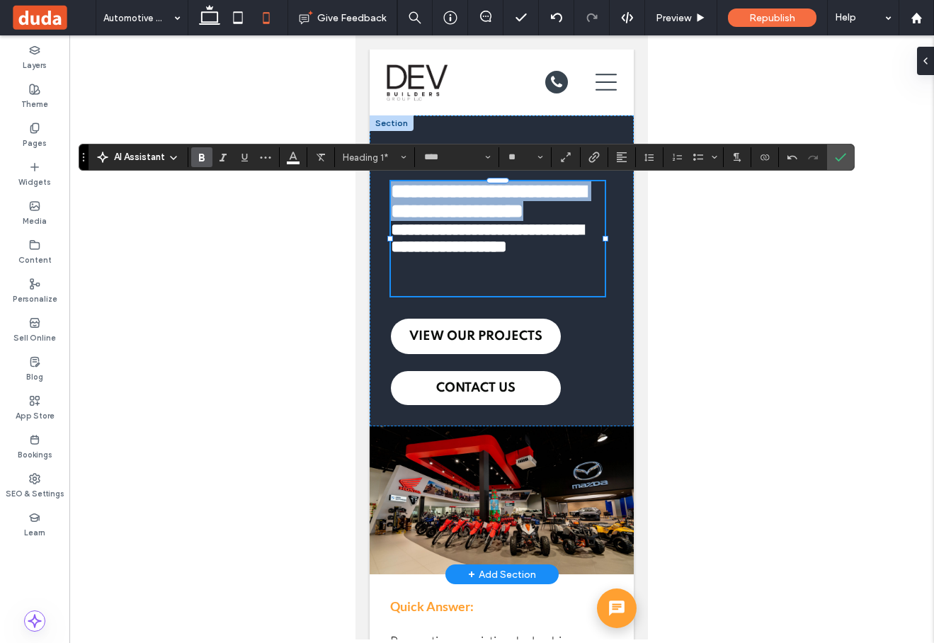
type input "**"
click at [505, 255] on strong "**********" at bounding box center [487, 238] width 192 height 34
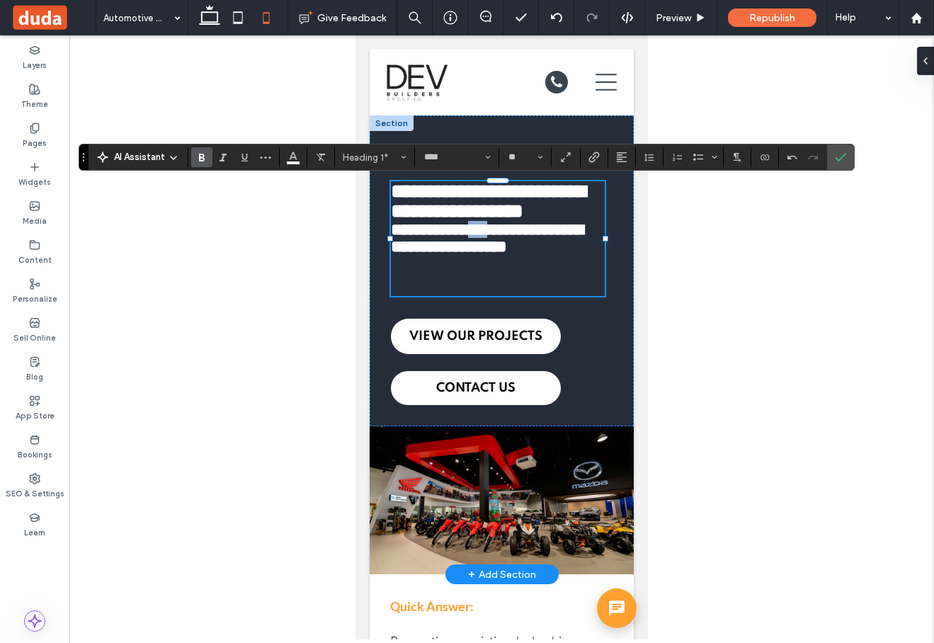
click at [505, 255] on strong "**********" at bounding box center [487, 238] width 192 height 34
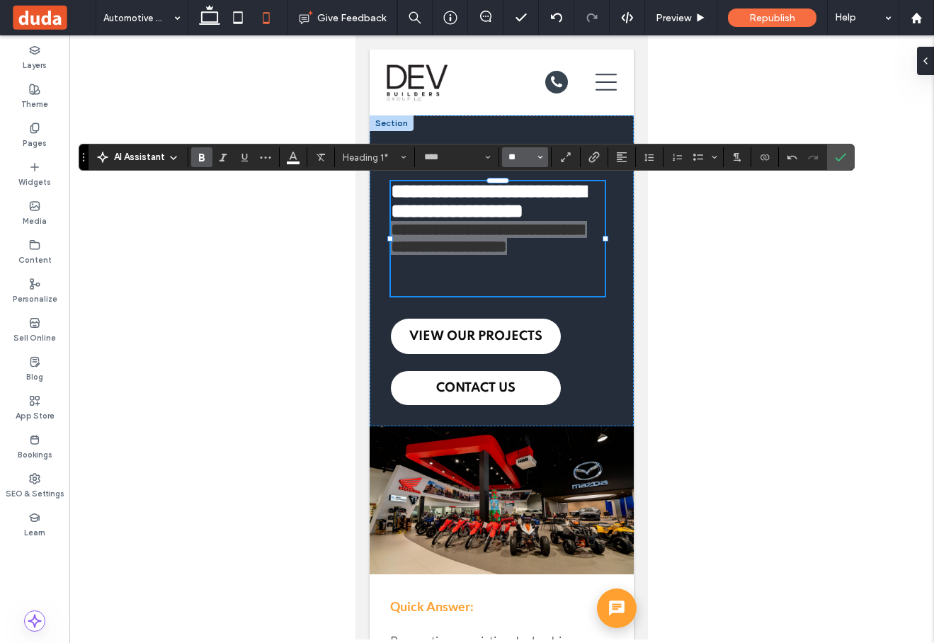
click at [532, 159] on input "**" at bounding box center [521, 156] width 28 height 11
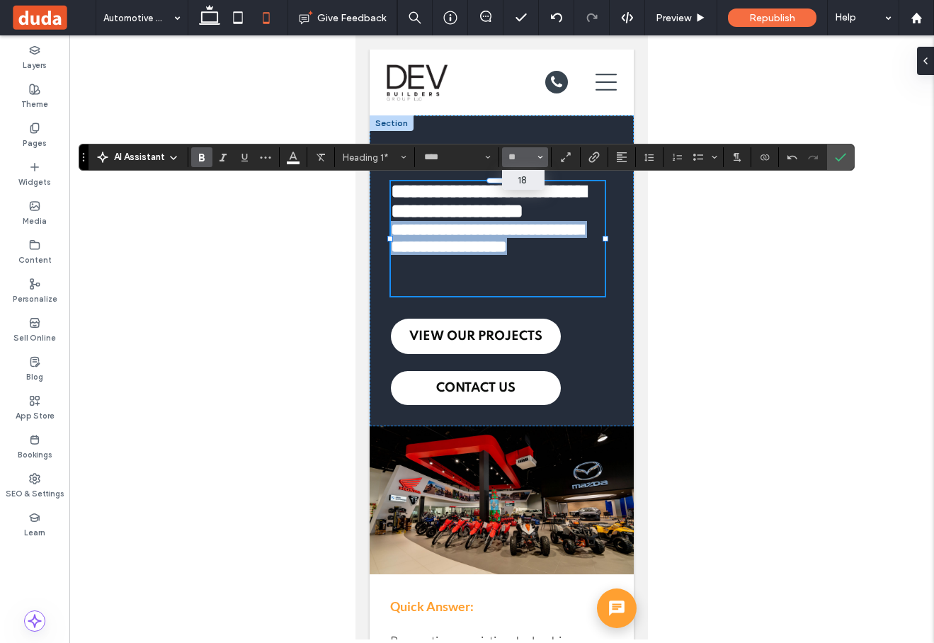
type input "**"
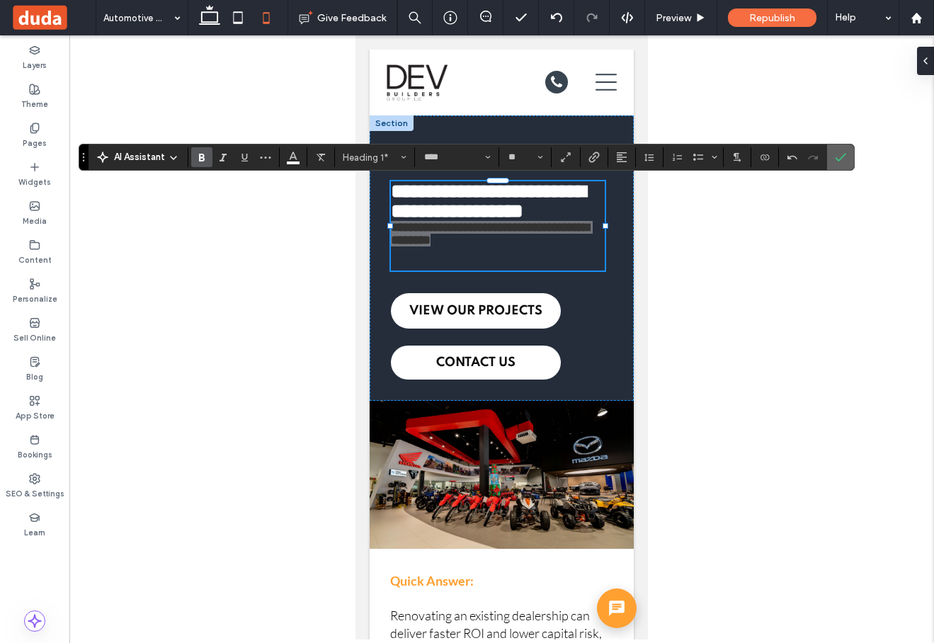
click at [847, 156] on label "Confirm" at bounding box center [840, 156] width 21 height 25
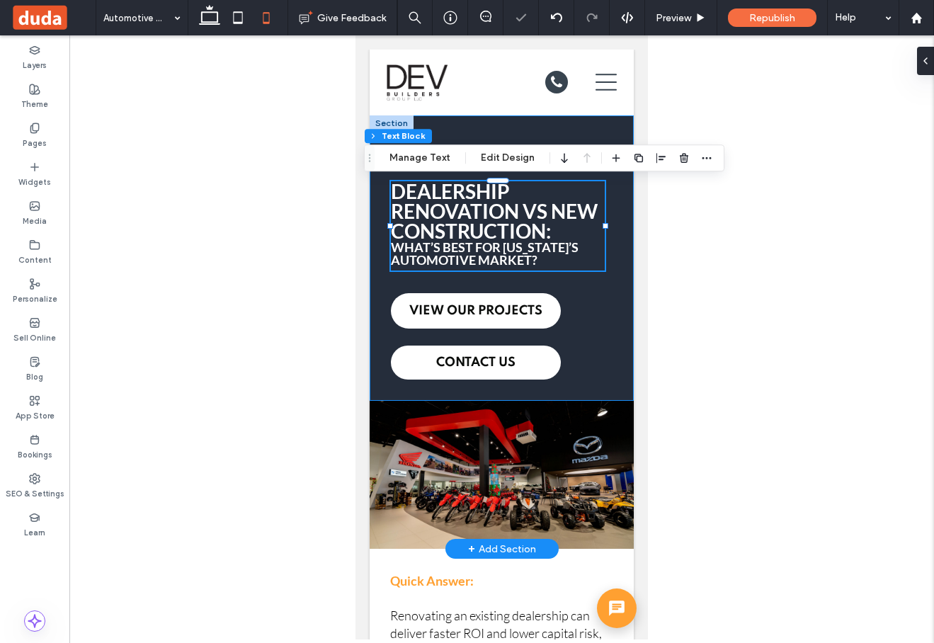
click at [613, 332] on div "Dealership Renovation vs New Construction: What’s Best for Puerto Rico’s Automo…" at bounding box center [502, 257] width 264 height 285
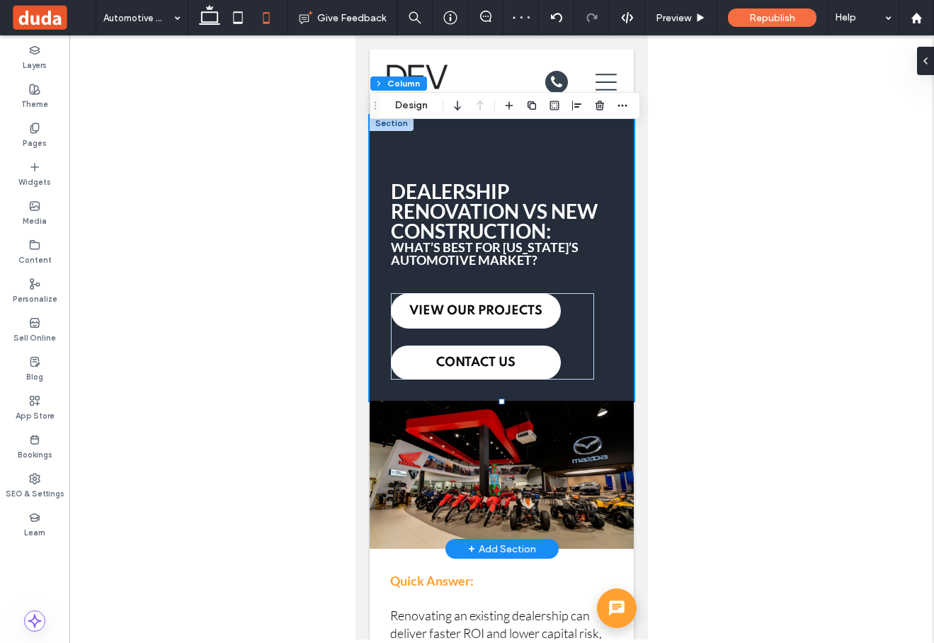
click at [584, 149] on div "Dealership Renovation vs New Construction: What’s Best for Puerto Rico’s Automo…" at bounding box center [502, 257] width 264 height 285
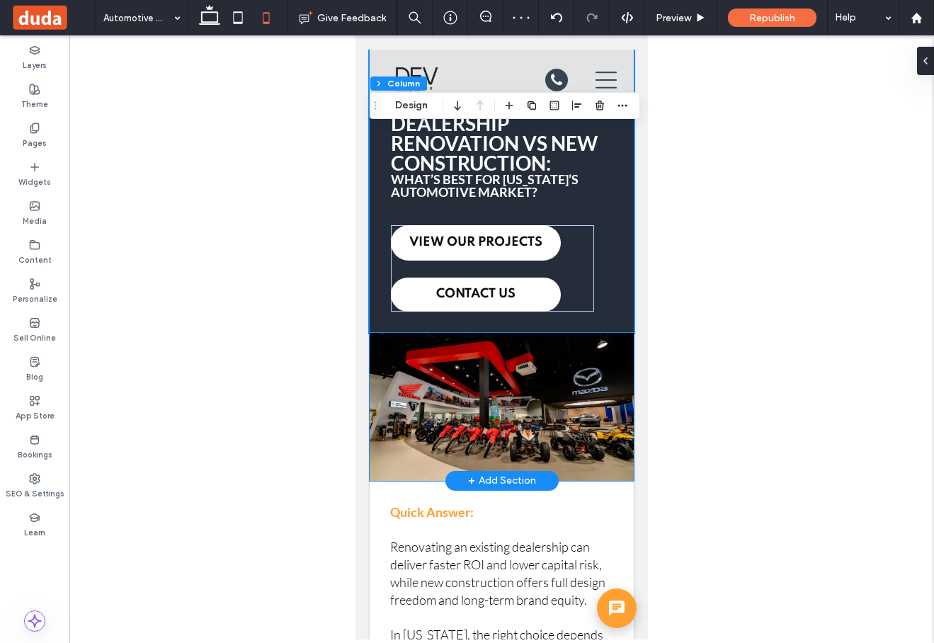
scroll to position [111, 0]
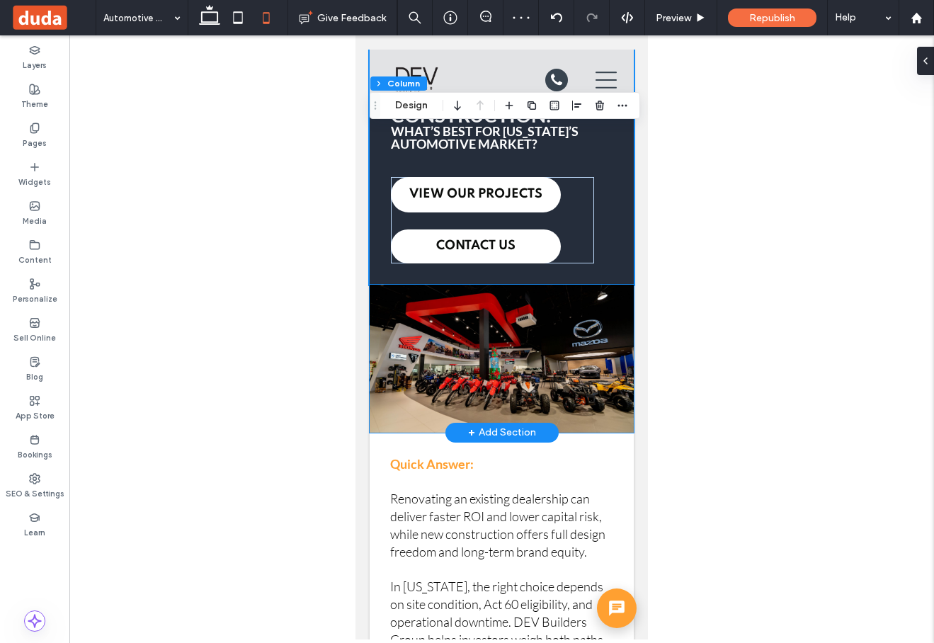
click at [569, 357] on img at bounding box center [502, 359] width 264 height 148
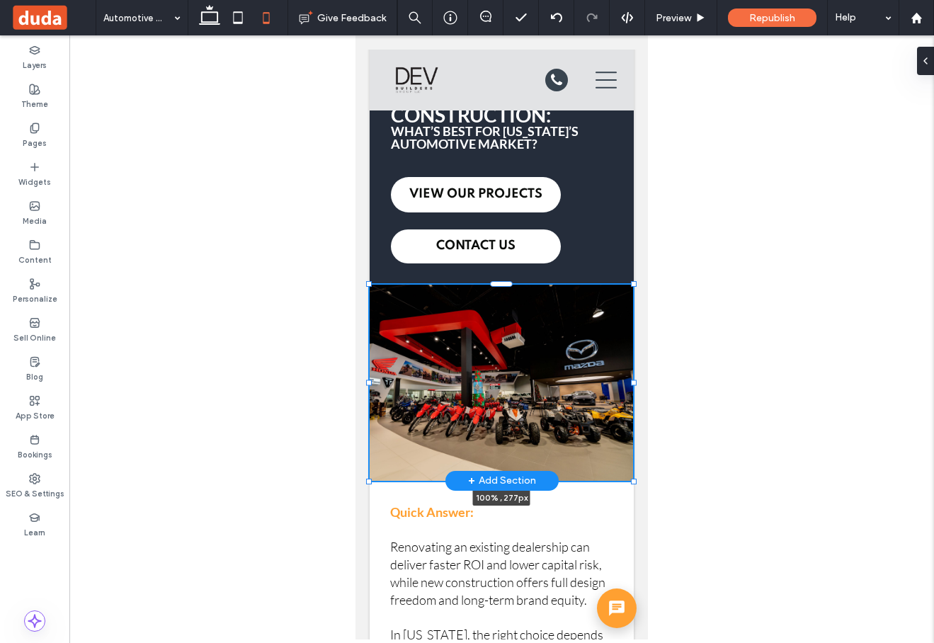
drag, startPoint x: 636, startPoint y: 432, endPoint x: 636, endPoint y: 480, distance: 48.1
click at [636, 480] on div at bounding box center [634, 481] width 6 height 6
type input "****"
type input "***"
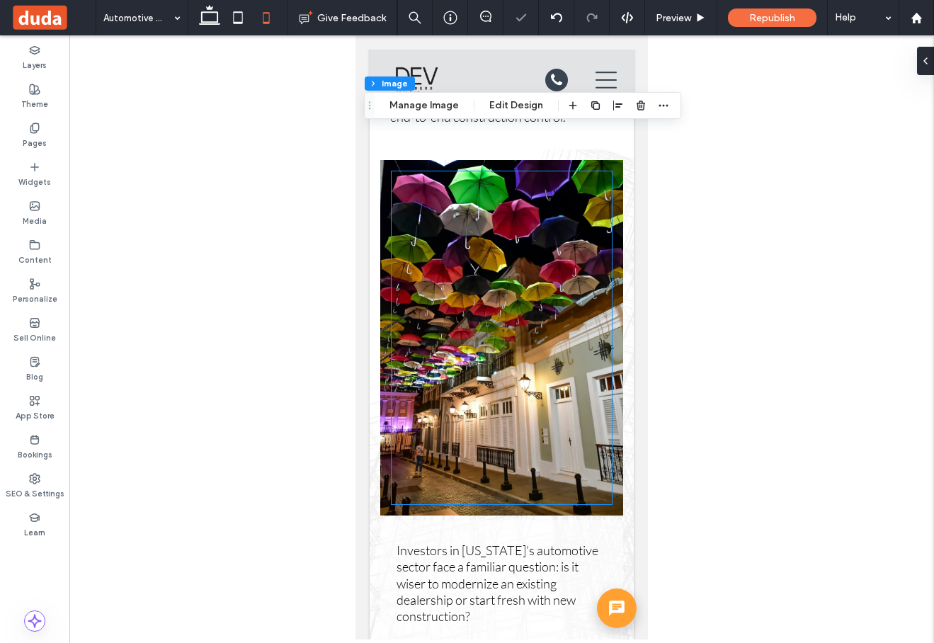
scroll to position [720, 0]
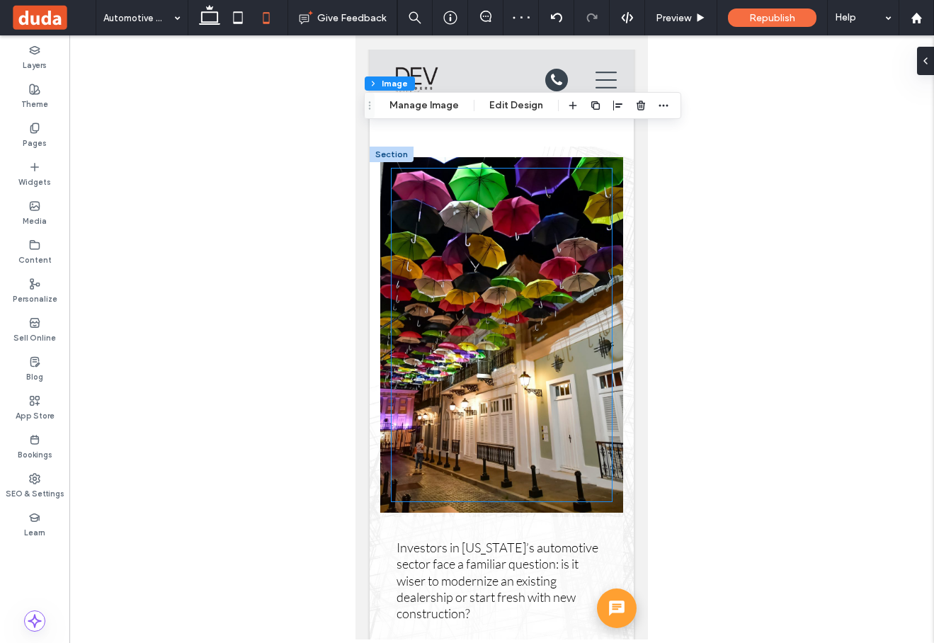
click at [573, 381] on div at bounding box center [501, 334] width 220 height 333
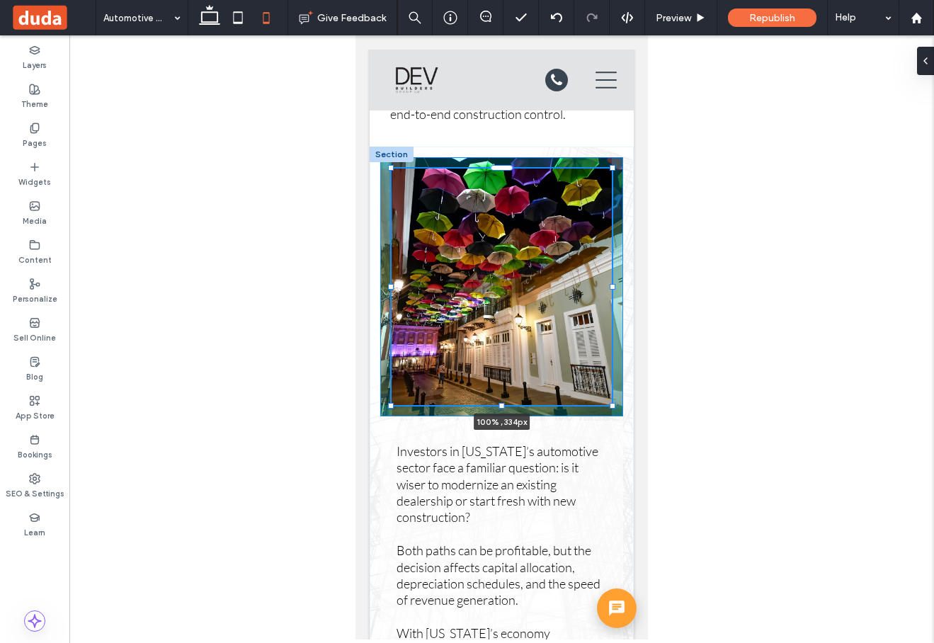
drag, startPoint x: 503, startPoint y: 503, endPoint x: 510, endPoint y: 454, distance: 48.7
click at [510, 454] on div "100% , 334px Investors in Puerto Rico’s automotive sector face a familiar quest…" at bounding box center [502, 485] width 264 height 677
type input "***"
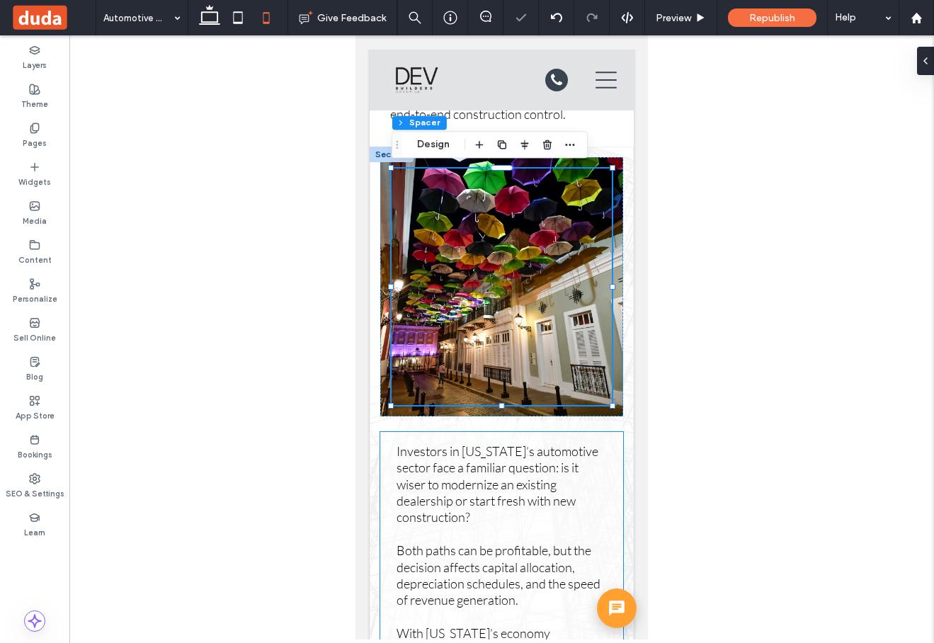
click at [619, 480] on div "Investors in Puerto Rico’s automotive sector face a familiar question: is it wi…" at bounding box center [501, 617] width 243 height 370
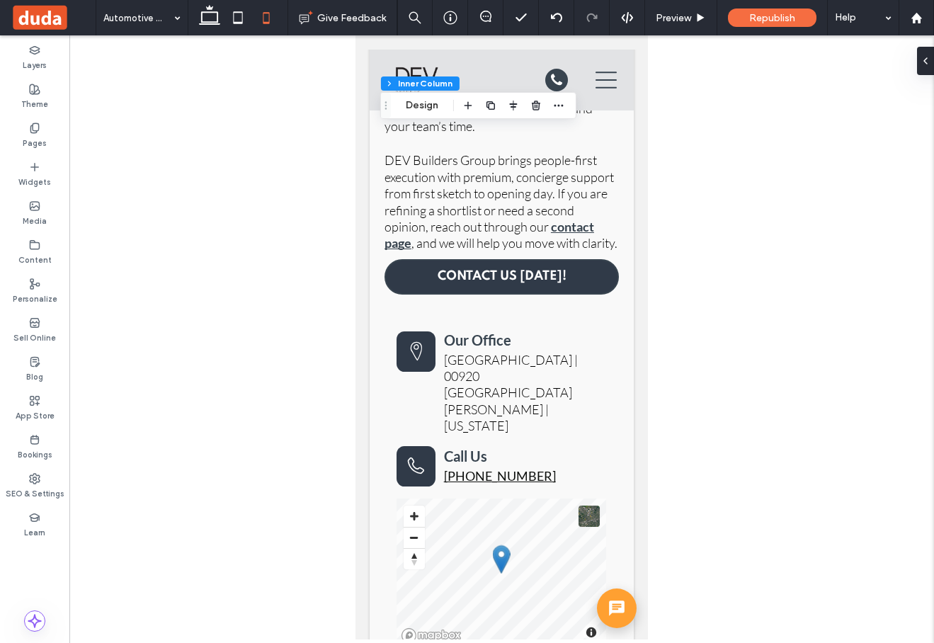
scroll to position [7528, 0]
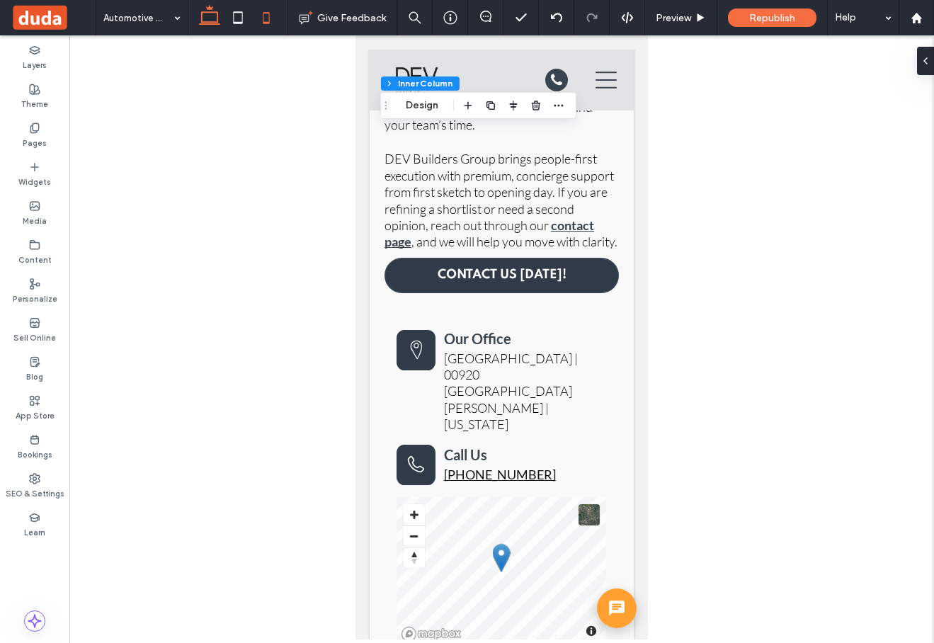
click at [200, 25] on icon at bounding box center [209, 18] width 28 height 28
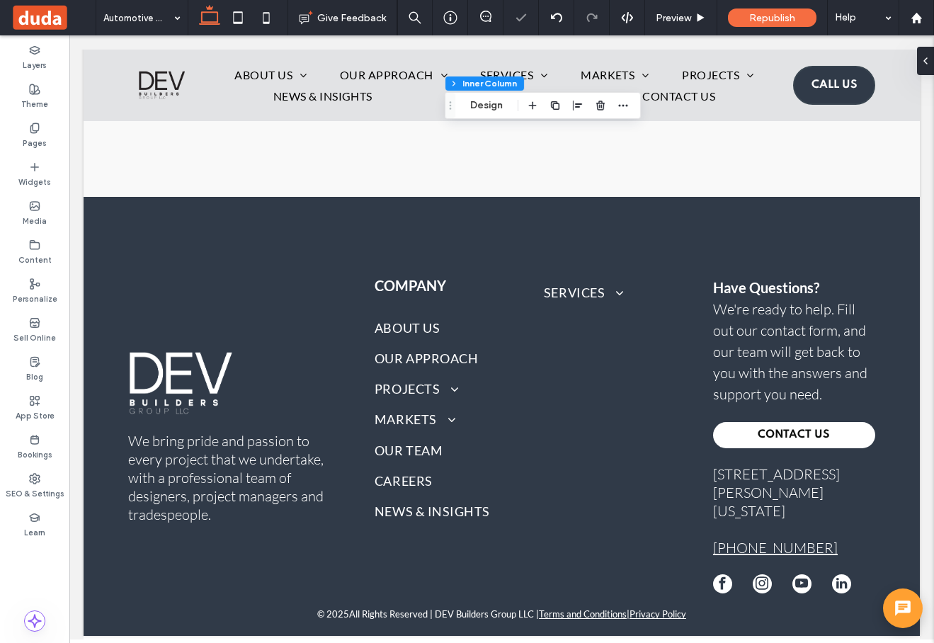
type input "**"
type input "*"
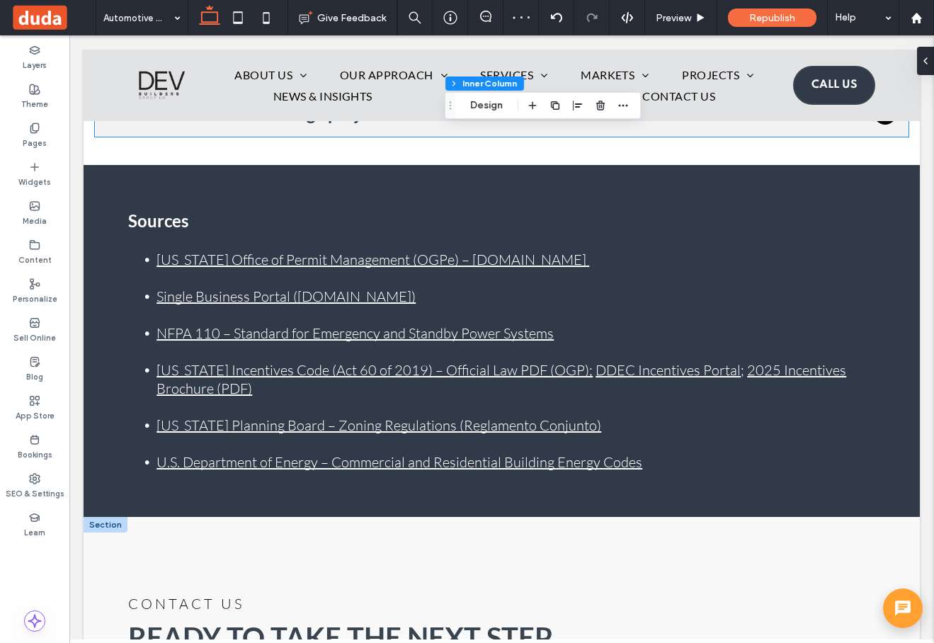
scroll to position [4757, 0]
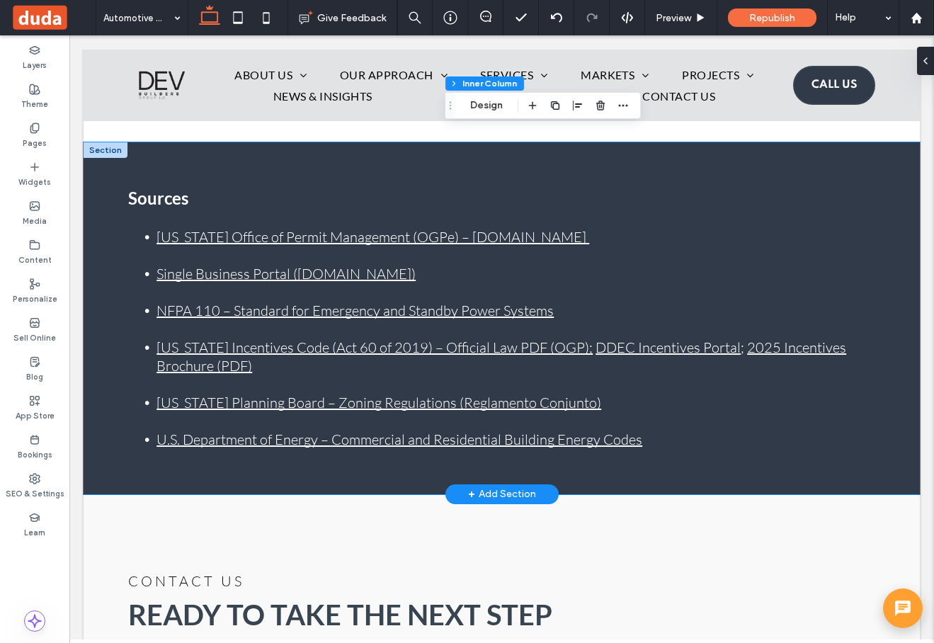
click at [294, 142] on div "Sources Puerto Rico Office of Permit Management (OGPe) – permisos.pr.gov Single…" at bounding box center [502, 318] width 836 height 352
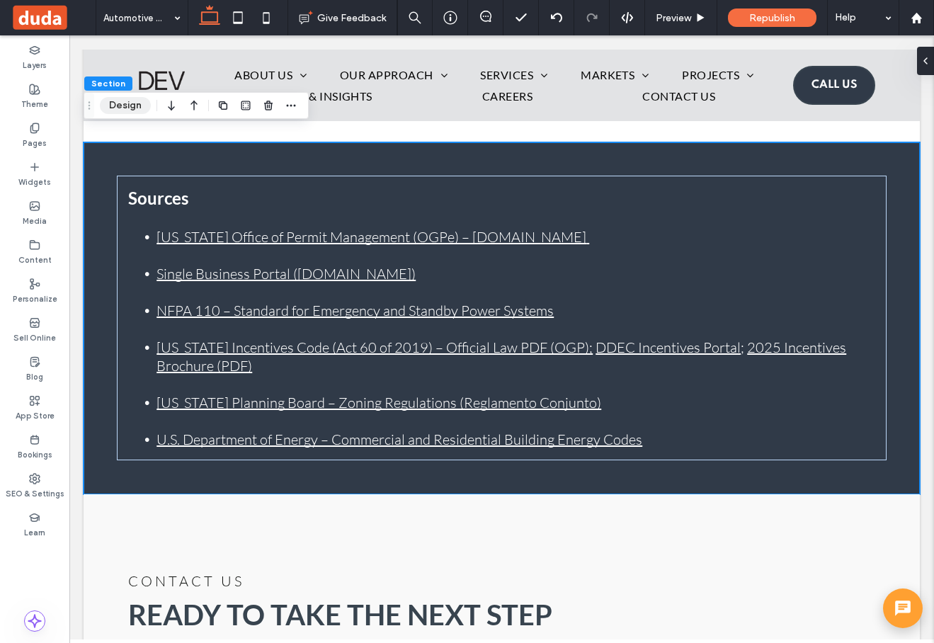
click at [134, 101] on button "Design" at bounding box center [125, 105] width 51 height 17
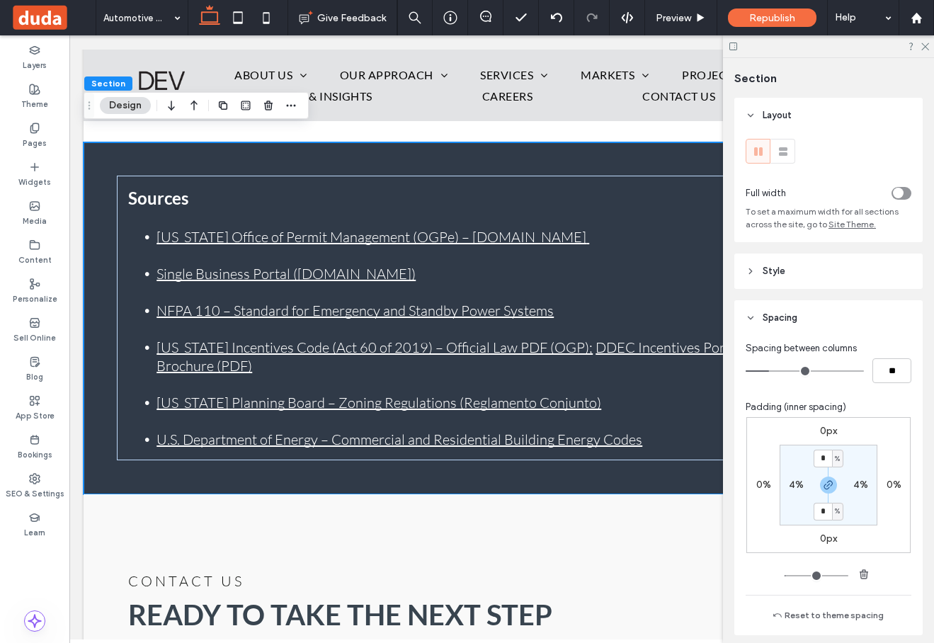
click at [791, 486] on label "4%" at bounding box center [796, 485] width 15 height 12
type input "*"
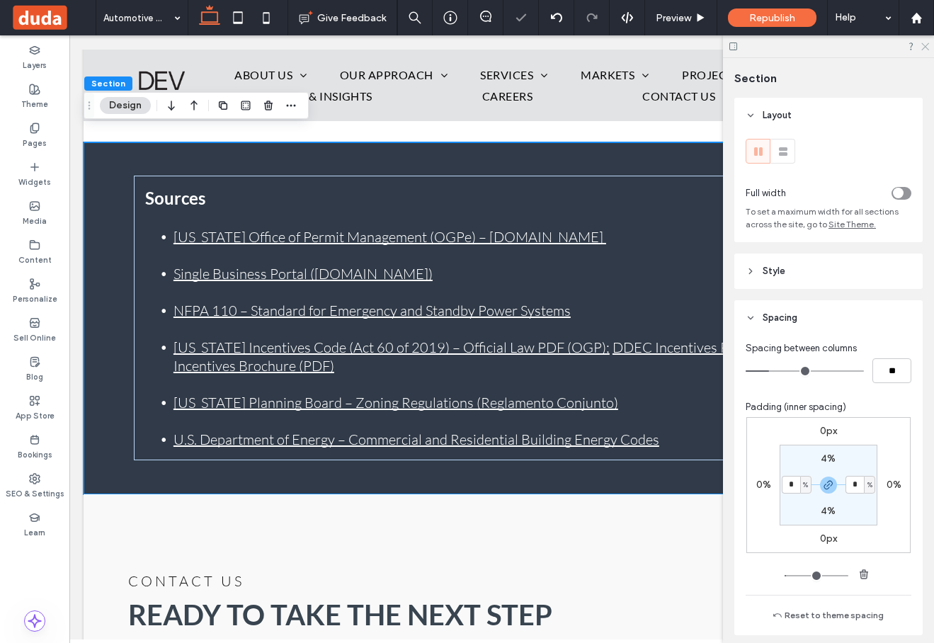
click at [925, 48] on icon at bounding box center [924, 45] width 9 height 9
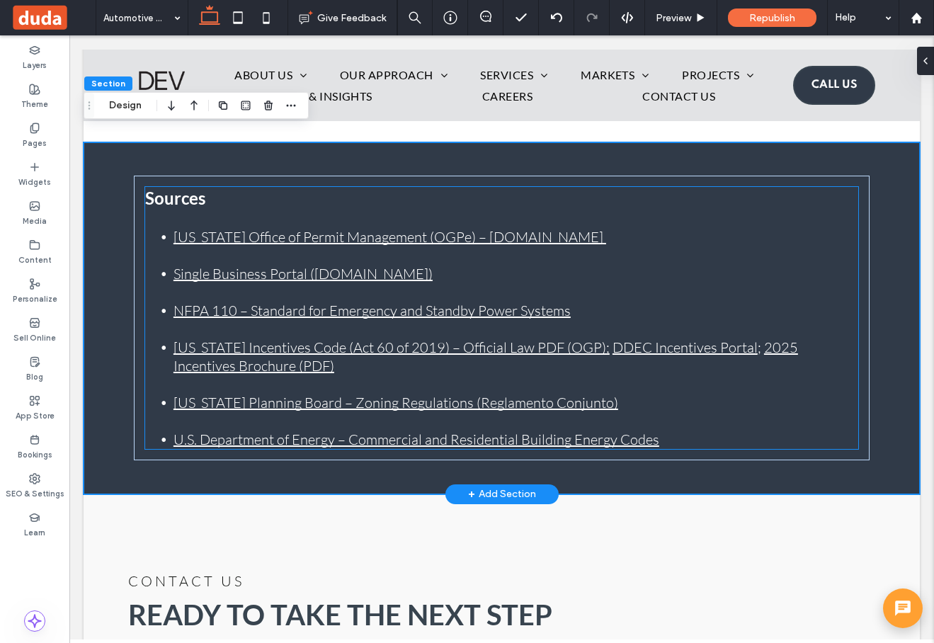
click at [350, 265] on link "Single Business Portal ([DOMAIN_NAME])" at bounding box center [302, 274] width 259 height 18
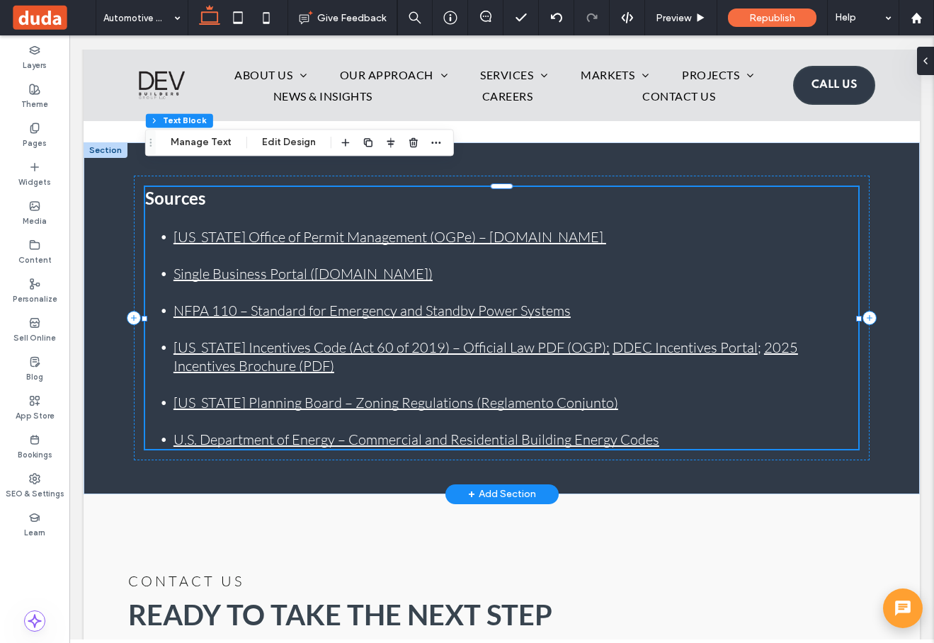
click at [350, 265] on link "Single Business Portal ([DOMAIN_NAME])" at bounding box center [302, 274] width 259 height 18
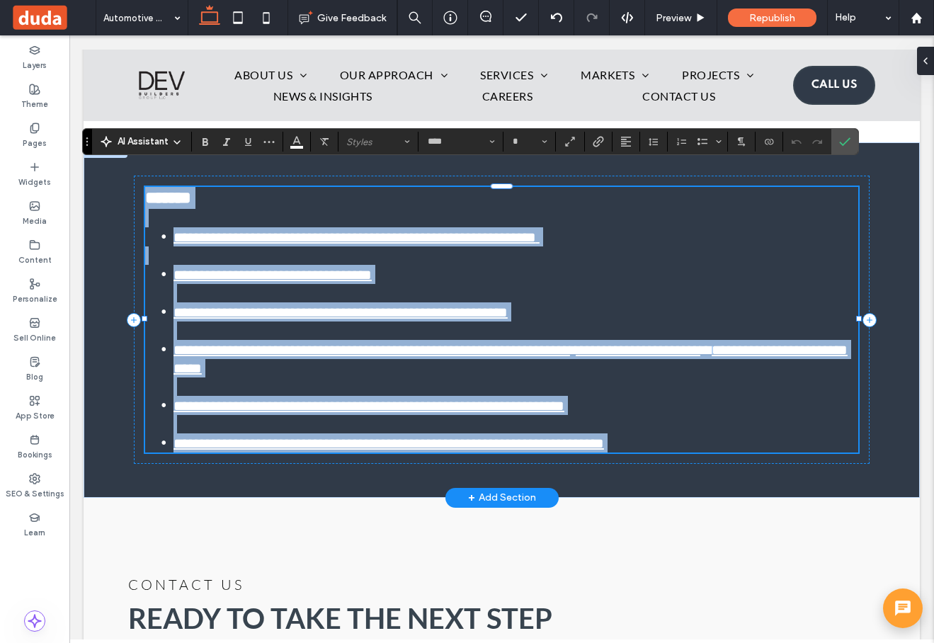
click at [350, 268] on link "**********" at bounding box center [272, 275] width 198 height 14
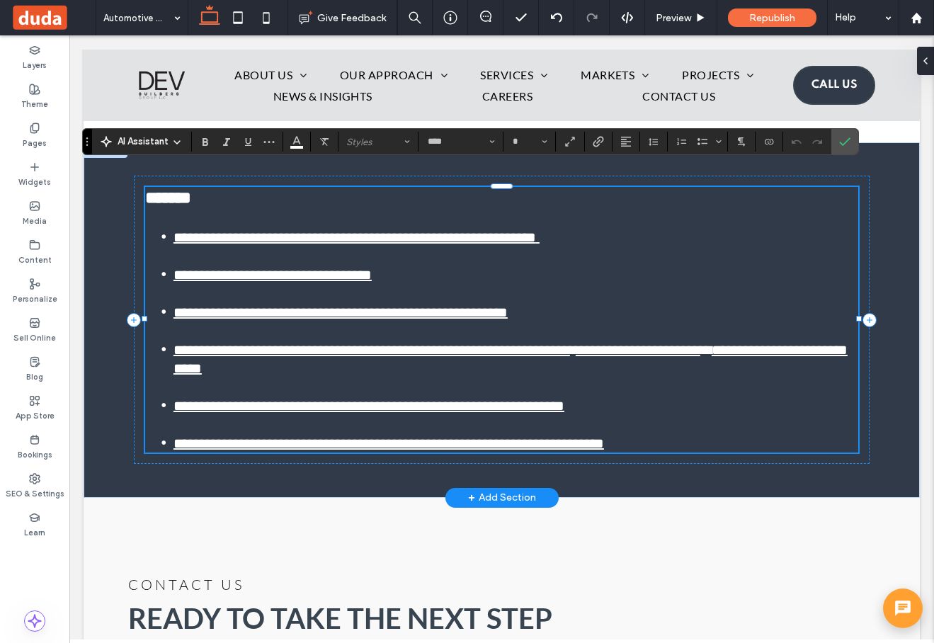
type input "**"
drag, startPoint x: 350, startPoint y: 252, endPoint x: 303, endPoint y: 252, distance: 46.7
click at [303, 268] on link "**********" at bounding box center [272, 275] width 198 height 14
click at [595, 139] on icon "Link" at bounding box center [597, 141] width 11 height 11
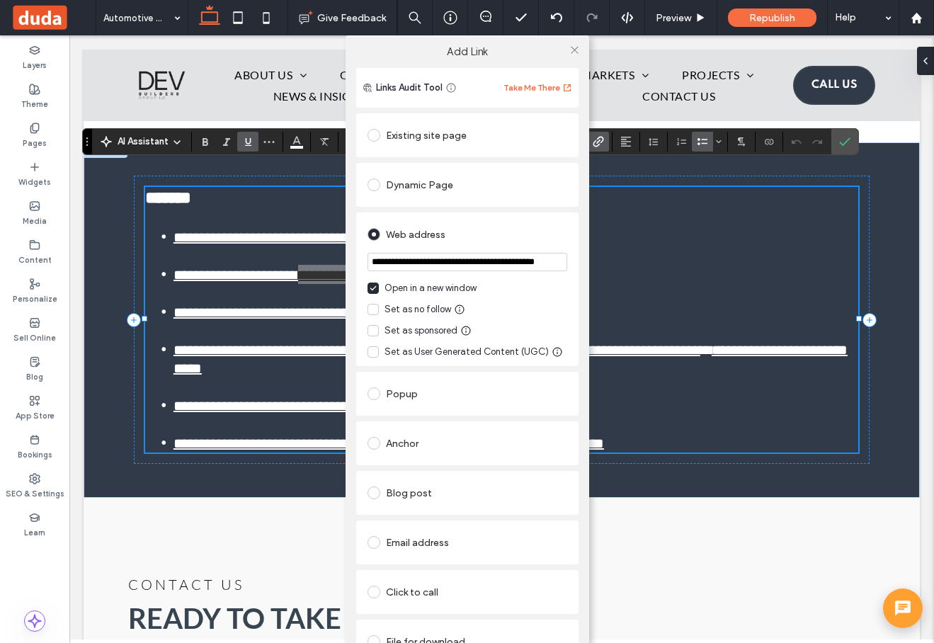
click at [477, 260] on input "**********" at bounding box center [467, 262] width 200 height 18
click at [569, 50] on icon at bounding box center [574, 50] width 11 height 11
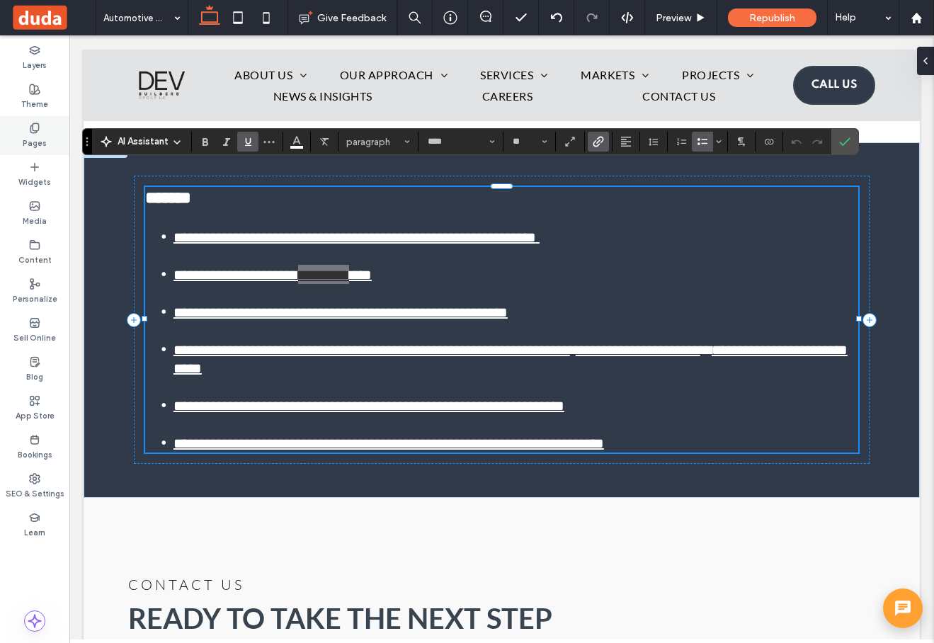
click at [37, 131] on icon at bounding box center [34, 127] width 11 height 11
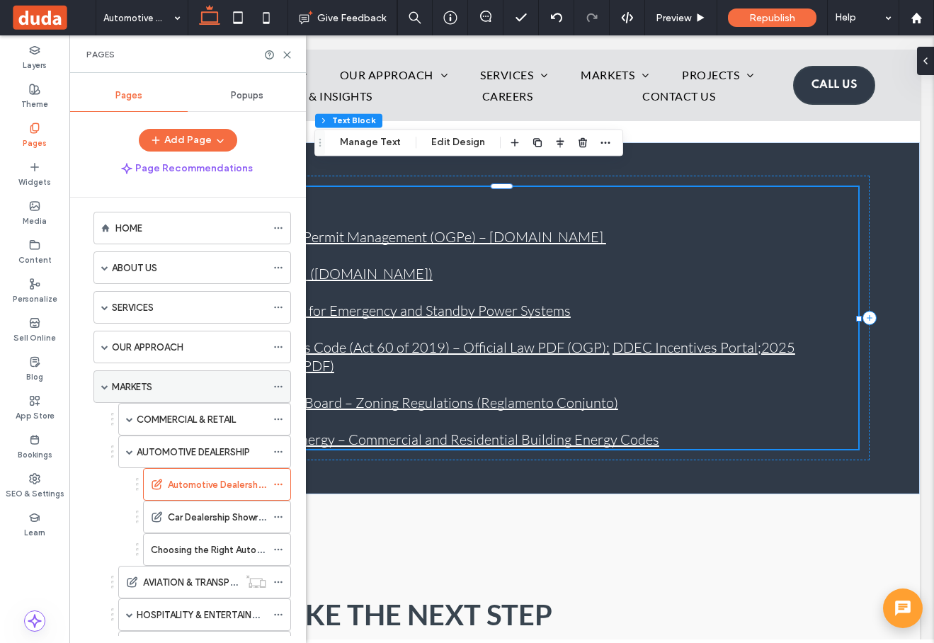
scroll to position [13, 0]
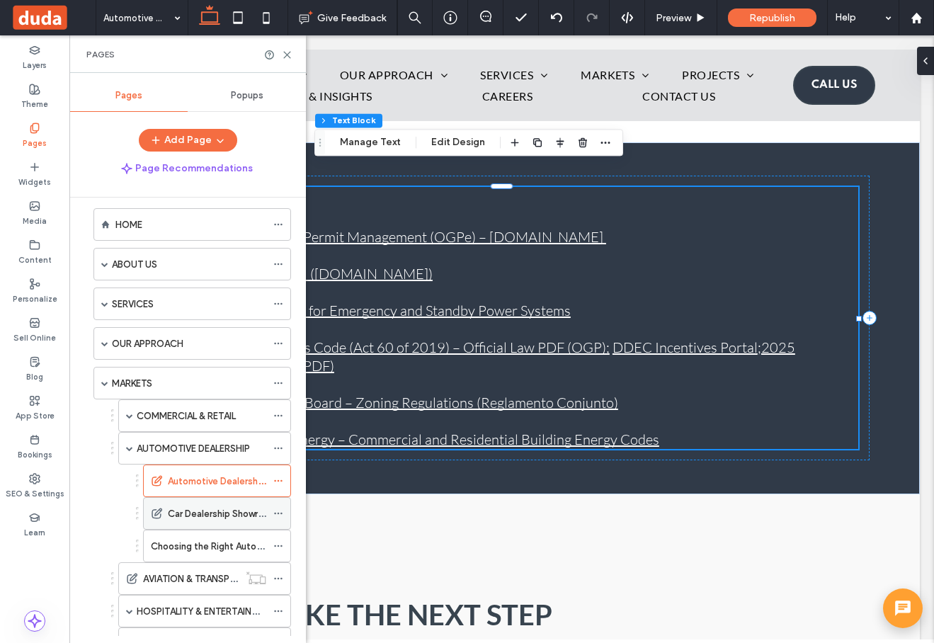
click at [210, 515] on label "Car Dealership Showroom Design Trends That Attract Buyers" at bounding box center [297, 513] width 258 height 25
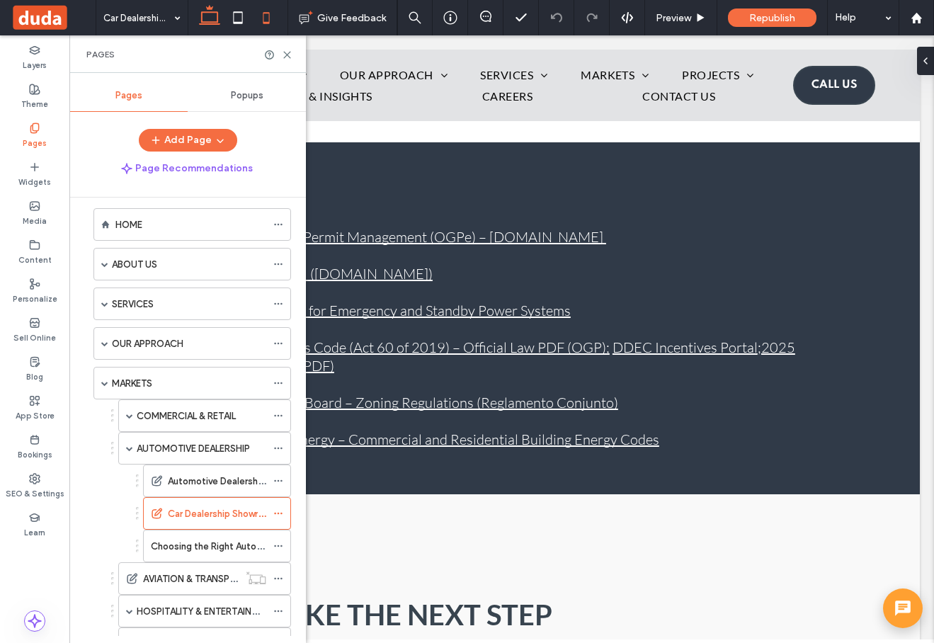
click at [268, 25] on icon at bounding box center [266, 18] width 28 height 28
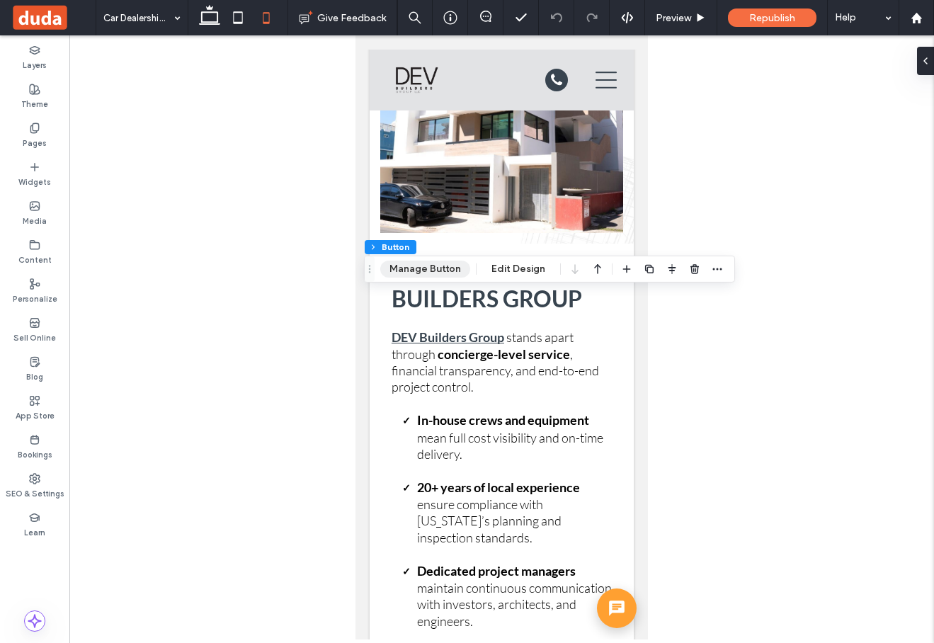
click at [420, 266] on button "Manage Button" at bounding box center [425, 268] width 90 height 17
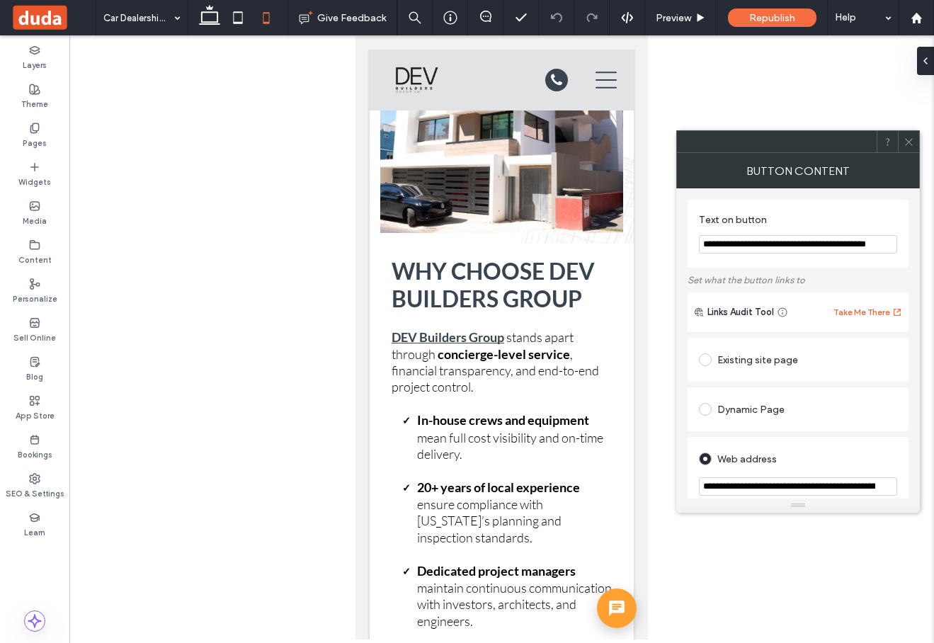
type input "***"
click at [510, 268] on button "Edit Design" at bounding box center [518, 268] width 72 height 17
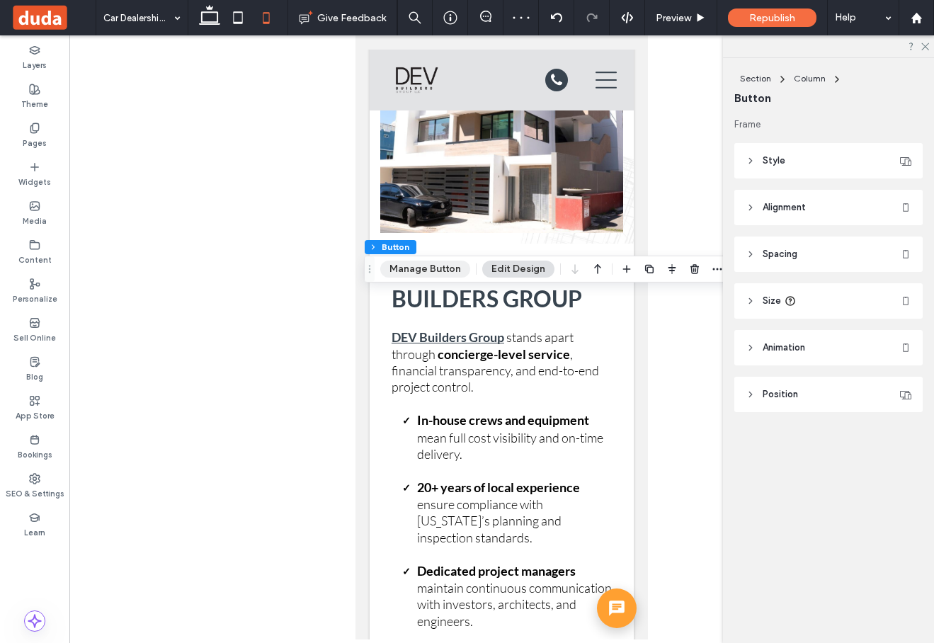
click at [437, 266] on button "Manage Button" at bounding box center [425, 268] width 90 height 17
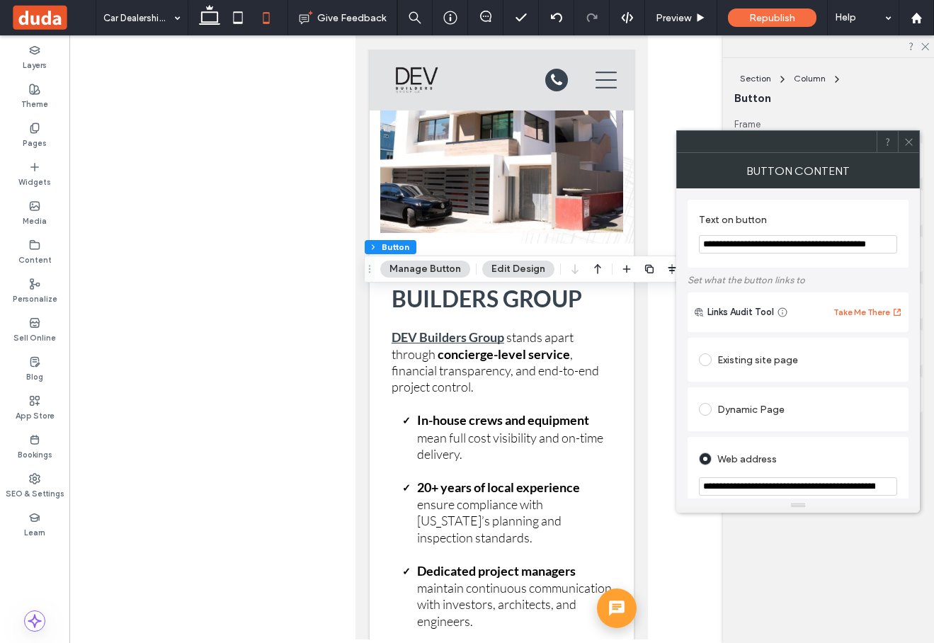
click at [907, 148] on span at bounding box center [908, 141] width 11 height 21
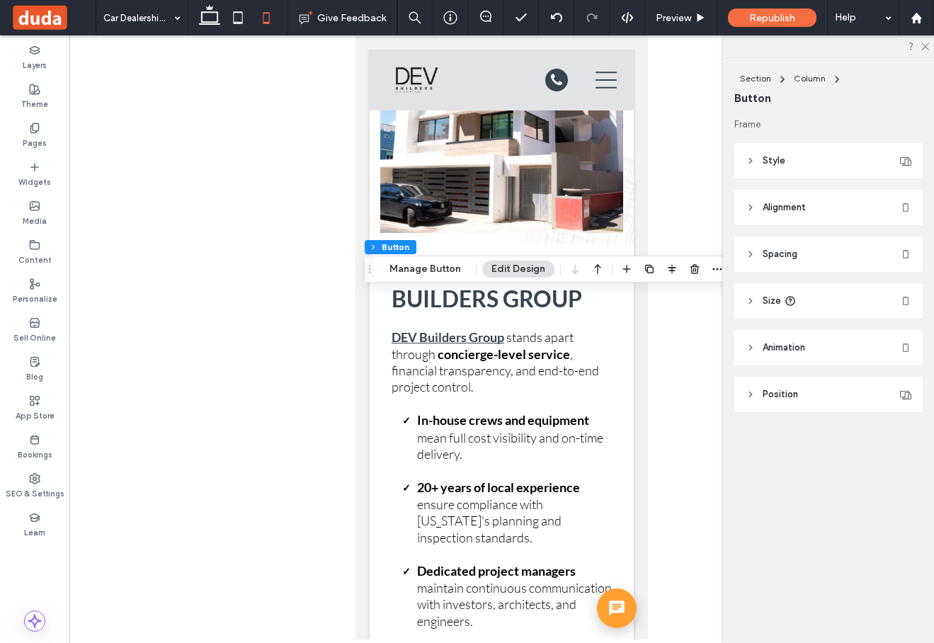
click at [781, 161] on span "Style" at bounding box center [773, 161] width 23 height 14
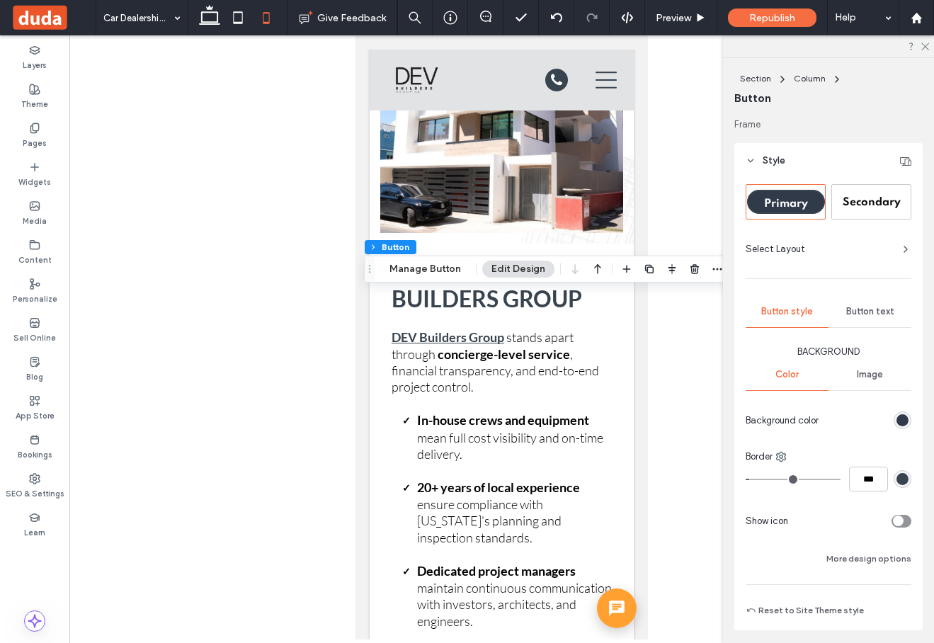
click at [869, 307] on span "Button text" at bounding box center [870, 311] width 48 height 11
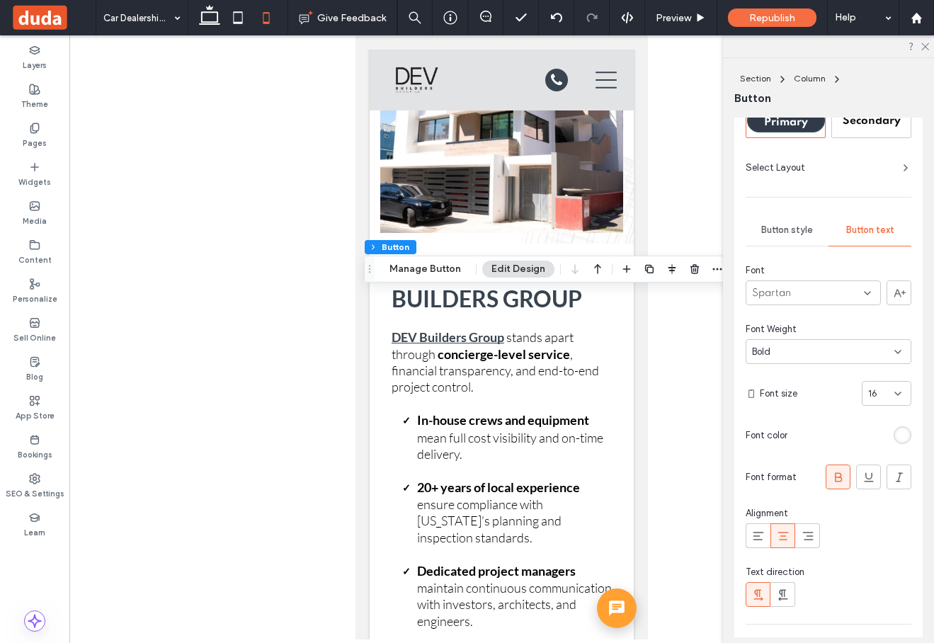
scroll to position [96, 0]
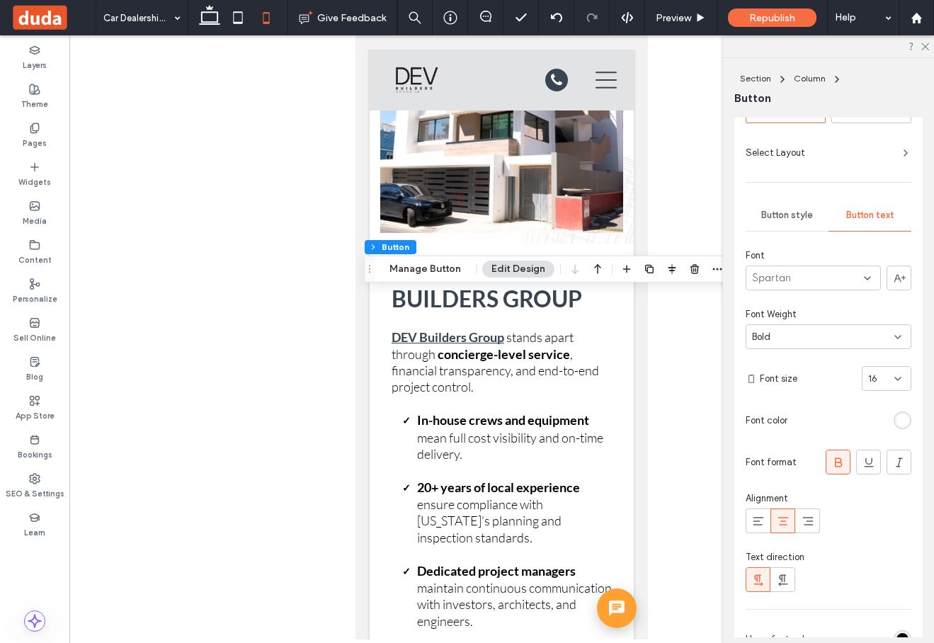
click at [903, 374] on div "16" at bounding box center [886, 378] width 50 height 25
click at [882, 479] on div "14" at bounding box center [886, 481] width 48 height 25
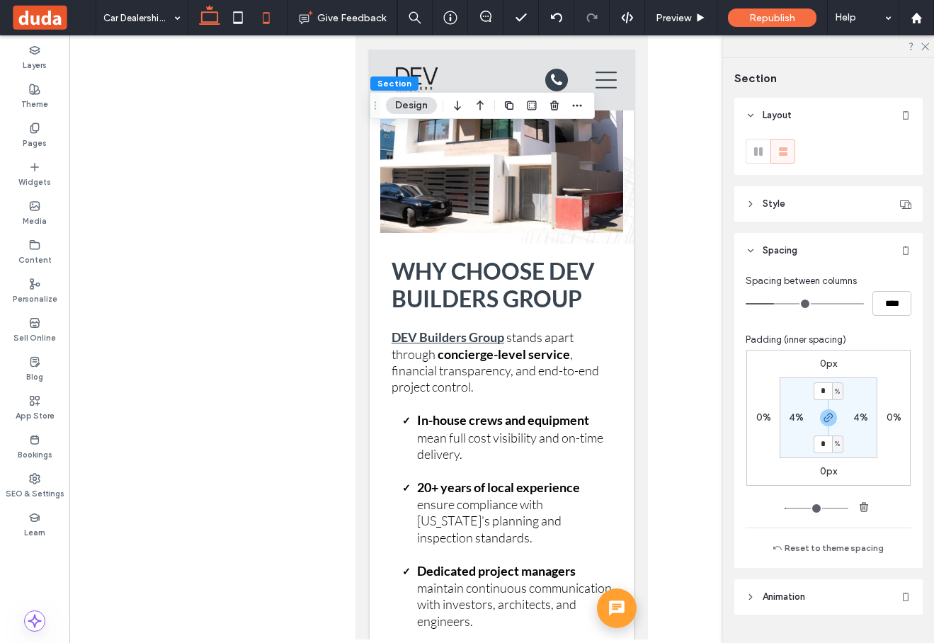
click at [211, 15] on icon at bounding box center [209, 18] width 28 height 28
type input "*"
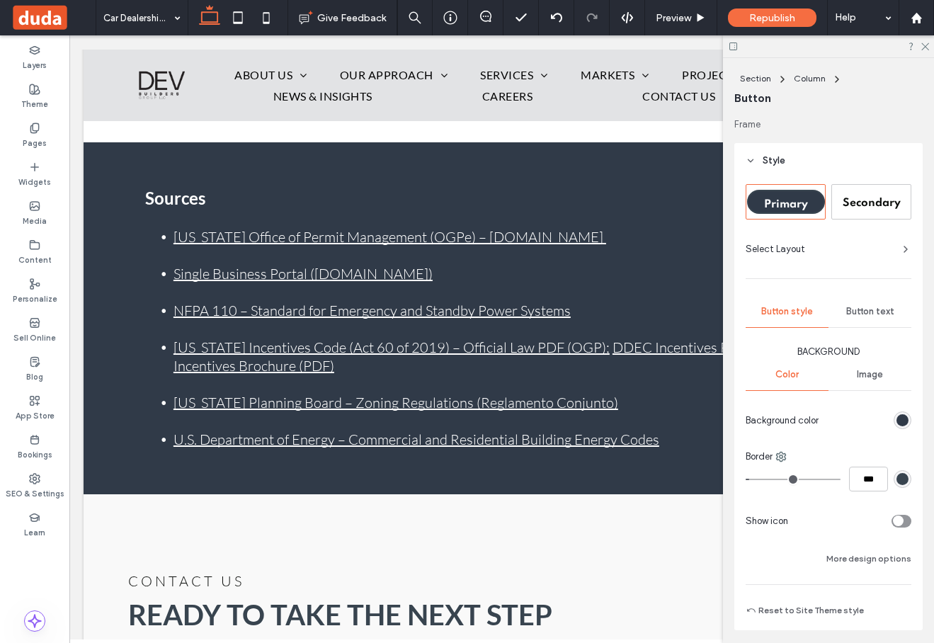
type input "***"
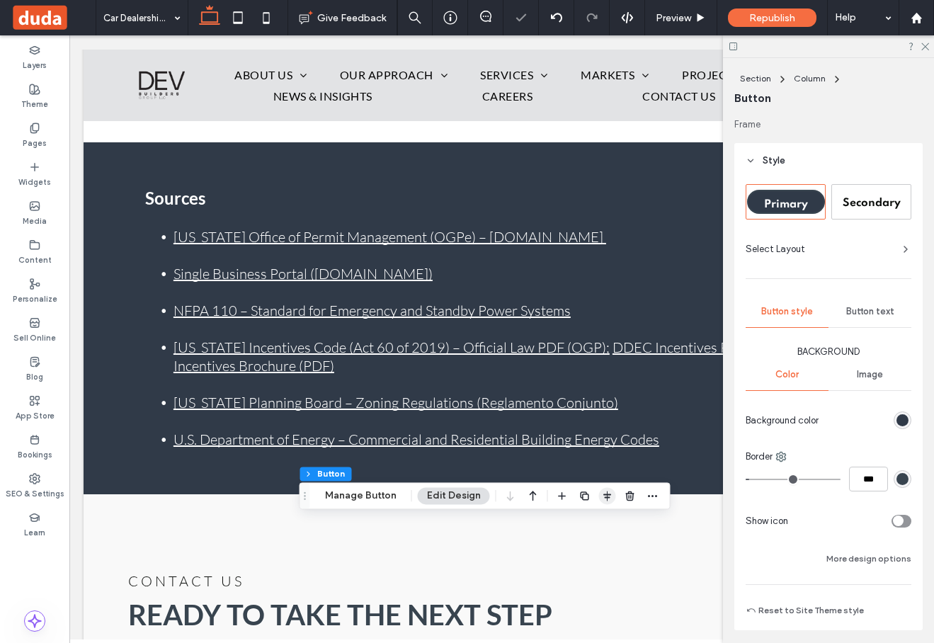
click at [602, 498] on icon "button" at bounding box center [607, 495] width 11 height 11
click at [567, 522] on icon "flex-start" at bounding box center [569, 522] width 11 height 11
click at [923, 46] on icon at bounding box center [924, 45] width 9 height 9
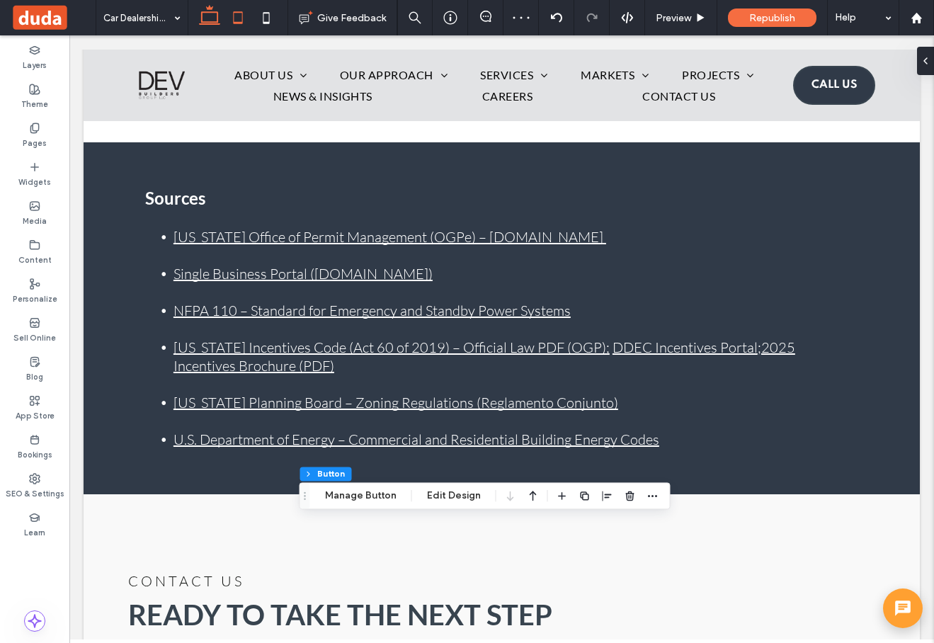
click at [243, 23] on icon at bounding box center [238, 18] width 28 height 28
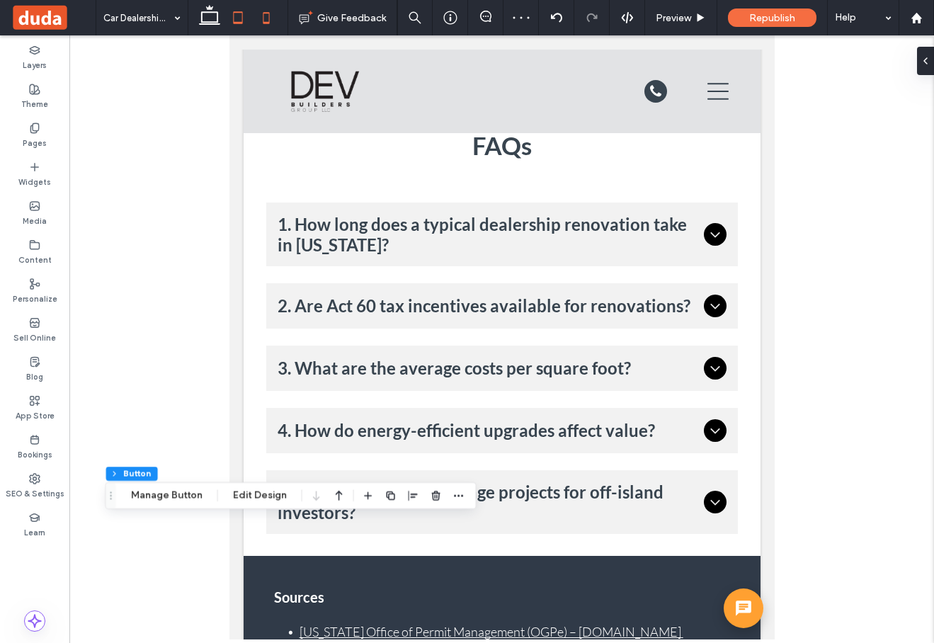
click at [266, 20] on icon at bounding box center [266, 18] width 28 height 28
type input "***"
type input "**"
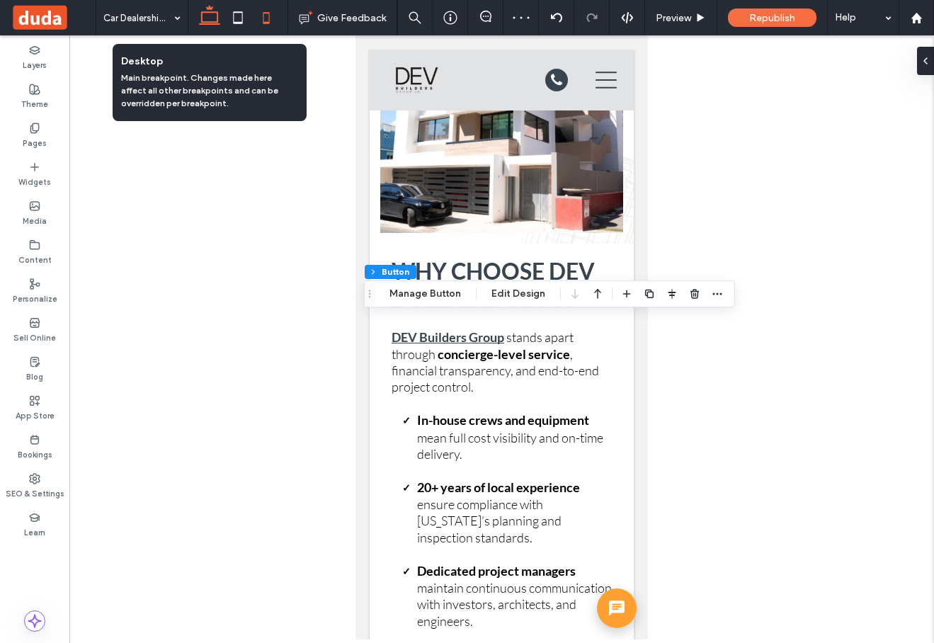
click at [209, 23] on use at bounding box center [209, 15] width 21 height 20
type input "***"
type input "**"
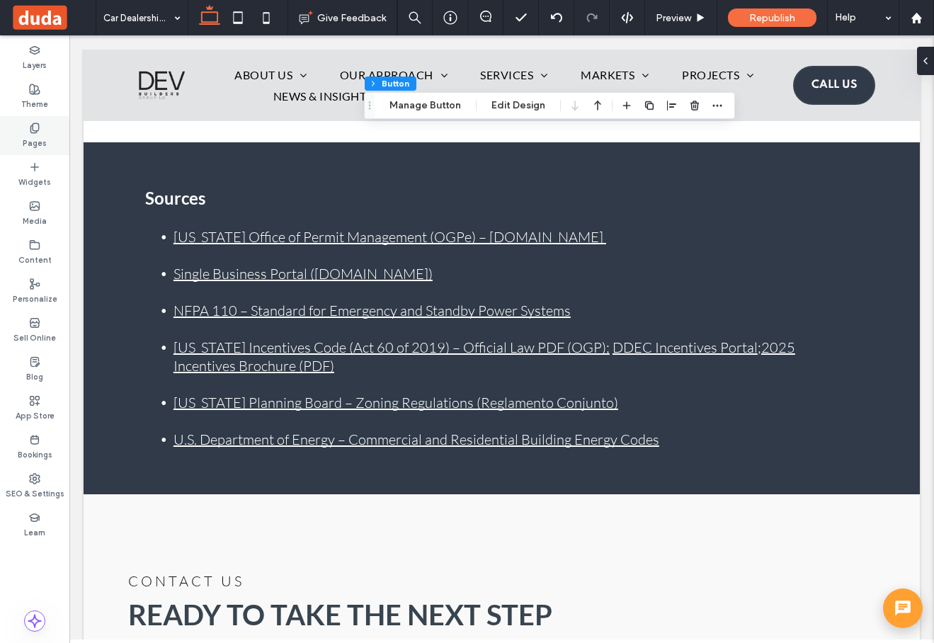
click at [35, 131] on icon at bounding box center [34, 127] width 11 height 11
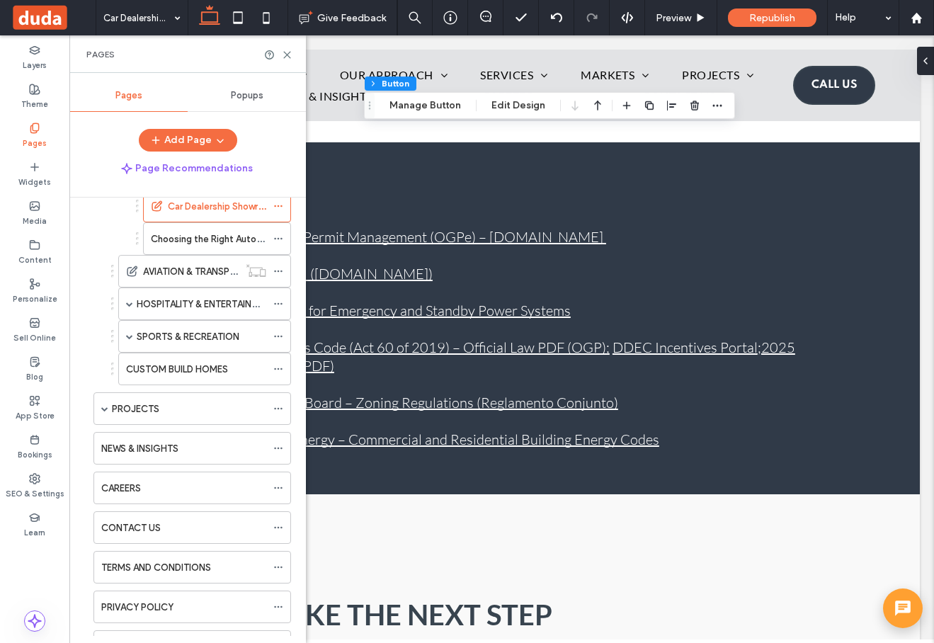
scroll to position [323, 0]
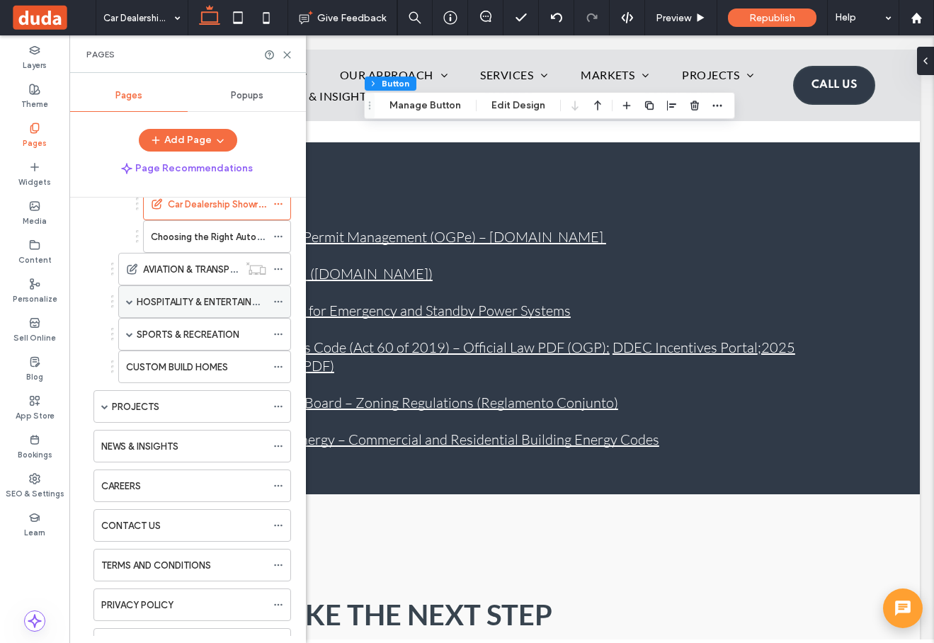
click at [122, 304] on div "HOSPITALITY & ENTERTAINMENT" at bounding box center [204, 301] width 173 height 33
click at [127, 302] on span at bounding box center [129, 301] width 7 height 7
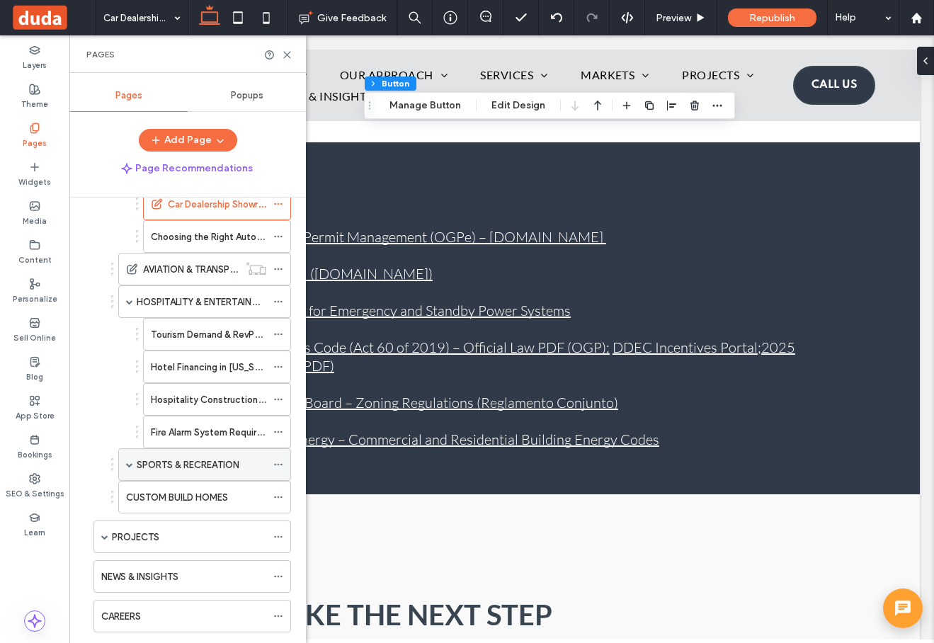
click at [130, 464] on span at bounding box center [129, 464] width 7 height 7
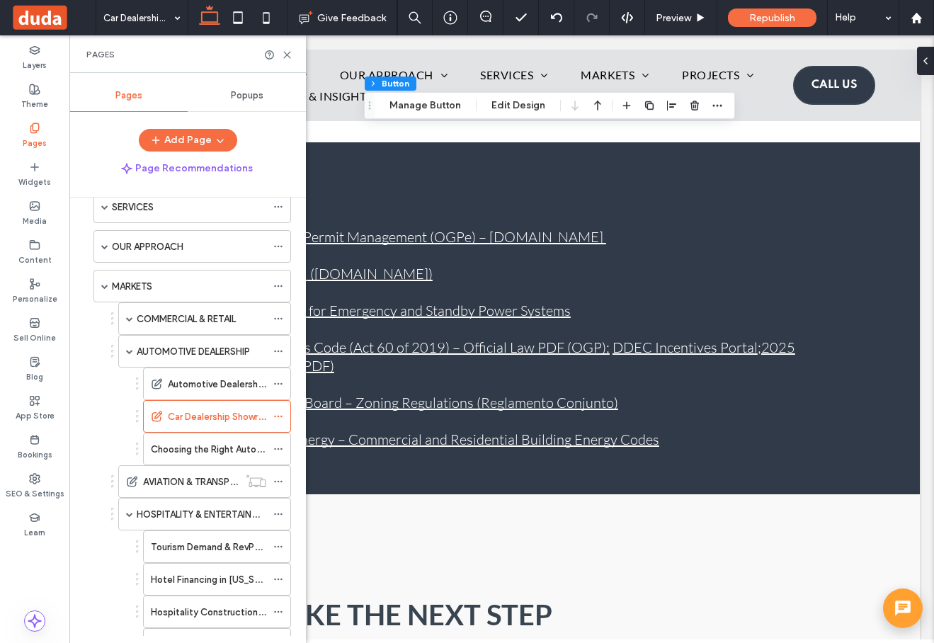
scroll to position [110, 0]
click at [129, 321] on span at bounding box center [129, 319] width 7 height 7
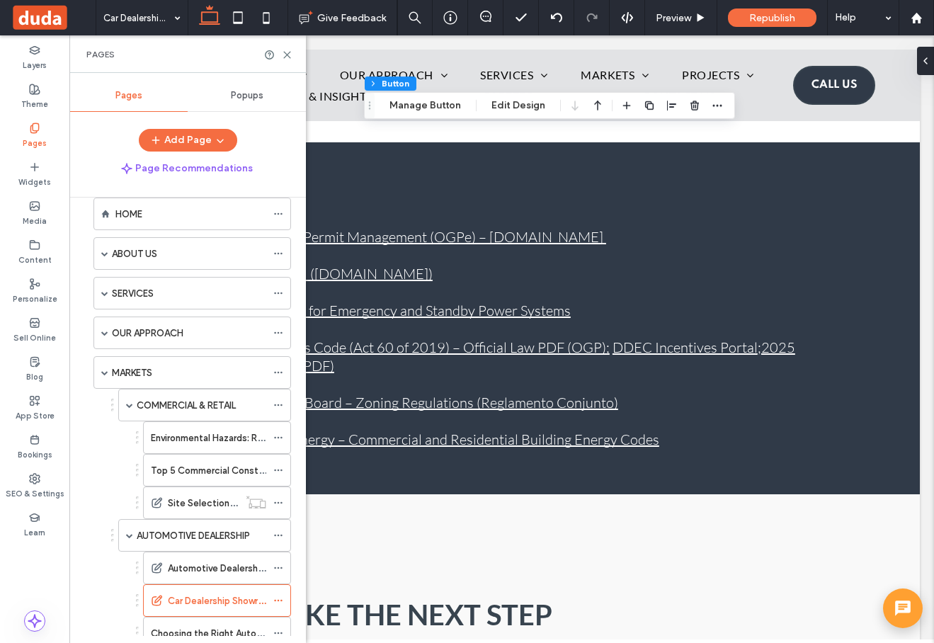
scroll to position [0, 0]
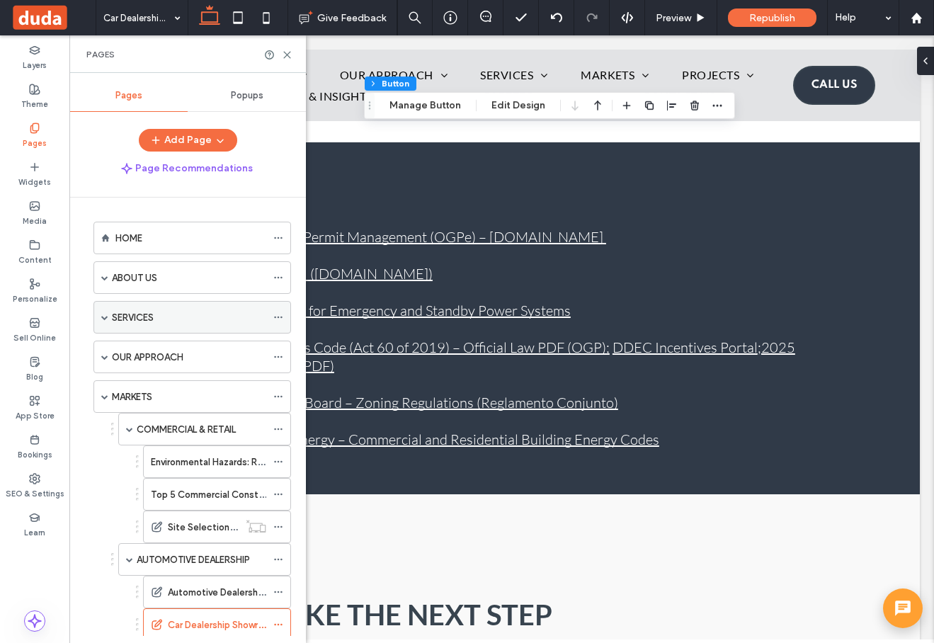
click at [106, 316] on span at bounding box center [104, 317] width 7 height 7
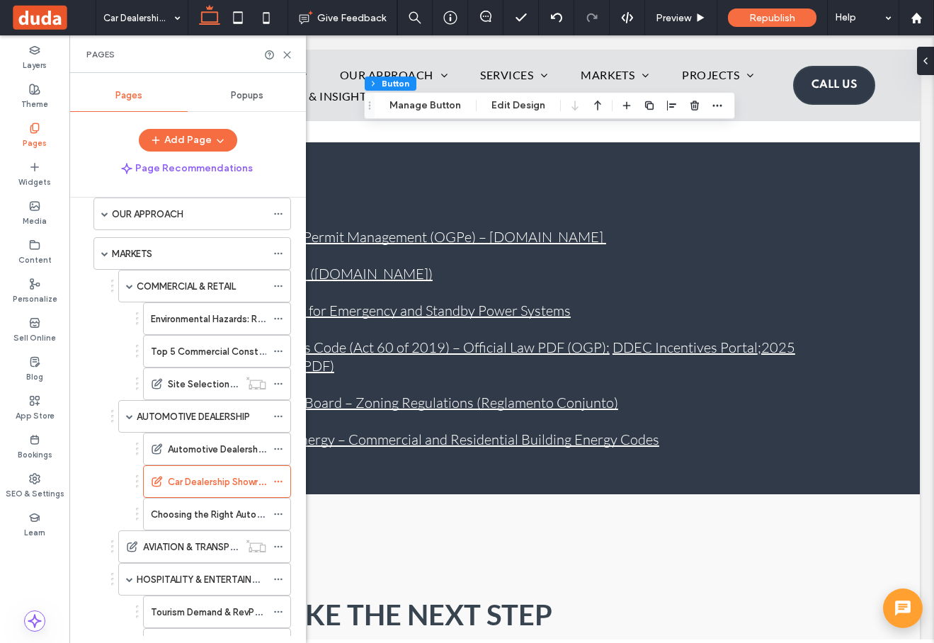
scroll to position [761, 0]
click at [218, 388] on label "Site Selection Strategy for Puerto Rico Retail Investors" at bounding box center [287, 384] width 238 height 25
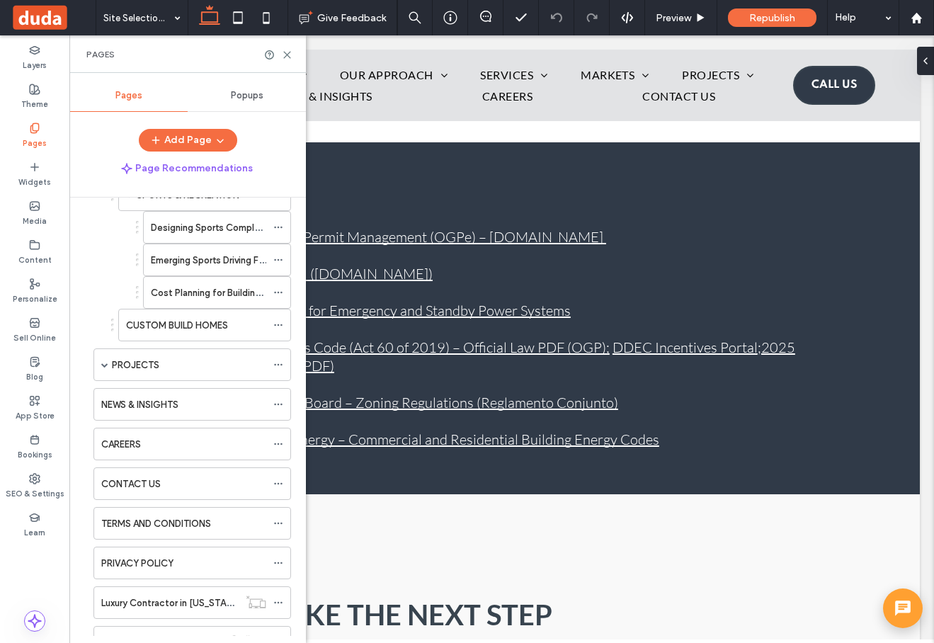
scroll to position [1311, 0]
click at [192, 331] on div "CUSTOM BUILD HOMES" at bounding box center [196, 322] width 140 height 31
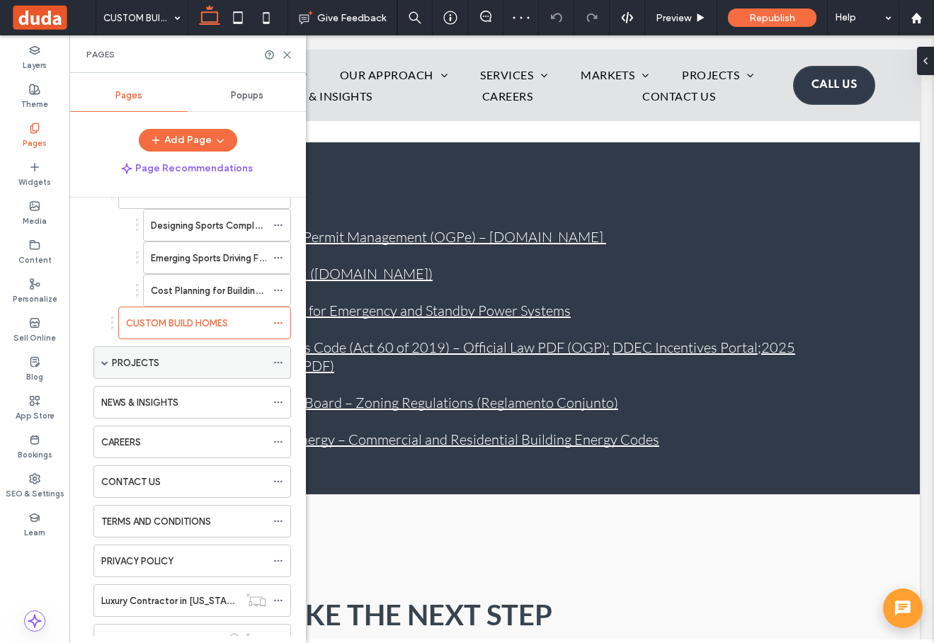
click at [103, 362] on span at bounding box center [104, 362] width 7 height 7
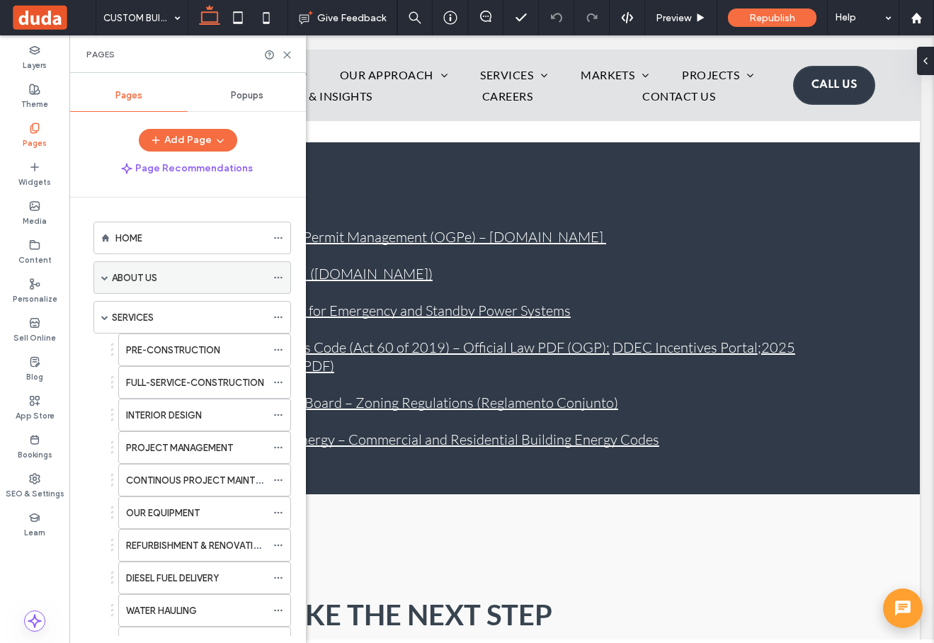
click at [131, 273] on label "ABOUT US" at bounding box center [134, 277] width 45 height 25
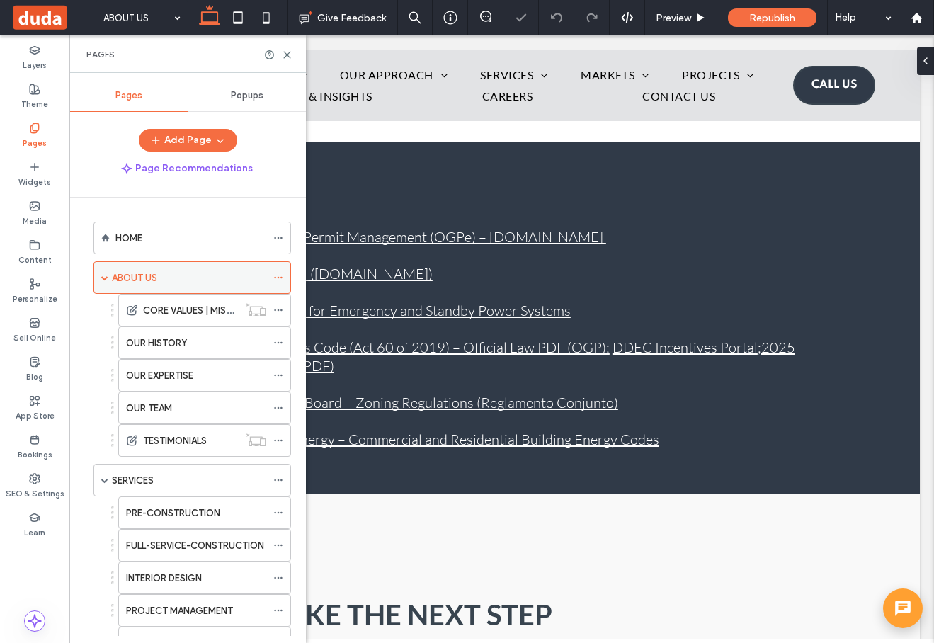
click at [131, 276] on label "ABOUT US" at bounding box center [134, 277] width 45 height 25
click at [107, 280] on span at bounding box center [104, 277] width 7 height 7
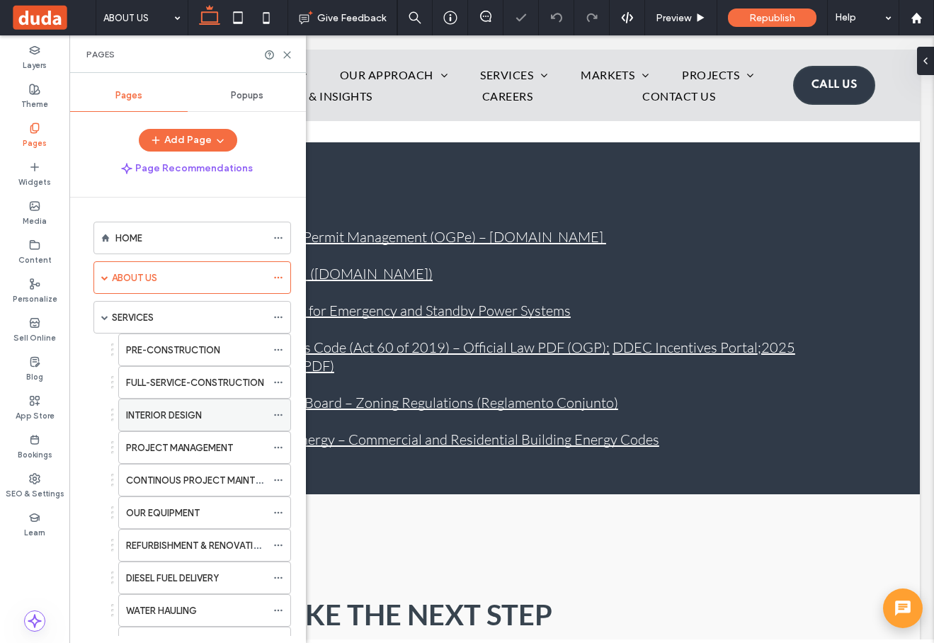
scroll to position [4, 0]
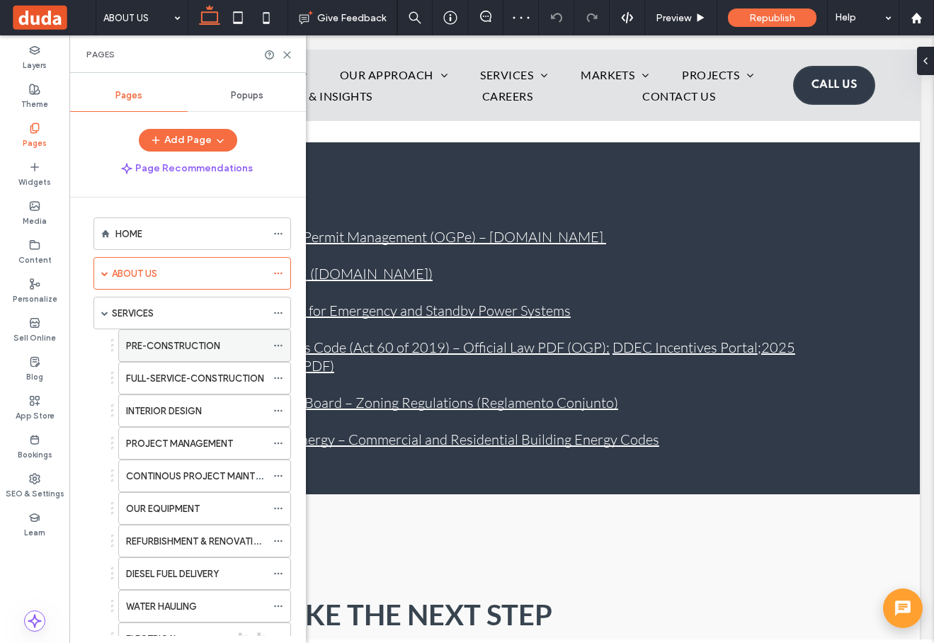
click at [198, 355] on div "PRE-CONSTRUCTION" at bounding box center [196, 345] width 140 height 31
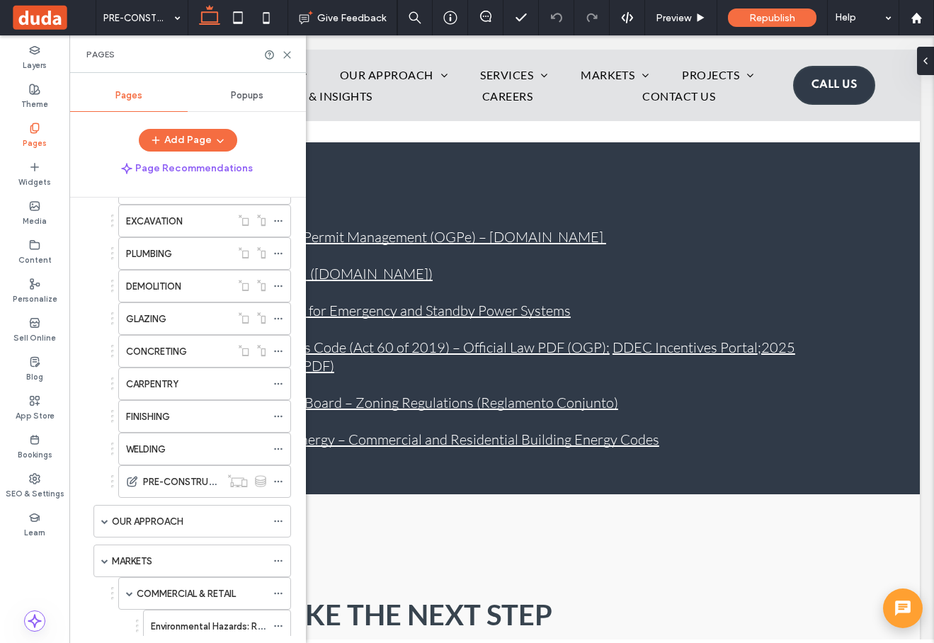
scroll to position [457, 0]
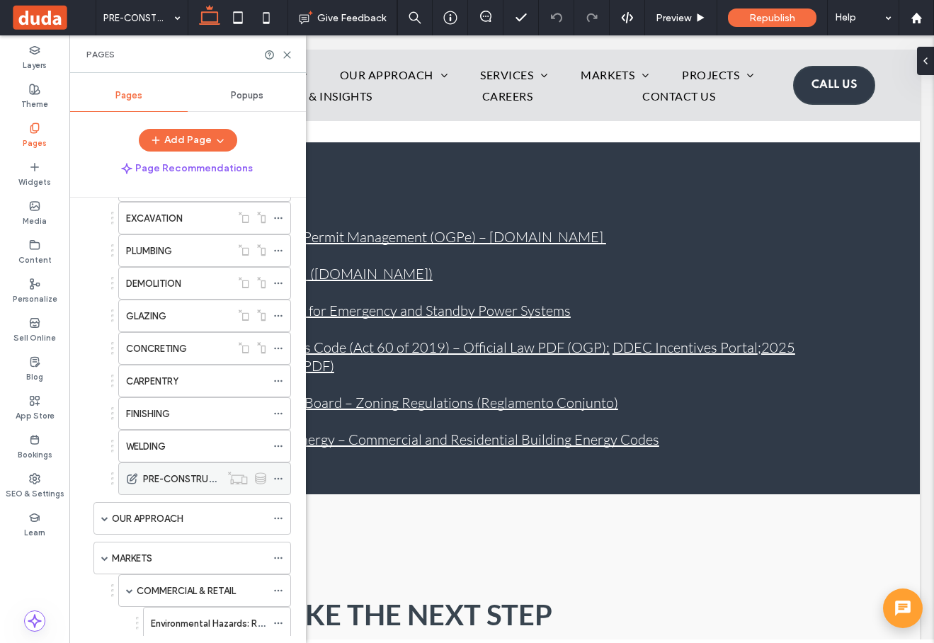
click at [164, 479] on label "PRE-CONSTRUCTION-COLLECTION" at bounding box center [221, 478] width 156 height 25
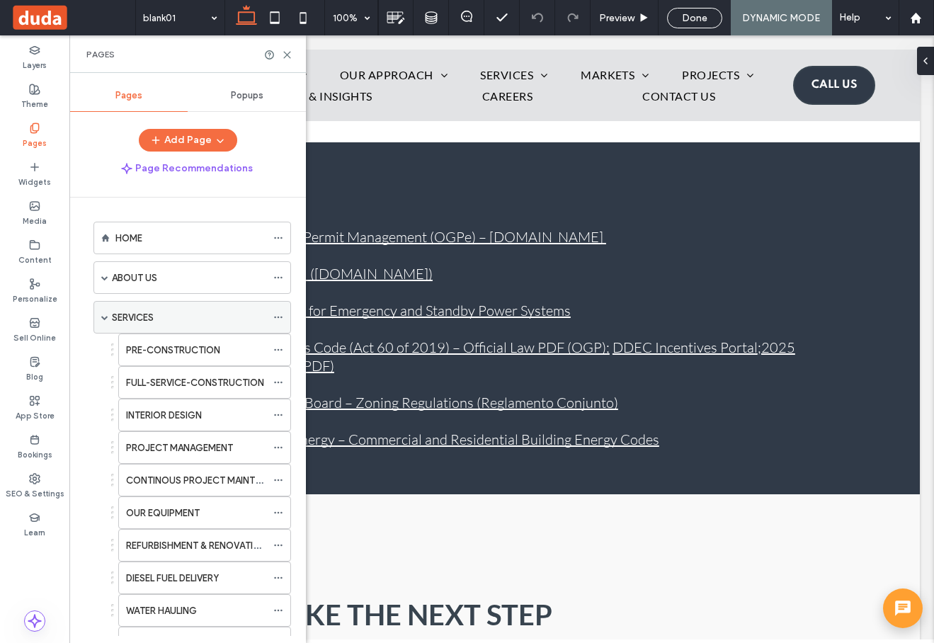
click at [105, 319] on span at bounding box center [104, 317] width 7 height 7
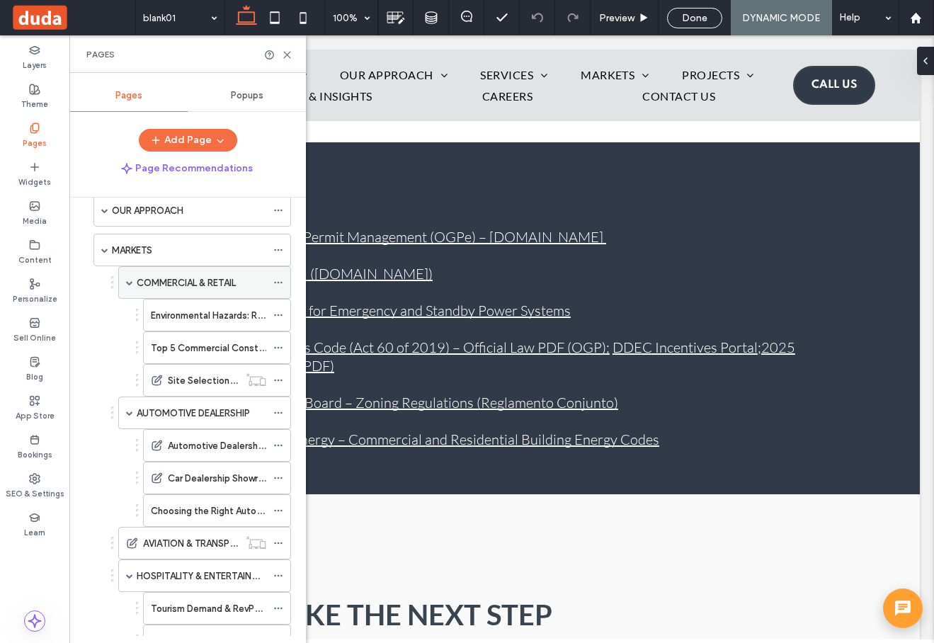
scroll to position [176, 0]
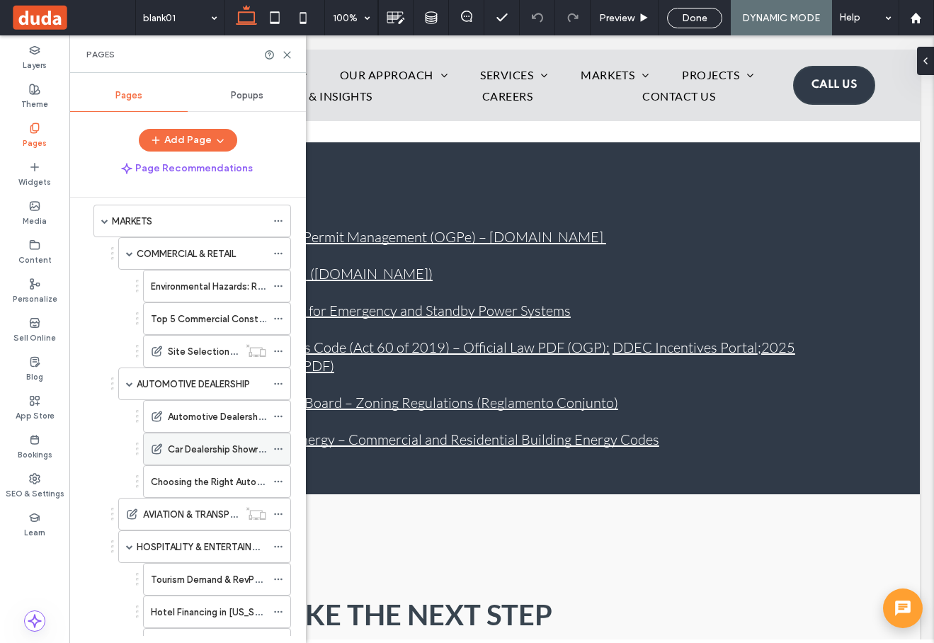
click at [204, 448] on label "Car Dealership Showroom Design Trends That Attract Buyers" at bounding box center [297, 449] width 258 height 25
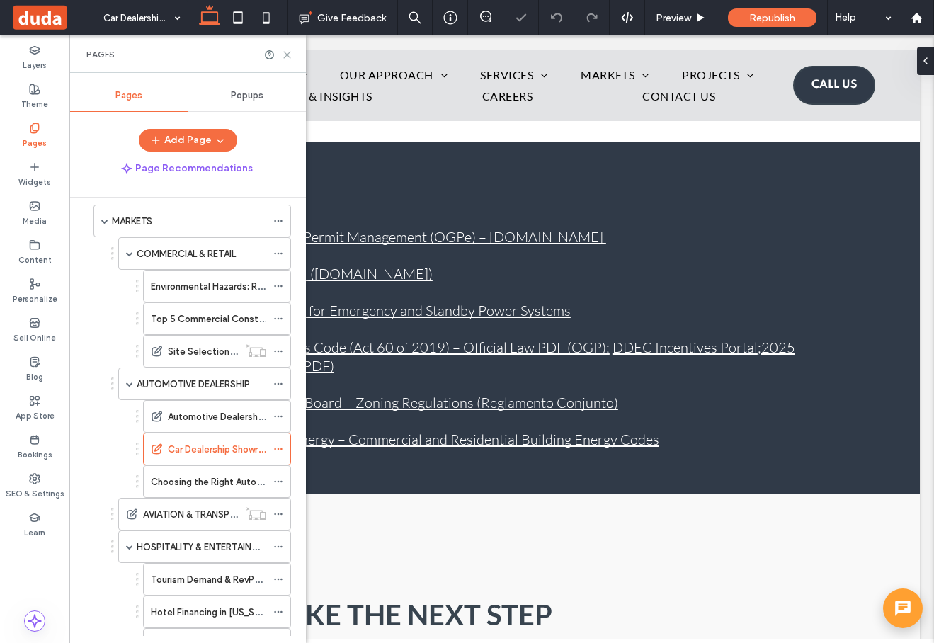
click at [287, 52] on icon at bounding box center [287, 55] width 11 height 11
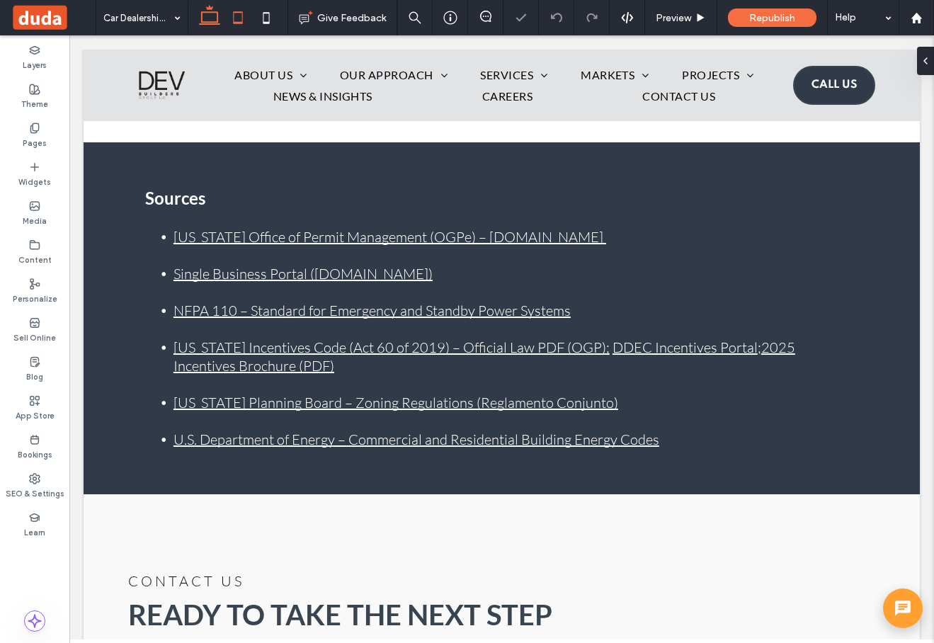
click at [238, 25] on icon at bounding box center [238, 18] width 28 height 28
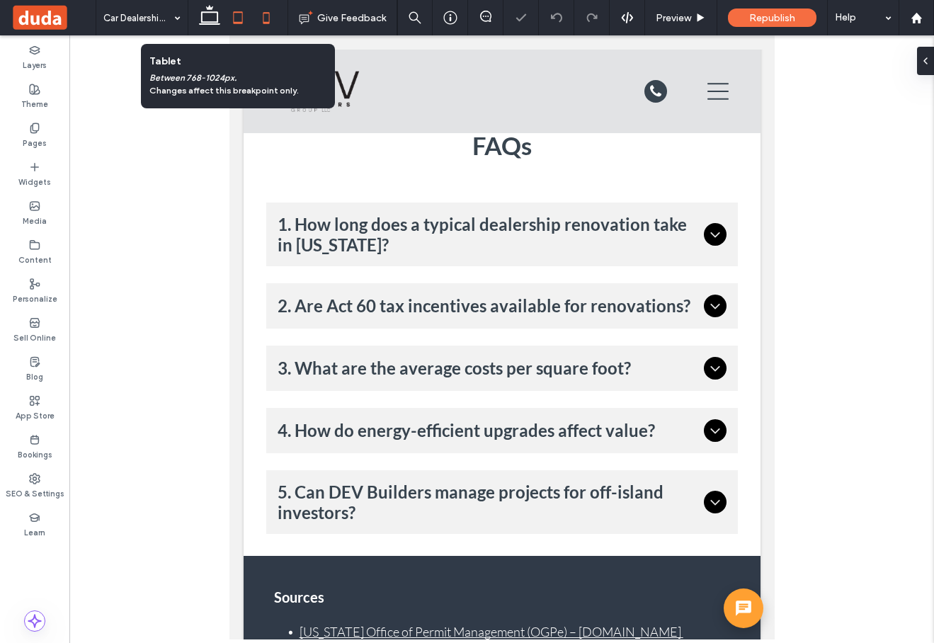
click at [265, 16] on icon at bounding box center [266, 18] width 28 height 28
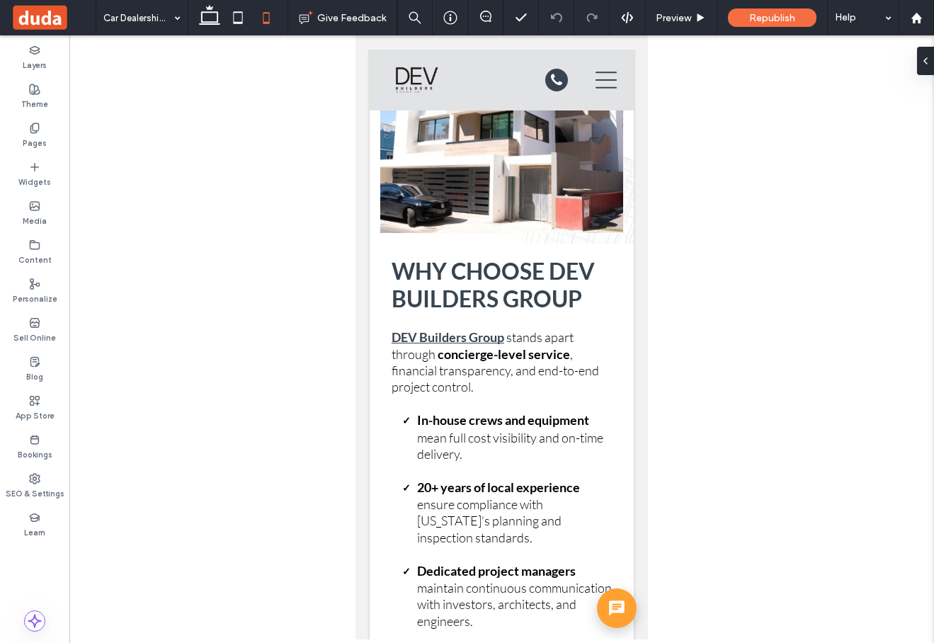
type input "***"
click at [413, 260] on button "Design" at bounding box center [411, 261] width 51 height 17
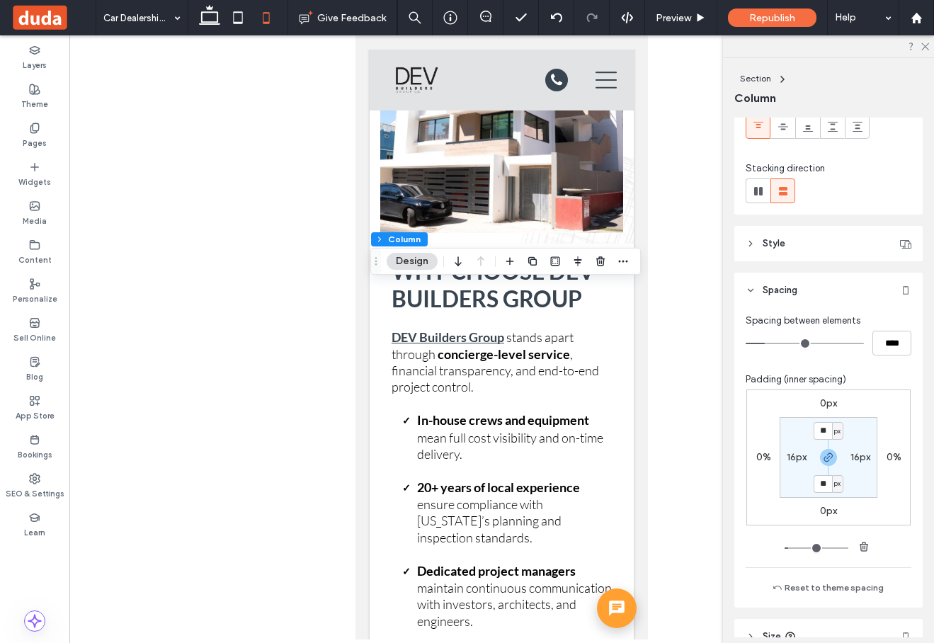
scroll to position [154, 0]
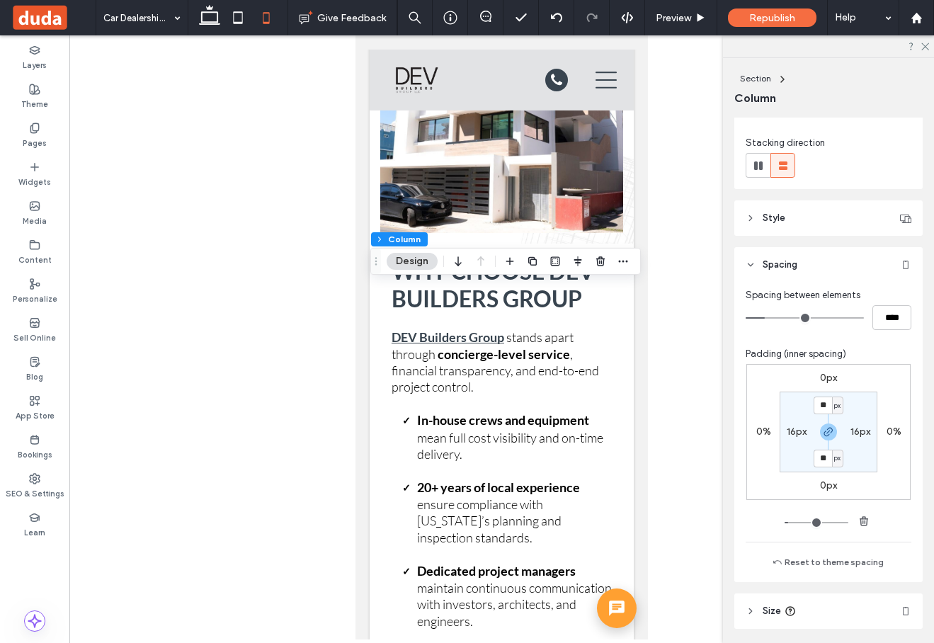
click at [791, 434] on label "16px" at bounding box center [796, 431] width 20 height 12
type input "*"
click at [806, 434] on span "px" at bounding box center [805, 432] width 6 height 14
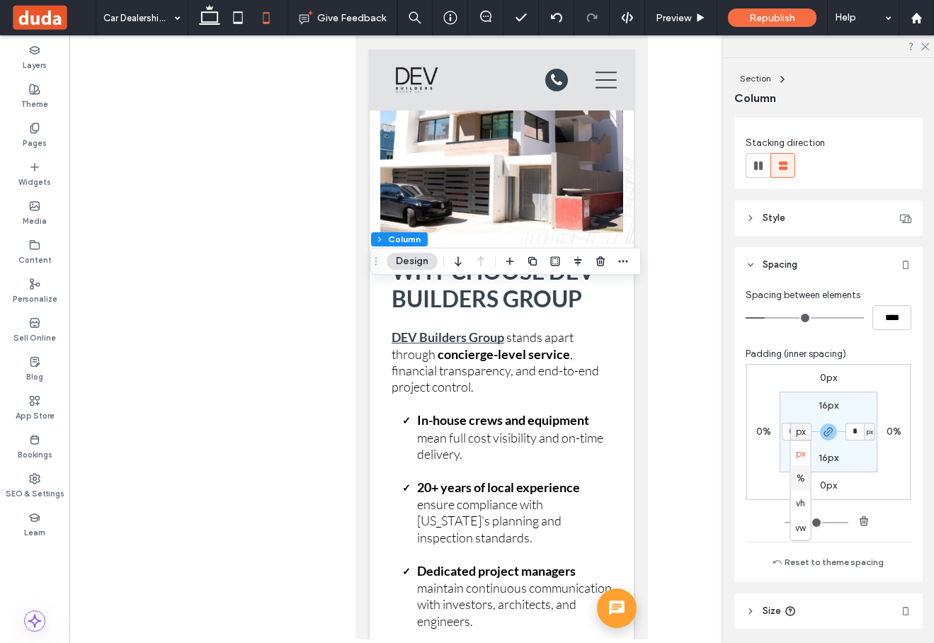
click at [808, 474] on div "%" at bounding box center [801, 478] width 20 height 25
click at [800, 433] on div "%" at bounding box center [805, 432] width 11 height 18
click at [801, 431] on span "%" at bounding box center [800, 432] width 8 height 14
click at [790, 430] on input "*" at bounding box center [790, 432] width 18 height 18
type input "*"
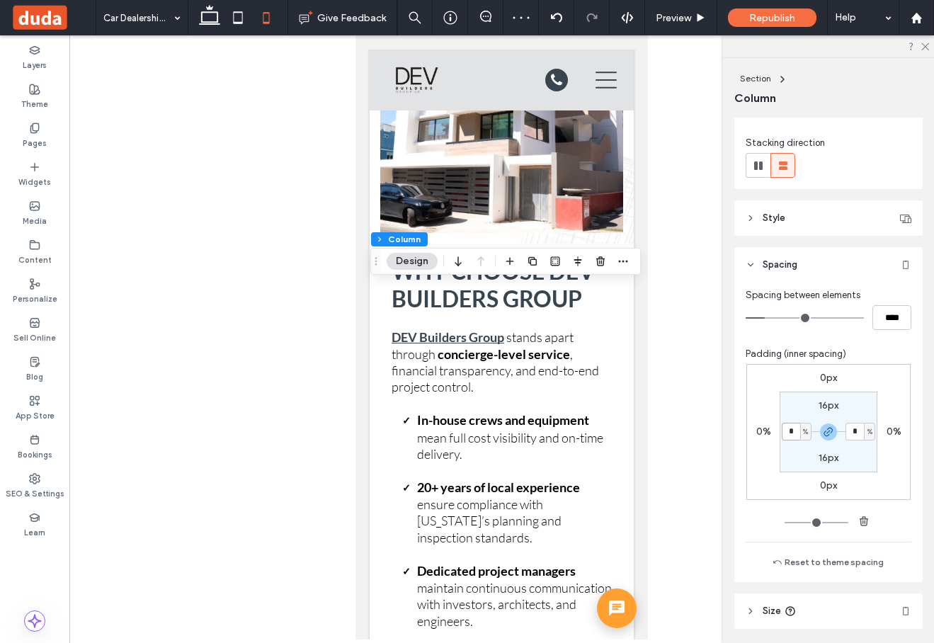
type input "*"
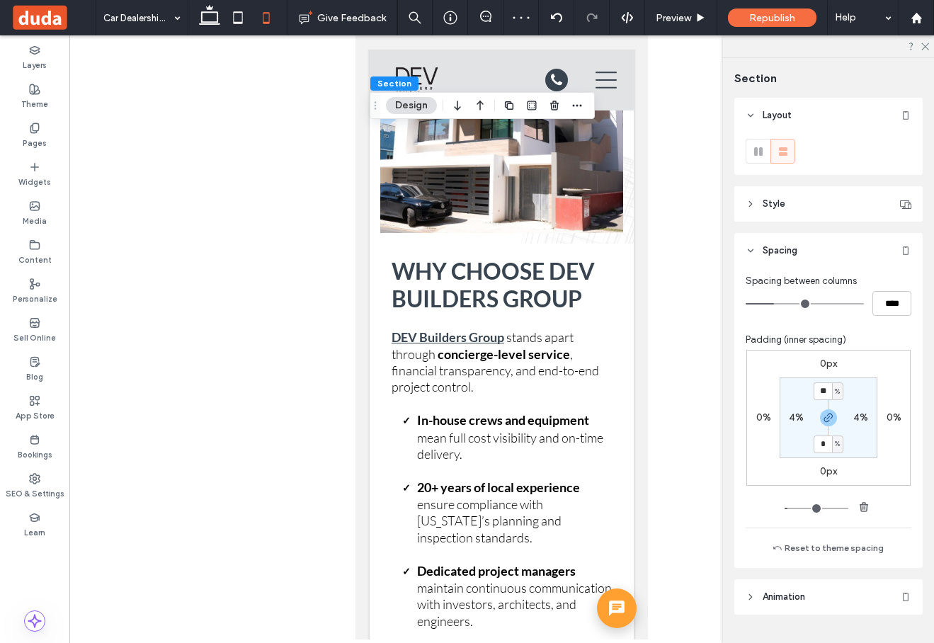
click at [794, 420] on label "4%" at bounding box center [796, 417] width 15 height 12
type input "*"
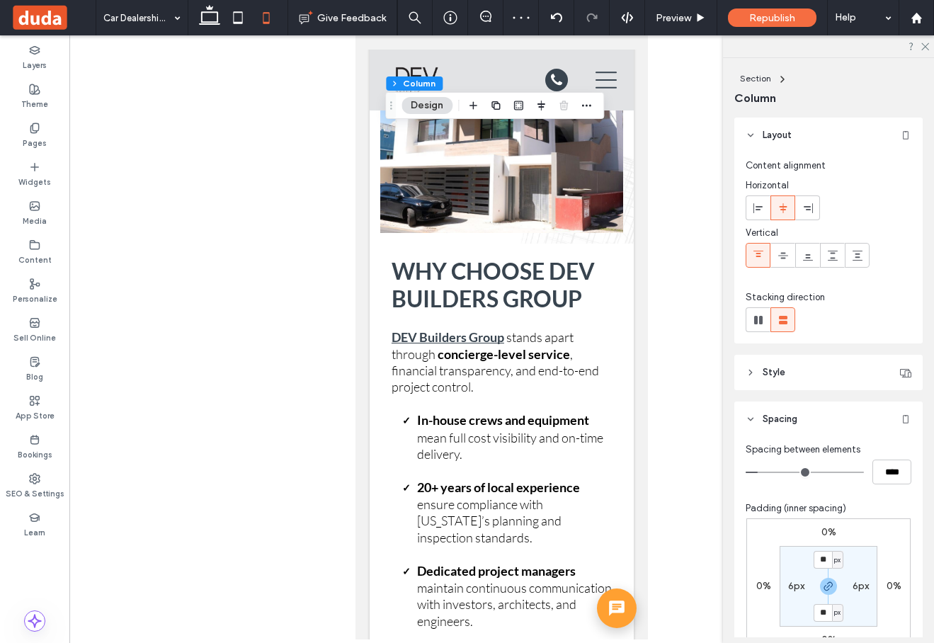
click at [793, 593] on section "** px 6px ** px 6px" at bounding box center [828, 586] width 98 height 81
click at [793, 586] on label "6px" at bounding box center [796, 586] width 16 height 12
type input "*"
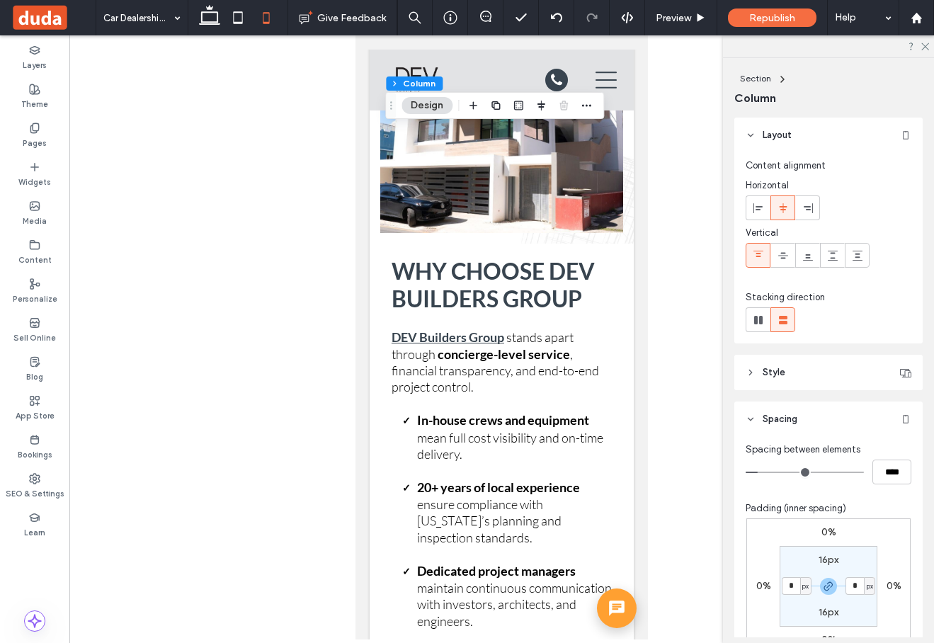
type input "*"
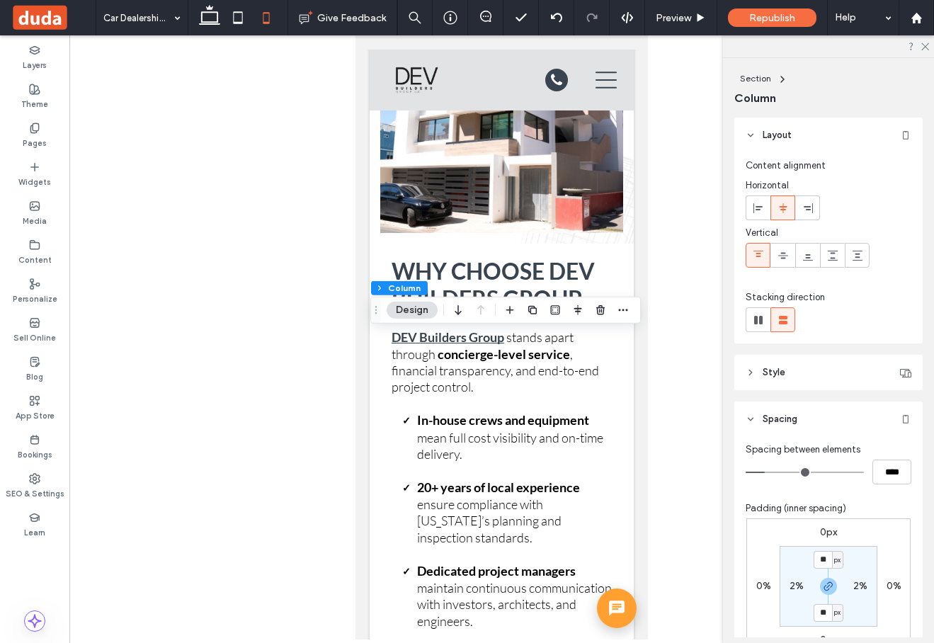
click at [793, 588] on label "2%" at bounding box center [796, 586] width 14 height 12
type input "*"
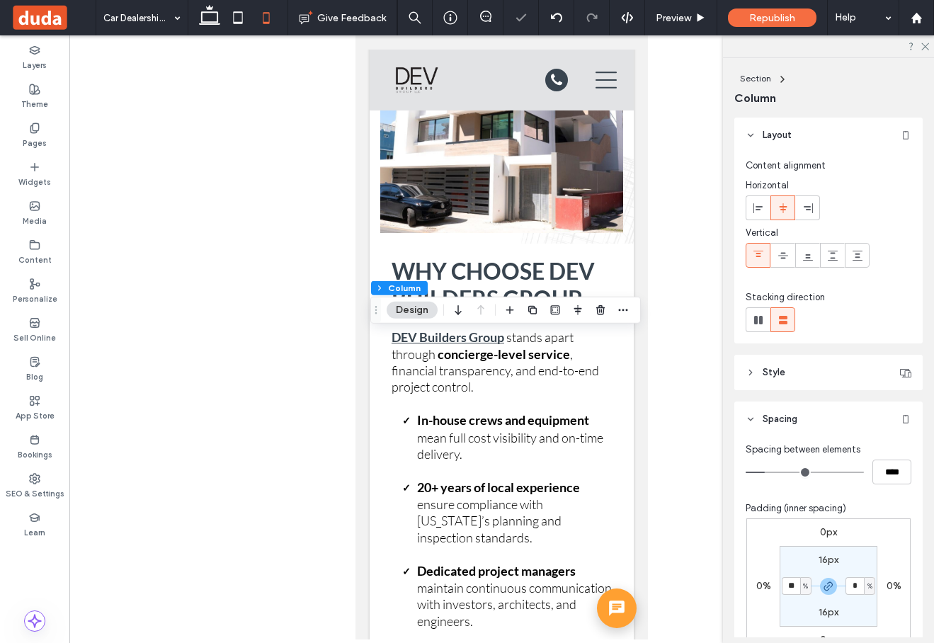
type input "**"
type input "*"
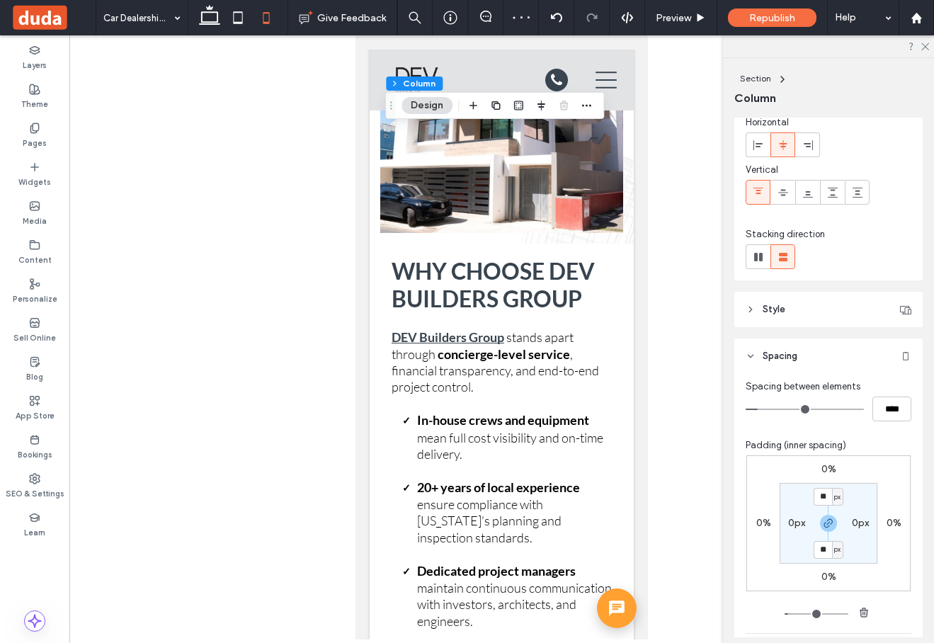
scroll to position [104, 0]
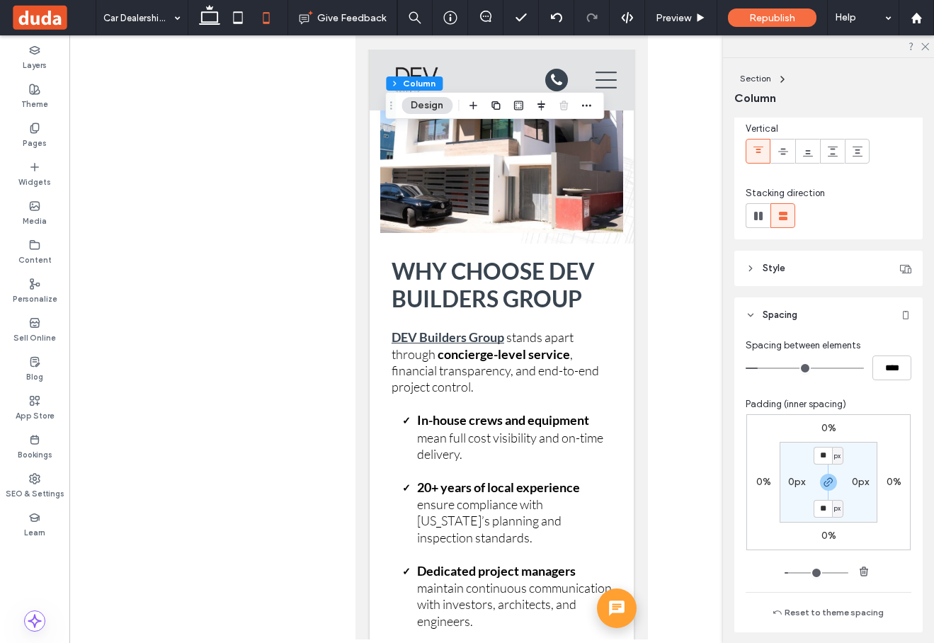
click at [805, 479] on div "0px" at bounding box center [796, 482] width 32 height 13
click at [803, 485] on label "0px" at bounding box center [796, 482] width 17 height 12
type input "*"
click at [804, 481] on span "px" at bounding box center [805, 482] width 6 height 14
click at [803, 519] on div "%" at bounding box center [801, 528] width 20 height 25
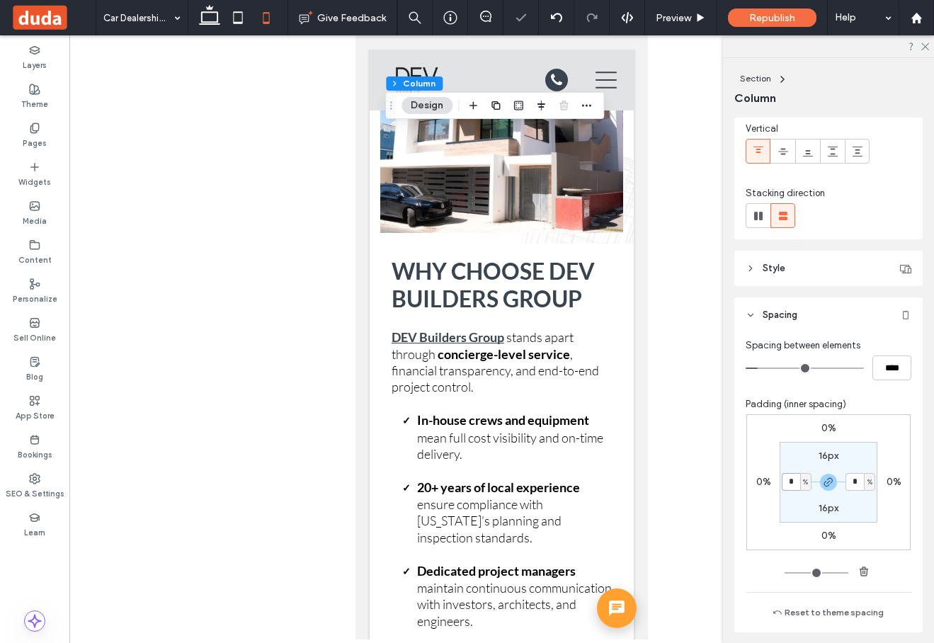
click at [796, 483] on input "*" at bounding box center [790, 482] width 18 height 18
type input "*"
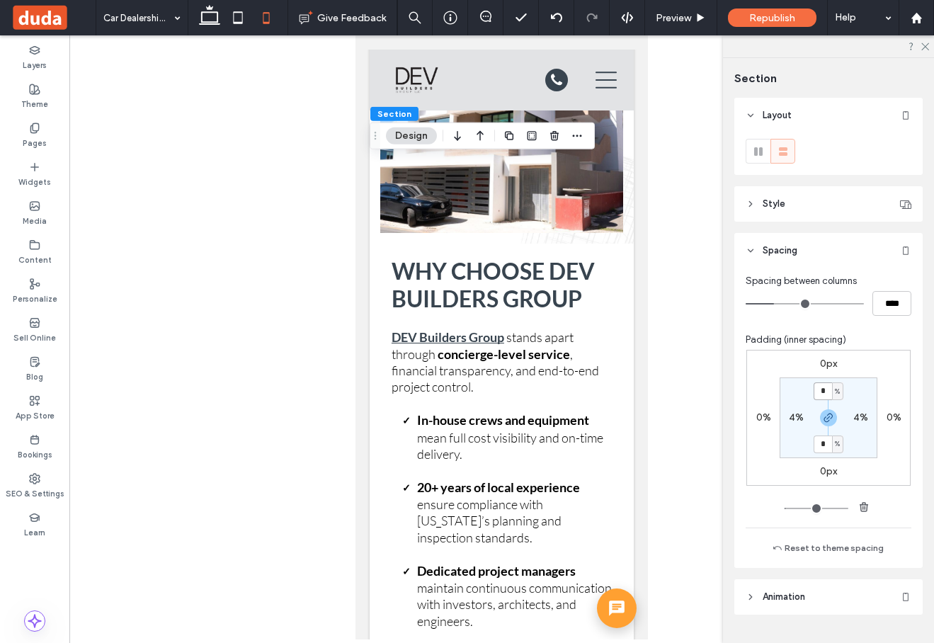
click at [830, 394] on input "*" at bounding box center [822, 391] width 18 height 18
type input "*"
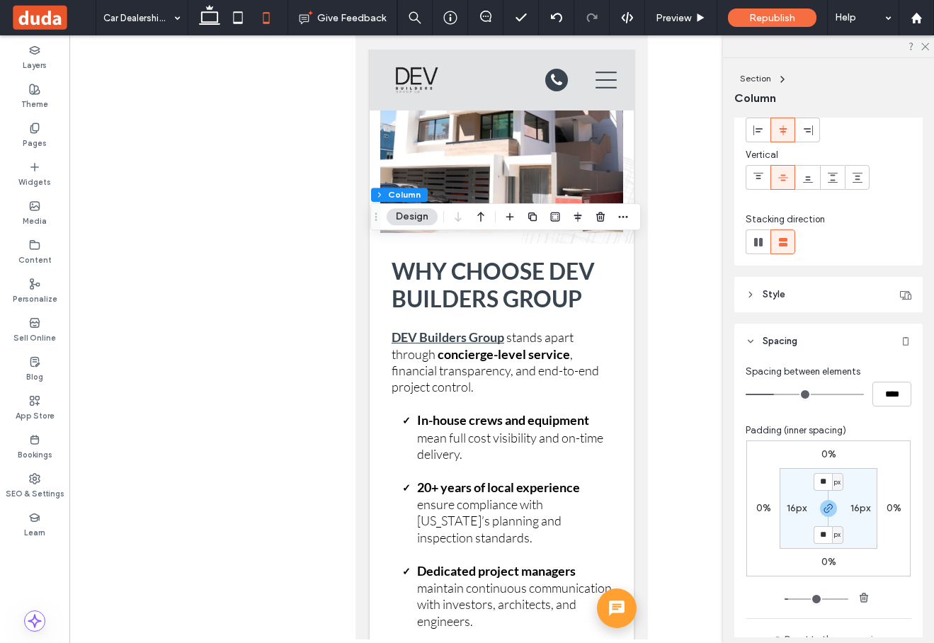
scroll to position [114, 0]
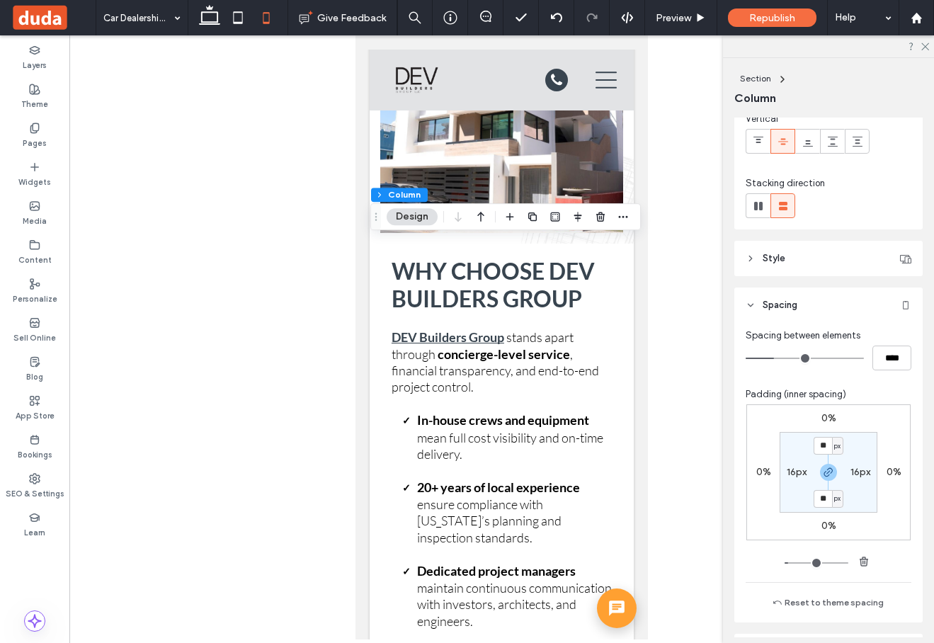
click at [798, 471] on label "16px" at bounding box center [796, 472] width 20 height 12
click at [805, 476] on span "px" at bounding box center [805, 472] width 6 height 14
click at [801, 512] on span "%" at bounding box center [800, 518] width 8 height 14
type input "*"
type input "***"
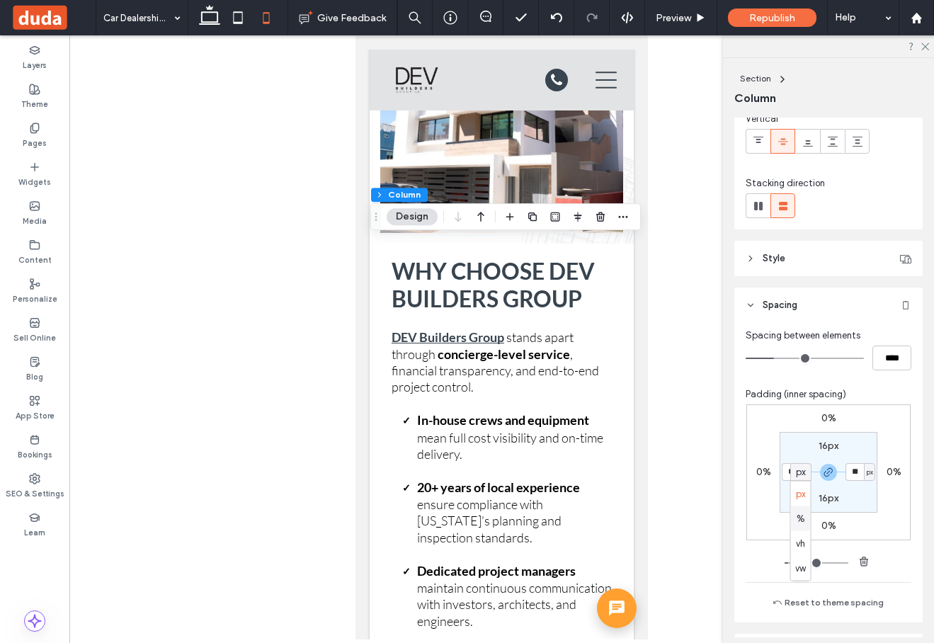
type input "***"
type input "*"
click at [793, 473] on input "***" at bounding box center [790, 472] width 18 height 18
type input "*"
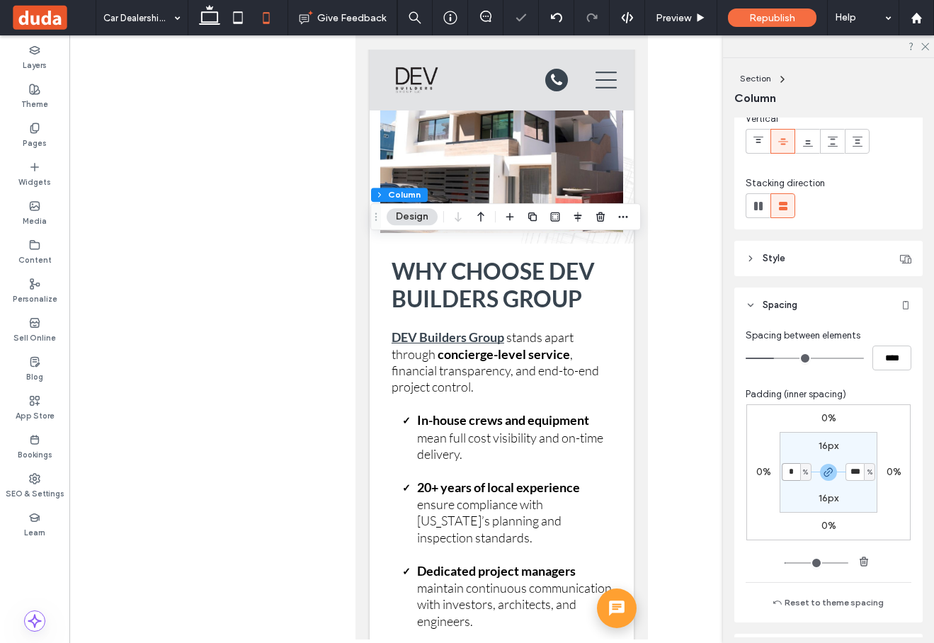
type input "*"
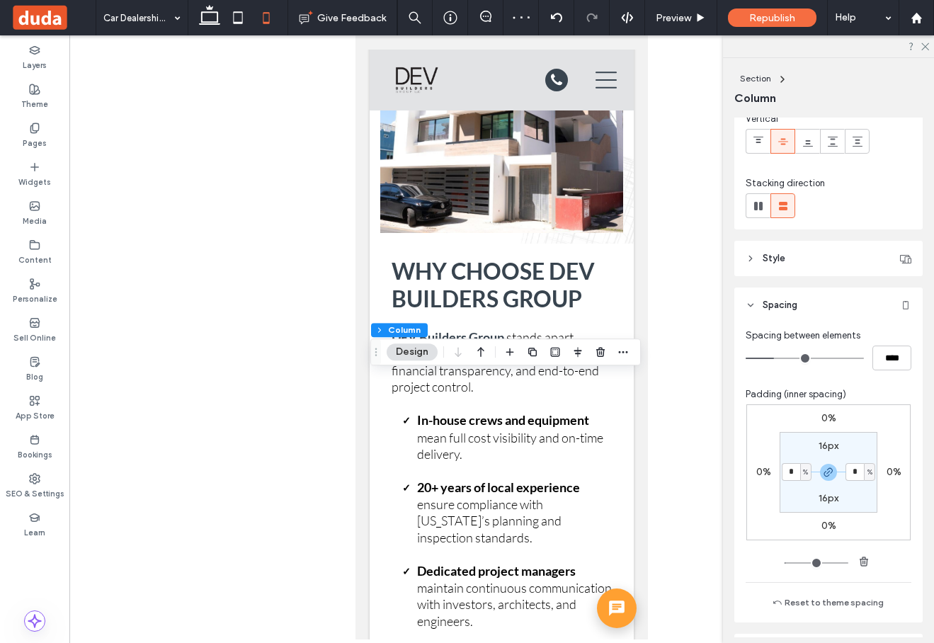
click at [842, 447] on div "16px" at bounding box center [828, 446] width 32 height 13
click at [835, 446] on label "16px" at bounding box center [828, 446] width 20 height 12
click at [837, 449] on span "px" at bounding box center [837, 446] width 6 height 14
click at [835, 488] on span "%" at bounding box center [832, 492] width 8 height 14
type input "*"
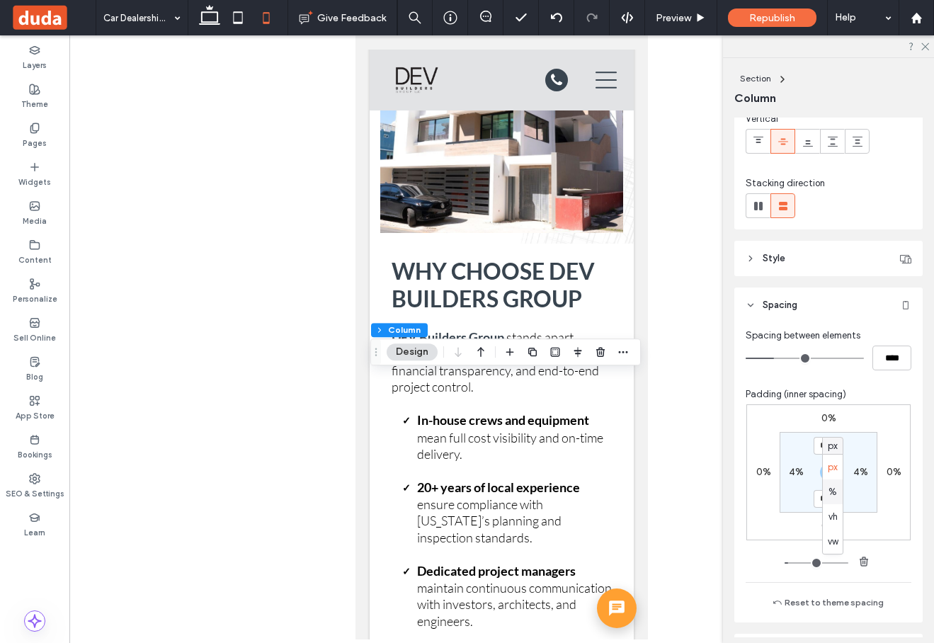
type input "***"
type input "*"
click at [825, 446] on input "***" at bounding box center [822, 446] width 18 height 18
type input "*"
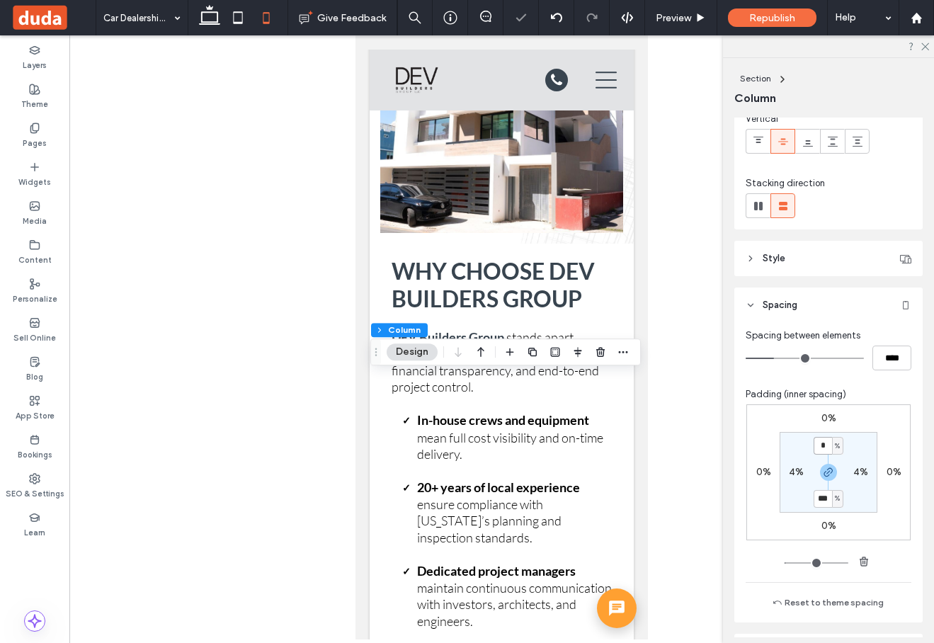
type input "*"
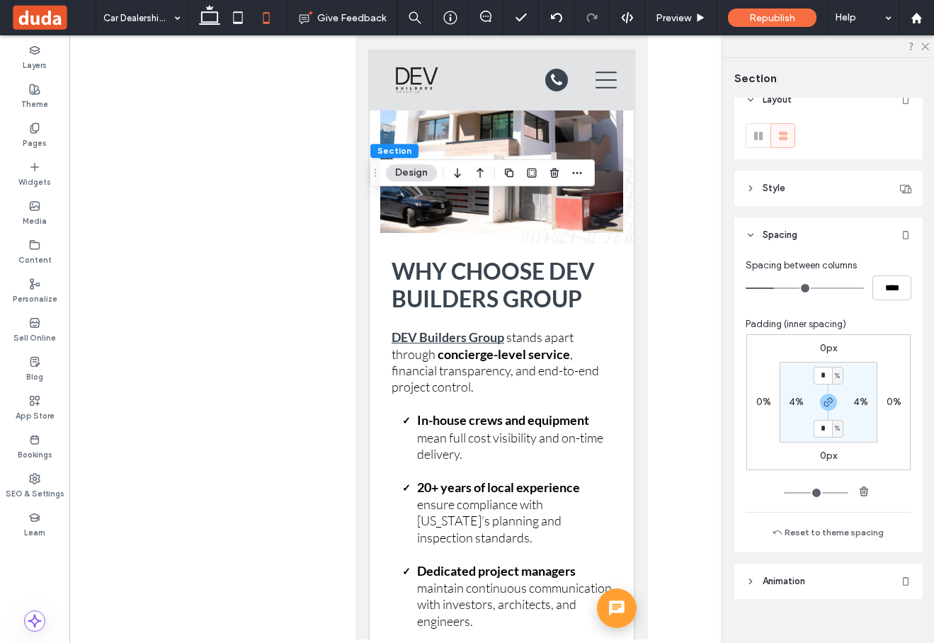
scroll to position [19, 0]
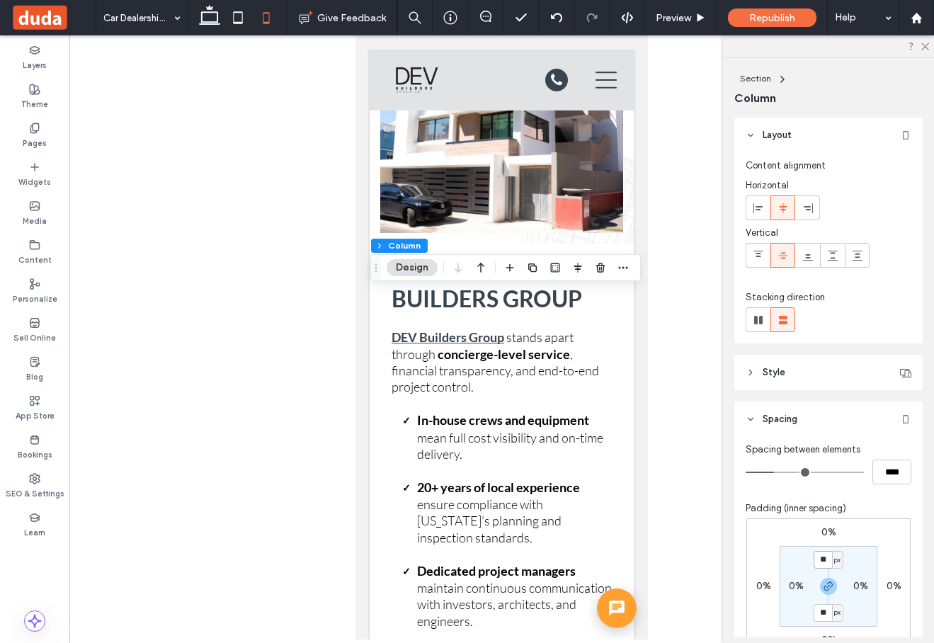
click at [825, 562] on input "**" at bounding box center [822, 560] width 18 height 18
type input "*"
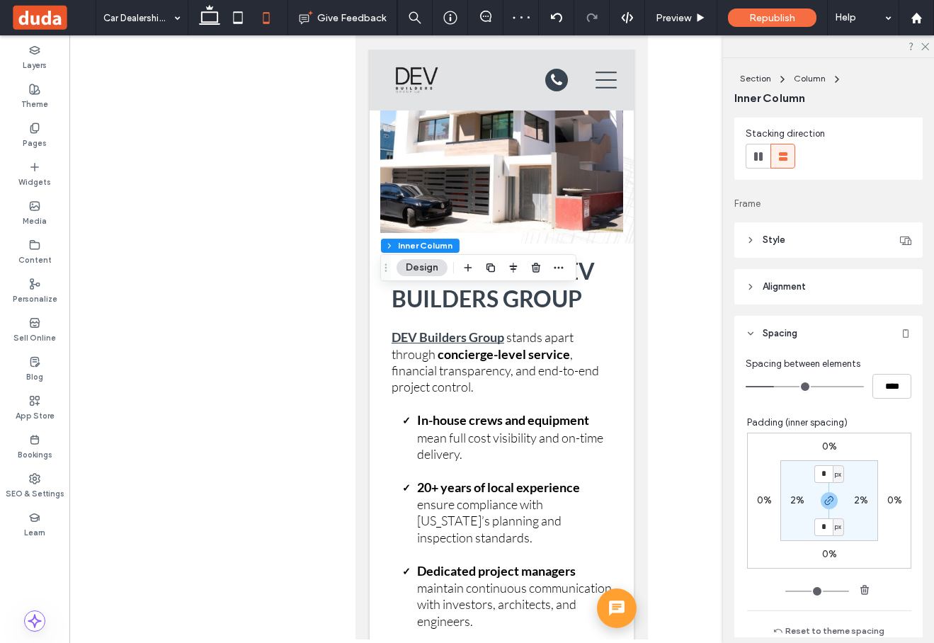
scroll to position [281, 0]
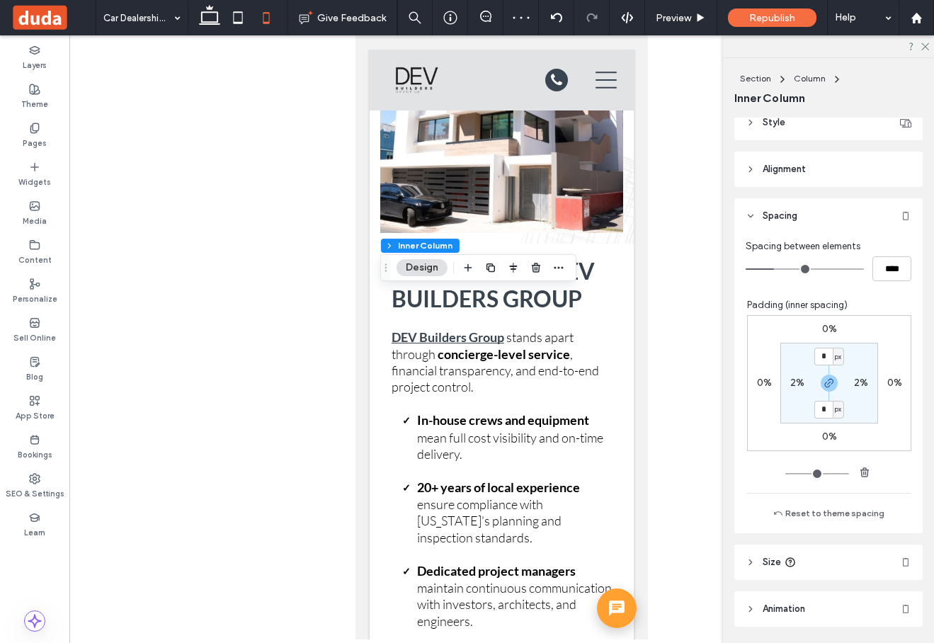
click at [792, 384] on label "2%" at bounding box center [797, 383] width 14 height 12
type input "*"
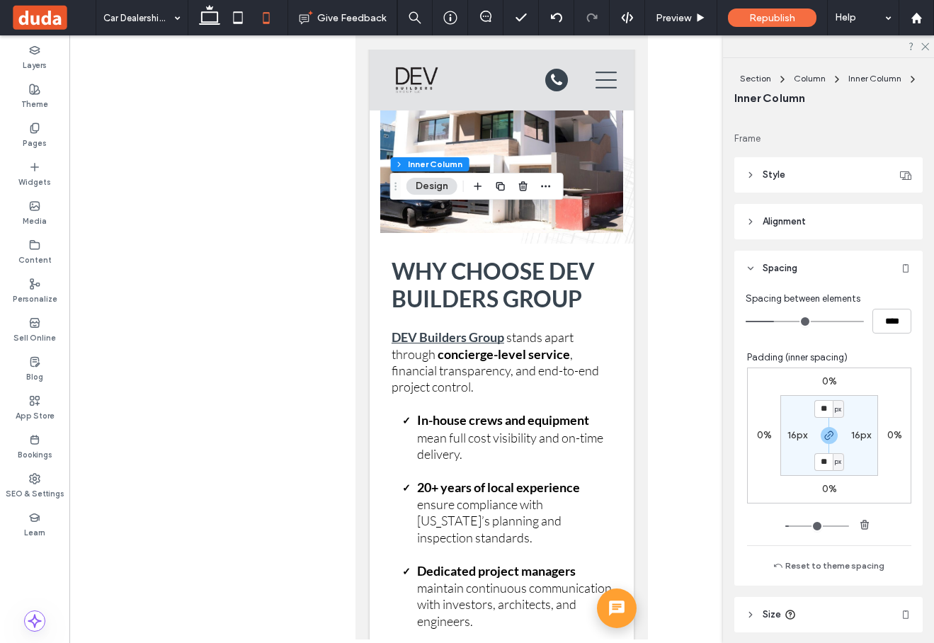
scroll to position [235, 0]
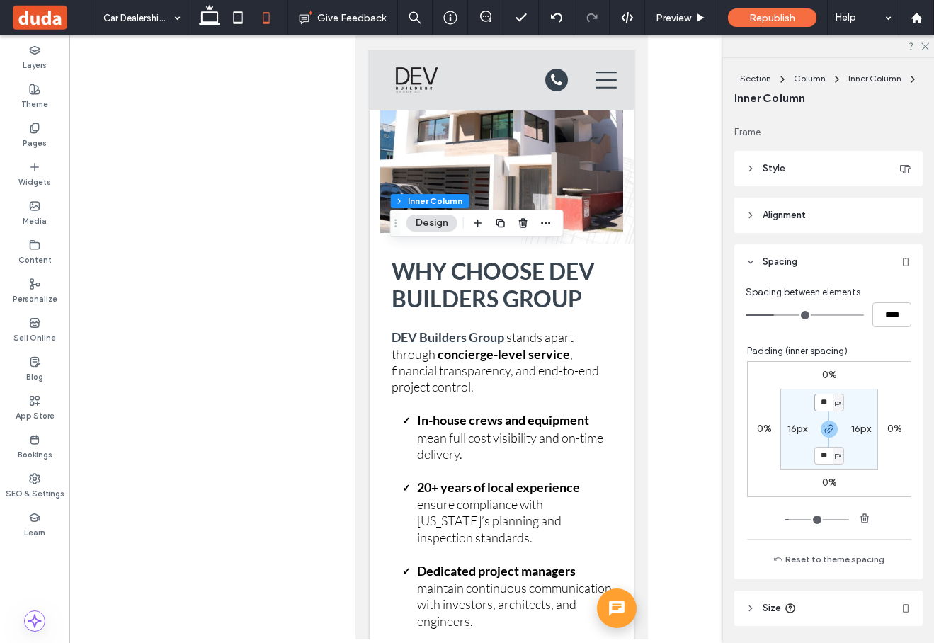
click at [827, 403] on input "**" at bounding box center [823, 403] width 18 height 18
type input "*"
click at [791, 433] on label "16px" at bounding box center [797, 429] width 20 height 12
type input "**"
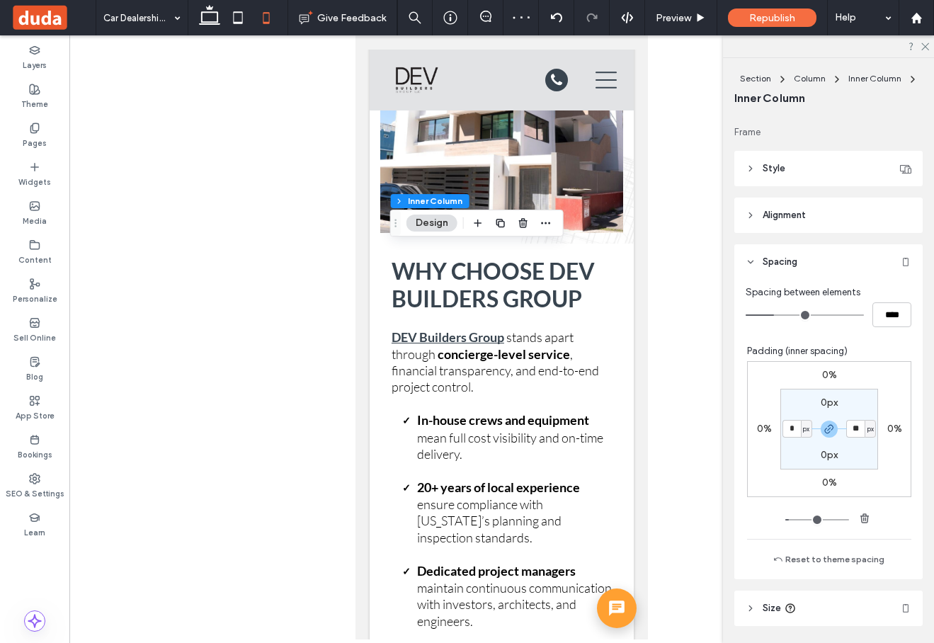
type input "*"
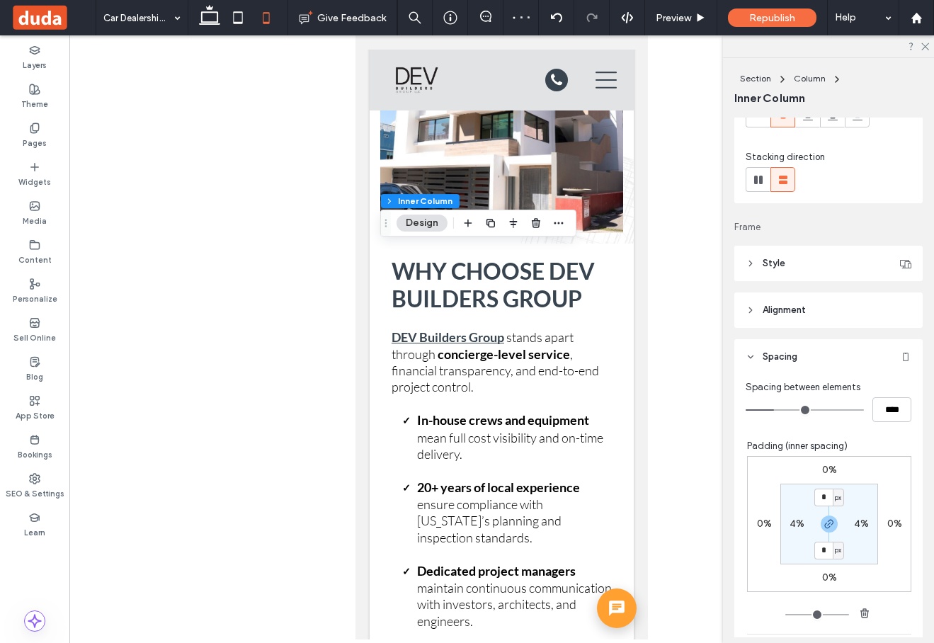
scroll to position [240, 0]
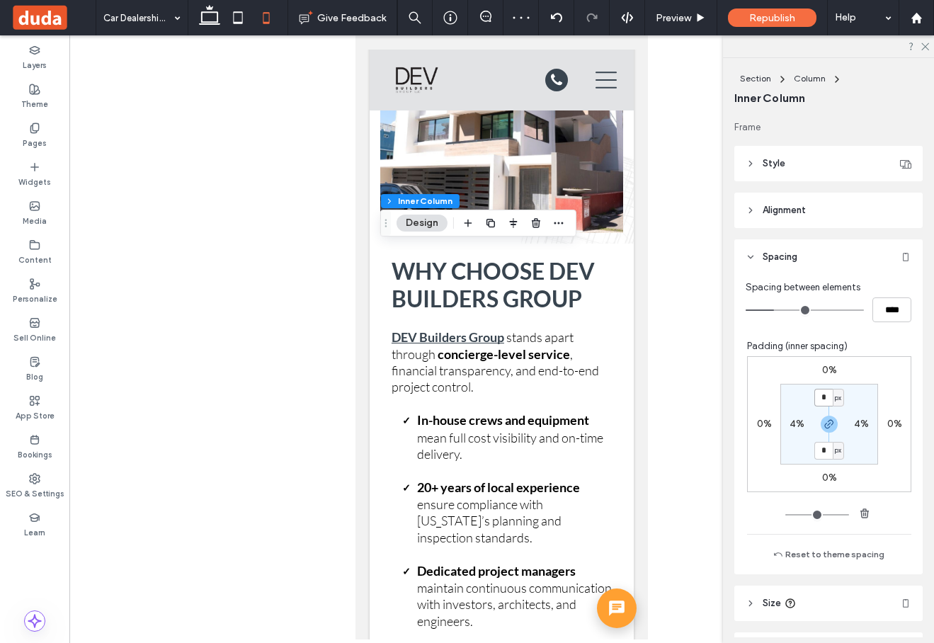
click at [828, 399] on input "*" at bounding box center [823, 398] width 18 height 18
click at [842, 398] on div "px" at bounding box center [837, 398] width 11 height 18
click at [837, 444] on div "%" at bounding box center [833, 443] width 20 height 25
click at [828, 403] on input "*" at bounding box center [823, 398] width 18 height 18
type input "*"
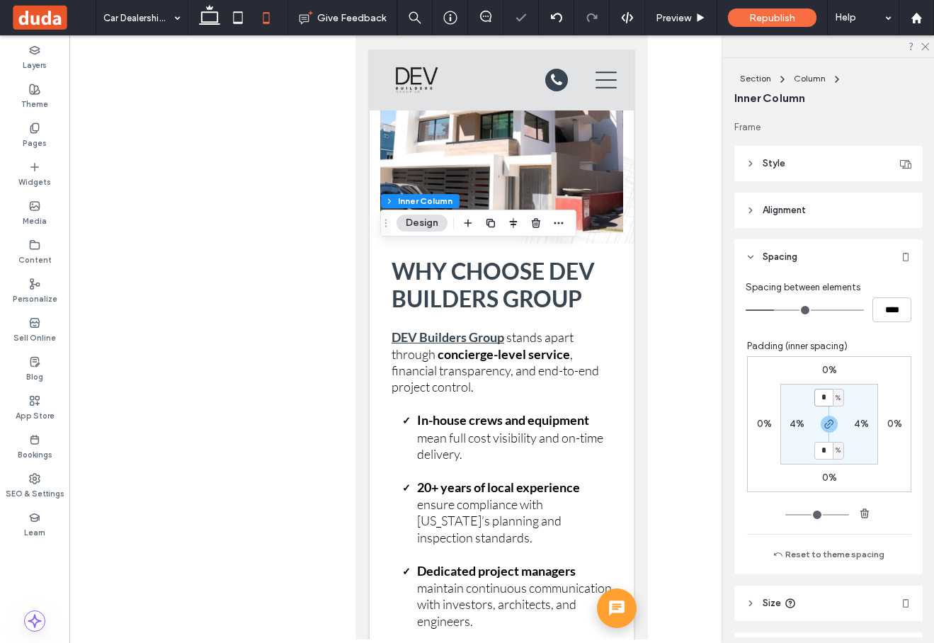
type input "*"
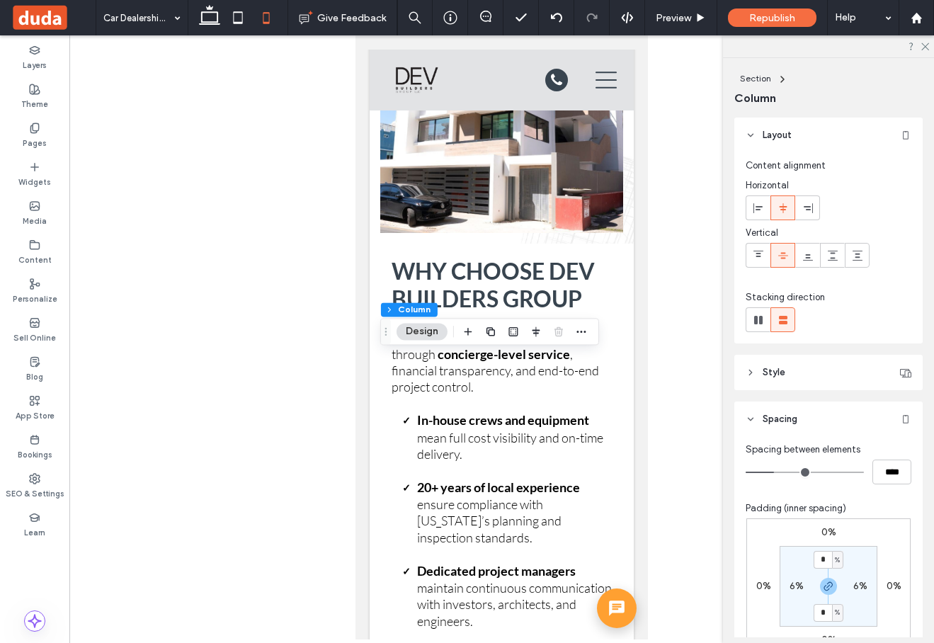
click at [794, 586] on label "6%" at bounding box center [796, 586] width 14 height 12
type input "*"
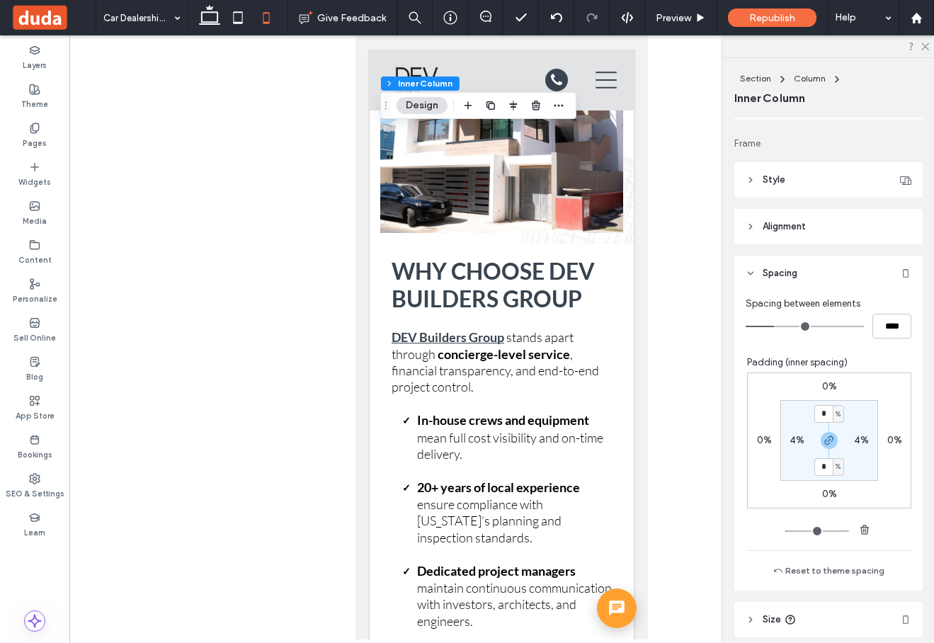
scroll to position [253, 0]
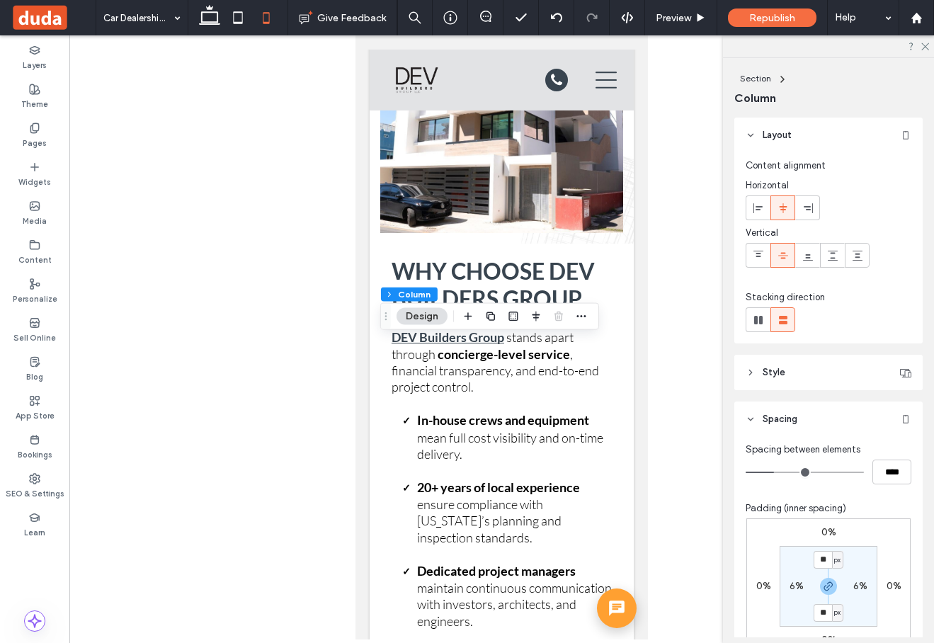
click at [794, 585] on label "6%" at bounding box center [796, 586] width 14 height 12
type input "*"
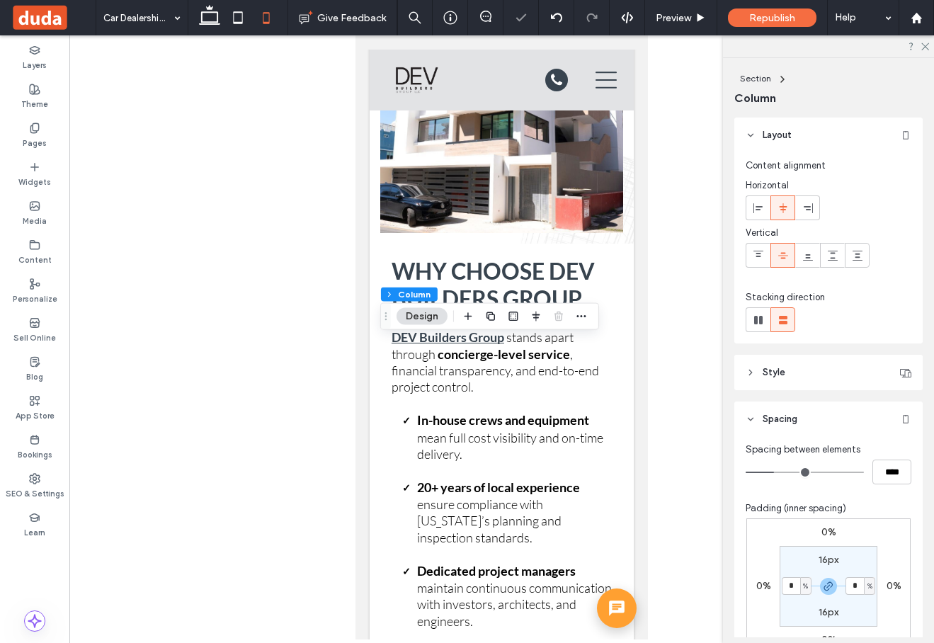
click at [832, 561] on label "16px" at bounding box center [828, 560] width 20 height 12
click at [837, 561] on span "px" at bounding box center [837, 560] width 6 height 14
click at [835, 488] on span "%" at bounding box center [832, 489] width 8 height 14
type input "*"
type input "***"
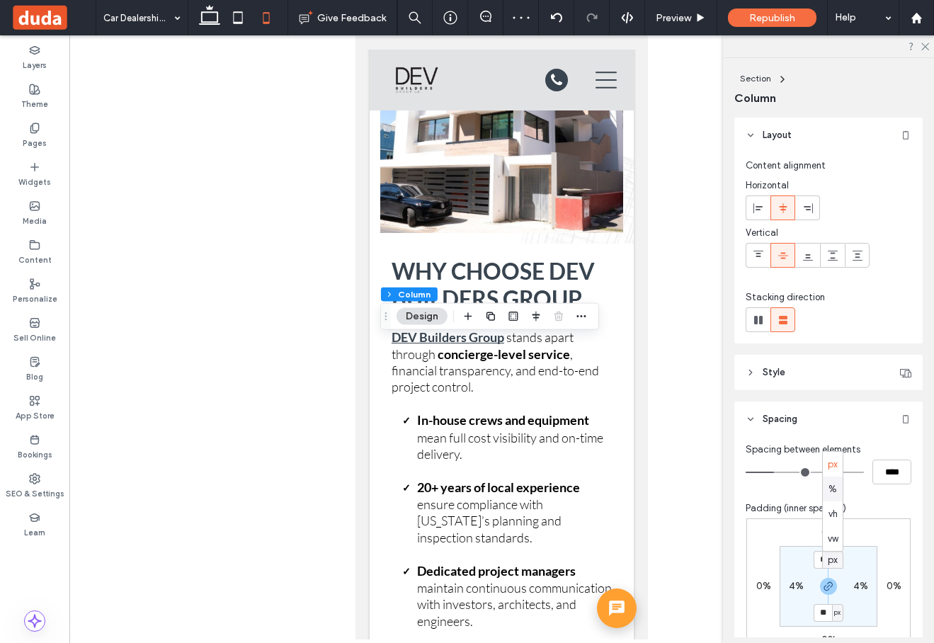
type input "***"
type input "*"
click at [823, 559] on input "***" at bounding box center [822, 560] width 18 height 18
type input "*"
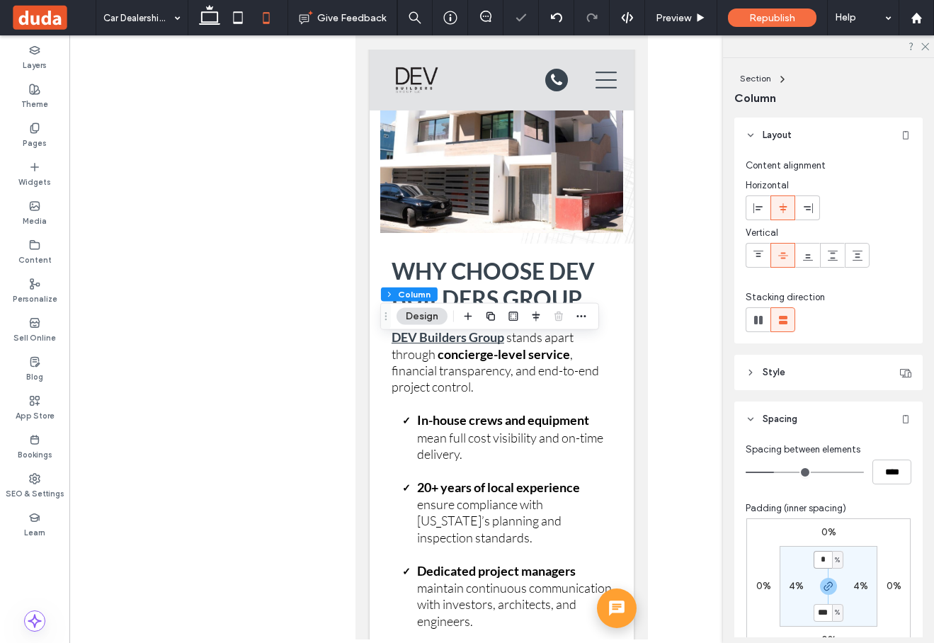
type input "*"
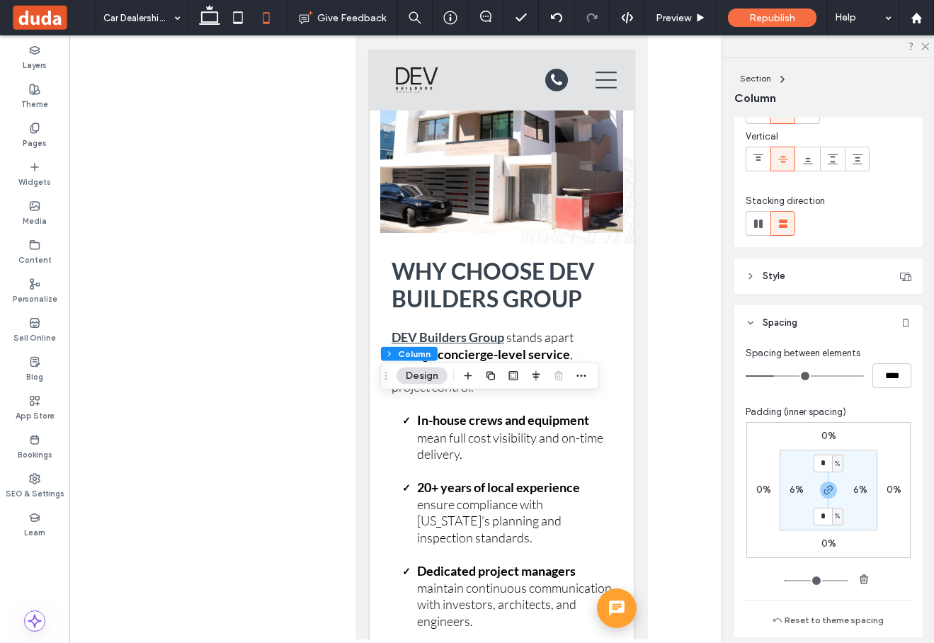
scroll to position [114, 0]
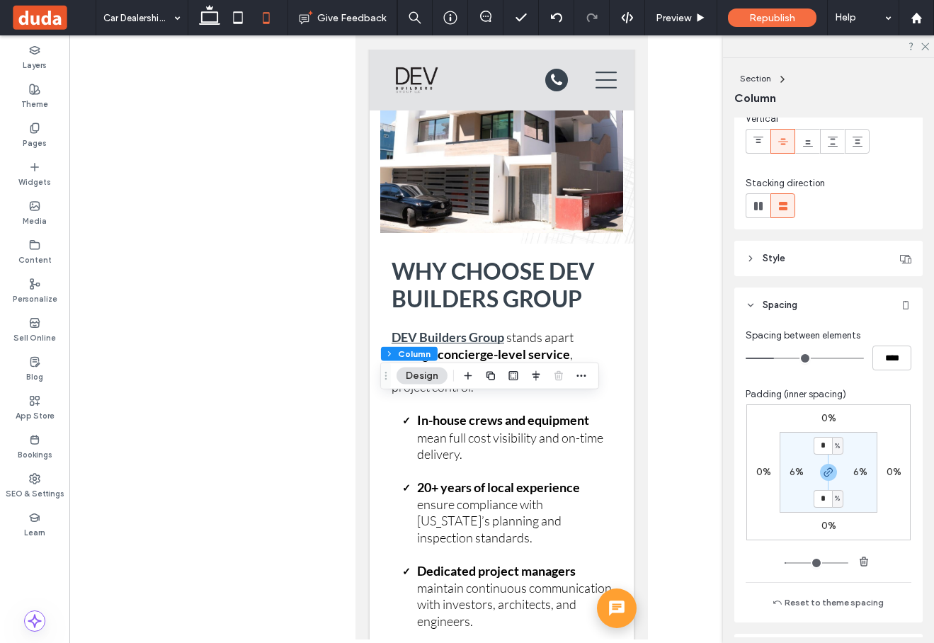
click at [793, 471] on label "6%" at bounding box center [796, 472] width 14 height 12
type input "*"
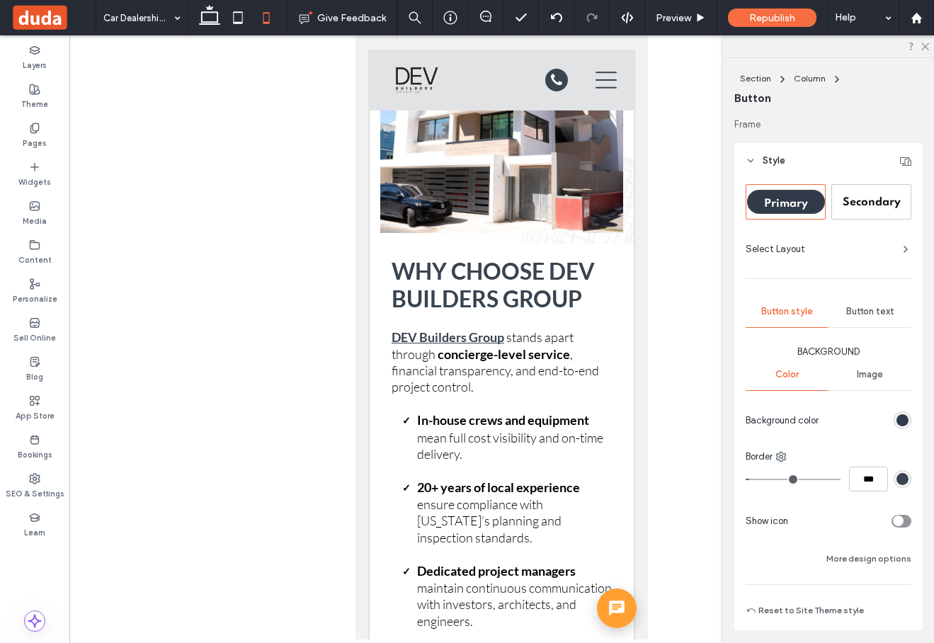
type input "***"
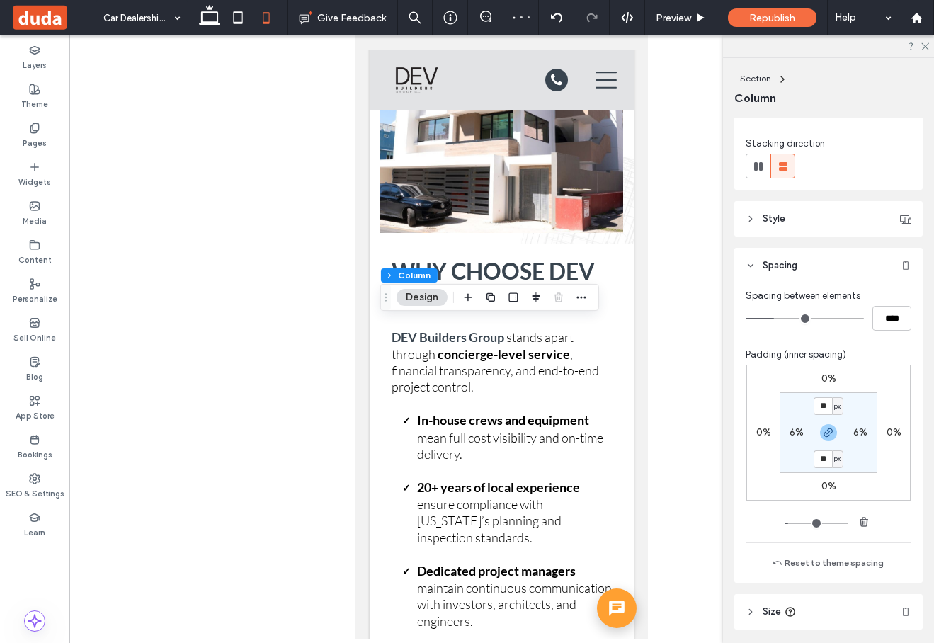
scroll to position [219, 0]
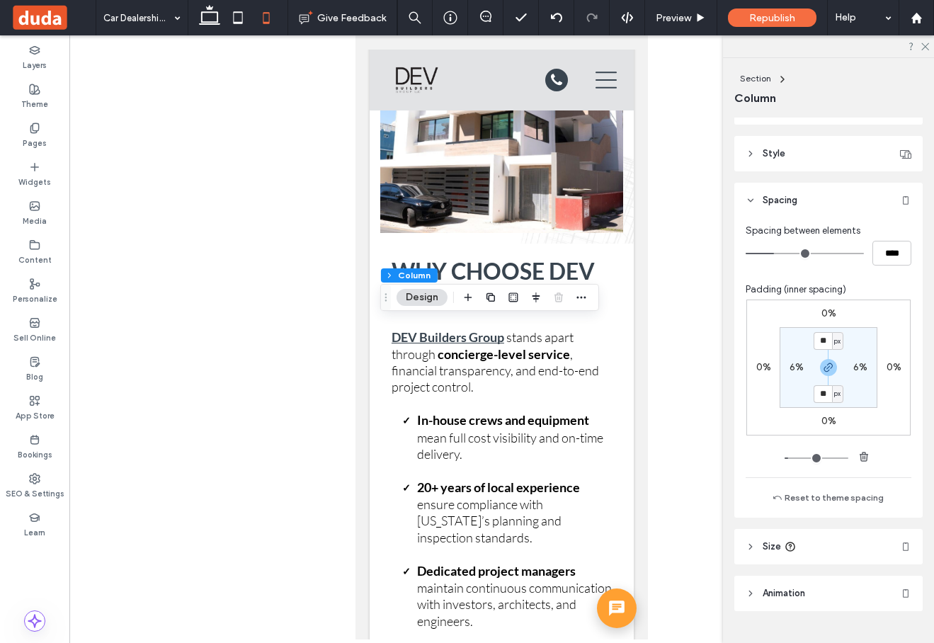
click at [794, 368] on label "6%" at bounding box center [796, 367] width 14 height 12
type input "*"
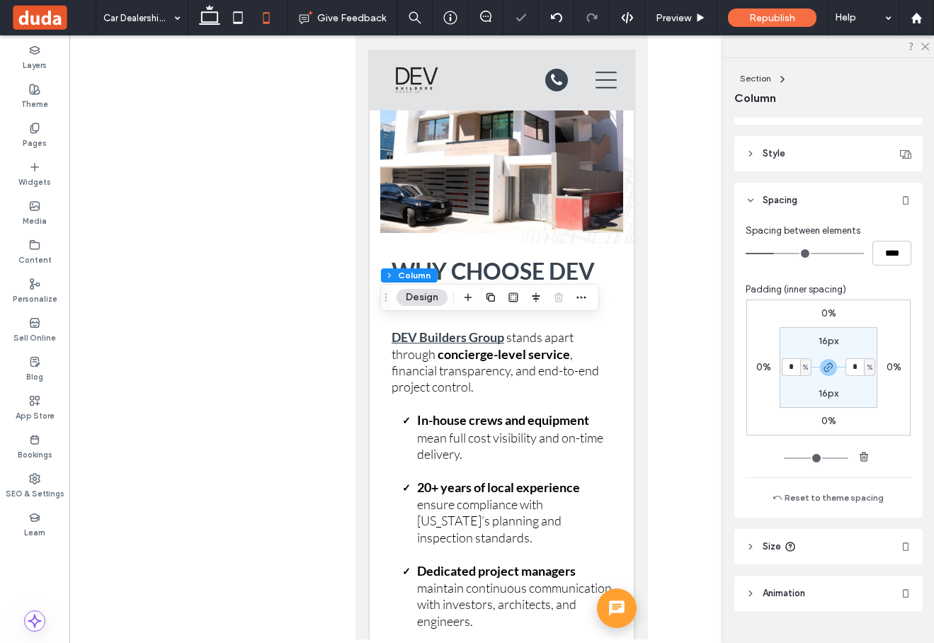
click at [834, 338] on label "16px" at bounding box center [828, 341] width 20 height 12
click at [834, 342] on span "px" at bounding box center [837, 341] width 6 height 14
click at [835, 380] on span "%" at bounding box center [832, 387] width 8 height 14
type input "*"
type input "***"
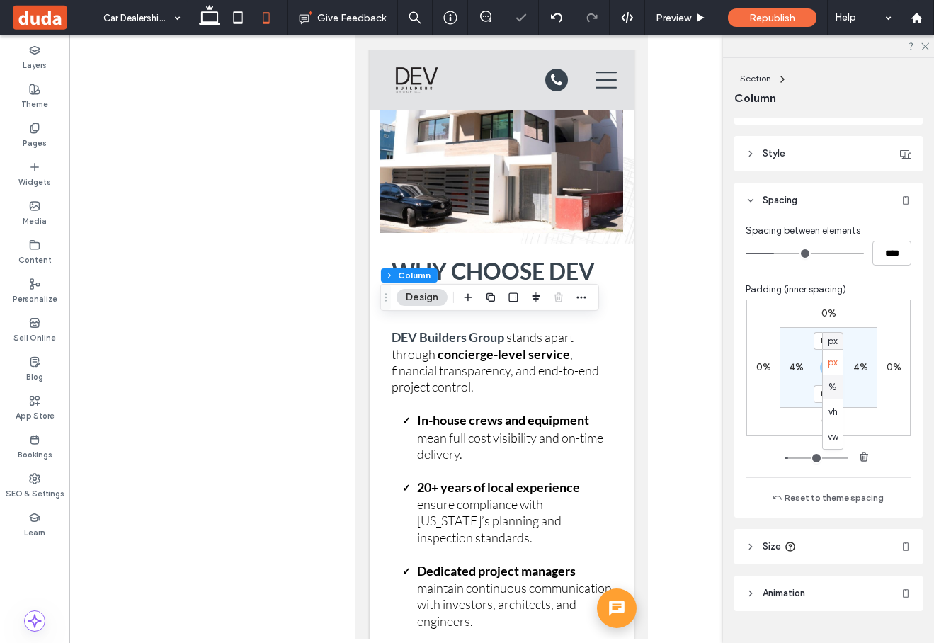
type input "***"
type input "*"
click at [826, 340] on input "***" at bounding box center [822, 341] width 18 height 18
type input "*"
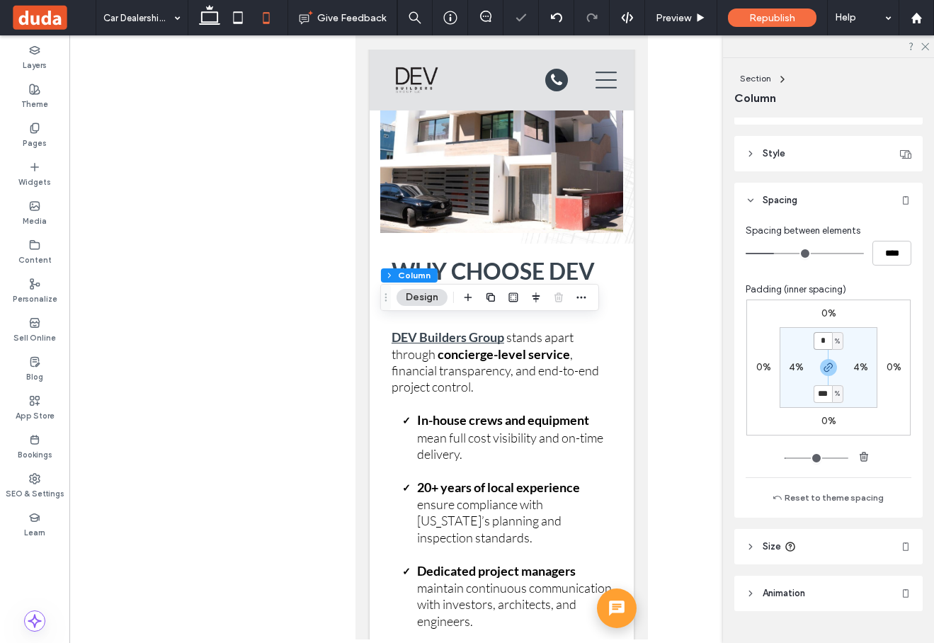
type input "*"
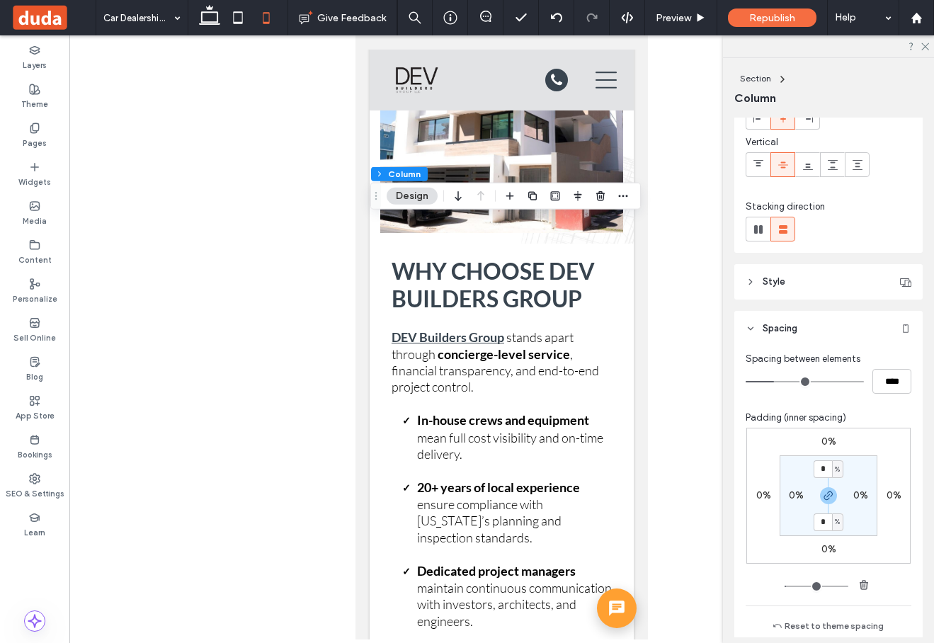
scroll to position [111, 0]
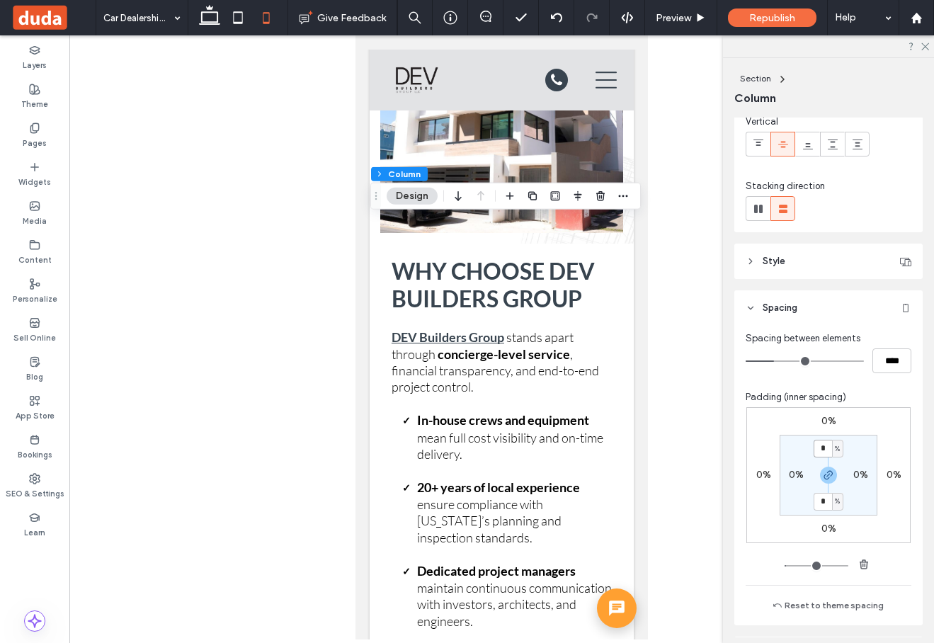
click at [821, 454] on input "*" at bounding box center [822, 449] width 18 height 18
type input "*"
click at [792, 473] on label "0%" at bounding box center [796, 475] width 15 height 12
type input "*"
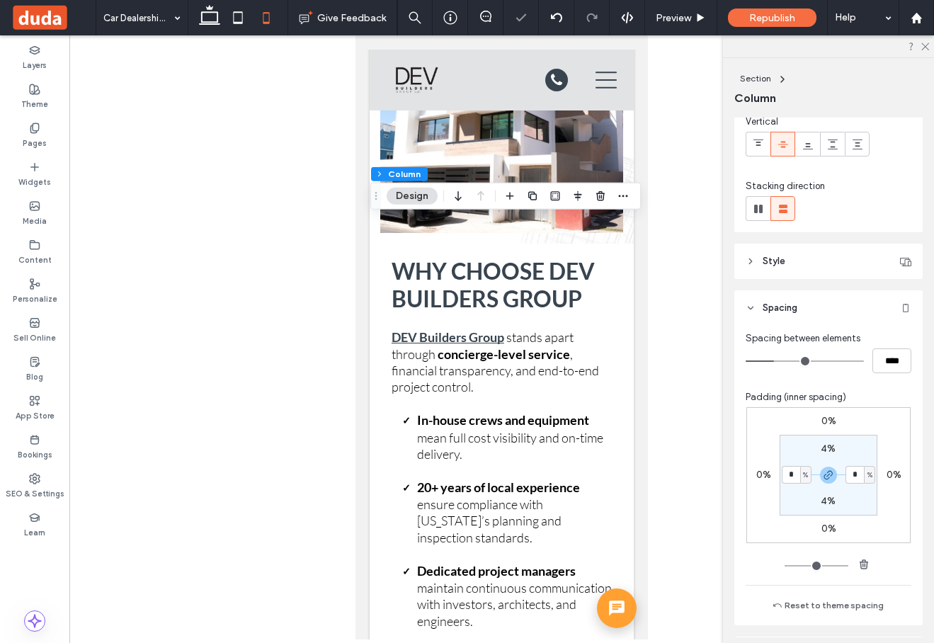
type input "*"
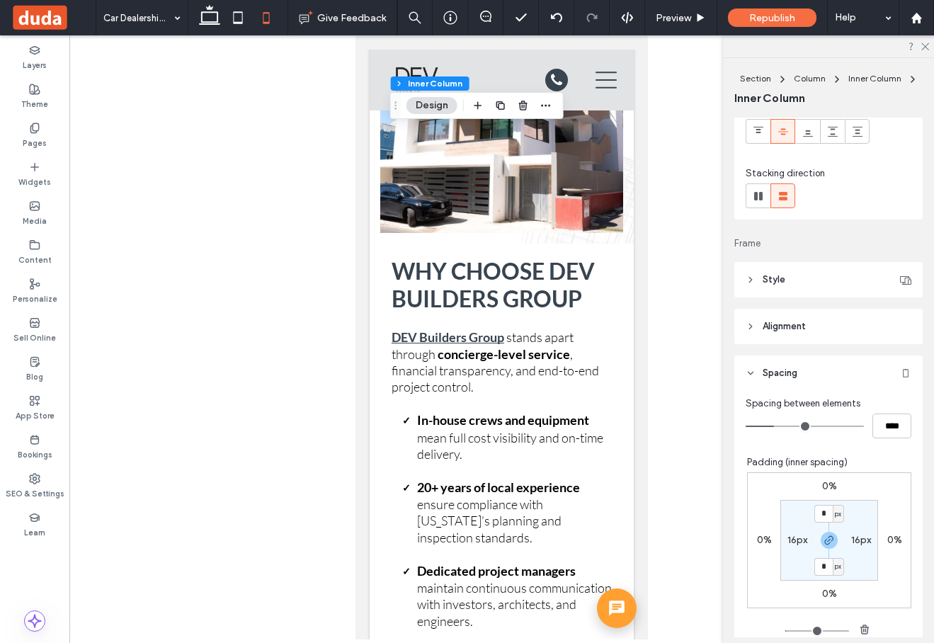
scroll to position [177, 0]
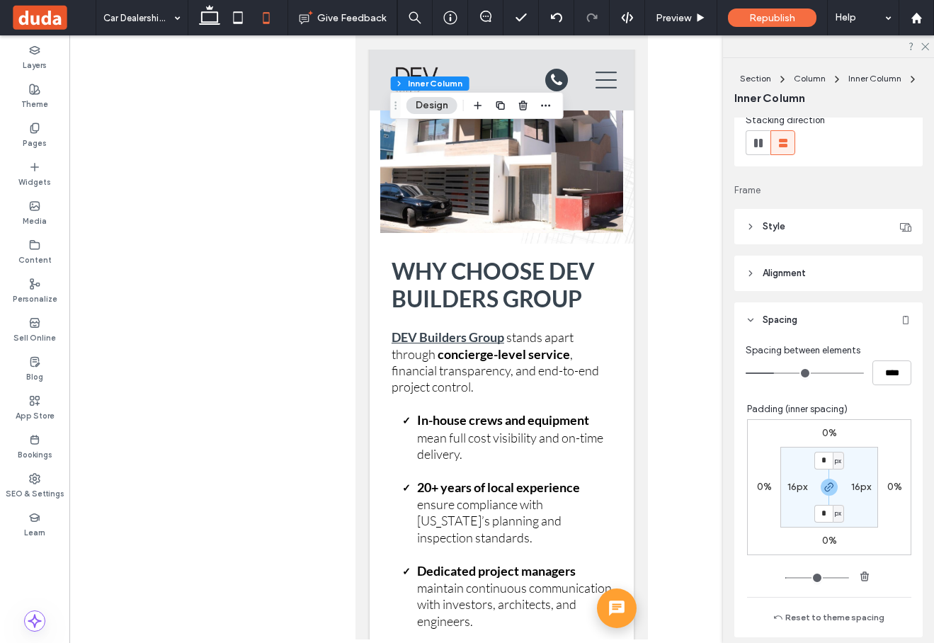
click at [787, 489] on label "16px" at bounding box center [797, 487] width 20 height 12
type input "**"
type input "*"
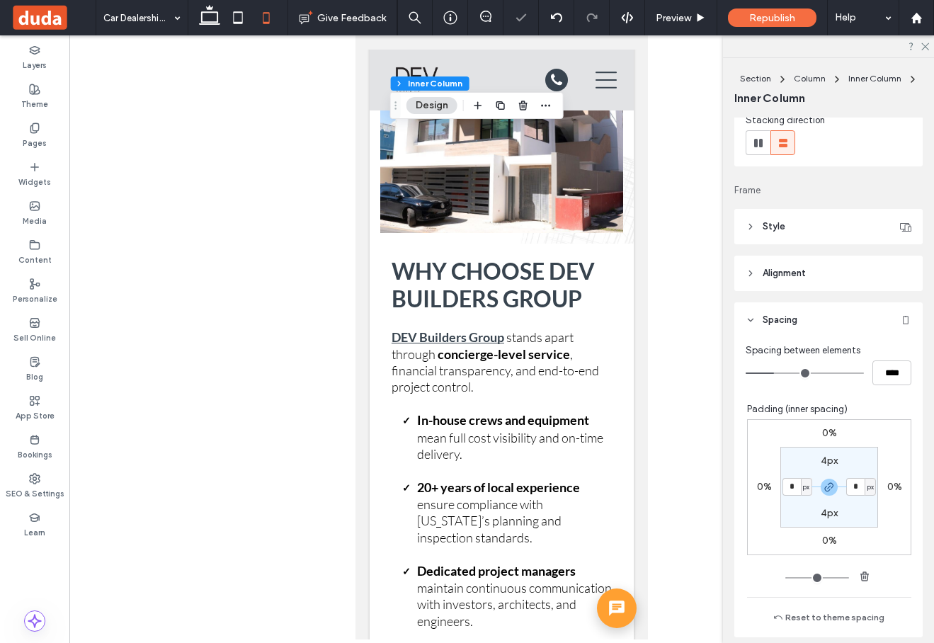
click at [824, 457] on label "4px" at bounding box center [828, 460] width 17 height 12
type input "*"
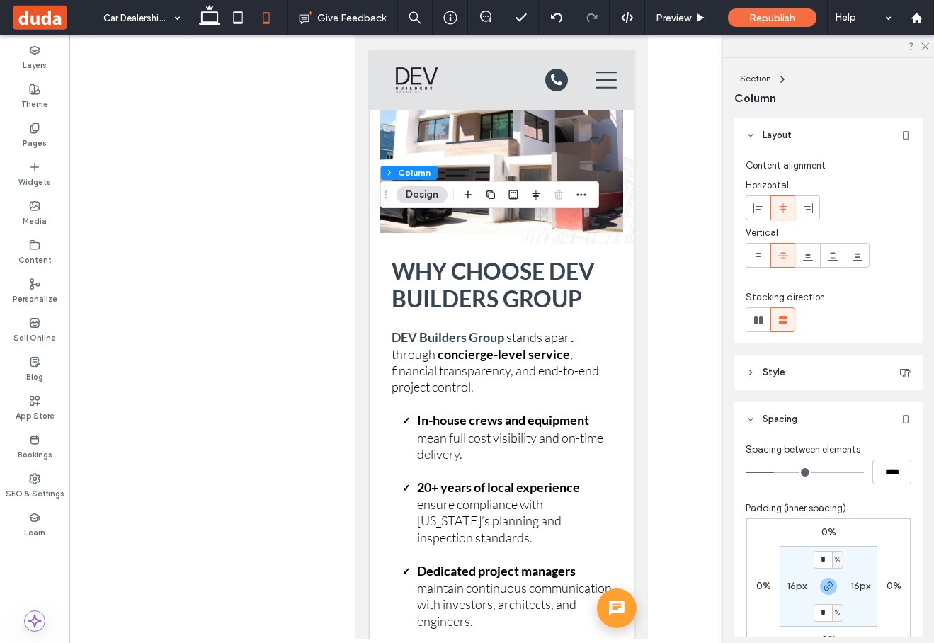
click at [806, 590] on label "16px" at bounding box center [796, 586] width 20 height 12
click at [806, 590] on span "px" at bounding box center [805, 586] width 6 height 14
click at [800, 517] on span "%" at bounding box center [800, 515] width 8 height 14
type input "*"
type input "***"
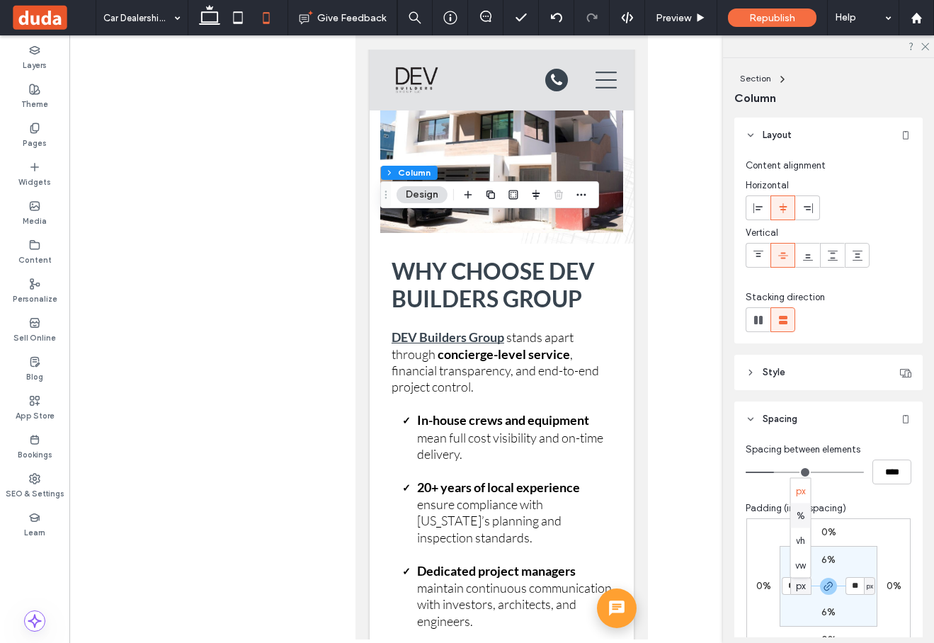
type input "***"
type input "*"
click at [794, 586] on input "***" at bounding box center [790, 586] width 18 height 18
type input "*"
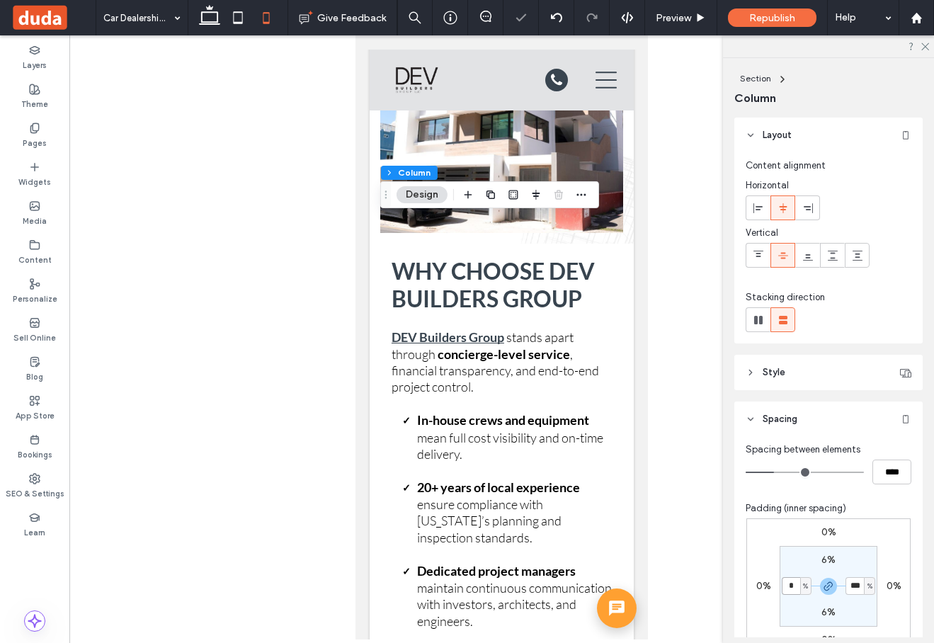
type input "*"
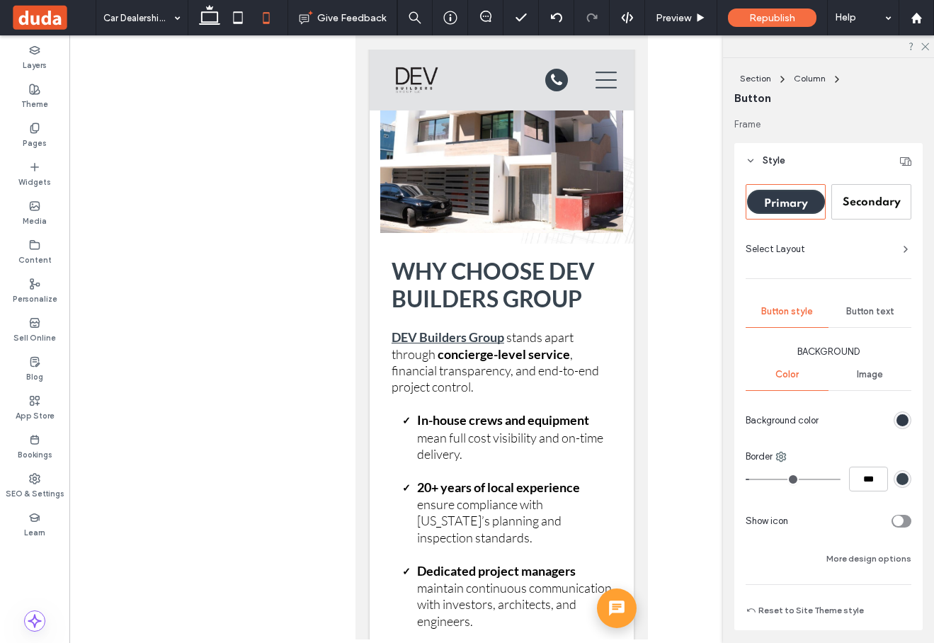
type input "***"
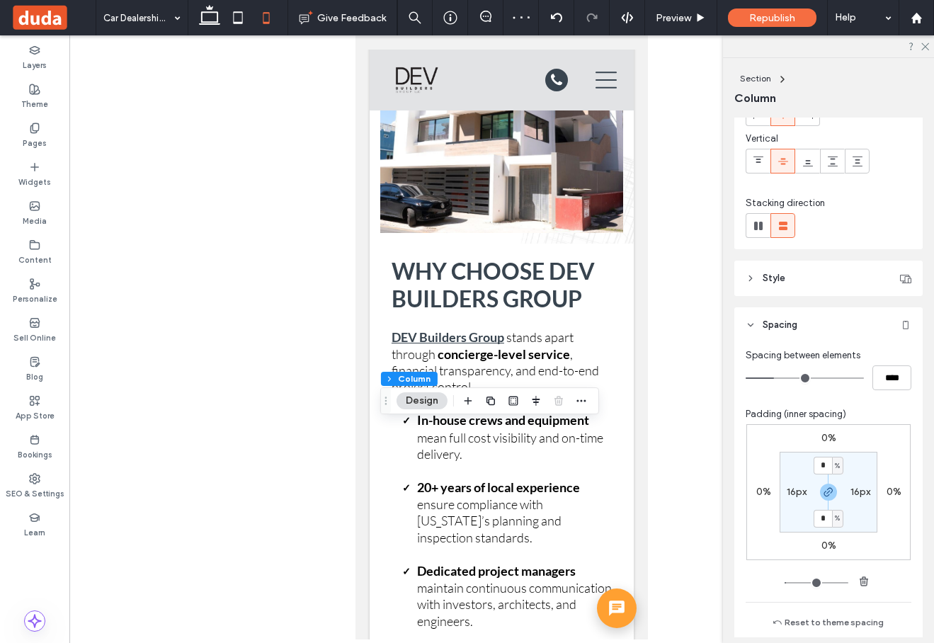
scroll to position [149, 0]
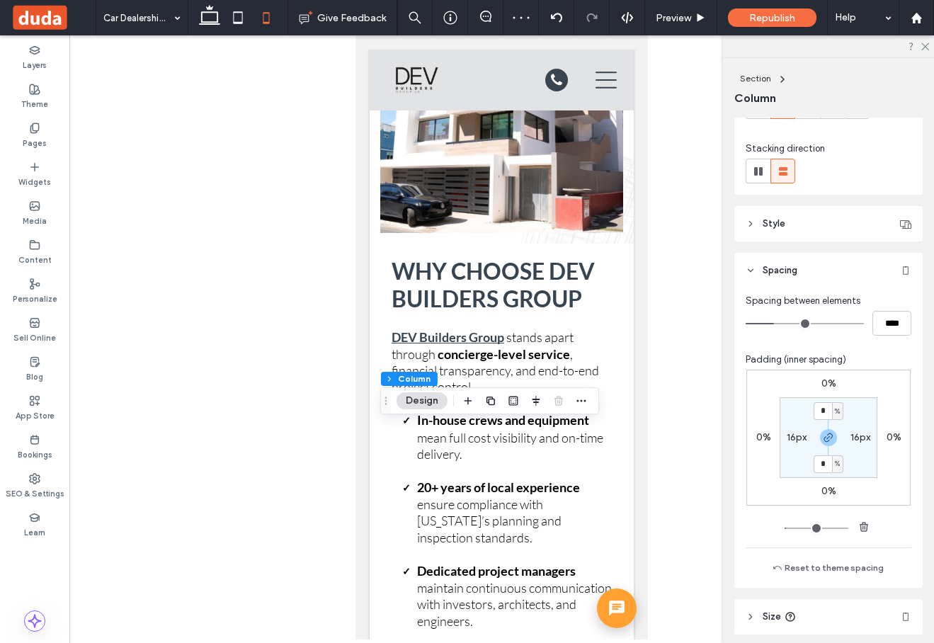
click at [801, 440] on label "16px" at bounding box center [796, 437] width 20 height 12
click at [806, 442] on span "px" at bounding box center [805, 437] width 6 height 14
click at [799, 477] on span "%" at bounding box center [800, 483] width 8 height 14
type input "*"
type input "***"
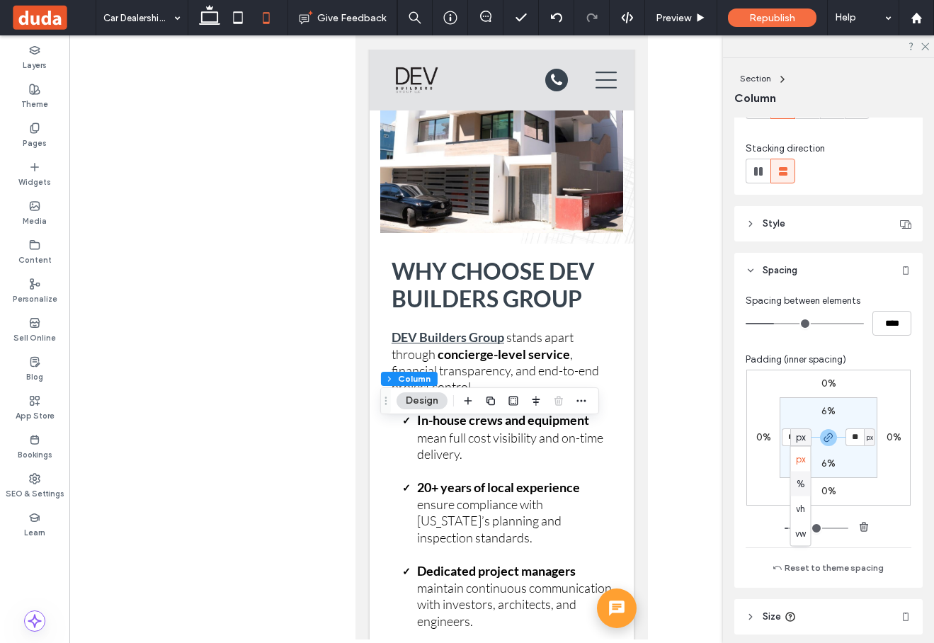
type input "***"
type input "*"
click at [795, 440] on input "***" at bounding box center [790, 437] width 18 height 18
type input "*"
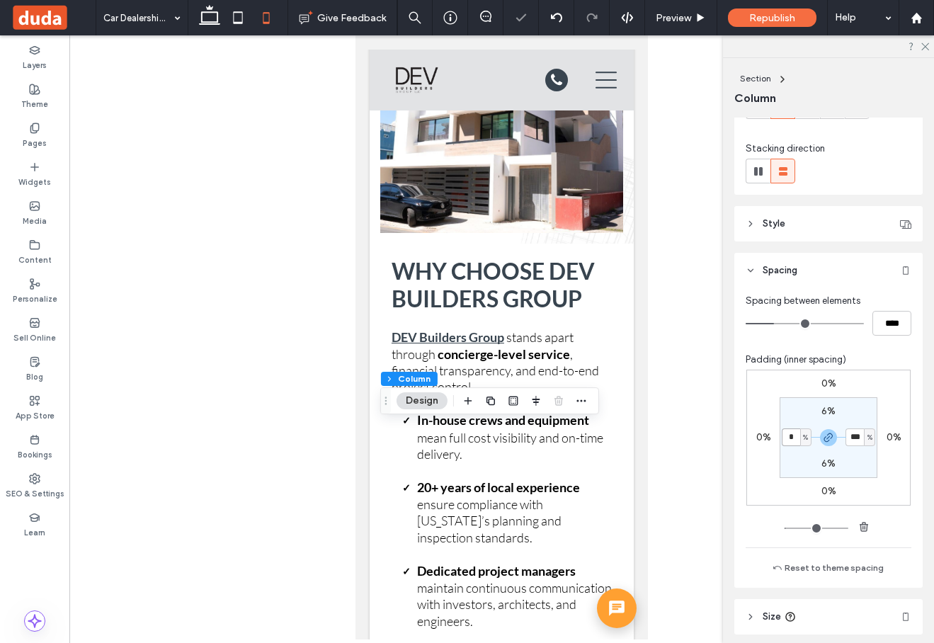
type input "*"
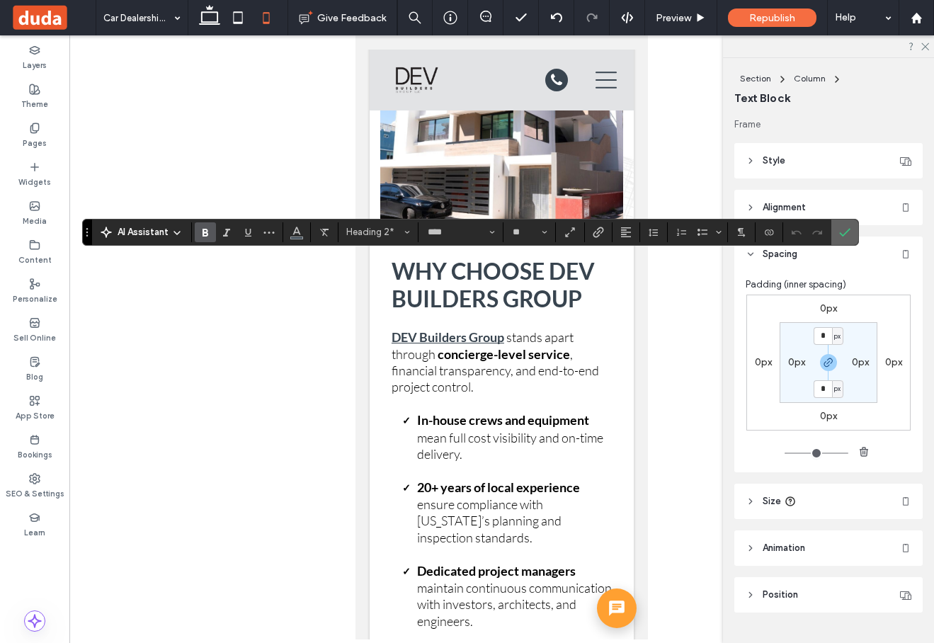
click at [844, 234] on icon "Confirm" at bounding box center [844, 232] width 11 height 11
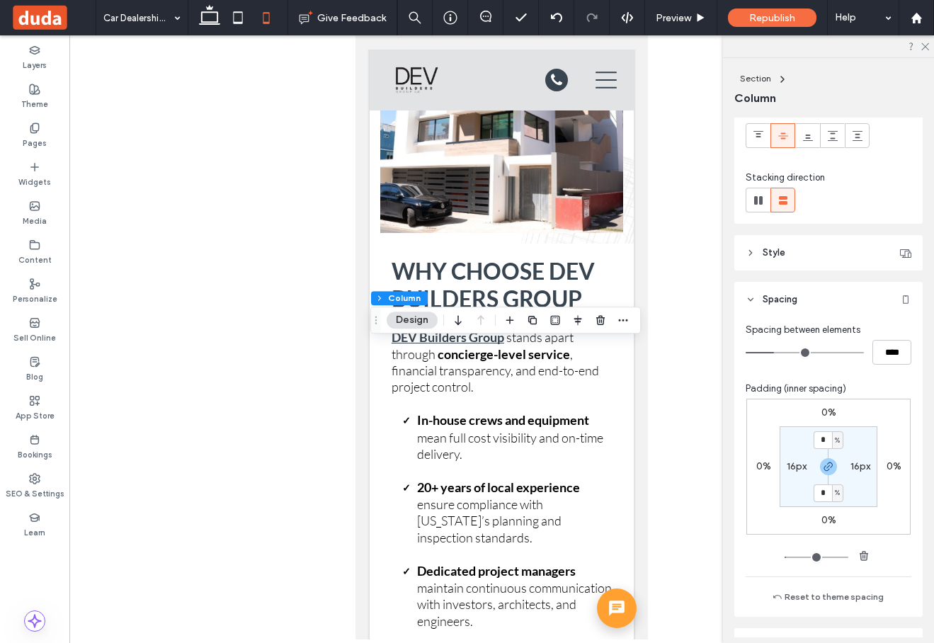
scroll to position [236, 0]
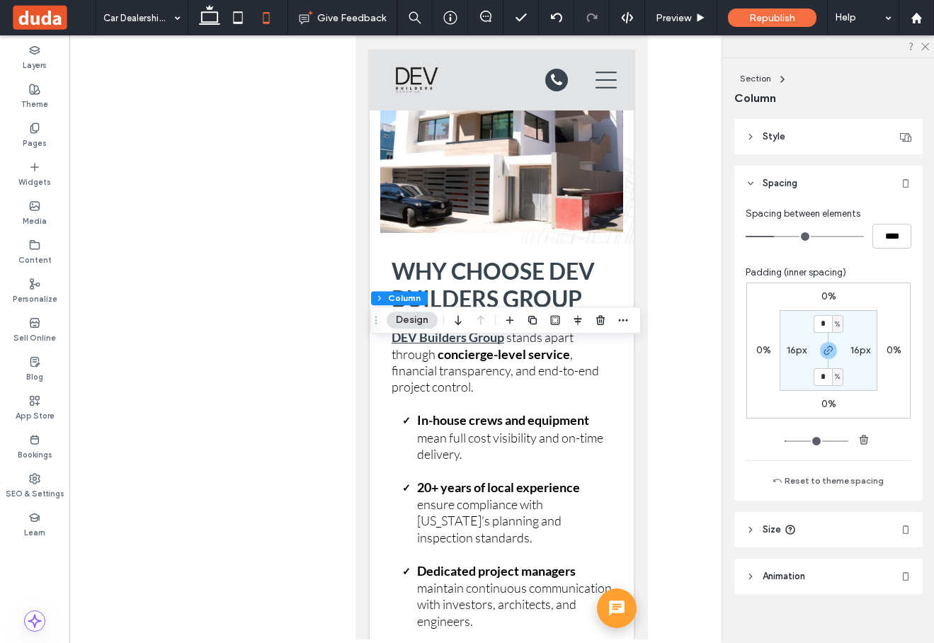
click at [790, 348] on label "16px" at bounding box center [796, 350] width 20 height 12
type input "**"
type input "*"
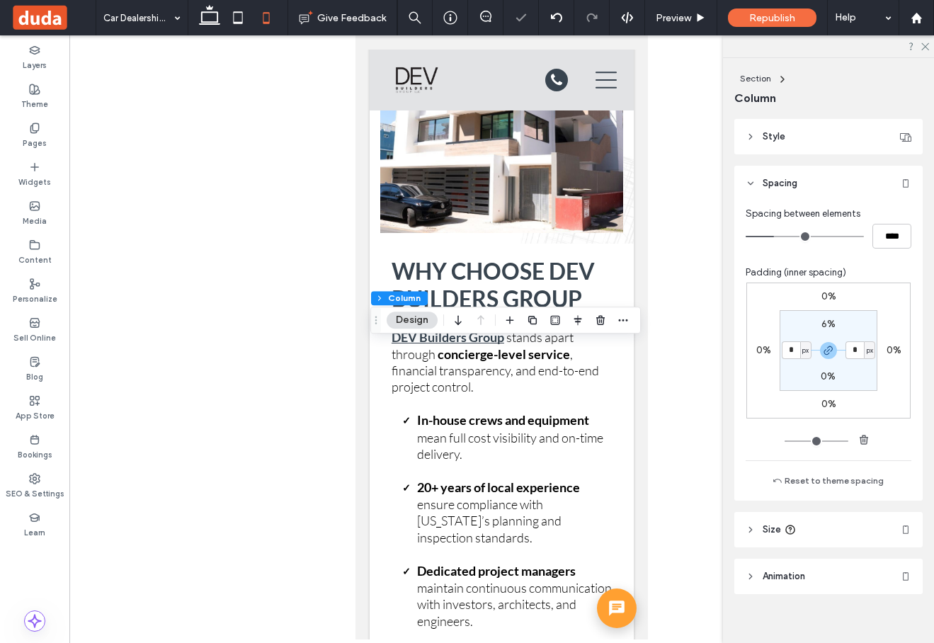
click at [806, 350] on span "px" at bounding box center [805, 350] width 6 height 14
click at [803, 396] on span "%" at bounding box center [800, 396] width 8 height 14
click at [794, 354] on input "*" at bounding box center [790, 350] width 18 height 18
type input "*"
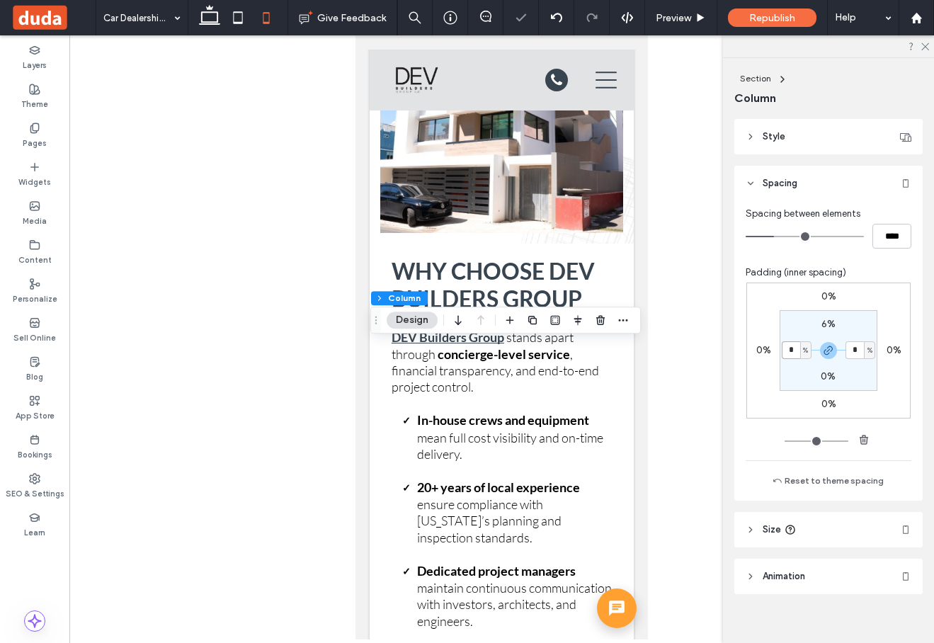
type input "*"
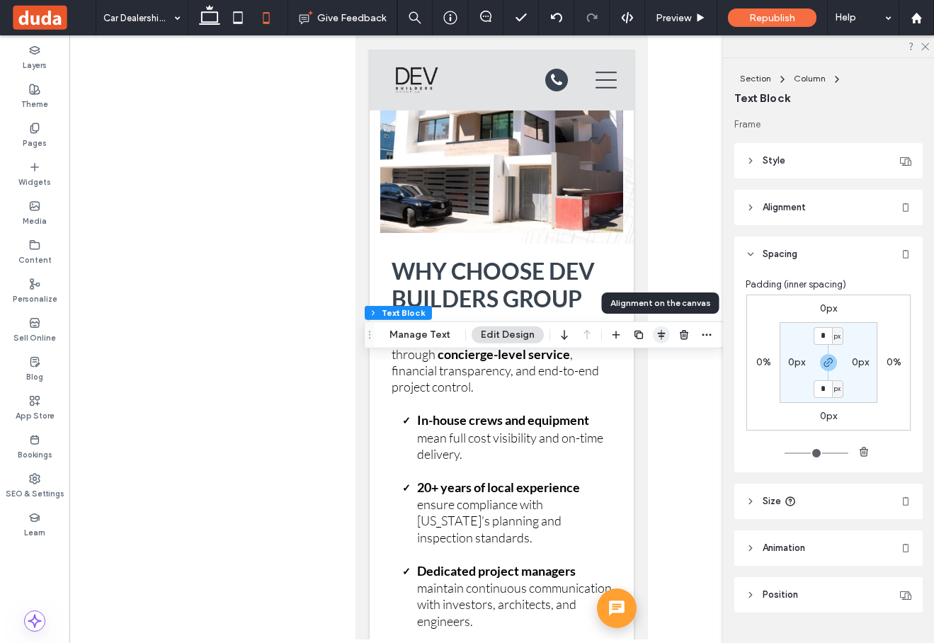
click at [657, 334] on icon "button" at bounding box center [660, 334] width 11 height 11
click at [622, 360] on use "flex-start" at bounding box center [623, 362] width 9 height 10
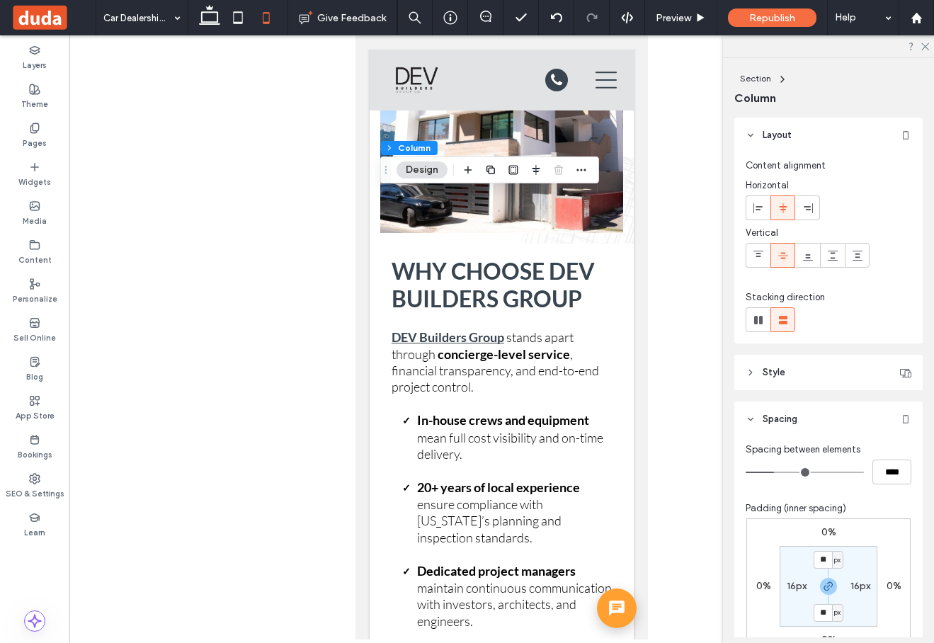
click at [794, 592] on div "16px" at bounding box center [796, 586] width 20 height 13
click at [800, 589] on label "16px" at bounding box center [796, 586] width 20 height 12
click at [806, 586] on span "px" at bounding box center [805, 586] width 6 height 14
click at [803, 517] on span "%" at bounding box center [800, 515] width 8 height 14
type input "*"
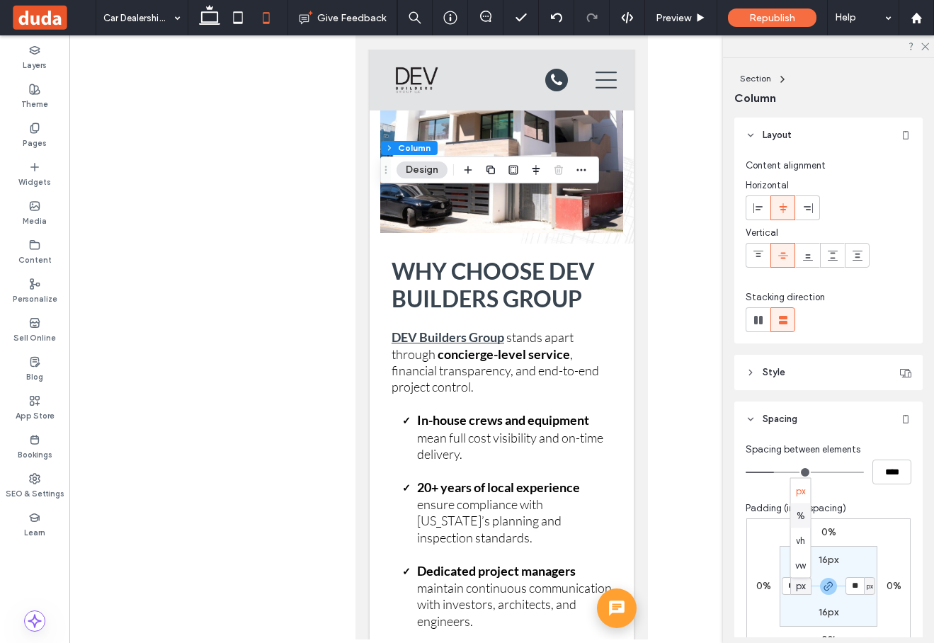
type input "***"
type input "*"
click at [794, 589] on input "***" at bounding box center [790, 586] width 18 height 18
type input "*"
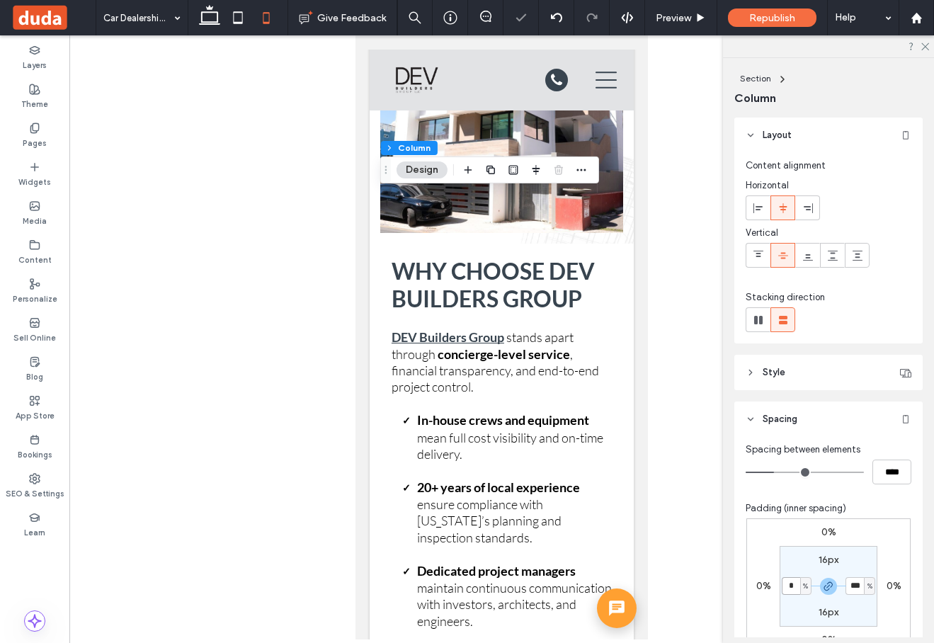
type input "*"
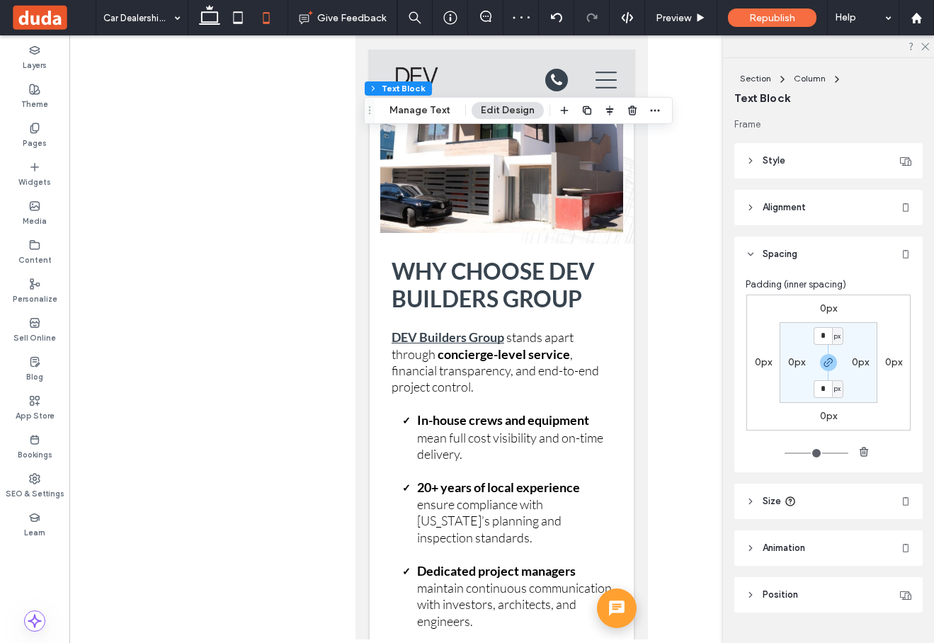
scroll to position [32, 0]
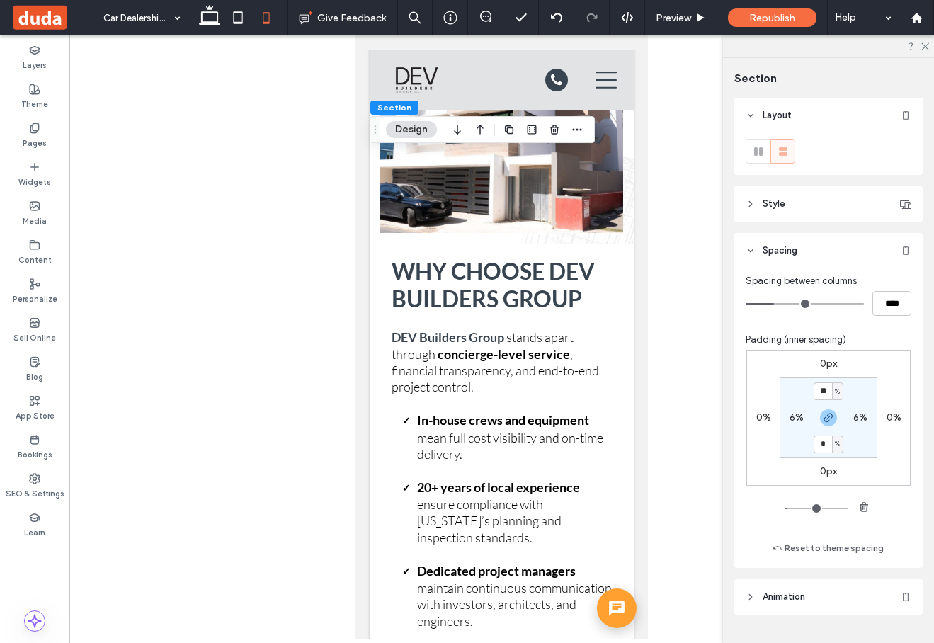
click at [791, 421] on label "6%" at bounding box center [796, 417] width 14 height 12
type input "*"
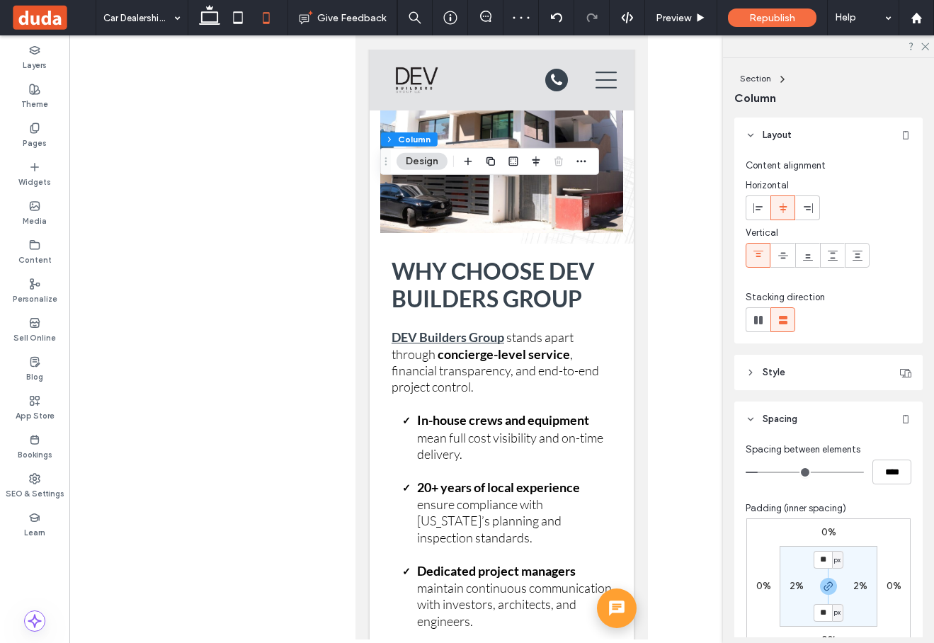
click at [790, 584] on label "2%" at bounding box center [796, 586] width 14 height 12
type input "*"
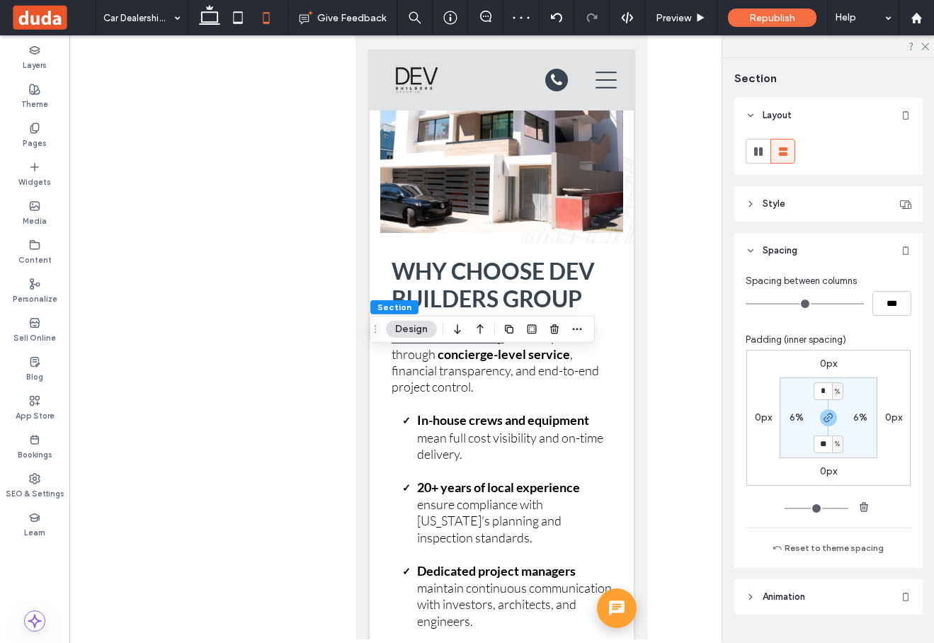
click at [794, 417] on label "6%" at bounding box center [796, 417] width 14 height 12
type input "*"
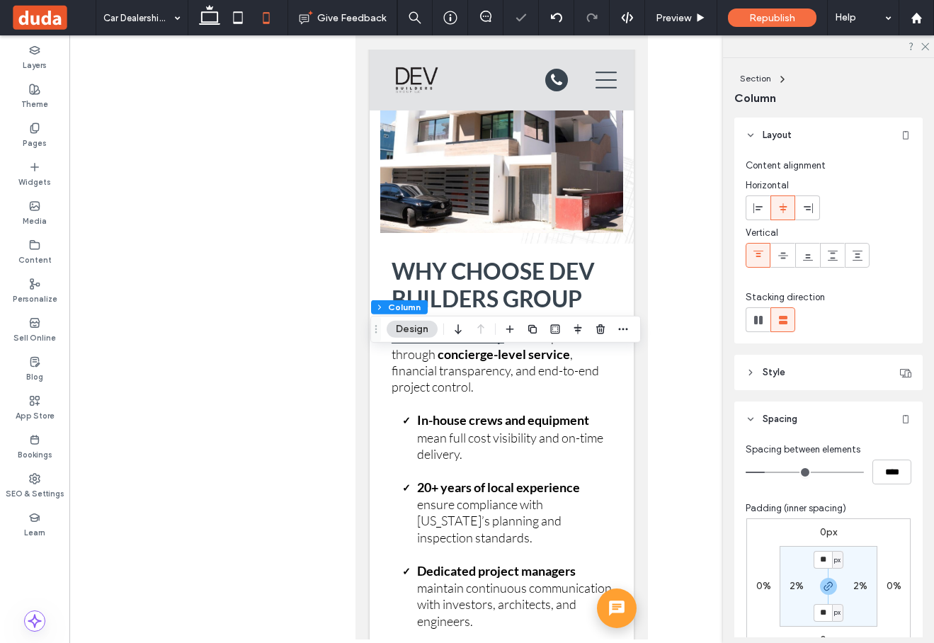
click at [792, 585] on label "2%" at bounding box center [796, 586] width 14 height 12
type input "*"
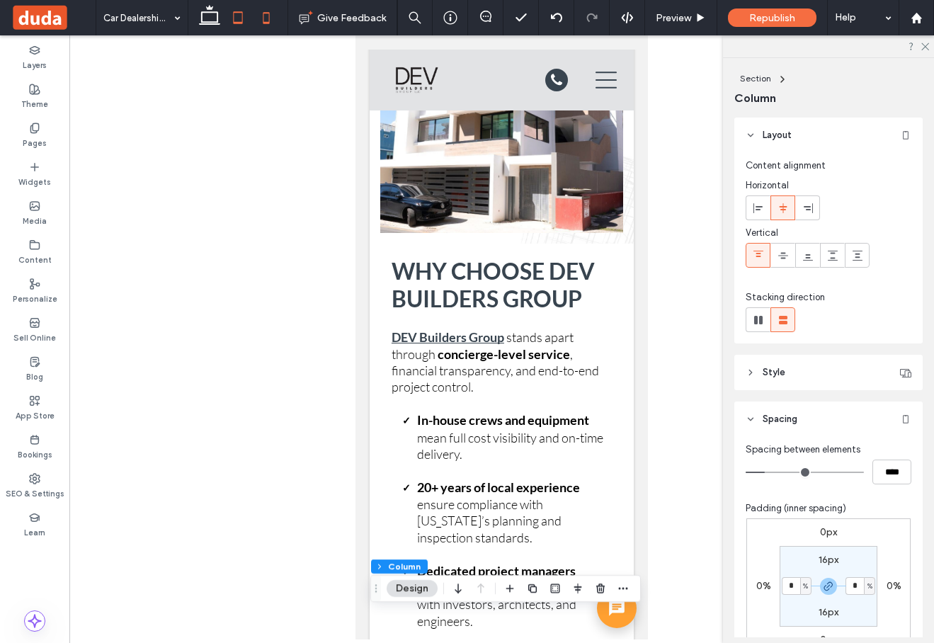
click at [235, 21] on icon at bounding box center [238, 18] width 28 height 28
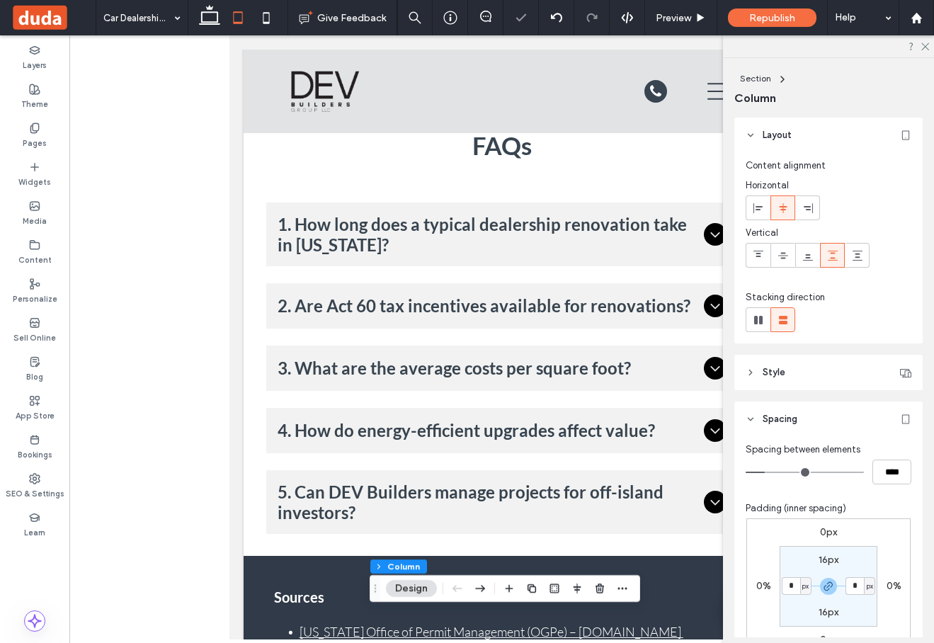
type input "**"
type input "***"
type input "**"
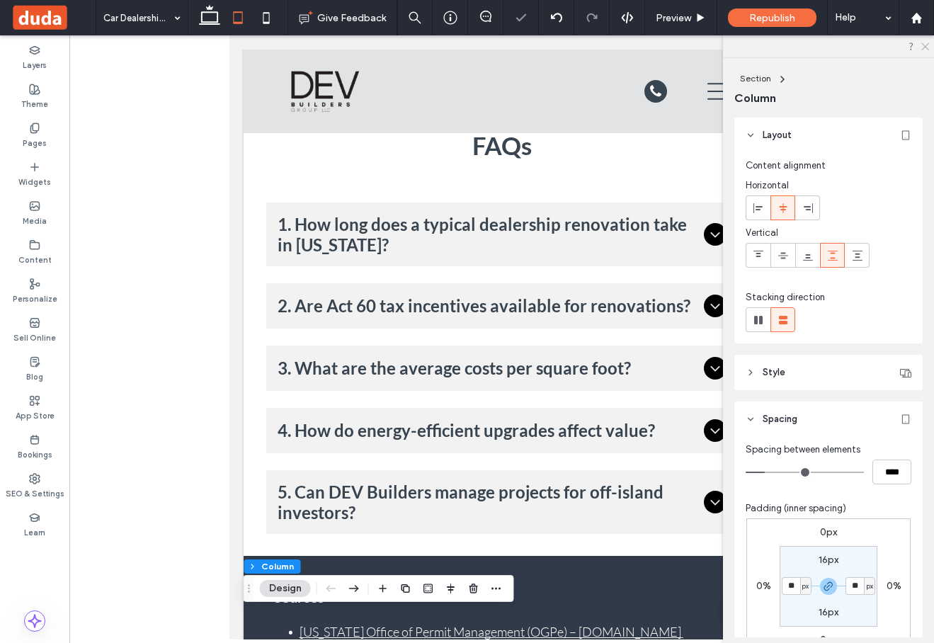
click at [925, 46] on icon at bounding box center [924, 45] width 9 height 9
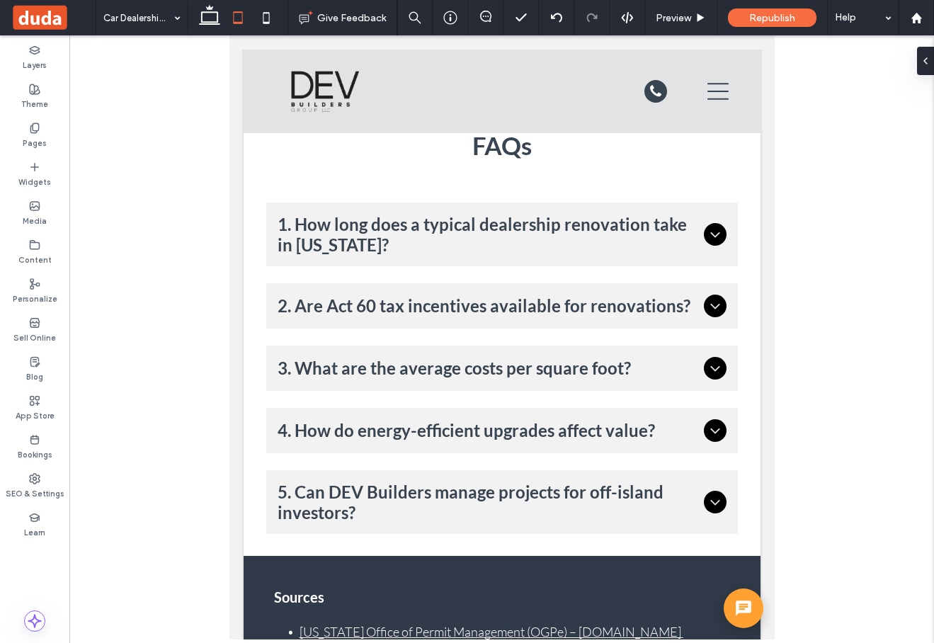
type input "***"
click at [599, 270] on icon "button" at bounding box center [604, 265] width 11 height 11
click at [568, 289] on icon "flex-start" at bounding box center [566, 292] width 11 height 11
type input "***"
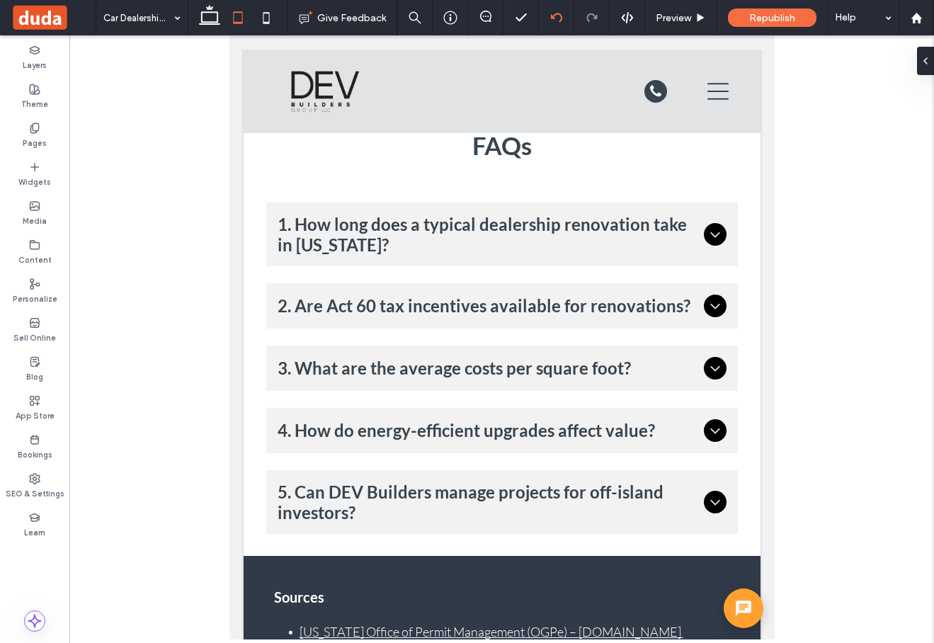
type input "***"
click at [624, 485] on span "button" at bounding box center [620, 483] width 17 height 17
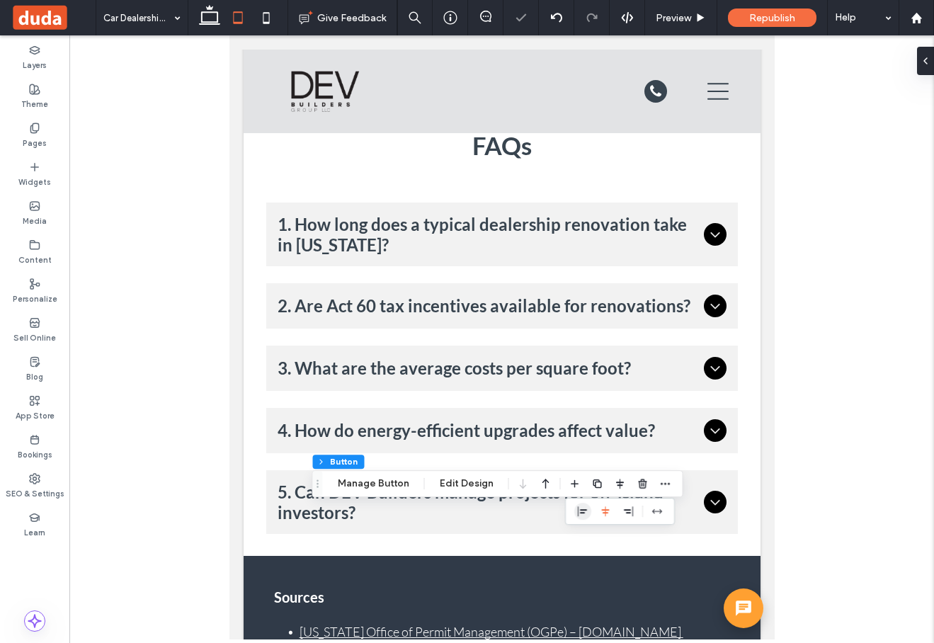
click at [580, 511] on icon "flex-start" at bounding box center [582, 510] width 11 height 11
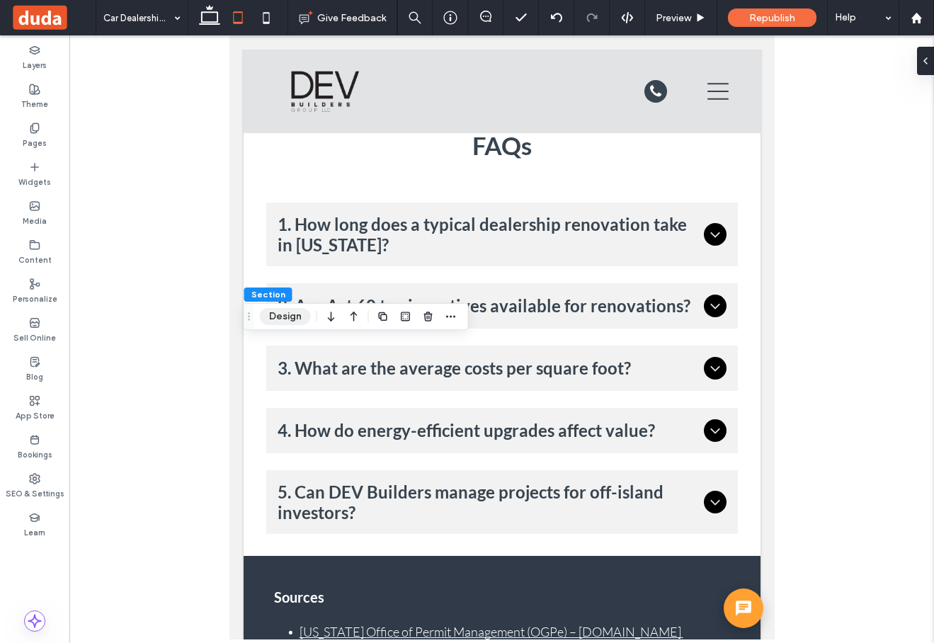
click at [287, 315] on button "Design" at bounding box center [285, 316] width 51 height 17
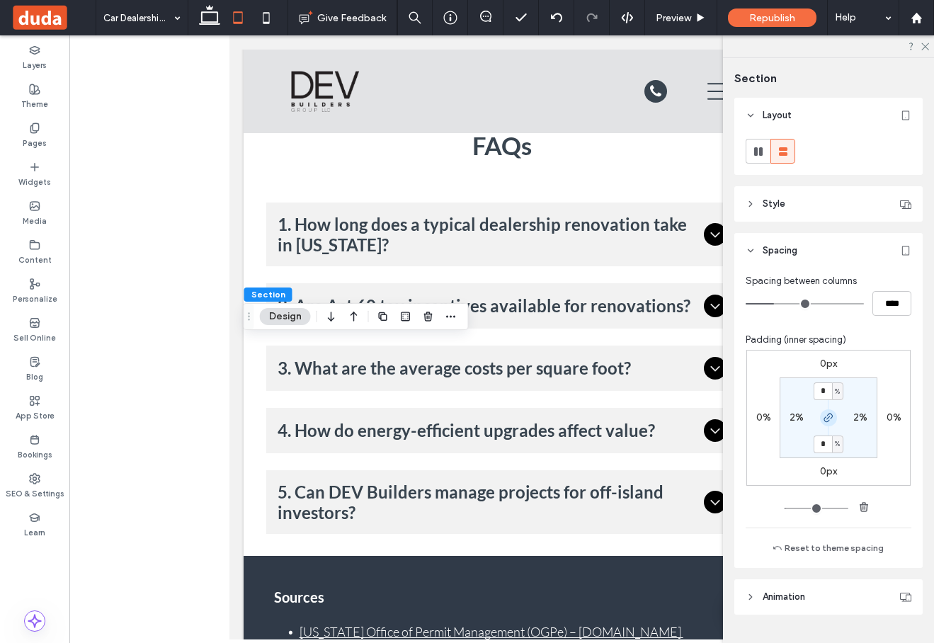
click at [825, 420] on icon "button" at bounding box center [828, 417] width 11 height 11
click at [826, 390] on input "*" at bounding box center [822, 391] width 18 height 18
type input "*"
click at [929, 44] on div at bounding box center [828, 46] width 211 height 22
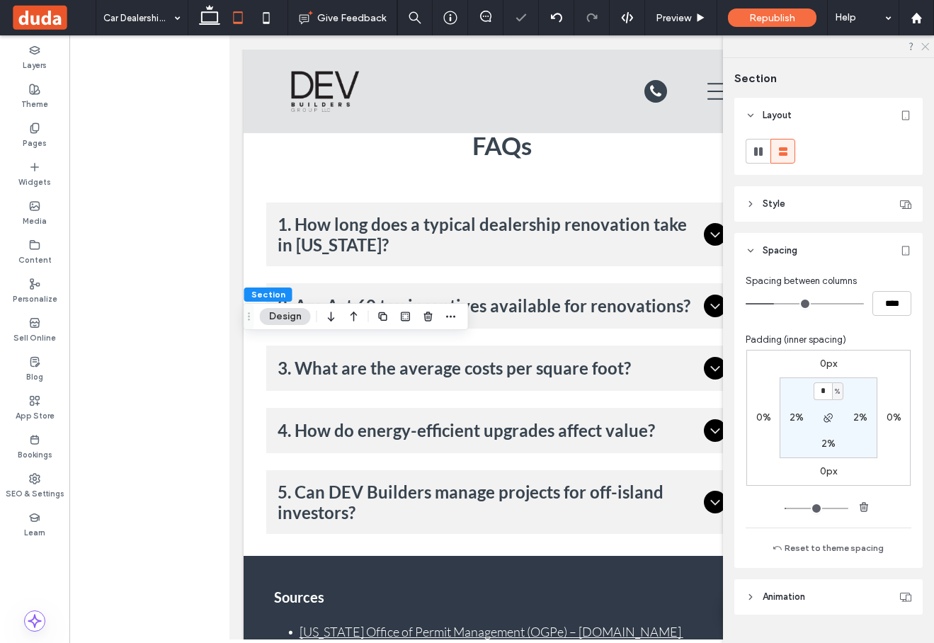
click at [926, 47] on icon at bounding box center [924, 45] width 9 height 9
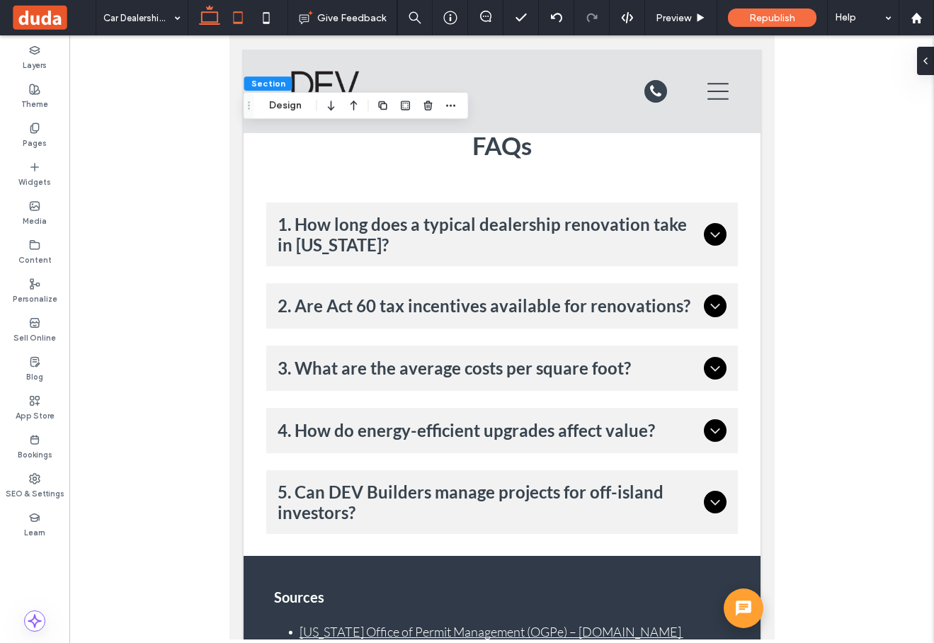
click at [207, 20] on icon at bounding box center [209, 18] width 28 height 28
type input "*"
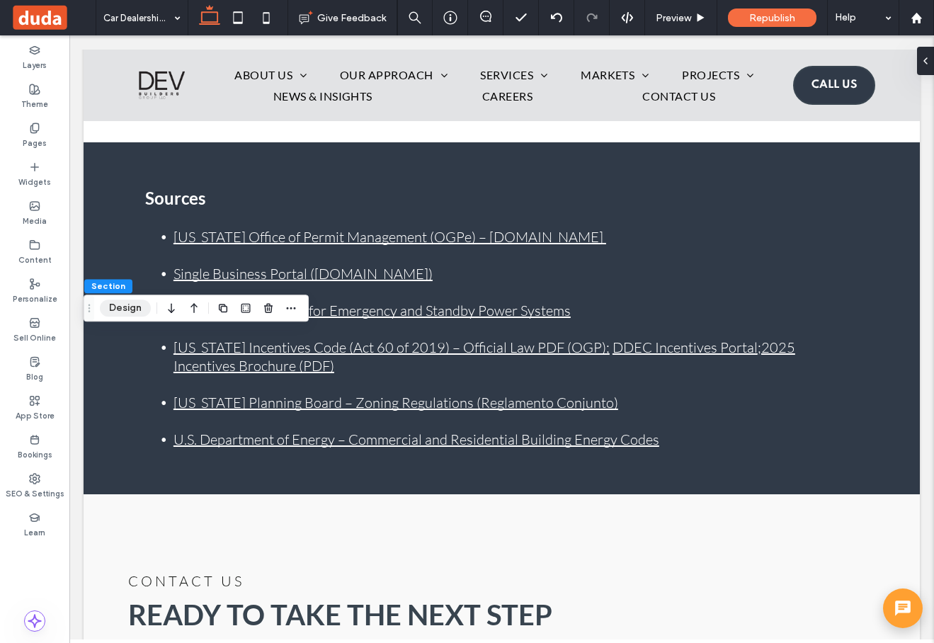
click at [130, 307] on button "Design" at bounding box center [125, 307] width 51 height 17
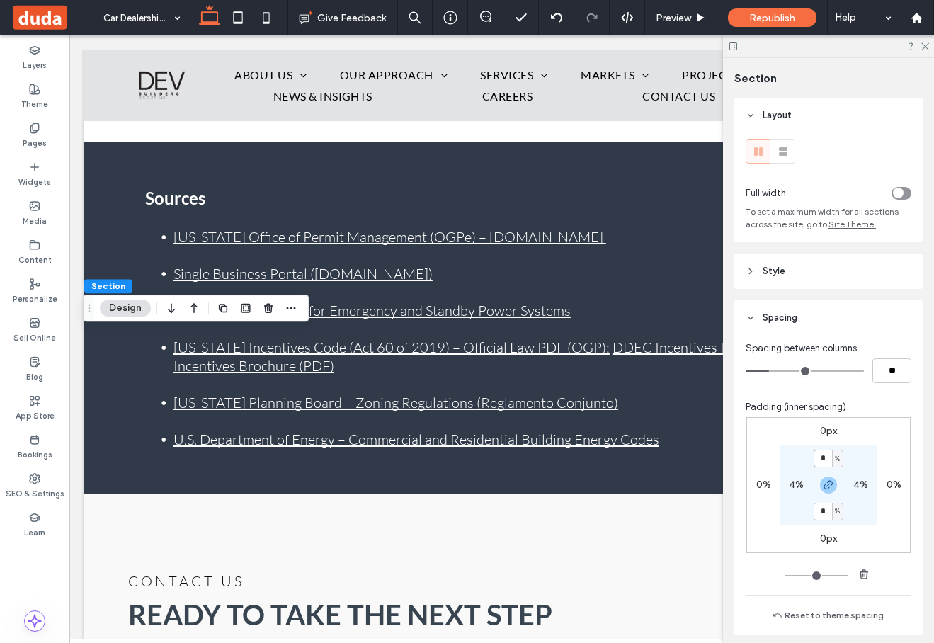
click at [830, 461] on input "*" at bounding box center [822, 458] width 18 height 18
type input "*"
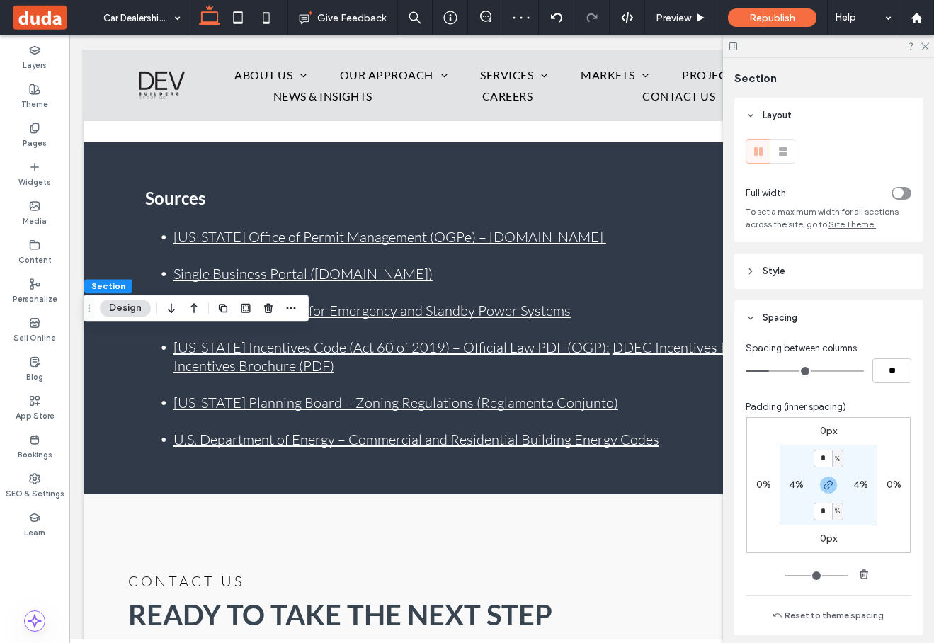
click at [755, 266] on icon at bounding box center [750, 271] width 10 height 10
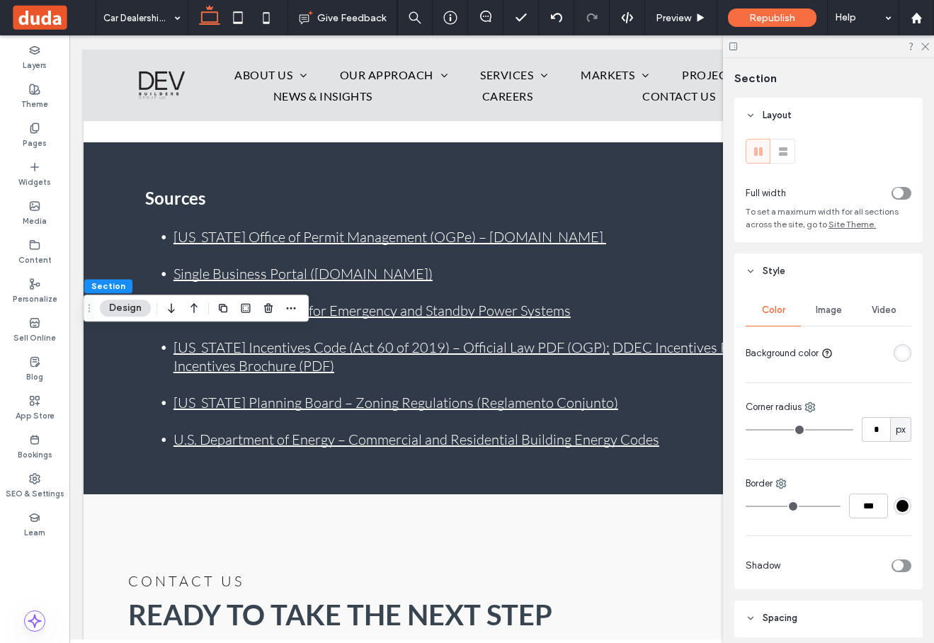
click at [833, 311] on span "Image" at bounding box center [828, 309] width 26 height 11
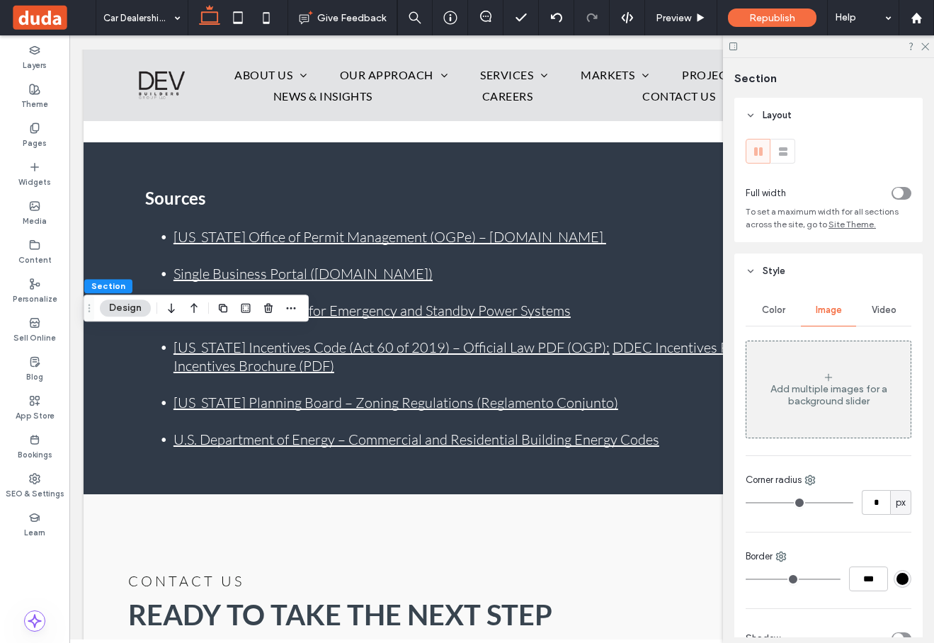
click at [851, 393] on div "Add multiple images for a background slider" at bounding box center [828, 395] width 164 height 24
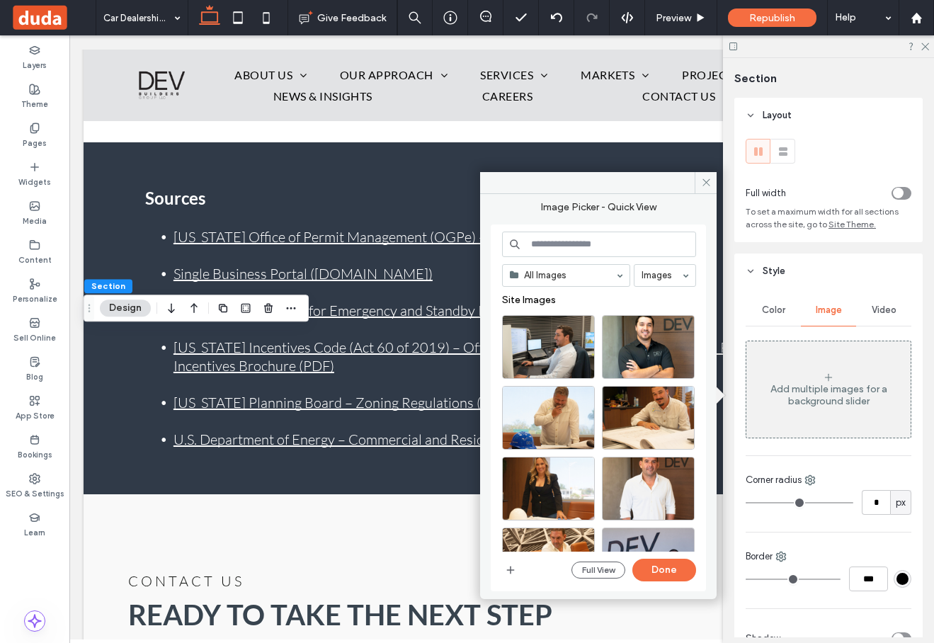
click at [601, 244] on input at bounding box center [599, 243] width 194 height 25
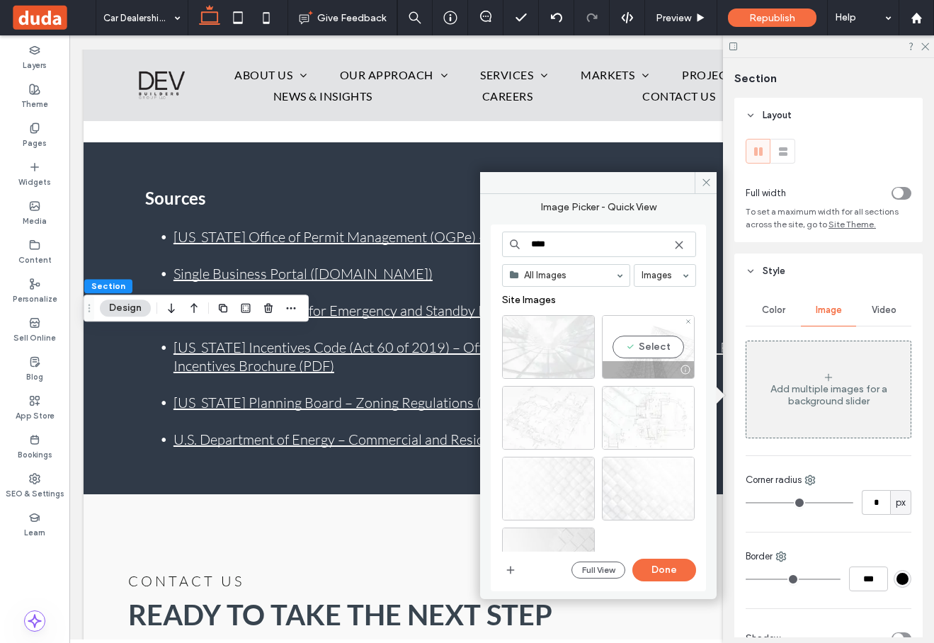
type input "****"
click at [666, 346] on div "Select" at bounding box center [648, 347] width 93 height 64
click at [663, 567] on button "Done" at bounding box center [664, 570] width 64 height 23
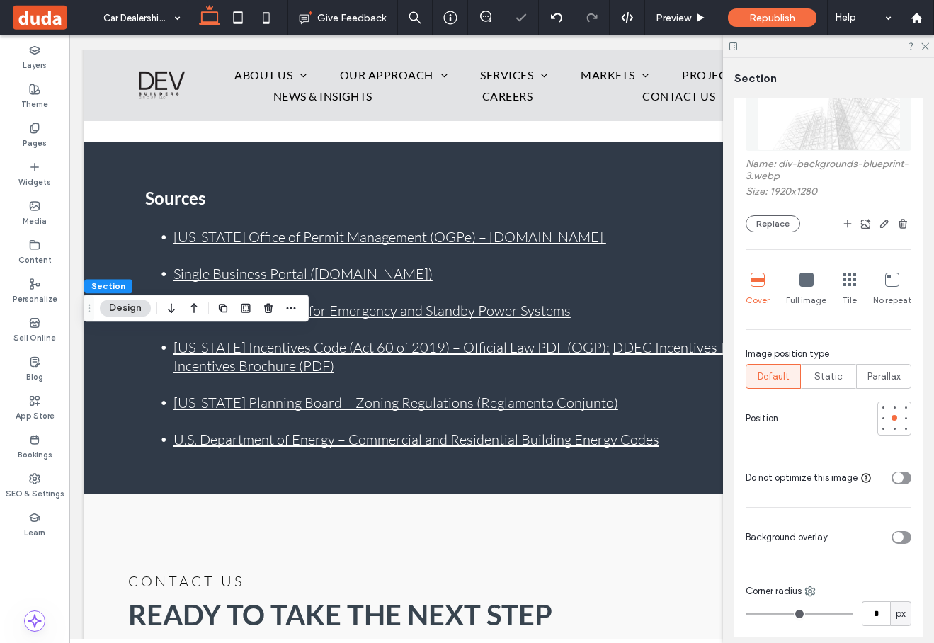
scroll to position [299, 0]
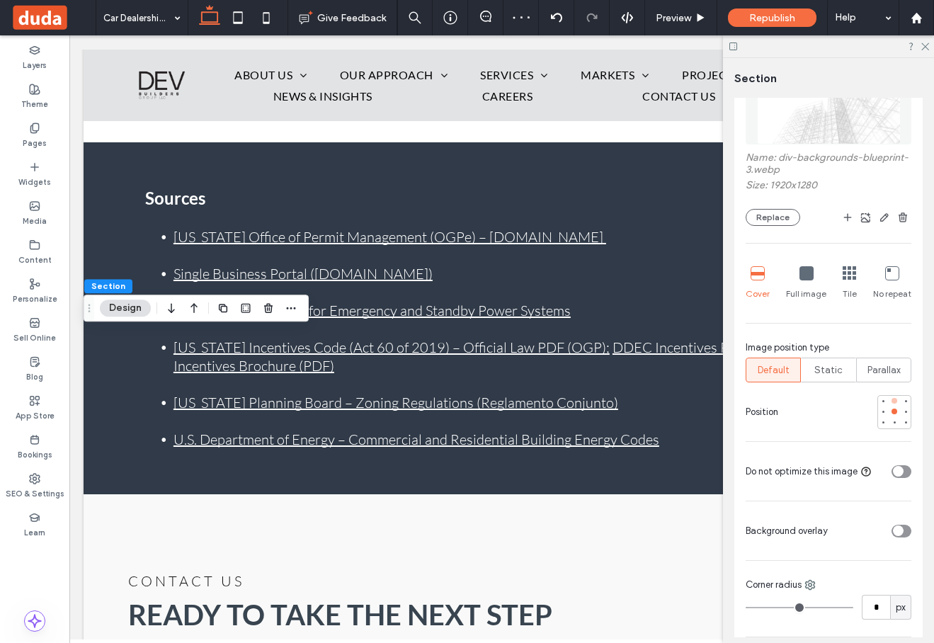
click at [893, 399] on div at bounding box center [894, 401] width 6 height 6
click at [833, 377] on span "Static" at bounding box center [828, 370] width 28 height 14
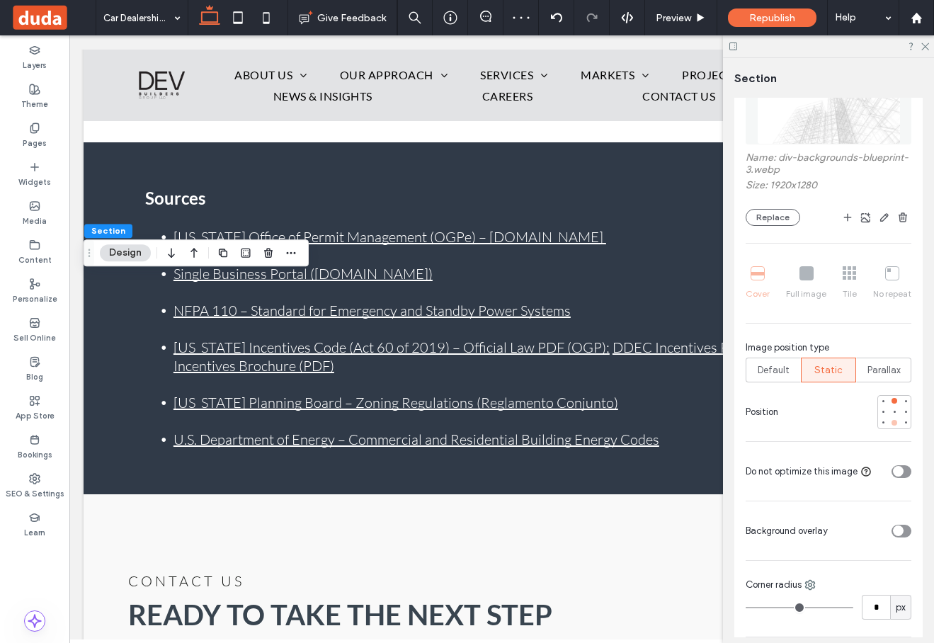
click at [891, 420] on div at bounding box center [894, 423] width 10 height 10
click at [893, 401] on div at bounding box center [894, 401] width 6 height 6
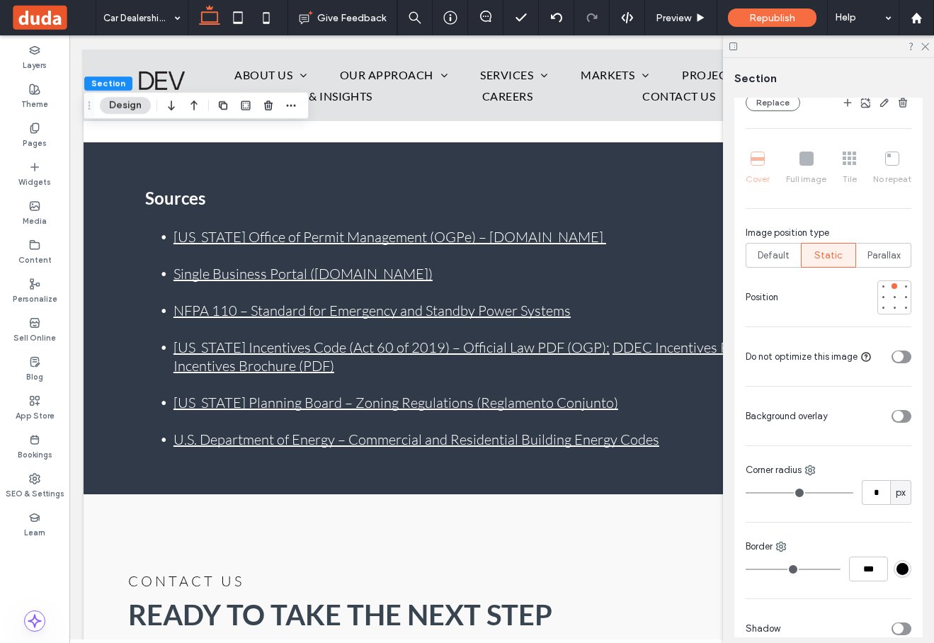
scroll to position [422, 0]
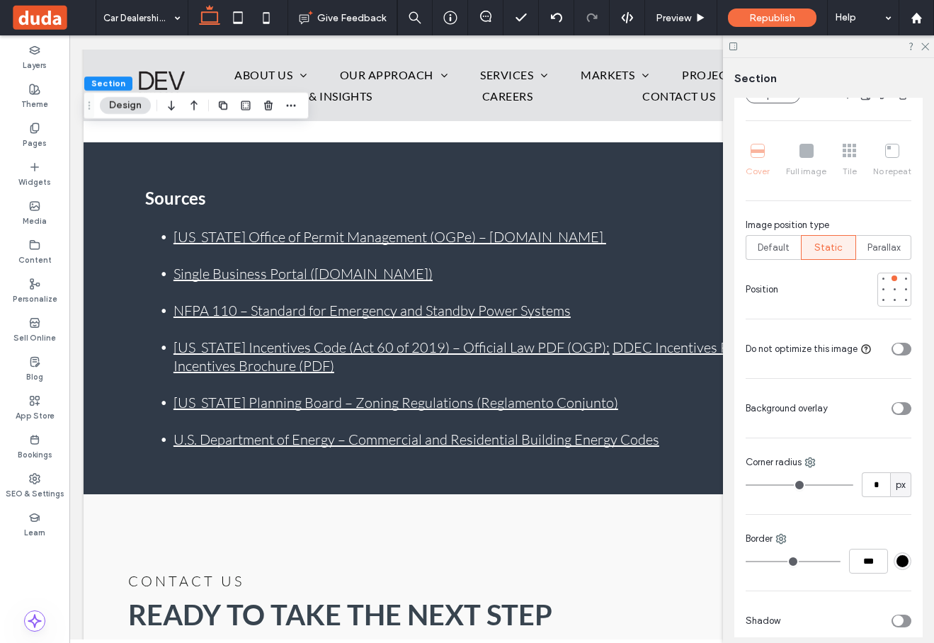
click at [903, 411] on div "toggle" at bounding box center [901, 408] width 20 height 13
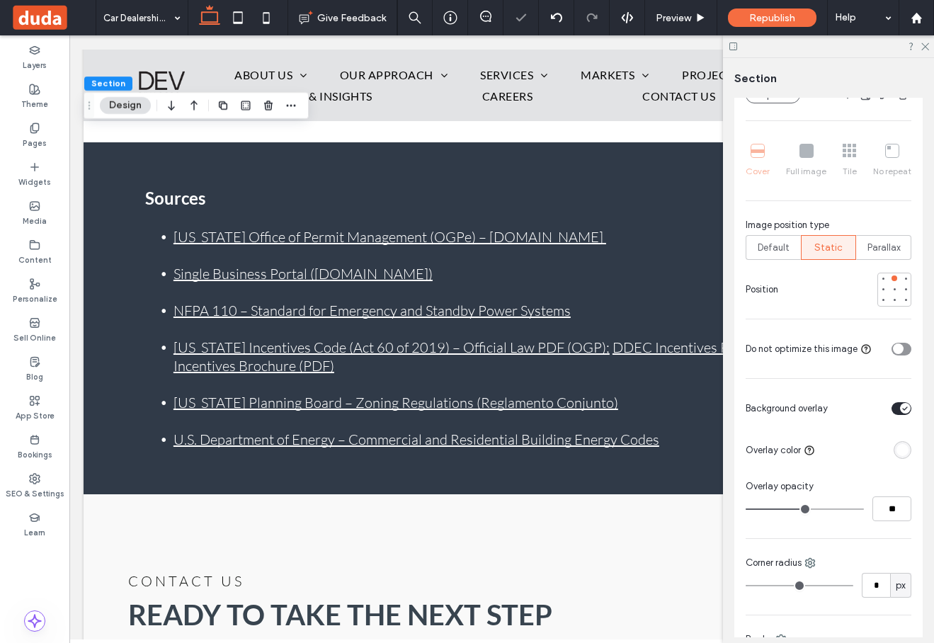
type input "**"
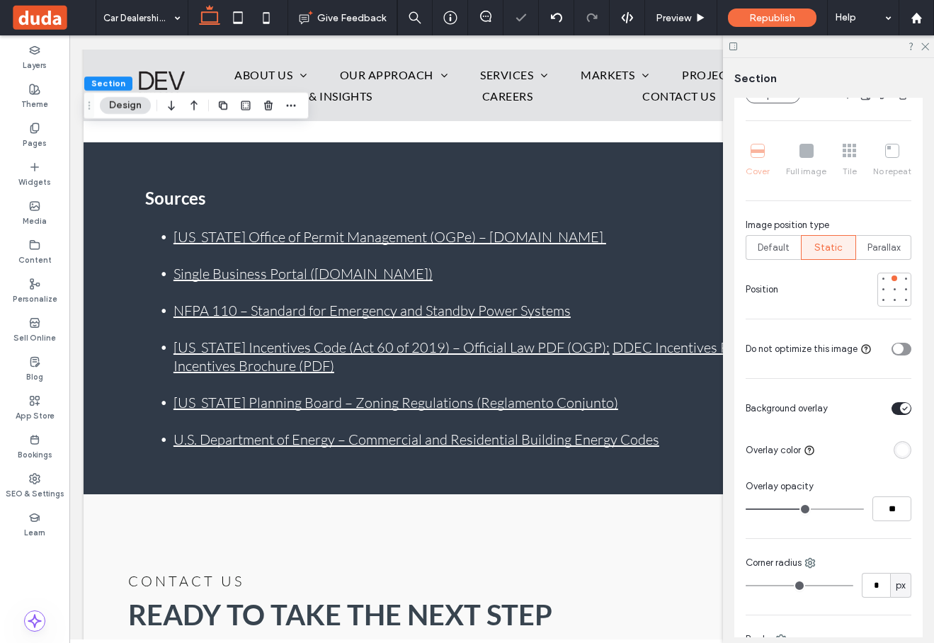
type input "**"
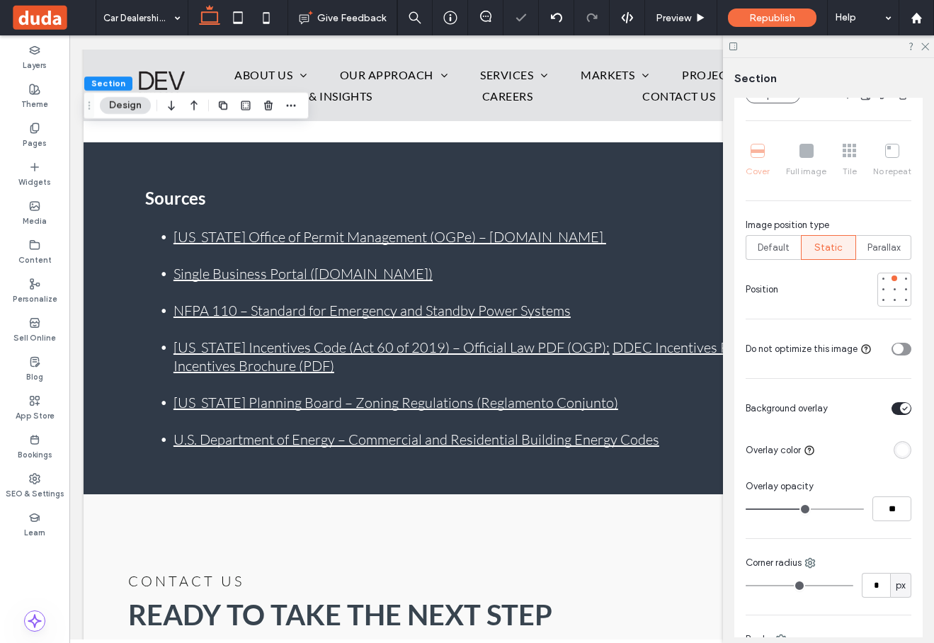
type input "**"
drag, startPoint x: 805, startPoint y: 508, endPoint x: 825, endPoint y: 508, distance: 20.5
click at [825, 508] on input "range" at bounding box center [804, 508] width 118 height 1
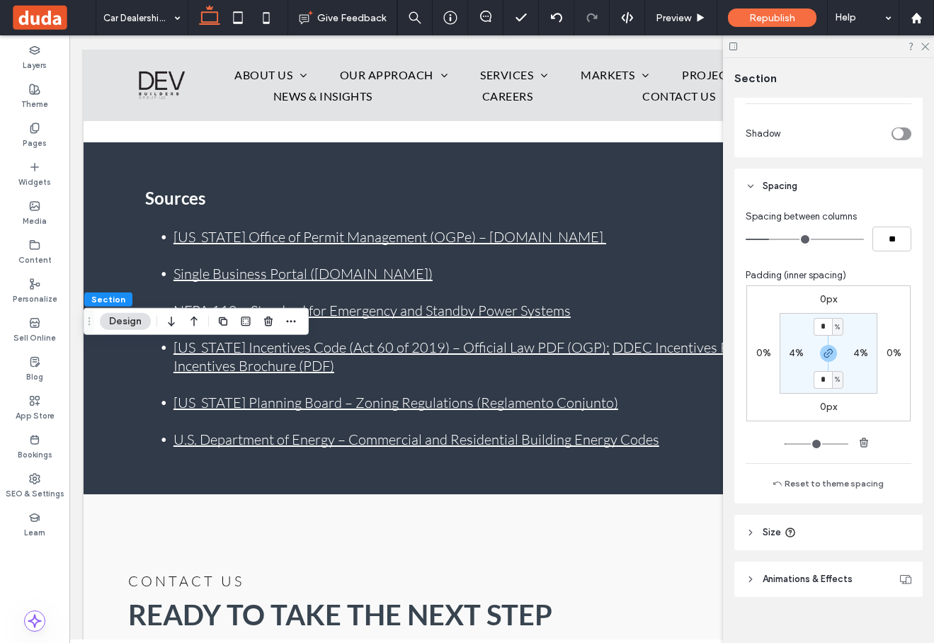
scroll to position [449, 0]
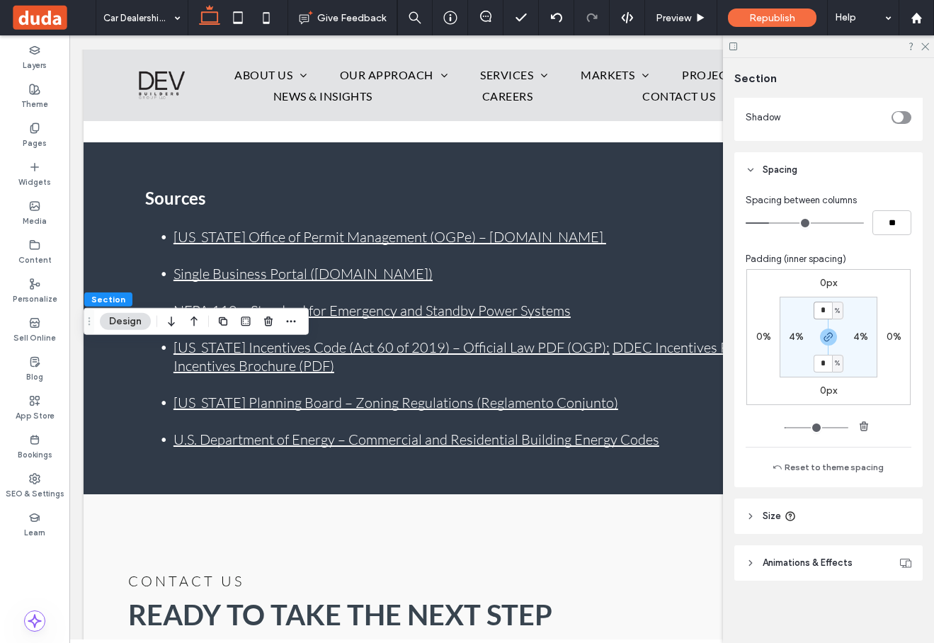
click at [827, 307] on input "*" at bounding box center [822, 311] width 18 height 18
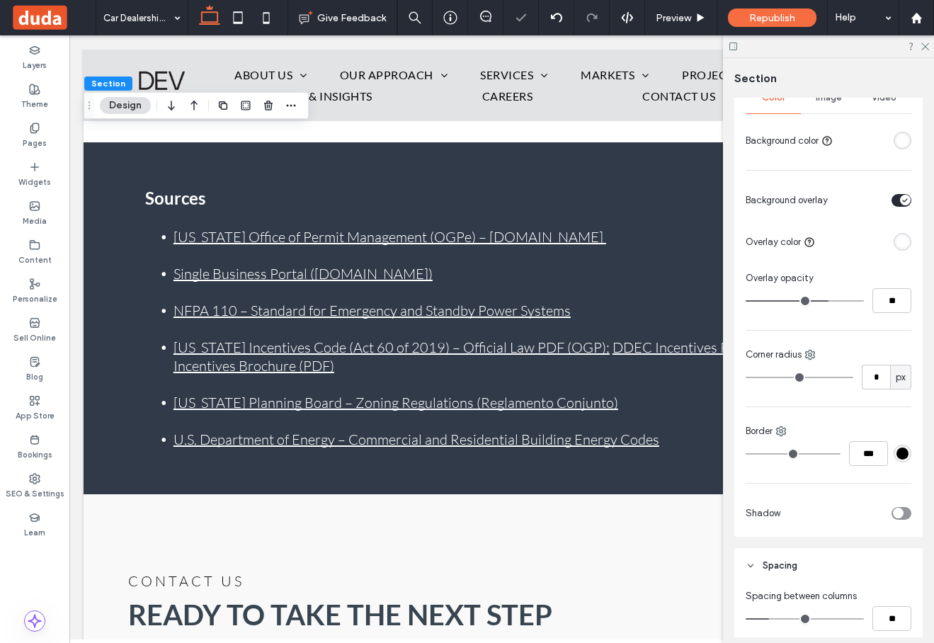
scroll to position [347, 0]
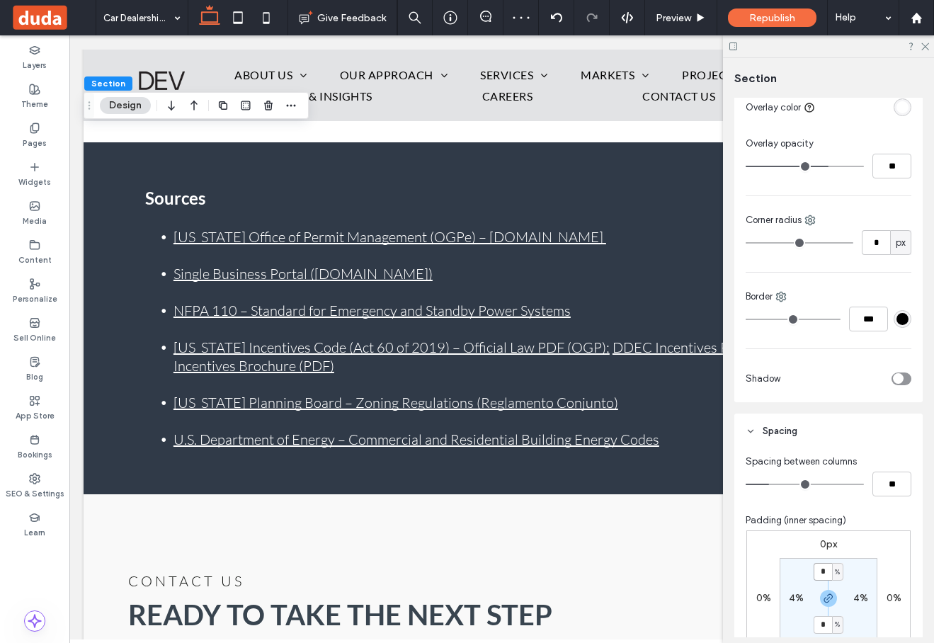
click at [823, 571] on input "*" at bounding box center [822, 572] width 18 height 18
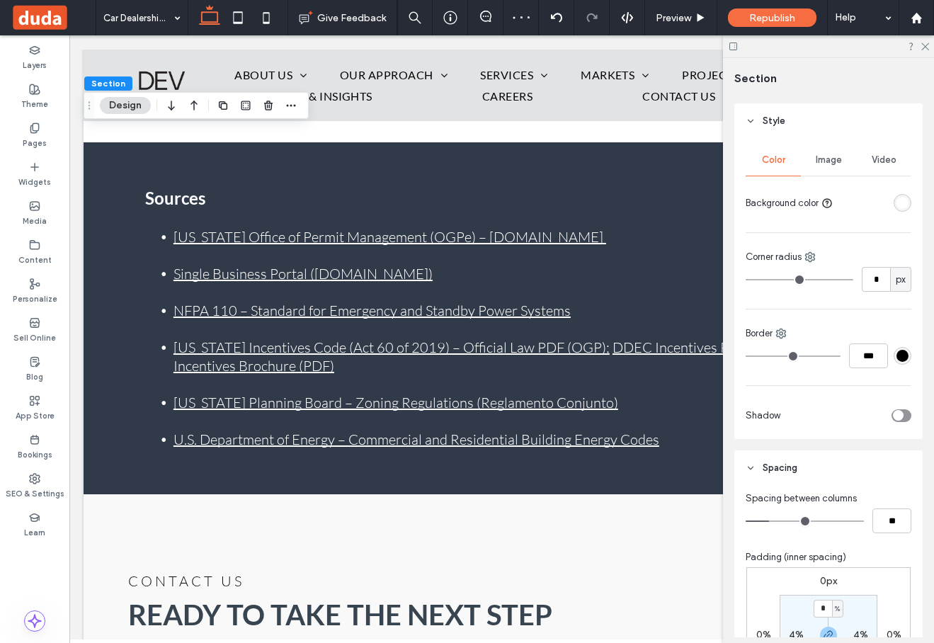
scroll to position [361, 0]
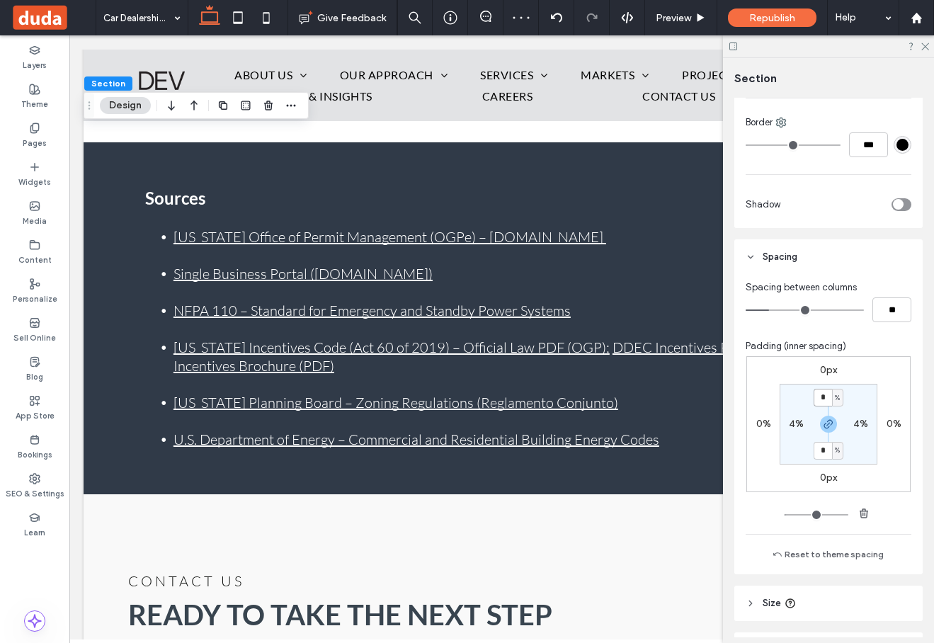
click at [825, 396] on input "*" at bounding box center [822, 398] width 18 height 18
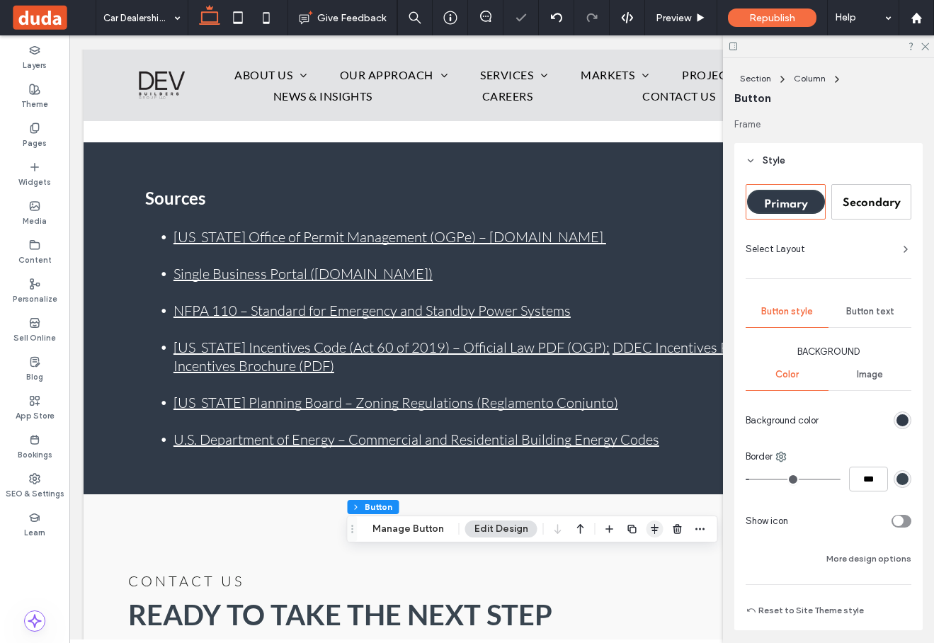
click at [651, 533] on icon "button" at bounding box center [654, 528] width 11 height 11
click at [612, 557] on use "flex-start" at bounding box center [616, 556] width 9 height 10
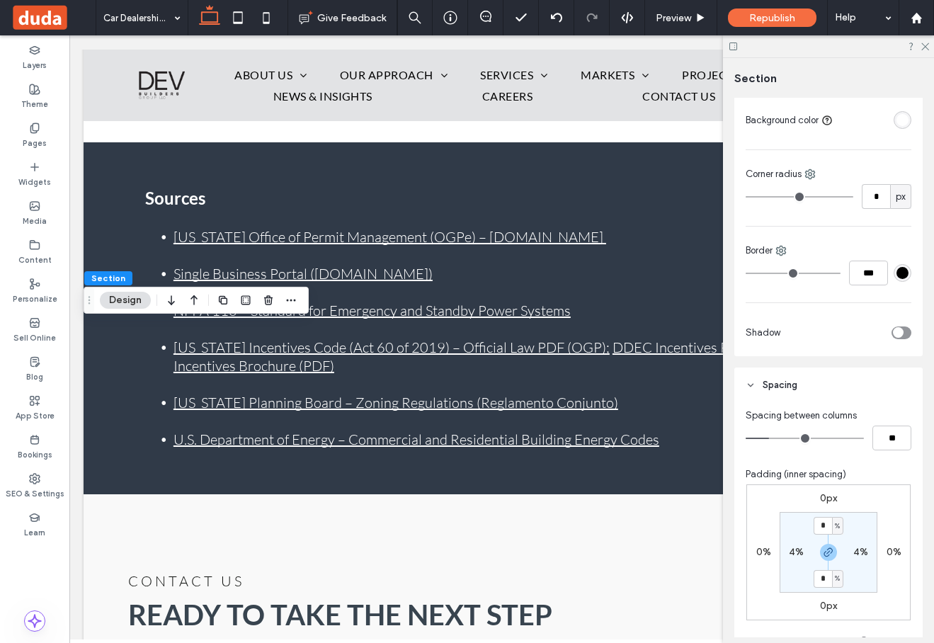
scroll to position [244, 0]
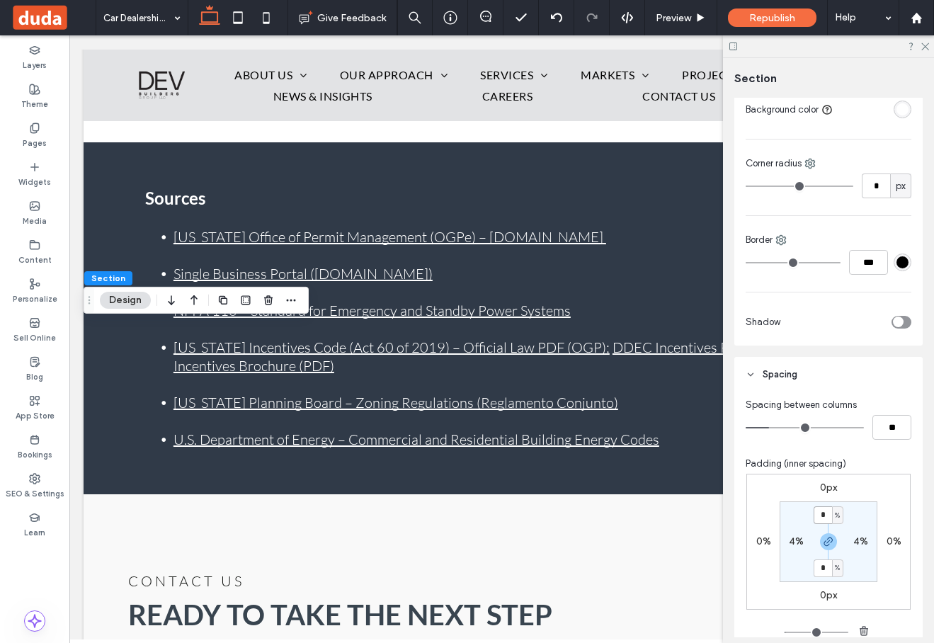
click at [826, 515] on input "*" at bounding box center [822, 515] width 18 height 18
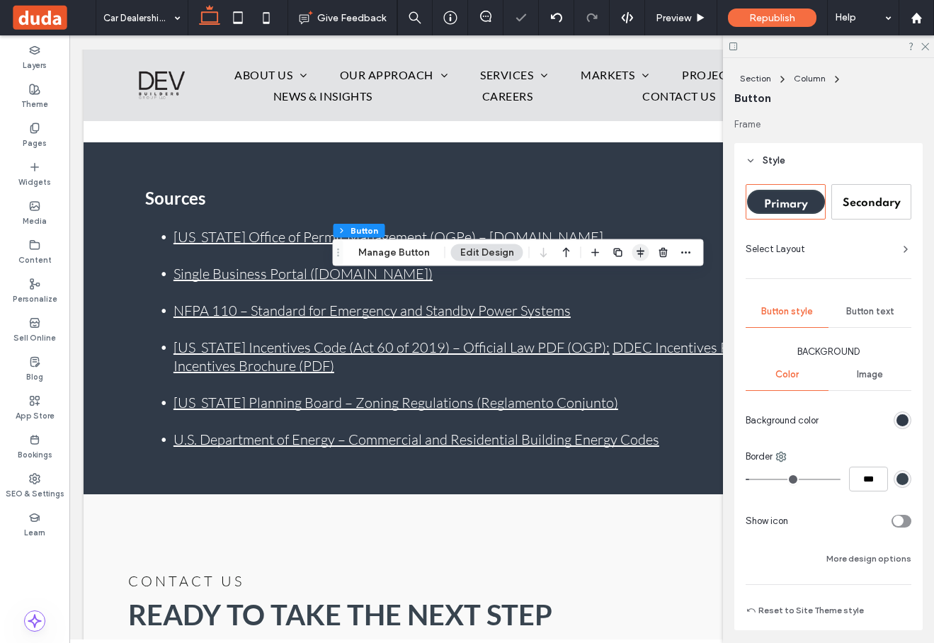
click at [636, 251] on use "button" at bounding box center [640, 253] width 8 height 10
click at [600, 277] on icon "flex-start" at bounding box center [602, 280] width 11 height 11
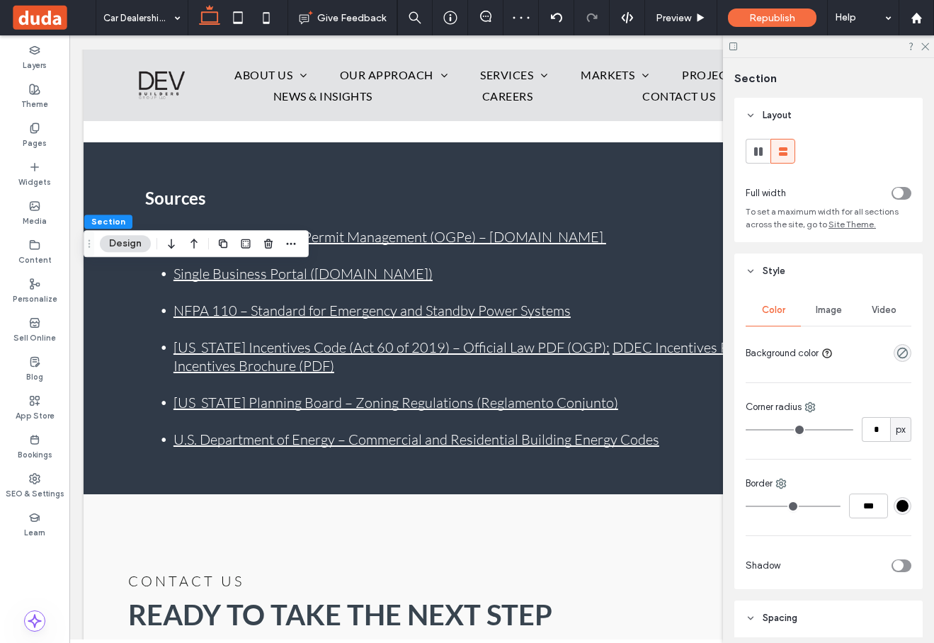
click at [903, 191] on div "toggle" at bounding box center [901, 193] width 20 height 13
click at [898, 193] on div "toggle" at bounding box center [901, 193] width 20 height 13
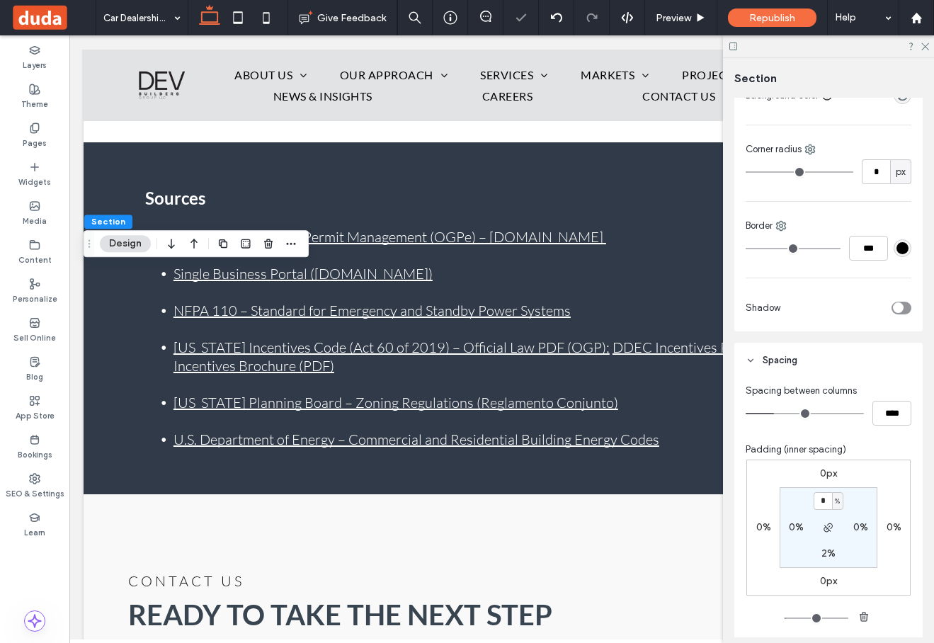
scroll to position [402, 0]
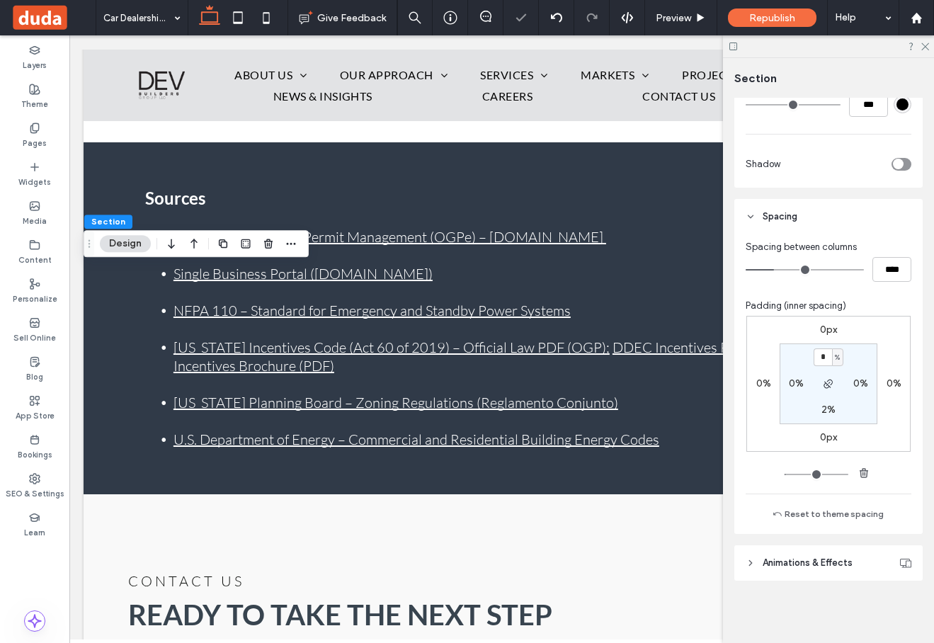
click at [791, 382] on label "0%" at bounding box center [796, 383] width 15 height 12
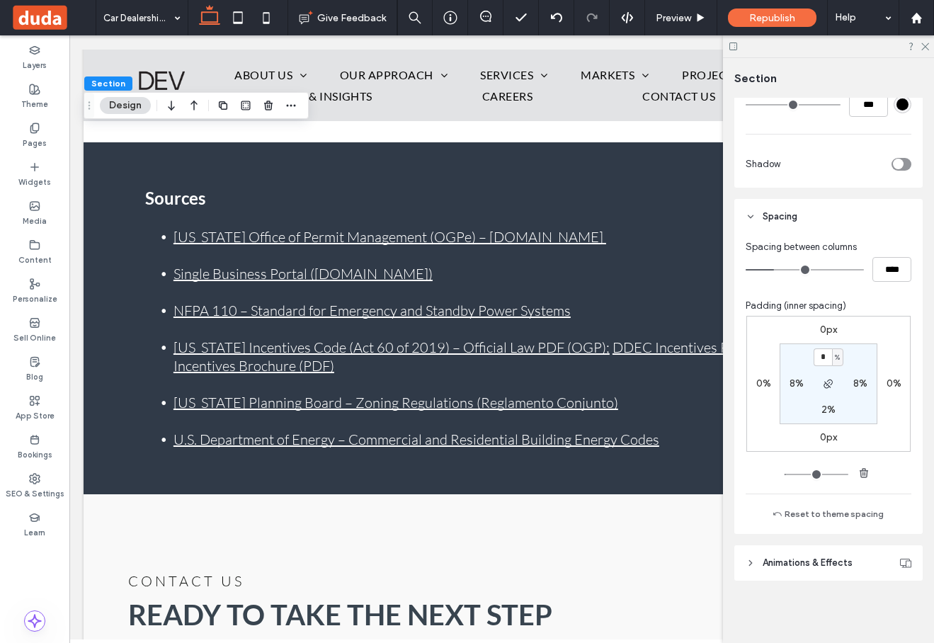
click at [825, 357] on input "*" at bounding box center [822, 357] width 18 height 18
click at [828, 410] on label "2%" at bounding box center [828, 409] width 14 height 12
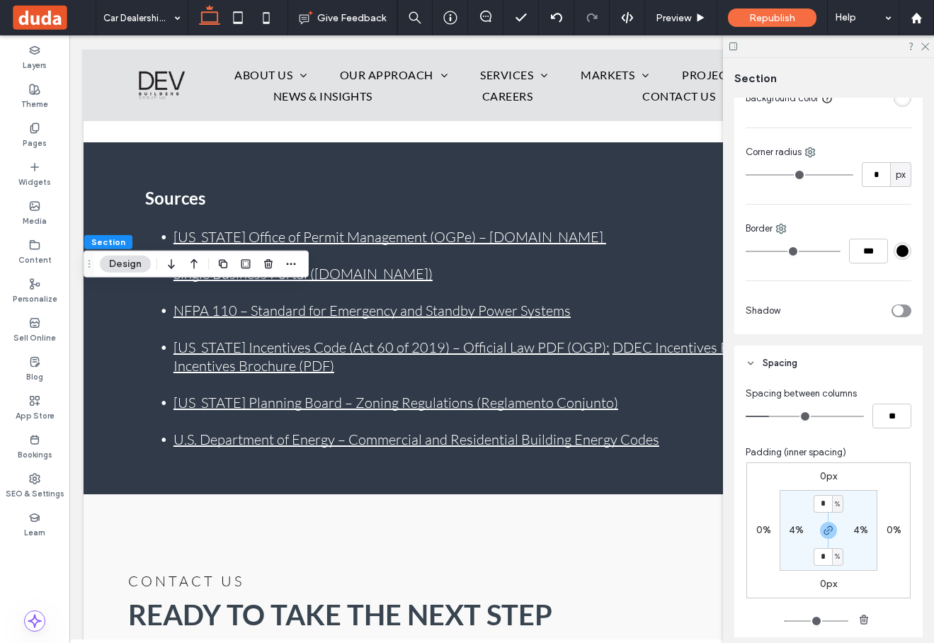
scroll to position [443, 0]
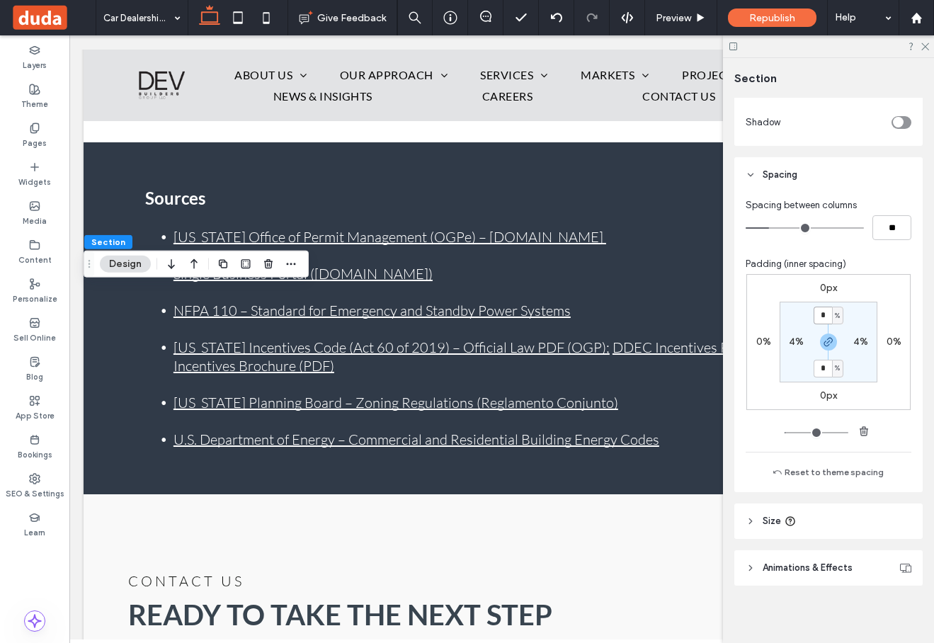
click at [829, 320] on input "*" at bounding box center [822, 316] width 18 height 18
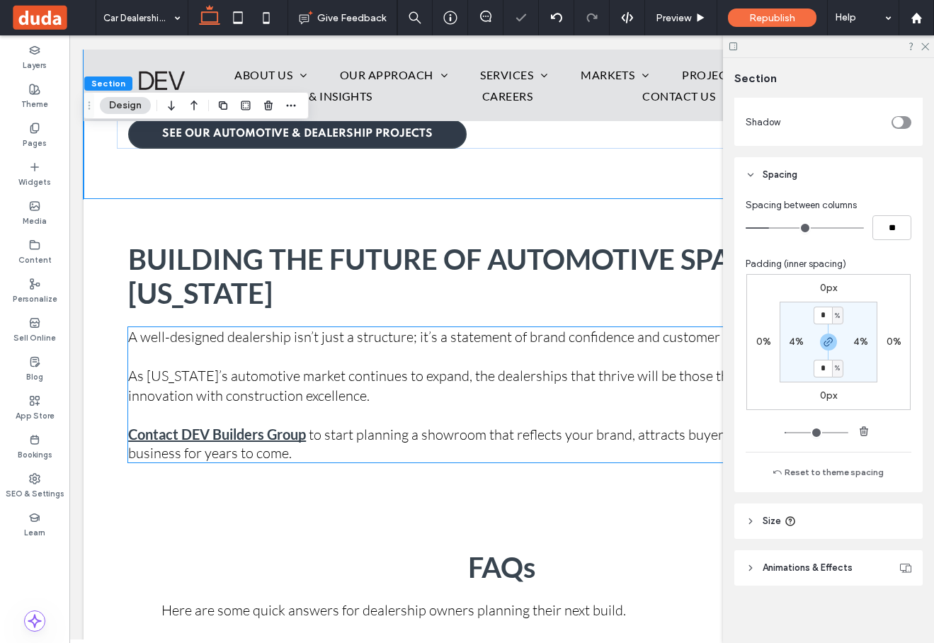
scroll to position [5081, 0]
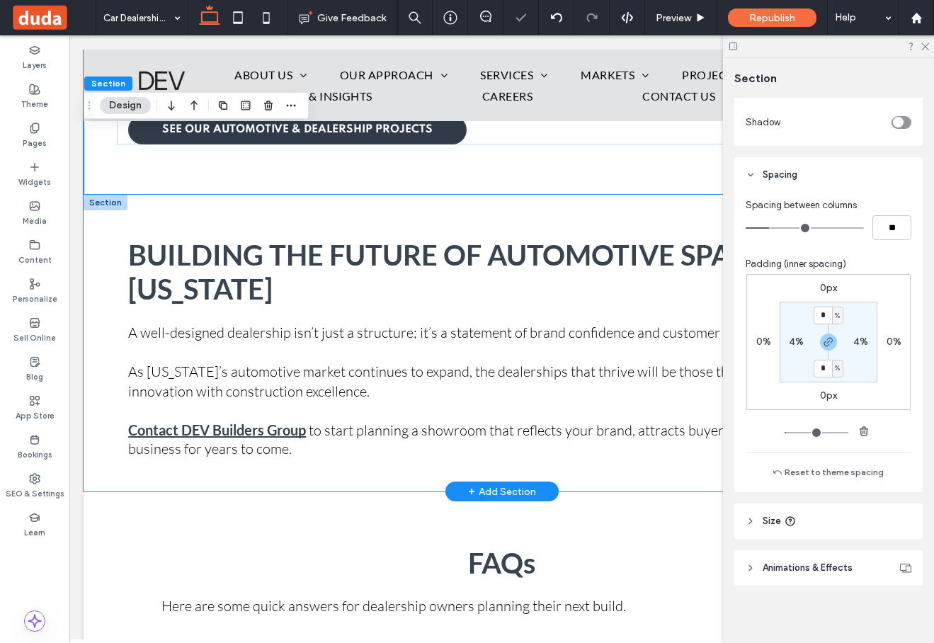
click at [518, 195] on div "Building the Future of Automotive Spaces in [US_STATE] A well-designed dealersh…" at bounding box center [502, 343] width 836 height 297
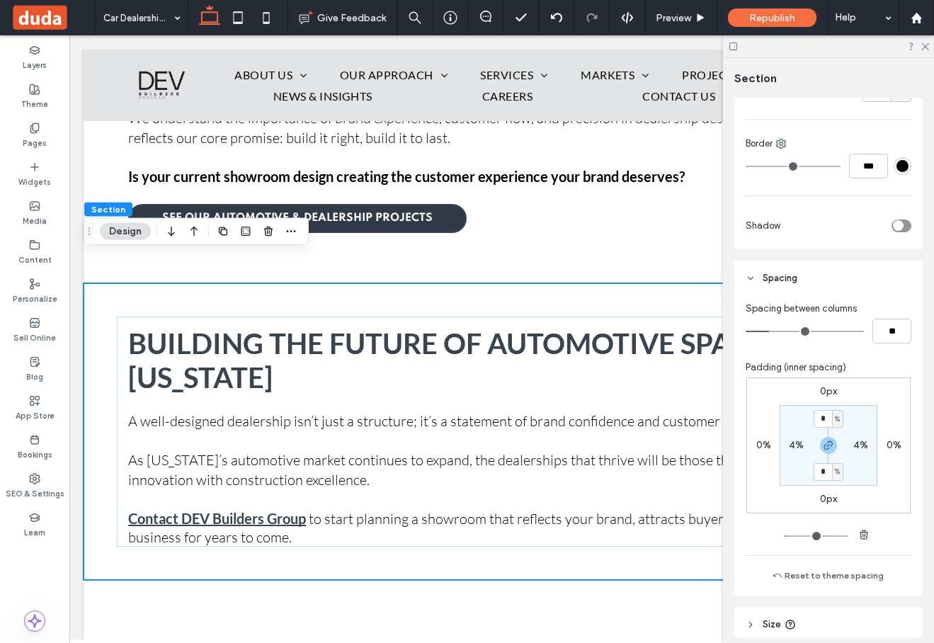
scroll to position [418, 0]
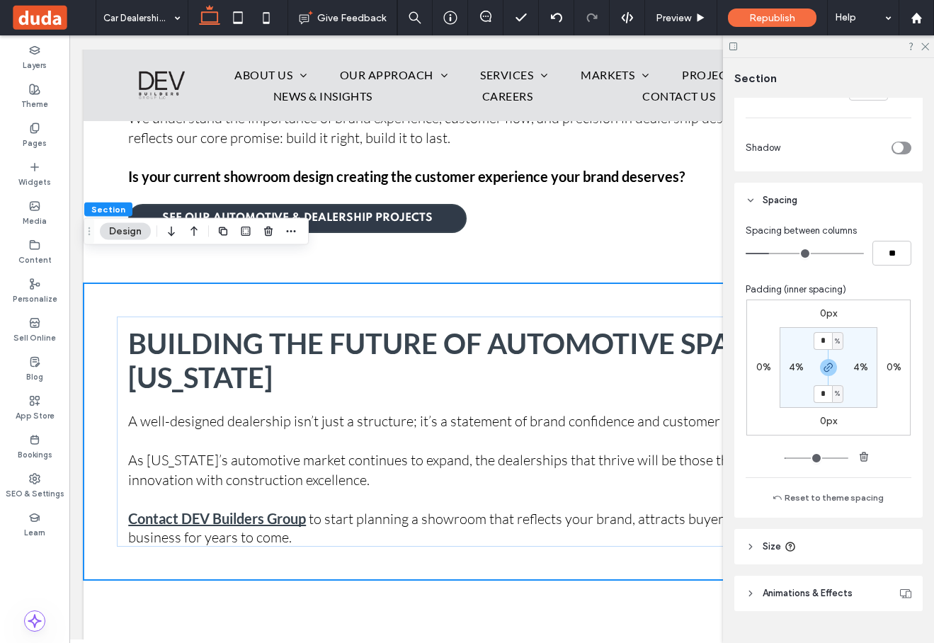
click at [840, 342] on div "%" at bounding box center [837, 341] width 8 height 14
click at [840, 342] on div "%" at bounding box center [832, 341] width 18 height 14
click at [827, 338] on input "*" at bounding box center [822, 341] width 18 height 18
type input "*"
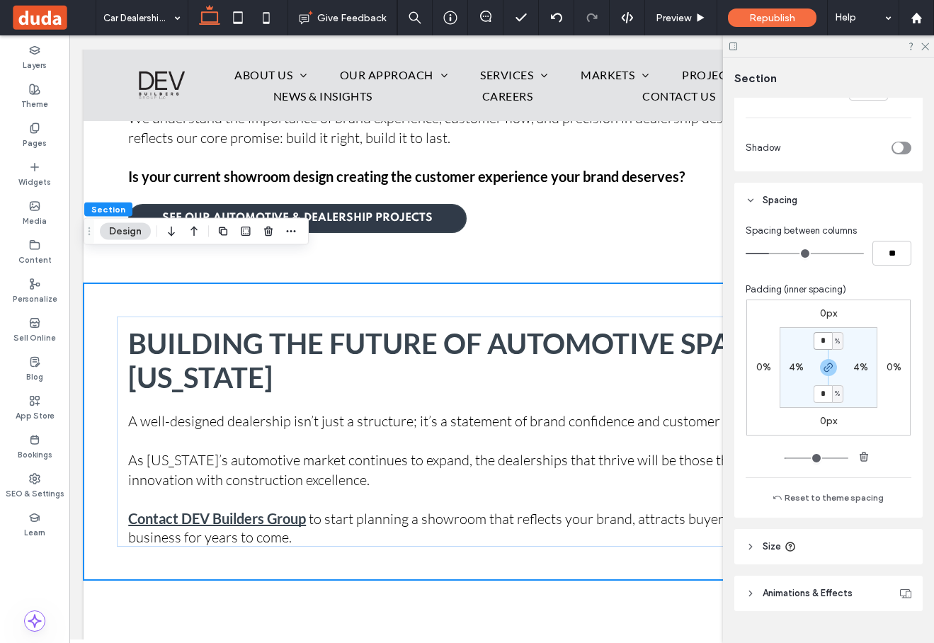
type input "*"
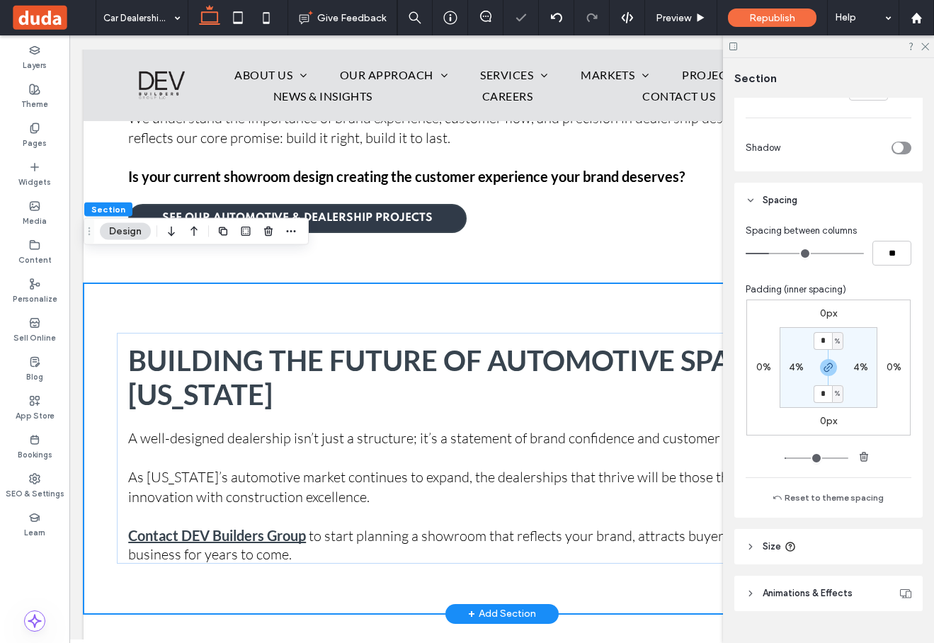
click at [582, 285] on div "Building the Future of Automotive Spaces in [US_STATE] A well-designed dealersh…" at bounding box center [502, 448] width 836 height 331
